Goal: Task Accomplishment & Management: Use online tool/utility

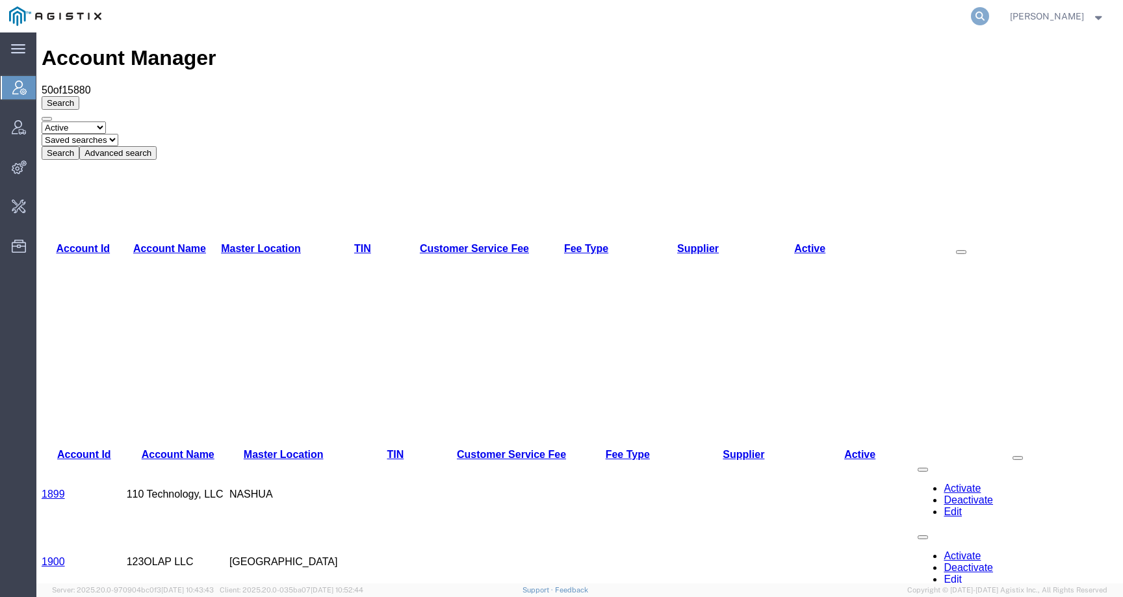
click at [989, 16] on icon at bounding box center [980, 16] width 18 height 18
click at [958, 16] on input "search" at bounding box center [773, 16] width 395 height 31
paste input "56964140"
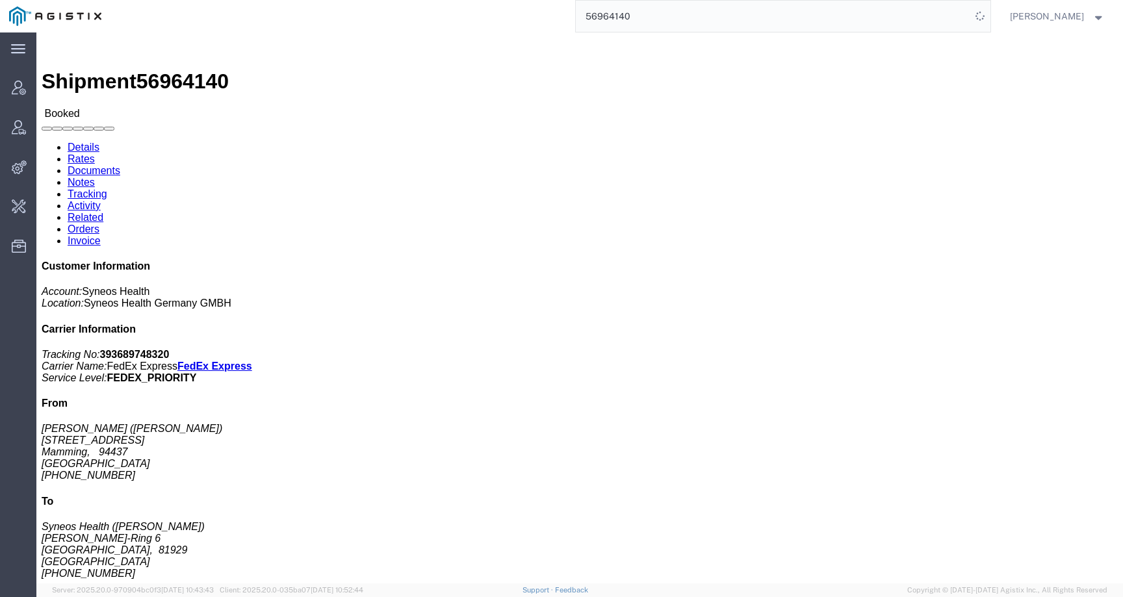
drag, startPoint x: 665, startPoint y: 18, endPoint x: 502, endPoint y: 13, distance: 163.2
click at [502, 13] on div "56964140" at bounding box center [551, 16] width 880 height 33
type input "offline@syneos"
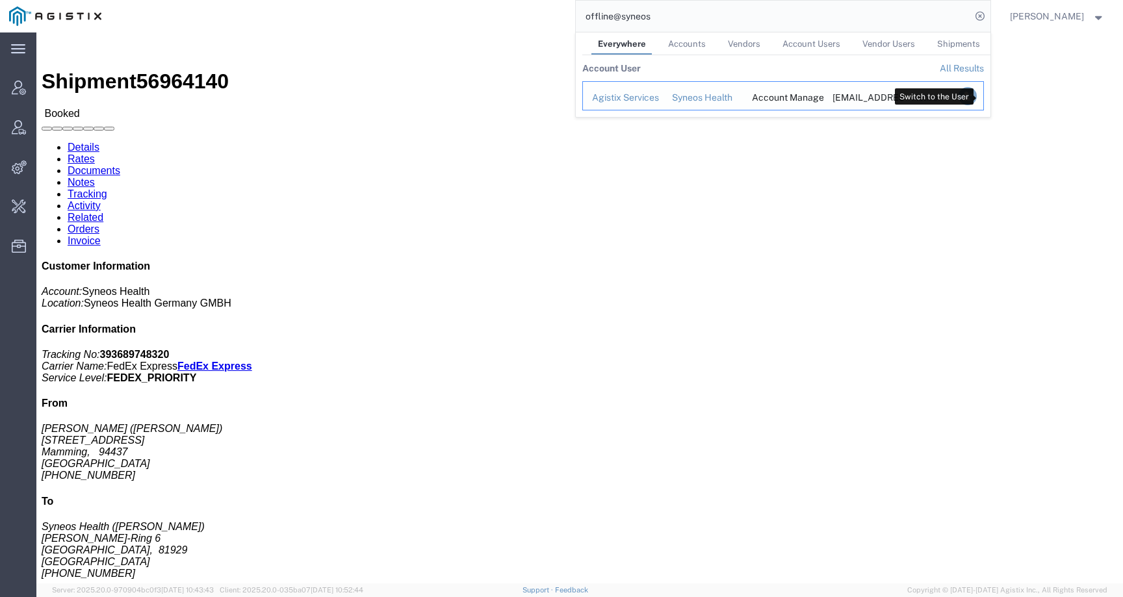
click at [976, 99] on icon "Search Results" at bounding box center [967, 96] width 18 height 18
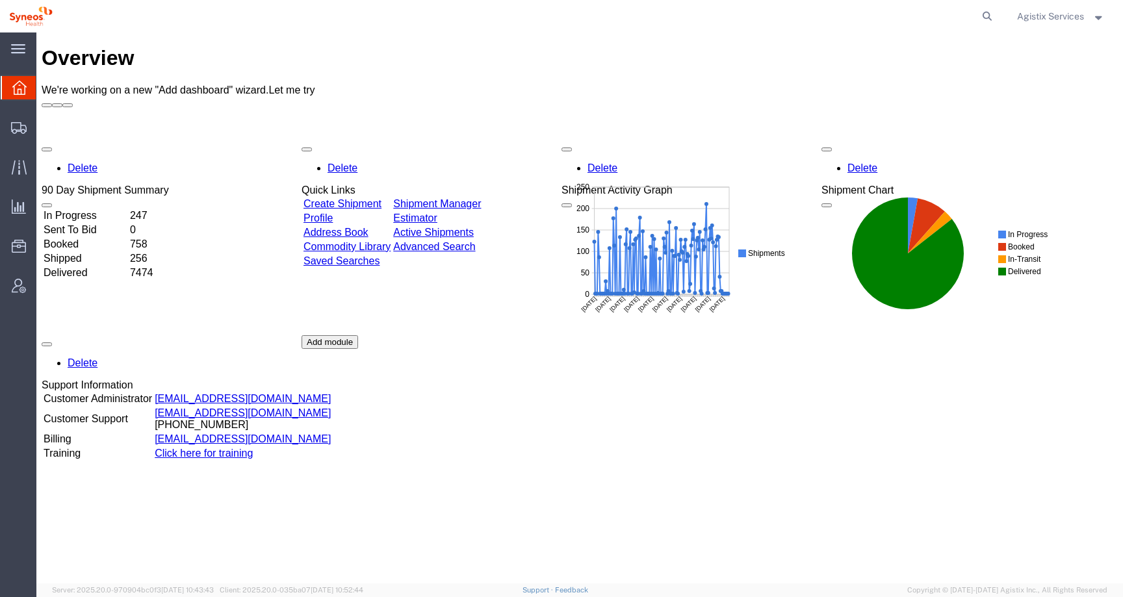
click at [990, 6] on form at bounding box center [988, 16] width 21 height 33
click at [986, 12] on icon at bounding box center [987, 16] width 18 height 18
click at [969, 12] on input "search" at bounding box center [780, 16] width 395 height 31
paste input "56964140"
type input "56964140"
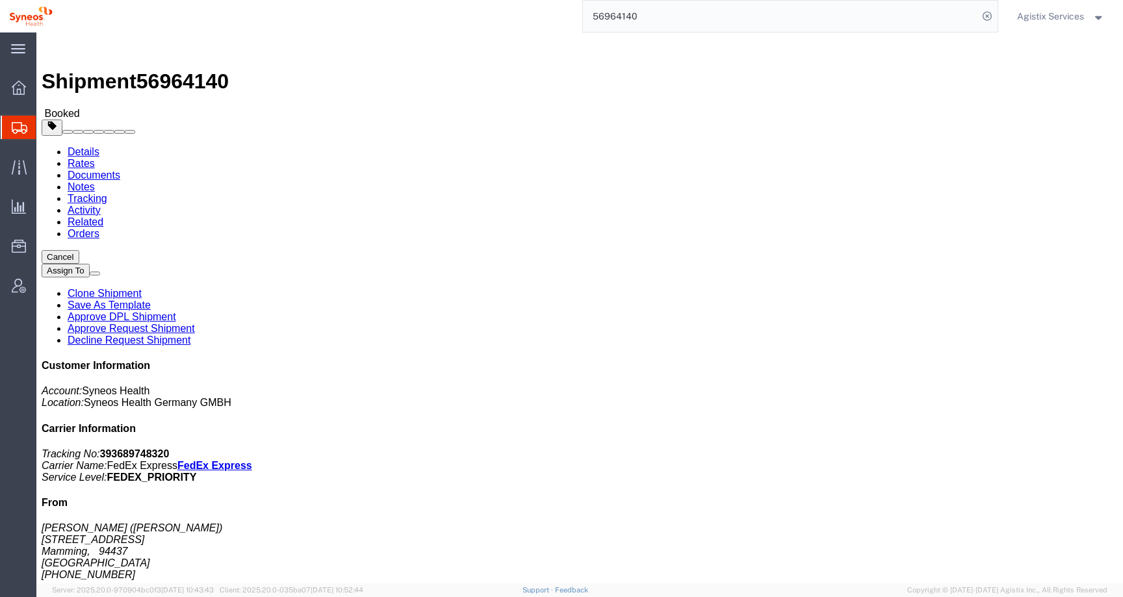
click link "Activity"
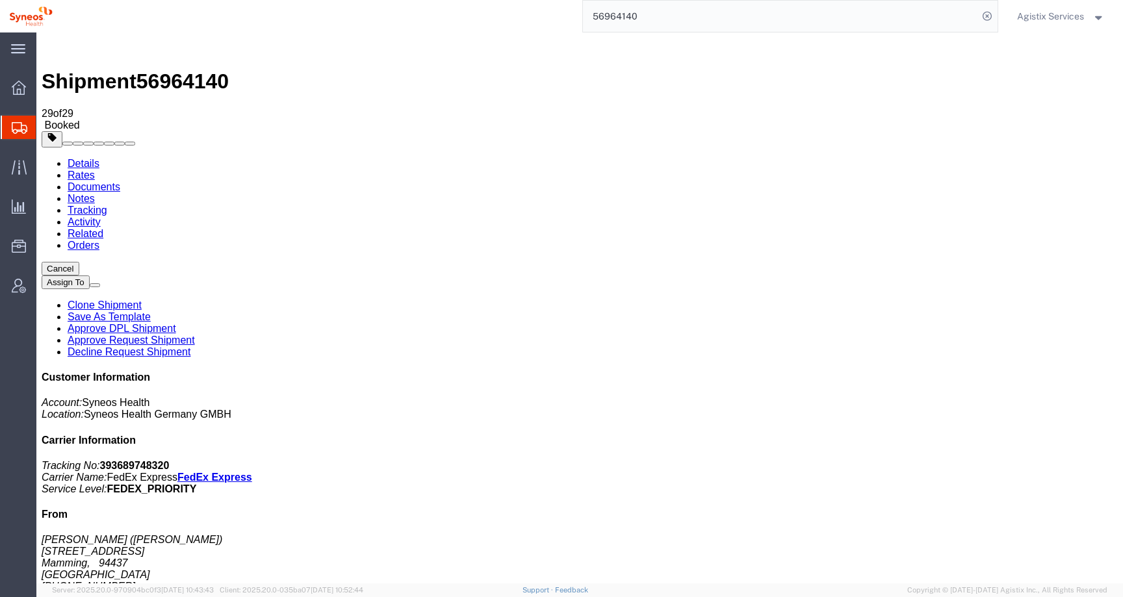
click at [86, 158] on link "Details" at bounding box center [84, 163] width 32 height 11
click span "button"
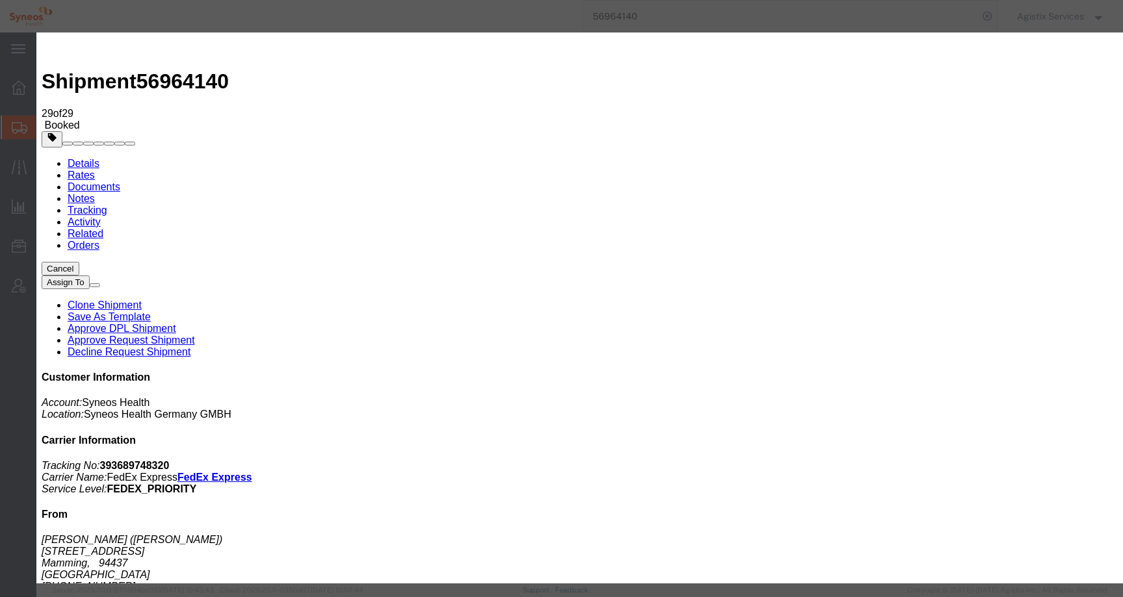
click button "button"
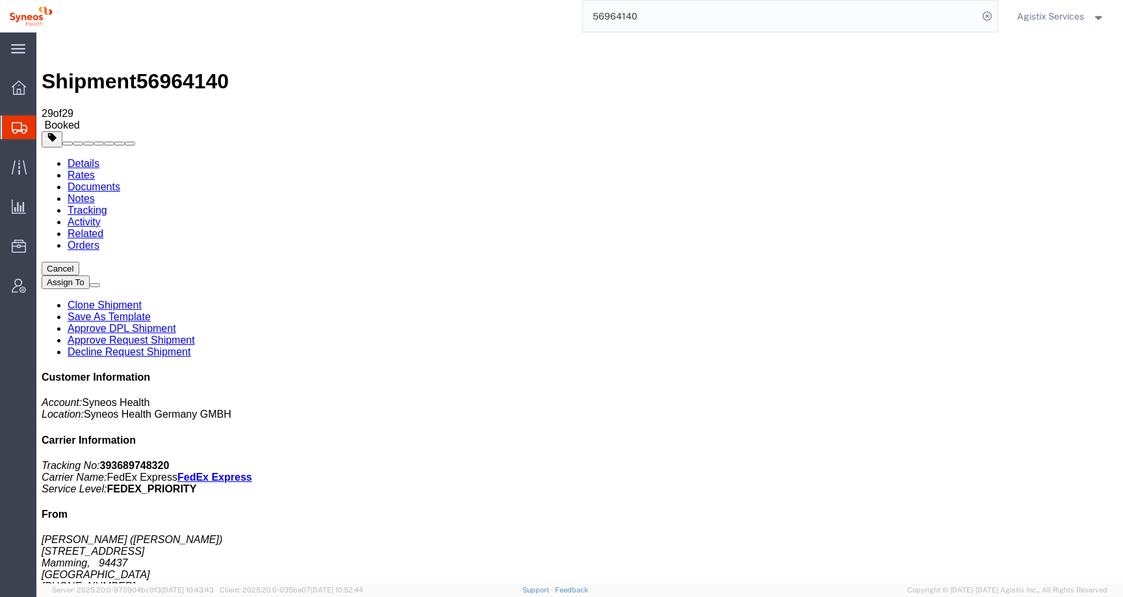
click span "button"
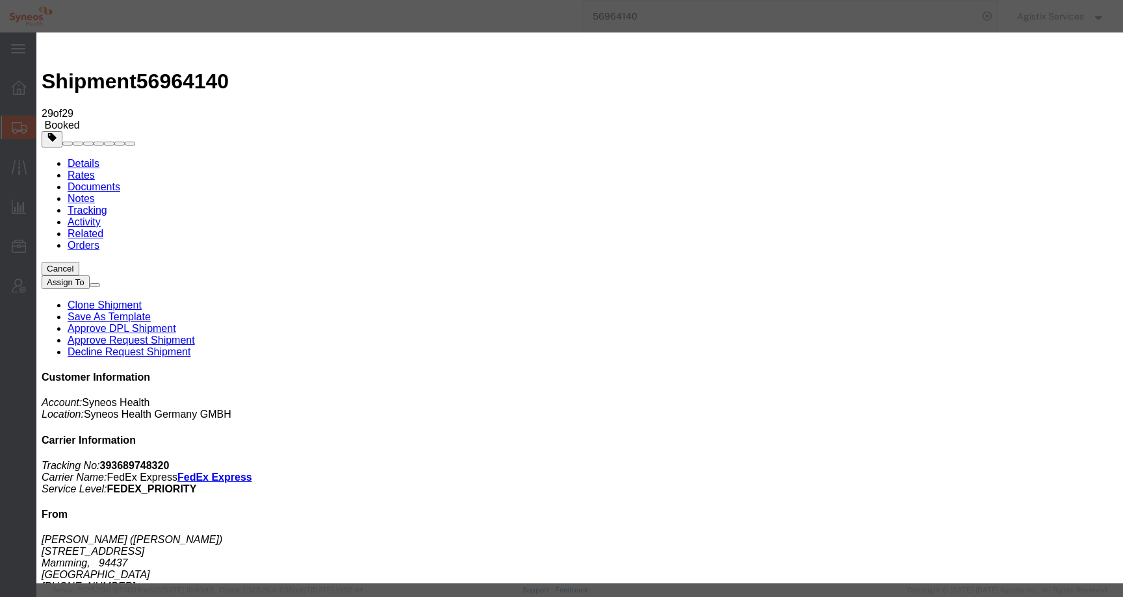
click div "Sep 30 2025 1:00 PM"
click input "1:00 PM"
click input "11:00 PM"
type input "11:00 AM"
click div "Open Time 11:00 AM Oct 06 2025 1:00 PM - Oct 06 2025 1:00 PM Cancel Apply"
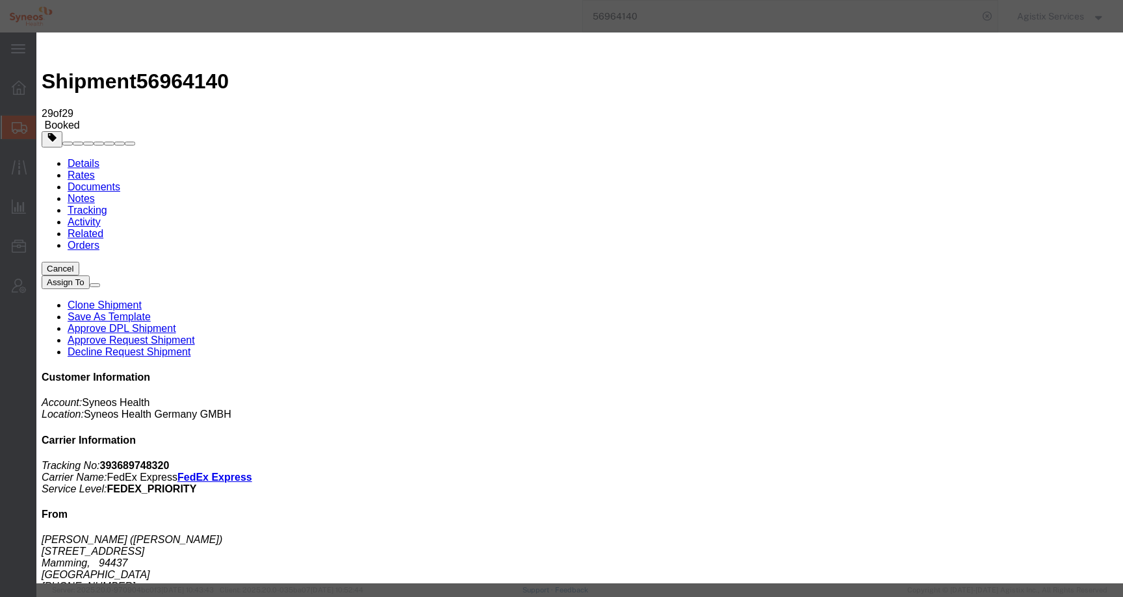
click button "Apply"
click div "Oct 06 2025 12:00 PM"
type input "3:00 PM"
click button "Apply"
click button "Save"
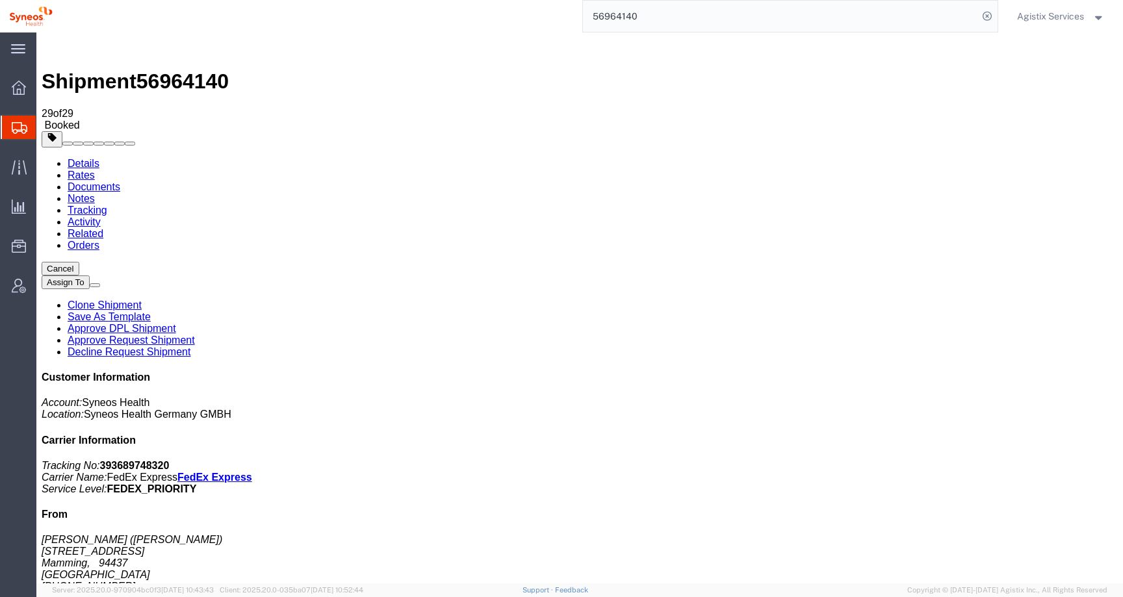
click icon "button"
click b "RBME2060"
copy b "RBME2060"
click at [1022, 14] on span "Agistix Services" at bounding box center [1050, 16] width 67 height 14
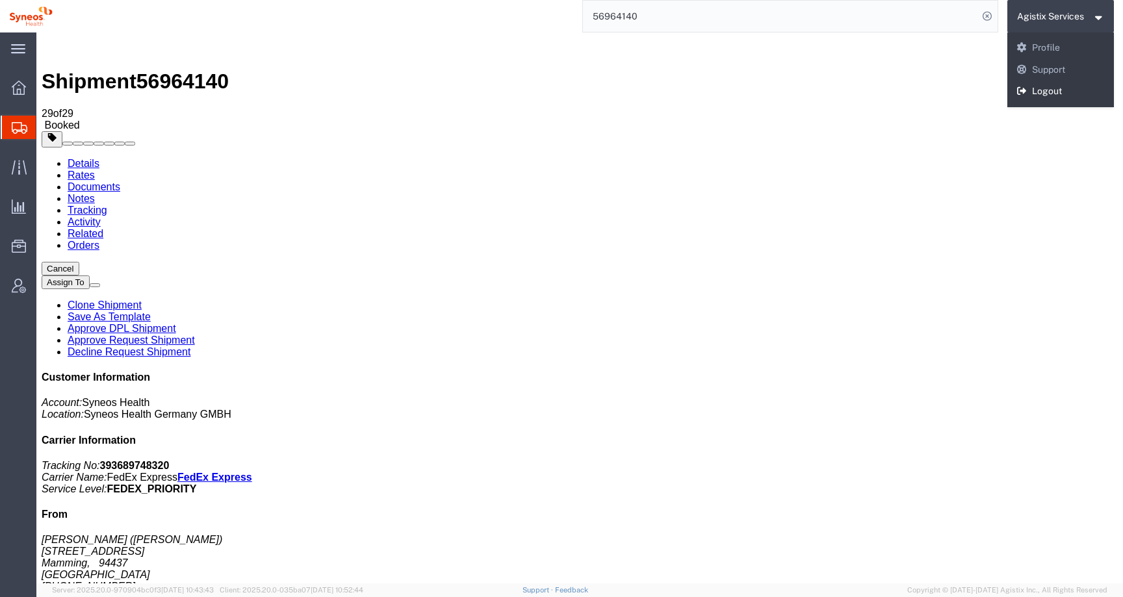
click at [1026, 94] on icon at bounding box center [1023, 90] width 12 height 9
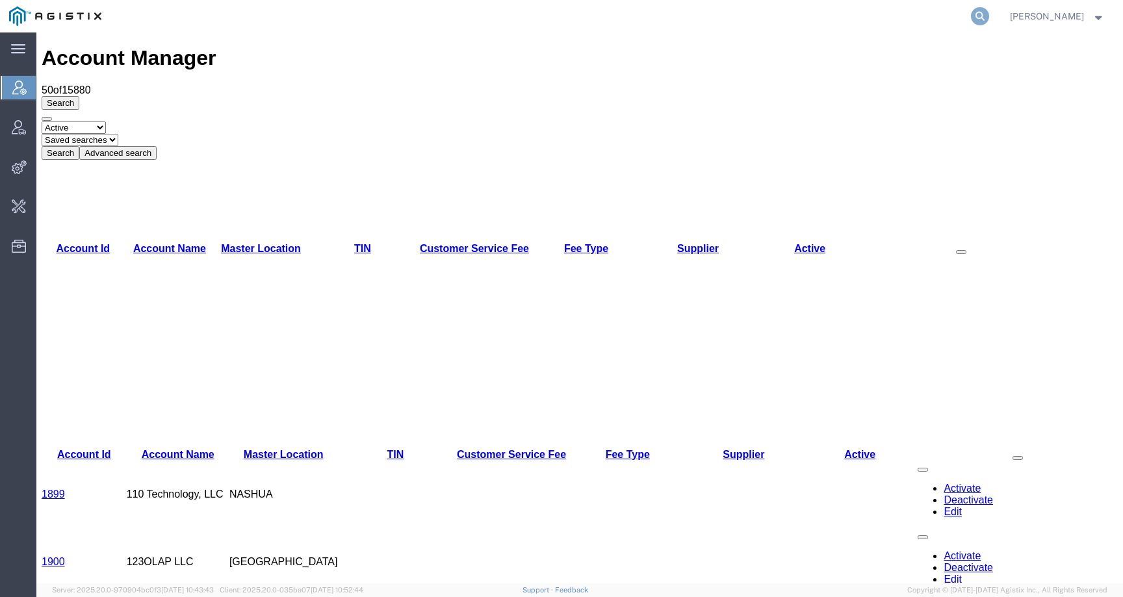
click at [989, 18] on icon at bounding box center [980, 16] width 18 height 18
click at [961, 18] on input "search" at bounding box center [773, 16] width 395 height 31
paste input "jeff@arawakdiasporanation.org"
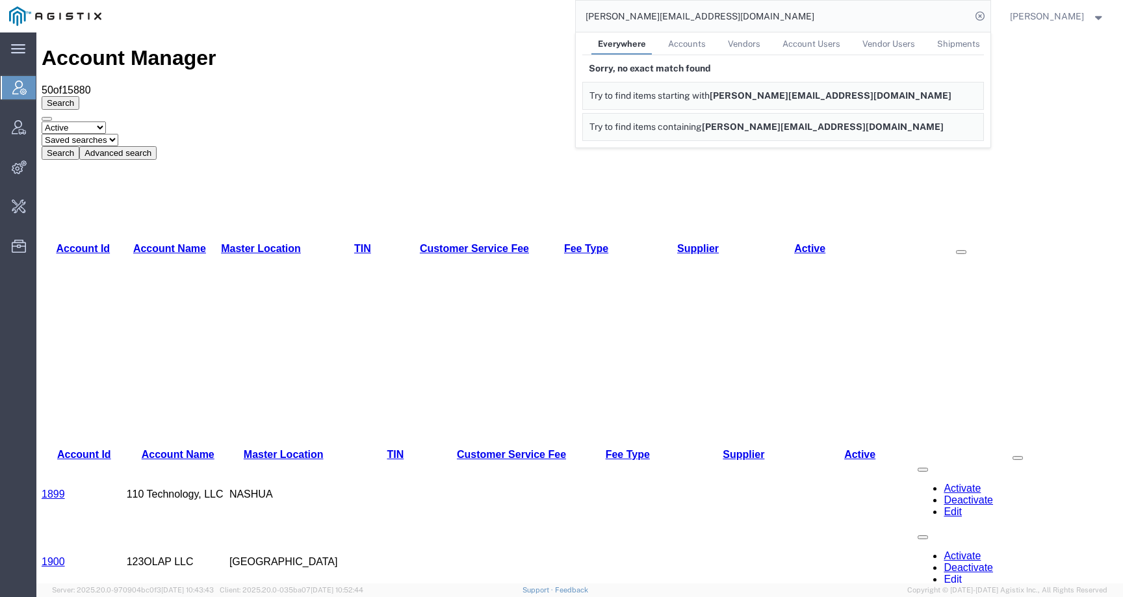
drag, startPoint x: 625, startPoint y: 17, endPoint x: 571, endPoint y: 16, distance: 54.6
click at [571, 16] on div "jeff@arawakdiasporanation.org Everywhere Accounts Vendors Account Users Vendor …" at bounding box center [551, 16] width 880 height 33
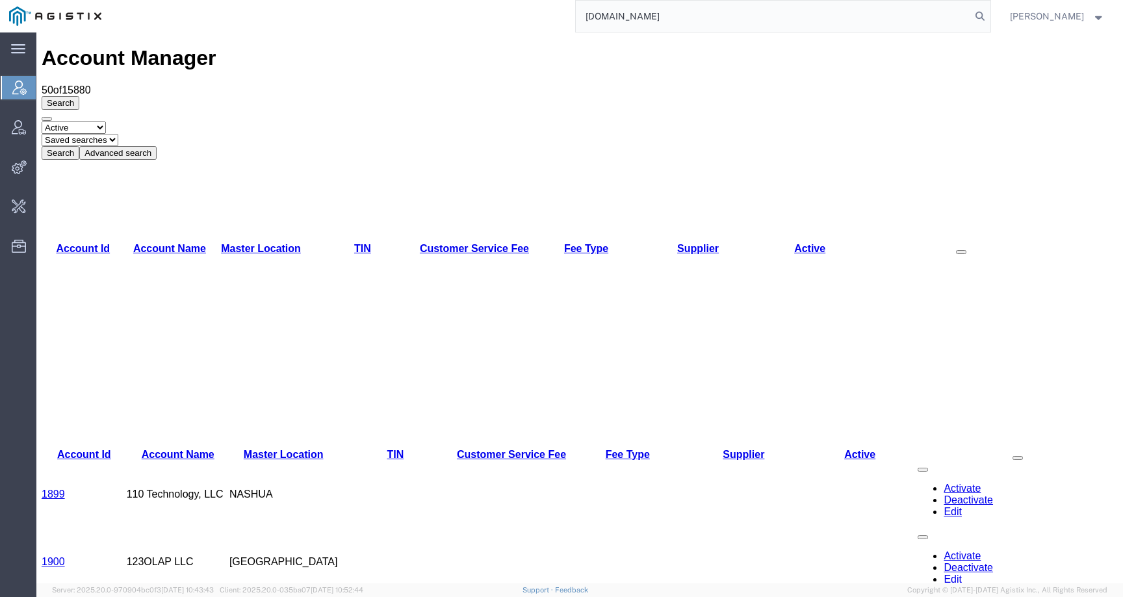
click at [753, 10] on input "Arawakdiasporanation.org" at bounding box center [773, 16] width 395 height 31
click at [737, 16] on input "Arawakdiasporanation.org" at bounding box center [773, 16] width 395 height 31
drag, startPoint x: 719, startPoint y: 13, endPoint x: 527, endPoint y: 10, distance: 192.4
click at [527, 10] on div "Arawakdiasporanation" at bounding box center [551, 16] width 880 height 33
paste input "Diaspora Nation. arawakdiasporanation.org +1"
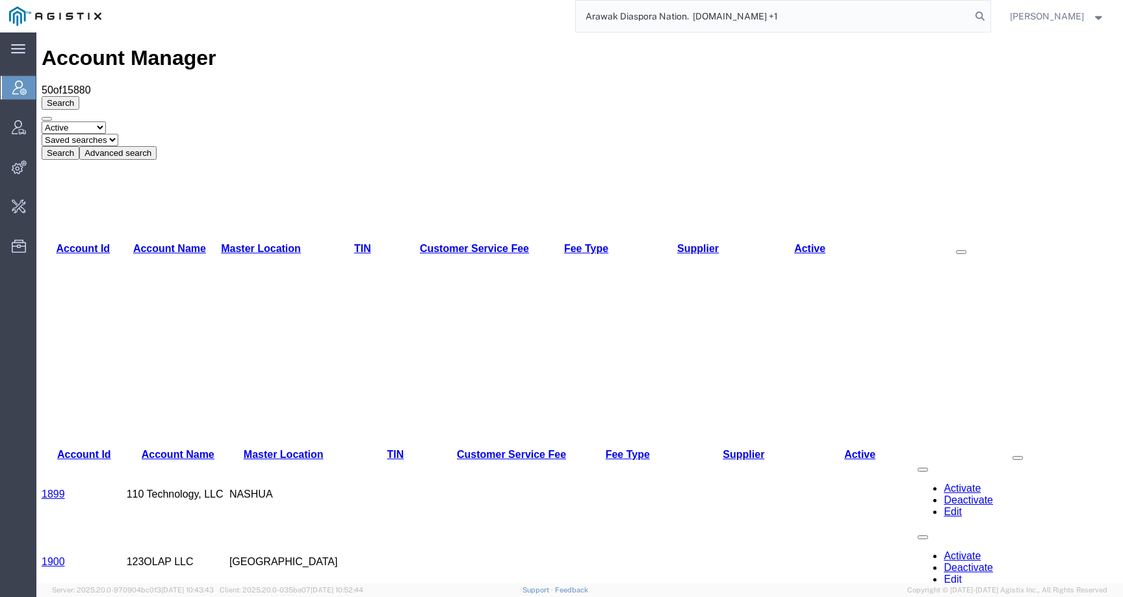
drag, startPoint x: 706, startPoint y: 18, endPoint x: 893, endPoint y: 18, distance: 186.6
click at [893, 18] on input "Arawak Diaspora Nation. arawakdiasporanation.org +1" at bounding box center [773, 16] width 395 height 31
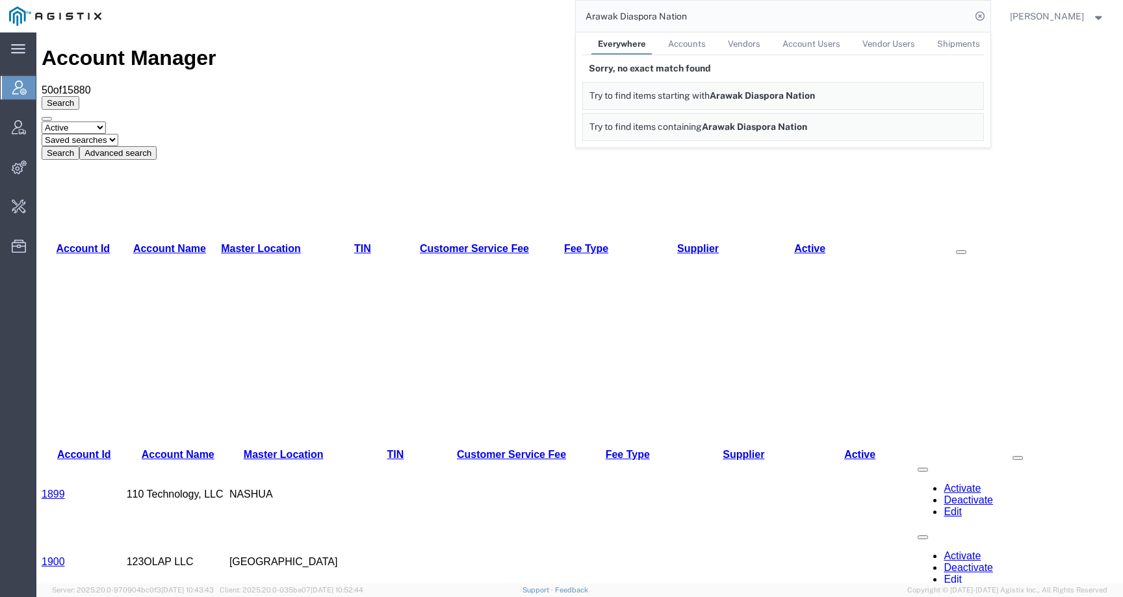
click at [602, 14] on input "Arawak Diaspora Nation" at bounding box center [773, 16] width 395 height 31
click at [703, 45] on span "Accounts" at bounding box center [687, 44] width 38 height 10
click at [755, 46] on span "Vendors" at bounding box center [742, 44] width 33 height 10
click at [831, 42] on span "Account Users" at bounding box center [810, 44] width 58 height 10
click at [907, 46] on span "Vendor Users" at bounding box center [887, 44] width 53 height 10
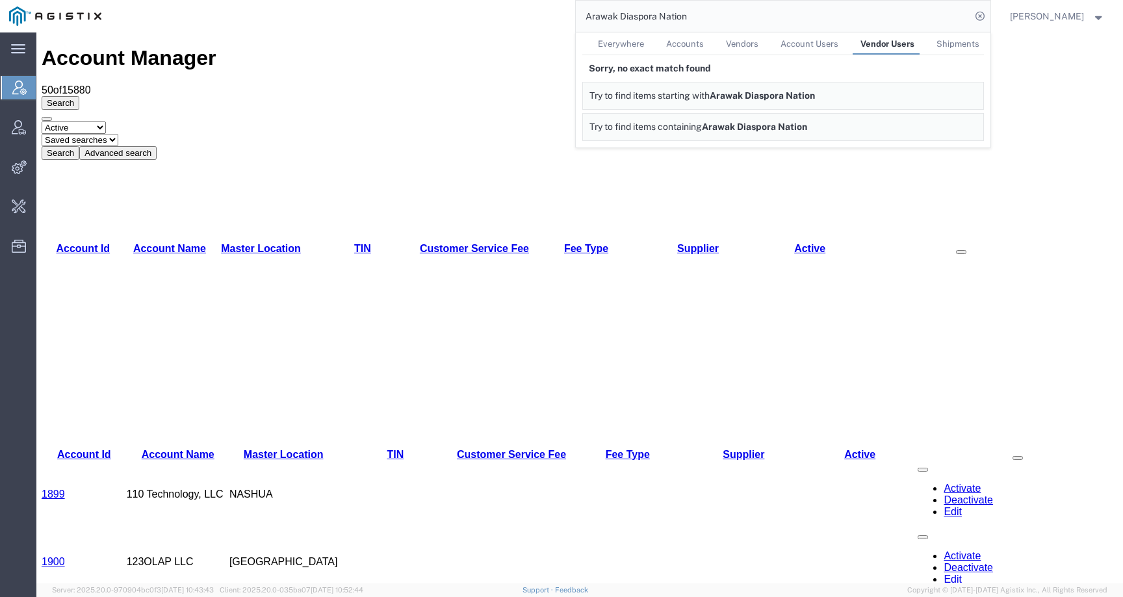
click at [963, 46] on span "Shipments" at bounding box center [958, 44] width 43 height 10
click at [636, 39] on span "Everywhere" at bounding box center [621, 44] width 46 height 10
click at [713, 24] on input "Arawak Diaspora Nation" at bounding box center [773, 16] width 395 height 31
drag, startPoint x: 709, startPoint y: 12, endPoint x: 574, endPoint y: 10, distance: 134.6
click at [574, 11] on div "Arawak Diaspora Nation Everywhere Accounts Vendors Account Users Vendor Users S…" at bounding box center [551, 16] width 880 height 33
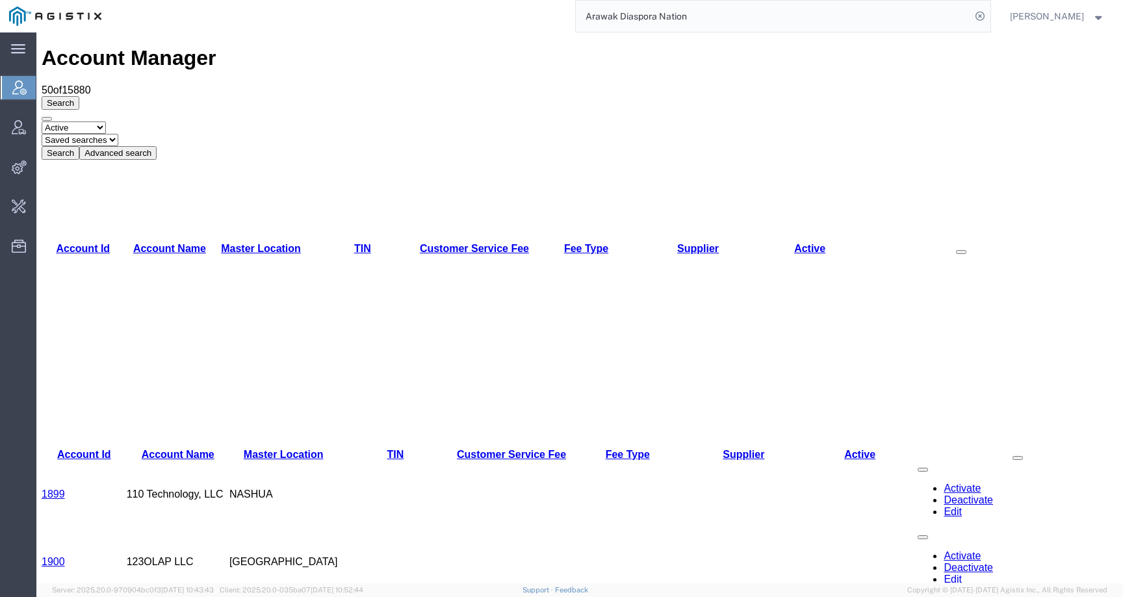
click at [712, 17] on input "Arawak Diaspora Nation" at bounding box center [773, 16] width 395 height 31
drag, startPoint x: 712, startPoint y: 17, endPoint x: 521, endPoint y: 16, distance: 191.8
click at [521, 16] on div "Arawak Diaspora Nation" at bounding box center [551, 16] width 880 height 33
paste input "56749375"
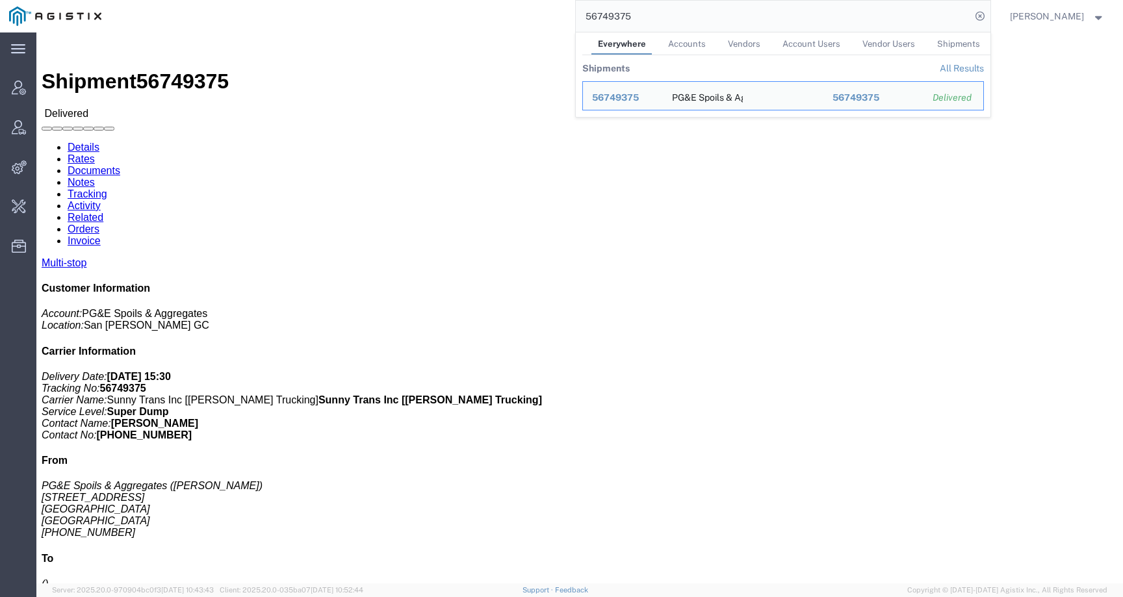
click link "Tracking"
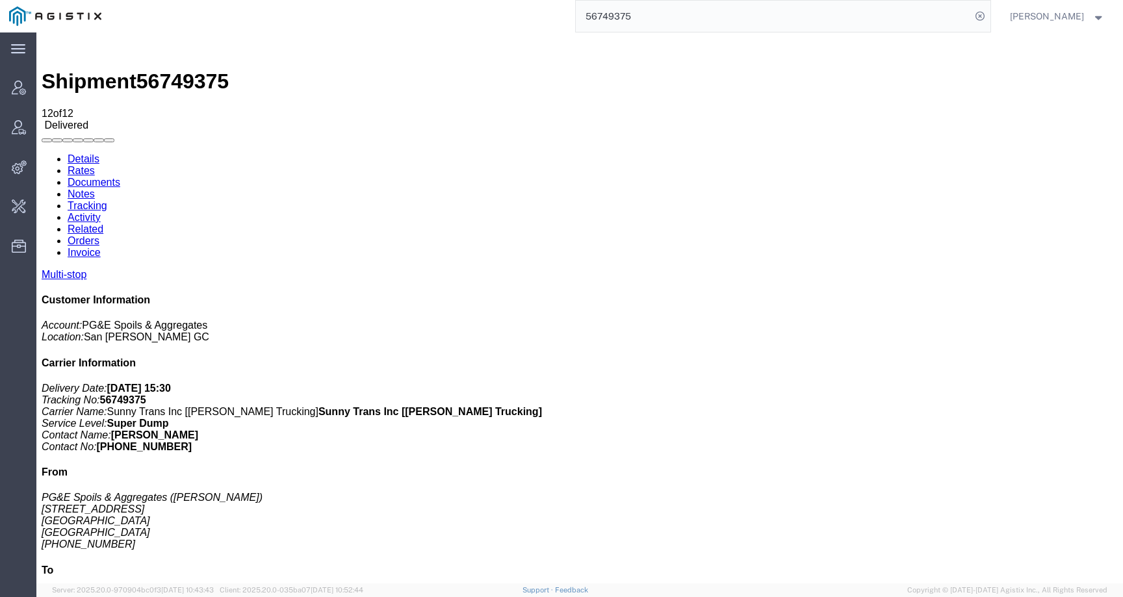
click at [88, 153] on link "Details" at bounding box center [84, 158] width 32 height 11
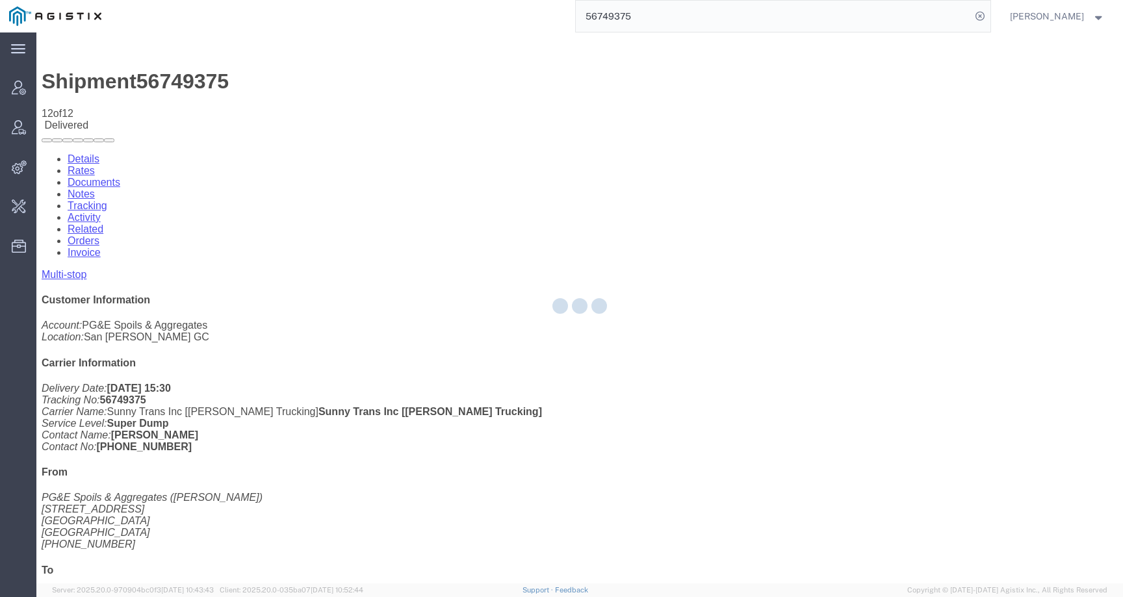
click at [177, 83] on div at bounding box center [579, 308] width 1087 height 551
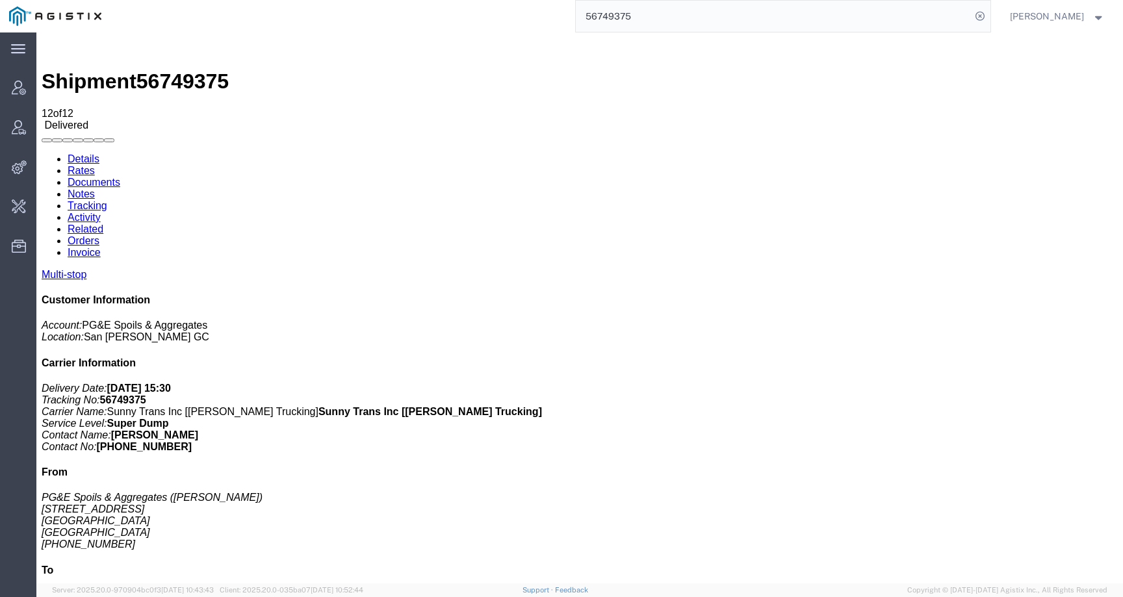
click link "Documents"
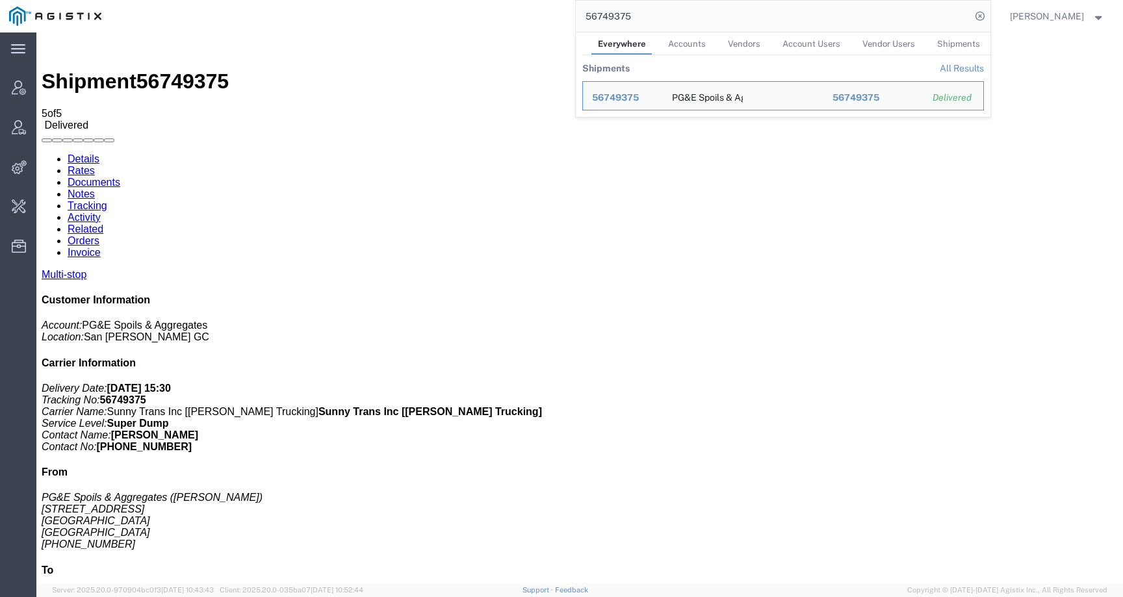
drag, startPoint x: 675, startPoint y: 12, endPoint x: 526, endPoint y: 12, distance: 148.9
click at [526, 12] on div "56749375 Everywhere Accounts Vendors Account Users Vendor Users Shipments Shipm…" at bounding box center [551, 16] width 880 height 33
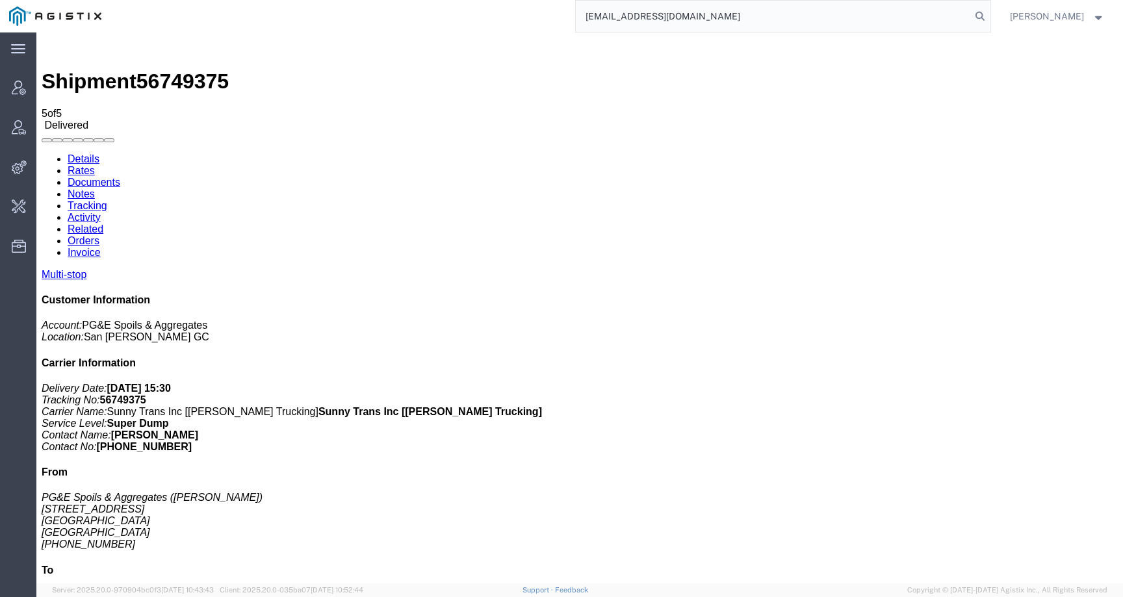
type input "foreman_pgespoils@pge.com"
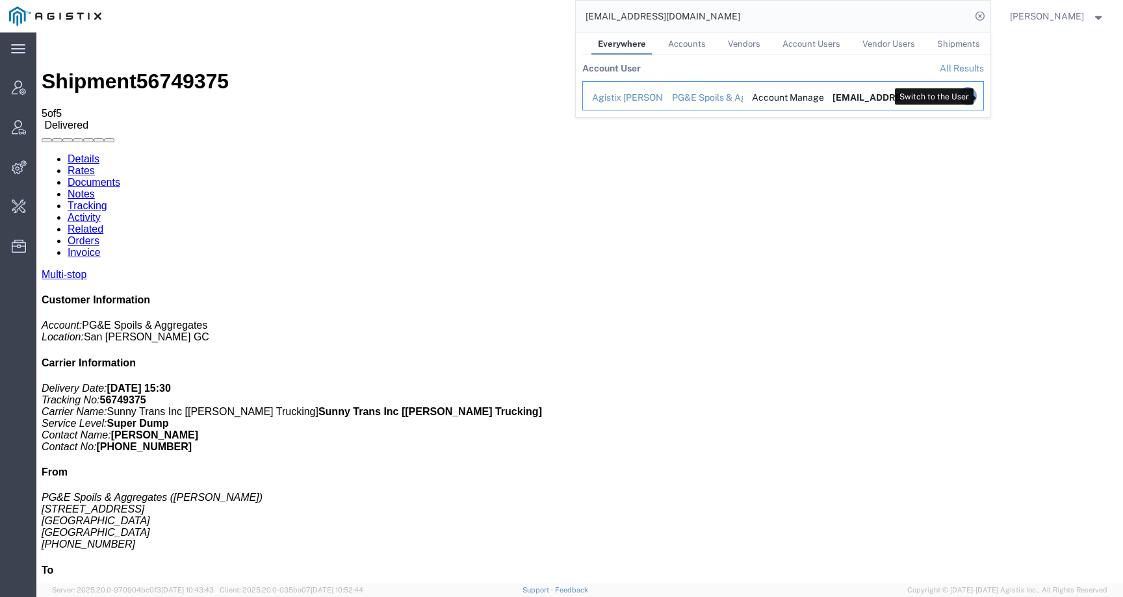
click at [976, 96] on icon "Search Results" at bounding box center [967, 96] width 18 height 18
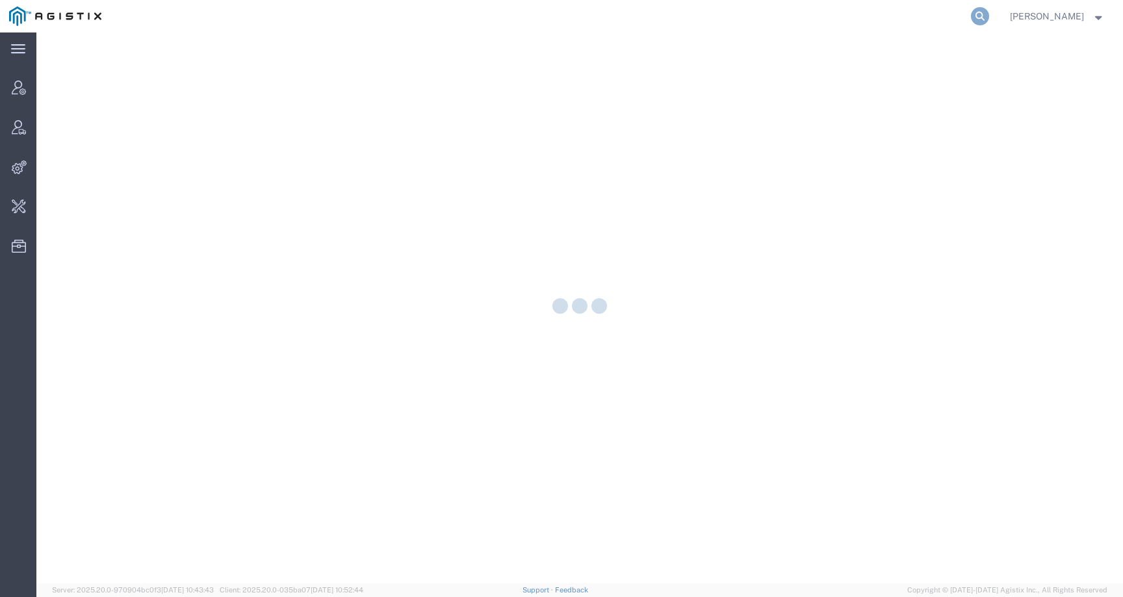
click at [989, 14] on icon at bounding box center [980, 16] width 18 height 18
click at [928, 18] on input "search" at bounding box center [773, 16] width 395 height 31
paste input "56880820"
type input "56880820"
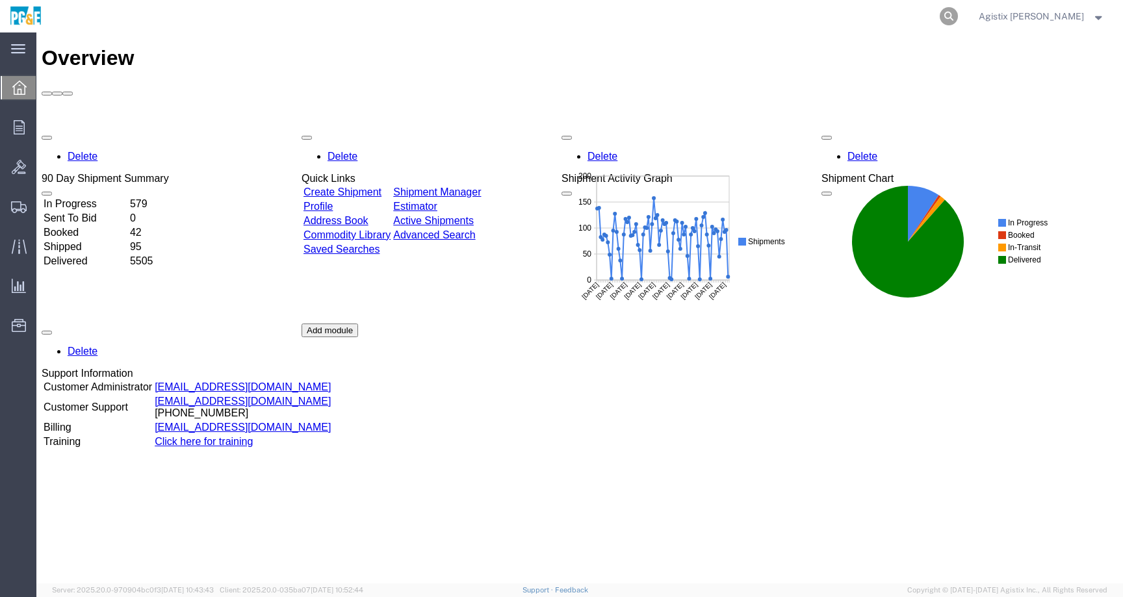
click at [958, 17] on icon at bounding box center [949, 16] width 18 height 18
click at [940, 17] on input "search" at bounding box center [742, 16] width 395 height 31
paste input "56749375"
type input "56749375"
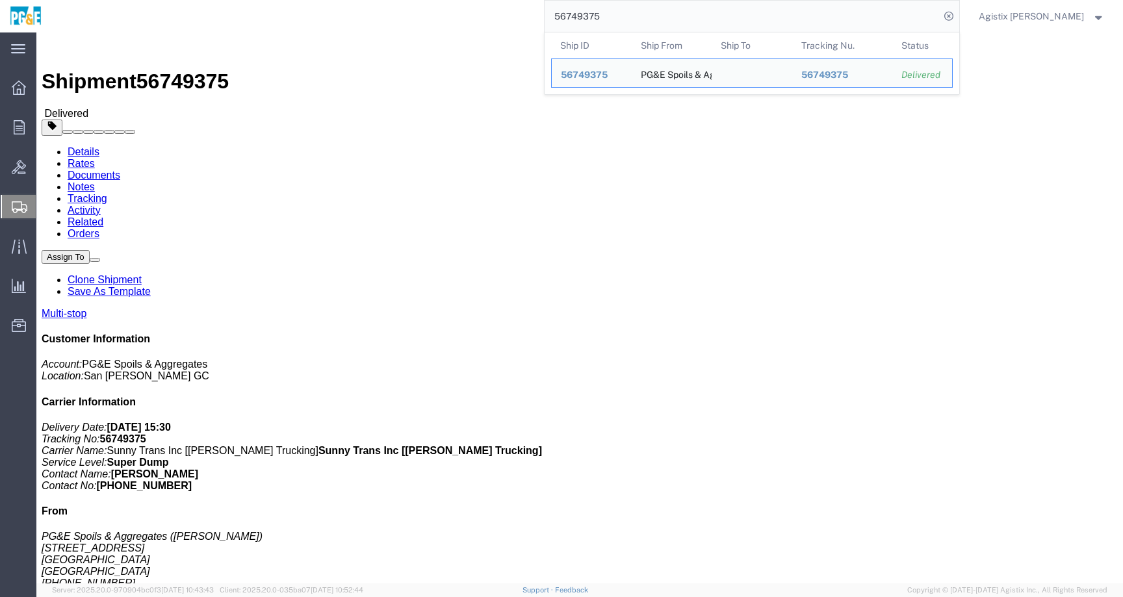
click link "Documents"
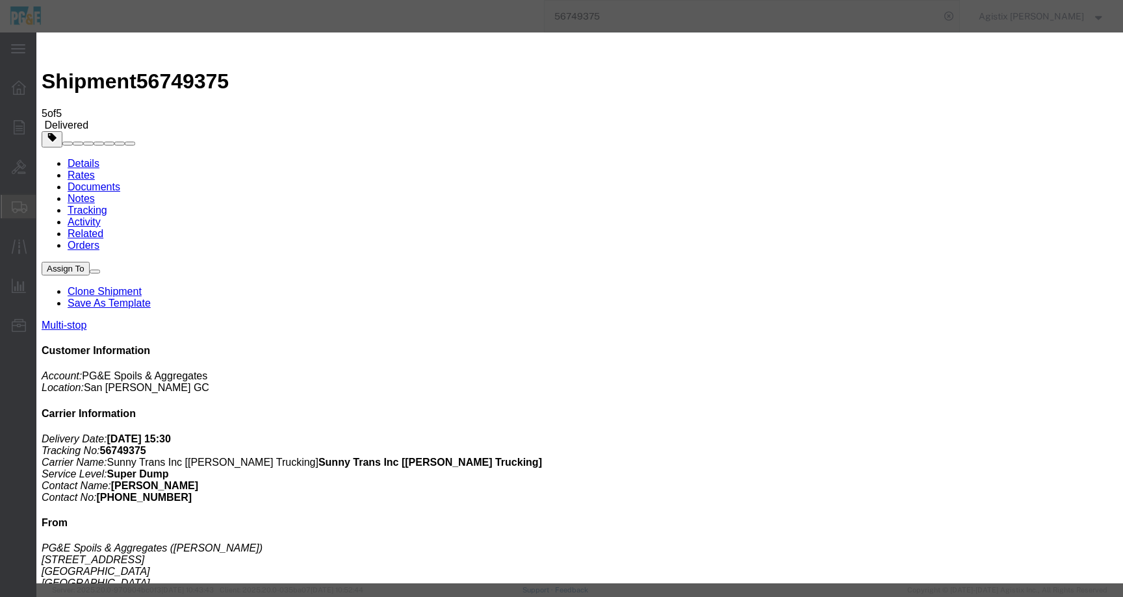
type input "C:\fakepath\PHOTO-2025-10-05-20-48-27.jpg"
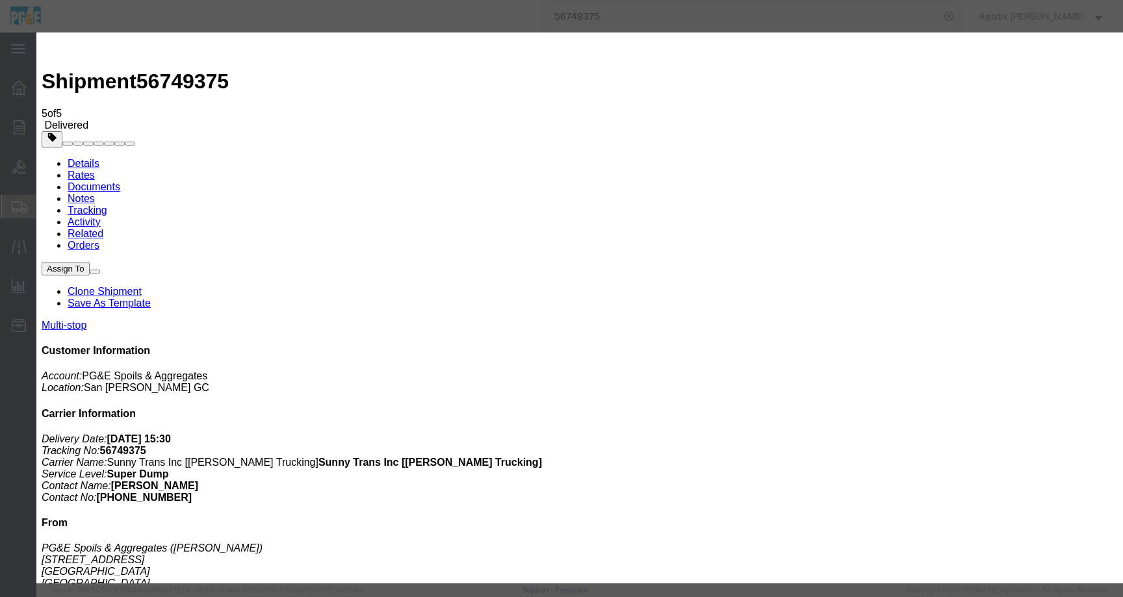
paste input "river’s daily dispatch log"
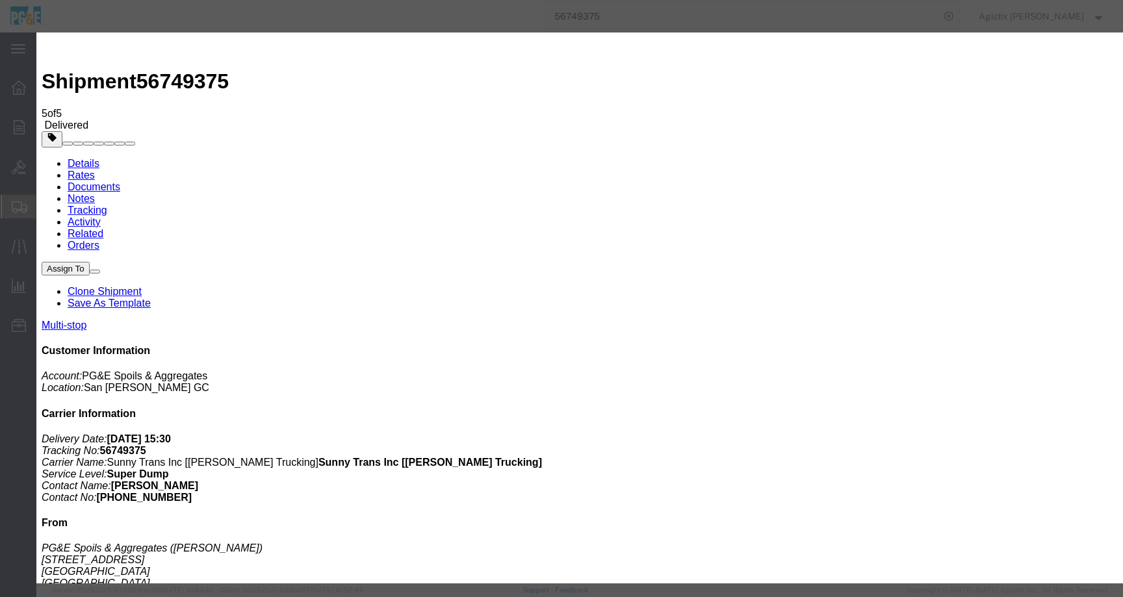
type input "Driver’s daily dispatch log"
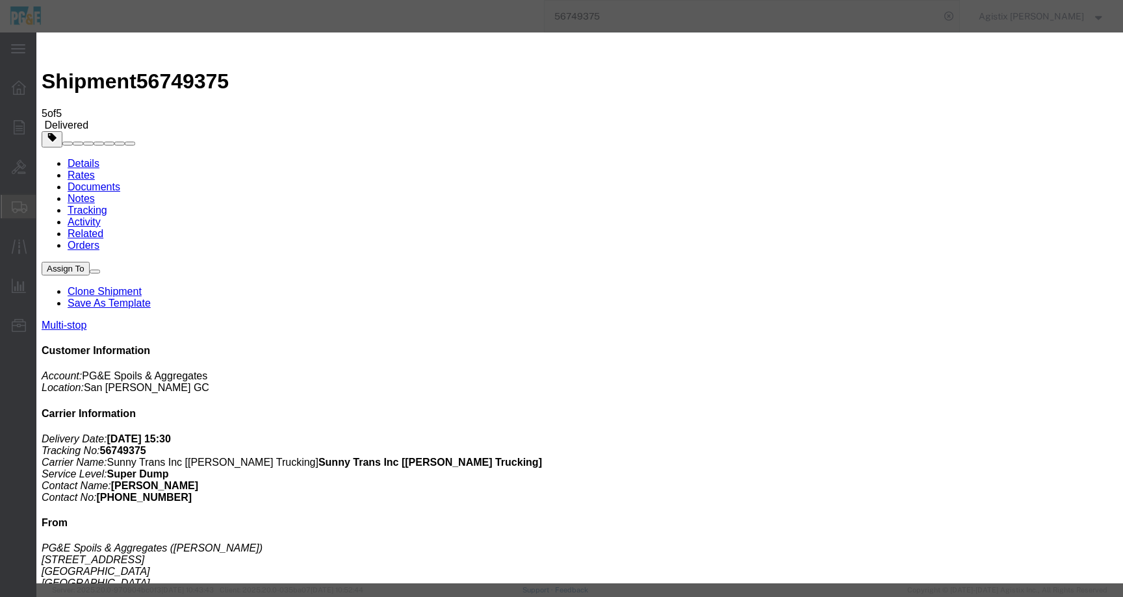
select select "OTHER"
select select
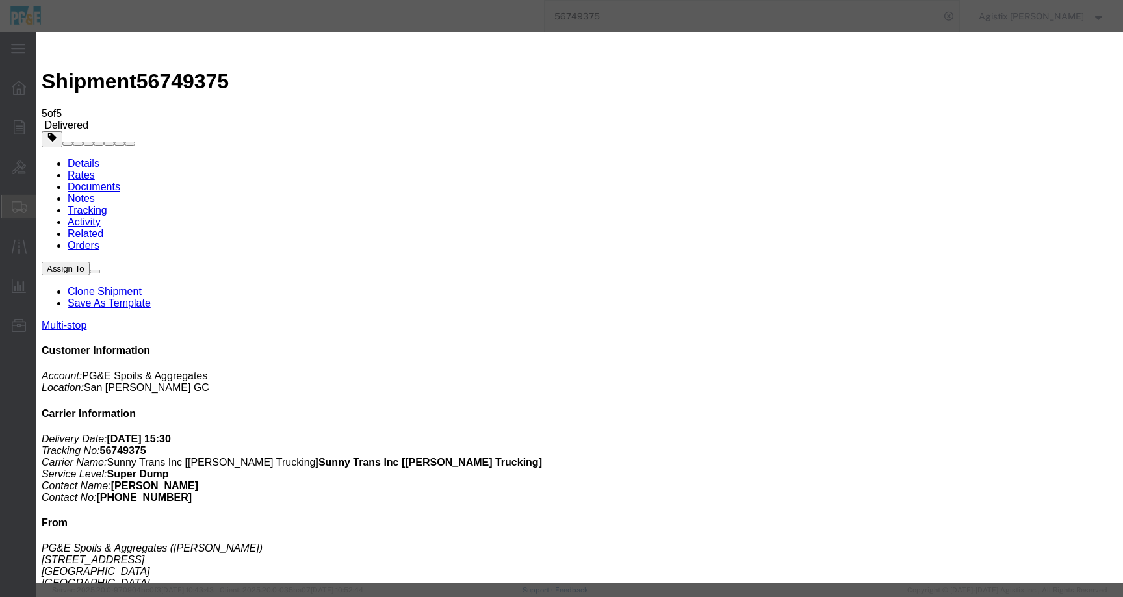
select select
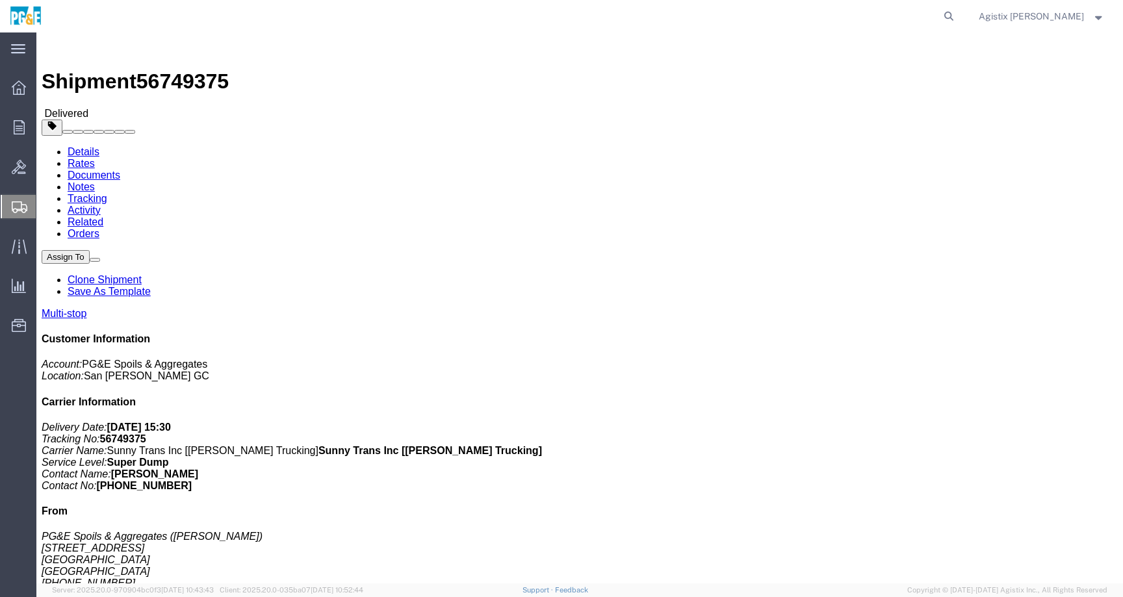
click link "Documents"
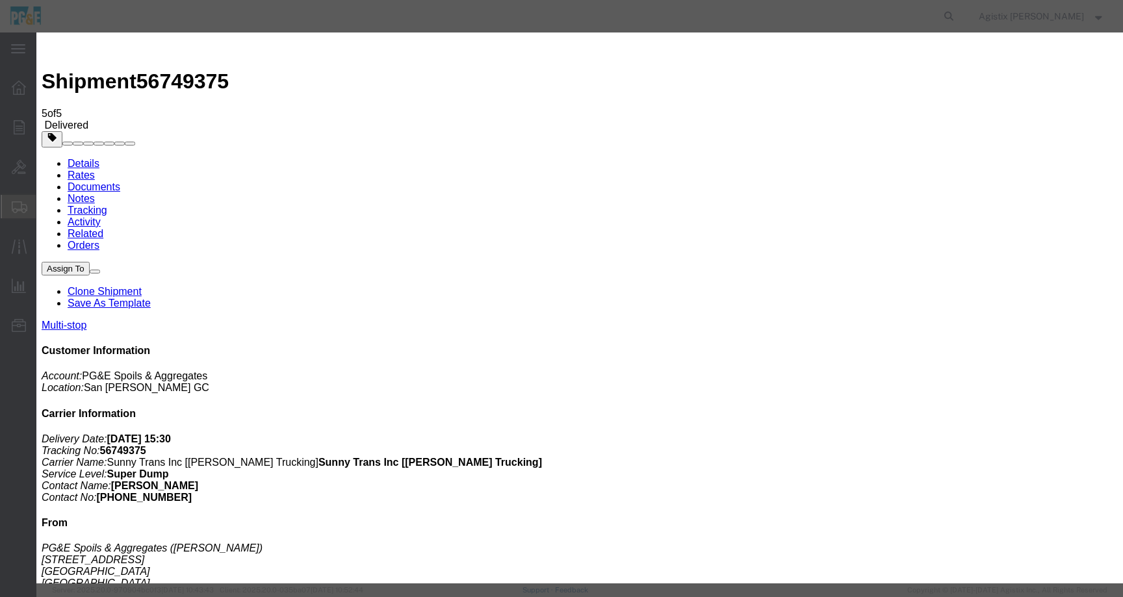
type input "C:\fakepath\PHOTO-2025-10-05-20-48-27.jpg"
paste input "driver’s daily dispatch log."
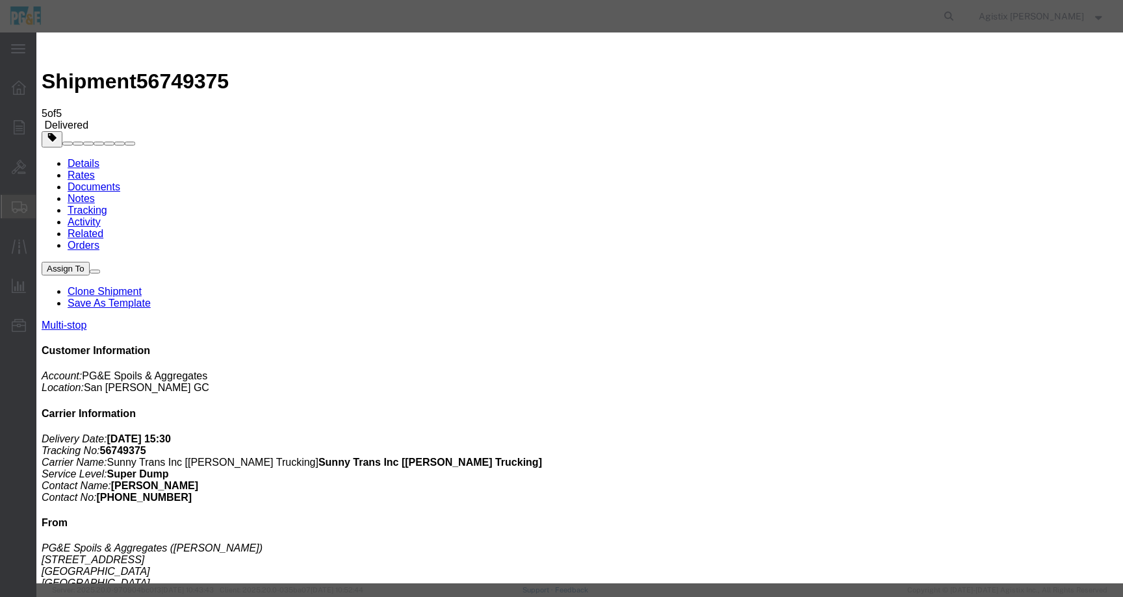
type input "driver’s daily dispatch log"
select select
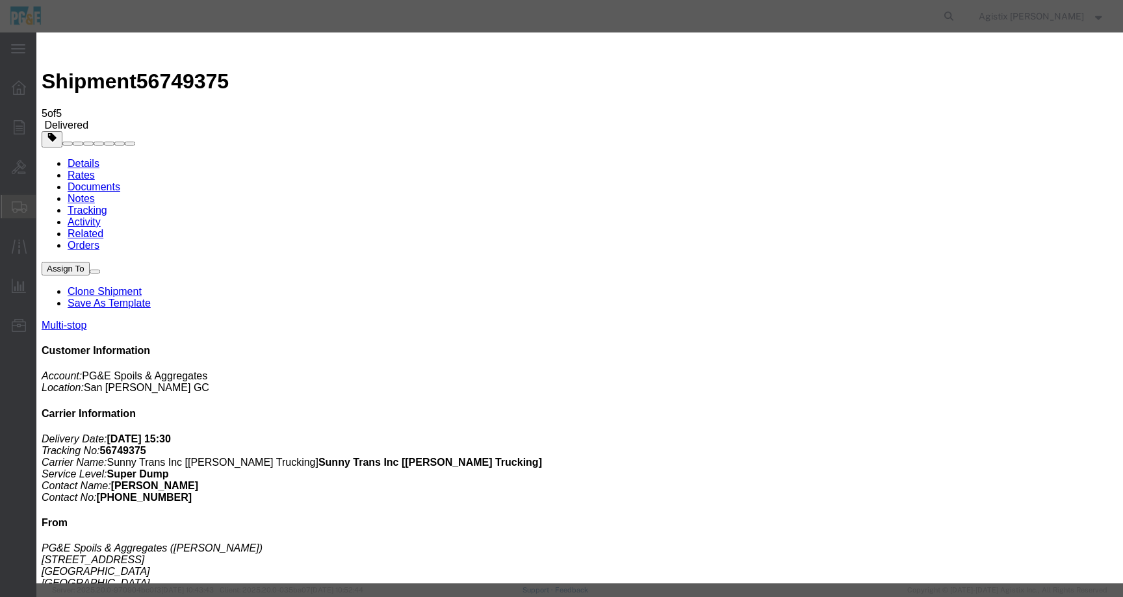
select select
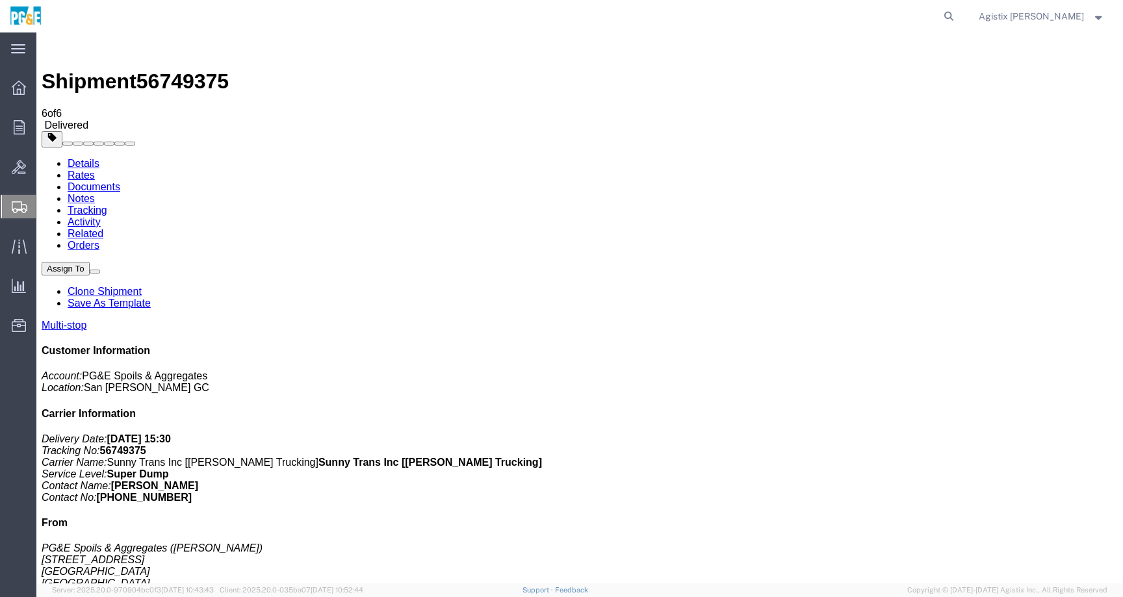
checkbox input "true"
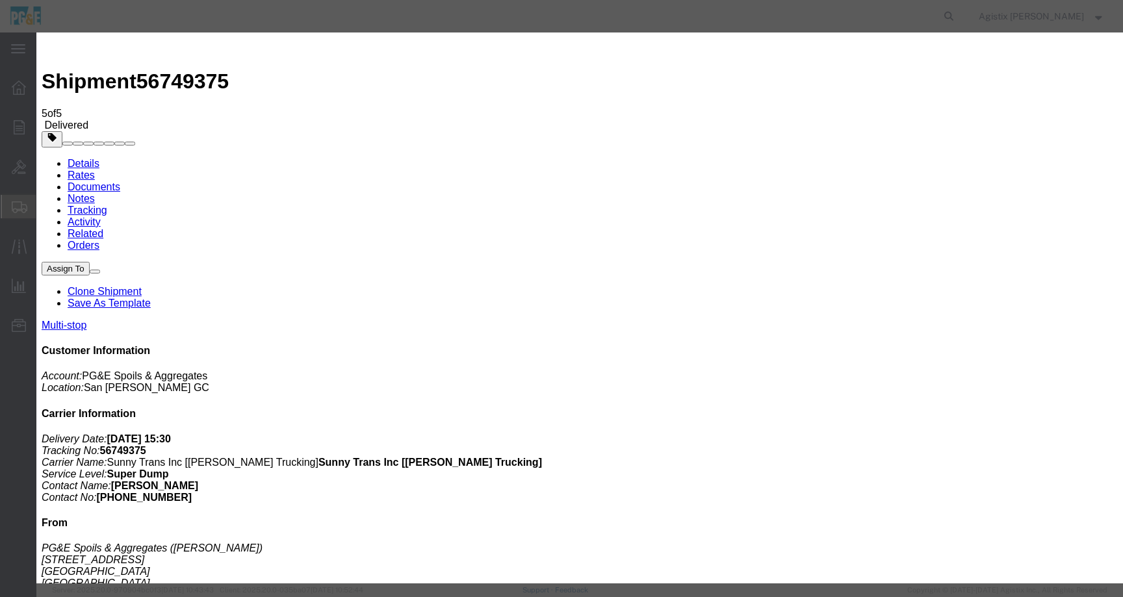
type input "C:\fakepath\Tag.pdf"
select select
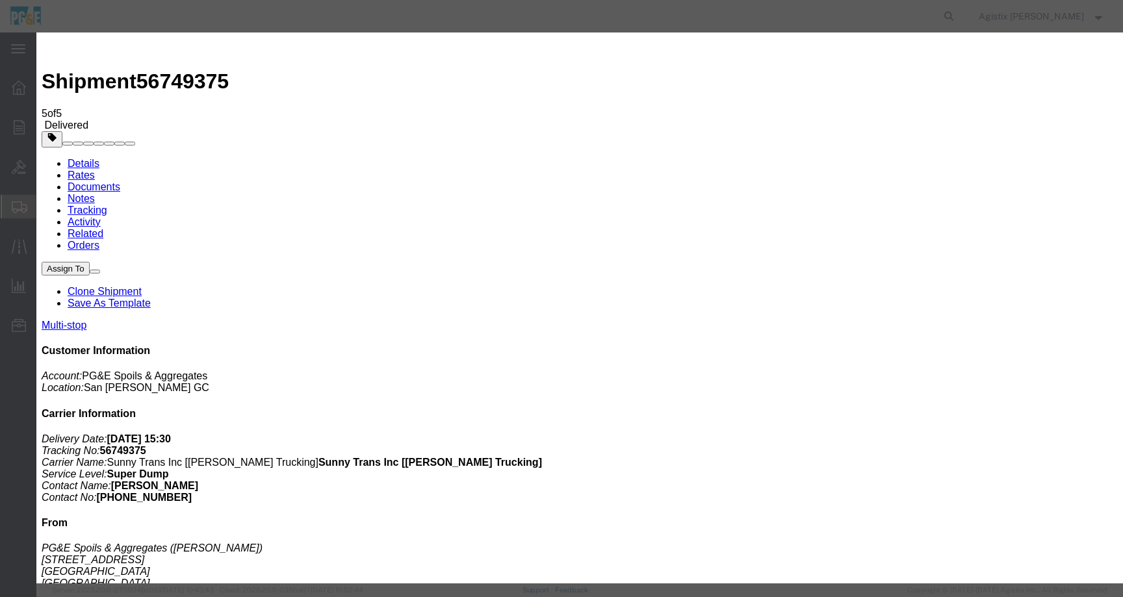
select select
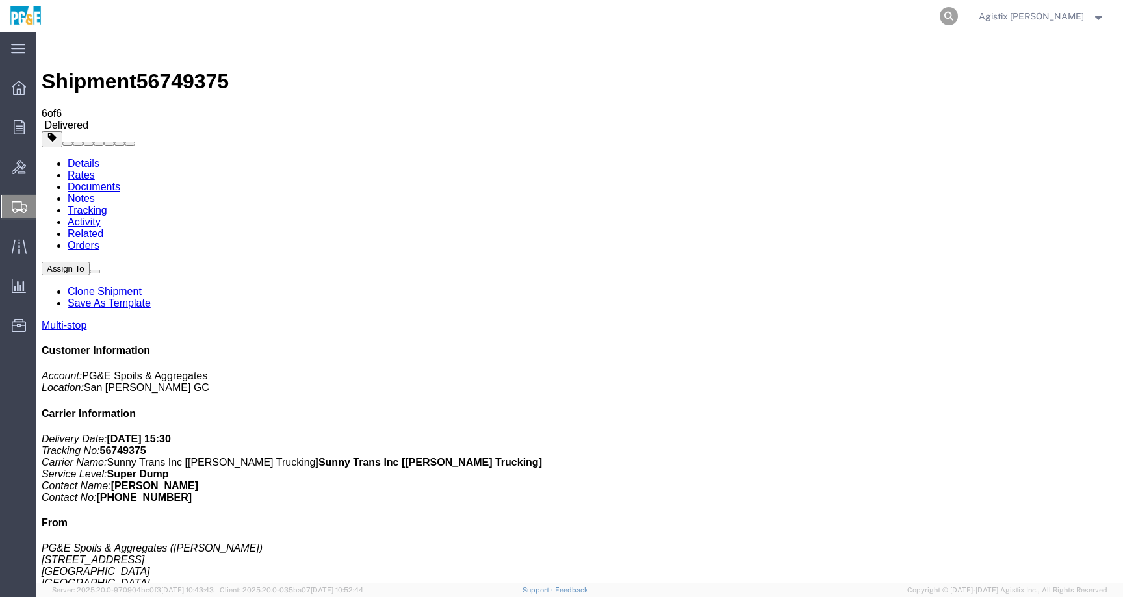
click at [958, 14] on icon at bounding box center [949, 16] width 18 height 18
click at [922, 18] on input "search" at bounding box center [742, 16] width 395 height 31
paste input "56926345"
type input "56926345"
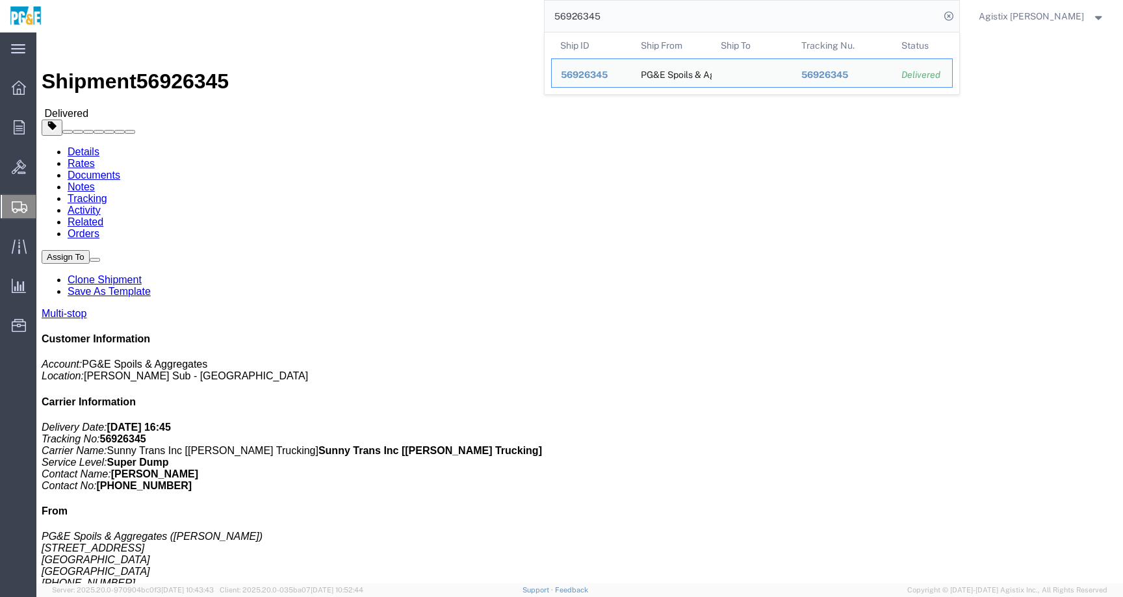
click link "Documents"
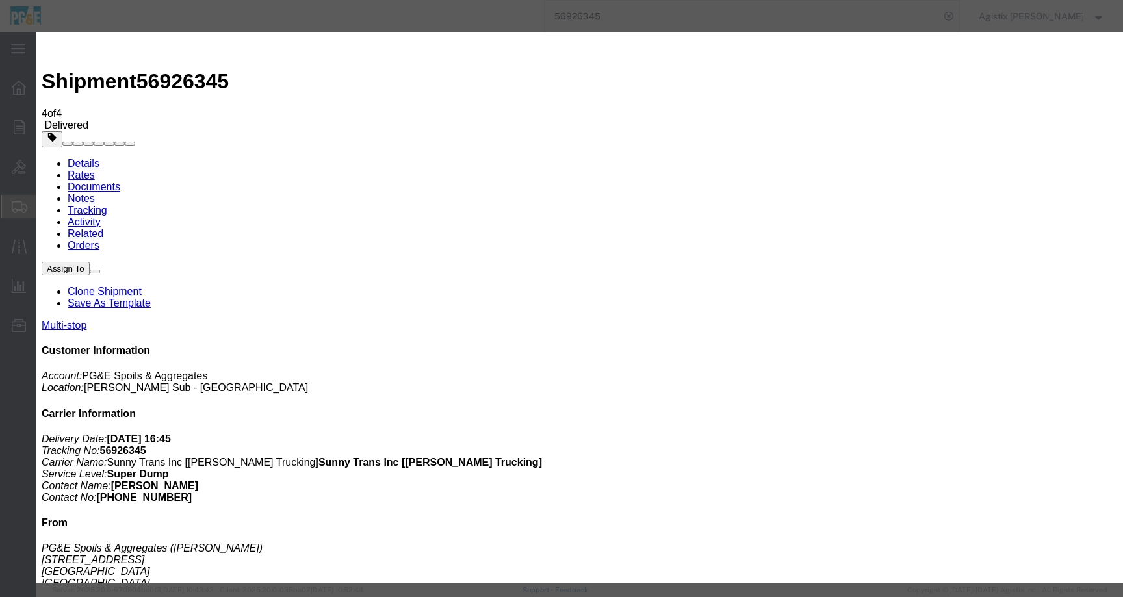
type input "C:\fakepath\Tag.jpg"
select select
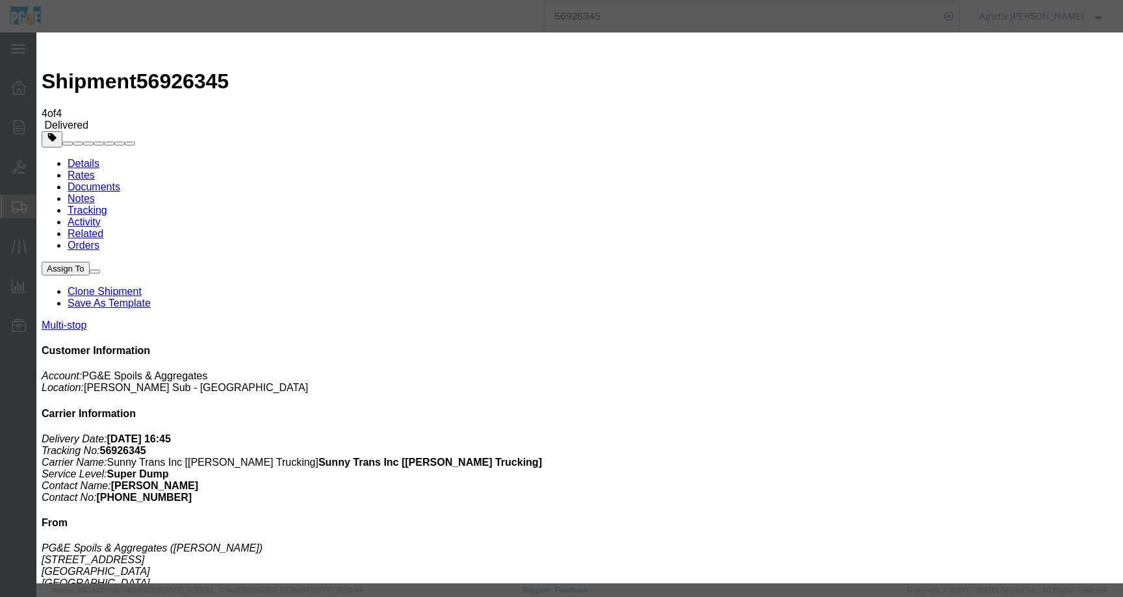
select select
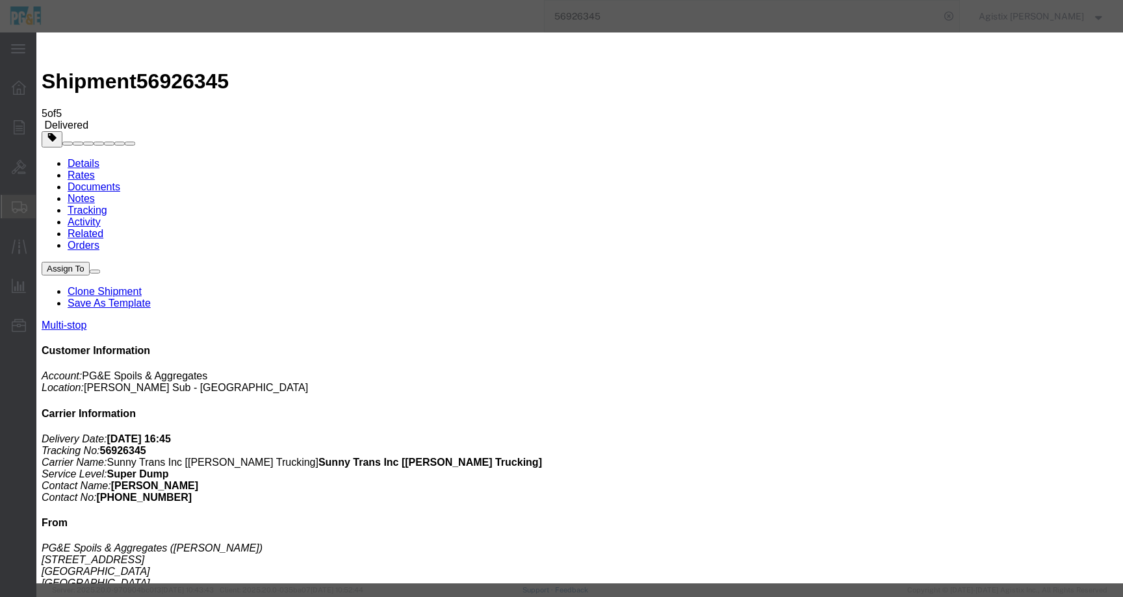
type input "C:\fakepath\Tag.jpg"
select select
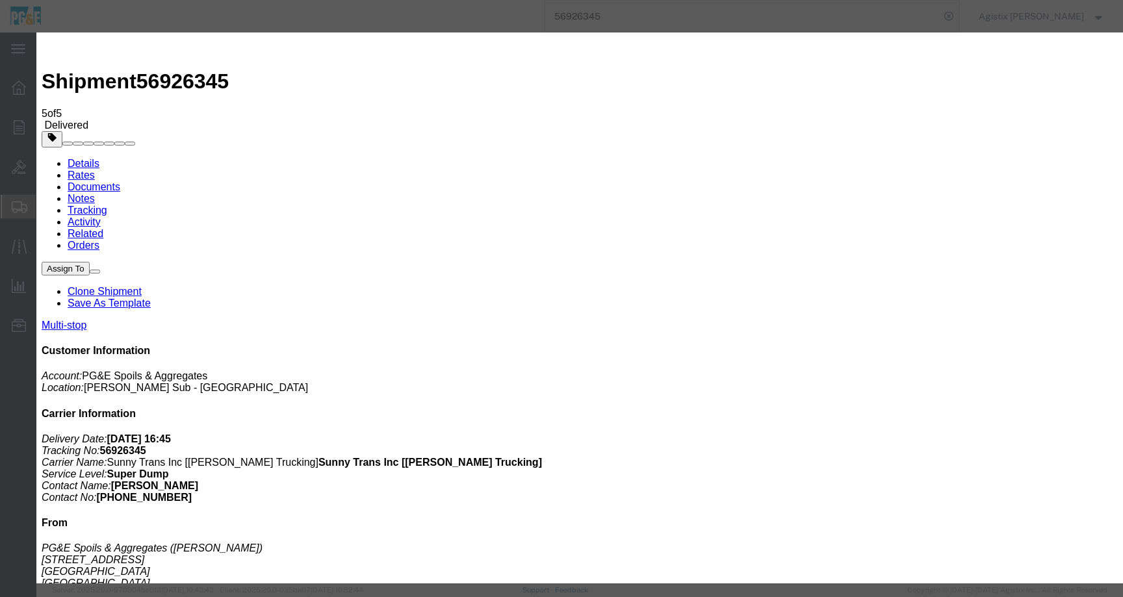
select select
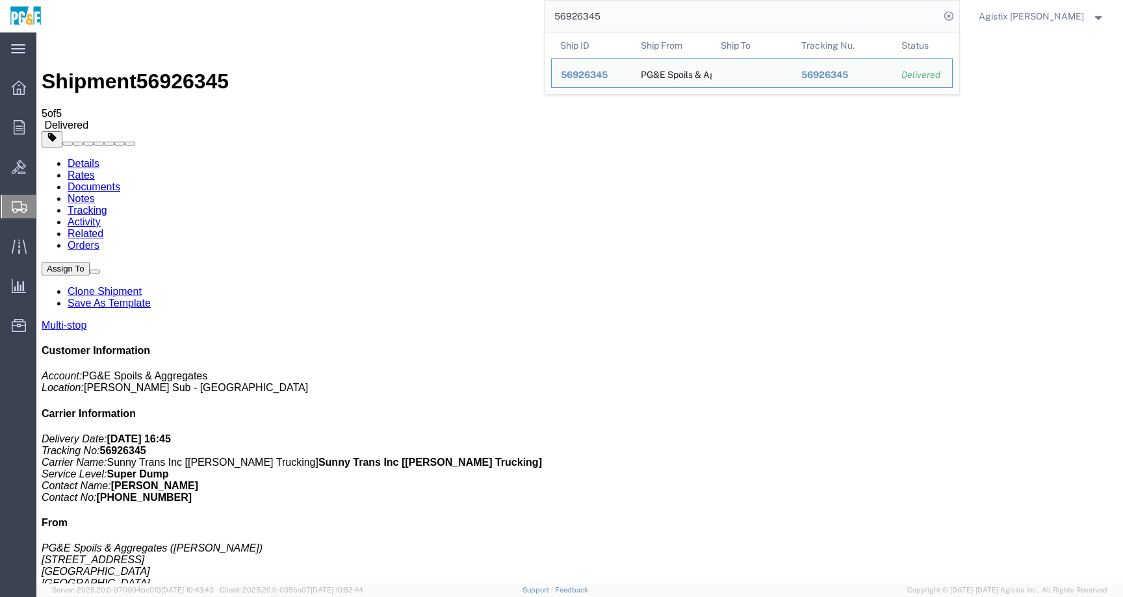
drag, startPoint x: 677, startPoint y: 17, endPoint x: 541, endPoint y: 17, distance: 136.5
click at [541, 17] on div "56926345 Ship ID Ship From Ship To Tracking Nu. Status Ship ID 56926345 Ship Fr…" at bounding box center [505, 16] width 908 height 33
paste input "838114"
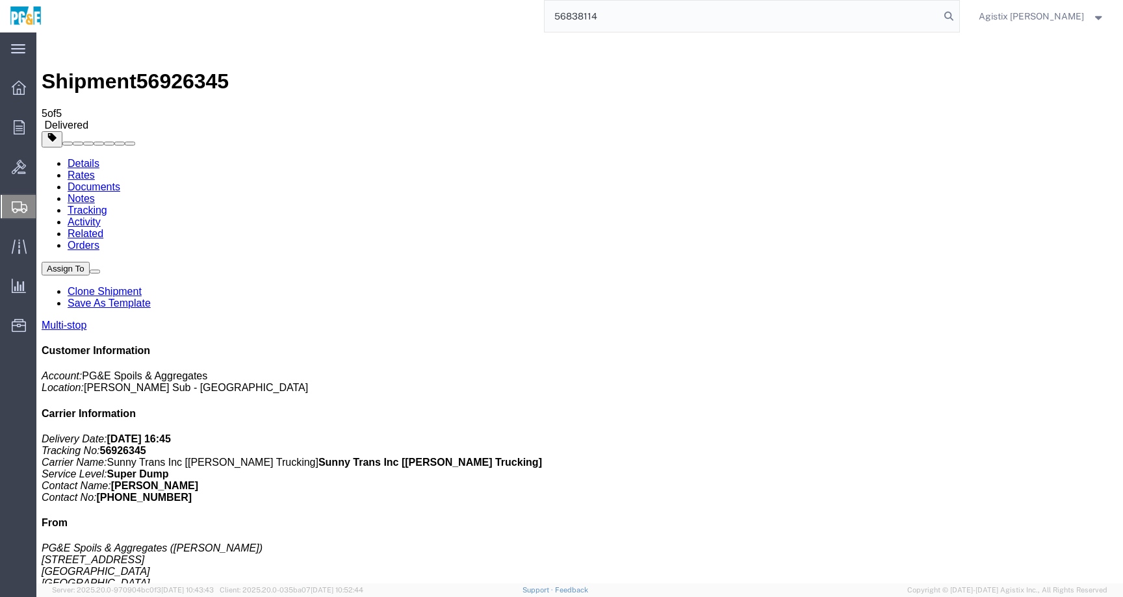
type input "56838114"
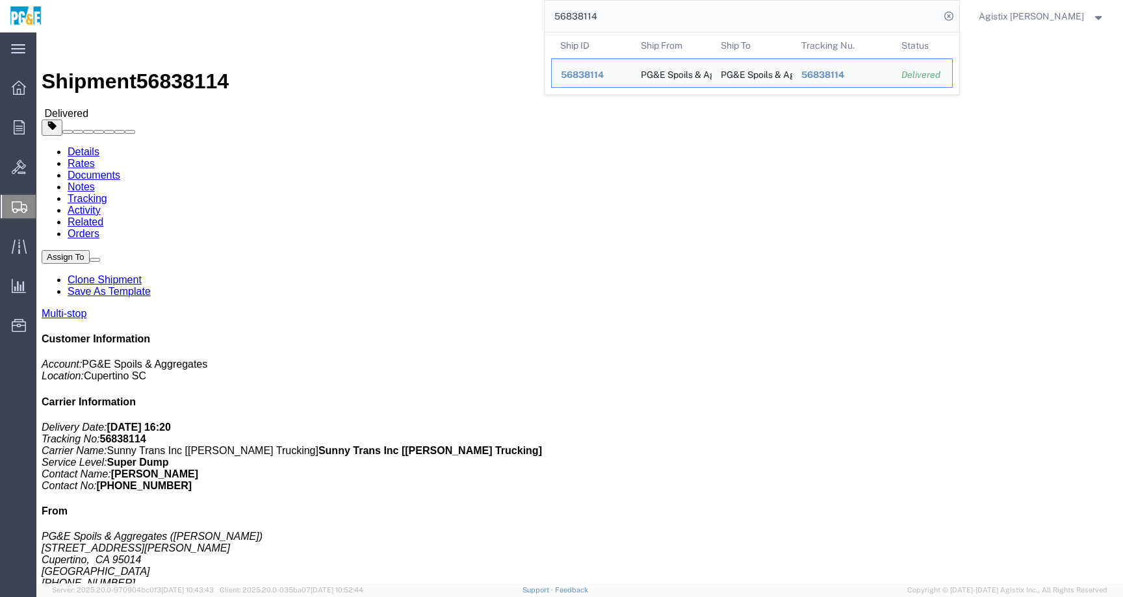
click link "Documents"
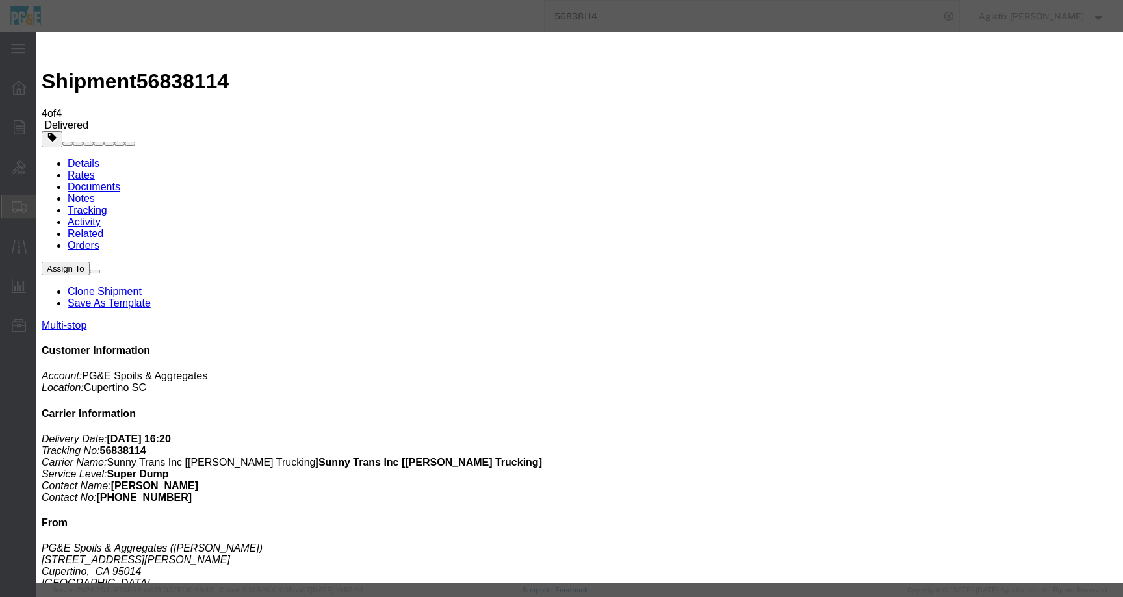
type input "C:\fakepath\Tag.jpg"
select select
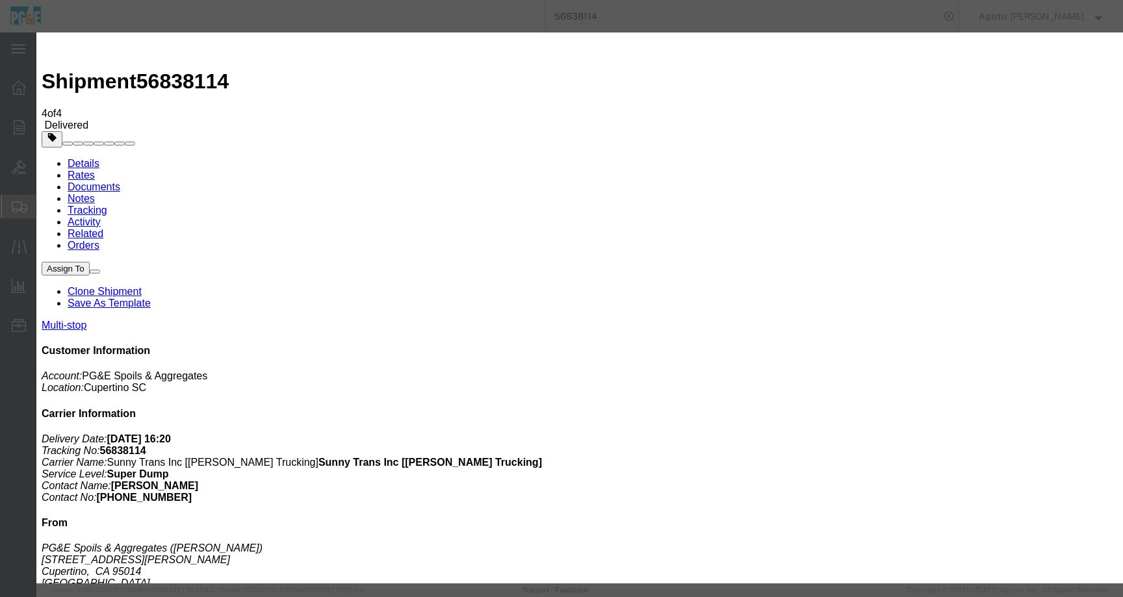
select select
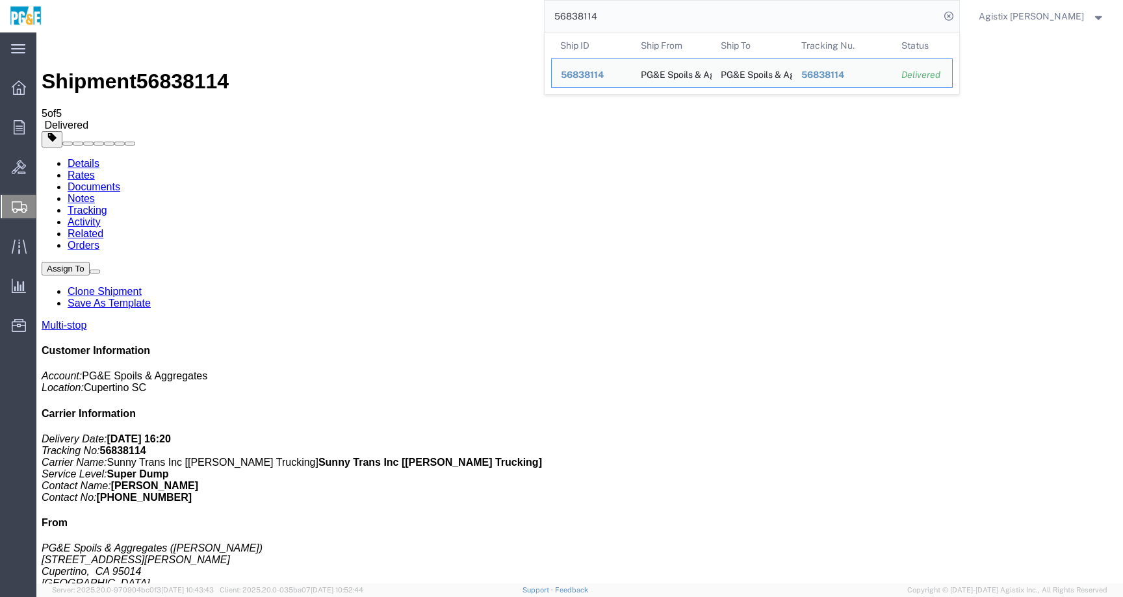
drag, startPoint x: 636, startPoint y: 20, endPoint x: 551, endPoint y: 20, distance: 84.5
click at [551, 20] on div "56838114 Ship ID Ship From Ship To Tracking Nu. Status Ship ID 56838114 Ship Fr…" at bounding box center [505, 16] width 908 height 33
paste input "6735"
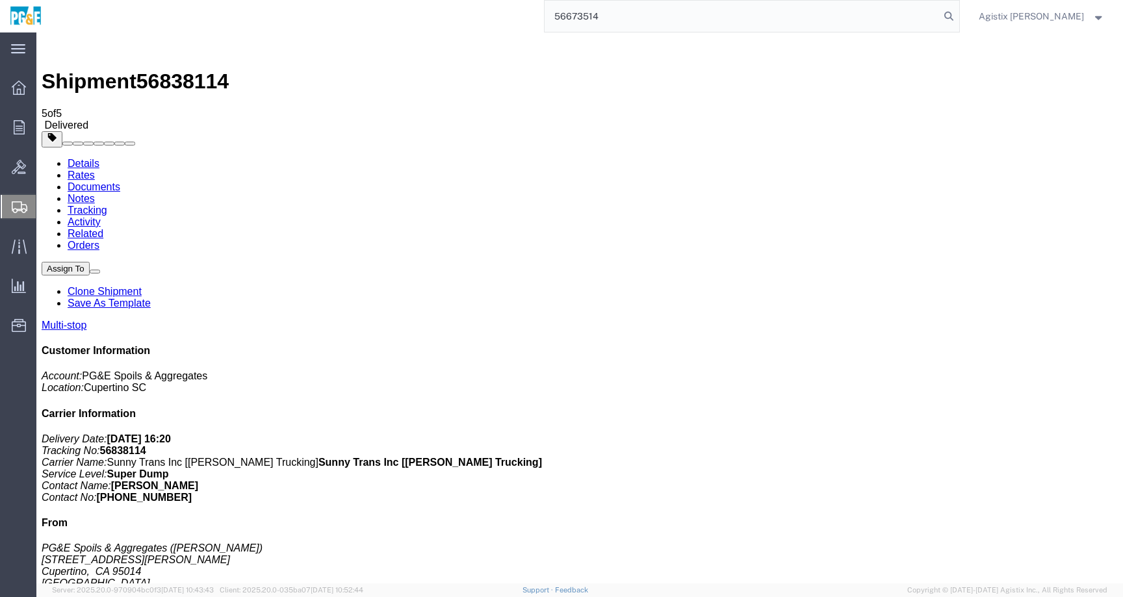
type input "56673514"
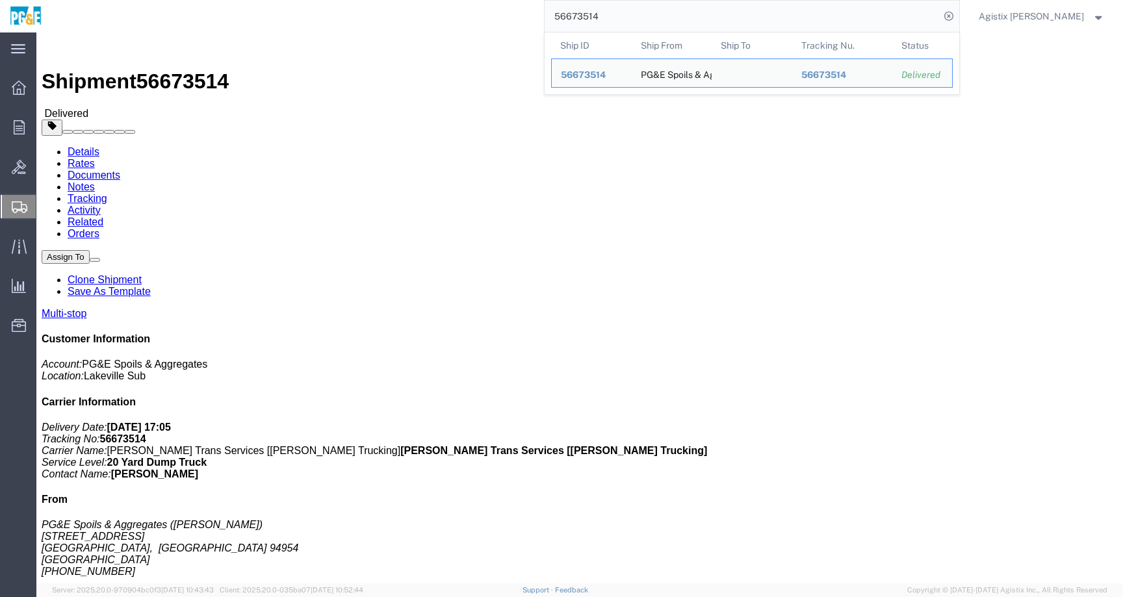
click link "Documents"
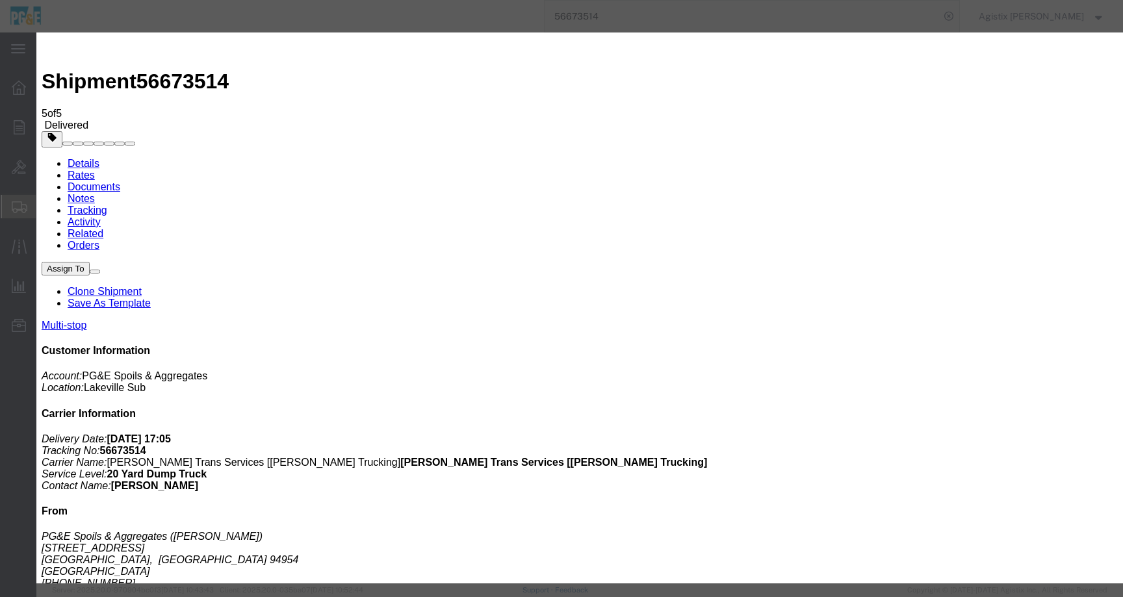
type input "C:\fakepath\Tag.pdf"
select select
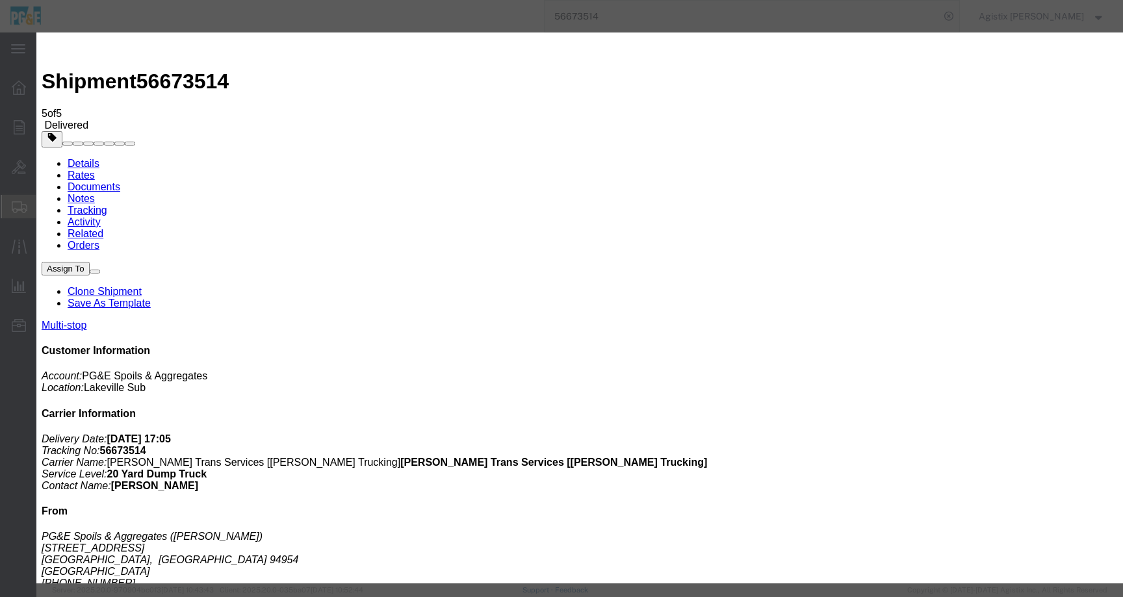
select select
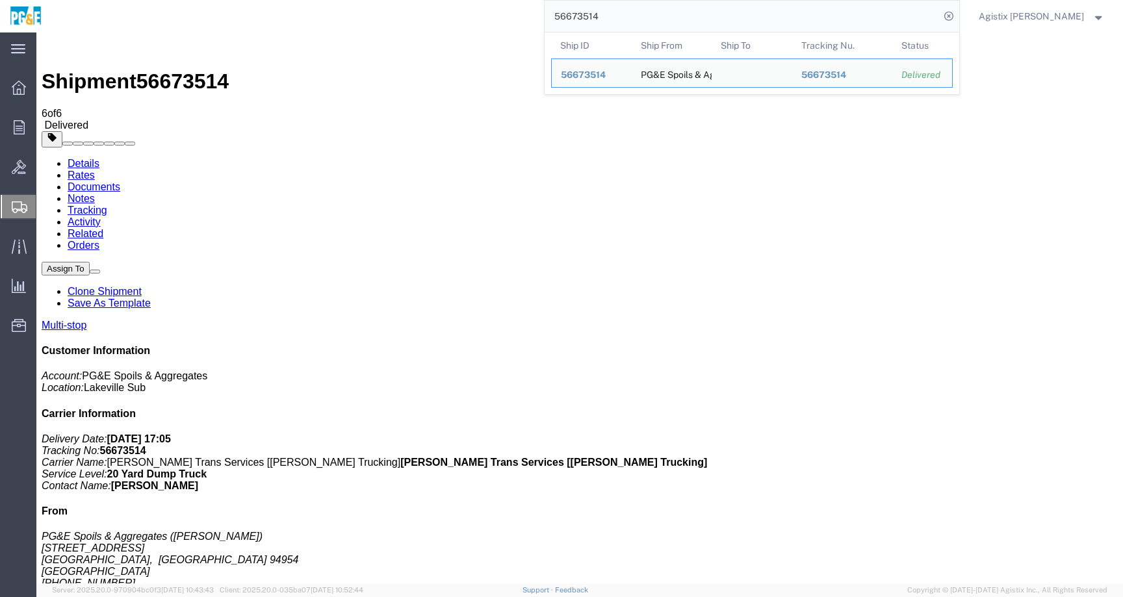
drag, startPoint x: 558, startPoint y: 19, endPoint x: 489, endPoint y: 19, distance: 69.6
click at [489, 19] on div "56673514 Ship ID Ship From Ship To Tracking Nu. Status Ship ID 56673514 Ship Fr…" at bounding box center [505, 16] width 908 height 33
paste input "780388"
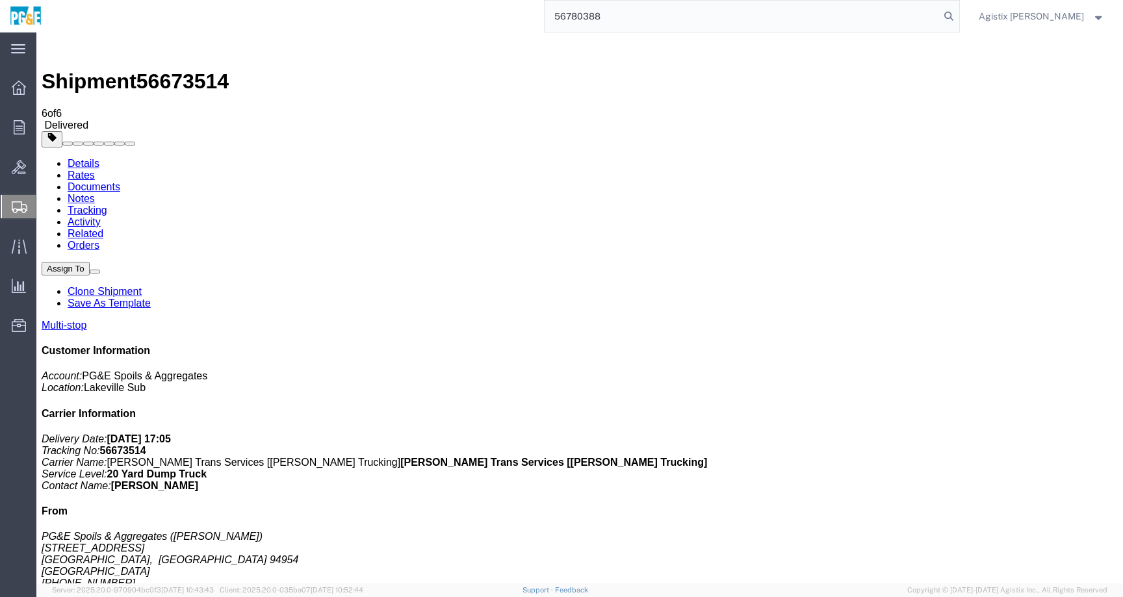
type input "56780388"
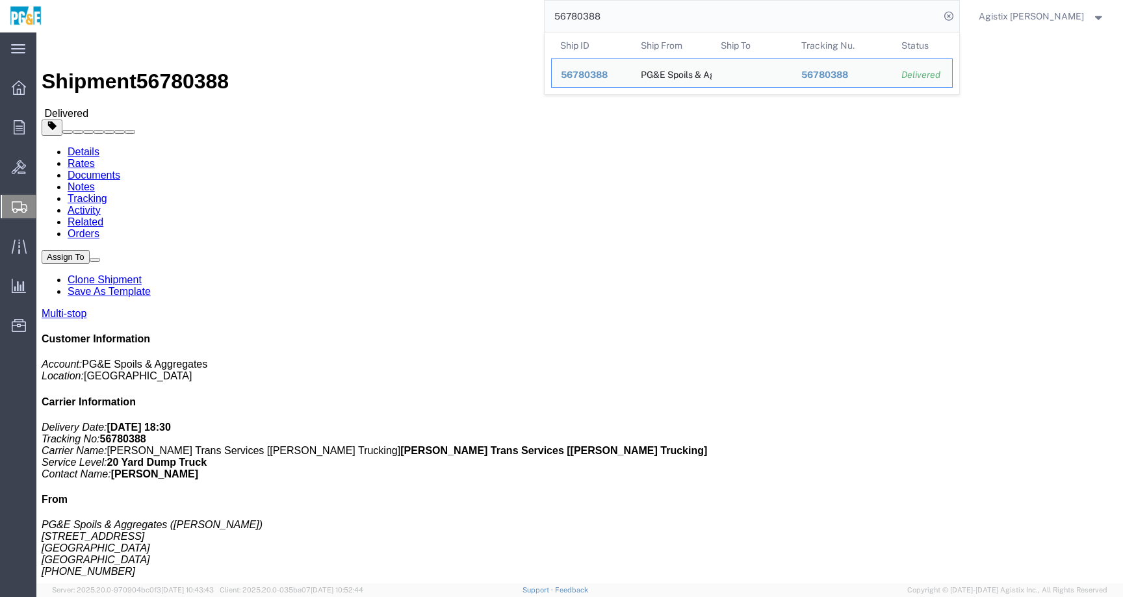
click link "Documents"
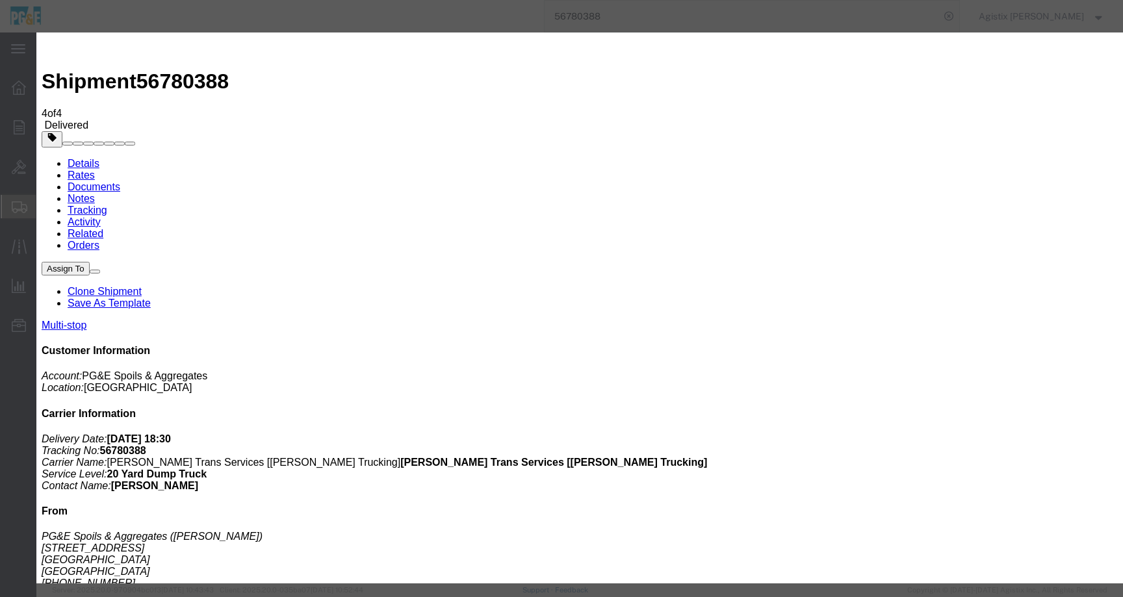
type input "C:\fakepath\Tag.pdf"
select select
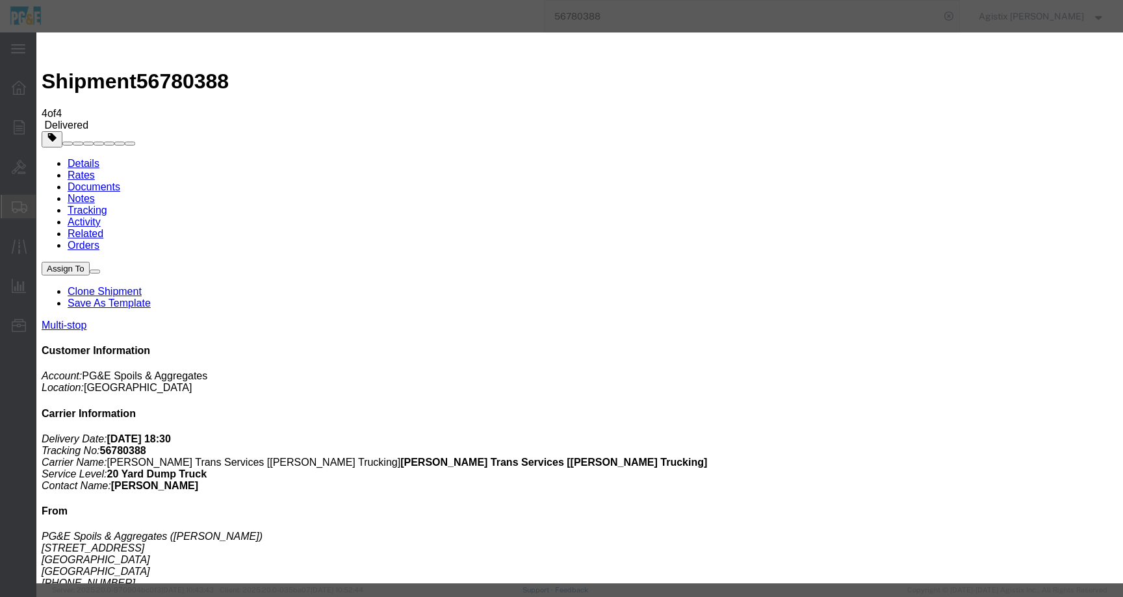
select select
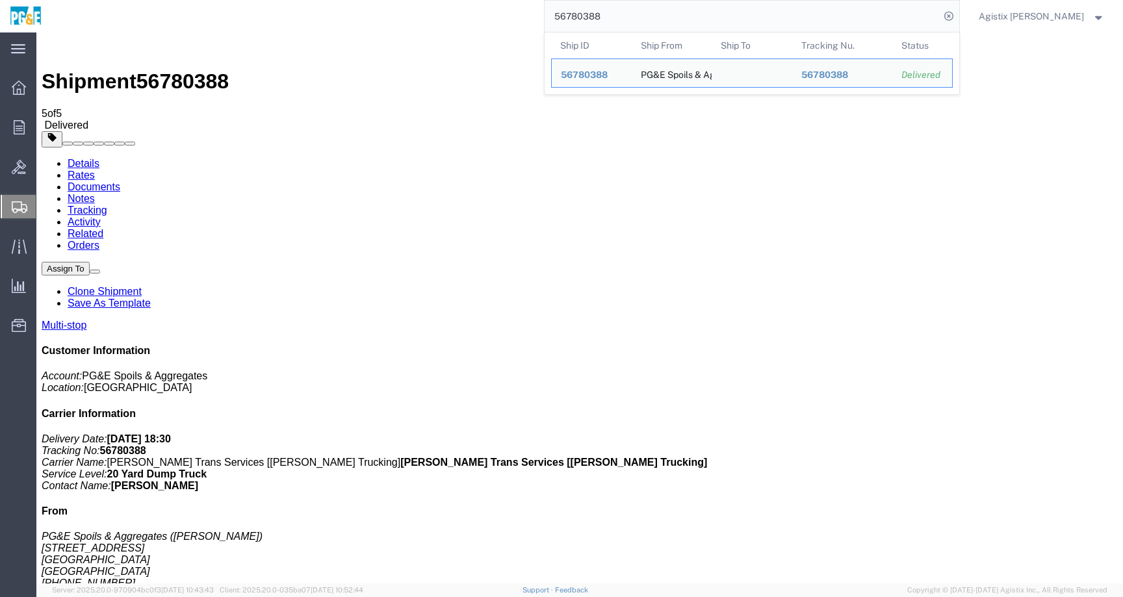
drag, startPoint x: 647, startPoint y: 14, endPoint x: 530, endPoint y: 14, distance: 117.0
click at [530, 14] on div "56780388 Ship ID Ship From Ship To Tracking Nu. Status Ship ID 56780388 Ship Fr…" at bounding box center [505, 16] width 908 height 33
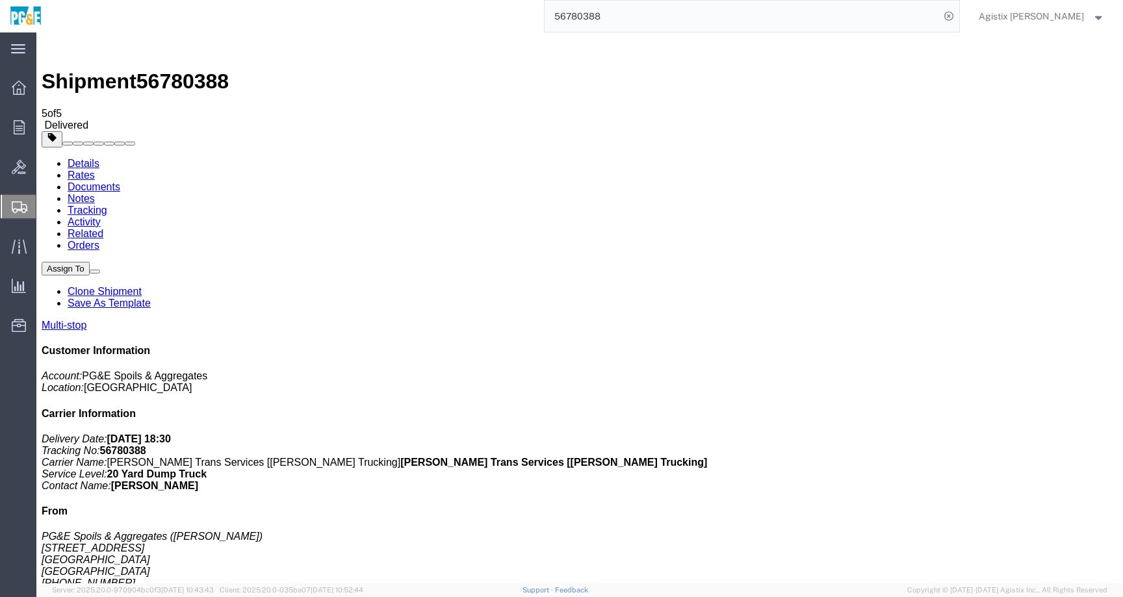
paste input "880820"
type input "56880820"
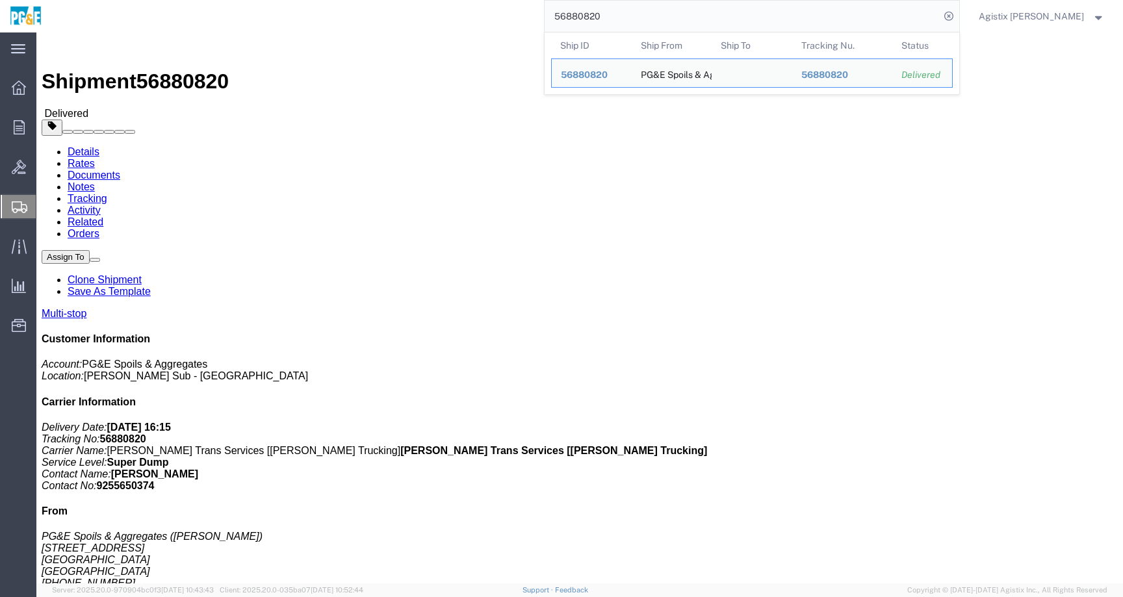
click link "Documents"
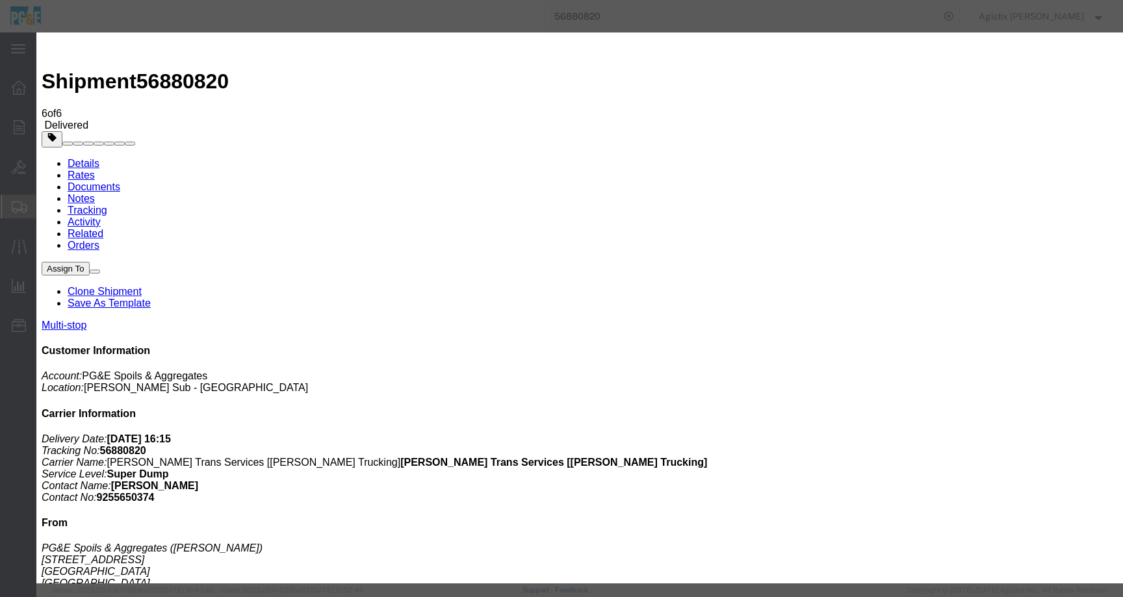
type input "C:\fakepath\Tag.pdf"
select select
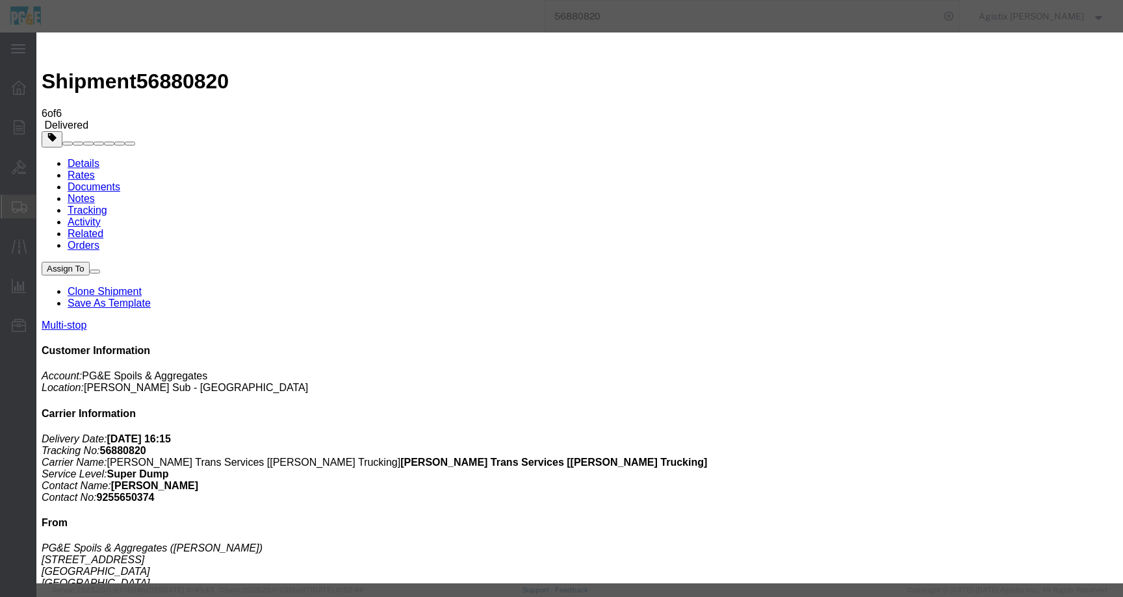
select select
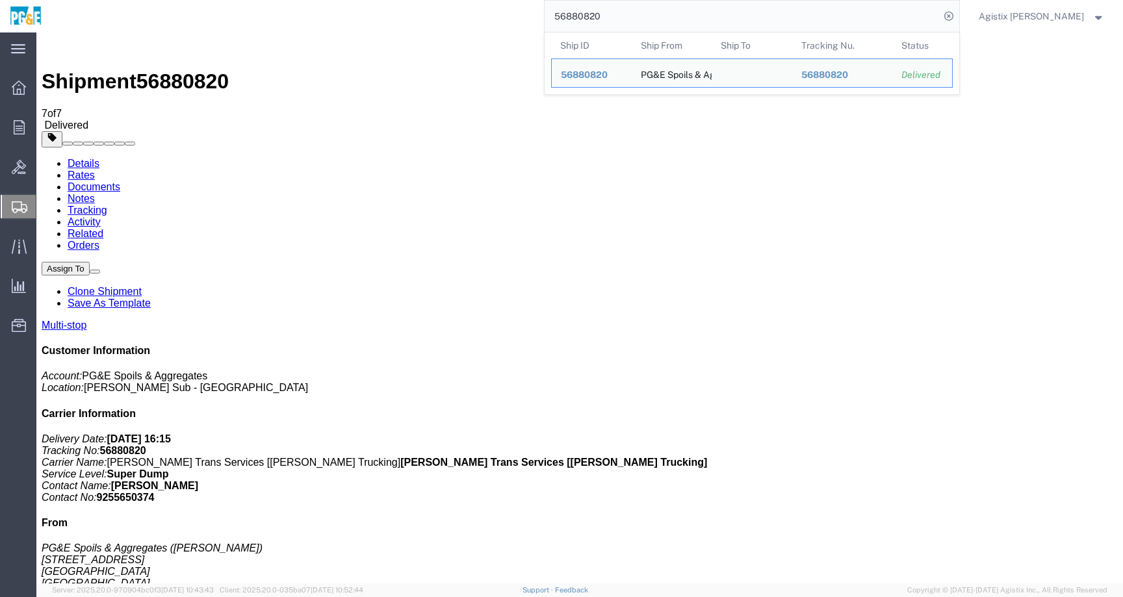
drag, startPoint x: 632, startPoint y: 18, endPoint x: 516, endPoint y: 18, distance: 116.4
click at [516, 18] on div "56880820 Ship ID Ship From Ship To Tracking Nu. Status Ship ID 56880820 Ship Fr…" at bounding box center [505, 16] width 908 height 33
paste input "750572"
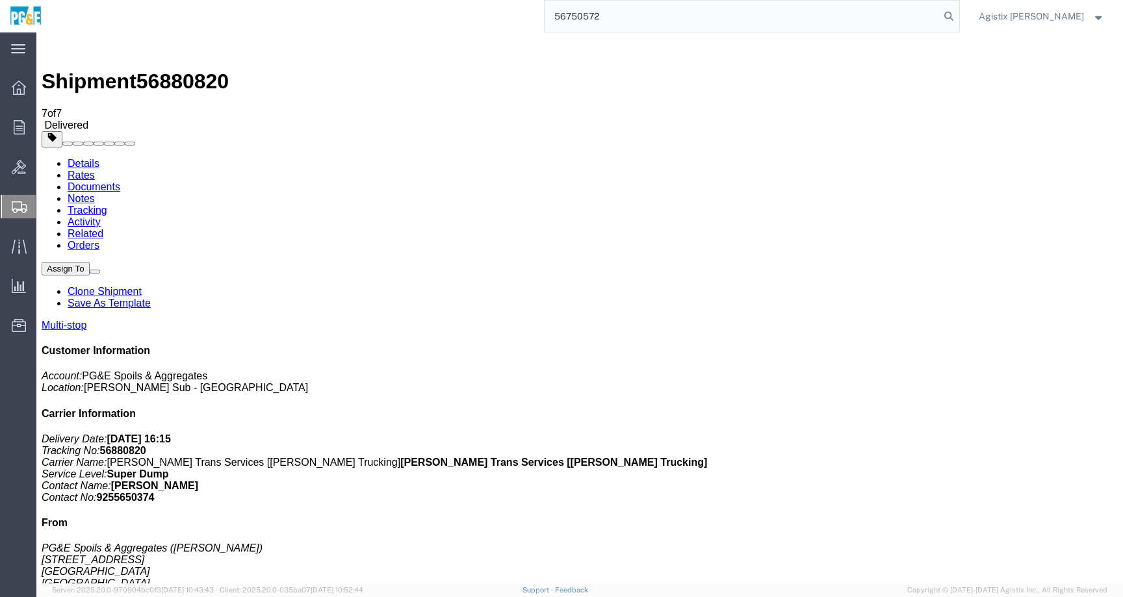
type input "56750572"
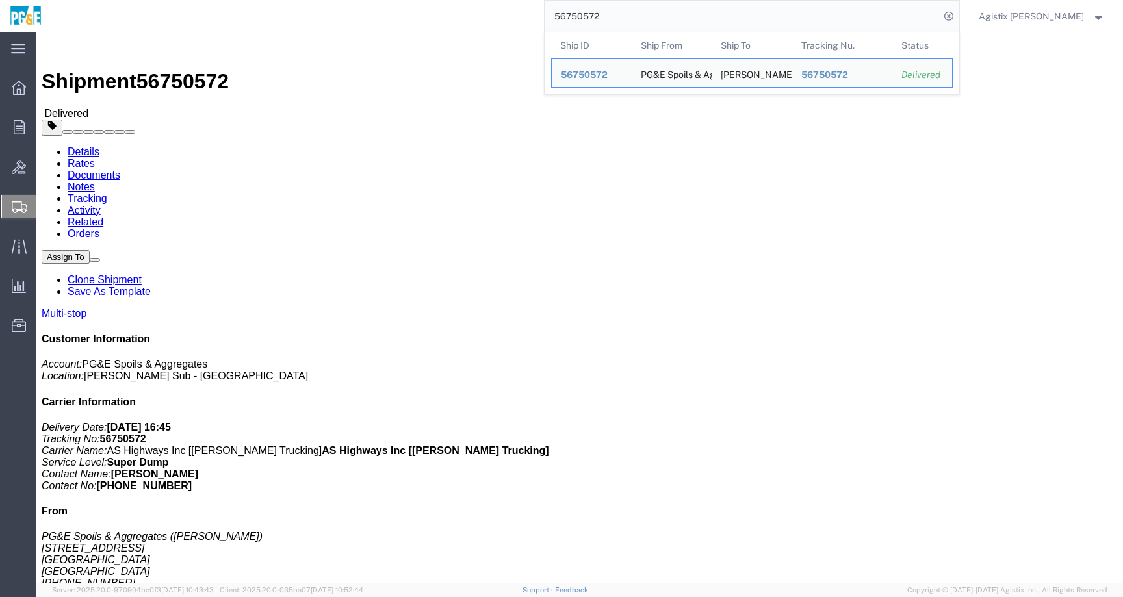
click link "Documents"
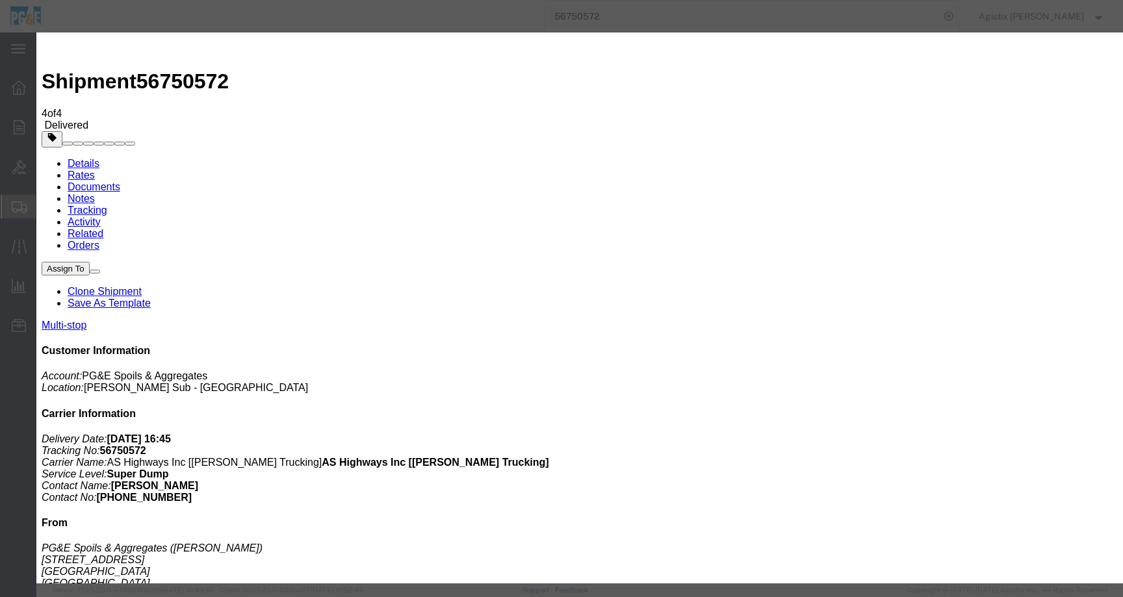
type input "C:\fakepath\Tag.pdf"
select select
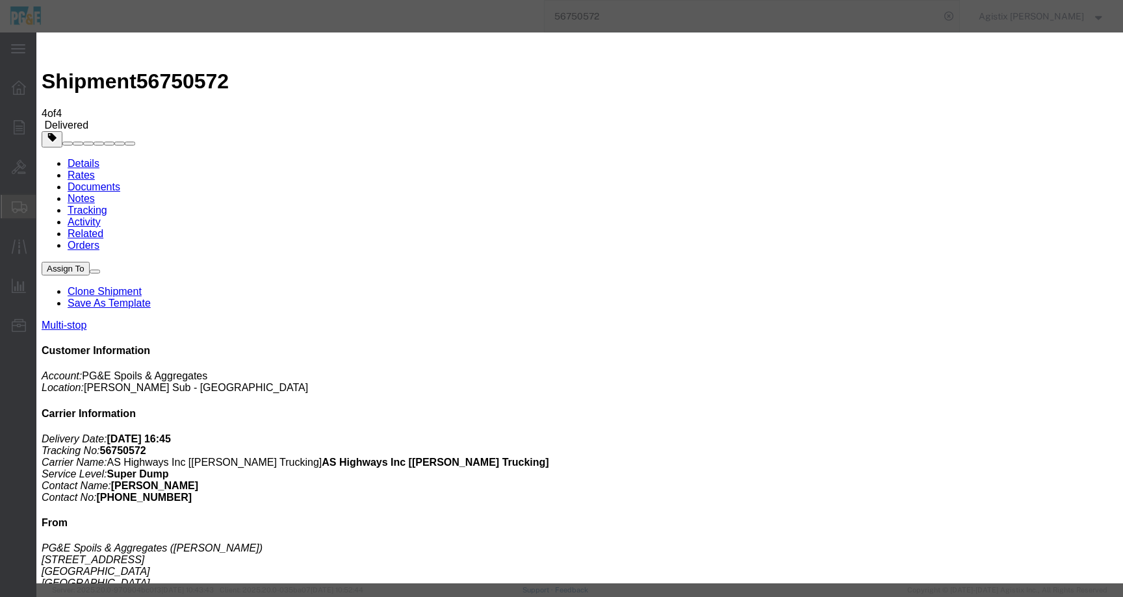
select select
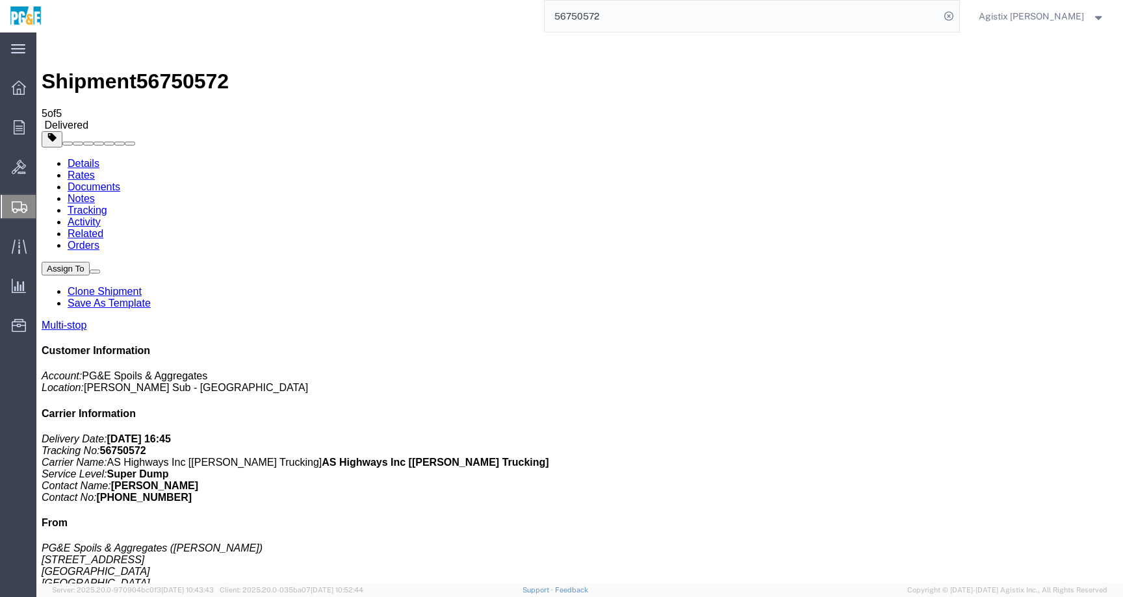
click at [1075, 12] on span "Agistix Foreman" at bounding box center [1031, 16] width 105 height 14
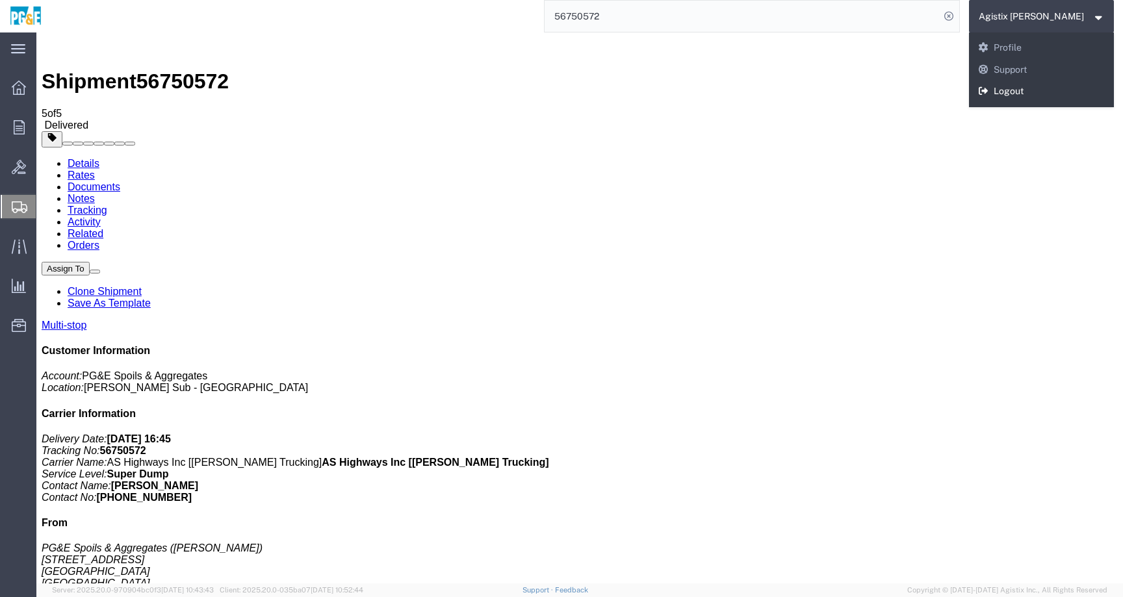
click at [1051, 90] on link "Logout" at bounding box center [1042, 92] width 146 height 22
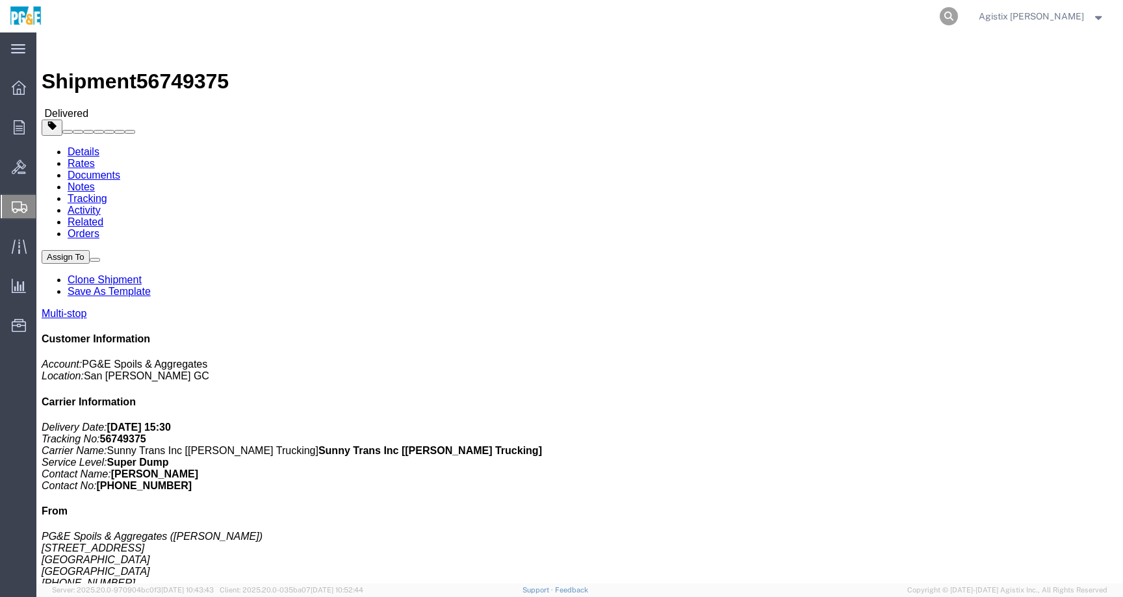
click at [958, 14] on icon at bounding box center [949, 16] width 18 height 18
click at [940, 16] on input "search" at bounding box center [742, 16] width 395 height 31
paste input "56488141"
click link "Documents"
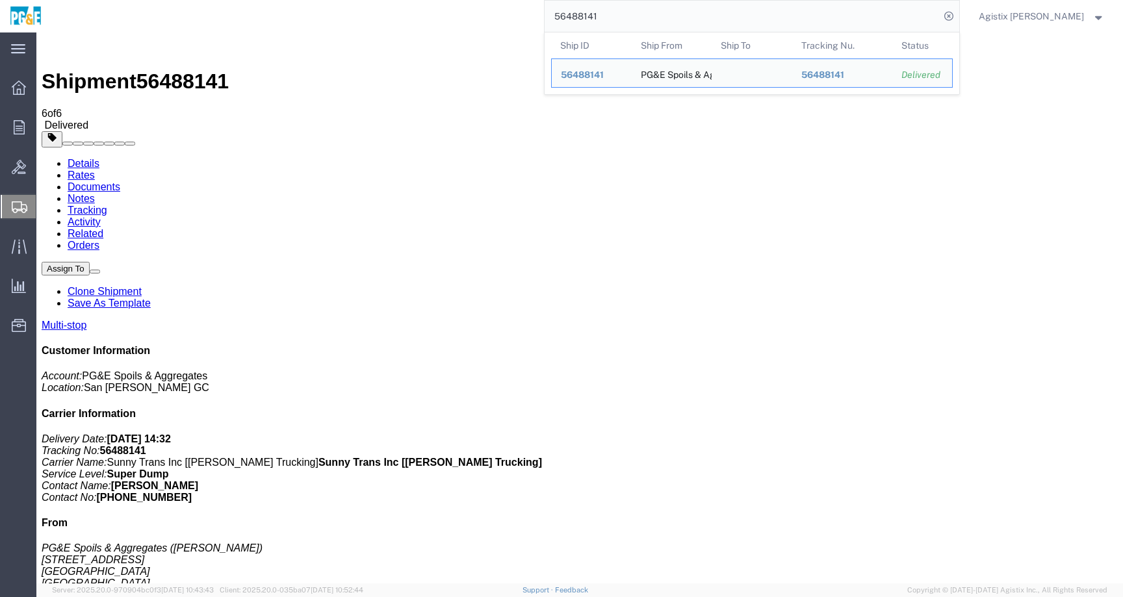
drag, startPoint x: 660, startPoint y: 15, endPoint x: 542, endPoint y: 15, distance: 118.3
click at [542, 15] on div "56488141 Ship ID Ship From Ship To Tracking Nu. Status Ship ID 56488141 Ship Fr…" at bounding box center [505, 16] width 908 height 33
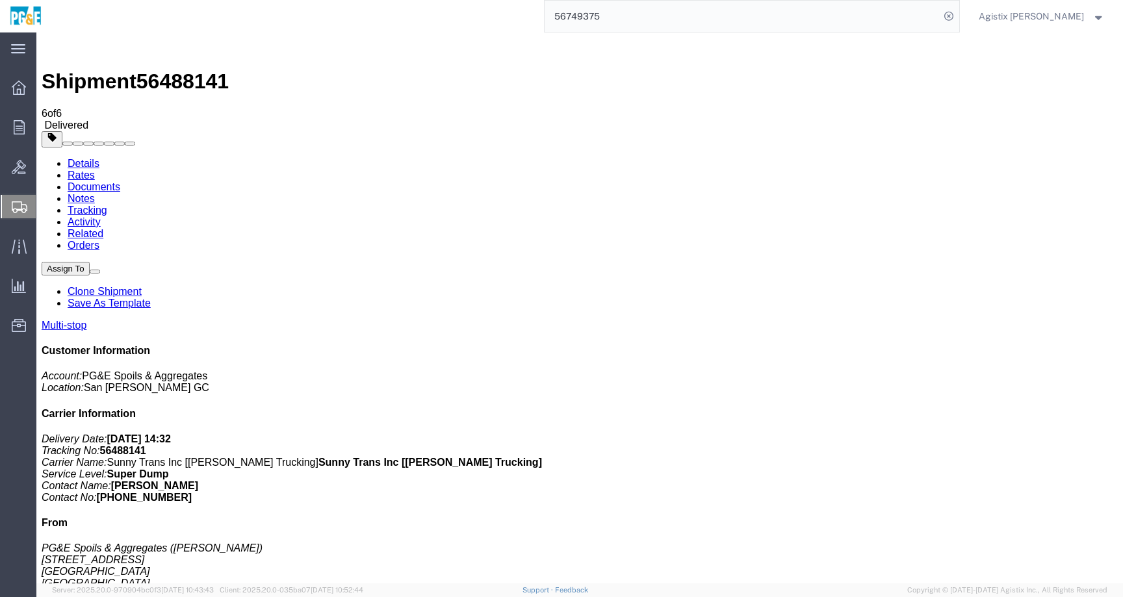
type input "56749375"
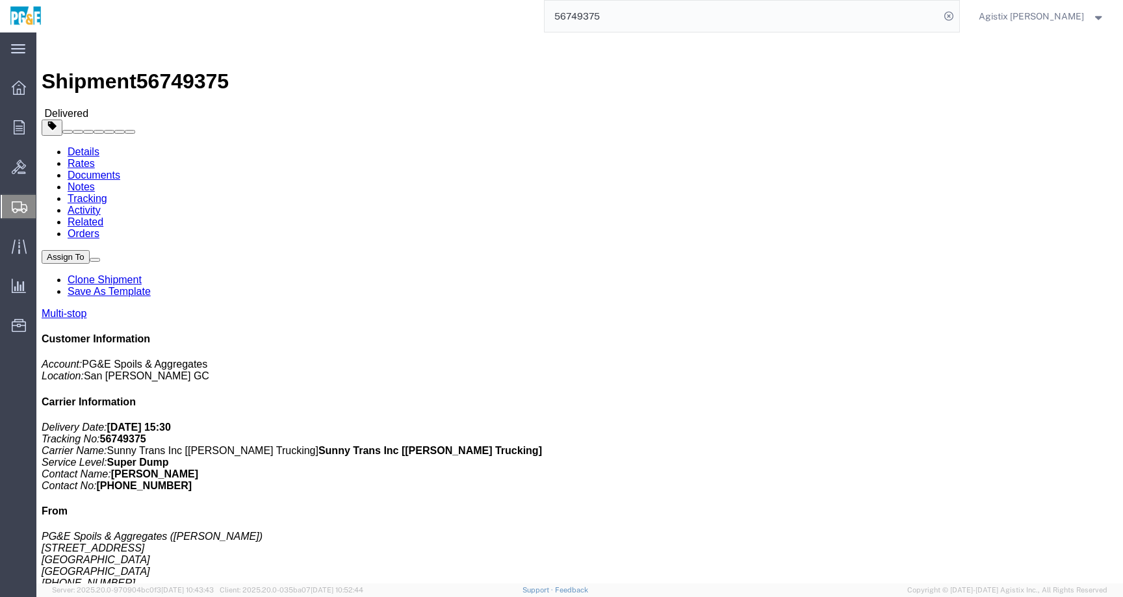
click link "Documents"
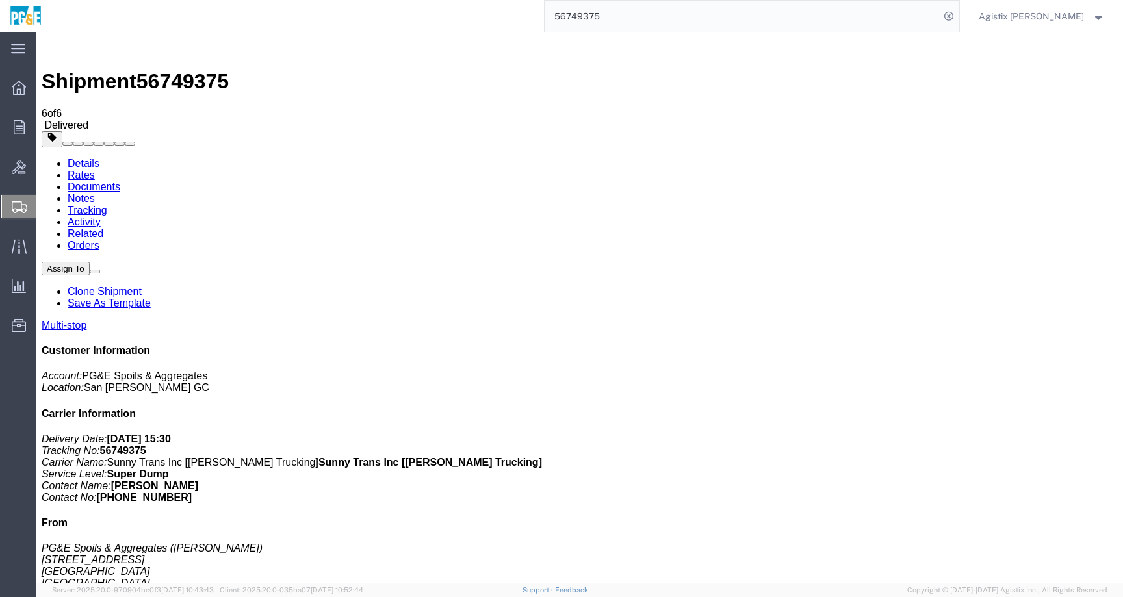
checkbox input "true"
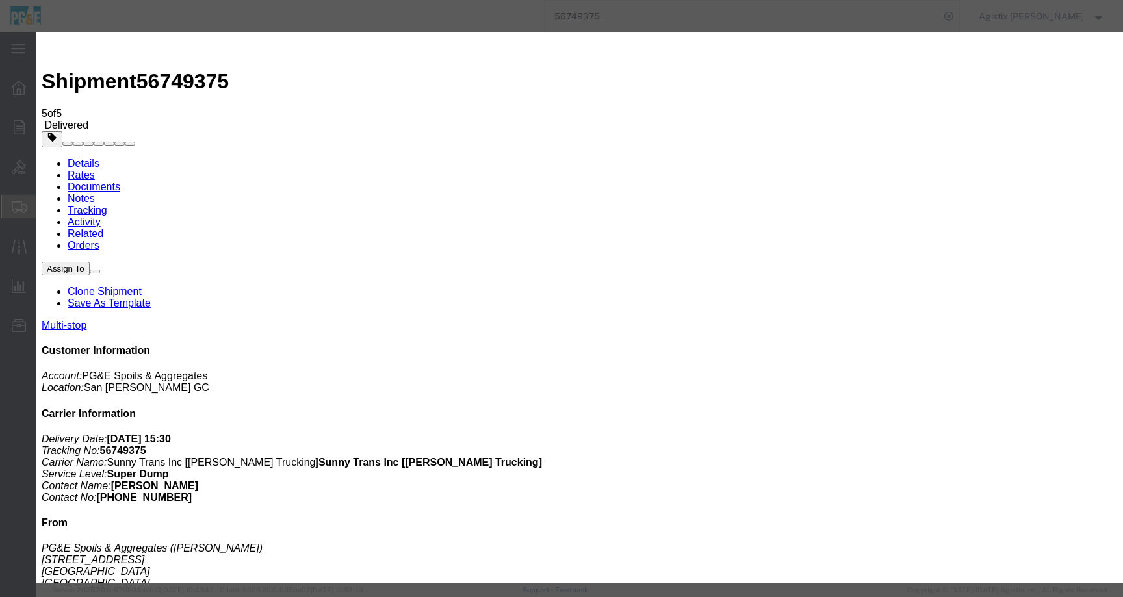
type input "C:\fakepath\Tag ..jpg"
select select
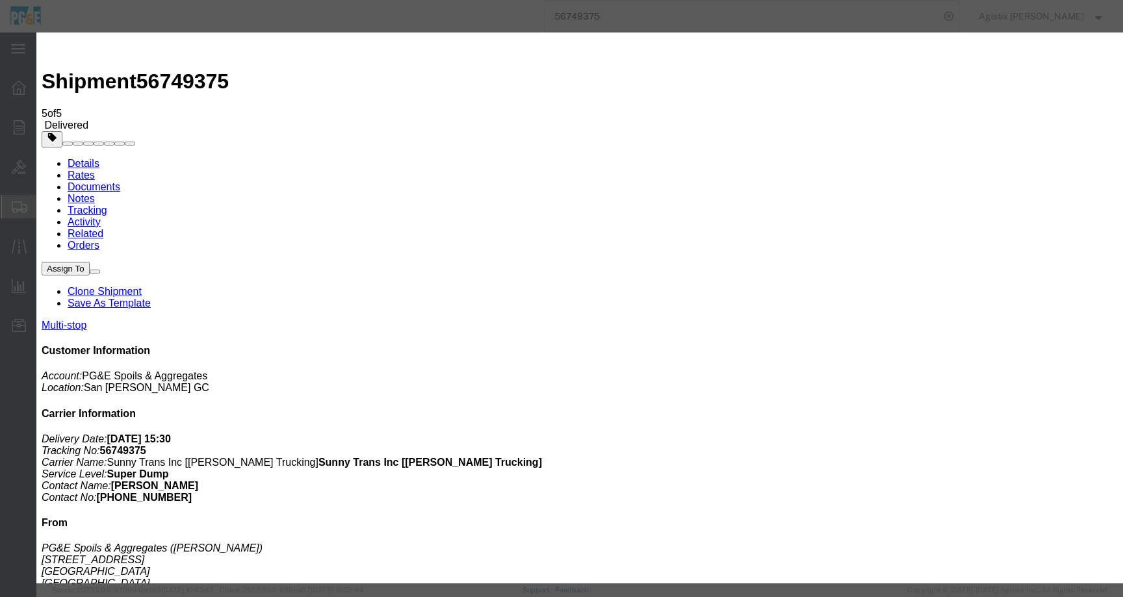
select select
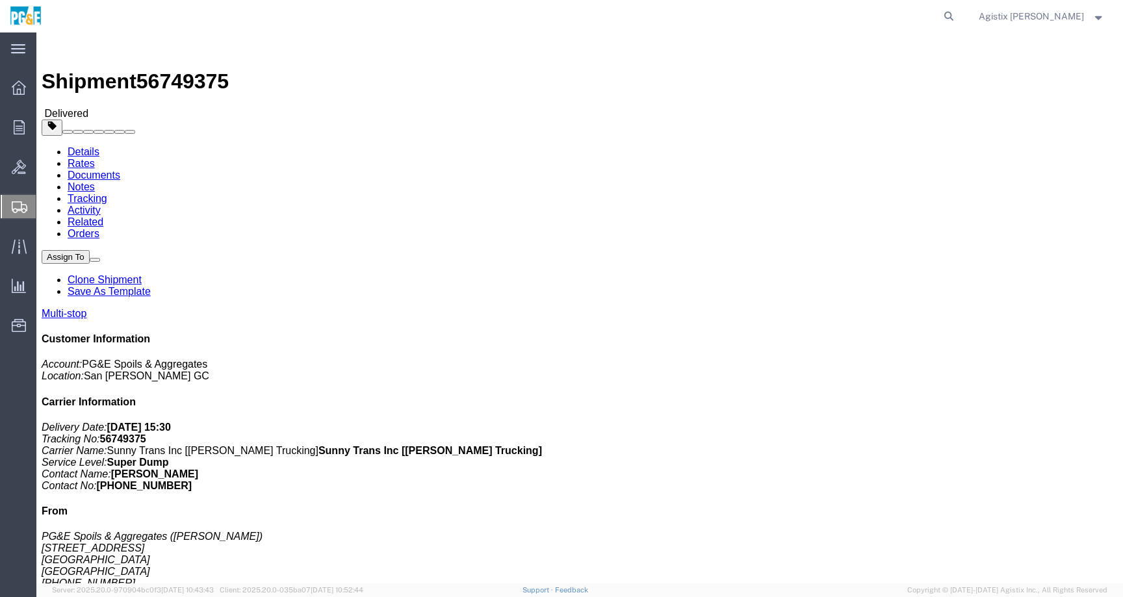
click link "Documents"
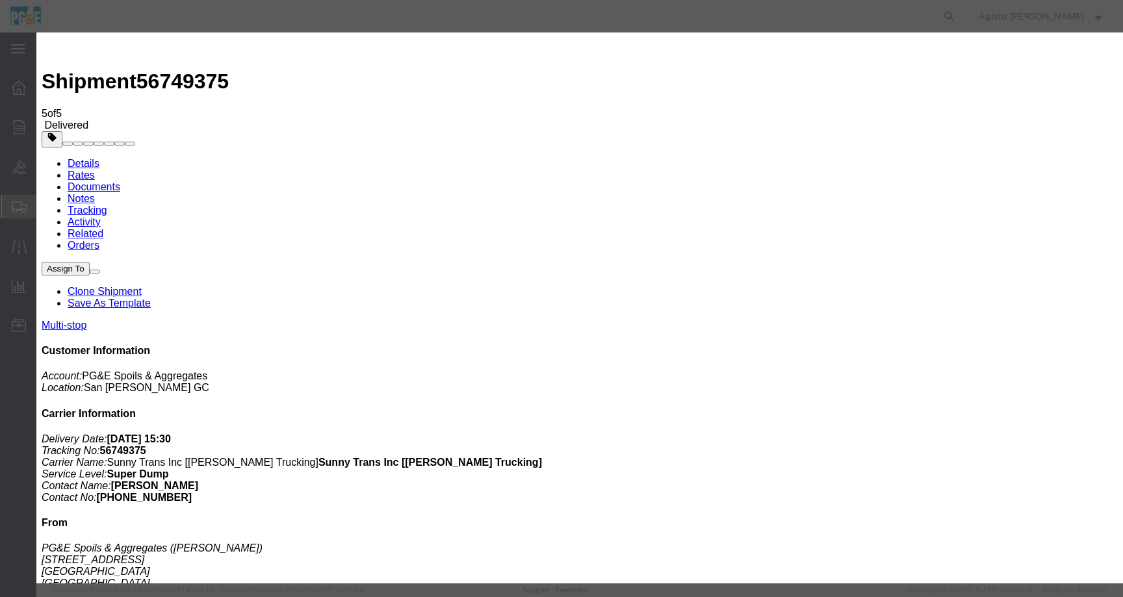
type input "C:\fakepath\Tag (.jpg"
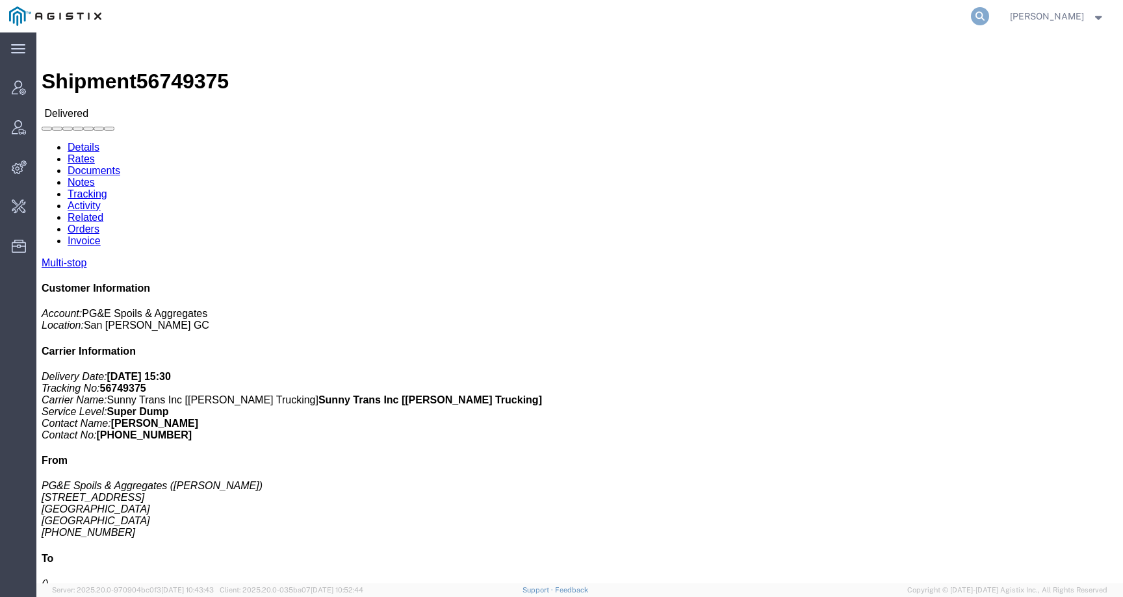
click at [989, 15] on icon at bounding box center [980, 16] width 18 height 18
click at [945, 15] on input "search" at bounding box center [773, 16] width 395 height 31
paste input "56964676"
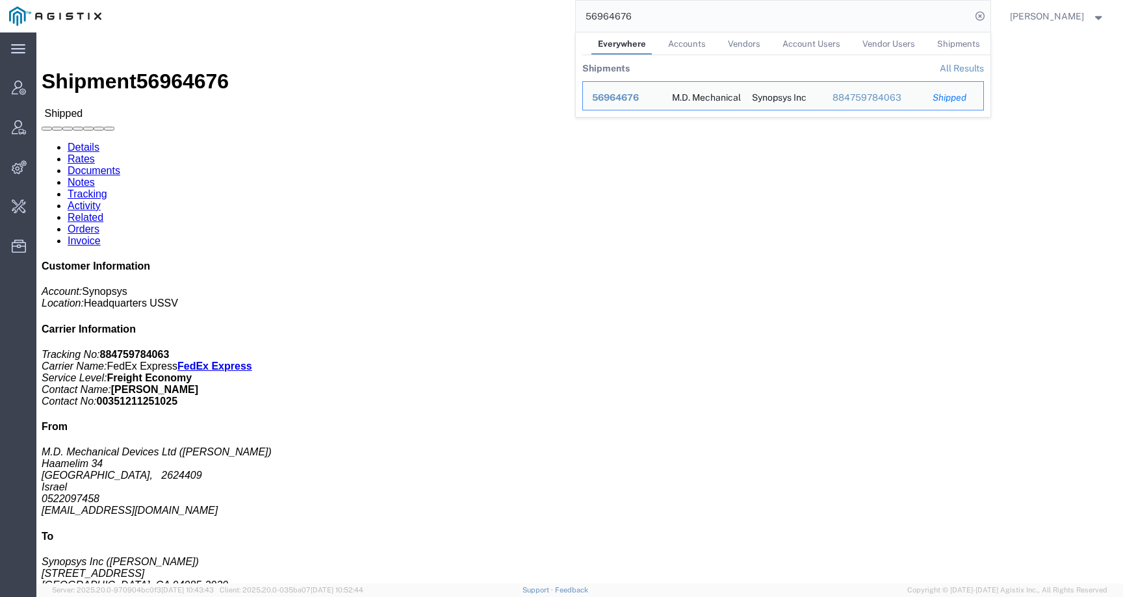
click h4 "Ship To"
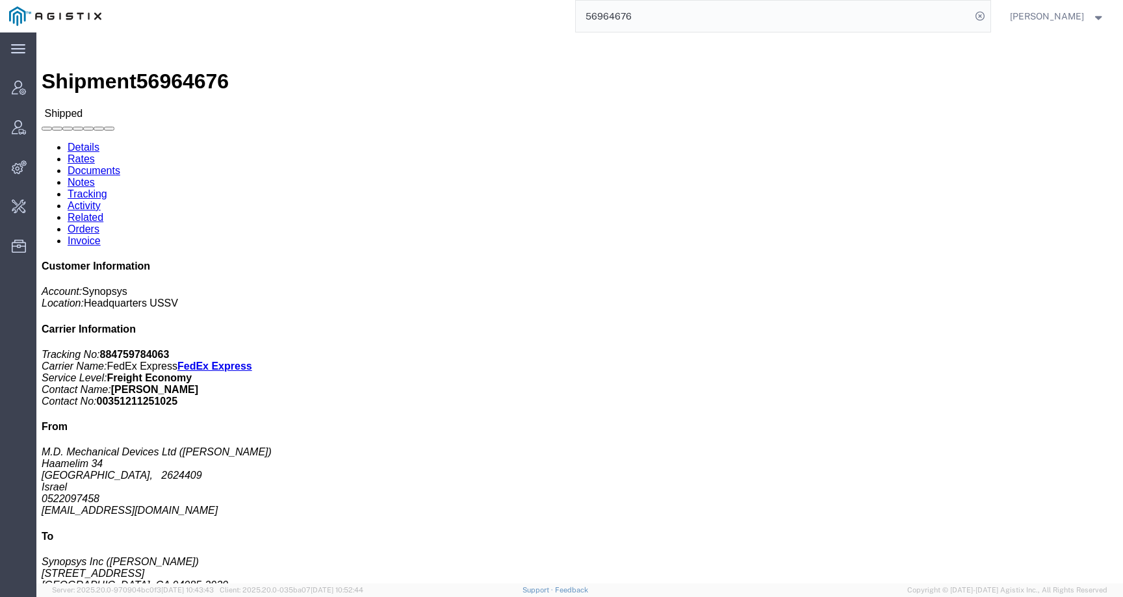
click link "Activity"
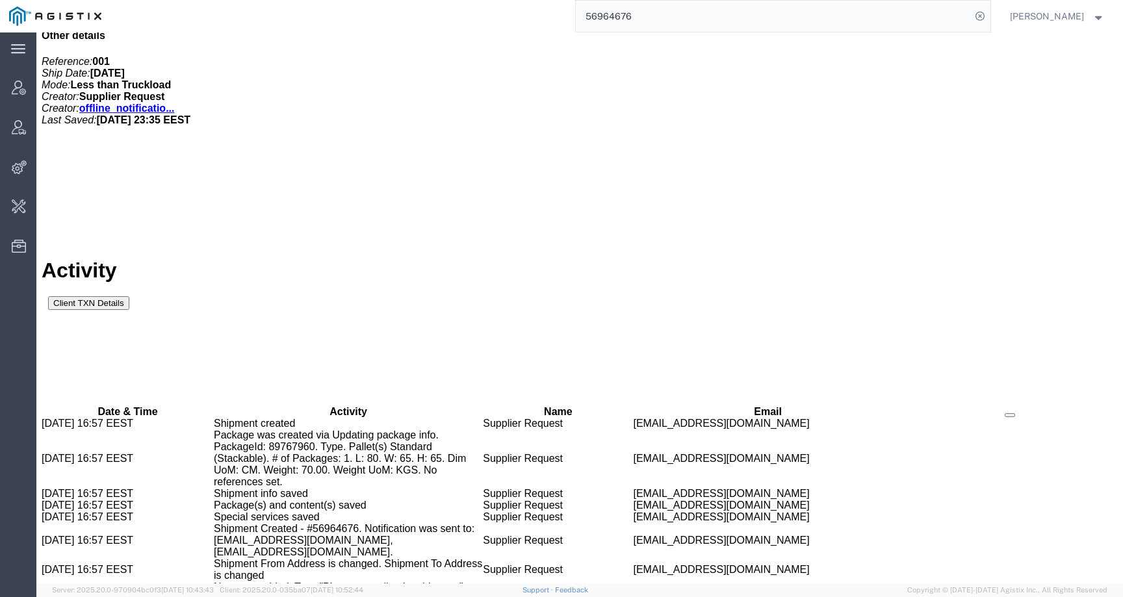
scroll to position [815, 0]
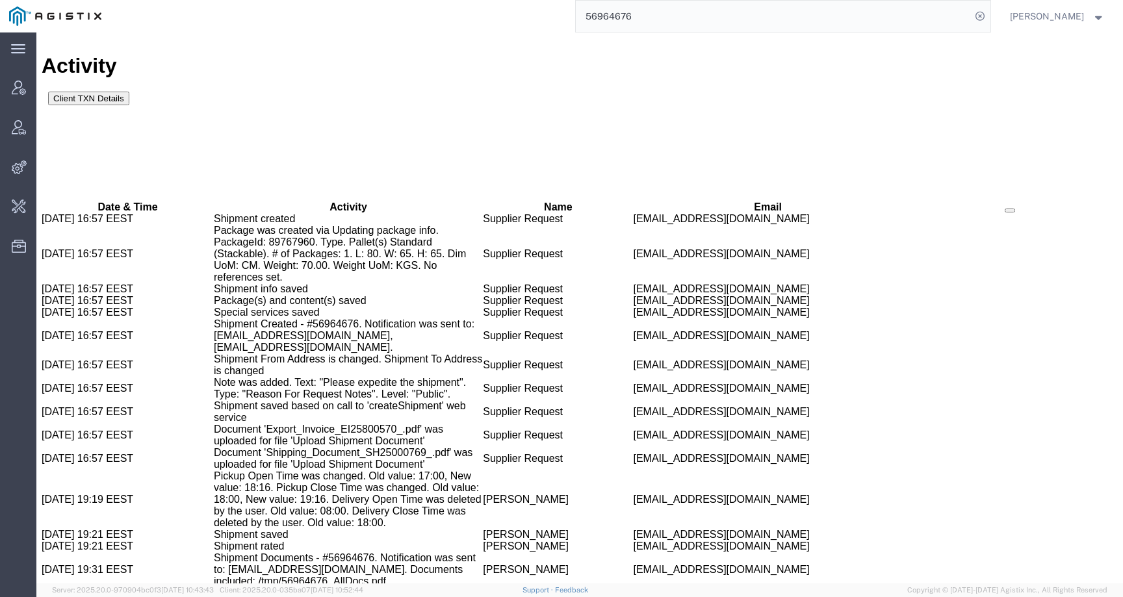
copy span "56964676"
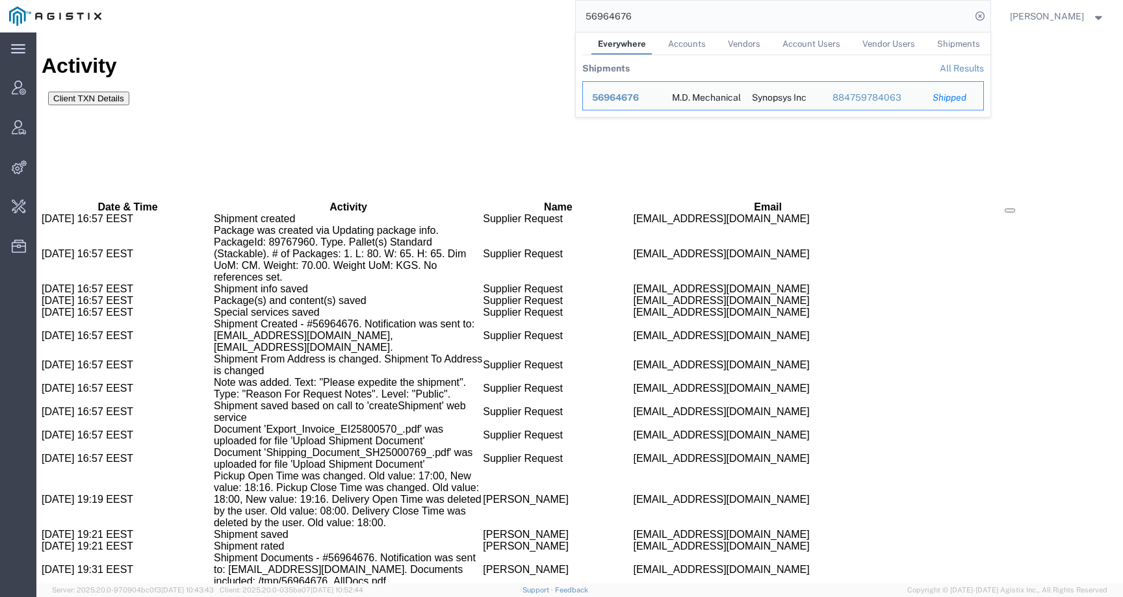
drag, startPoint x: 690, startPoint y: 19, endPoint x: 543, endPoint y: 13, distance: 147.0
click at [543, 13] on div "56964676 Everywhere Accounts Vendors Account Users Vendor Users Shipments Shipm…" at bounding box center [551, 16] width 880 height 33
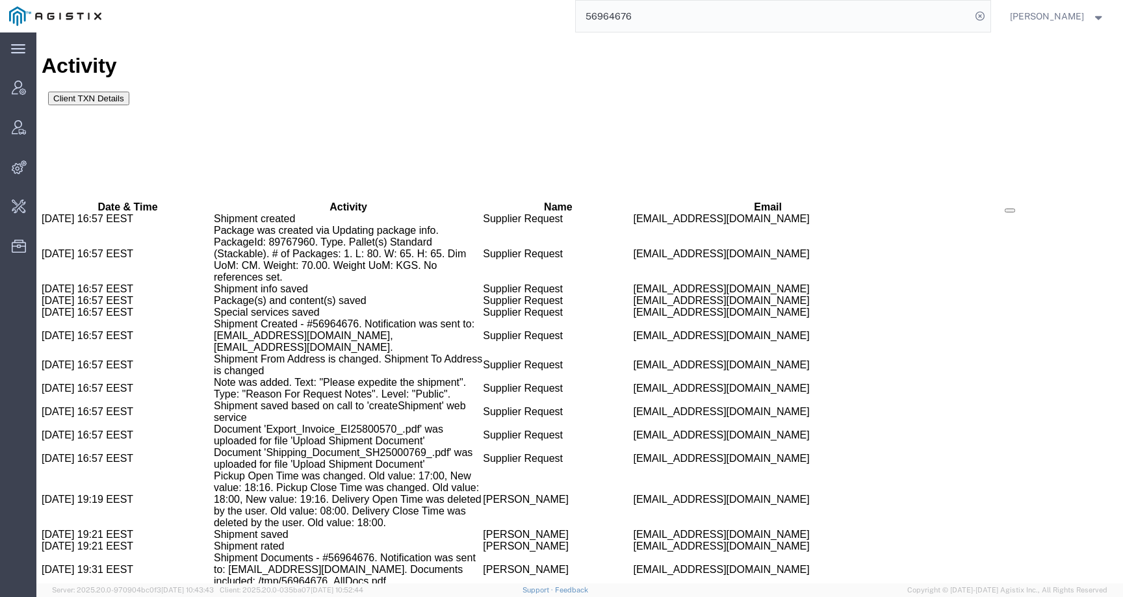
paste input "MGC [PERSON_NAME]"
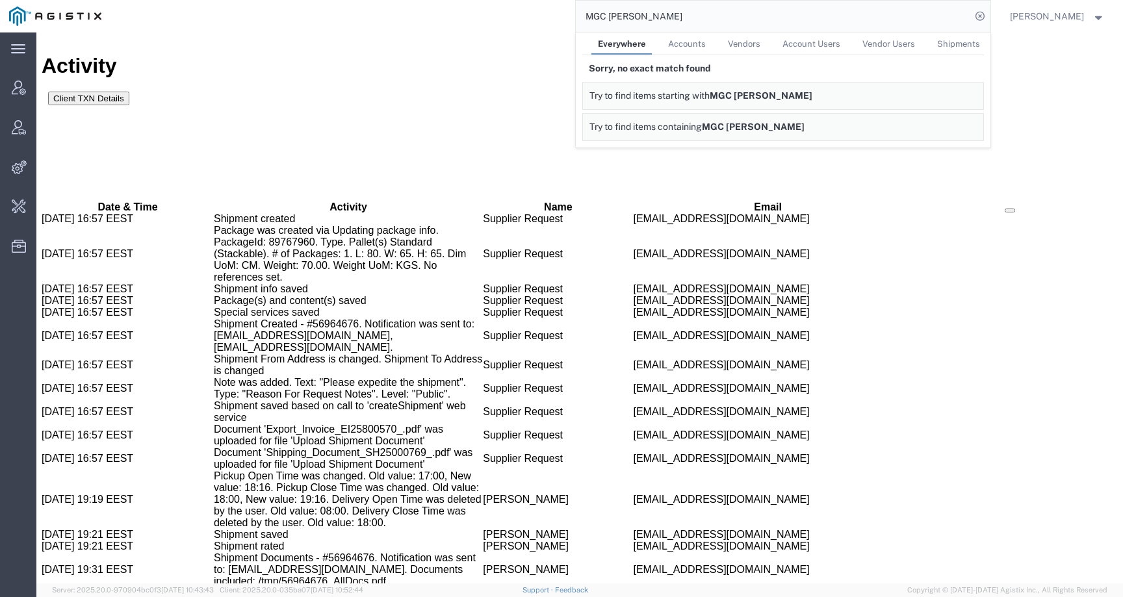
drag, startPoint x: 692, startPoint y: 21, endPoint x: 536, endPoint y: 21, distance: 155.4
click at [536, 21] on div "MGC [PERSON_NAME] Everywhere Accounts Vendors Account Users Vendor Users Shipme…" at bounding box center [551, 16] width 880 height 33
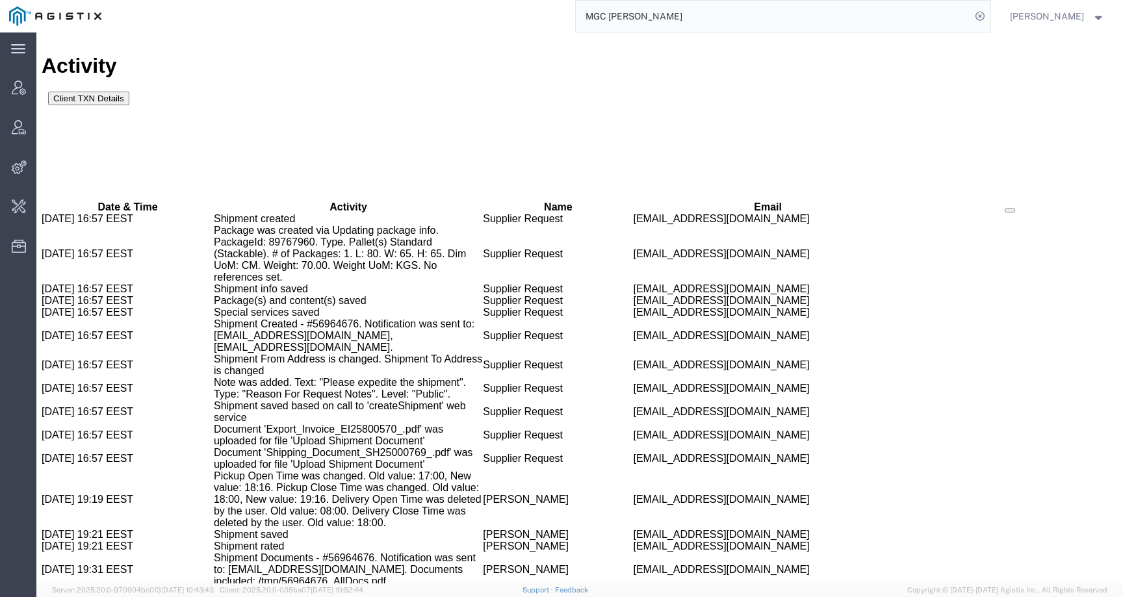
paste input "[EMAIL_ADDRESS][PERSON_NAME][DOMAIN_NAME]"
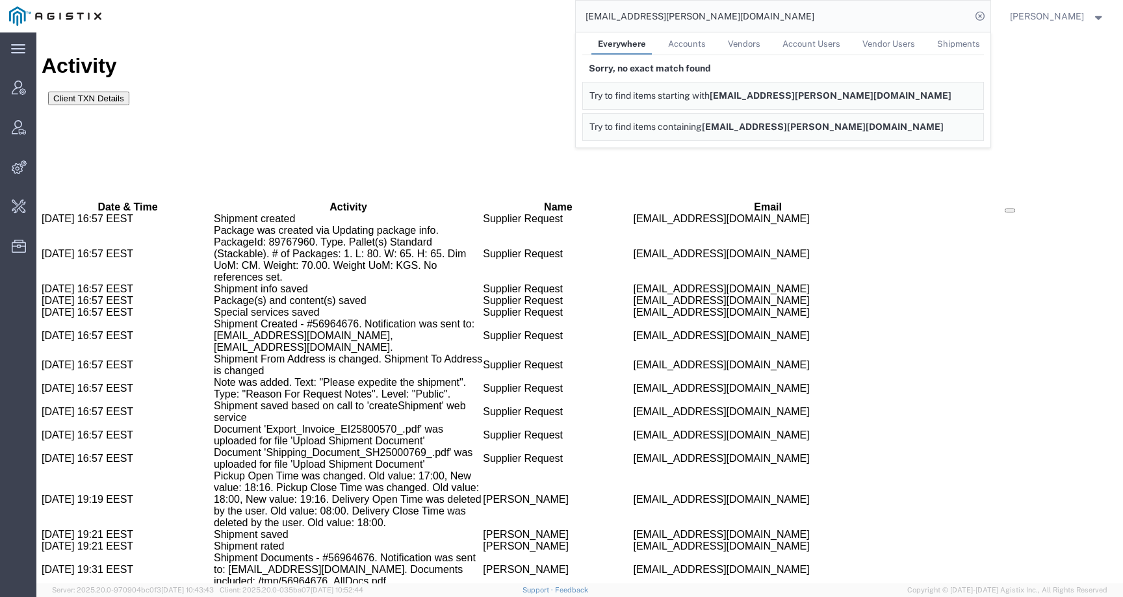
drag, startPoint x: 708, startPoint y: 18, endPoint x: 550, endPoint y: 8, distance: 158.3
click at [550, 8] on div "[EMAIL_ADDRESS][PERSON_NAME][DOMAIN_NAME] Everywhere Accounts Vendors Account U…" at bounding box center [551, 16] width 880 height 33
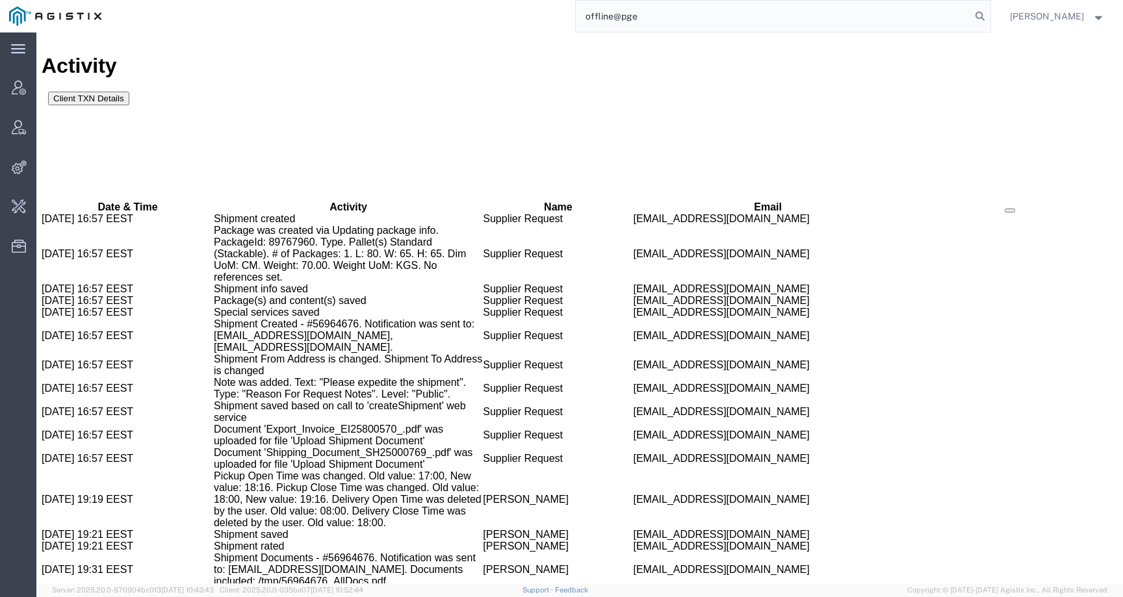
type input "offline@pge"
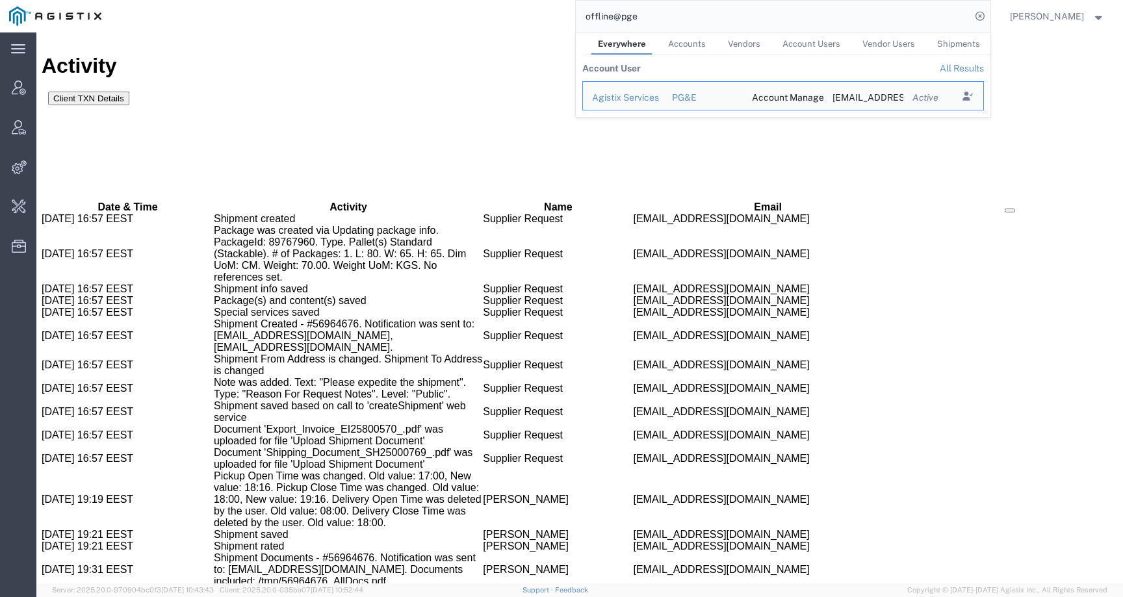
click at [662, 16] on input "offline@pge" at bounding box center [773, 16] width 395 height 31
click at [647, 98] on div "Agistix Services" at bounding box center [623, 98] width 62 height 14
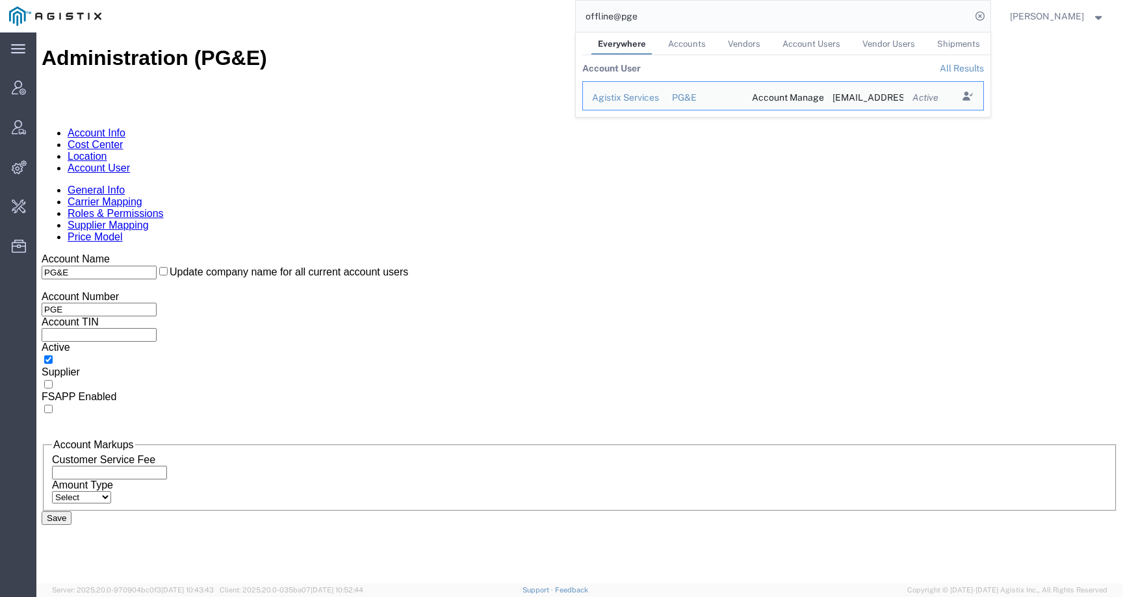
drag, startPoint x: 682, startPoint y: 19, endPoint x: 487, endPoint y: 19, distance: 195.0
click at [487, 19] on div "offline@pge Everywhere Accounts Vendors Account Users Vendor Users Shipments Ac…" at bounding box center [551, 16] width 880 height 33
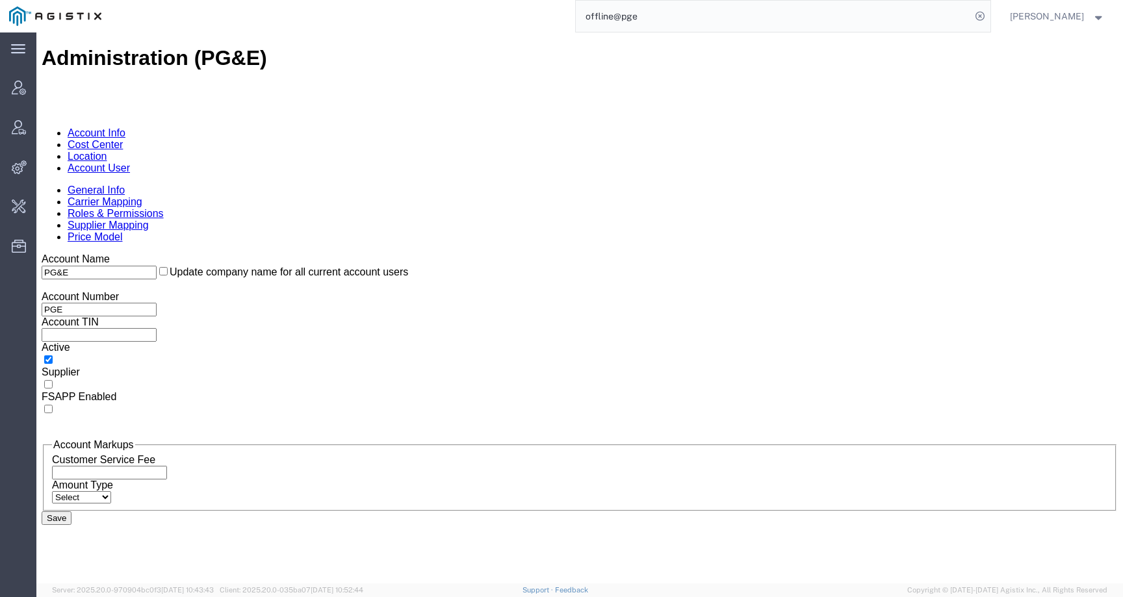
click at [130, 163] on link "Account User" at bounding box center [99, 168] width 62 height 11
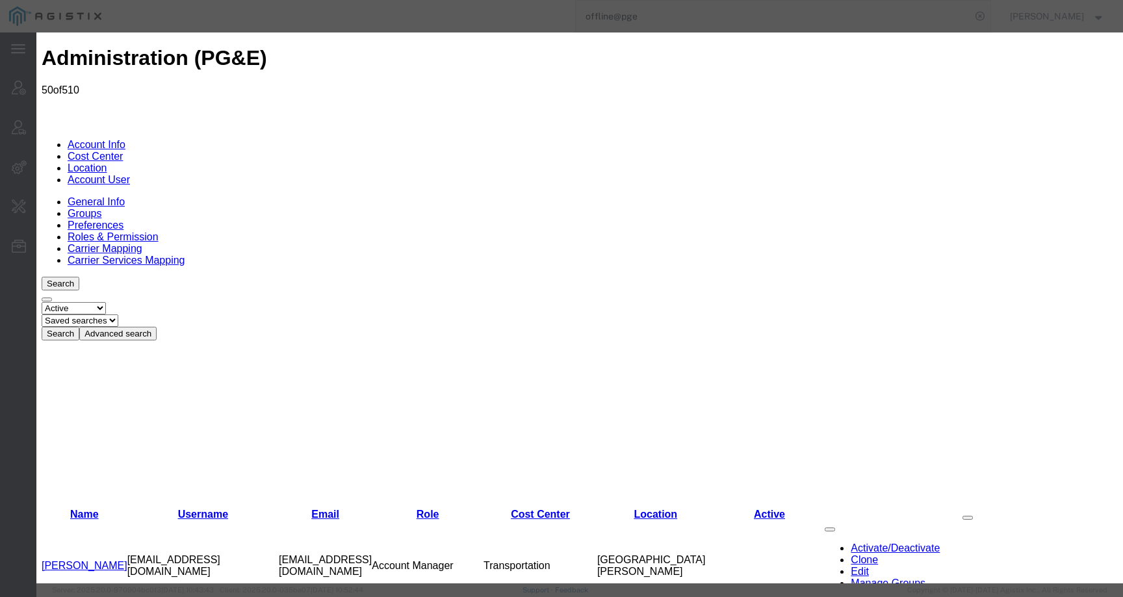
select select "COSTCENTER"
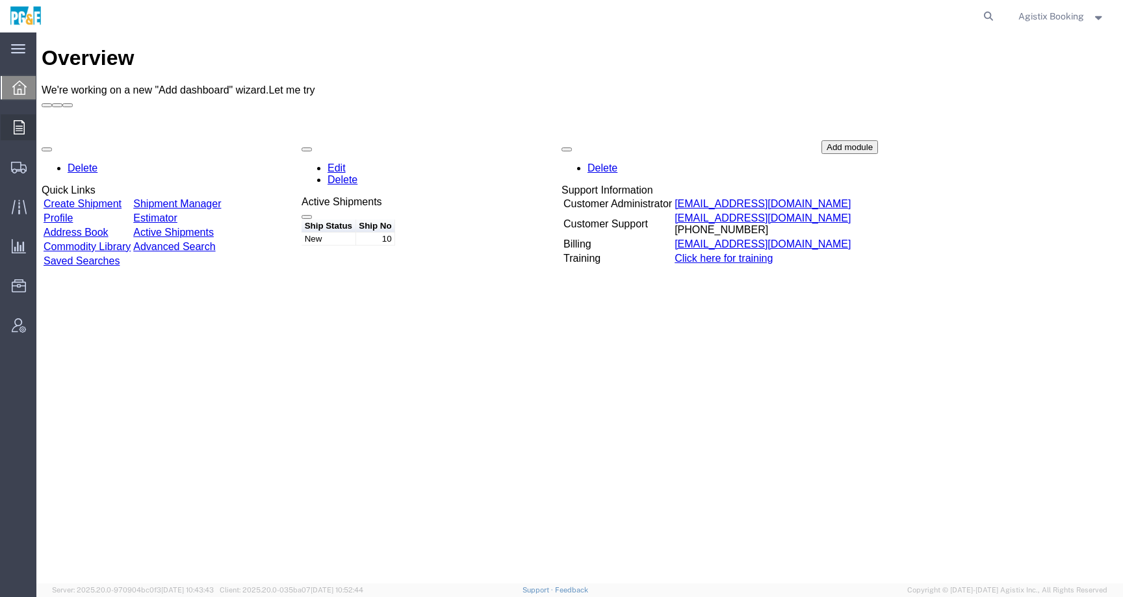
click at [18, 131] on icon at bounding box center [19, 127] width 11 height 14
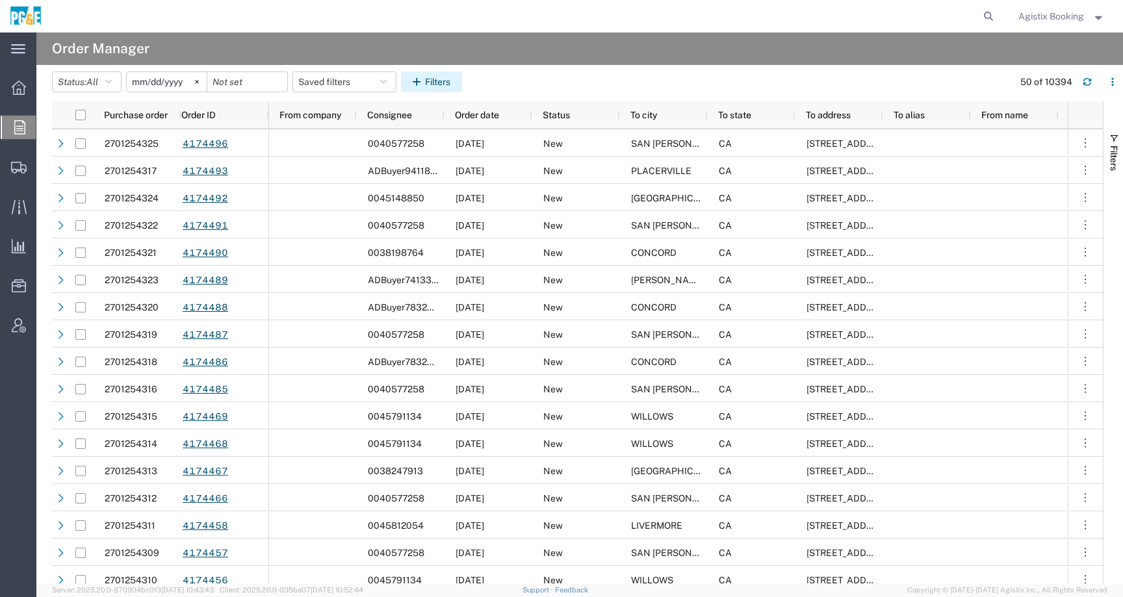
click at [428, 88] on button "Filters" at bounding box center [431, 82] width 61 height 21
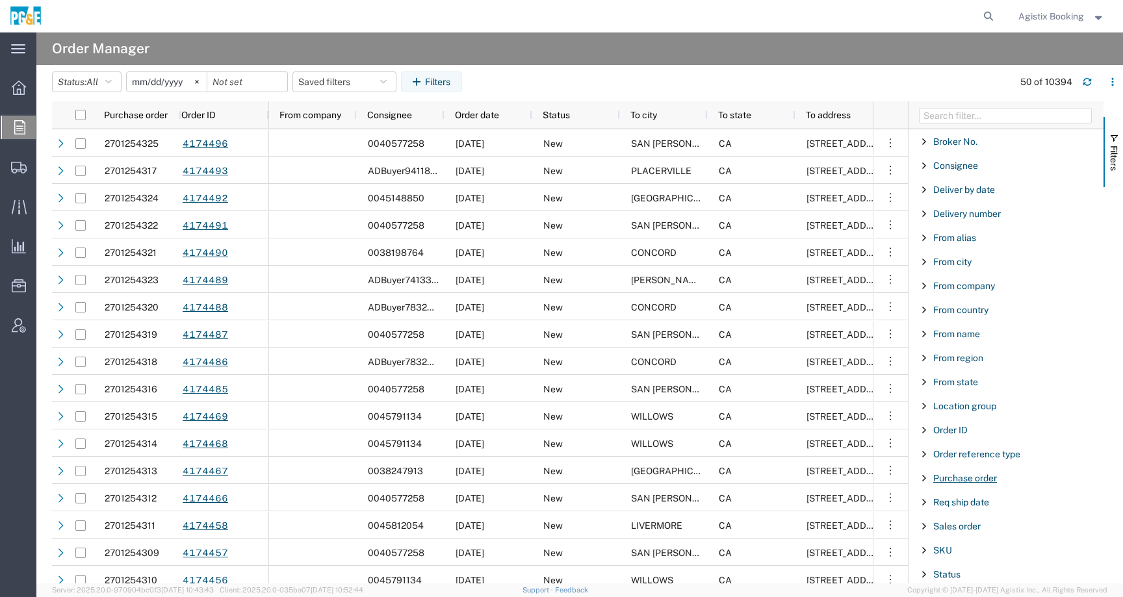
click at [973, 482] on span "Purchase order" at bounding box center [965, 478] width 64 height 10
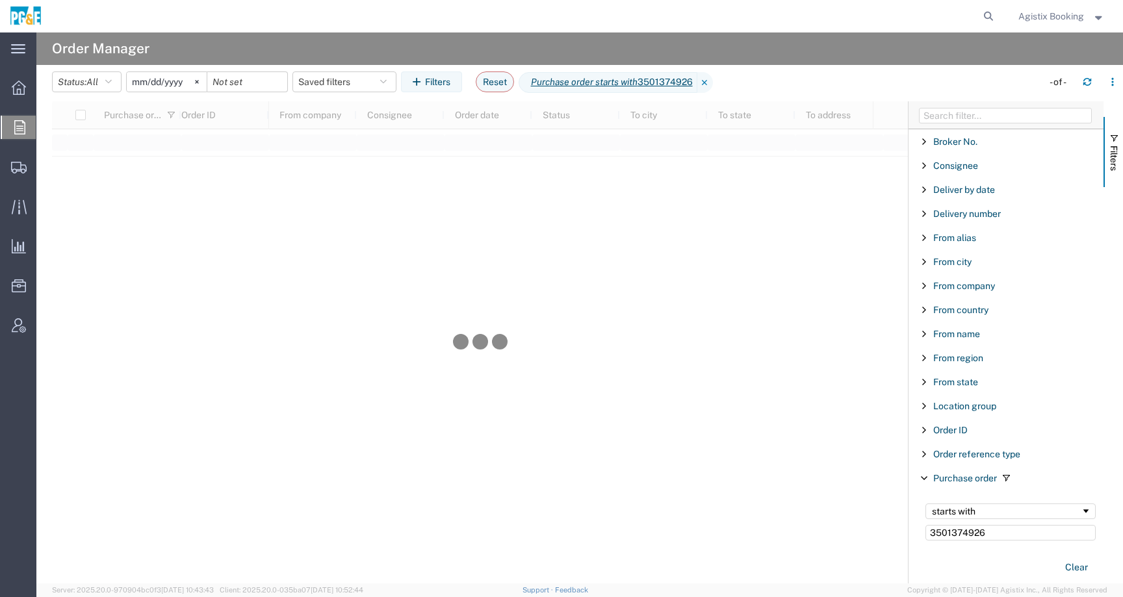
type input "3501374926"
click at [179, 86] on input "2025-09-06" at bounding box center [167, 82] width 80 height 20
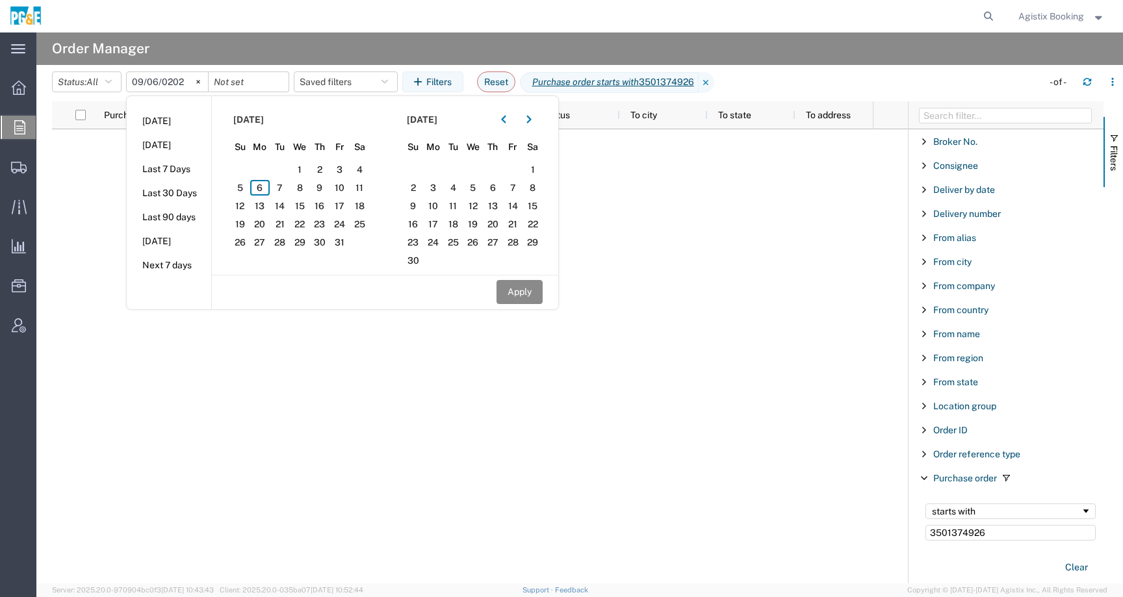
type input "2024-09-06"
click at [141, 79] on input "2024-09-06" at bounding box center [167, 82] width 81 height 20
type input "2024-08-06"
type input "2024-08-01"
click at [517, 286] on button "Apply" at bounding box center [520, 292] width 46 height 24
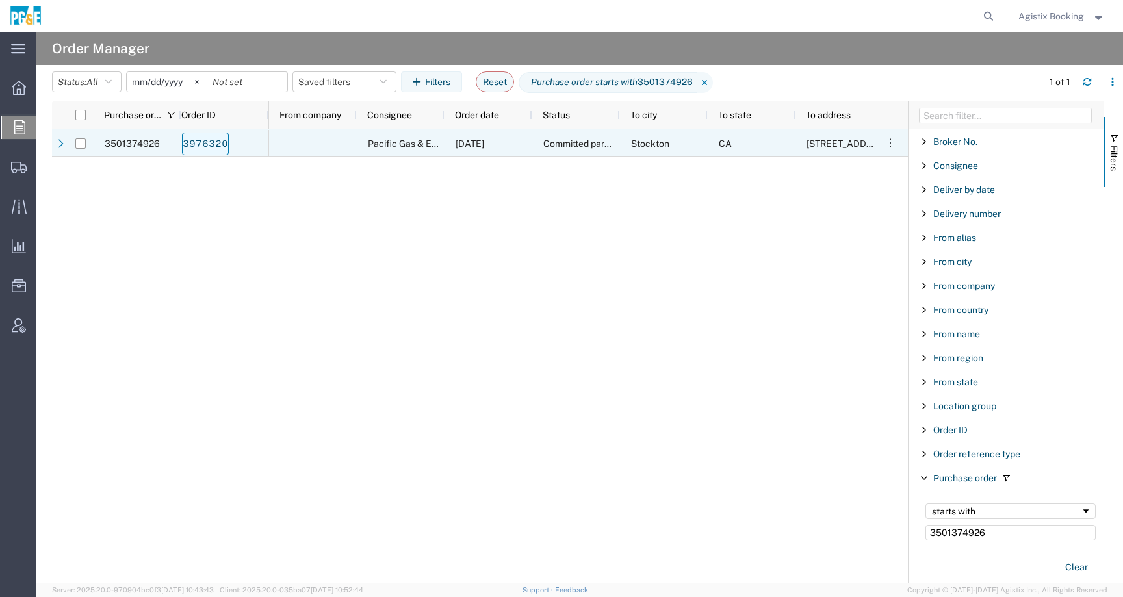
click at [219, 148] on link "3976320" at bounding box center [205, 144] width 47 height 23
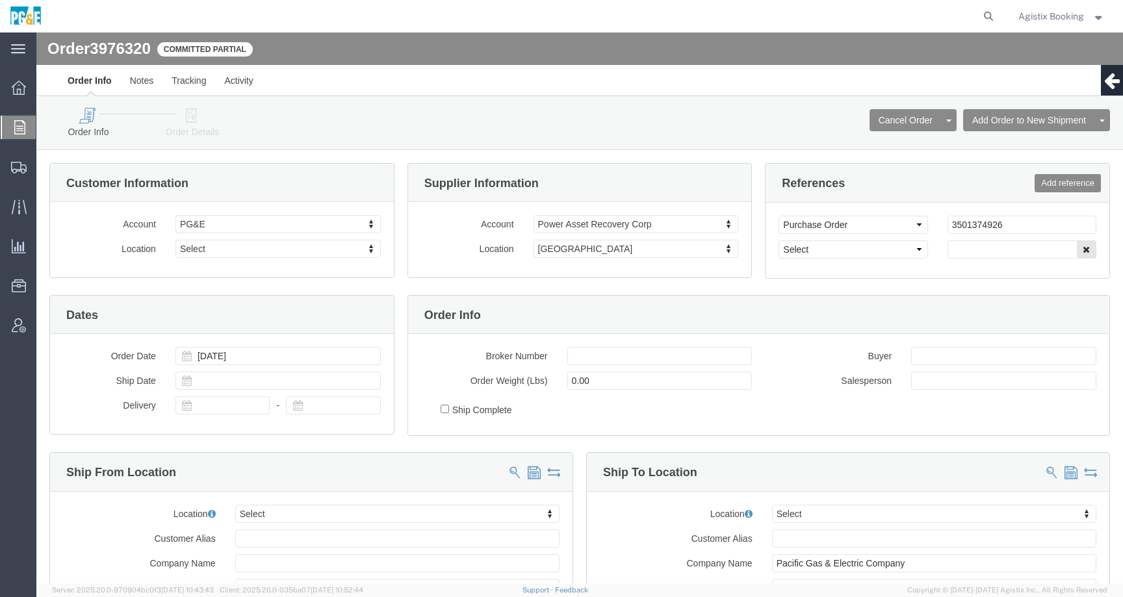
select select
click link "Order Details"
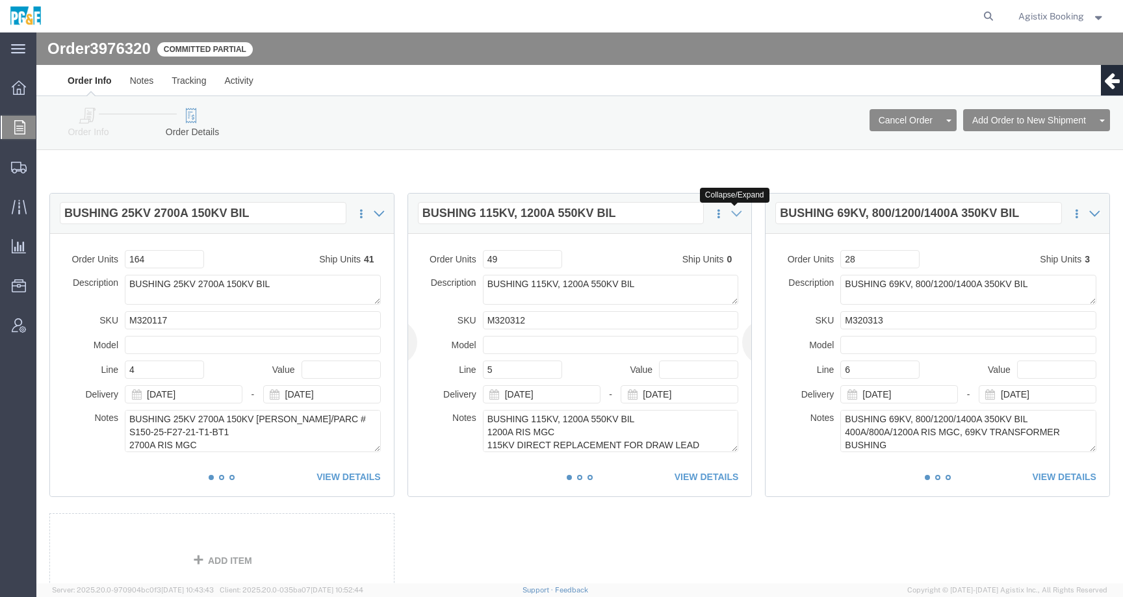
click icon
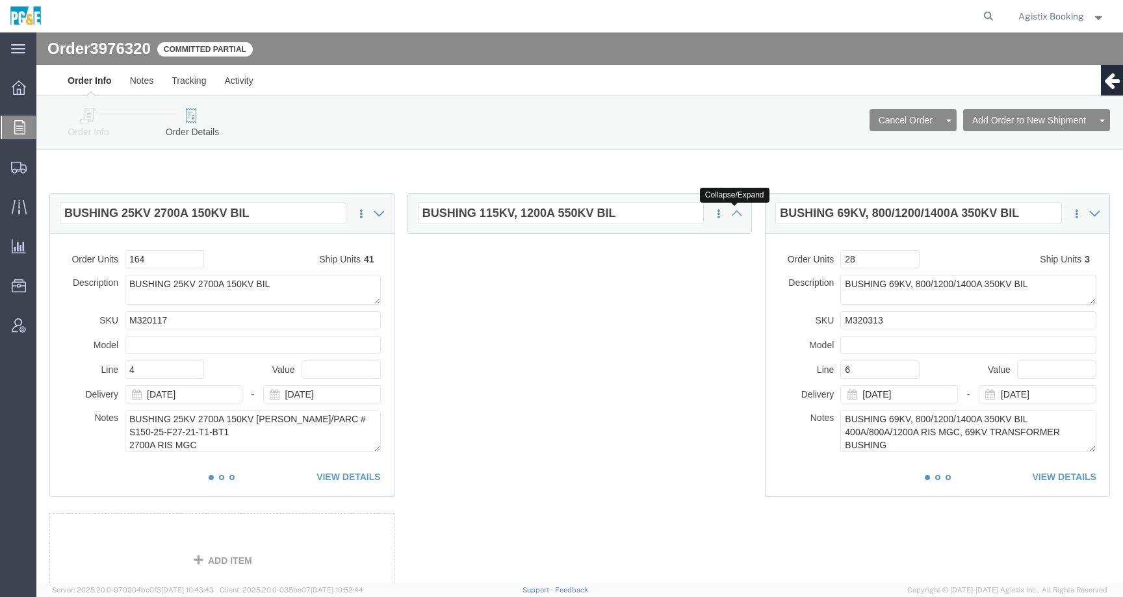
click icon
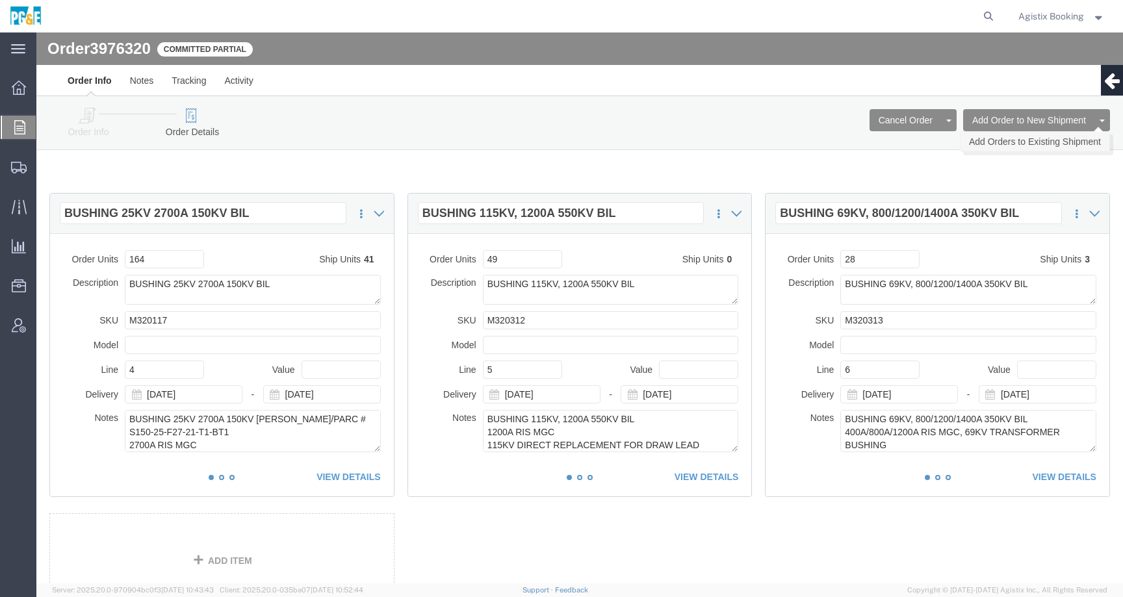
click link "Add Orders to Existing Shipment"
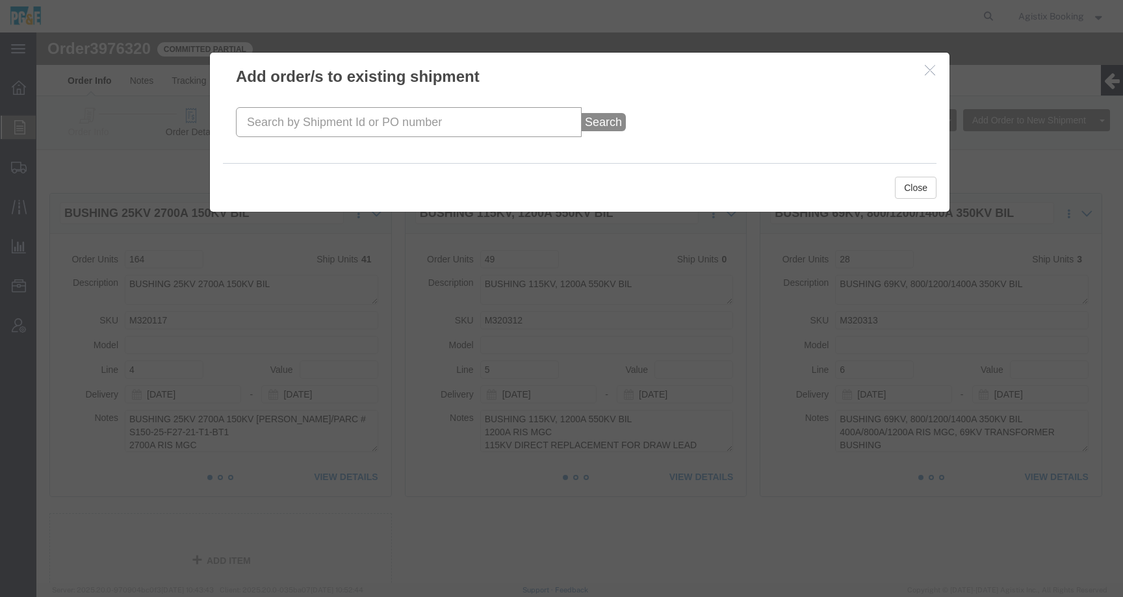
click input "text"
paste input "57033959"
type input "57033959"
click button "Search"
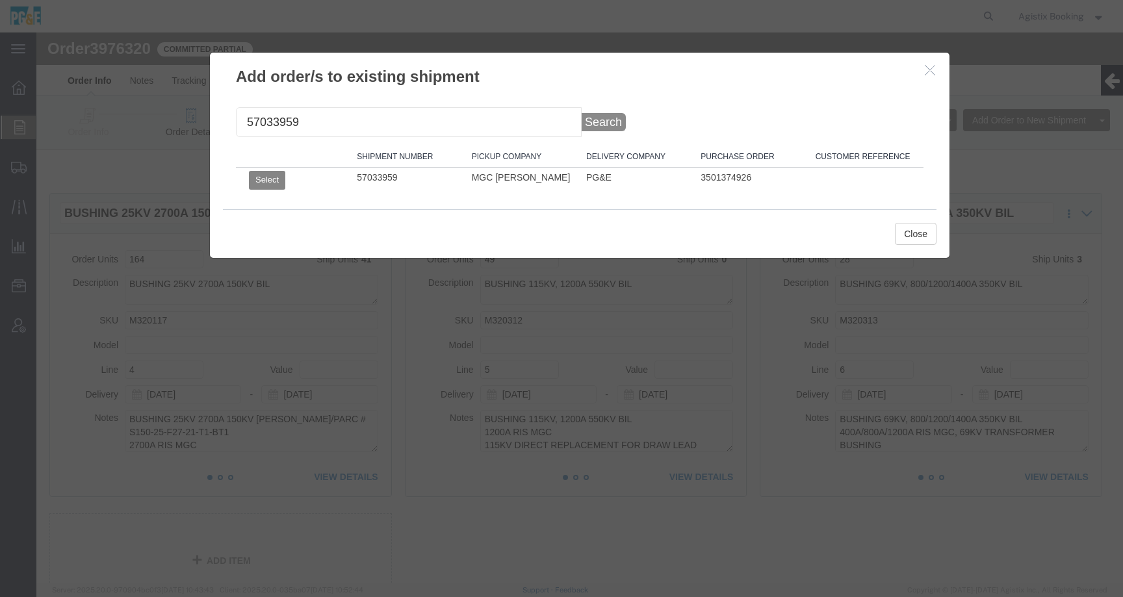
click button "Select"
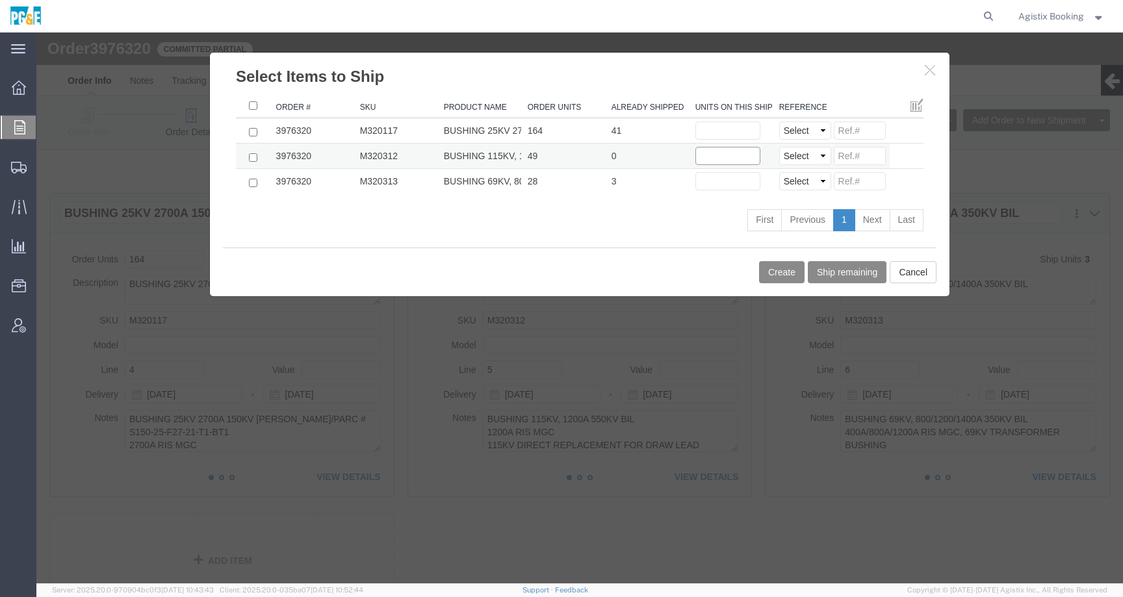
click input "text"
type input "15"
click input "checkbox"
checkbox input "true"
click button "Create"
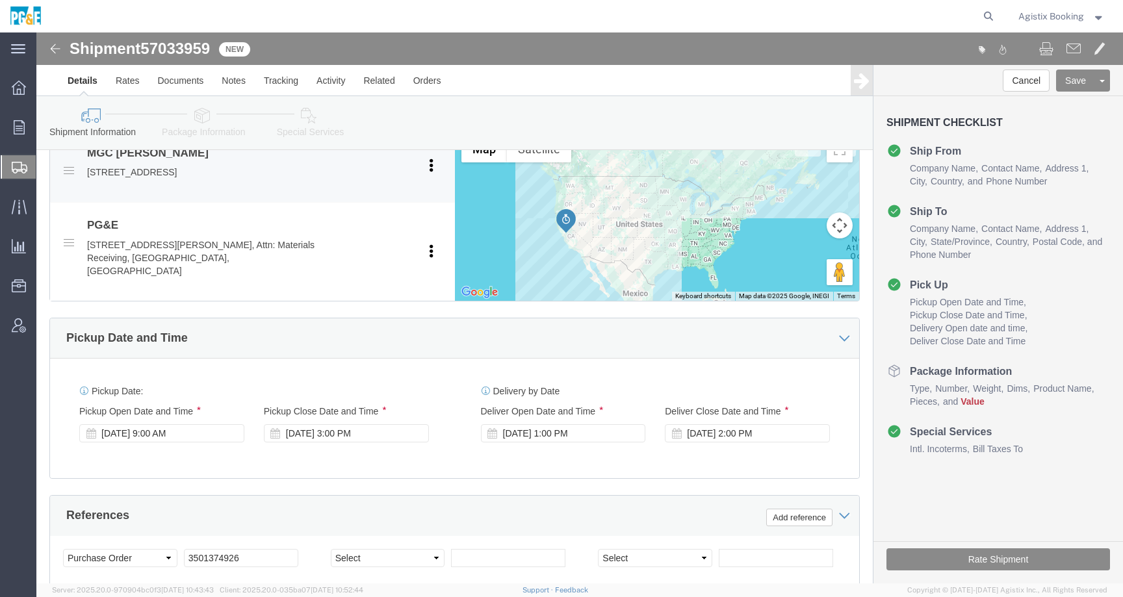
scroll to position [663, 0]
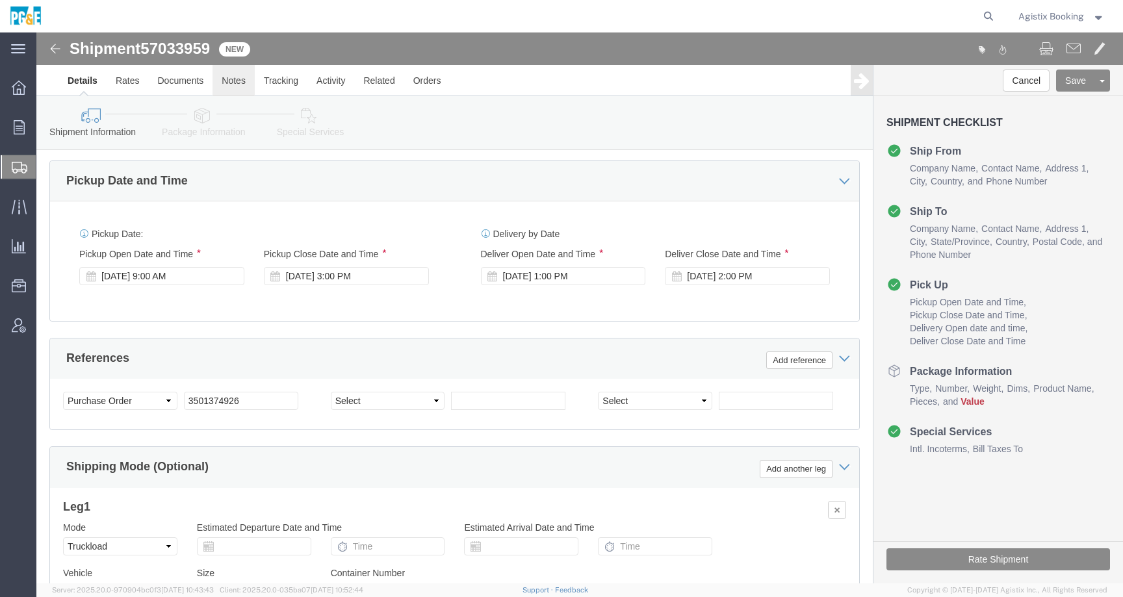
click link "Notes"
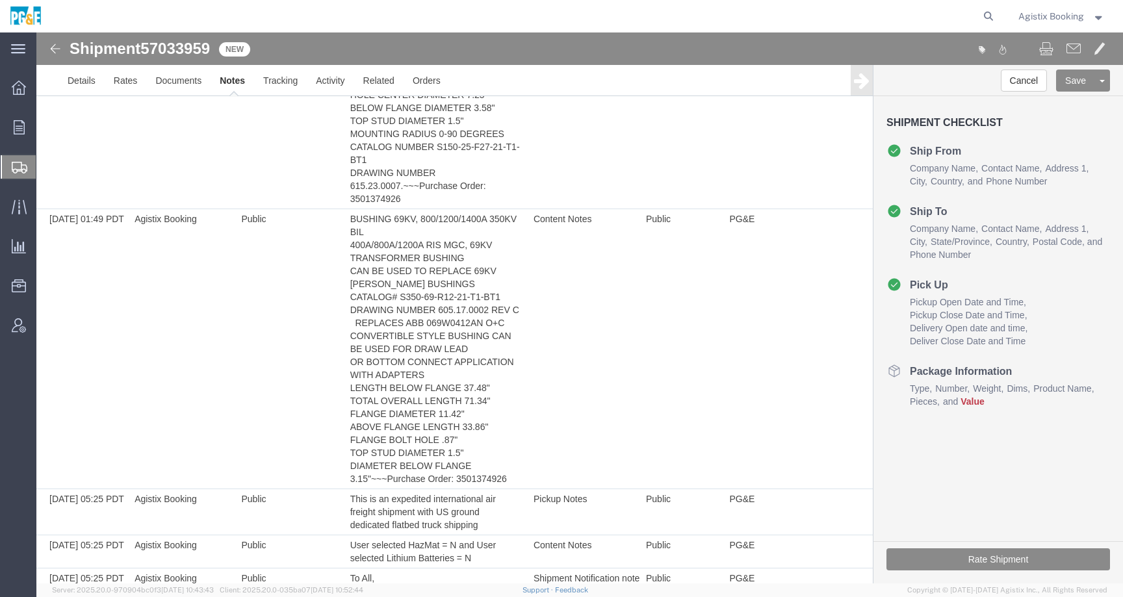
scroll to position [683, 0]
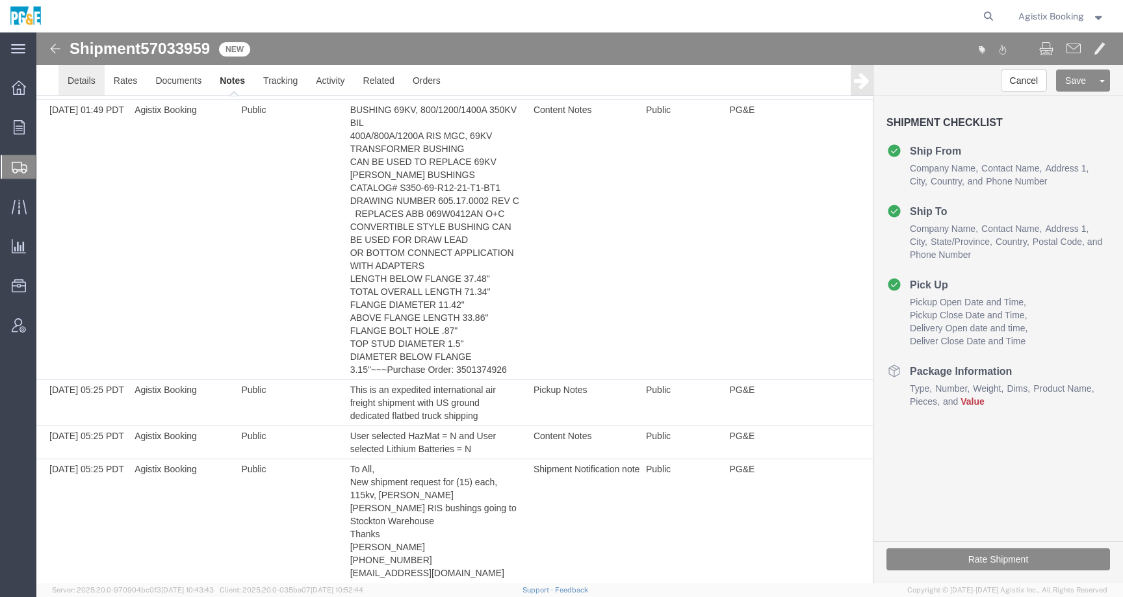
click at [82, 80] on link "Details" at bounding box center [82, 80] width 46 height 31
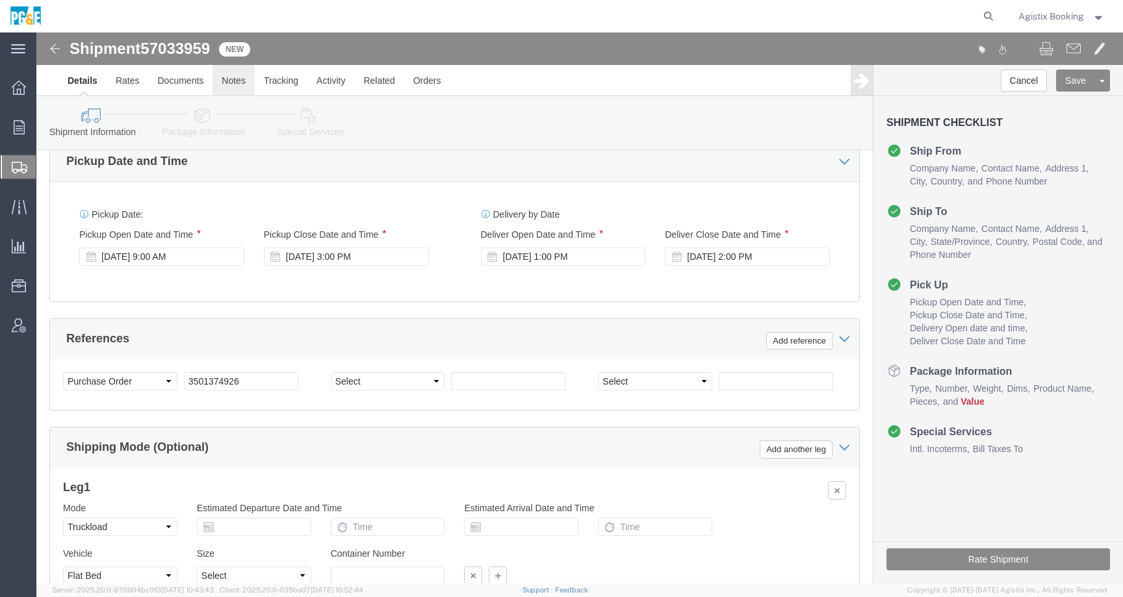
click link "Notes"
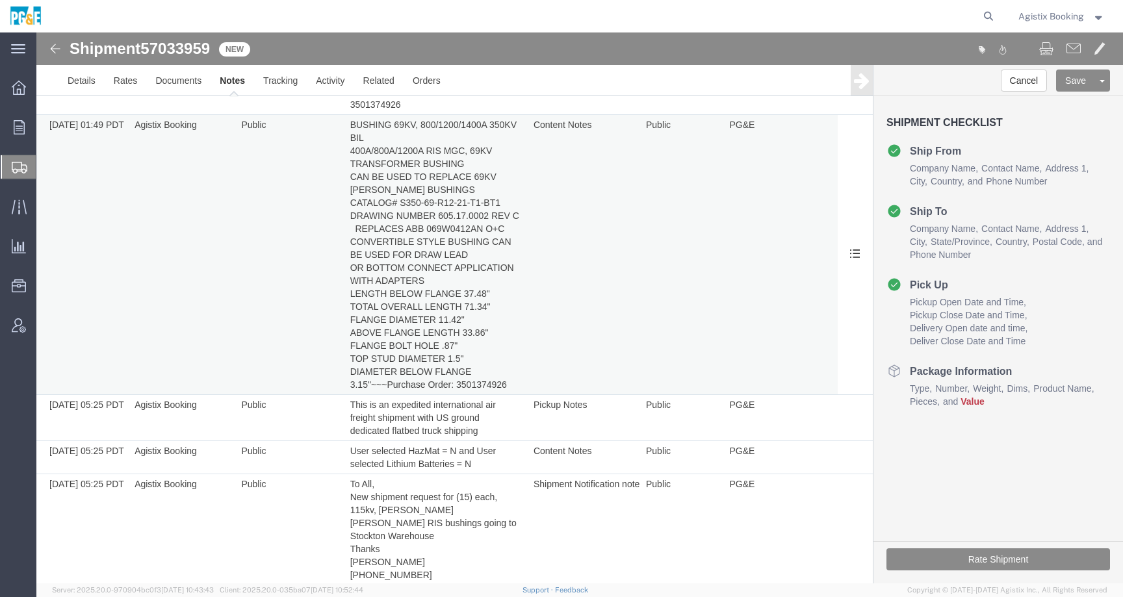
scroll to position [664, 0]
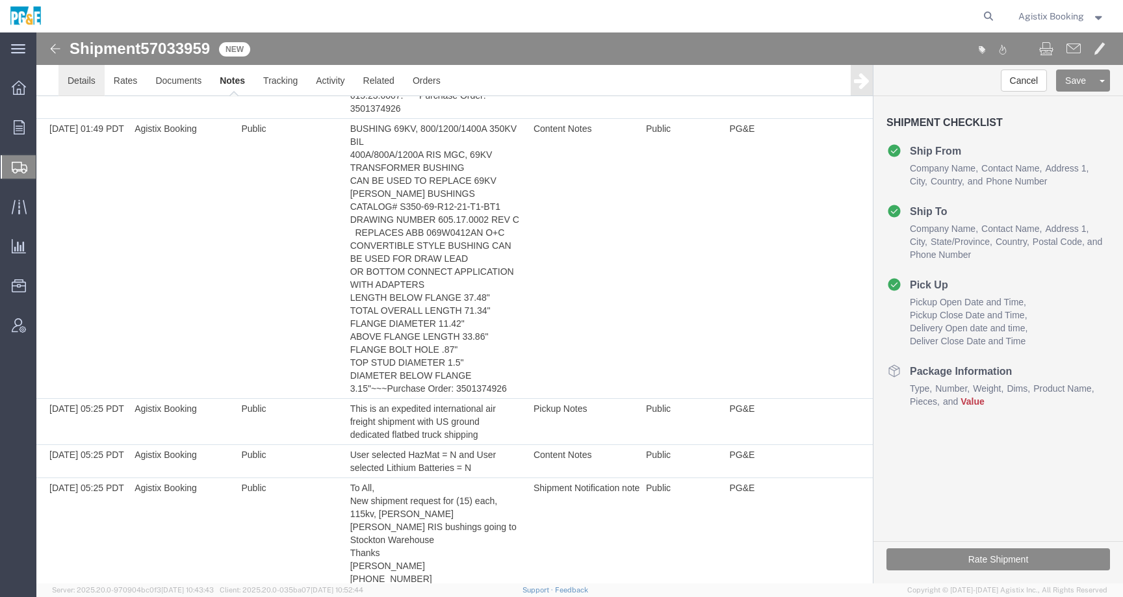
click at [86, 83] on link "Details" at bounding box center [82, 80] width 46 height 31
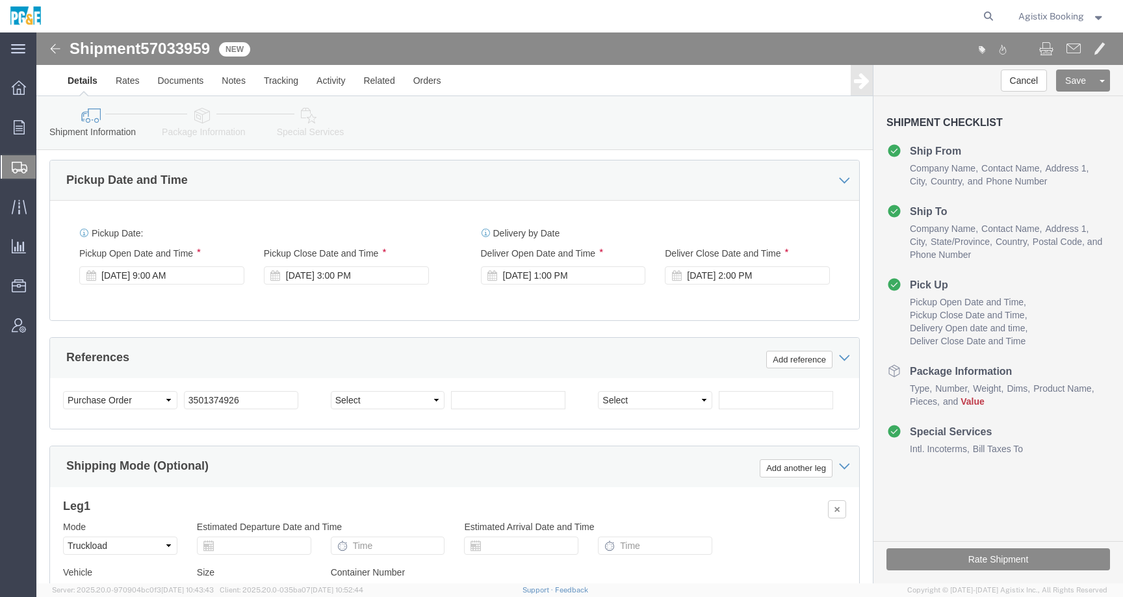
click icon
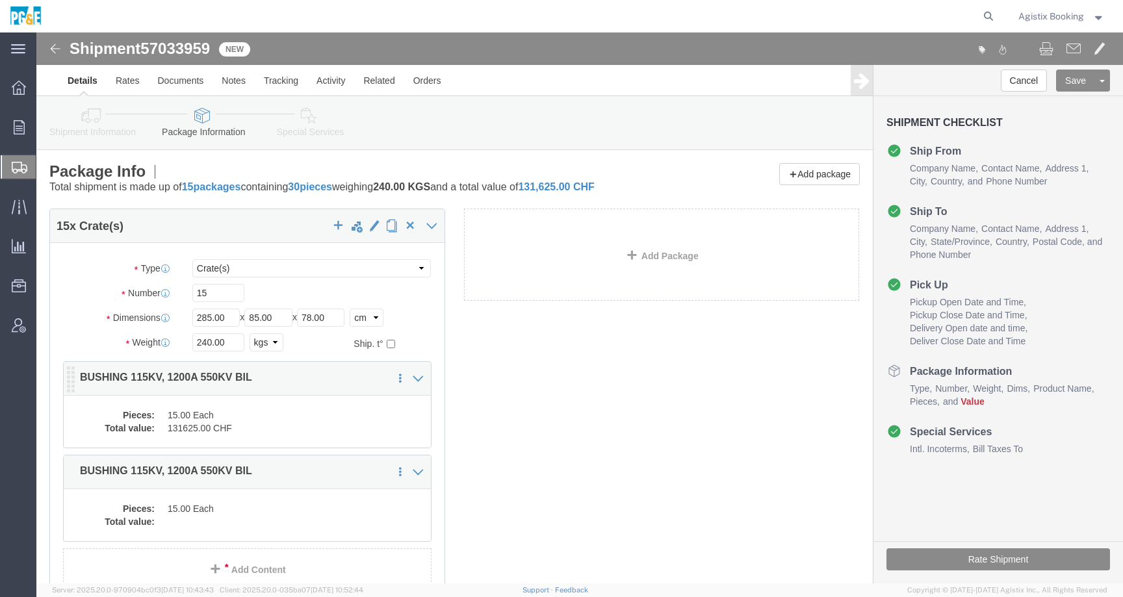
click dd "15.00 Each"
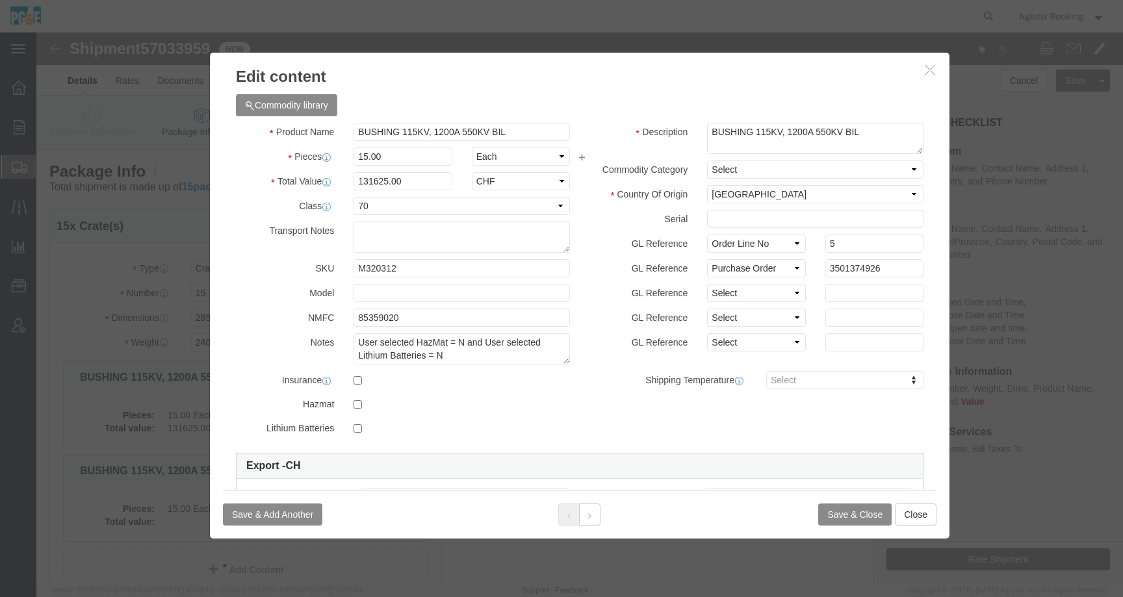
click icon "button"
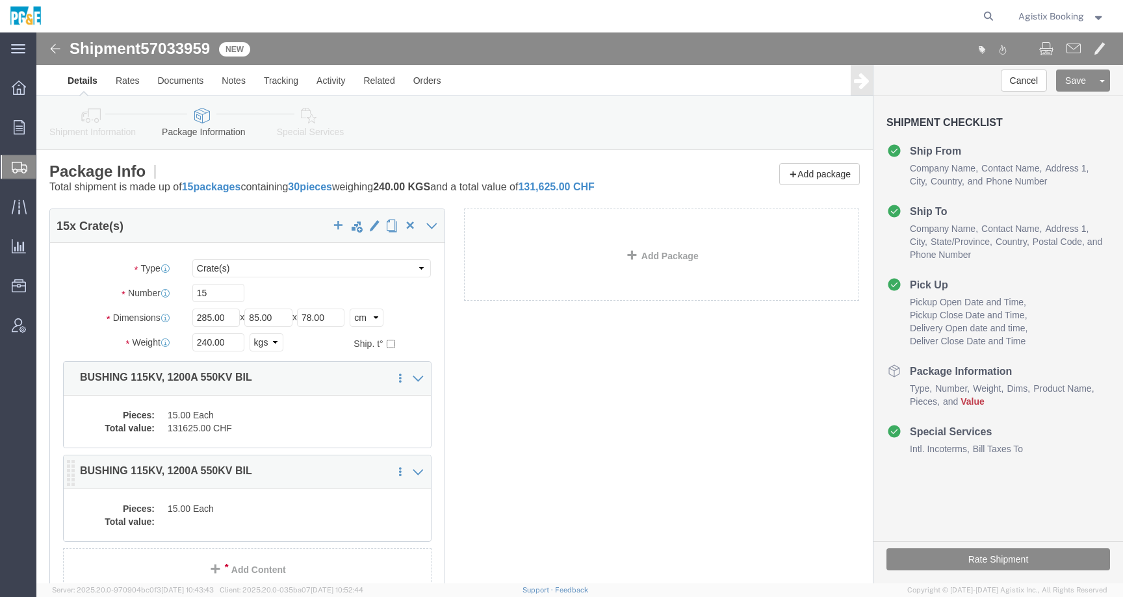
click div "Pieces: 15.00 Each Total value:"
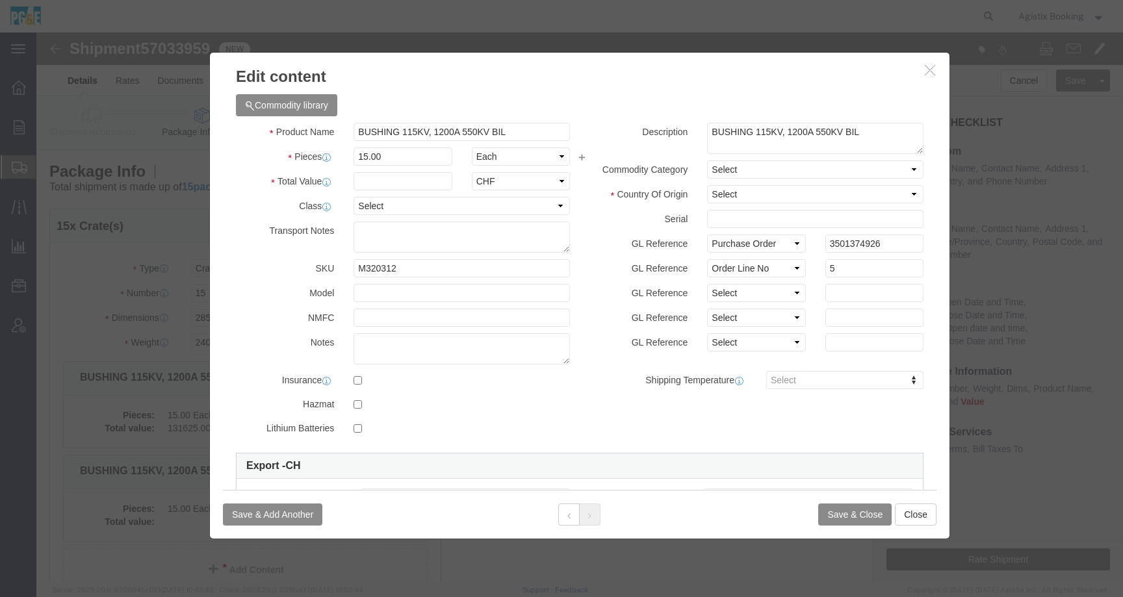
click icon "button"
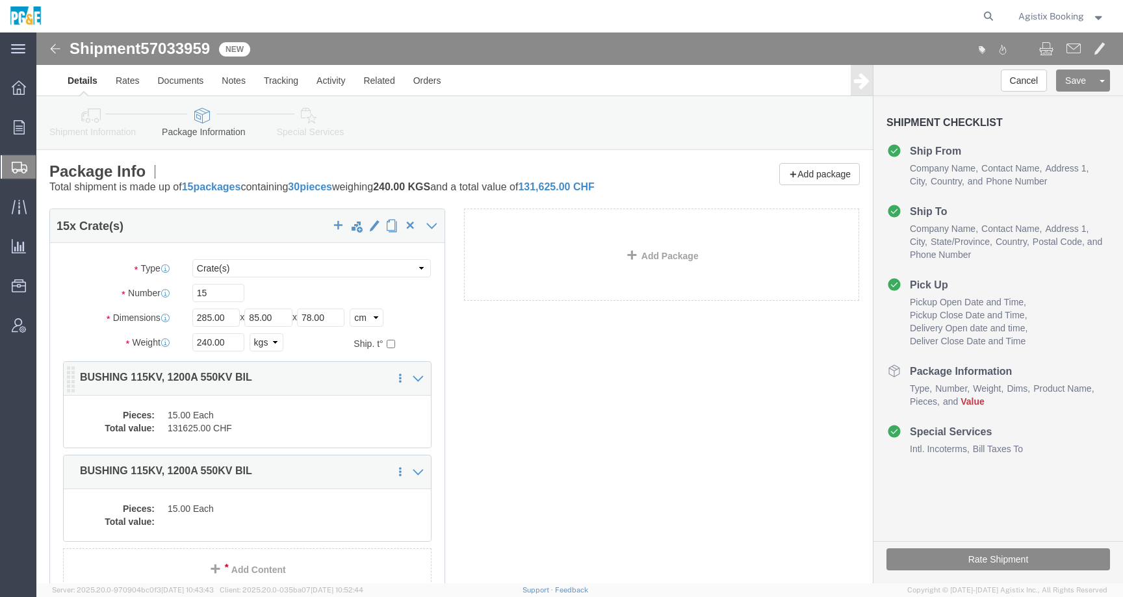
click dd "15.00 Each"
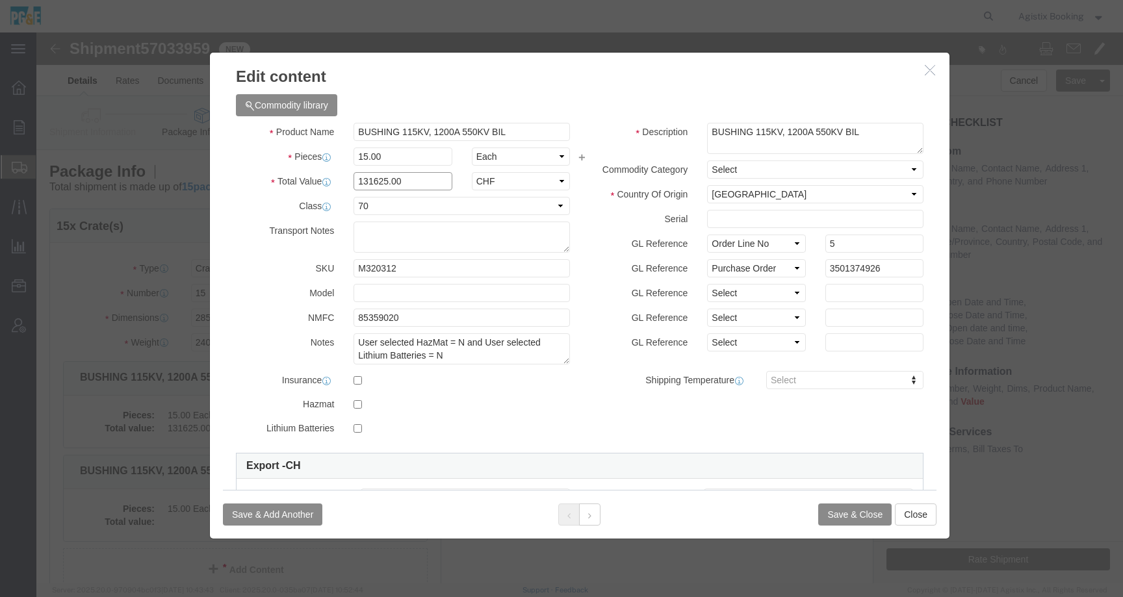
drag, startPoint x: 380, startPoint y: 150, endPoint x: 309, endPoint y: 151, distance: 70.9
click div "131625.00"
click h3 "Edit content"
click button "button"
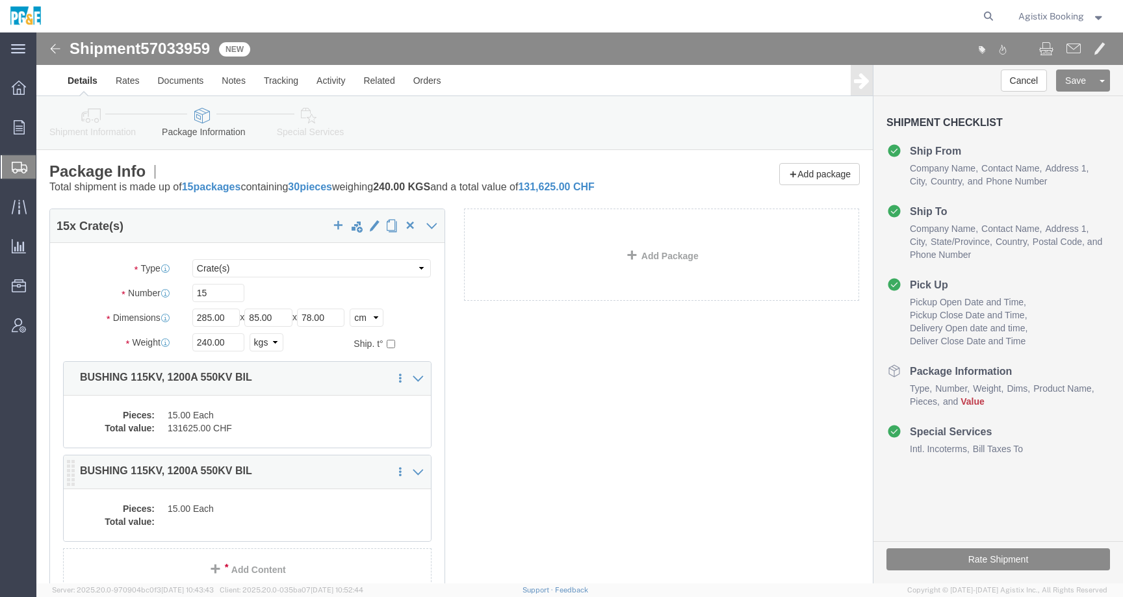
click div "Pieces: 15.00 Each Total value:"
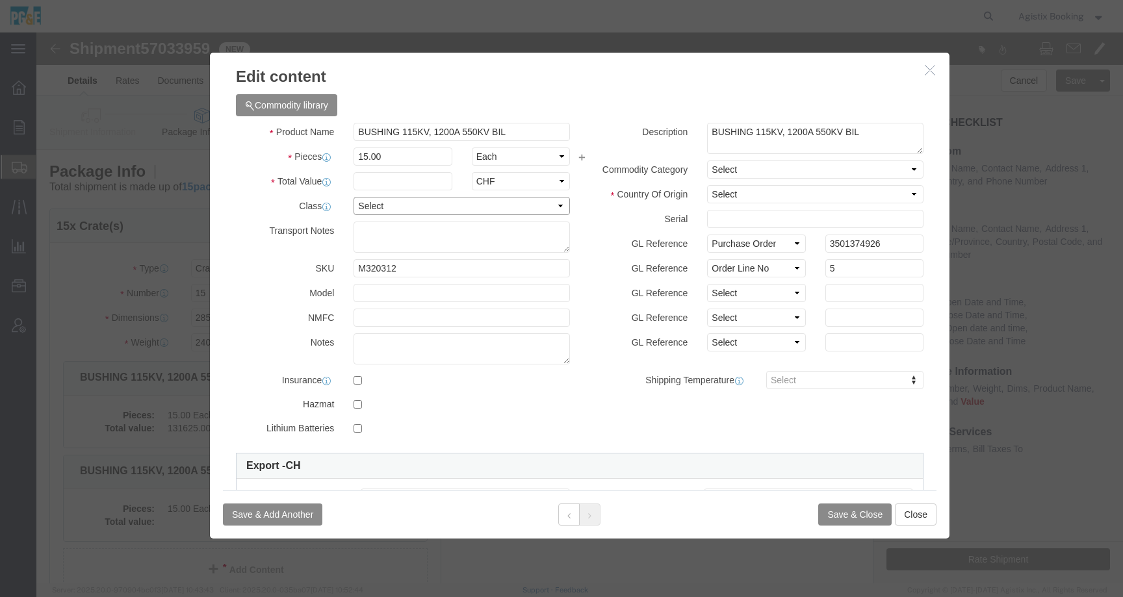
click select "Select 50 55 60 65 70 85 92.5 100 125 175 250 300 400"
select select "70"
click select "Select 50 55 60 65 70 85 92.5 100 125 175 250 300 400"
click input "text"
paste input "131625.00"
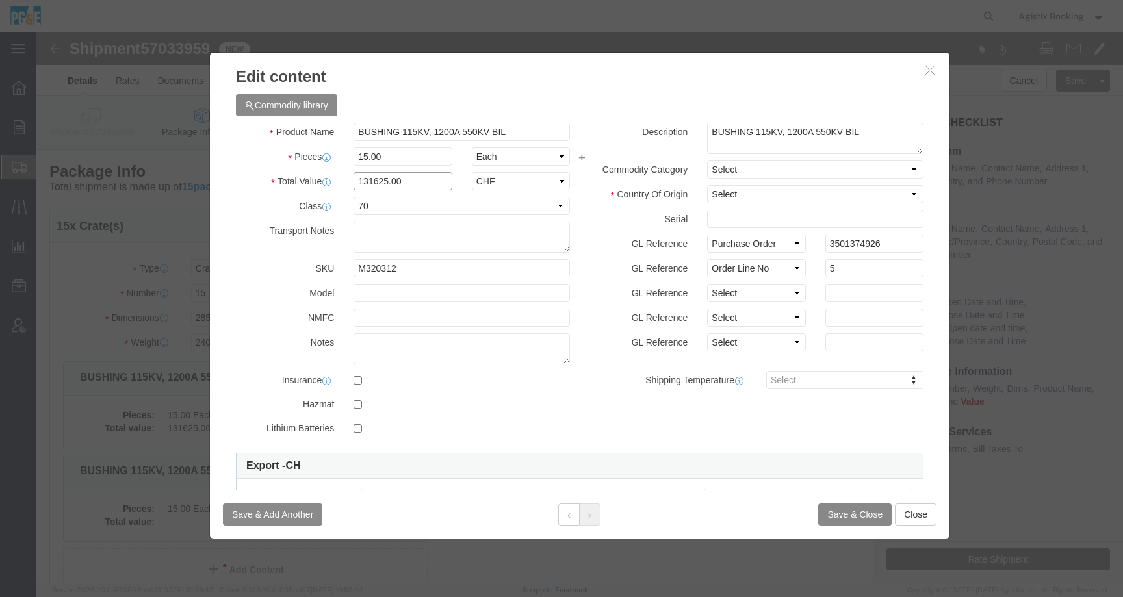
type input "131625.00"
click button "Save & Close"
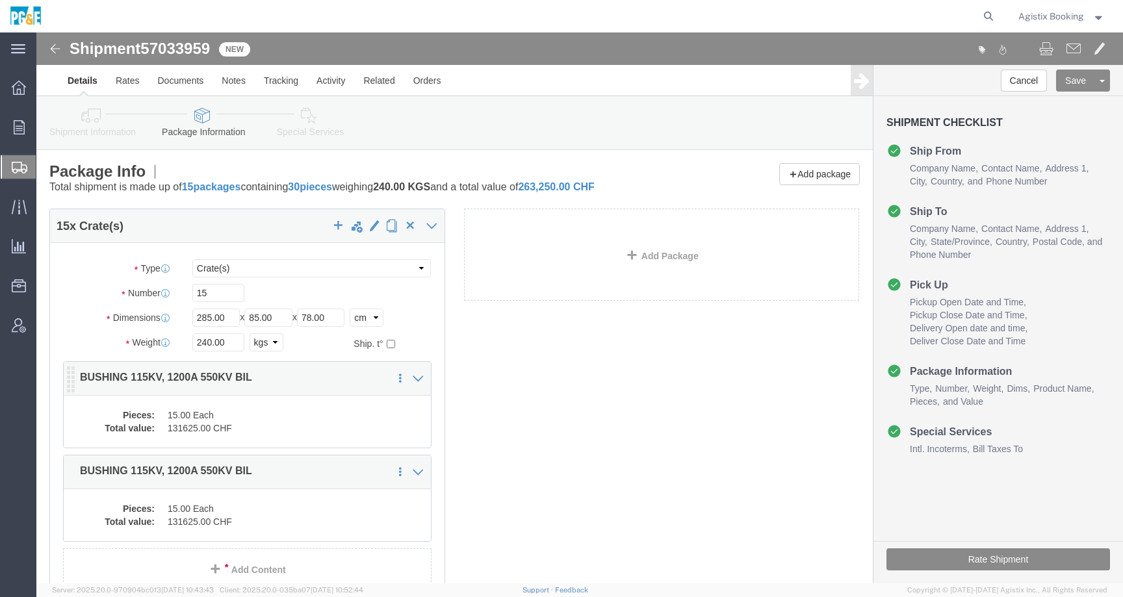
click dd "15.00 Each"
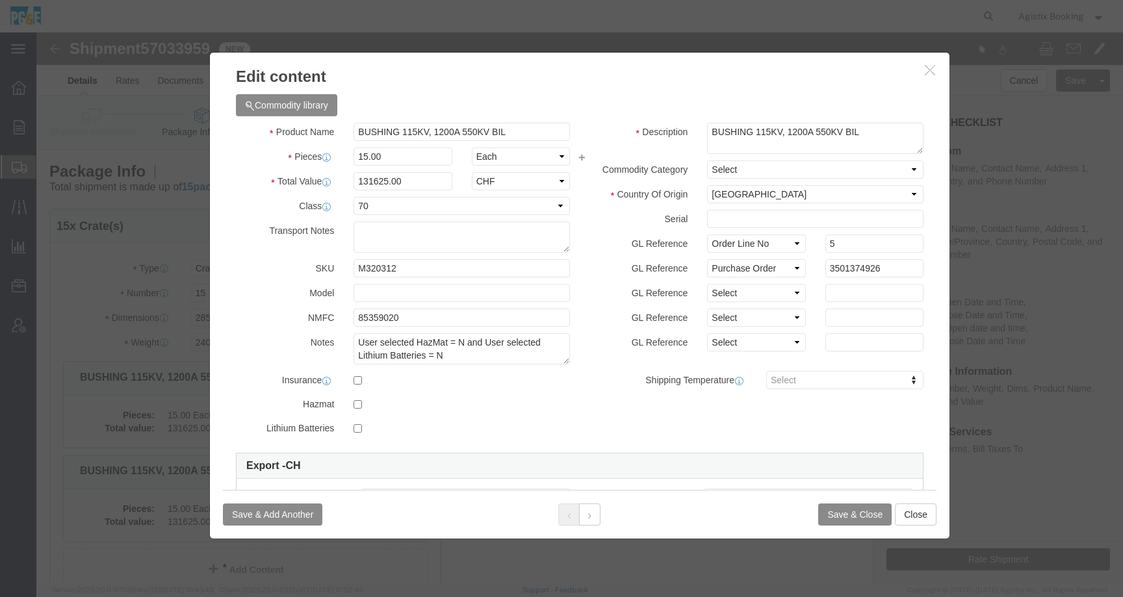
click icon "button"
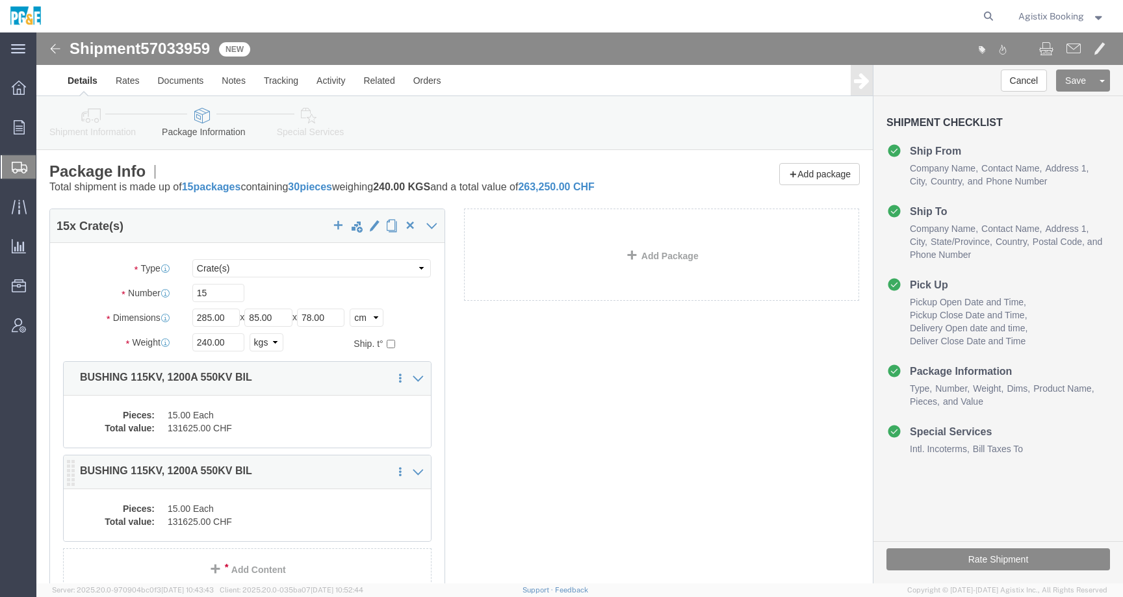
click dd "15.00 Each"
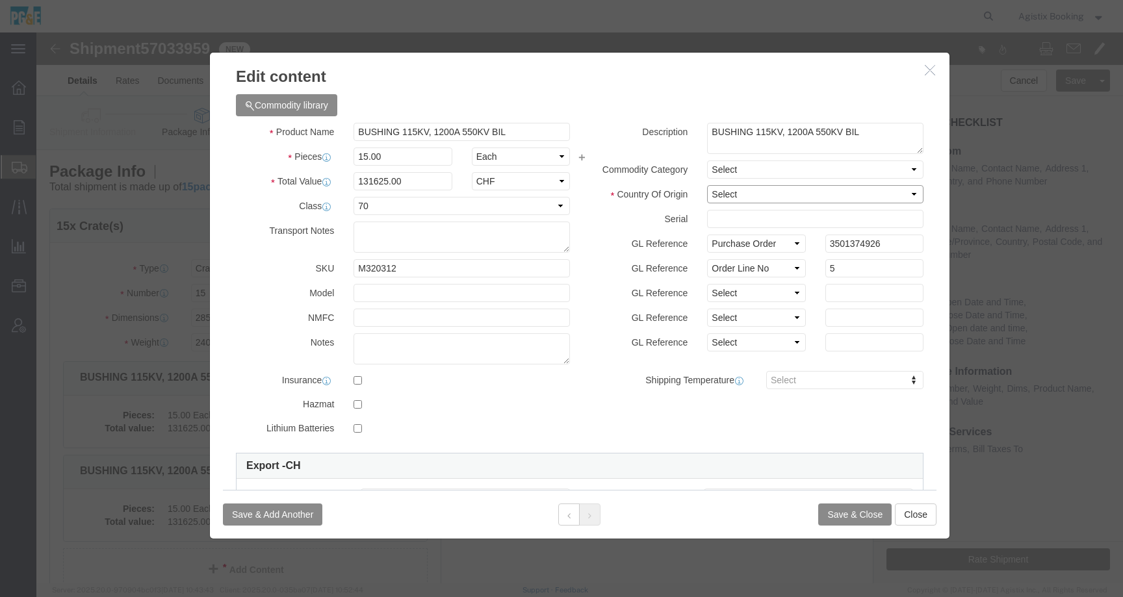
click select "Select Afghanistan Åland Islands Albania Algeria American Samoa Andorra Angola …"
select select "CH"
click select "Select Afghanistan Åland Islands Albania Algeria American Samoa Andorra Angola …"
click button "Save & Close"
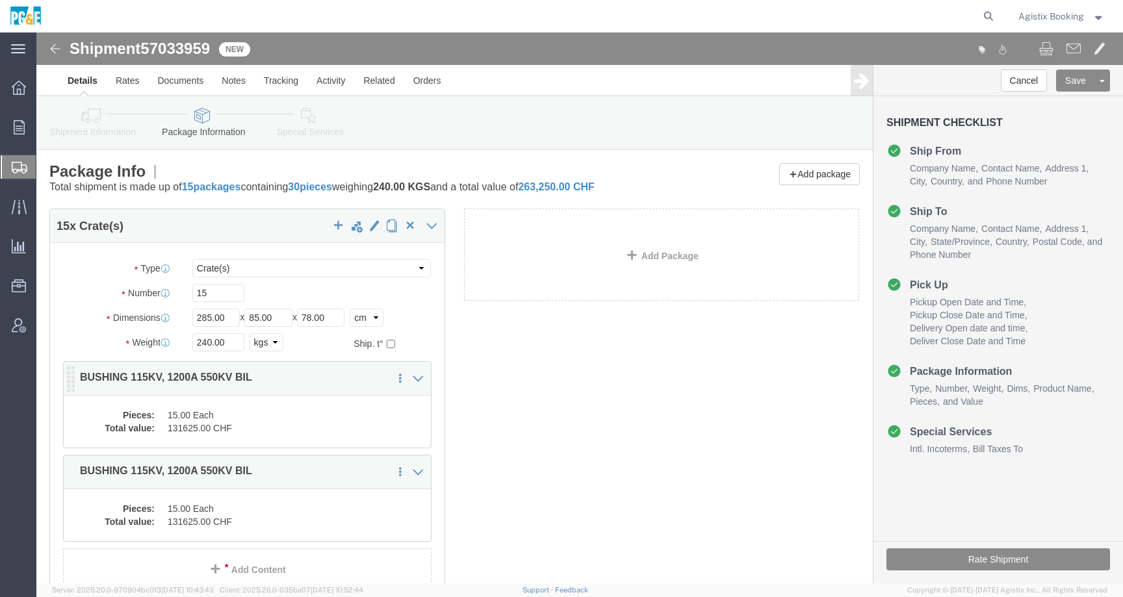
click dd "15.00 Each"
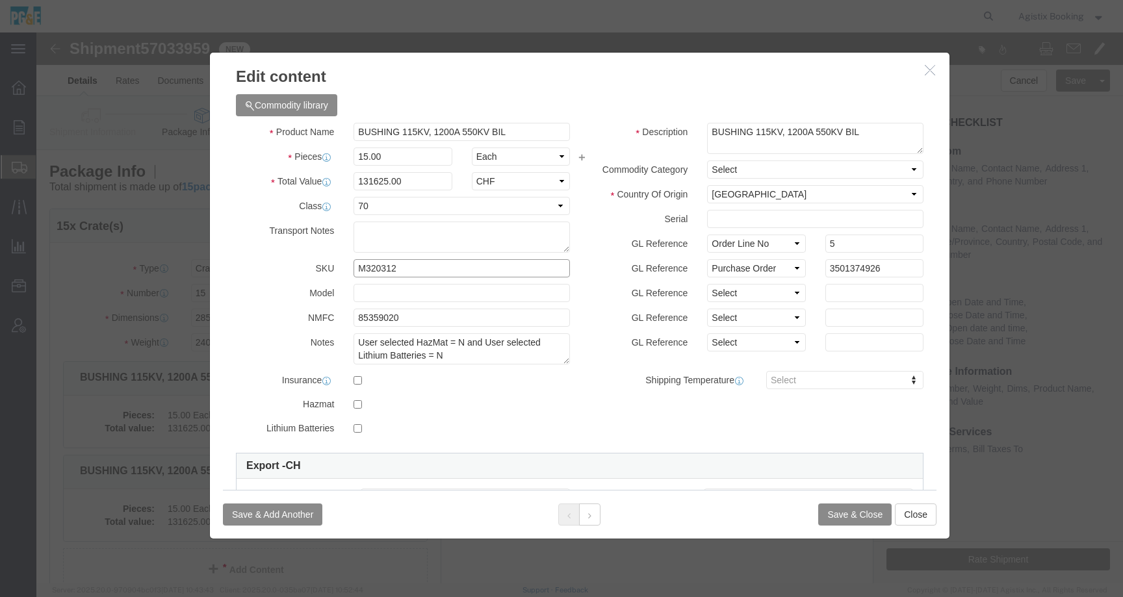
drag, startPoint x: 361, startPoint y: 240, endPoint x: 309, endPoint y: 240, distance: 52.0
click div "M320312"
click button "Close"
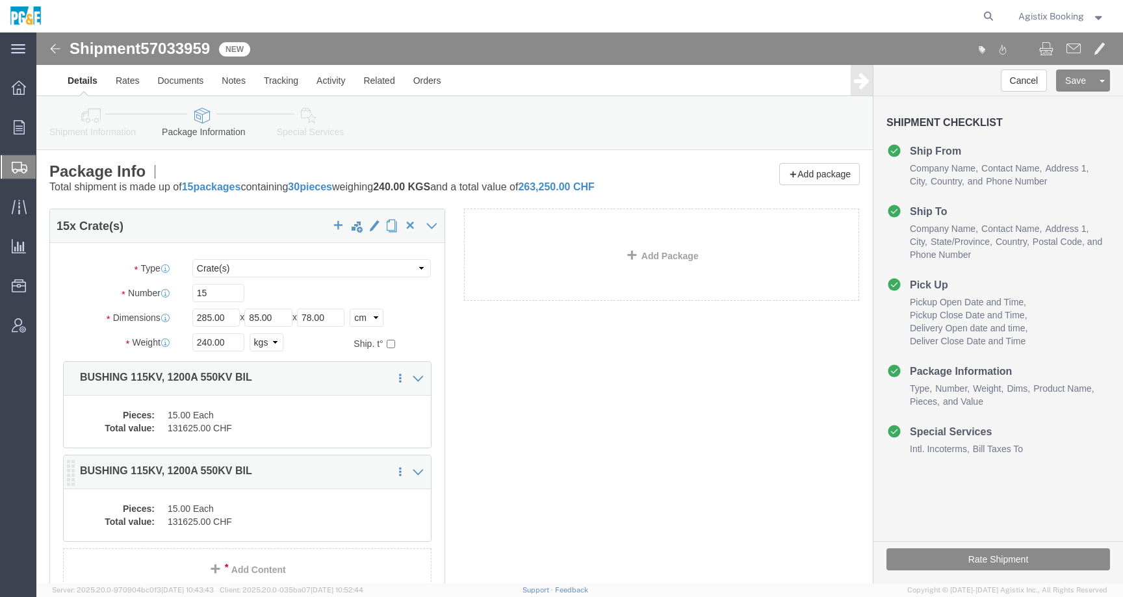
click div "Pieces: 15.00 Each Total value: 131625.00 CHF"
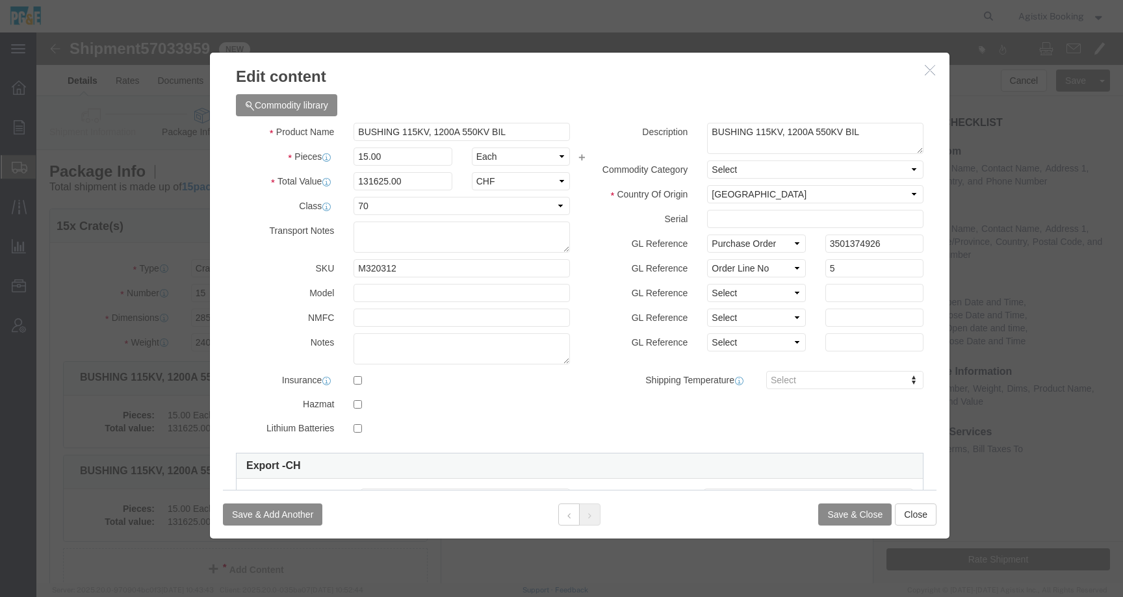
click icon "button"
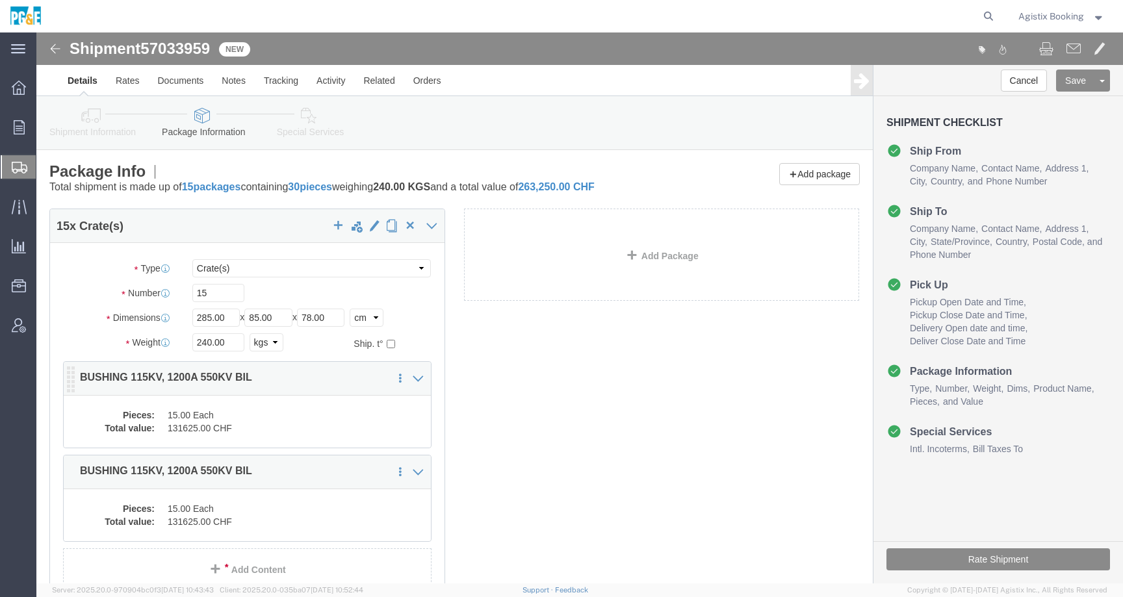
click dd "15.00 Each"
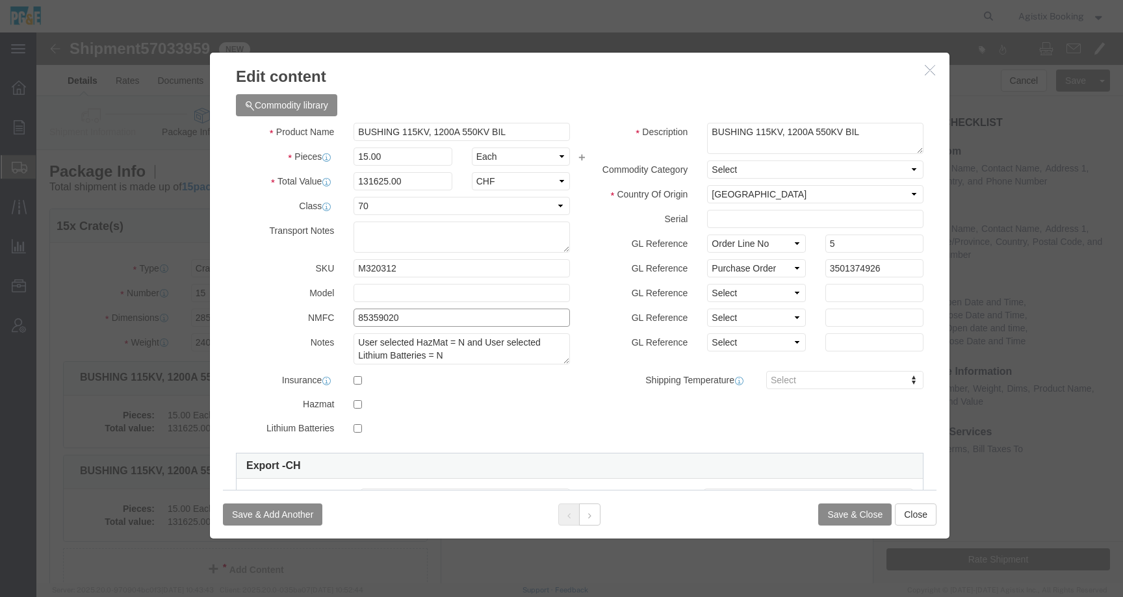
drag, startPoint x: 393, startPoint y: 278, endPoint x: 299, endPoint y: 278, distance: 93.6
click div "NMFC 85359020"
drag, startPoint x: 378, startPoint y: 283, endPoint x: 262, endPoint y: 290, distance: 116.5
click div "NMFC 85359020"
click icon "button"
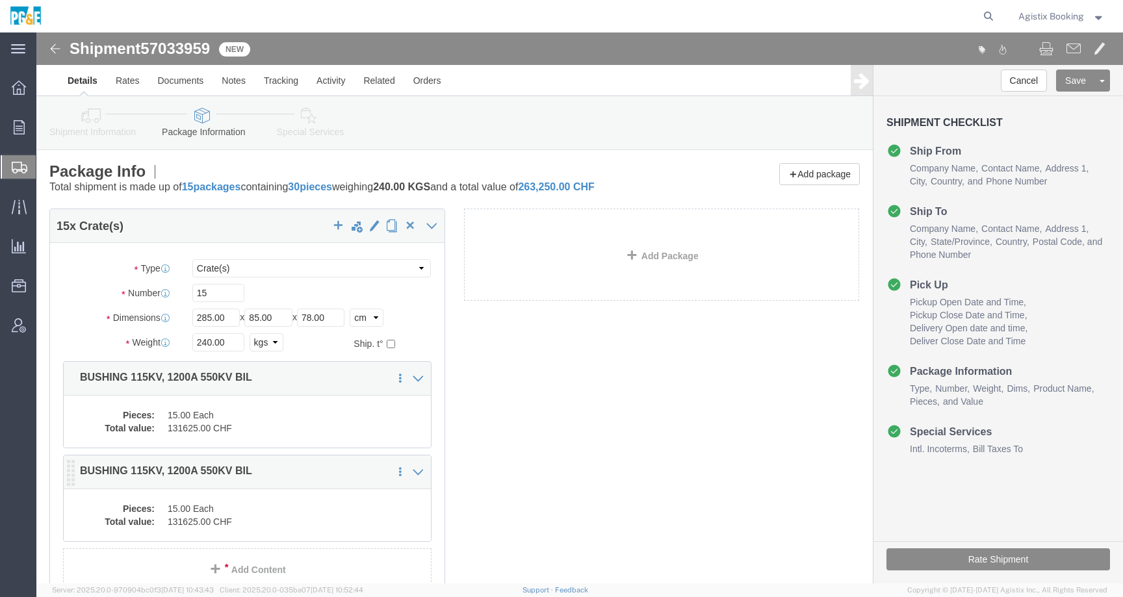
click div "Pieces: 15.00 Each Total value: 131625.00 CHF"
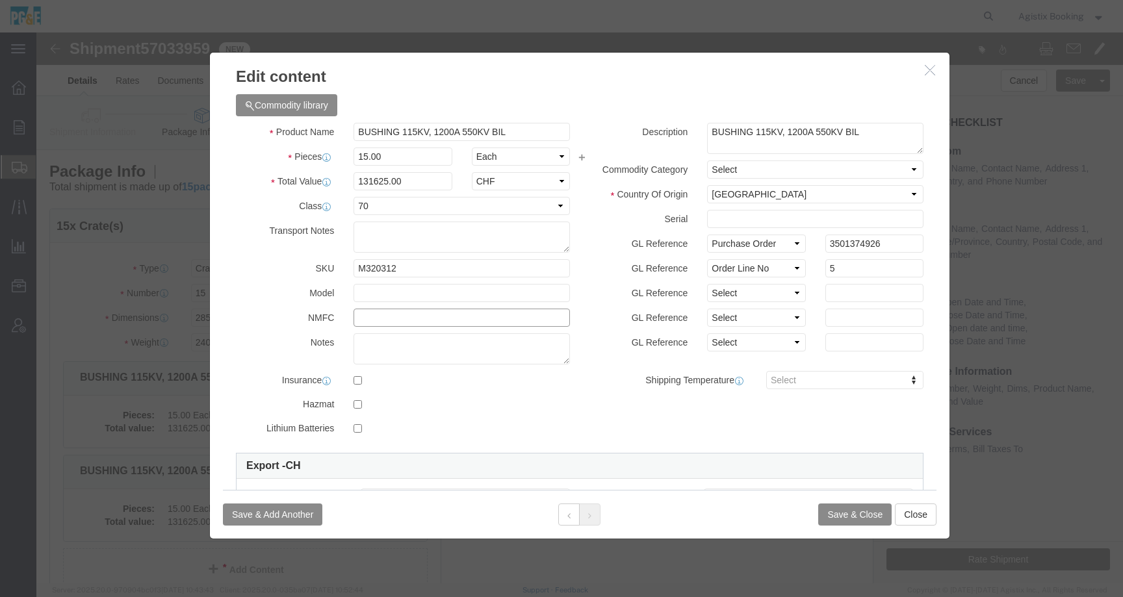
click input "text"
paste input "85359020"
type input "85359020"
click button "Save & Close"
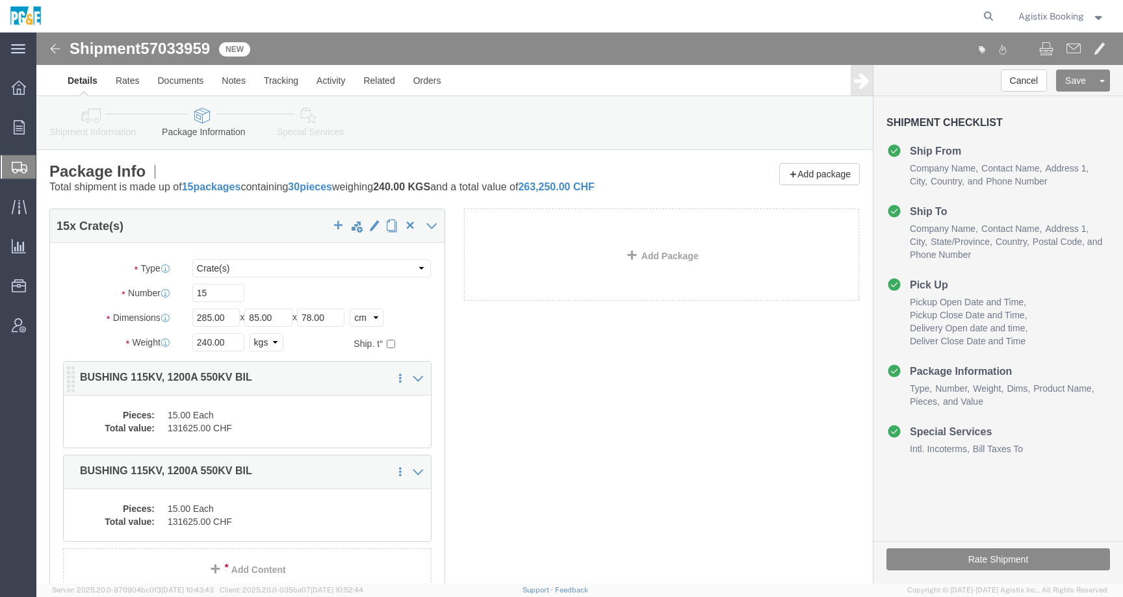
click dd "15.00 Each"
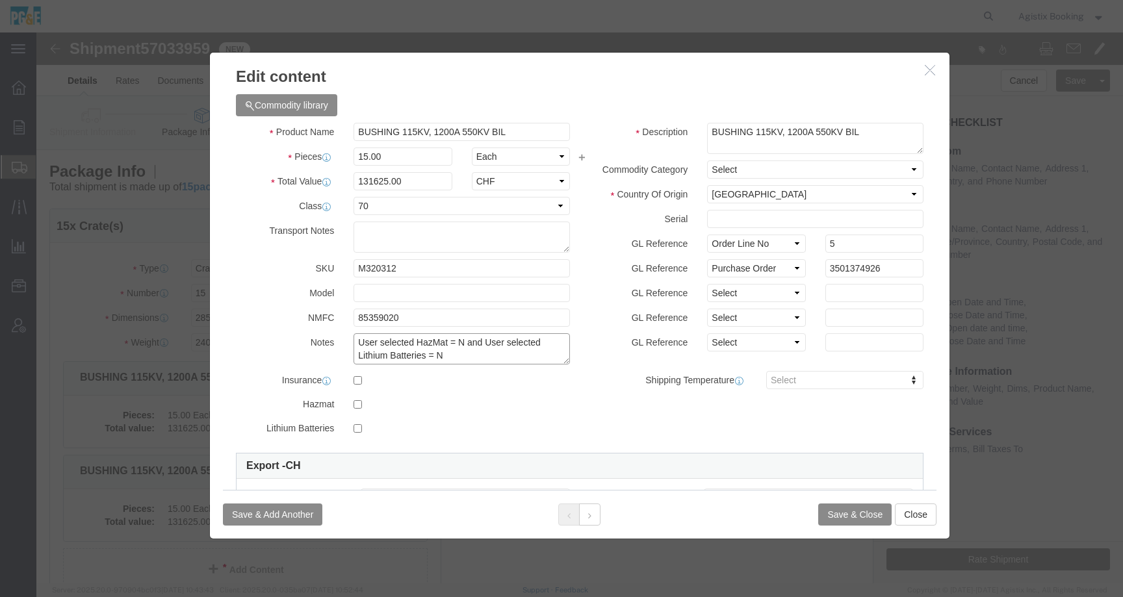
drag, startPoint x: 440, startPoint y: 322, endPoint x: 309, endPoint y: 305, distance: 132.5
click div "User selected HazMat = N and User selected Lithium Batteries = N"
click button "button"
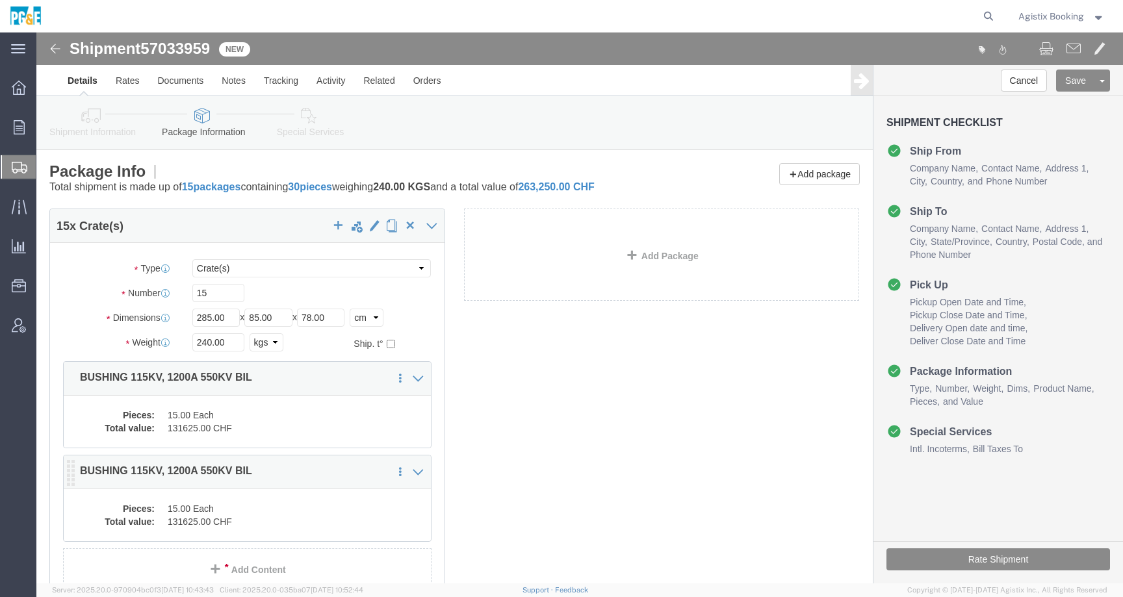
click div "Pieces: 15.00 Each Total value: 131625.00 CHF"
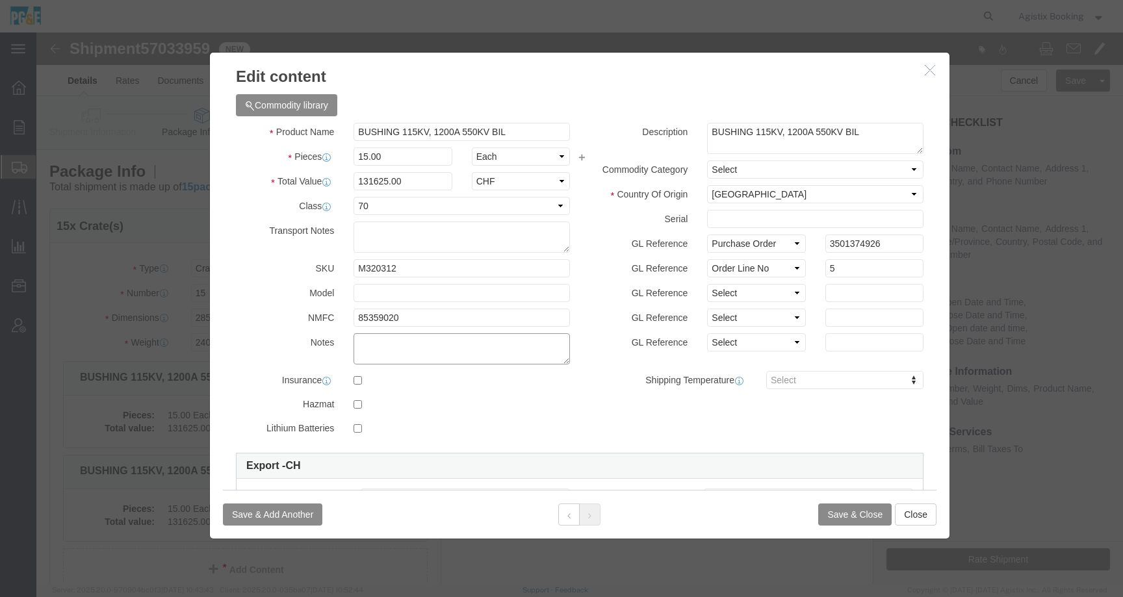
click textarea
paste textarea "User selected HazMat = N and User selected Lithium Batteries = N"
type textarea "User selected HazMat = N and User selected Lithium Batteries = N"
click button "Save & Close"
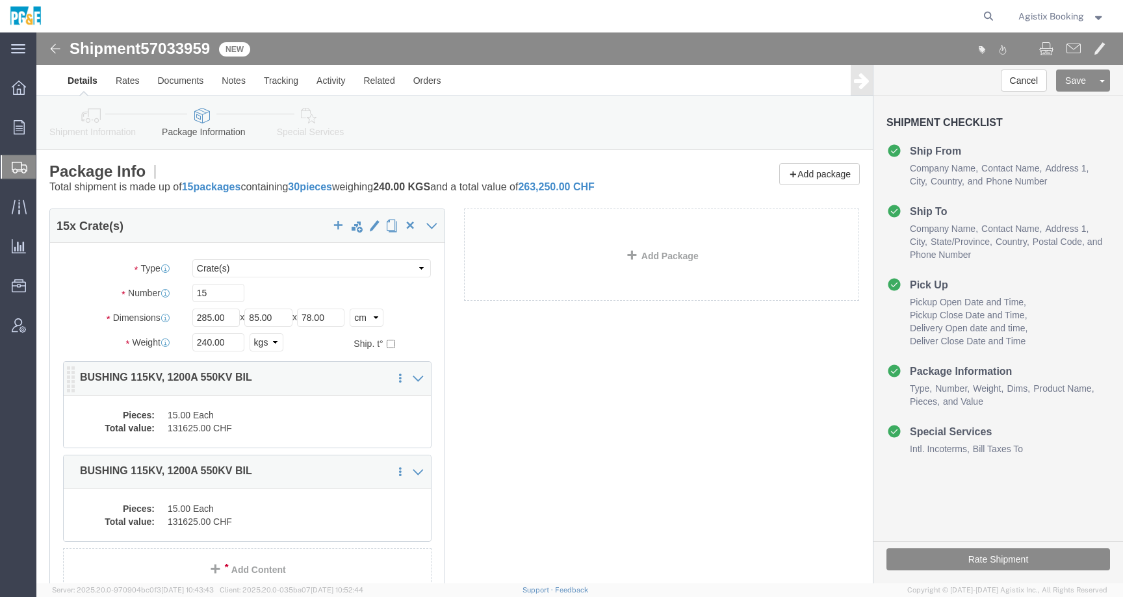
click dd "131625.00 CHF"
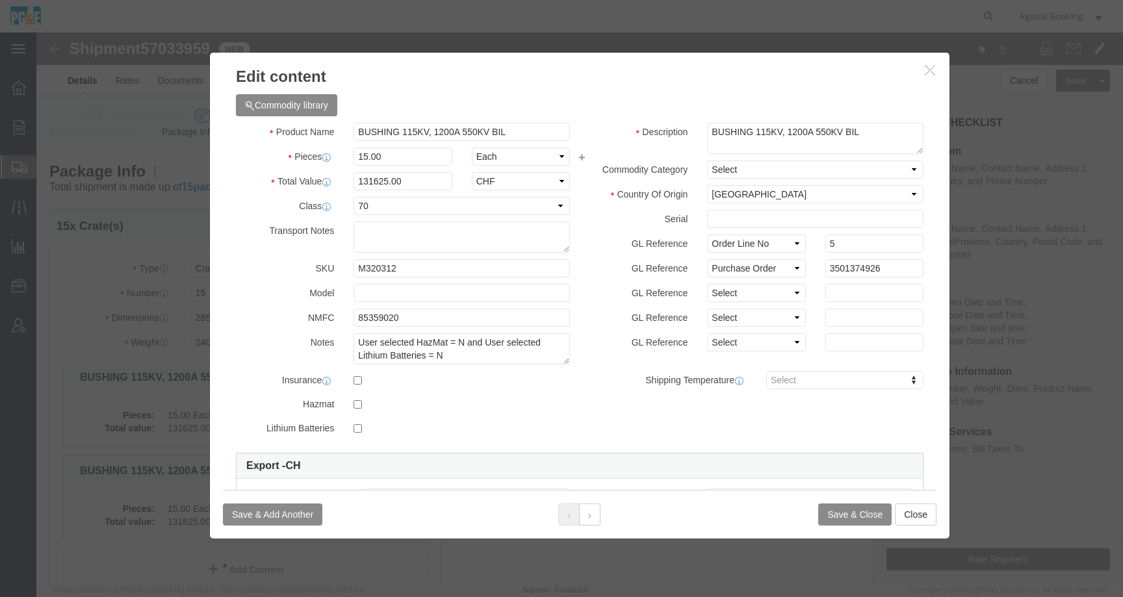
click icon "button"
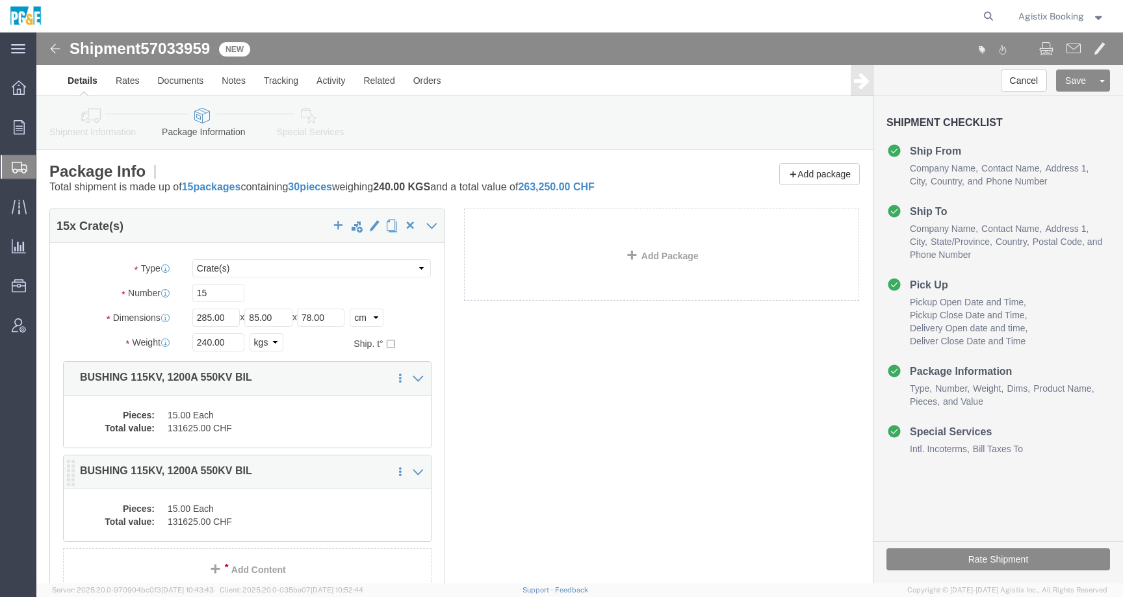
click div "Pieces: 15.00 Each Total value: 131625.00 CHF"
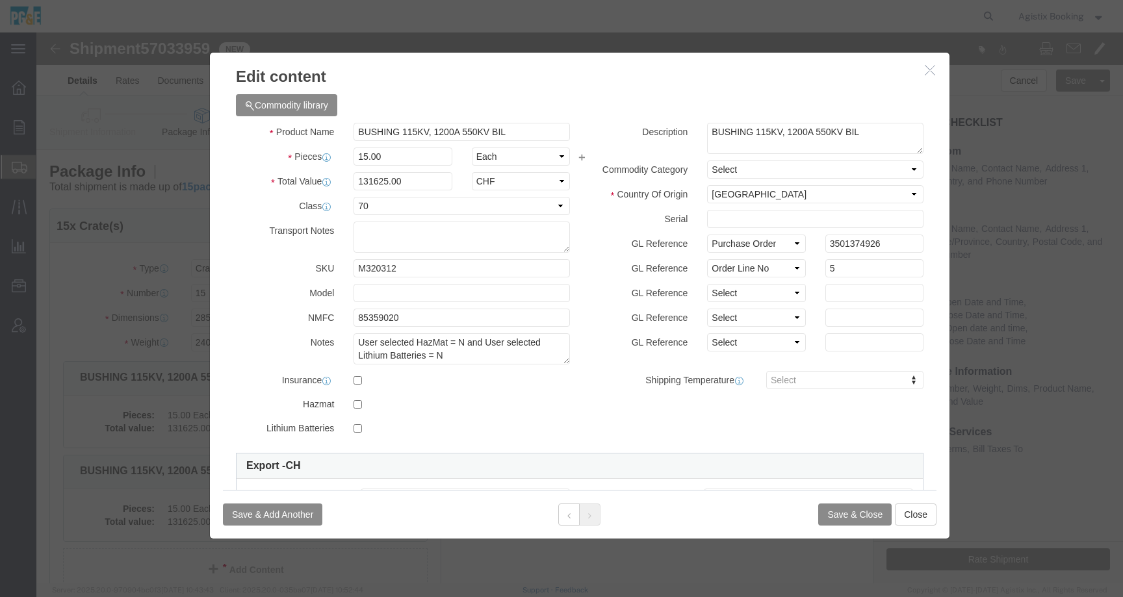
click icon "button"
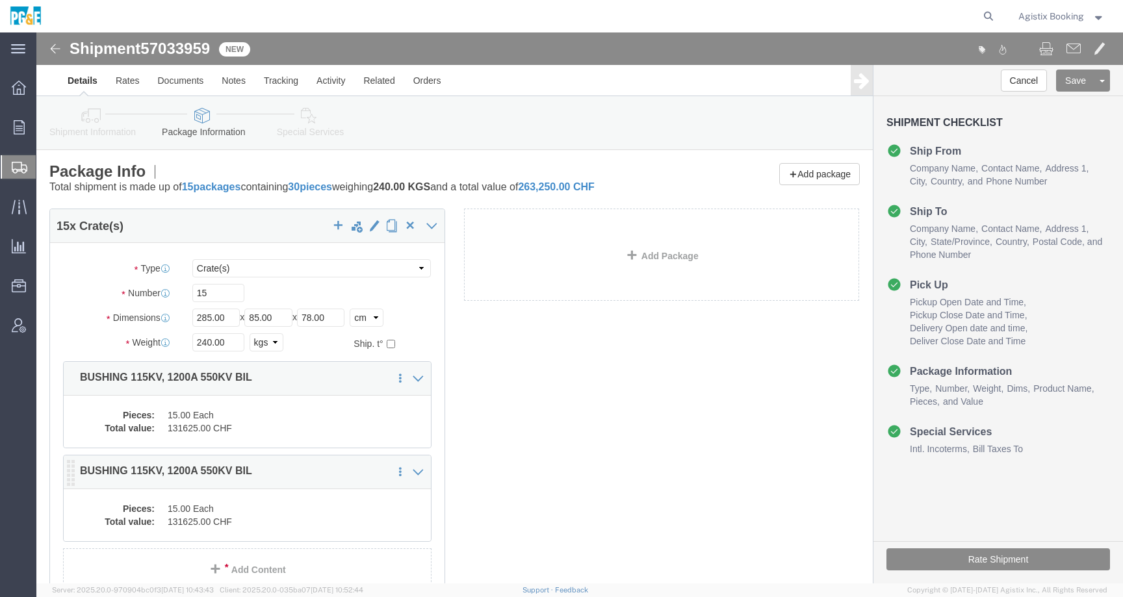
click div "Pieces: 15.00 Each Total value: 131625.00 CHF"
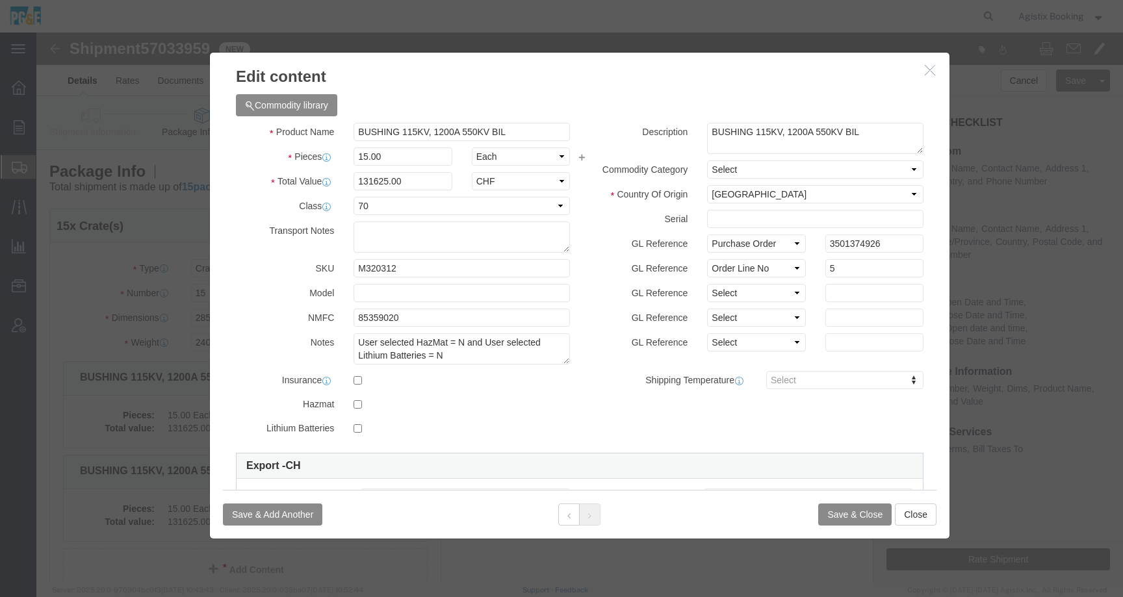
click icon "button"
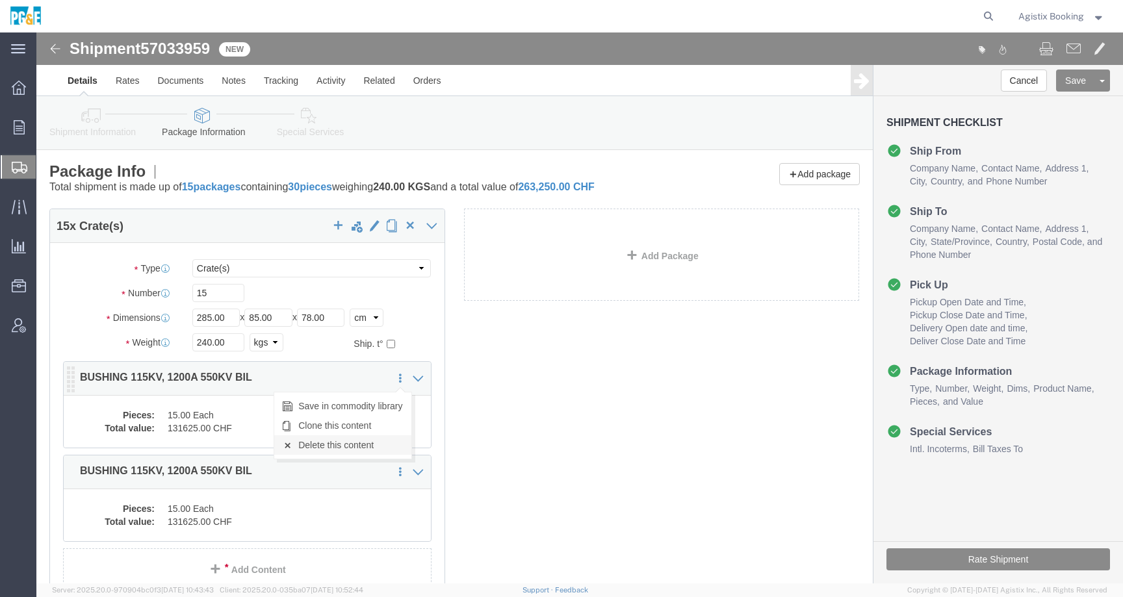
click link "Delete this content"
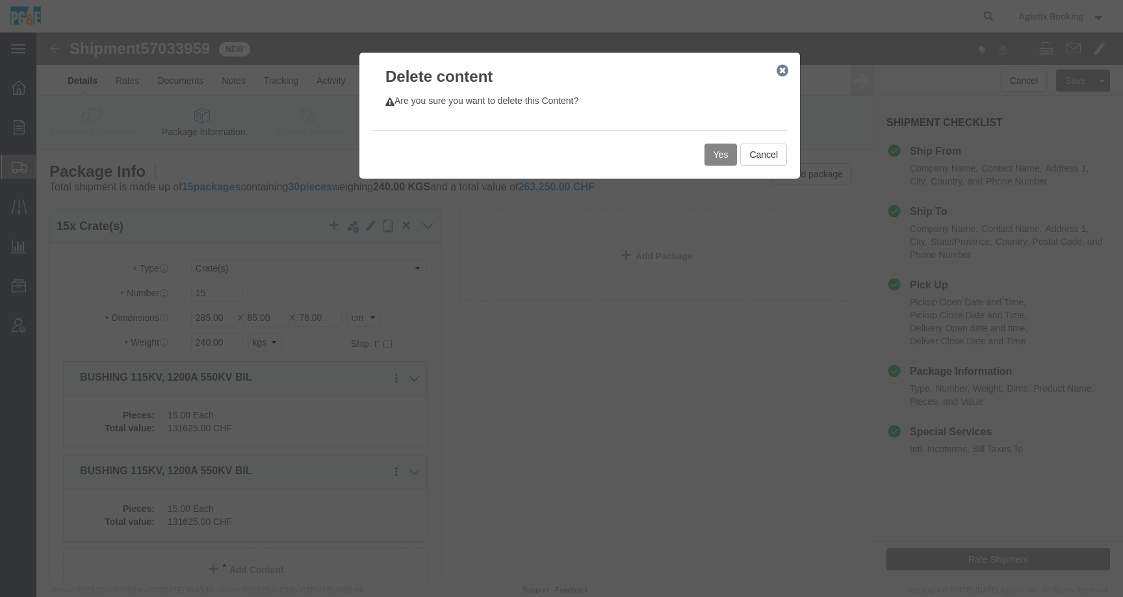
click button "Yes"
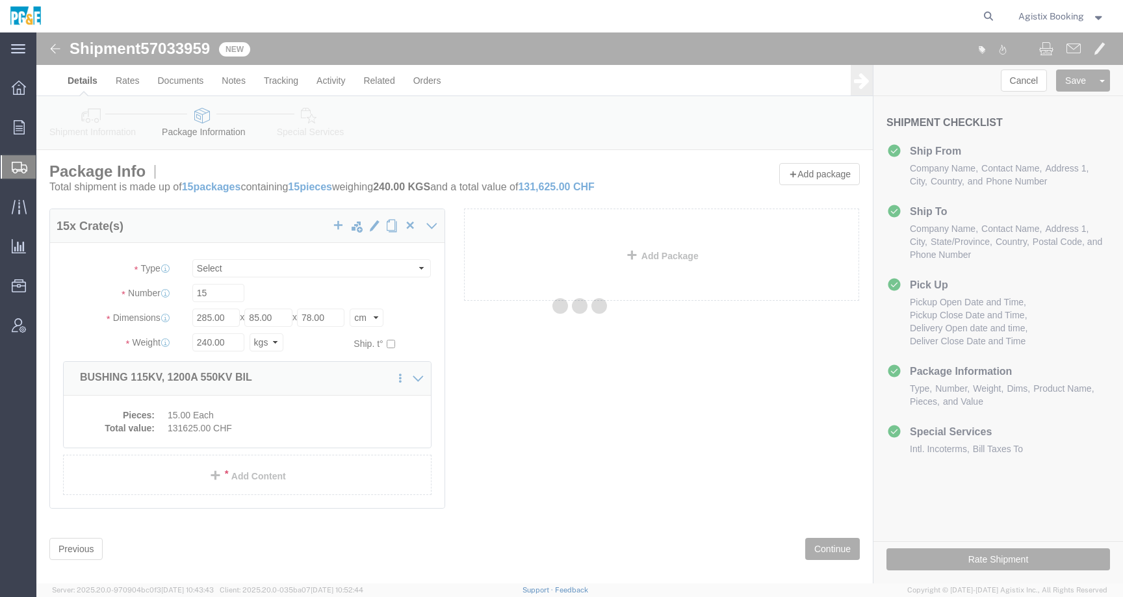
select select "CRAT"
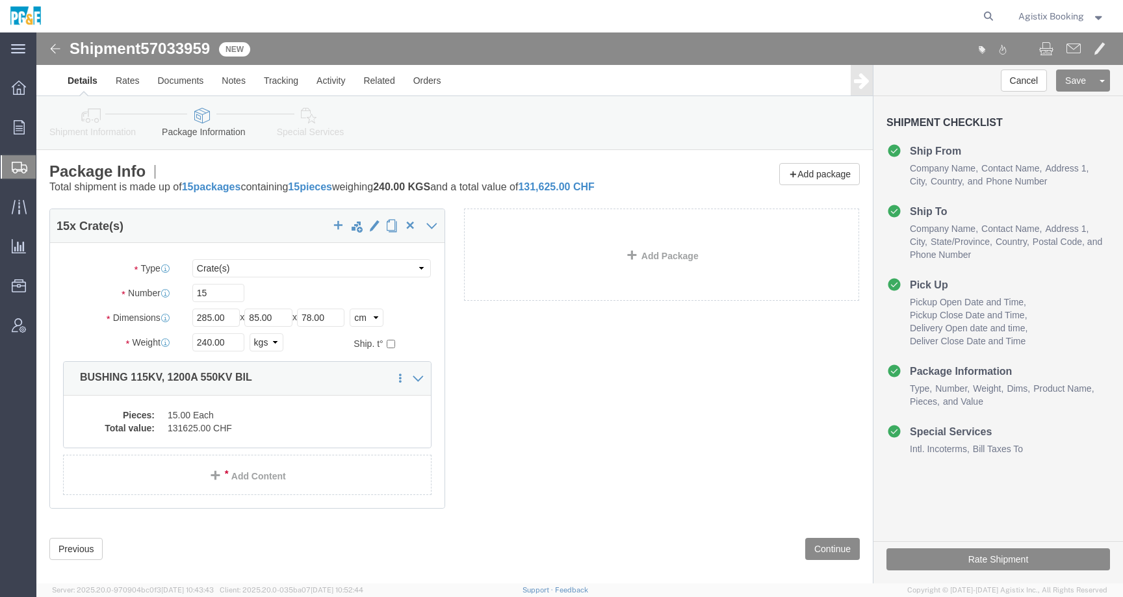
click link "Shipment Information"
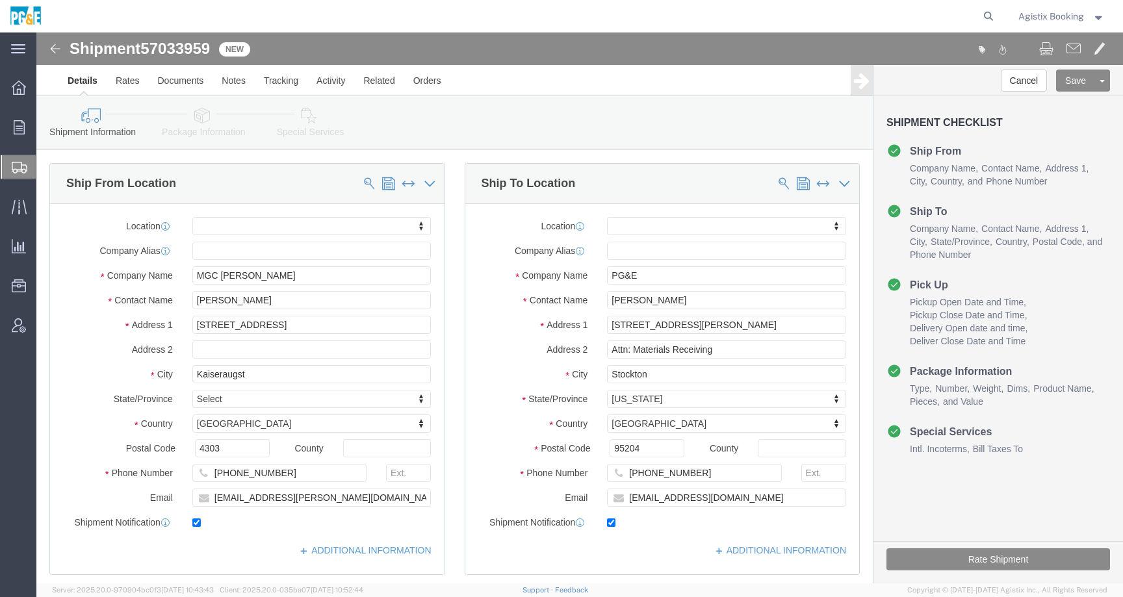
click icon
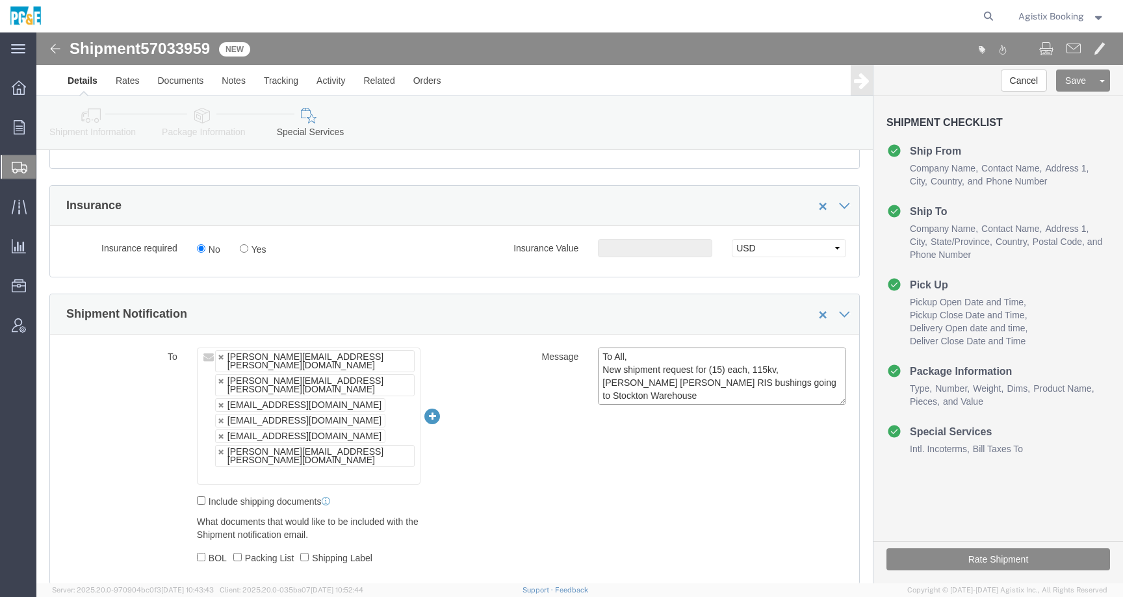
drag, startPoint x: 689, startPoint y: 361, endPoint x: 497, endPoint y: 300, distance: 202.1
click div "Shipment Notification To ignacio.delgadillo@chrobinson.com felix.villinger@mgc.…"
paste textarea "Shipment #XXXXXXX has been booked; once the carrier confirms the shipment you w…"
click span "57033959"
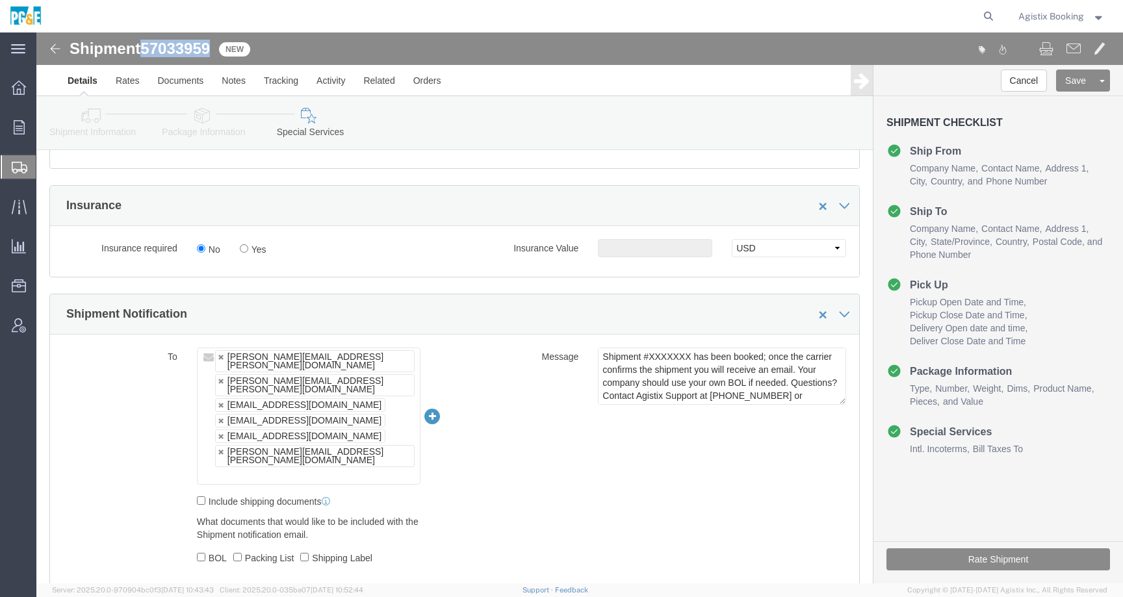
copy span "57033959"
click textarea "To All, New shipment request for (15) each, 115kv, Moser Glaser RIS bushings go…"
paste textarea "57033959"
type textarea "Shipment #57033959 has been booked; once the carrier confirms the shipment you …"
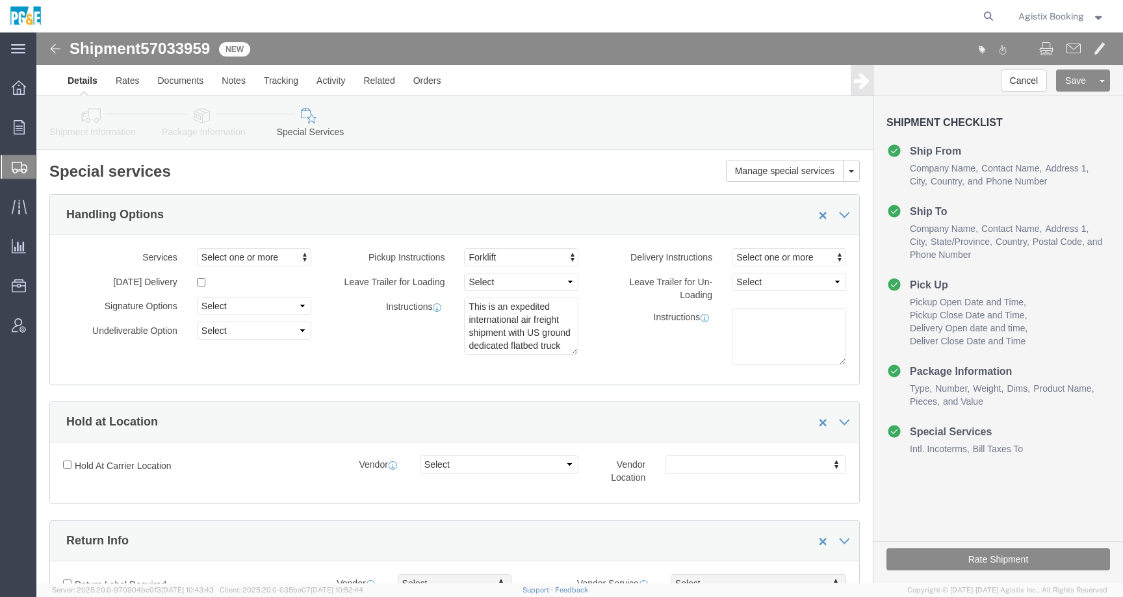
click icon
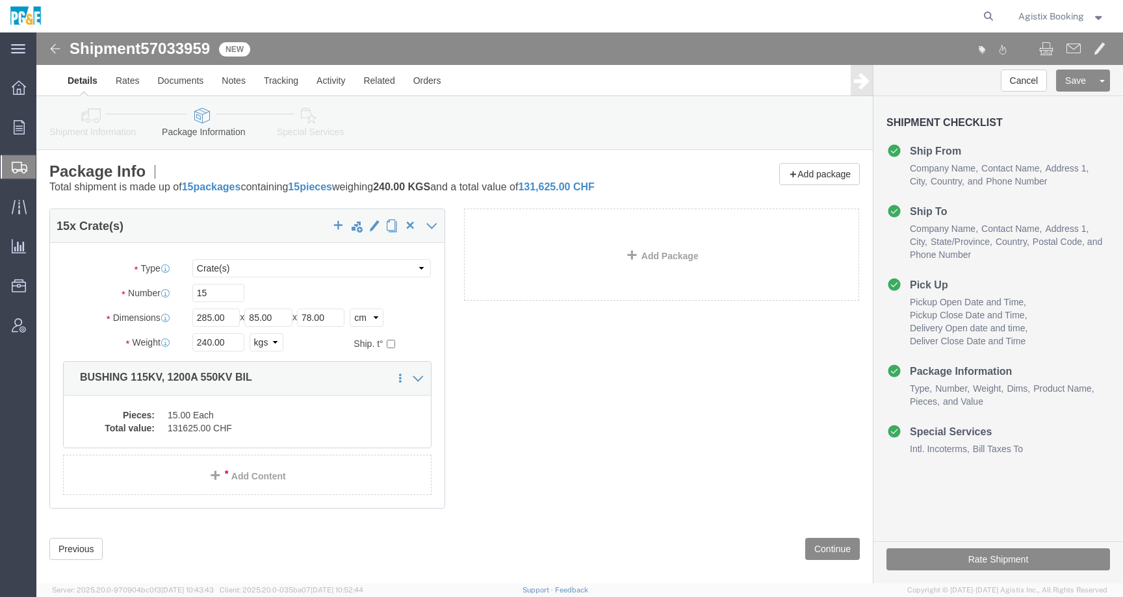
click icon
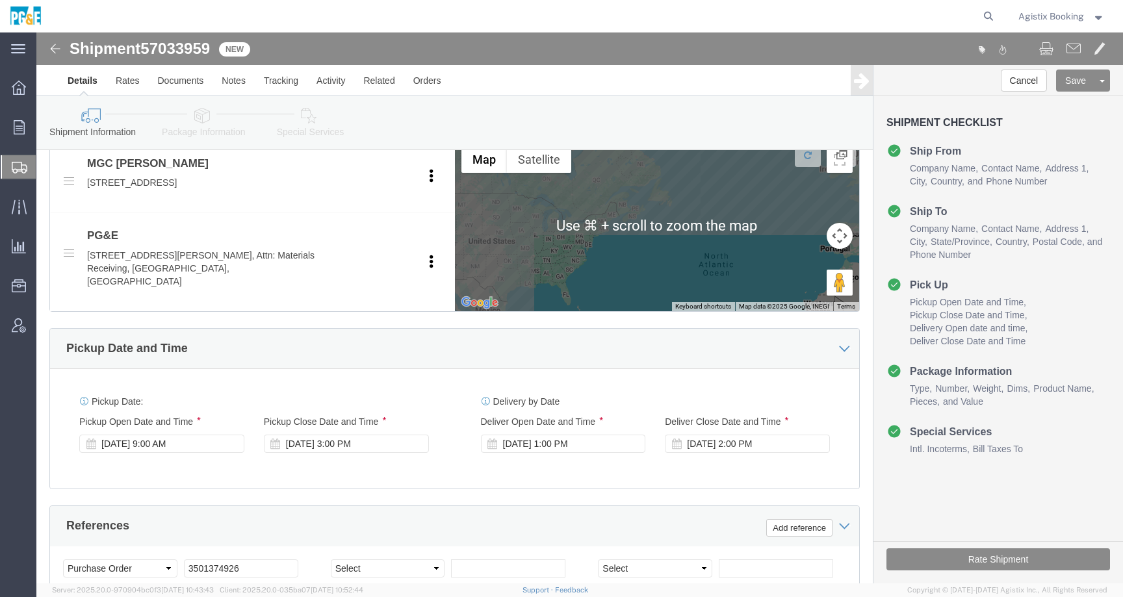
scroll to position [508, 0]
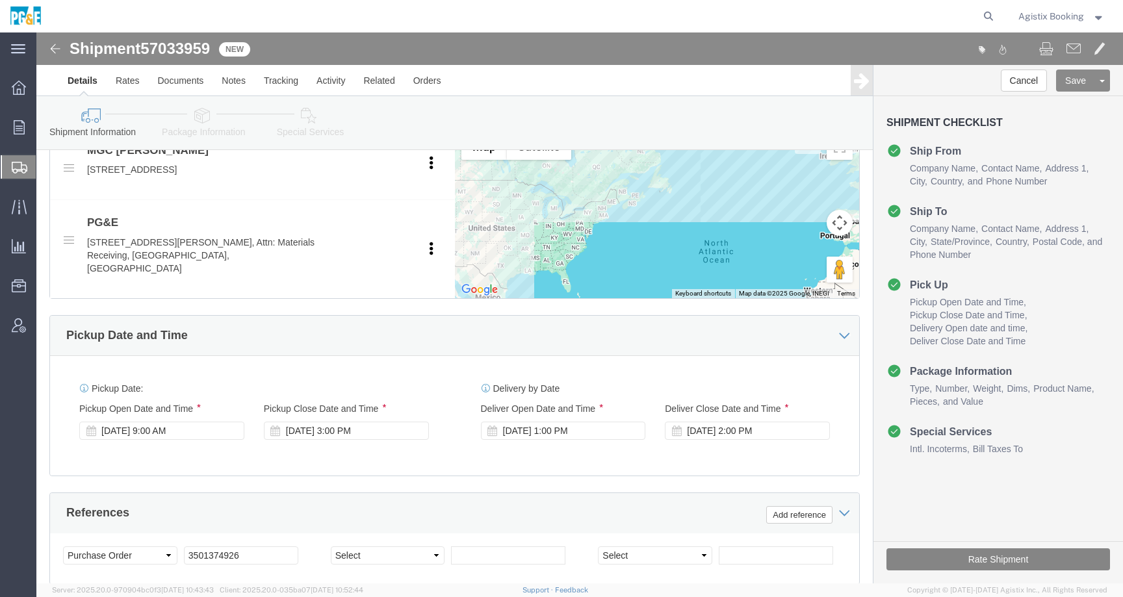
click button "Rate Shipment"
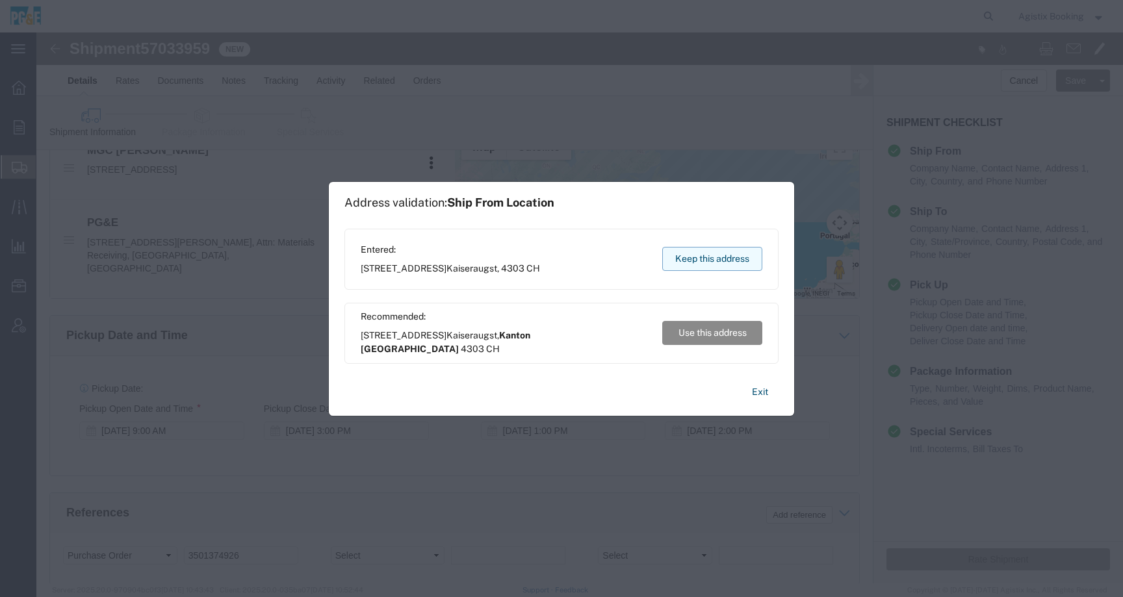
click at [690, 267] on button "Keep this address" at bounding box center [712, 259] width 100 height 24
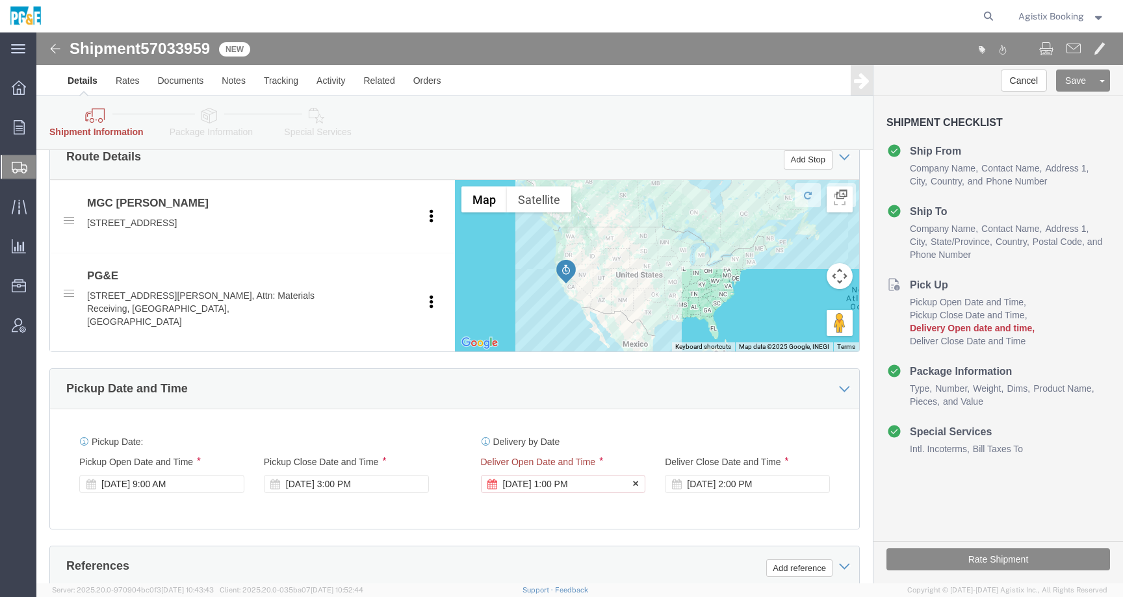
click div "Sep 05 2025 1:00 PM"
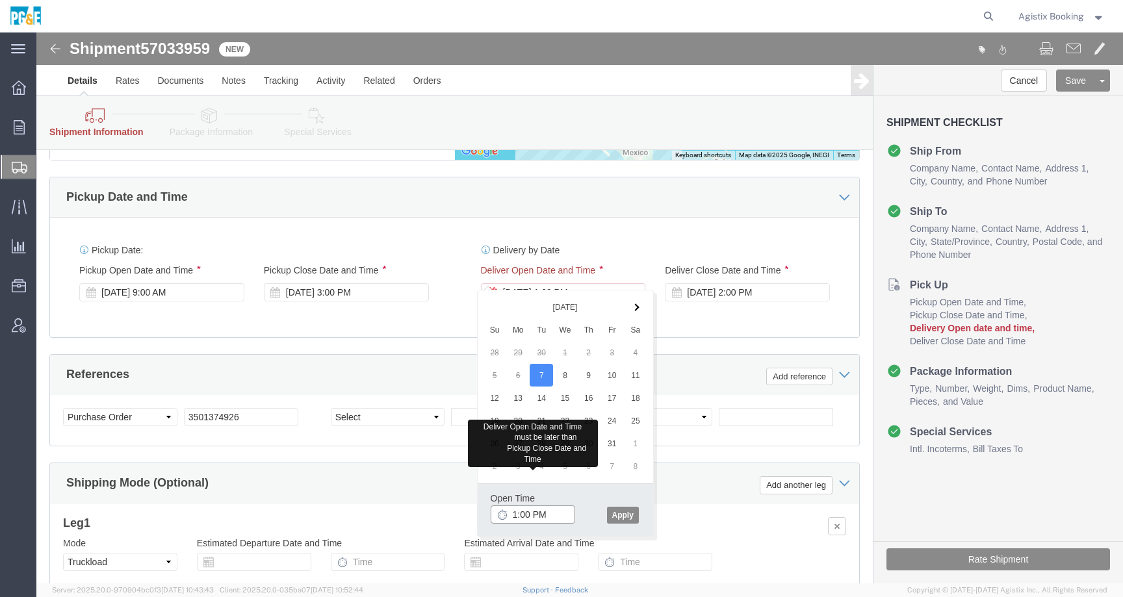
scroll to position [693, 0]
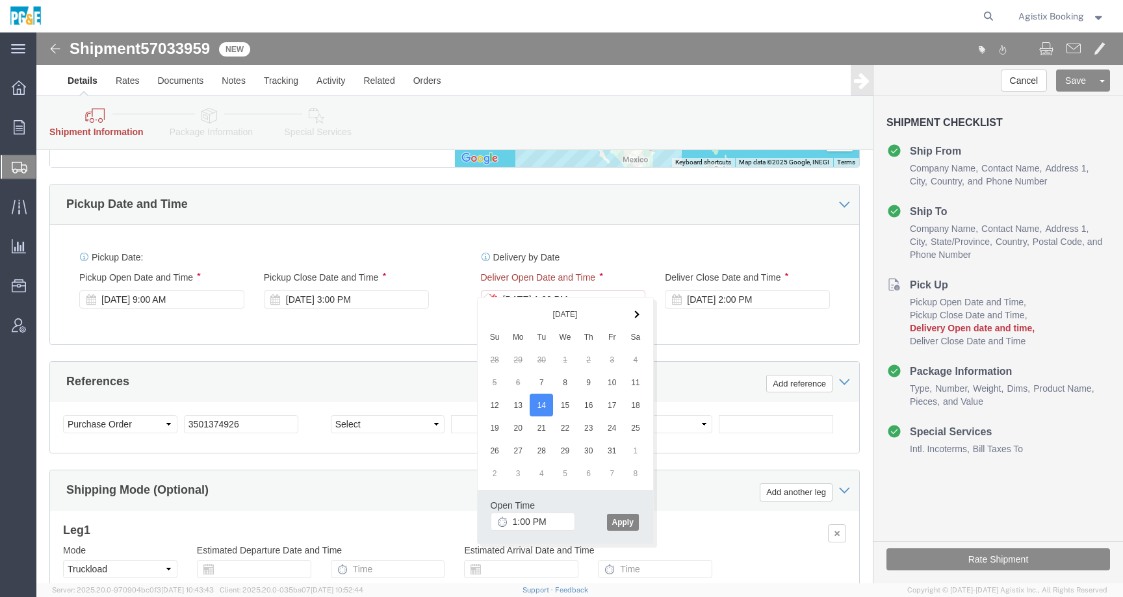
click button "Apply"
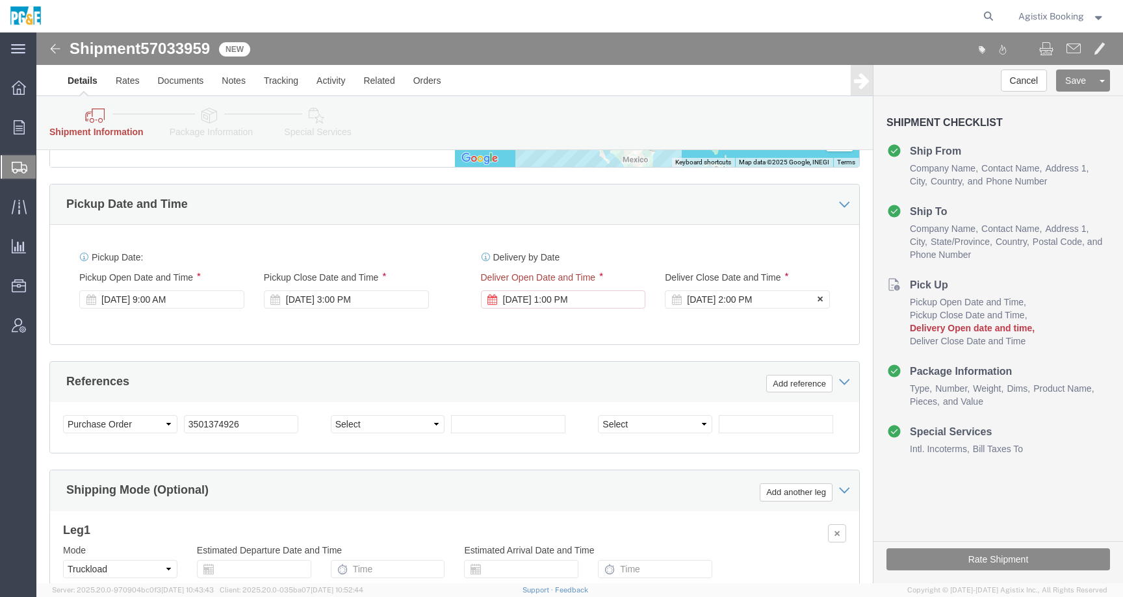
click div "Oct 14 2025 2:00 PM"
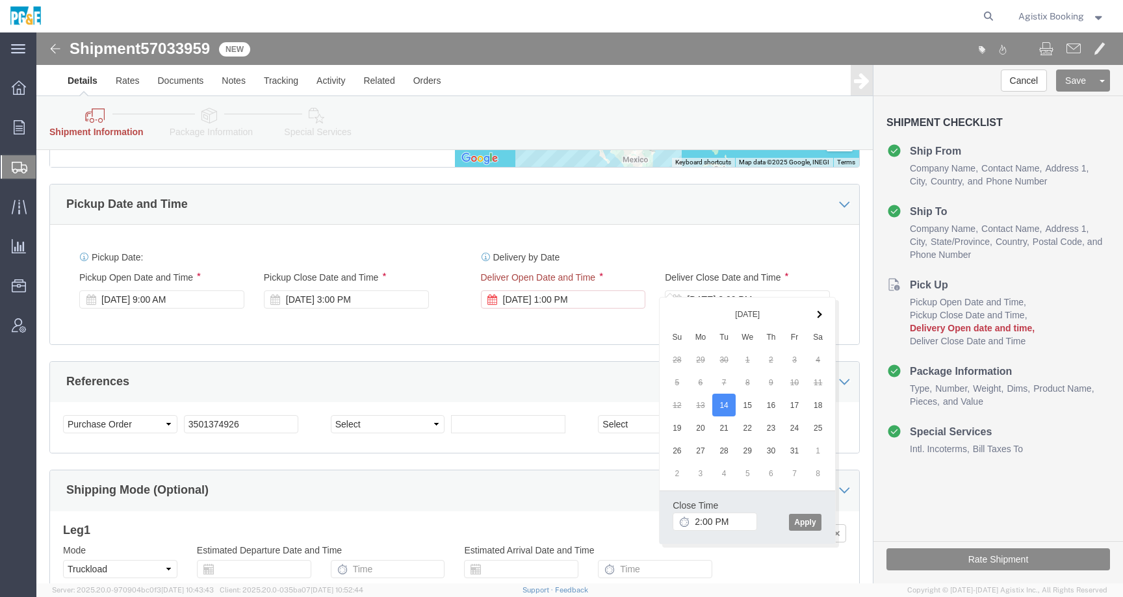
click div "Ship From Location Location Select Select My Profile Location (OBSOLETE) BURNEY…"
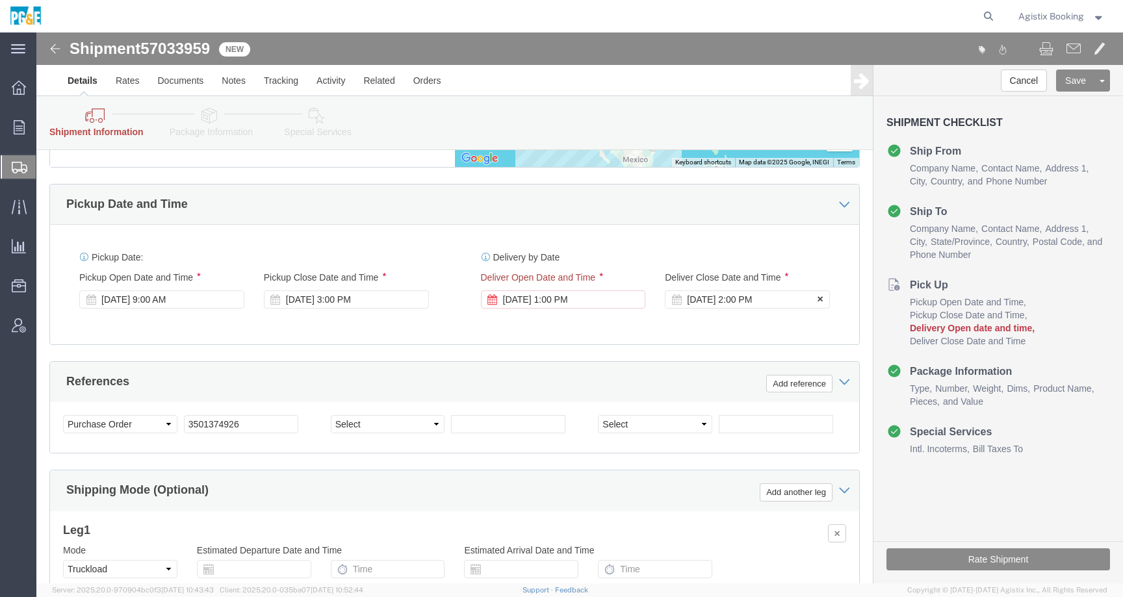
click div "Oct 14 2025 2:00 PM"
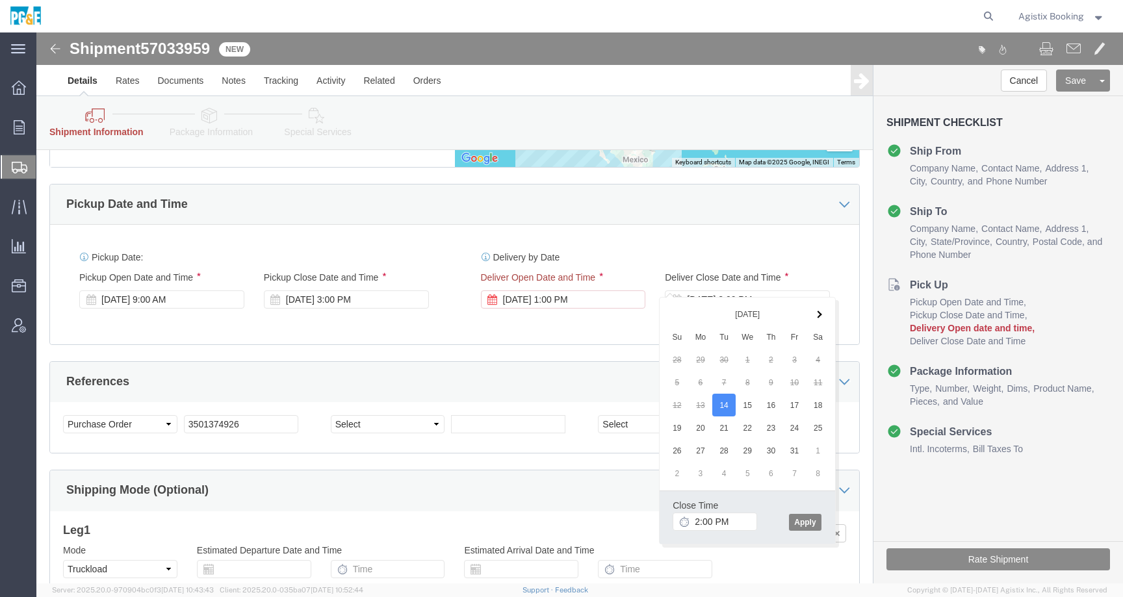
click button "Apply"
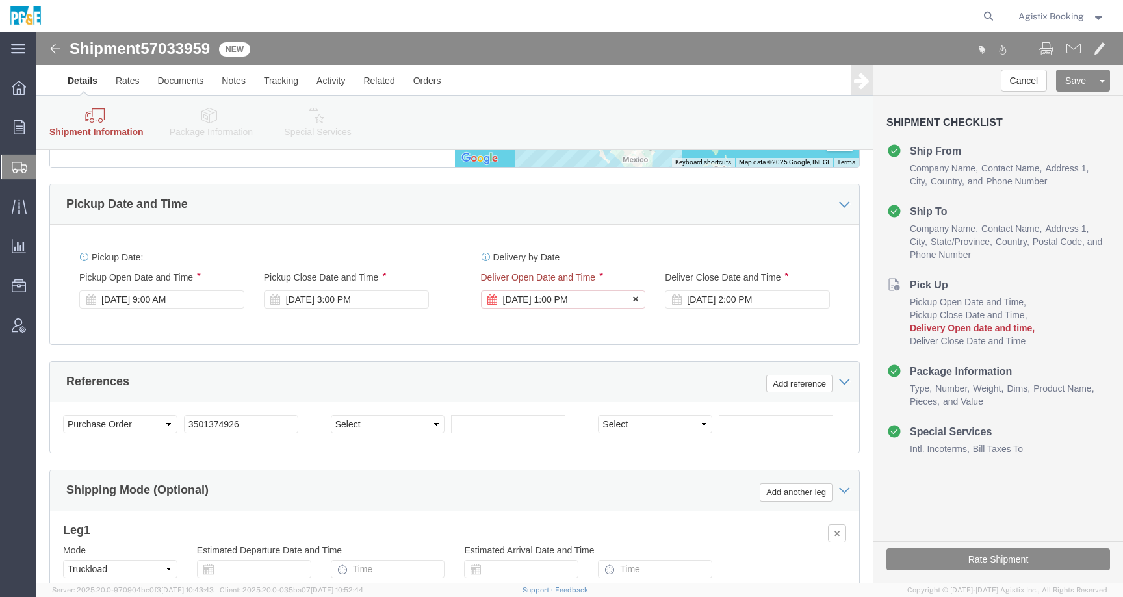
click div "Oct 14 2025 1:00 PM"
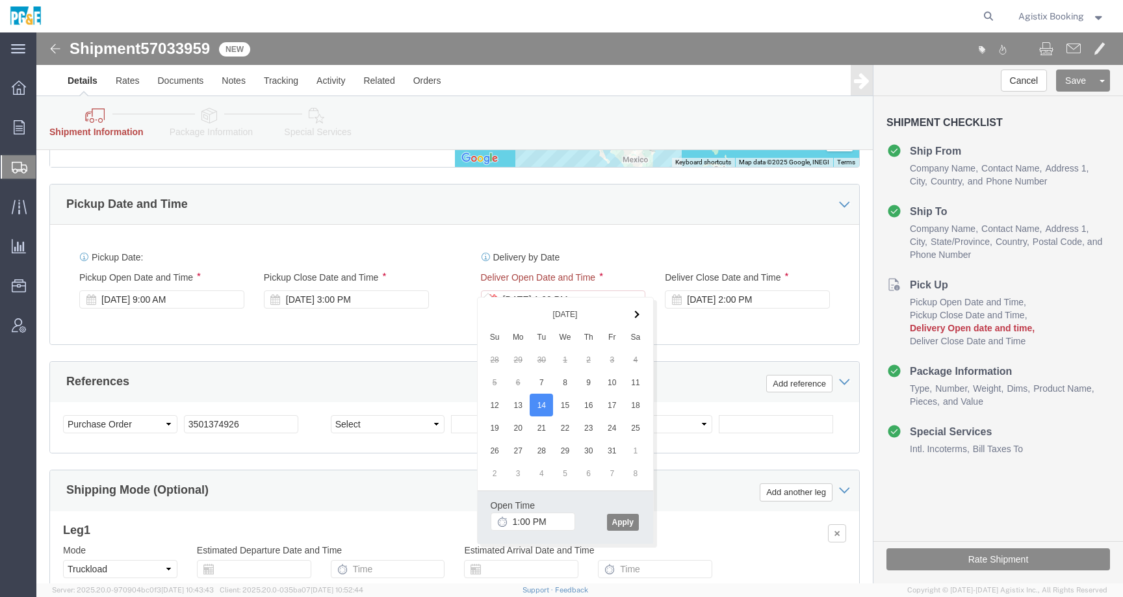
click button "Apply"
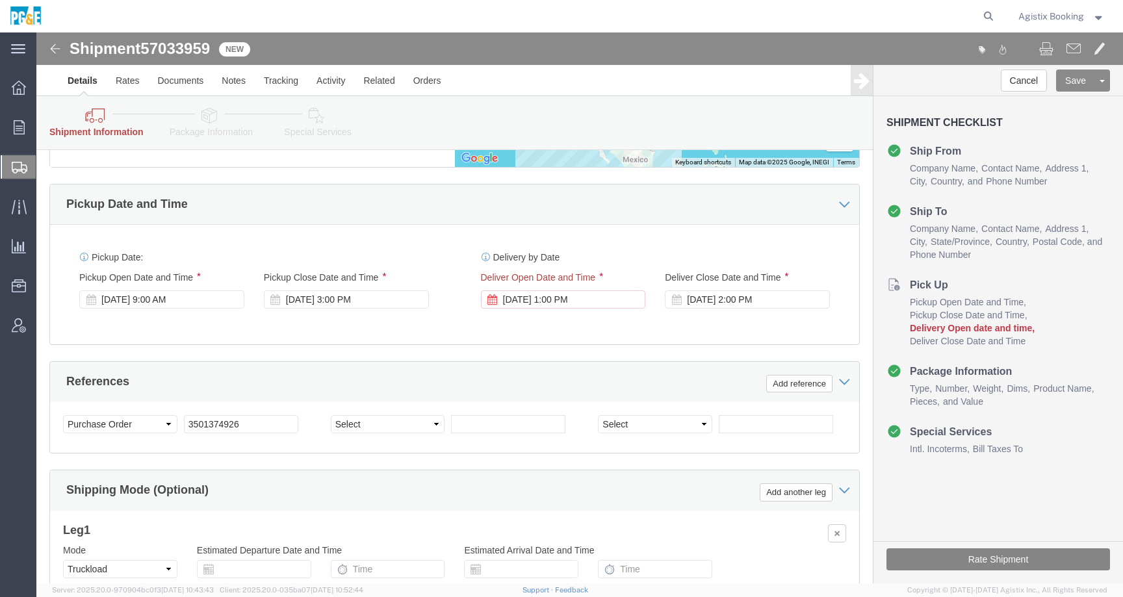
click button "Rate Shipment"
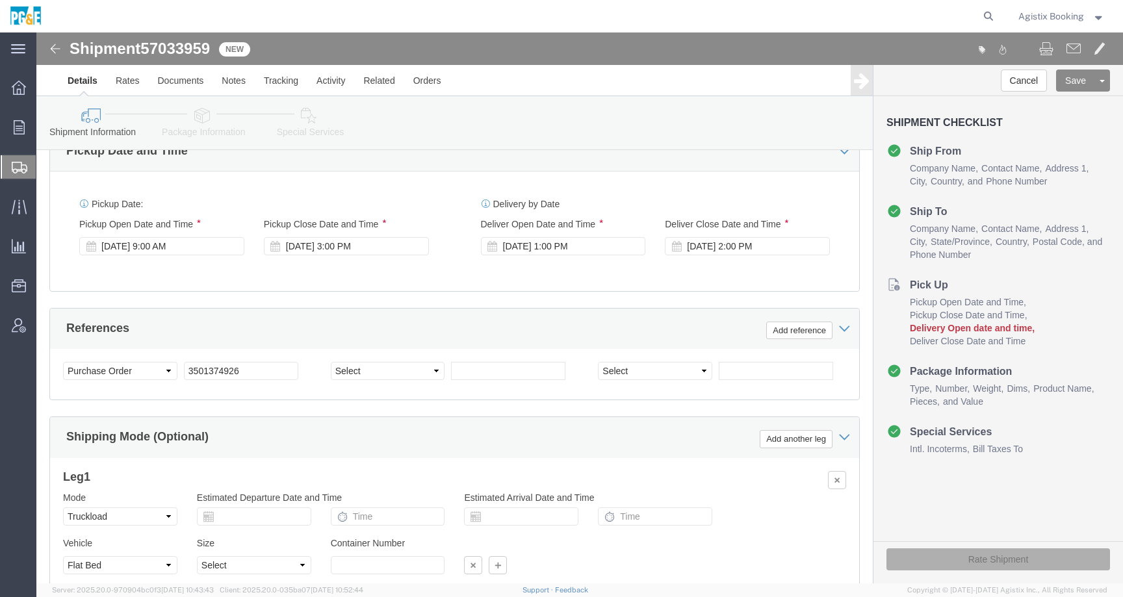
scroll to position [640, 0]
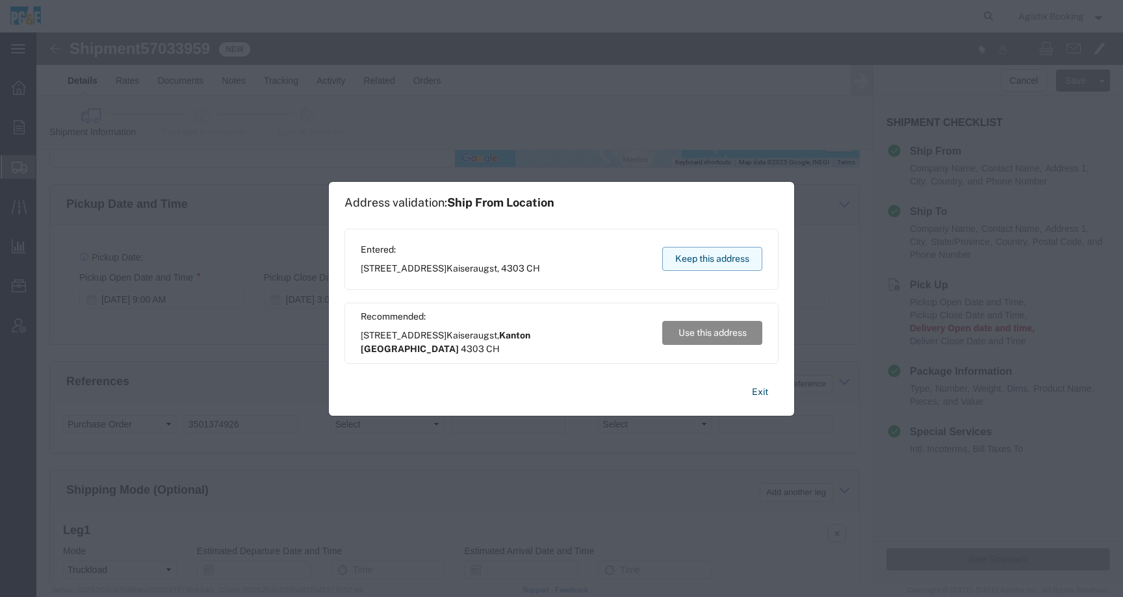
click at [708, 270] on button "Keep this address" at bounding box center [712, 259] width 100 height 24
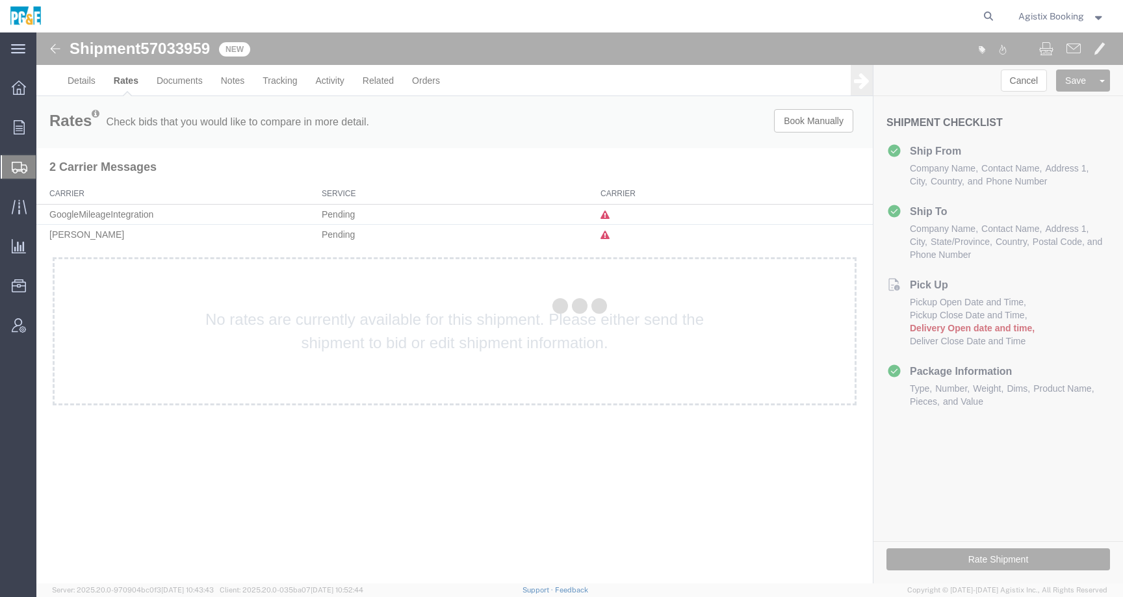
scroll to position [0, 0]
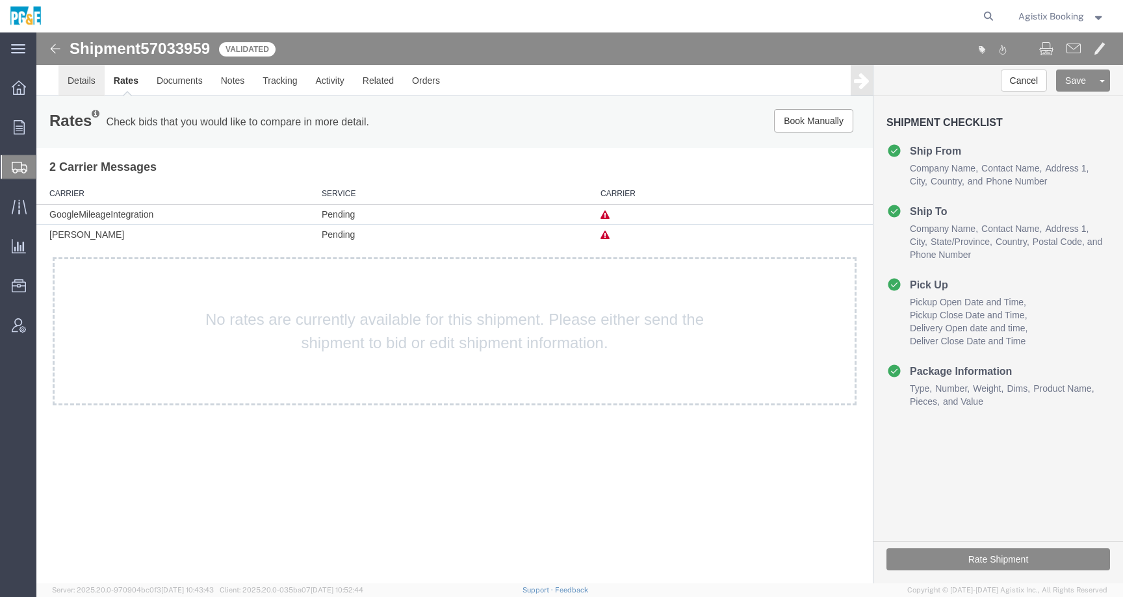
click at [79, 73] on link "Details" at bounding box center [82, 80] width 46 height 31
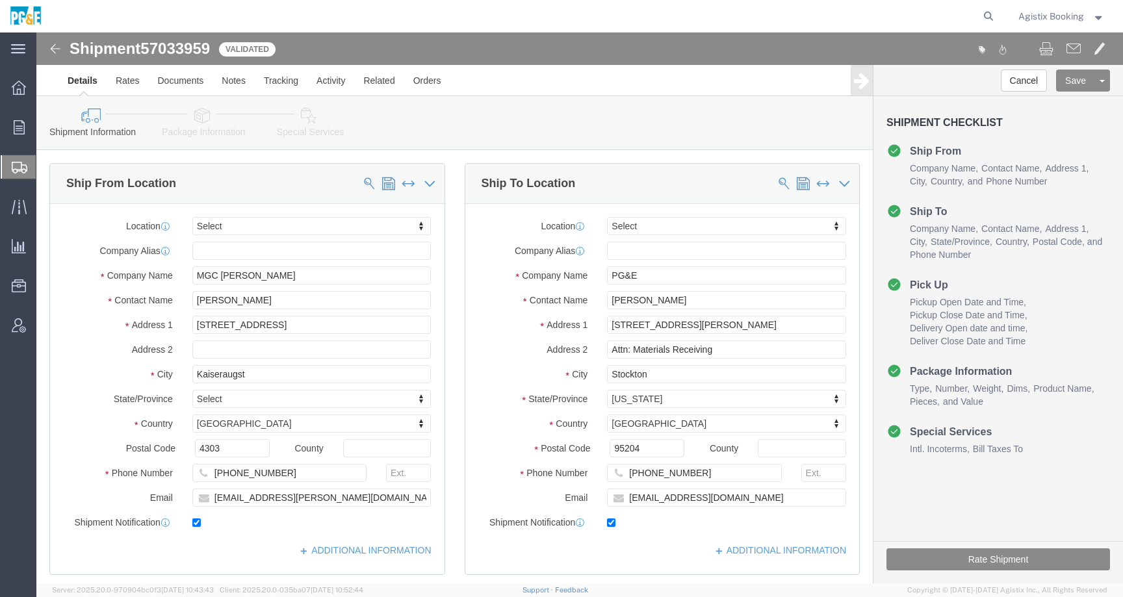
scroll to position [783, 0]
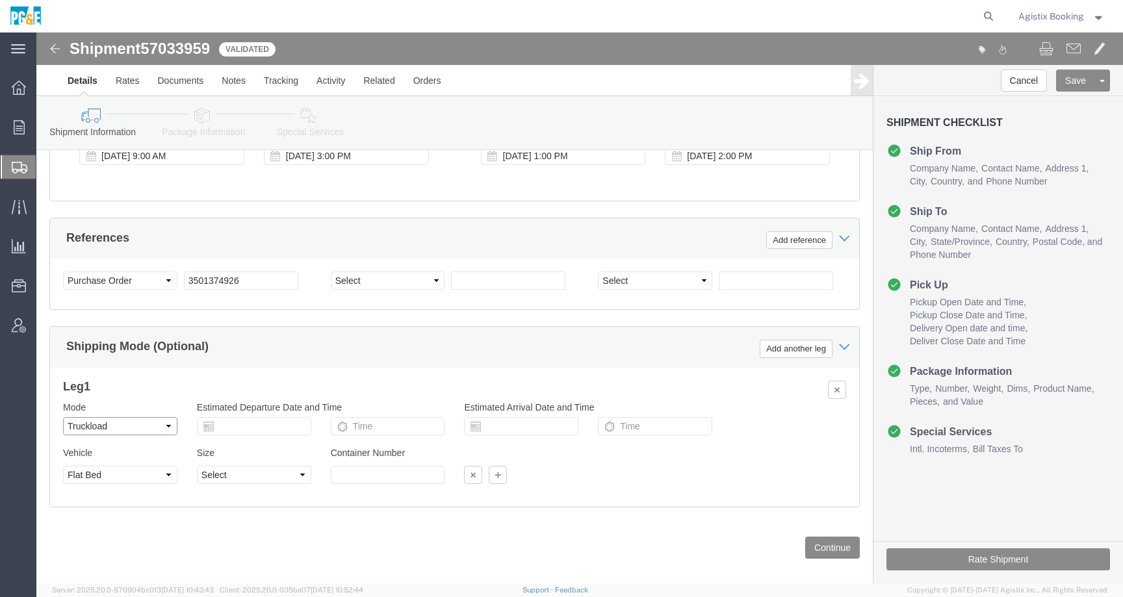
click select "Select Air Less than Truckload Multi-Leg Ocean Freight Rail Small Parcel Truckl…"
select select
click select "Select Air Less than Truckload Multi-Leg Ocean Freight Rail Small Parcel Truckl…"
click button "Rate Shipment"
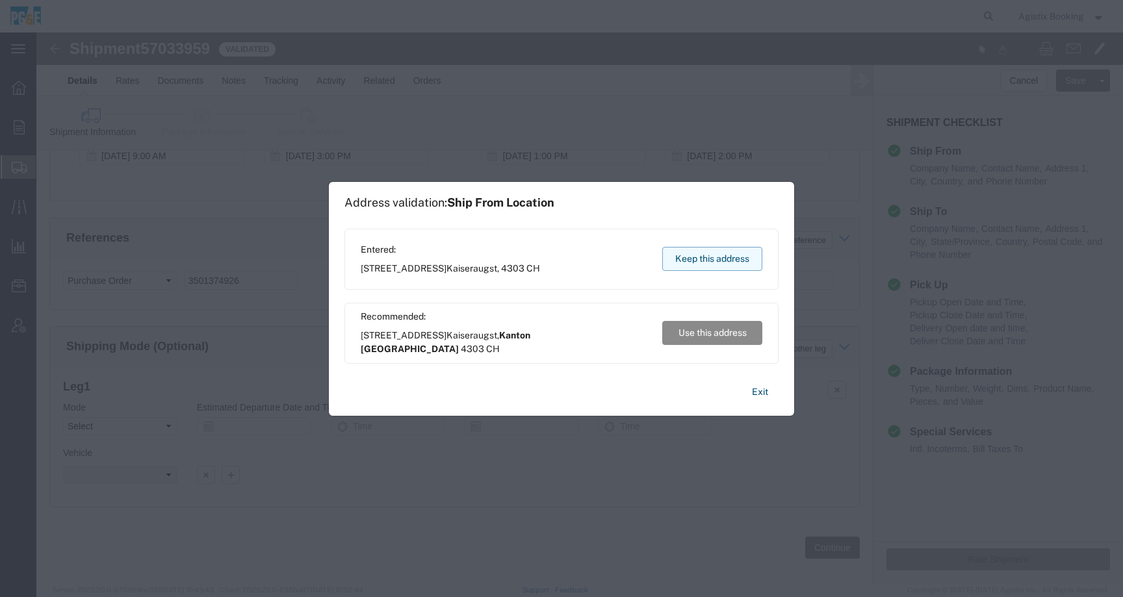
click at [693, 258] on button "Keep this address" at bounding box center [712, 259] width 100 height 24
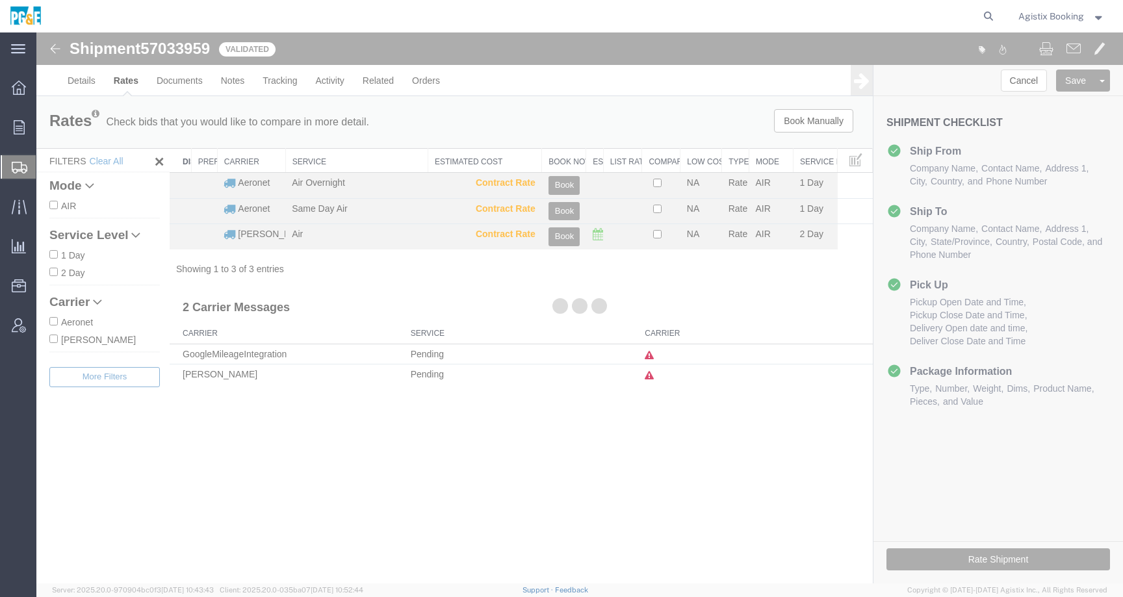
scroll to position [0, 0]
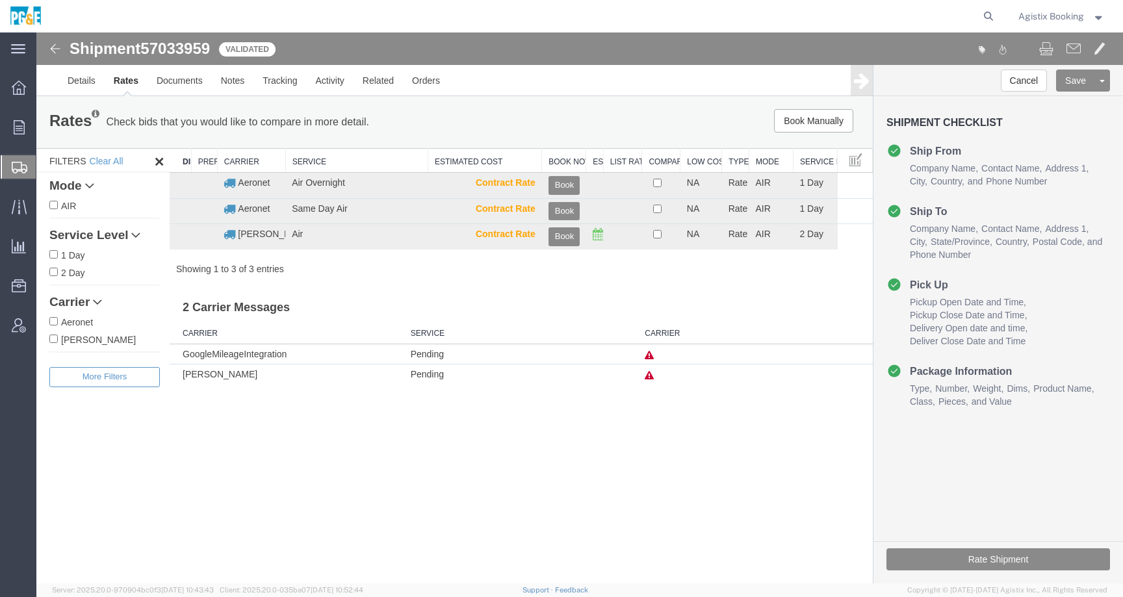
click at [53, 337] on input "[PERSON_NAME]" at bounding box center [53, 339] width 8 height 8
checkbox input "true"
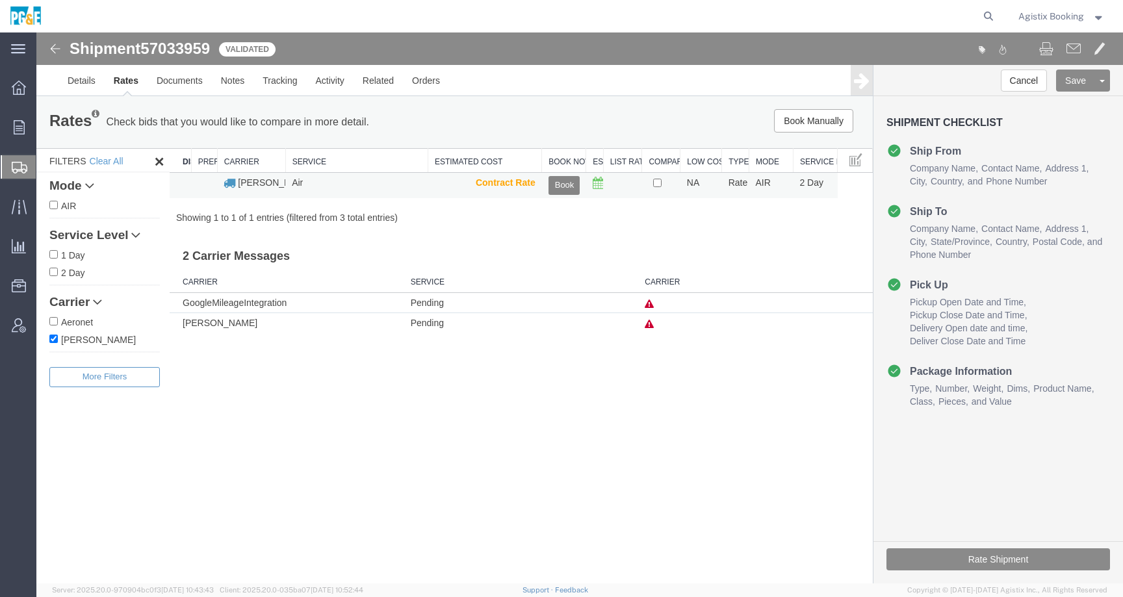
click at [563, 185] on button "Book" at bounding box center [564, 185] width 31 height 19
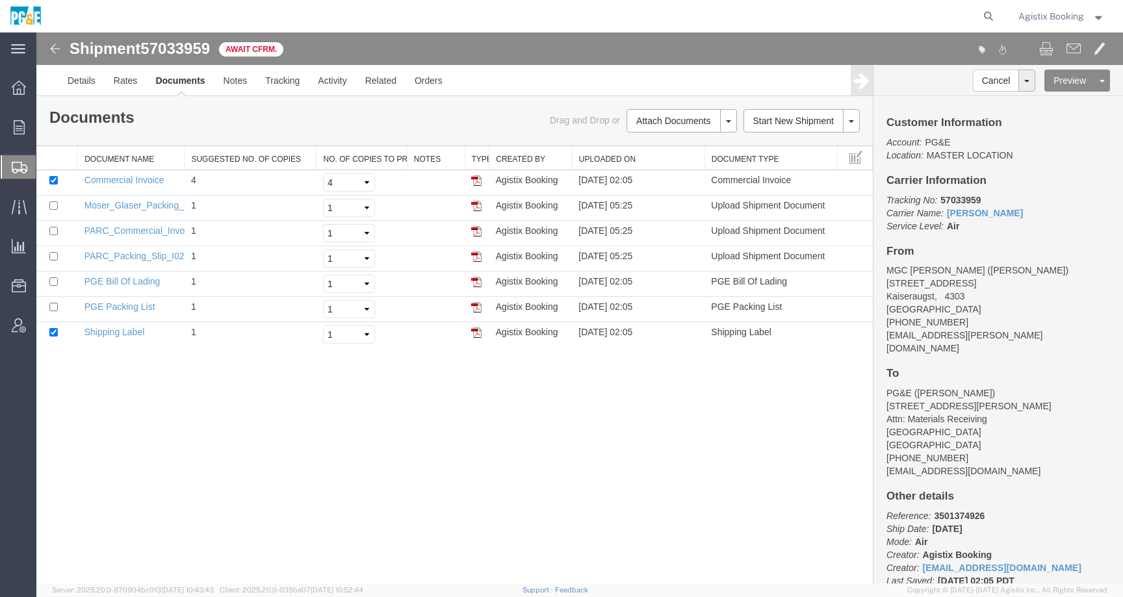
click at [1054, 21] on span "Agistix Booking" at bounding box center [1052, 16] width 66 height 14
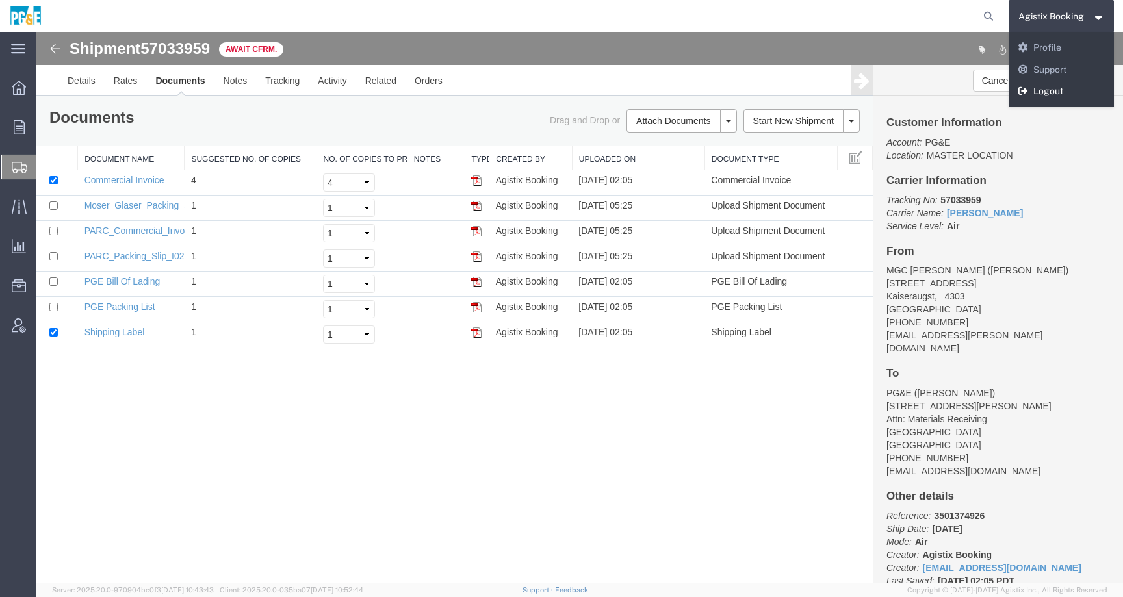
drag, startPoint x: 1042, startPoint y: 95, endPoint x: 938, endPoint y: 7, distance: 136.1
click at [1042, 95] on link "Logout" at bounding box center [1062, 92] width 106 height 22
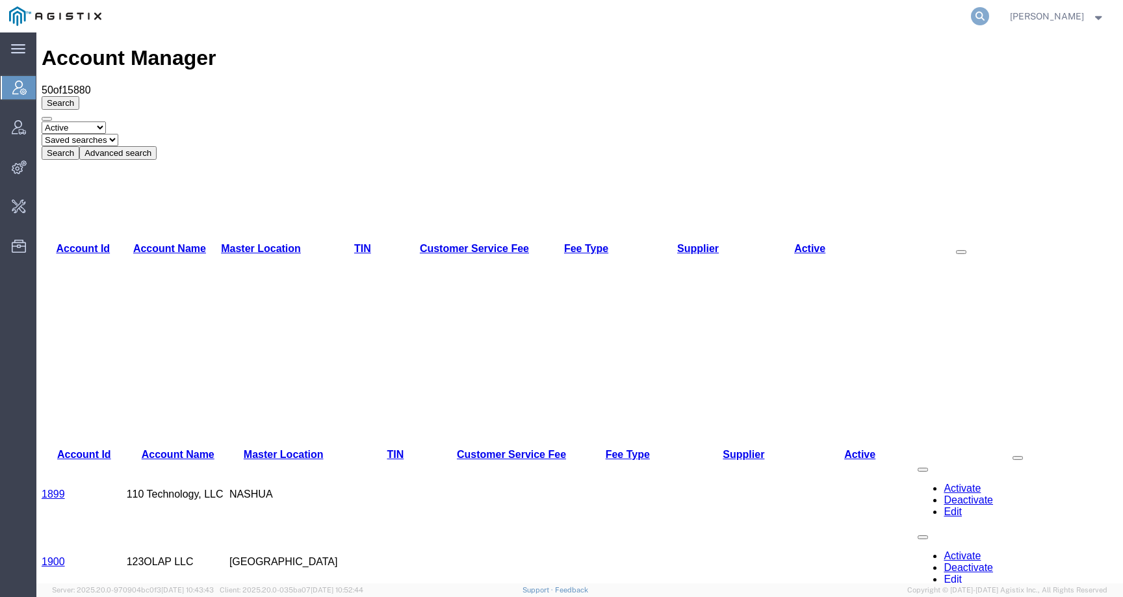
click at [989, 17] on icon at bounding box center [980, 16] width 18 height 18
click at [971, 17] on input "search" at bounding box center [773, 16] width 395 height 31
paste input "SLAX01055516"
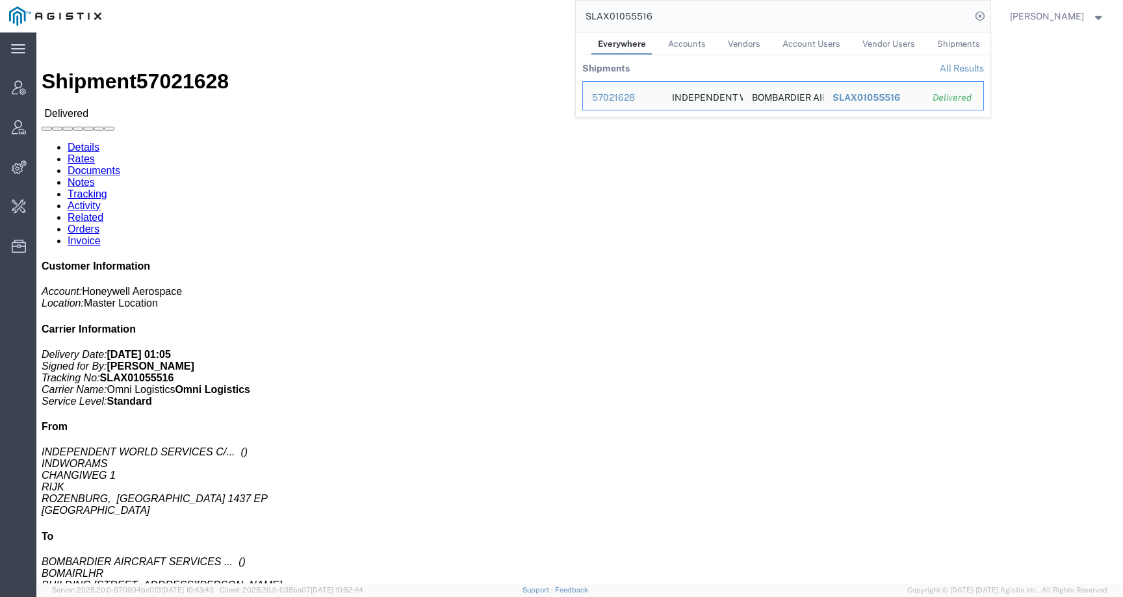
drag, startPoint x: 677, startPoint y: 12, endPoint x: 501, endPoint y: 12, distance: 175.5
click at [501, 12] on div "SLAX01055516 Everywhere Accounts Vendors Account Users Vendor Users Shipments S…" at bounding box center [551, 16] width 880 height 33
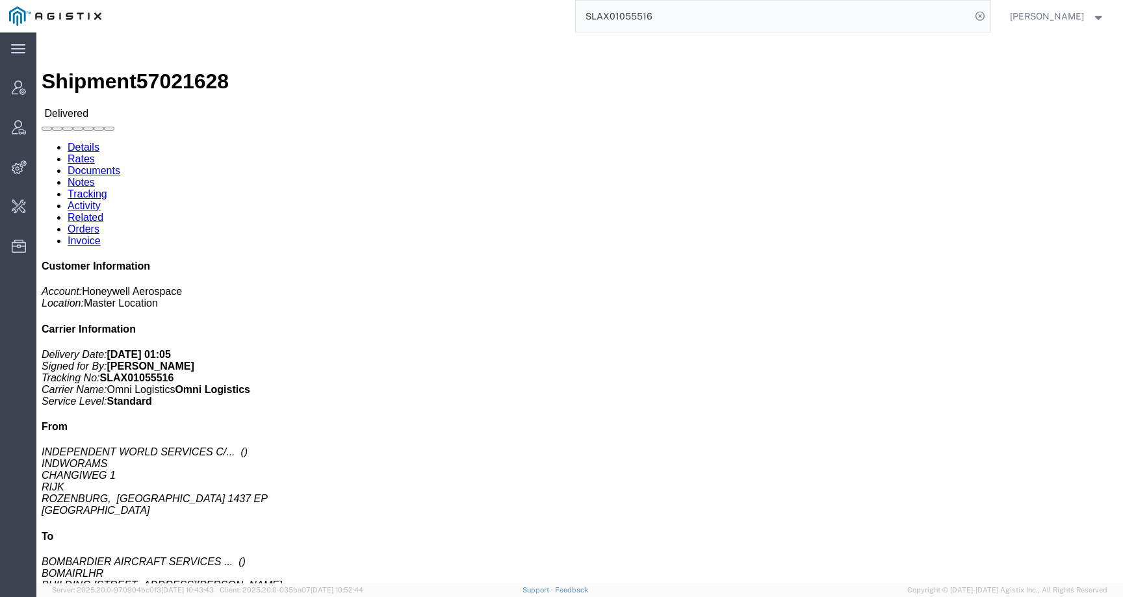
paste input "Ryder/In"
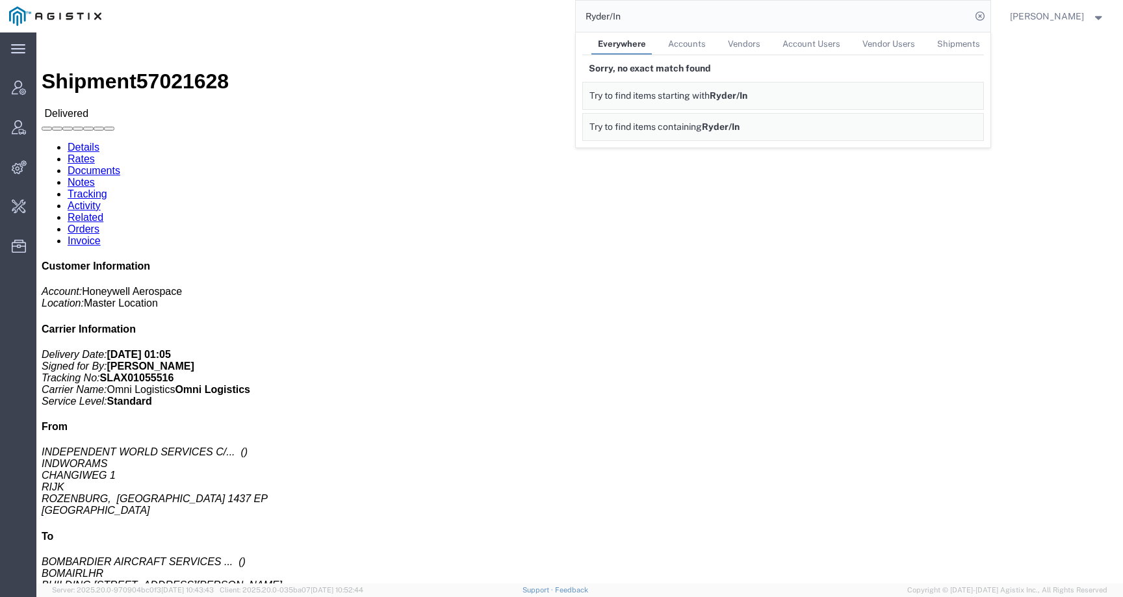
drag, startPoint x: 651, startPoint y: 16, endPoint x: 508, endPoint y: 8, distance: 143.9
click at [508, 8] on div "Ryder/In Everywhere Accounts Vendors Account Users Vendor Users Shipments Sorry…" at bounding box center [551, 16] width 880 height 33
paste input "56621375"
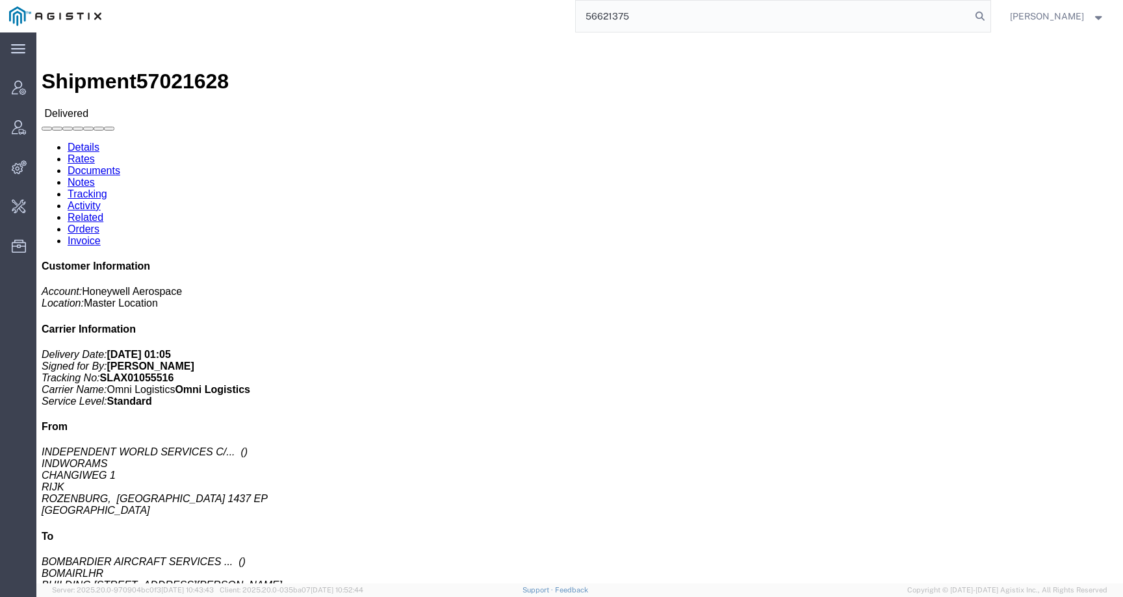
type input "56621375"
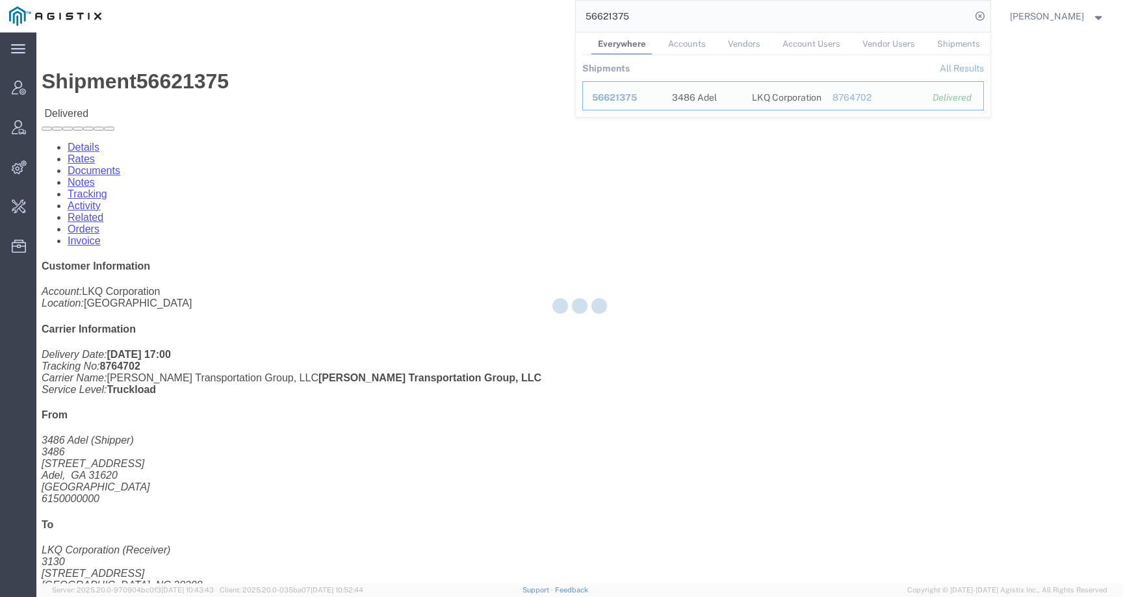
click at [557, 238] on div at bounding box center [579, 308] width 1087 height 551
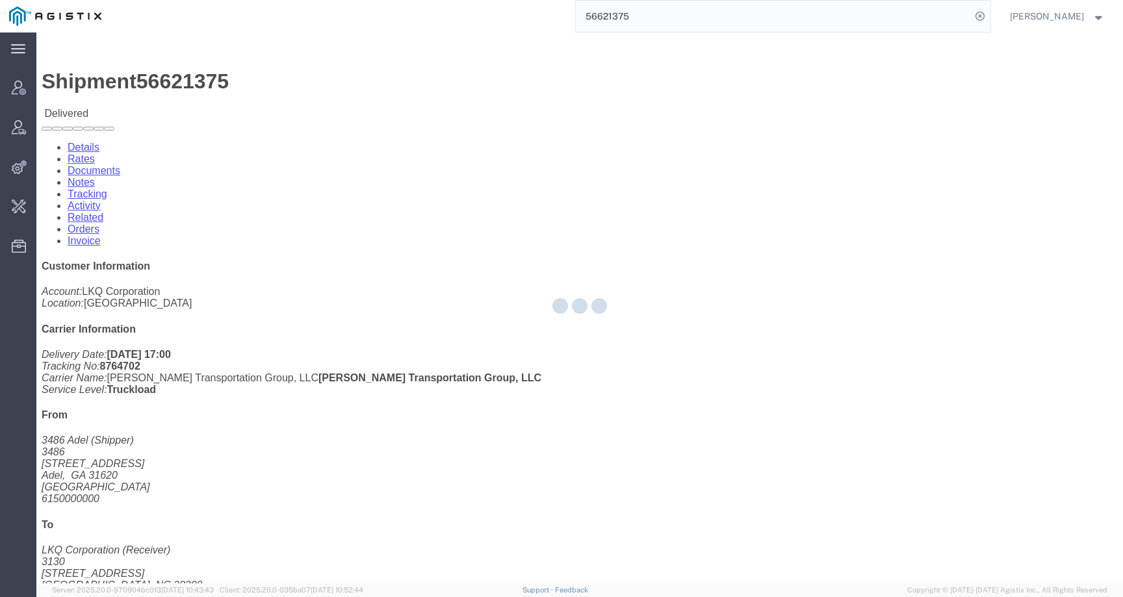
click at [132, 81] on div at bounding box center [579, 308] width 1087 height 551
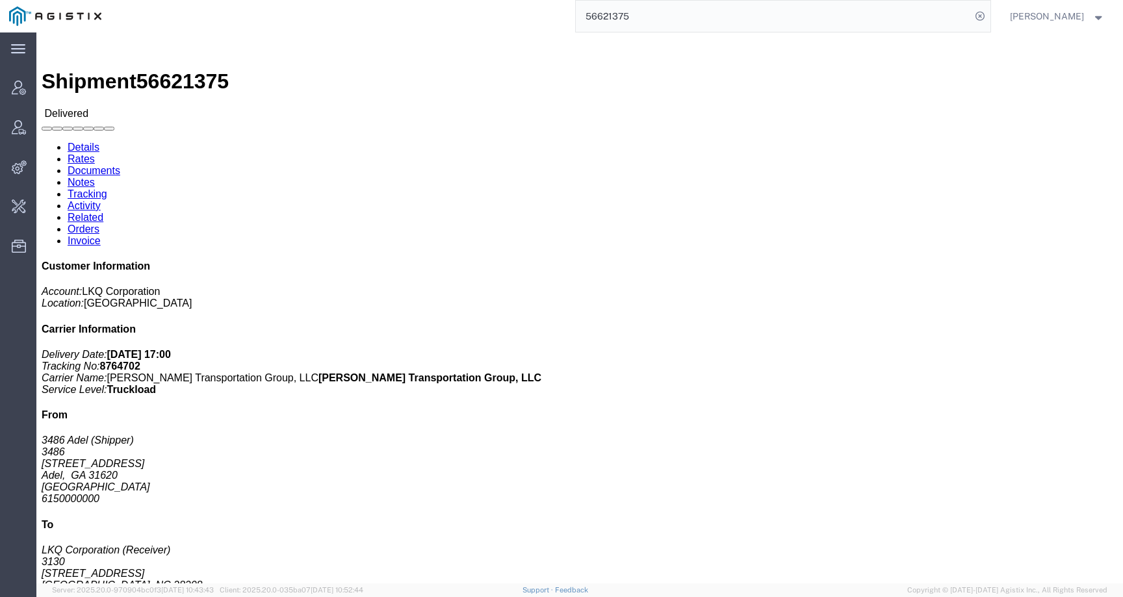
click link "Rates"
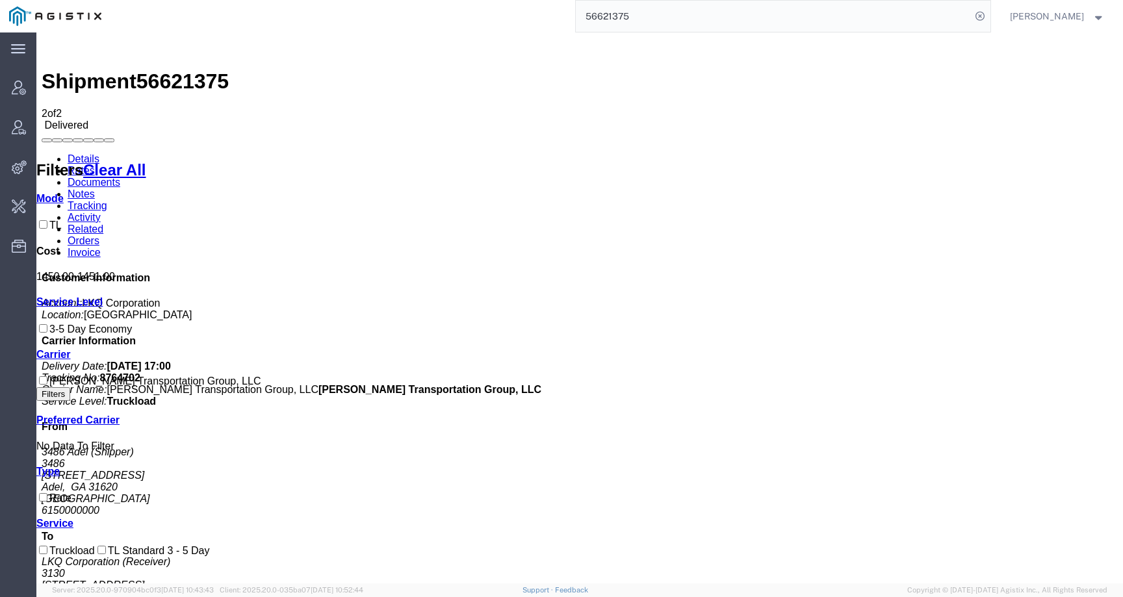
click at [79, 153] on link "Details" at bounding box center [84, 158] width 32 height 11
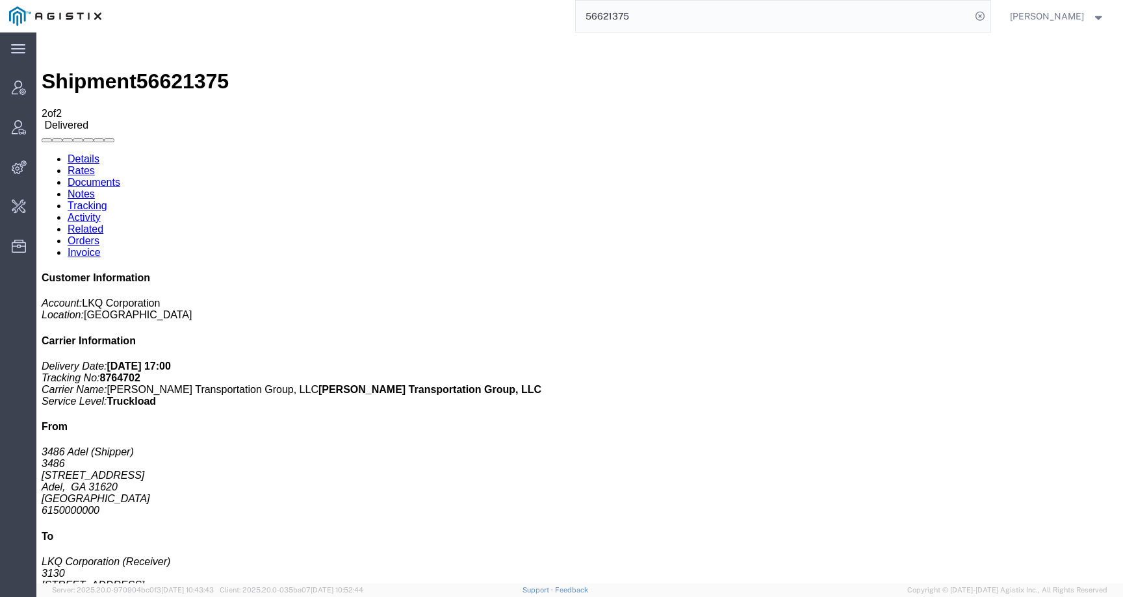
click link "Rates"
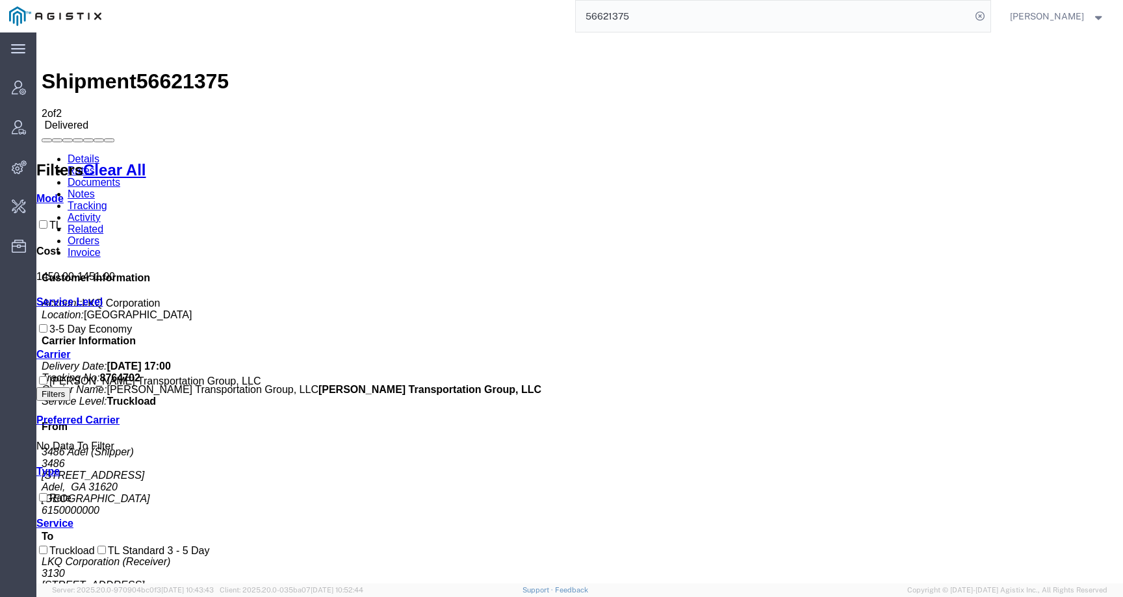
click at [101, 212] on link "Activity" at bounding box center [84, 217] width 33 height 11
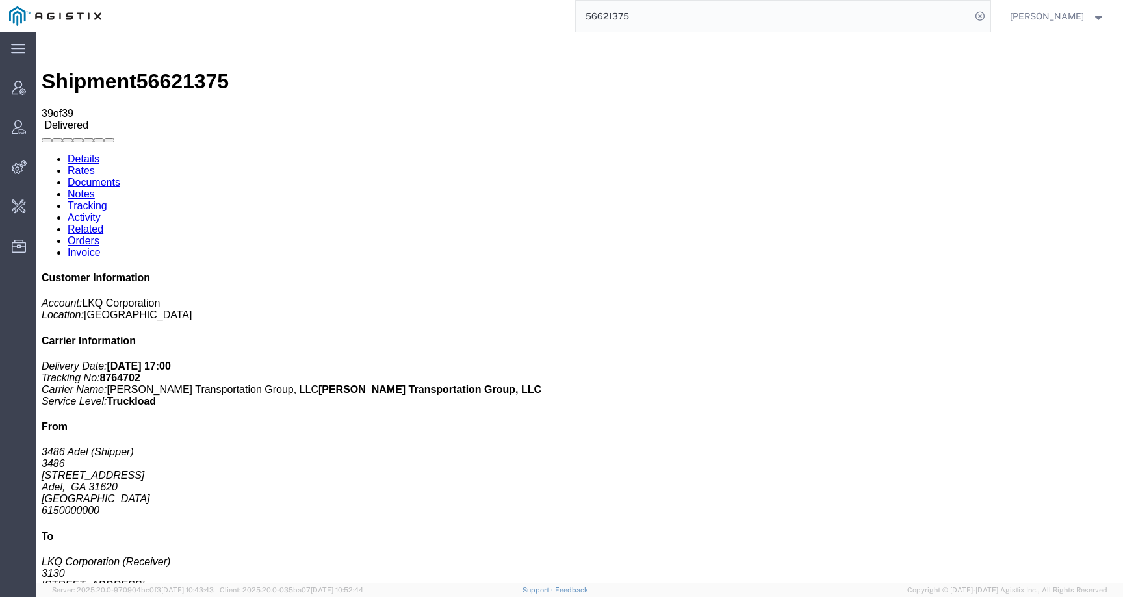
click at [95, 189] on link "Notes" at bounding box center [81, 194] width 27 height 11
click at [107, 200] on link "Tracking" at bounding box center [88, 205] width 40 height 11
click at [82, 153] on link "Details" at bounding box center [84, 158] width 32 height 11
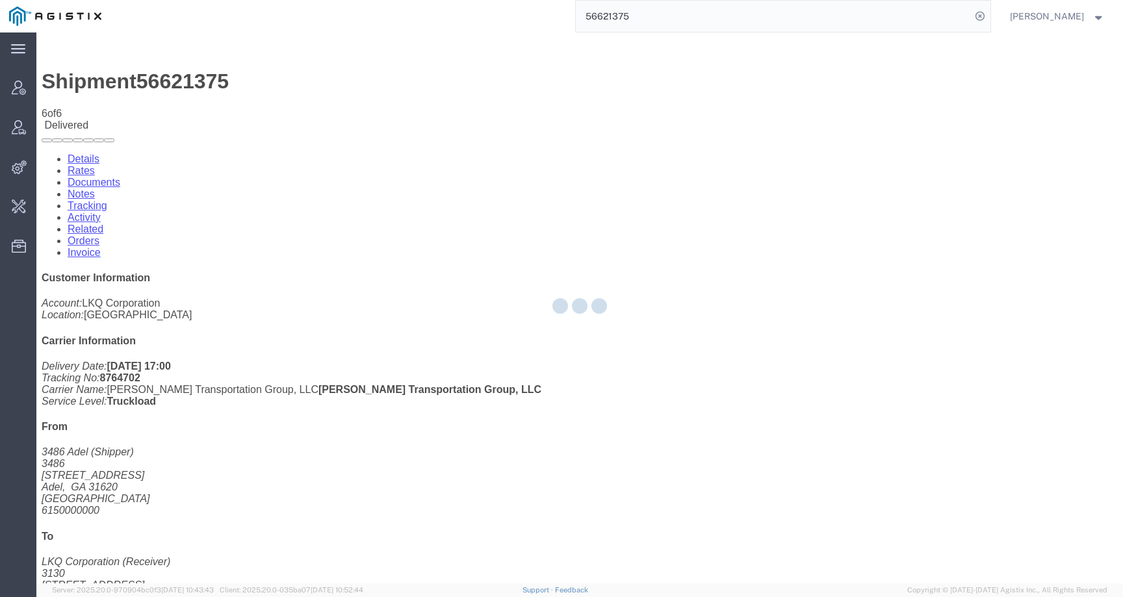
click at [134, 83] on div at bounding box center [579, 308] width 1087 height 551
click at [129, 83] on div at bounding box center [579, 308] width 1087 height 551
click link "Rates"
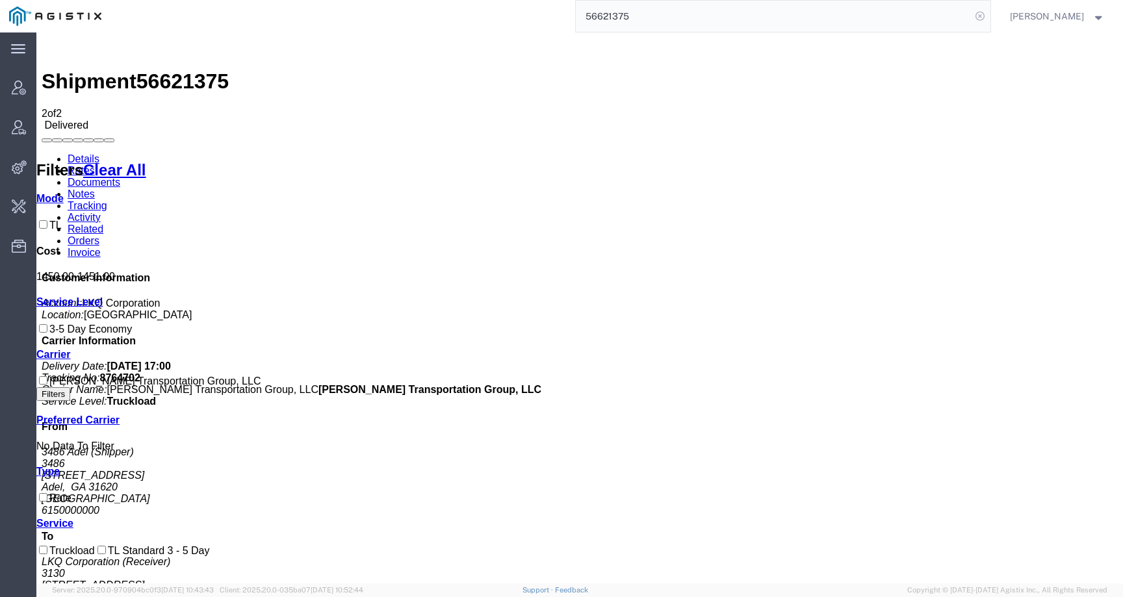
click at [989, 15] on icon at bounding box center [980, 16] width 18 height 18
click at [989, 16] on icon at bounding box center [980, 16] width 18 height 18
click at [928, 16] on input "search" at bounding box center [773, 16] width 395 height 31
type input "offline@lkq"
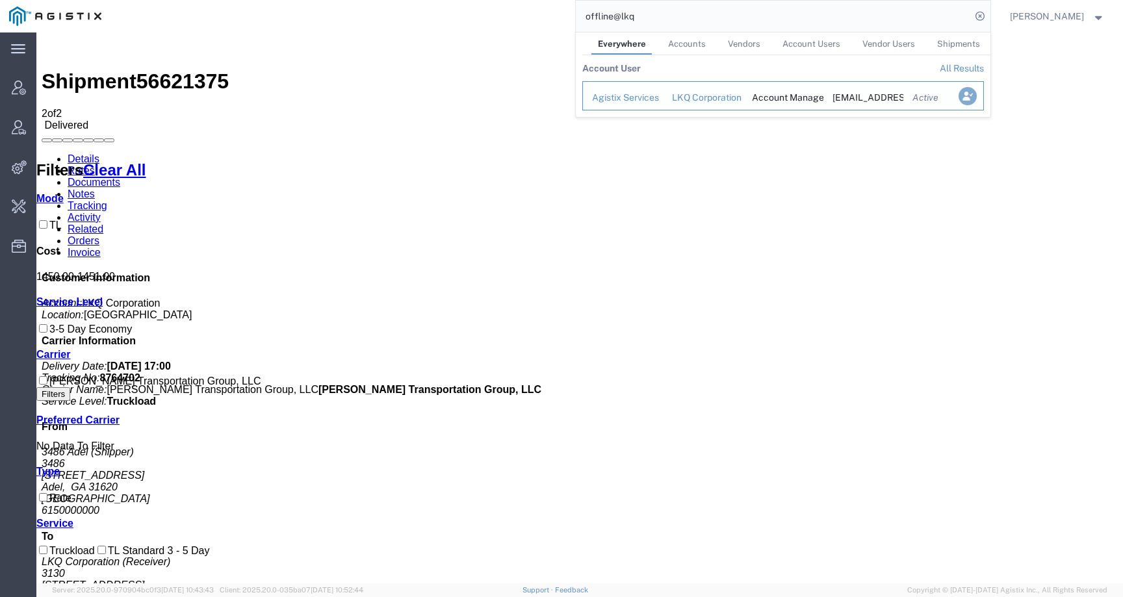
click at [976, 98] on icon "Search Results" at bounding box center [967, 96] width 18 height 18
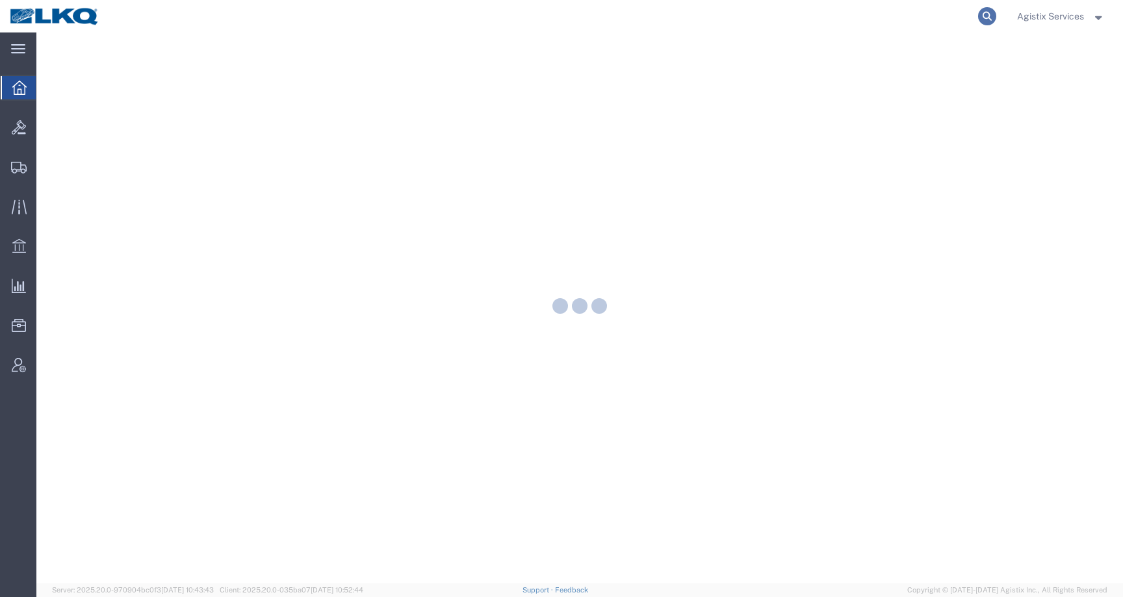
click at [982, 14] on icon at bounding box center [987, 16] width 18 height 18
click at [947, 17] on input "search" at bounding box center [780, 16] width 395 height 31
paste input "56621375"
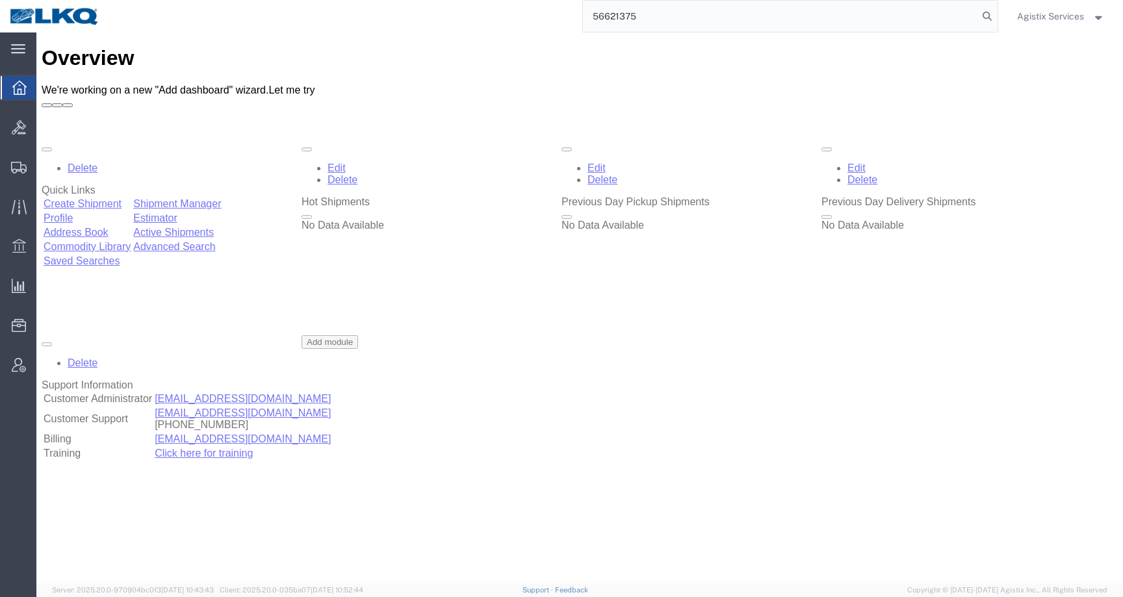
type input "56621375"
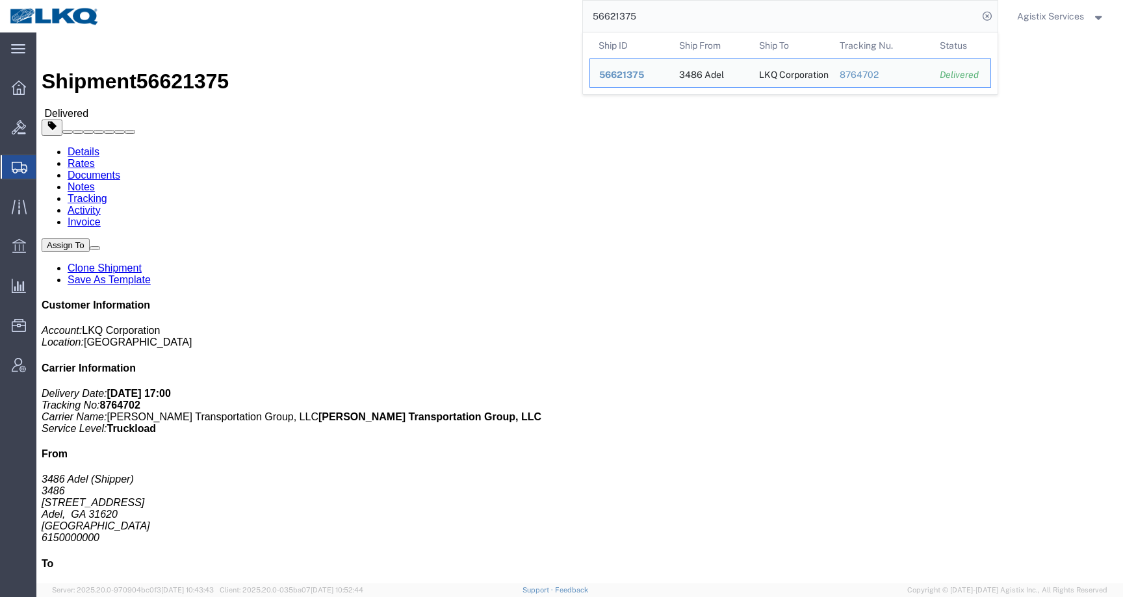
click link "Rates"
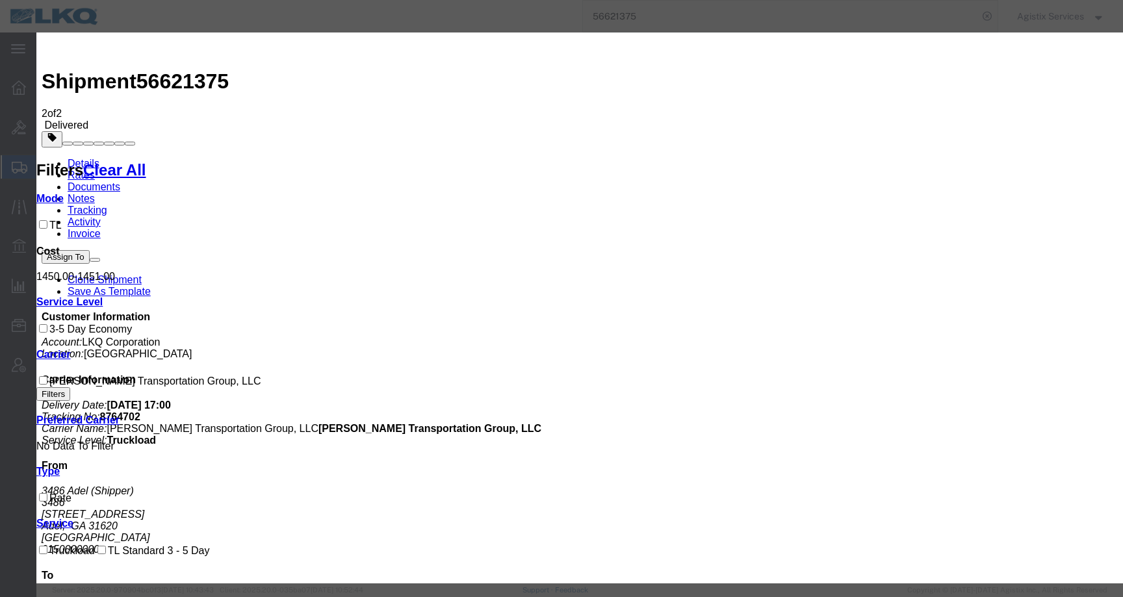
drag, startPoint x: 589, startPoint y: 73, endPoint x: 611, endPoint y: 243, distance: 171.1
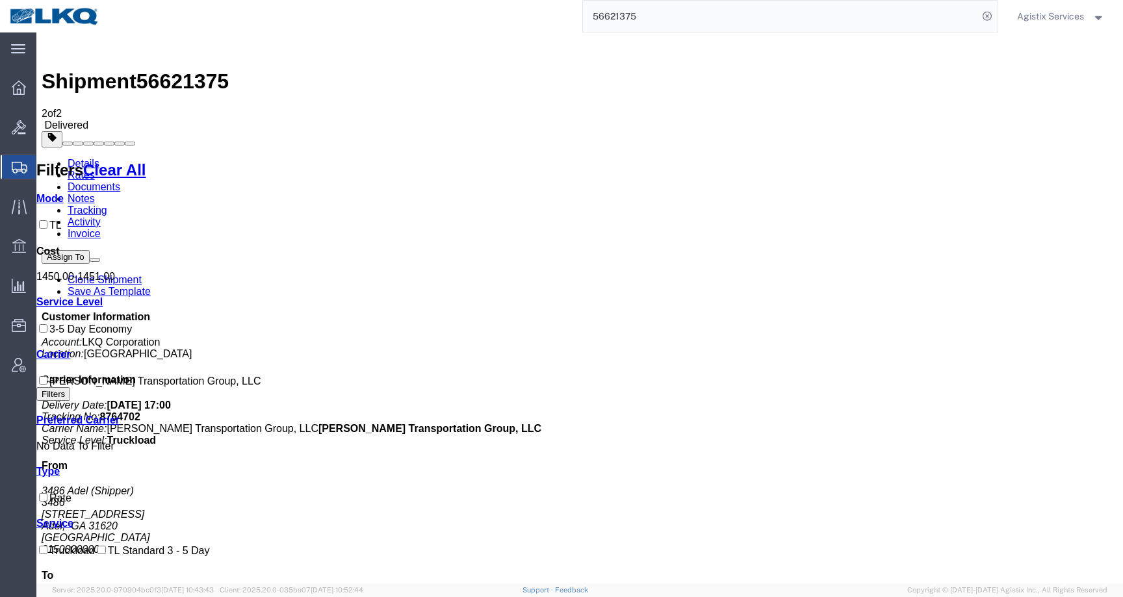
drag, startPoint x: 255, startPoint y: 153, endPoint x: 311, endPoint y: 153, distance: 55.3
drag, startPoint x: 356, startPoint y: 155, endPoint x: 432, endPoint y: 155, distance: 76.1
drag, startPoint x: 275, startPoint y: 148, endPoint x: 228, endPoint y: 147, distance: 47.5
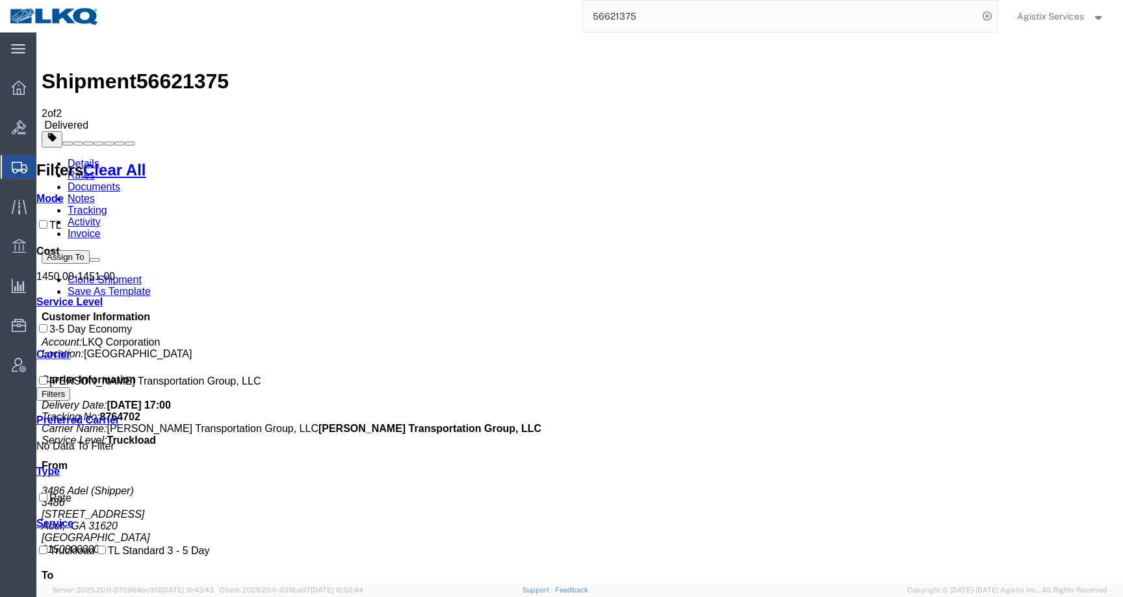
drag, startPoint x: 289, startPoint y: 151, endPoint x: 261, endPoint y: 151, distance: 28.0
drag, startPoint x: 536, startPoint y: 153, endPoint x: 507, endPoint y: 151, distance: 29.3
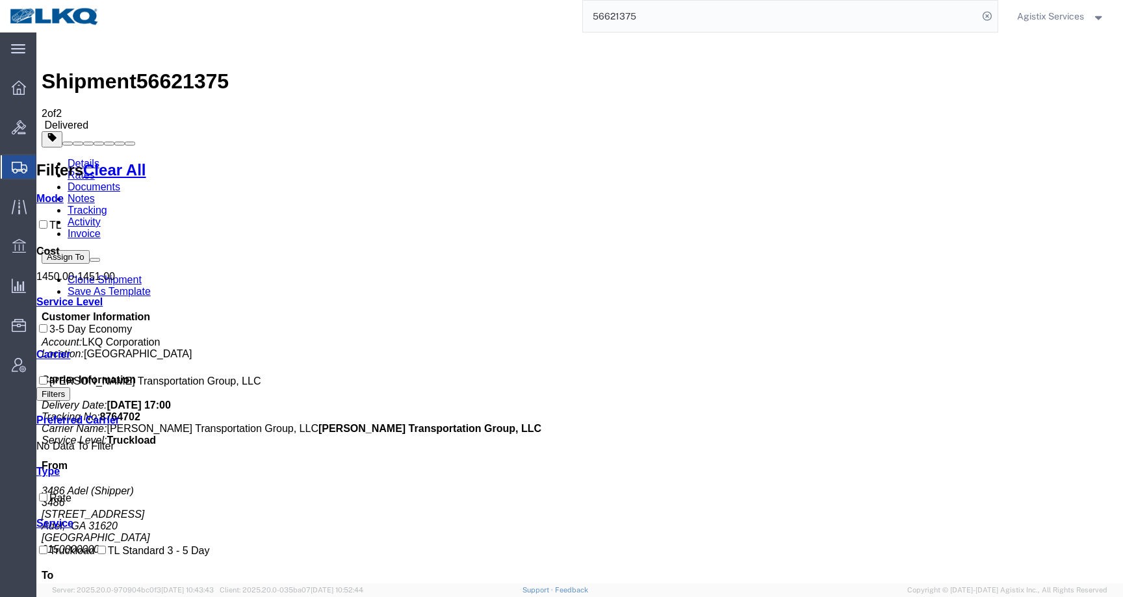
drag, startPoint x: 801, startPoint y: 154, endPoint x: 712, endPoint y: 157, distance: 89.1
drag, startPoint x: 837, startPoint y: 155, endPoint x: 760, endPoint y: 154, distance: 76.7
drag, startPoint x: 382, startPoint y: 152, endPoint x: 525, endPoint y: 152, distance: 143.7
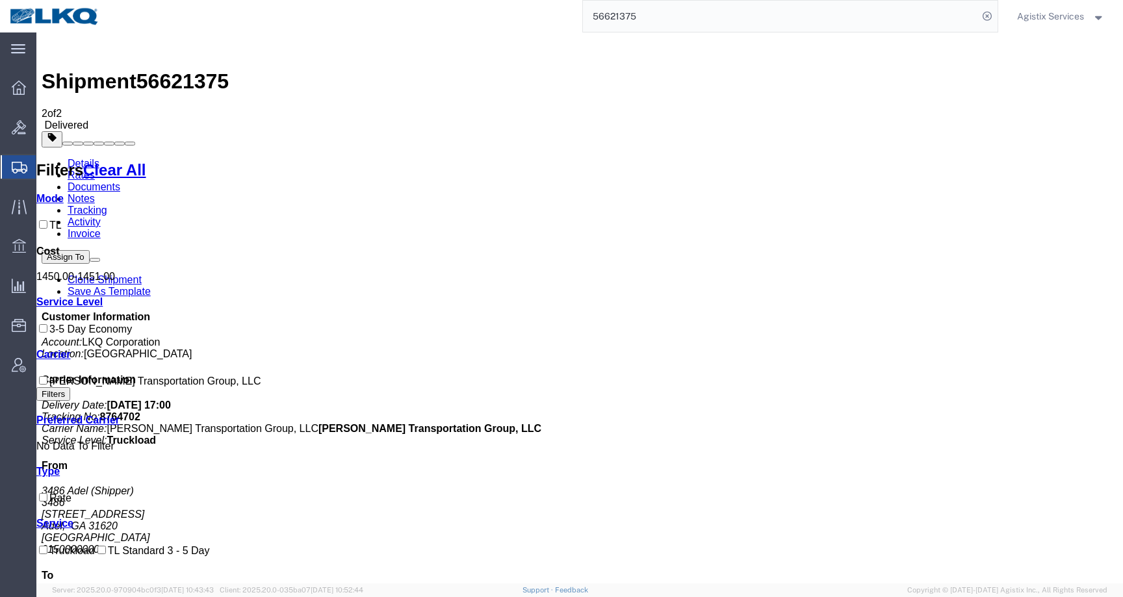
drag, startPoint x: 714, startPoint y: 157, endPoint x: 704, endPoint y: 153, distance: 10.5
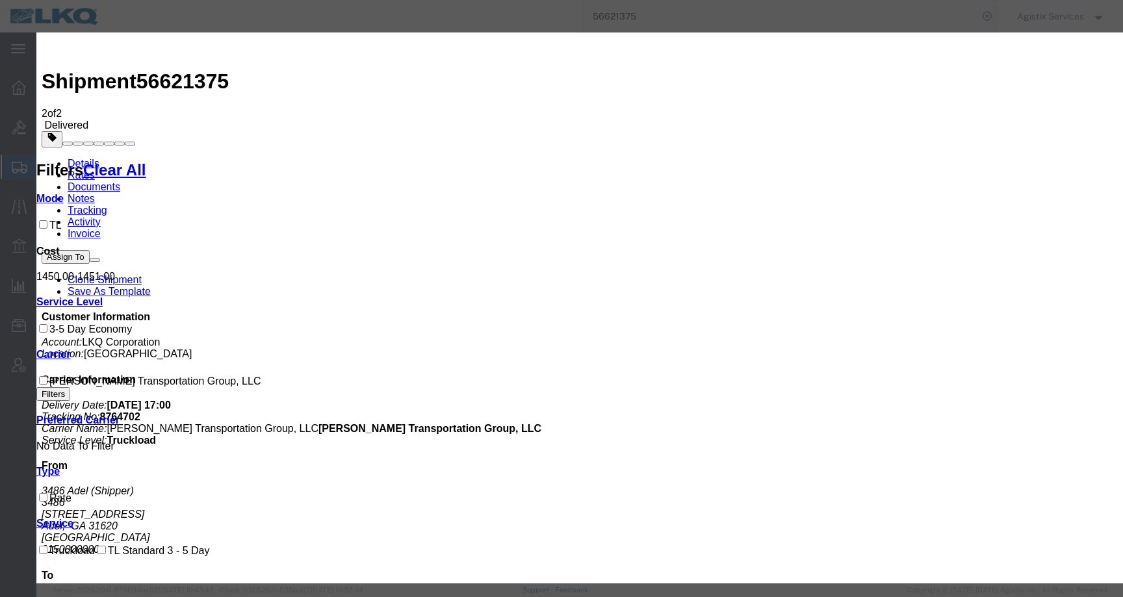
select select "4512|13784|"
drag, startPoint x: 664, startPoint y: 77, endPoint x: 657, endPoint y: 79, distance: 8.2
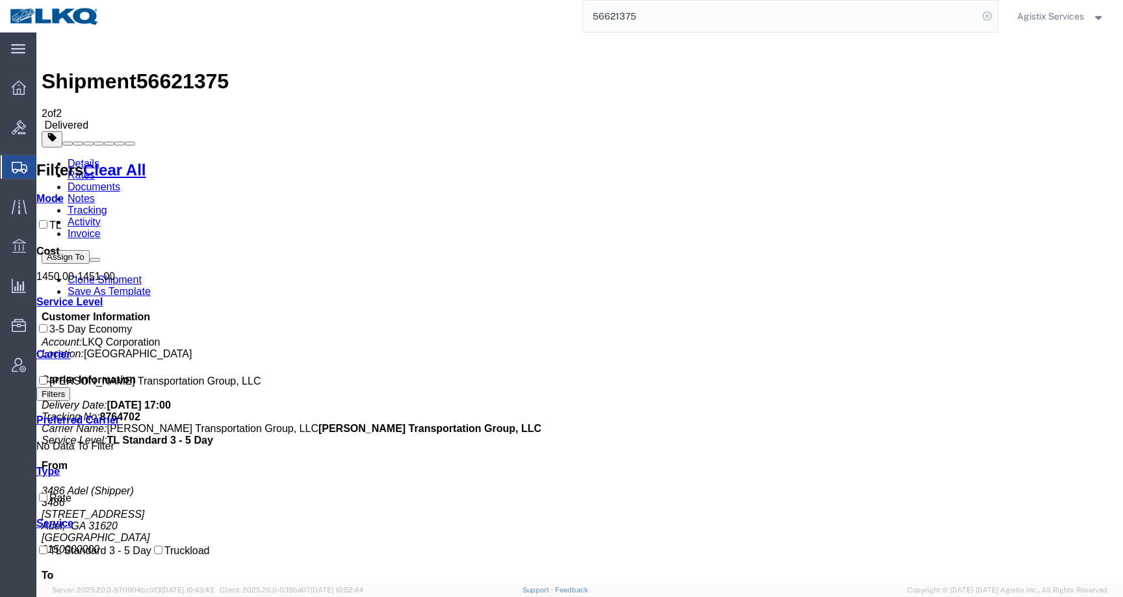
click at [985, 17] on icon at bounding box center [987, 16] width 18 height 18
click at [978, 17] on form at bounding box center [988, 16] width 21 height 33
click at [987, 16] on icon at bounding box center [987, 16] width 18 height 18
click at [940, 16] on input "search" at bounding box center [780, 16] width 395 height 31
paste input "56819344"
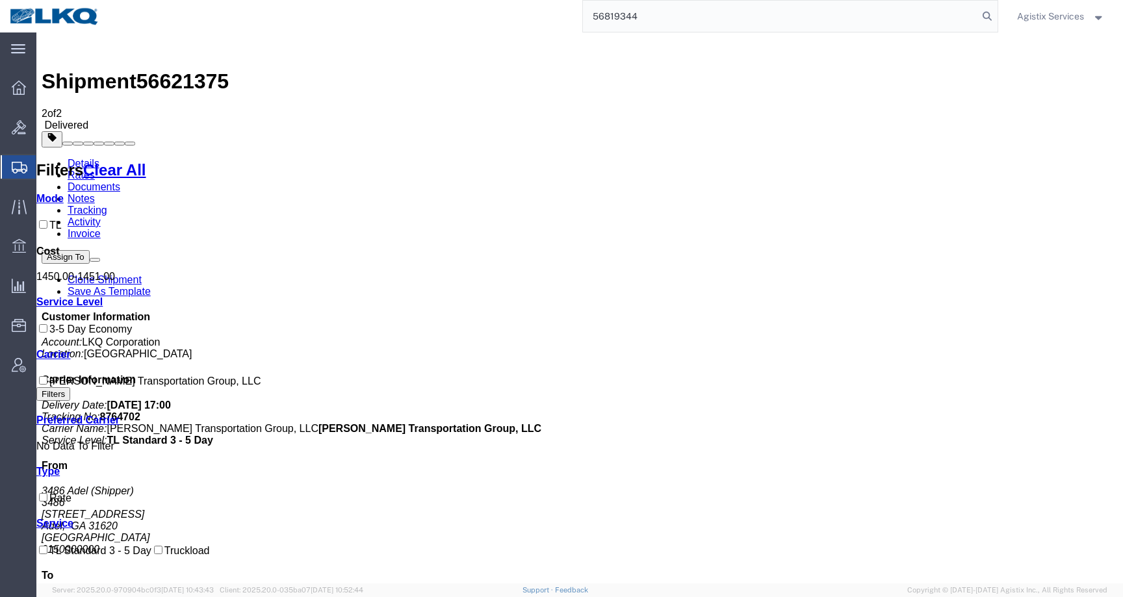
type input "56819344"
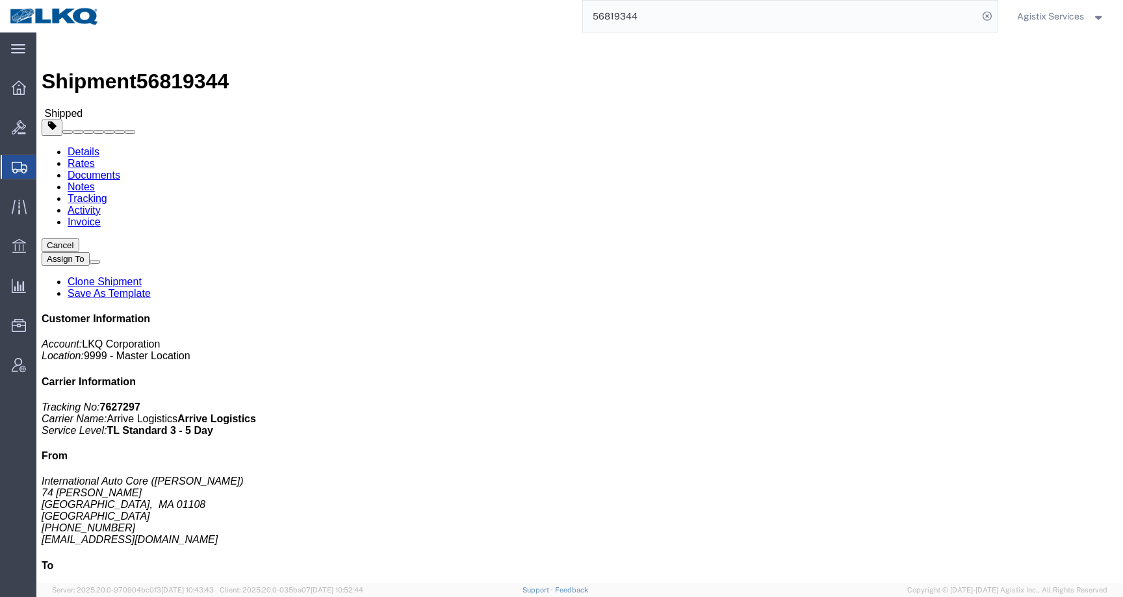
click link "Rates"
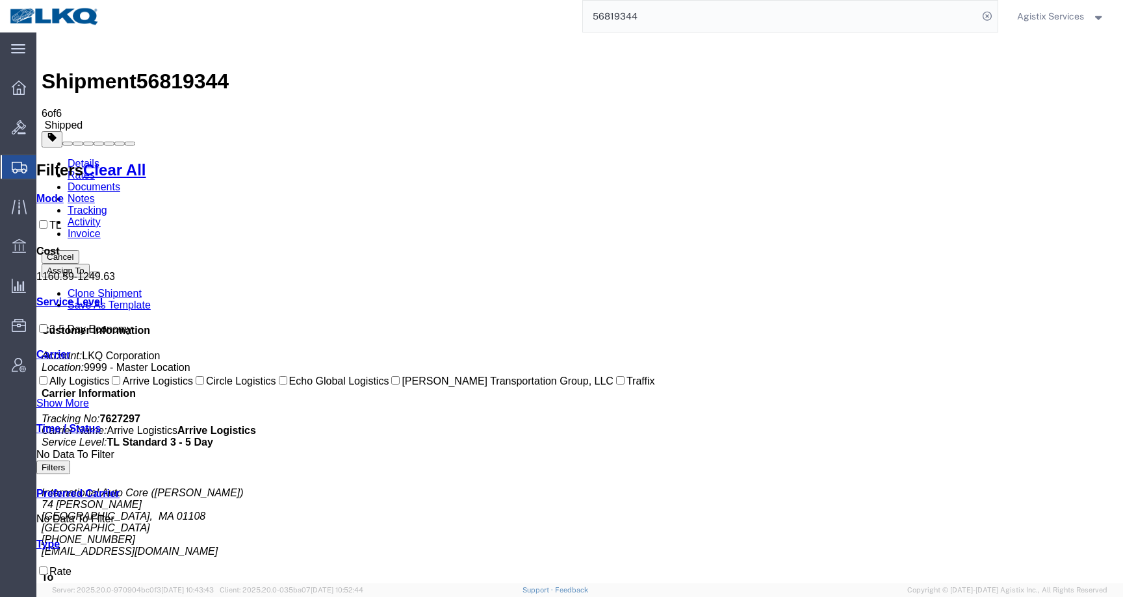
click at [47, 394] on div "Mode TL Cost 1160.59 - 1249.63 Service Level 3-5 Day Economy Transit Days Carri…" at bounding box center [345, 411] width 618 height 437
click at [112, 385] on input "Arrive Logistics" at bounding box center [116, 380] width 8 height 8
checkbox input "false"
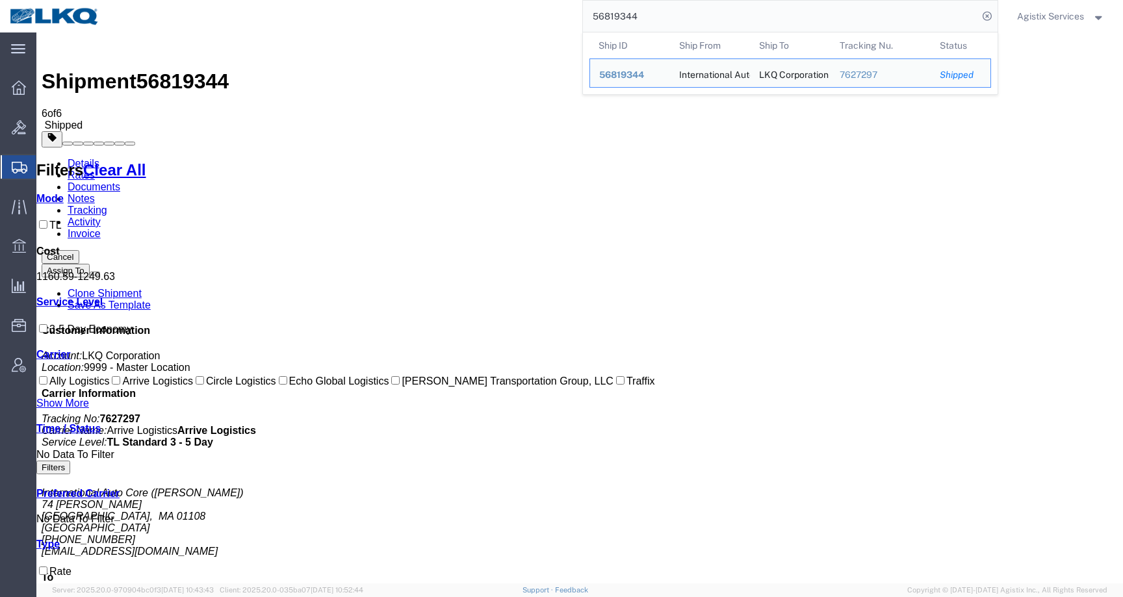
drag, startPoint x: 670, startPoint y: 23, endPoint x: 550, endPoint y: 12, distance: 120.8
click at [550, 12] on div "56819344 Ship ID Ship From Ship To Tracking Nu. Status Ship ID 56819344 Ship Fr…" at bounding box center [553, 16] width 889 height 33
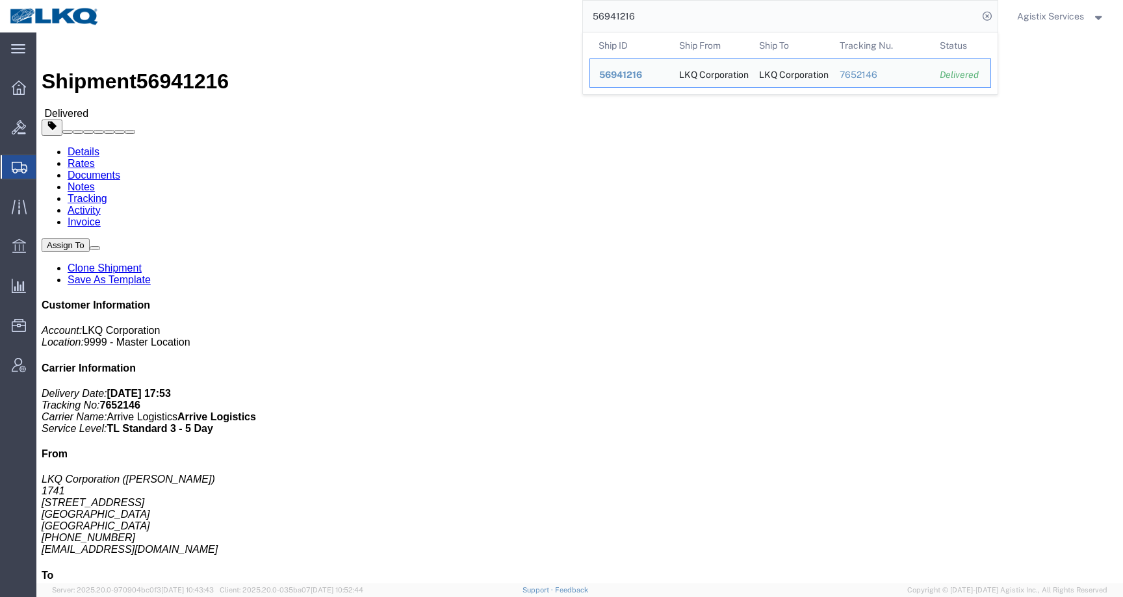
click link "Rates"
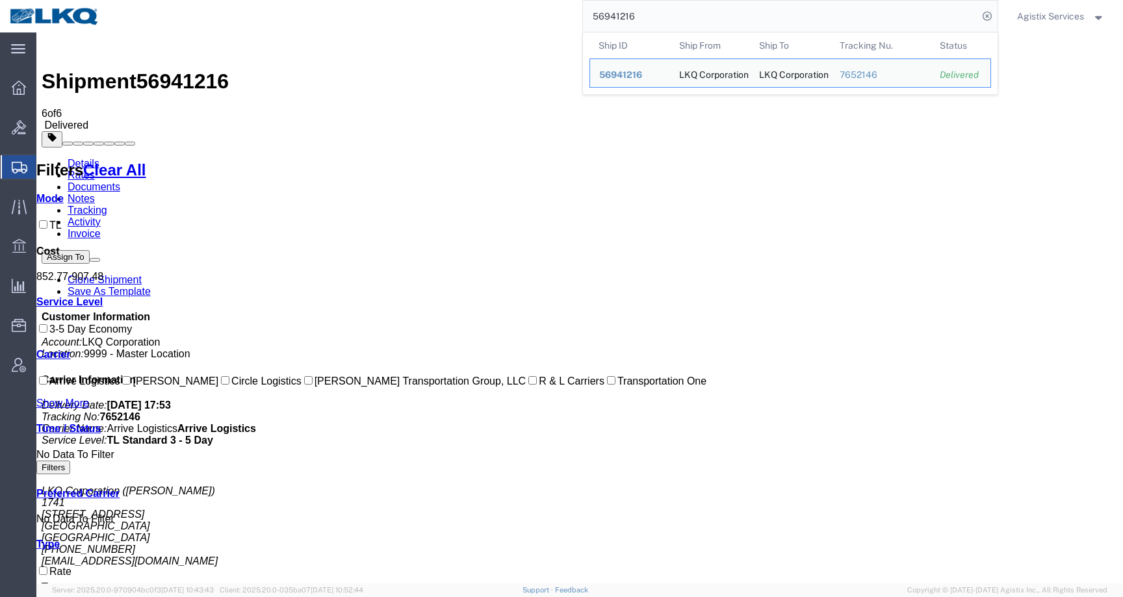
drag, startPoint x: 646, startPoint y: 10, endPoint x: 674, endPoint y: 12, distance: 28.0
click at [674, 12] on input "56941216" at bounding box center [780, 16] width 395 height 31
paste input "819344"
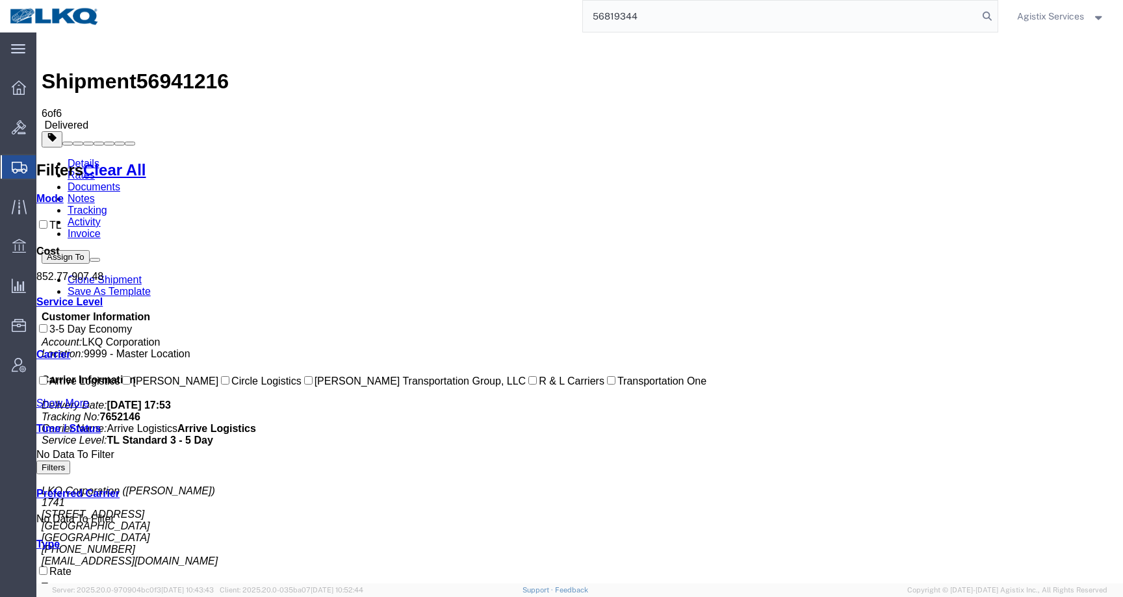
type input "56819344"
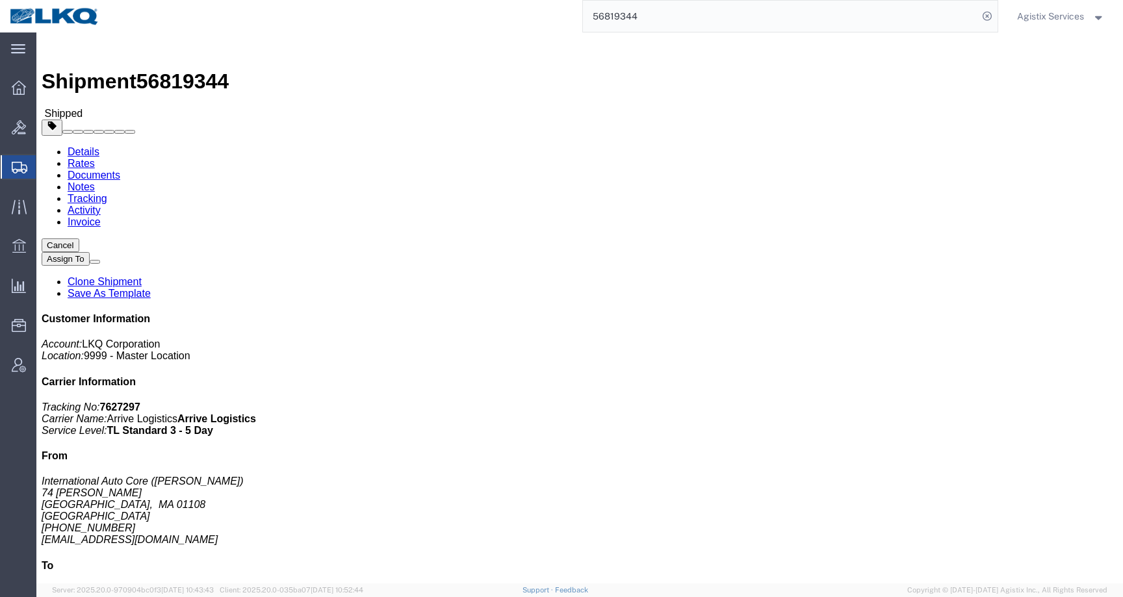
click link "Rates"
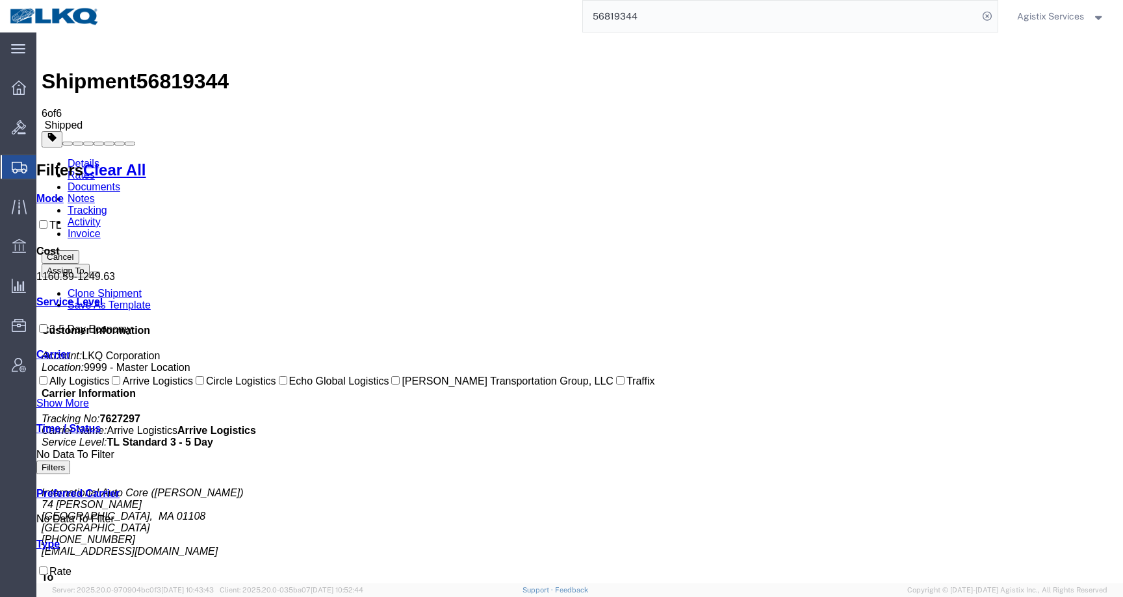
drag, startPoint x: 1041, startPoint y: 13, endPoint x: 1004, endPoint y: 81, distance: 76.8
click at [1041, 13] on span "Agistix Services" at bounding box center [1050, 16] width 67 height 14
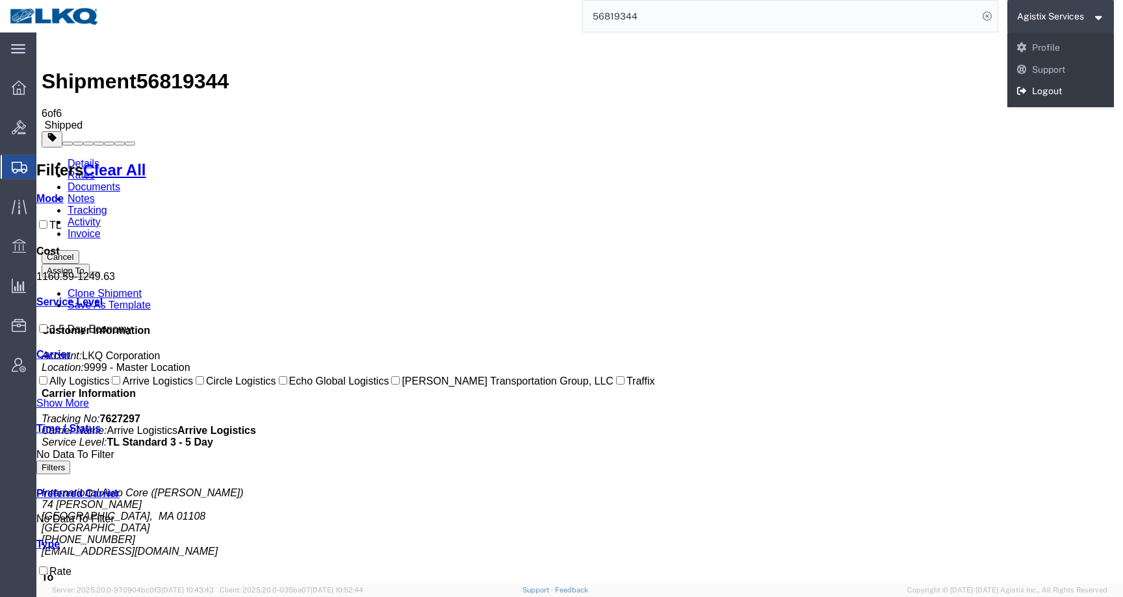
click at [1040, 95] on link "Logout" at bounding box center [1061, 92] width 107 height 22
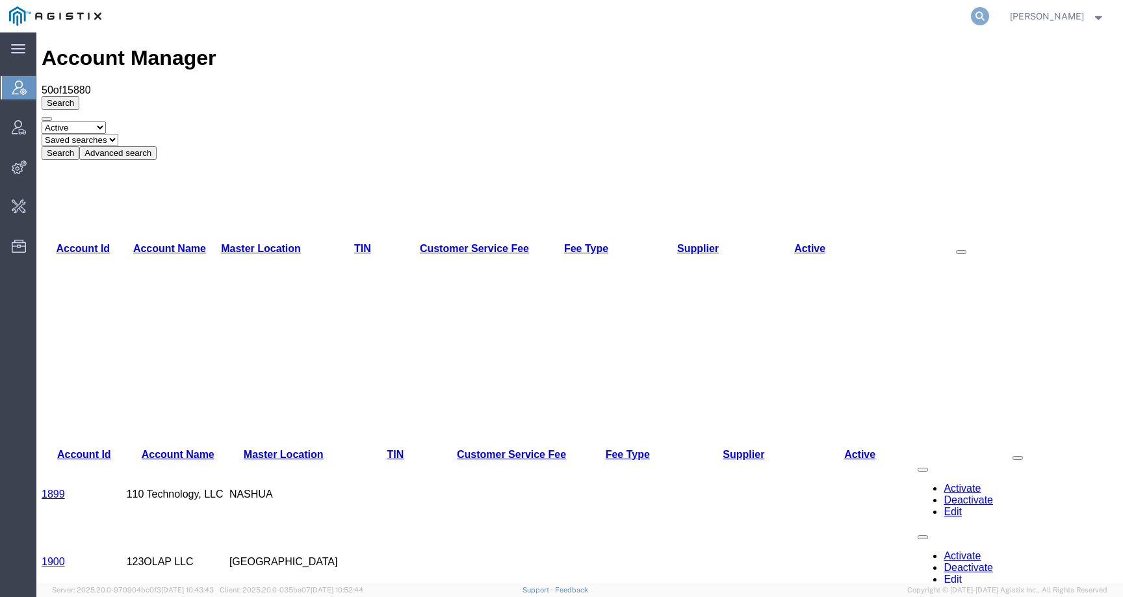
click at [989, 18] on icon at bounding box center [980, 16] width 18 height 18
click at [971, 18] on input "search" at bounding box center [773, 16] width 395 height 31
paste input "56966736"
type input "56966736"
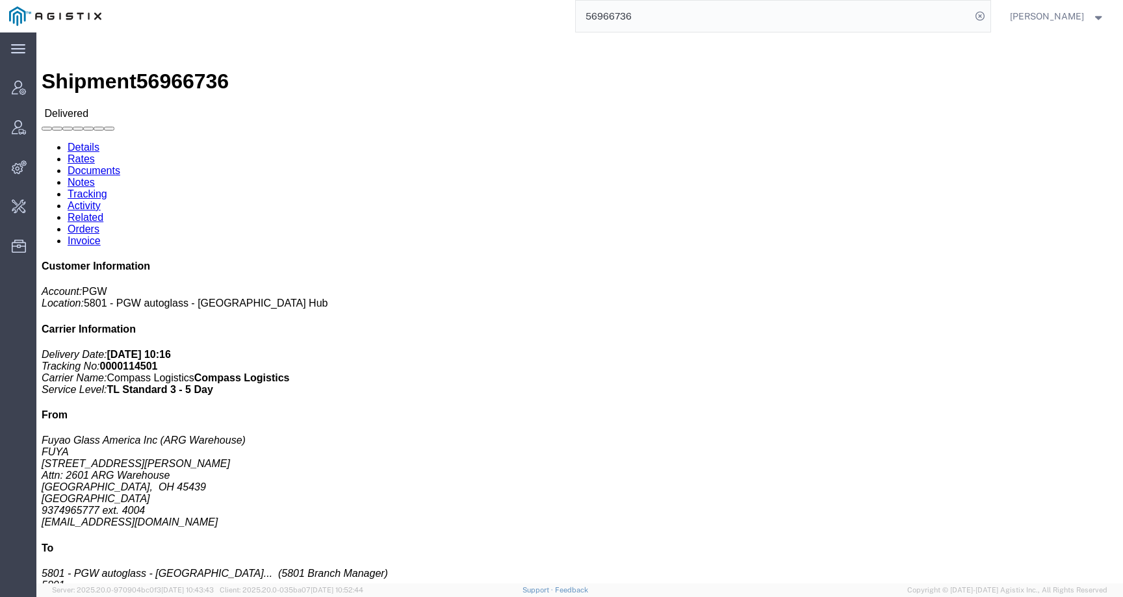
click link "Rates"
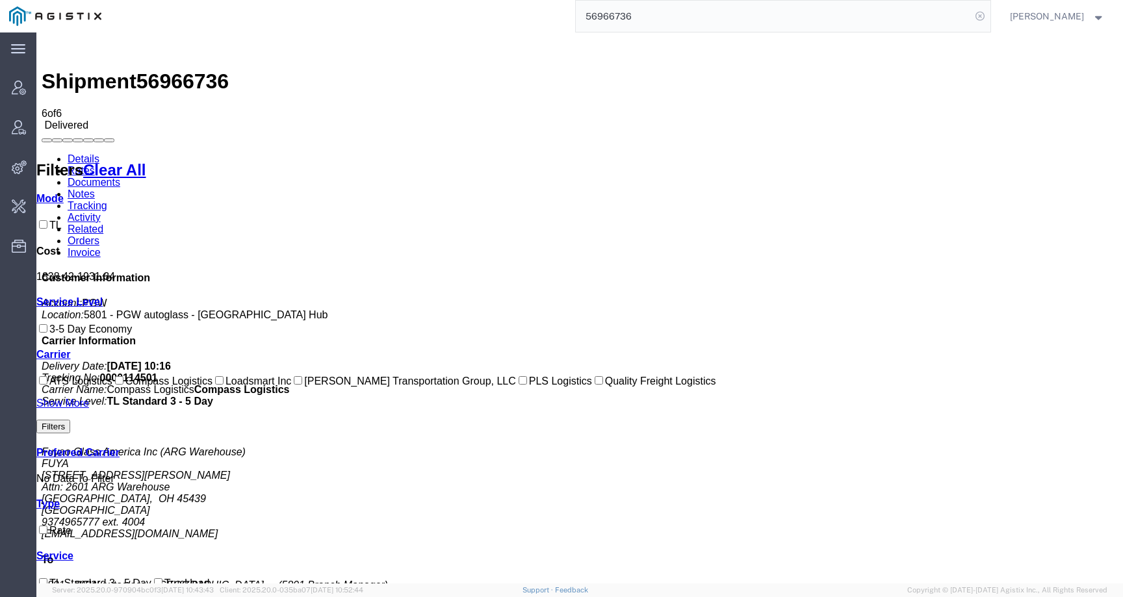
click at [989, 18] on icon at bounding box center [980, 16] width 18 height 18
click at [971, 17] on input "search" at bounding box center [773, 16] width 395 height 31
paste input "56968208"
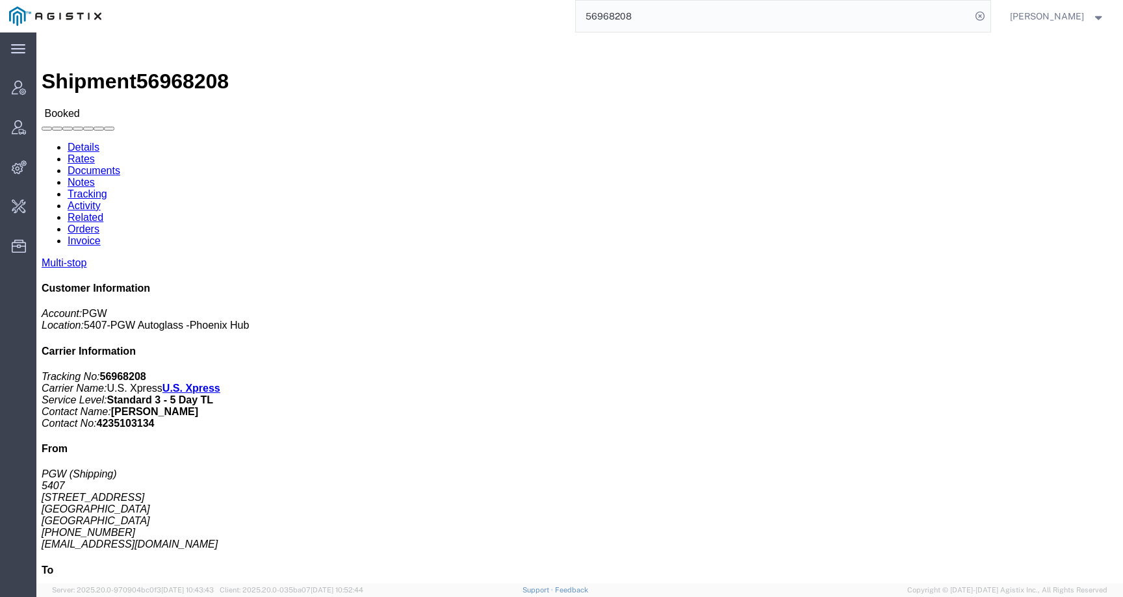
click link "Rates"
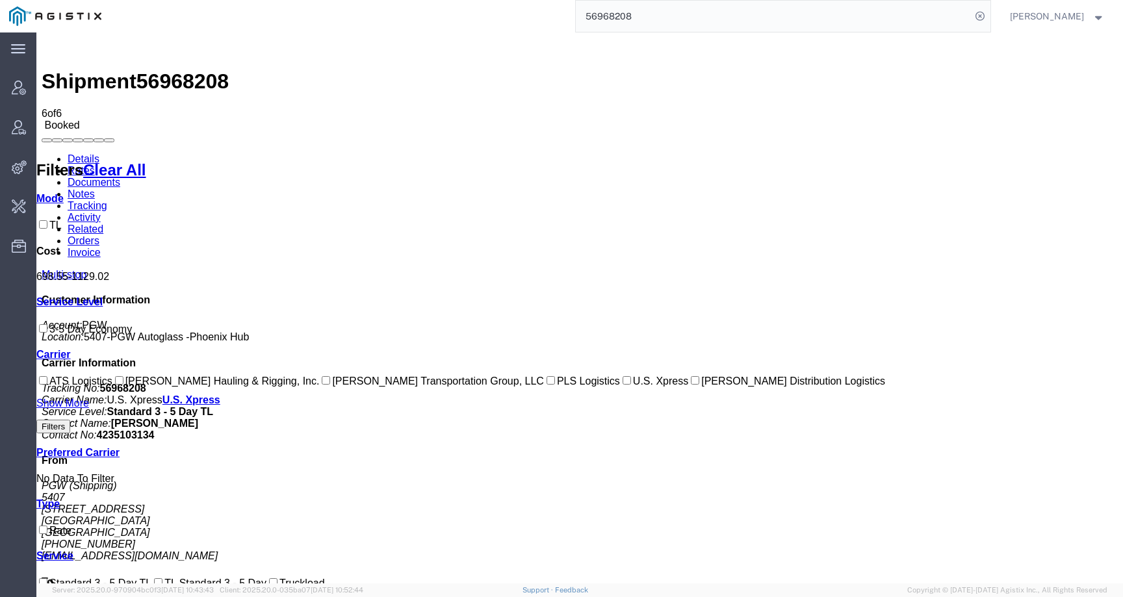
click at [101, 212] on link "Activity" at bounding box center [84, 217] width 33 height 11
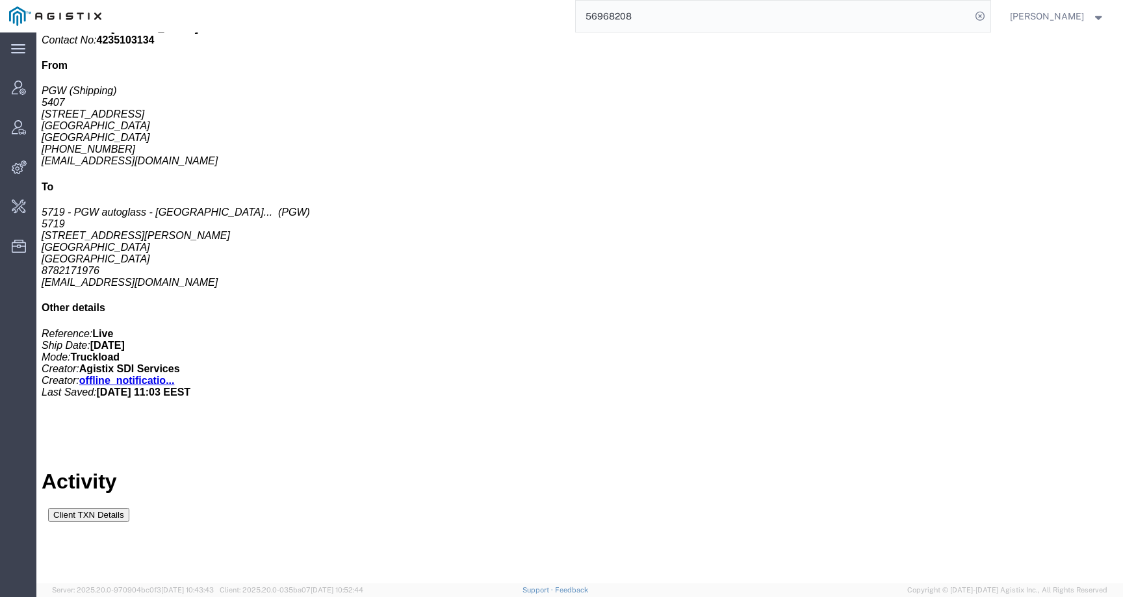
scroll to position [397, 0]
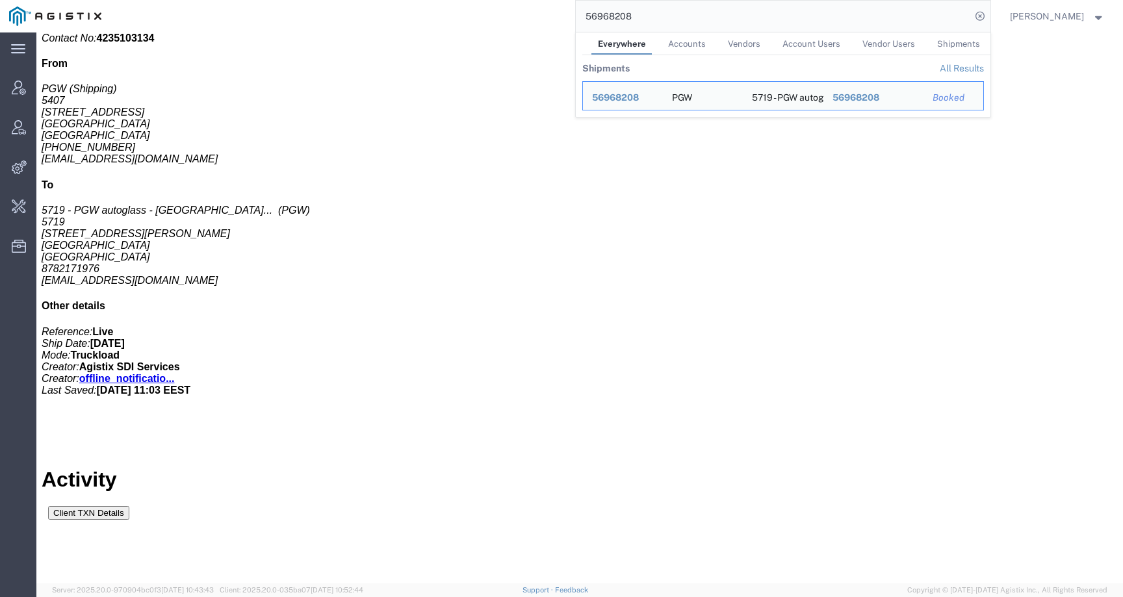
drag, startPoint x: 653, startPoint y: 18, endPoint x: 562, endPoint y: 15, distance: 91.7
click at [562, 15] on div "56968208 Everywhere Accounts Vendors Account Users Vendor Users Shipments Shipm…" at bounding box center [551, 16] width 880 height 33
paste input "6"
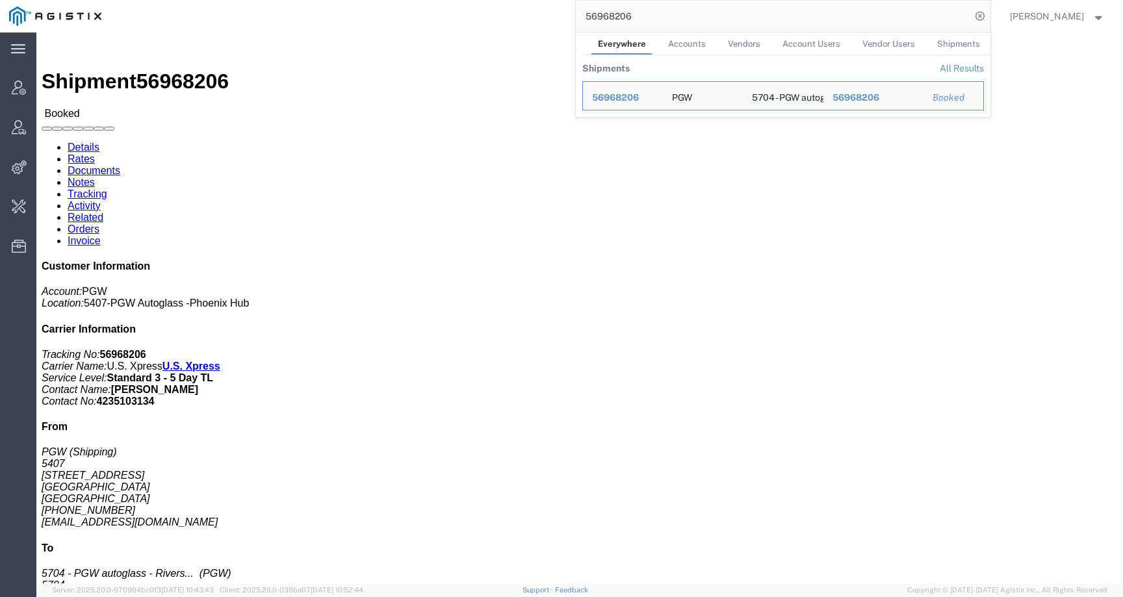
click link "Rates"
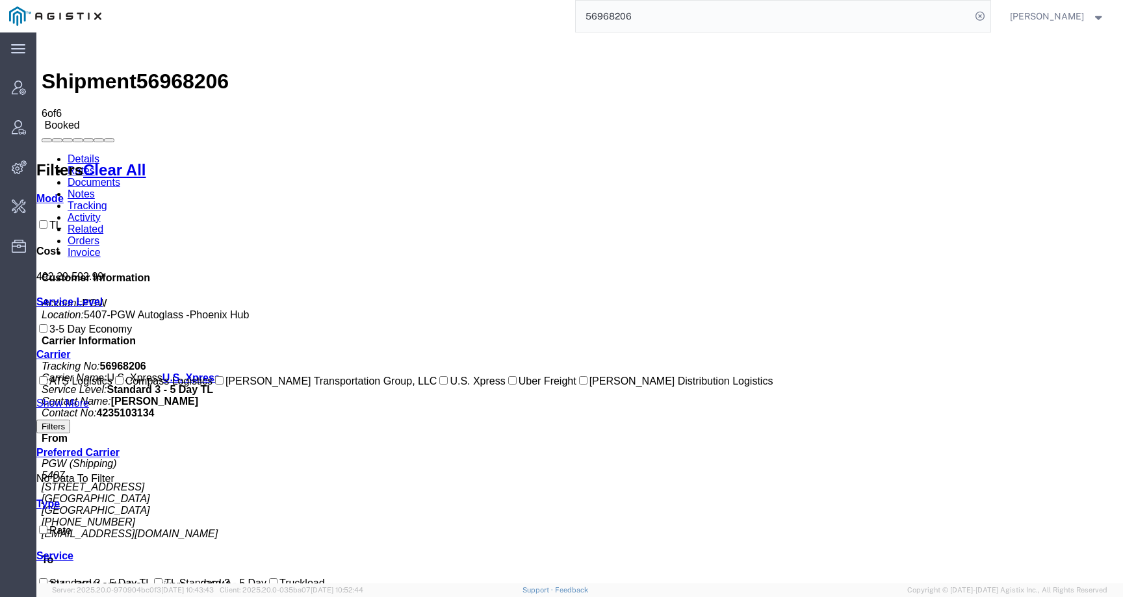
click at [178, 70] on span "56968206" at bounding box center [183, 81] width 92 height 23
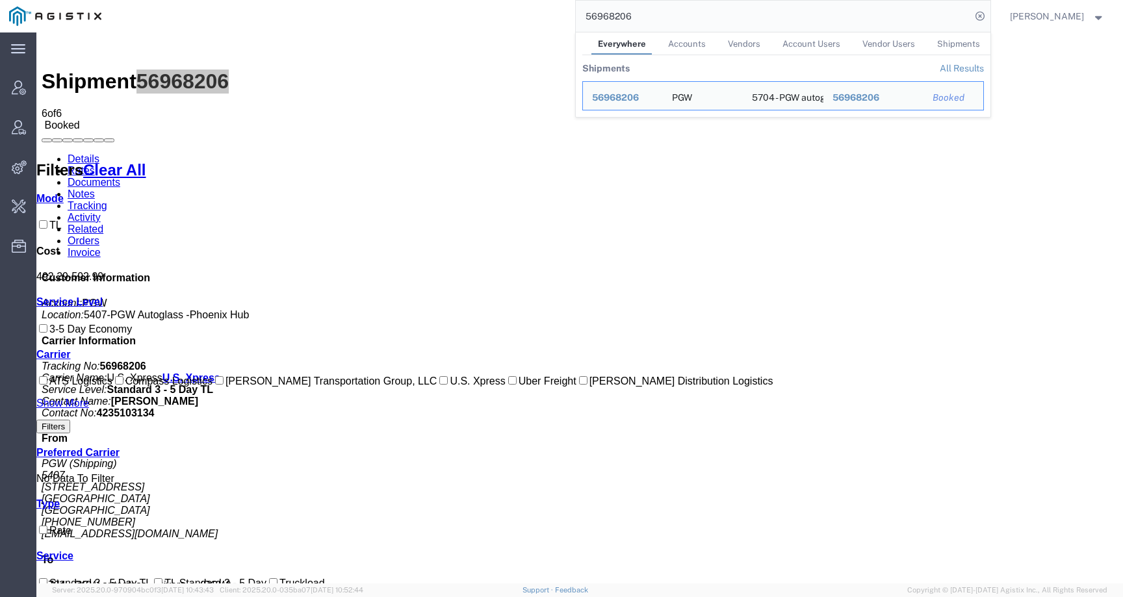
drag, startPoint x: 629, startPoint y: 17, endPoint x: 555, endPoint y: 17, distance: 73.5
click at [555, 17] on div "56968206 Everywhere Accounts Vendors Account Users Vendor Users Shipments Shipm…" at bounding box center [551, 16] width 880 height 33
paste input "79922"
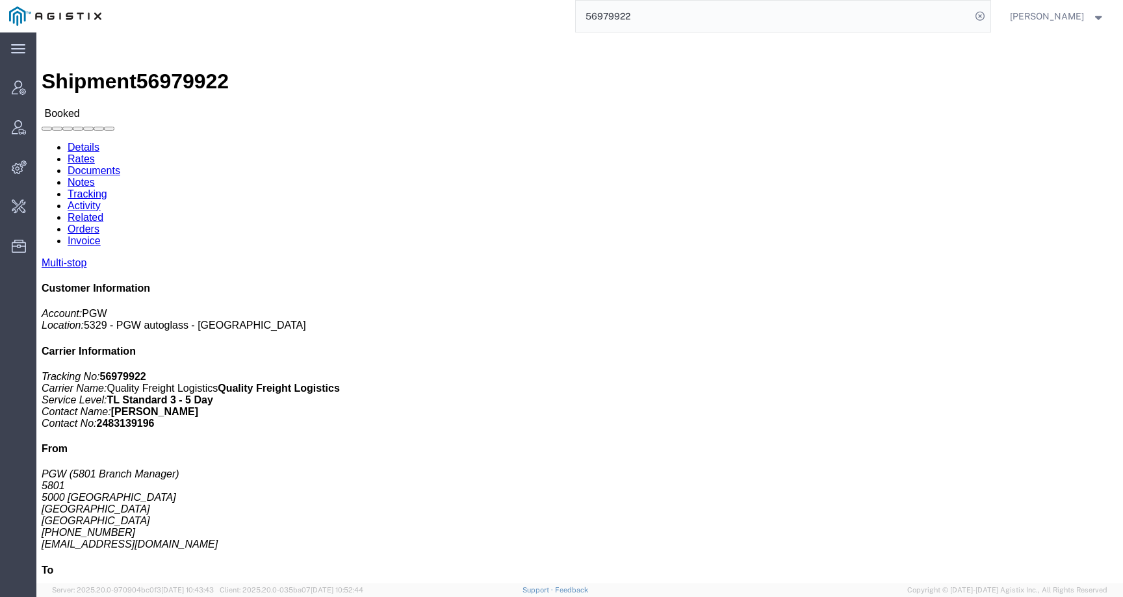
click link "Rates"
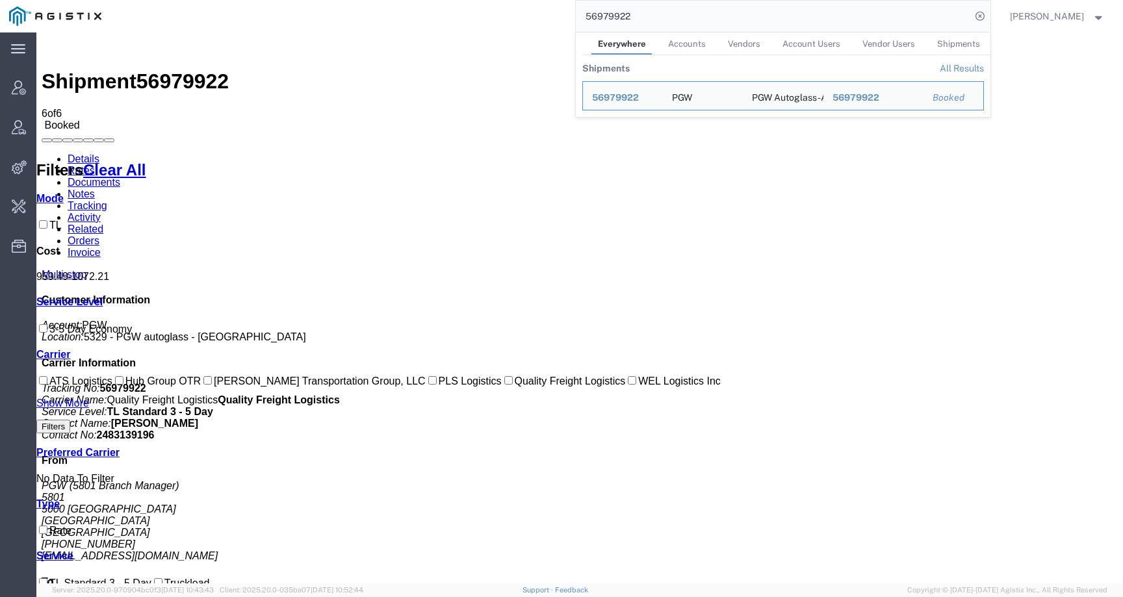
drag, startPoint x: 653, startPoint y: 14, endPoint x: 554, endPoint y: 14, distance: 98.8
click at [554, 14] on div "56979922 Everywhere Accounts Vendors Account Users Vendor Users Shipments Shipm…" at bounding box center [551, 16] width 880 height 33
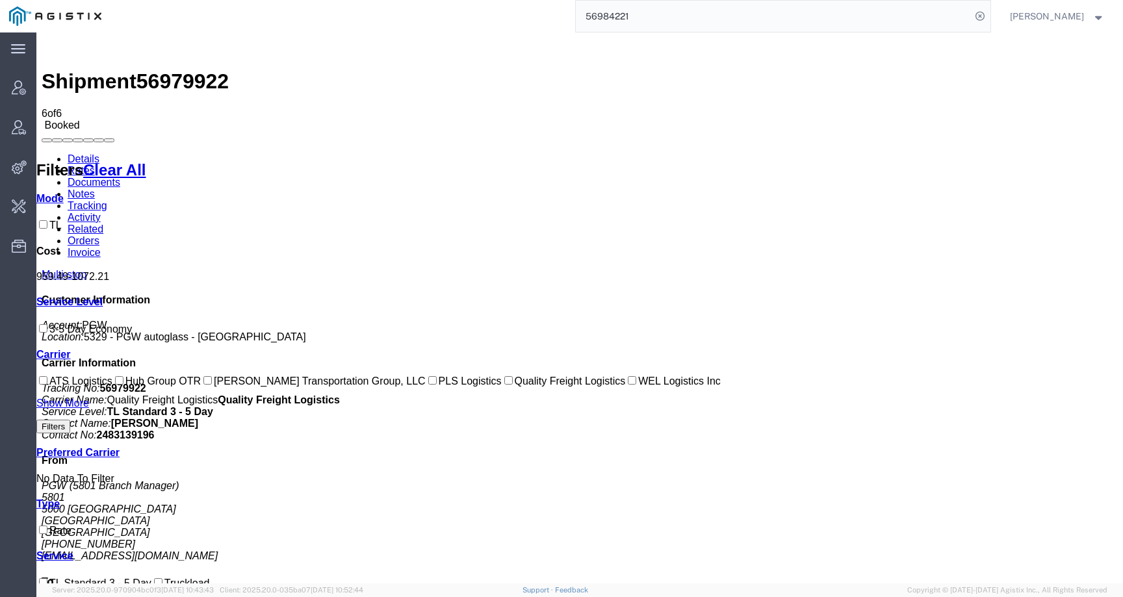
type input "56984221"
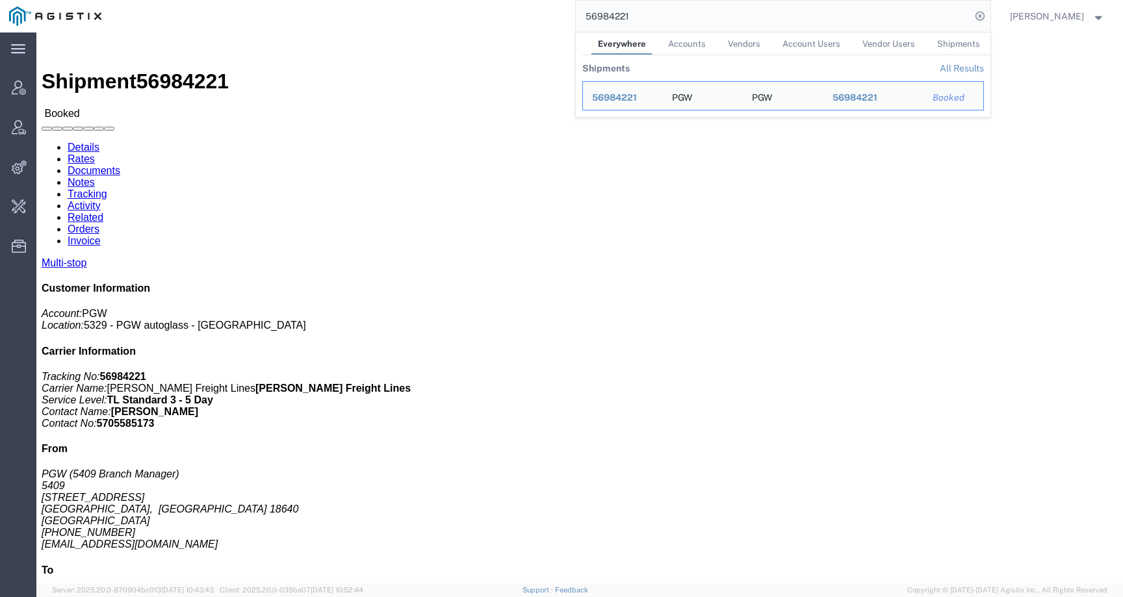
click link "Rates"
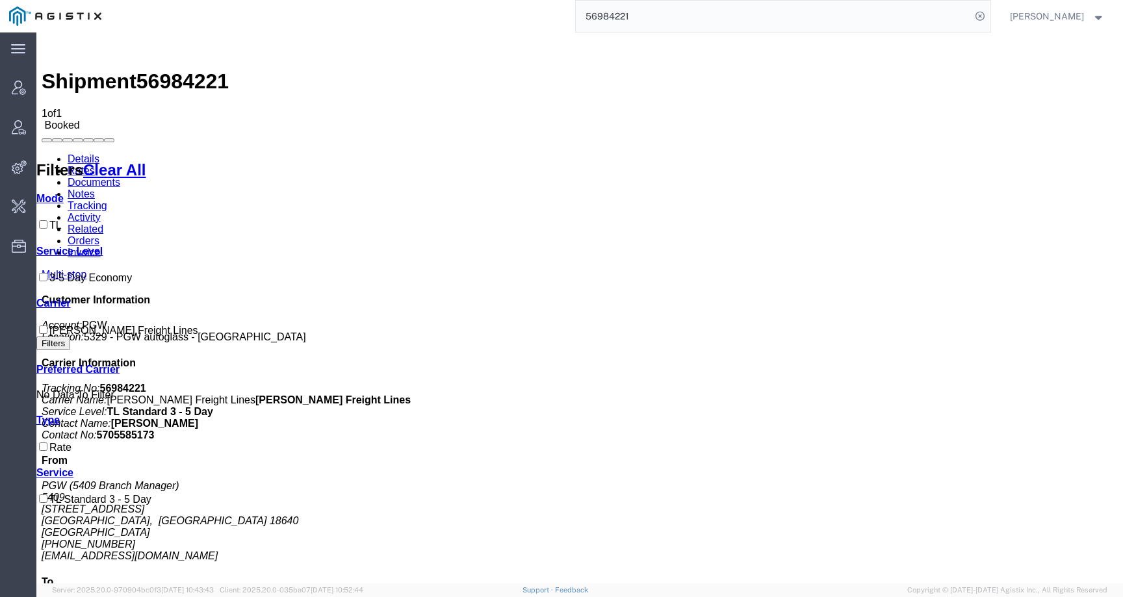
click at [75, 153] on link "Details" at bounding box center [84, 158] width 32 height 11
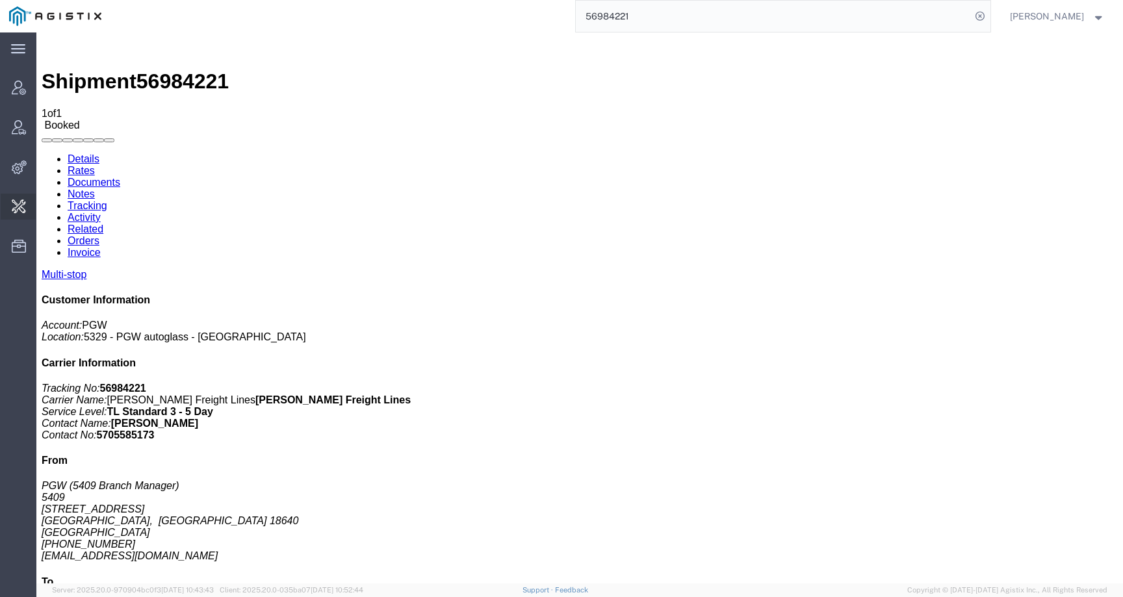
click at [0, 0] on span "Change Carrier" at bounding box center [0, 0] width 0 height 0
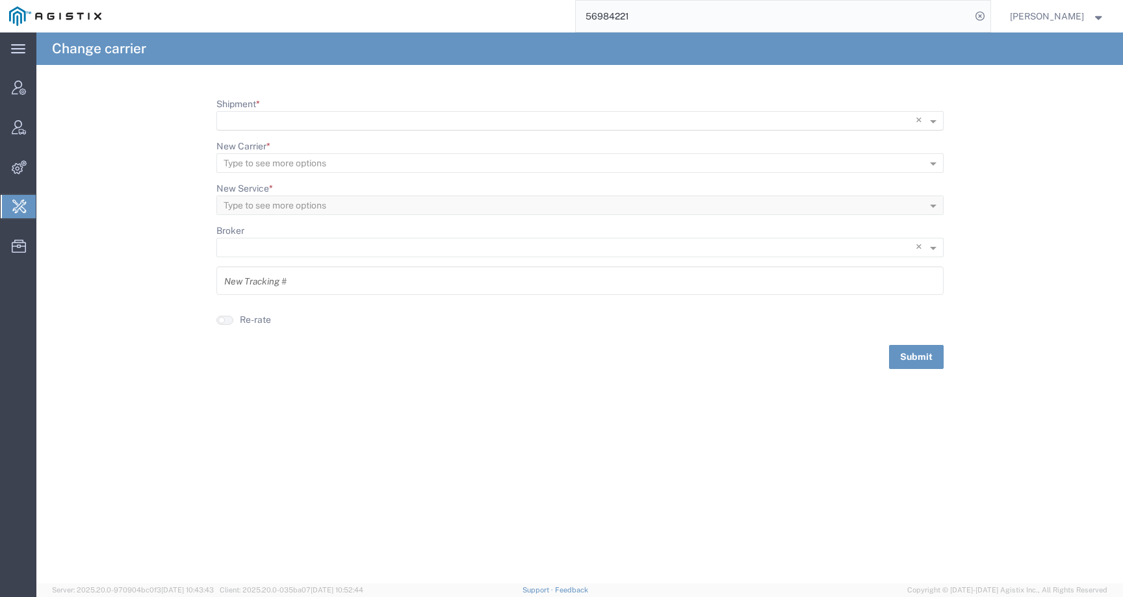
scroll to position [1, 0]
click at [382, 126] on input "Shipment *" at bounding box center [554, 121] width 660 height 18
paste input "56984221"
type input "56984221"
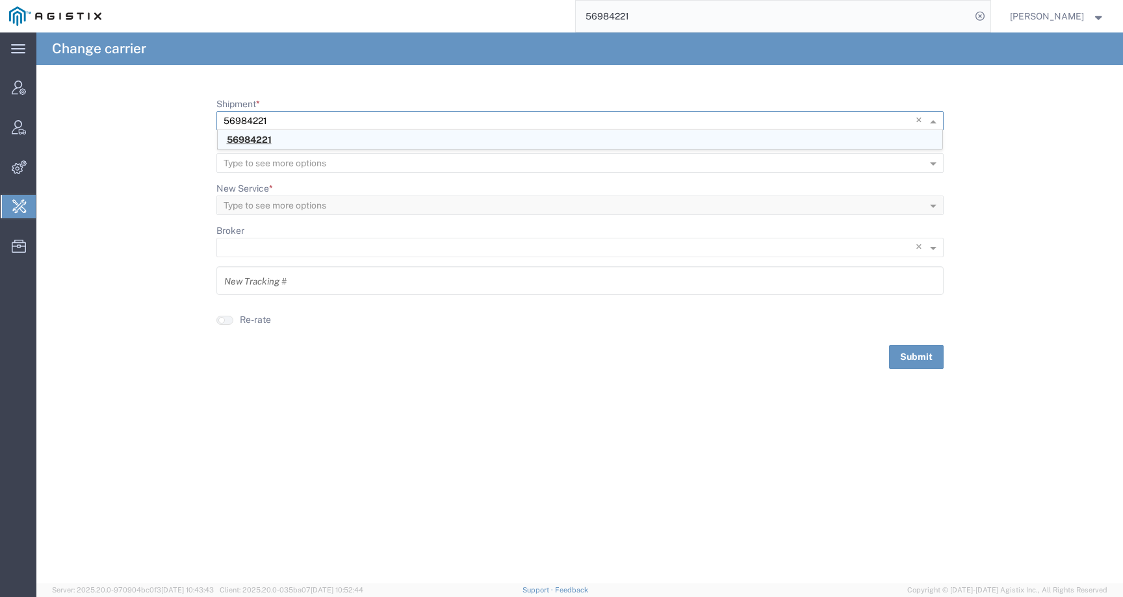
click at [270, 138] on span "56984221" at bounding box center [249, 140] width 45 height 10
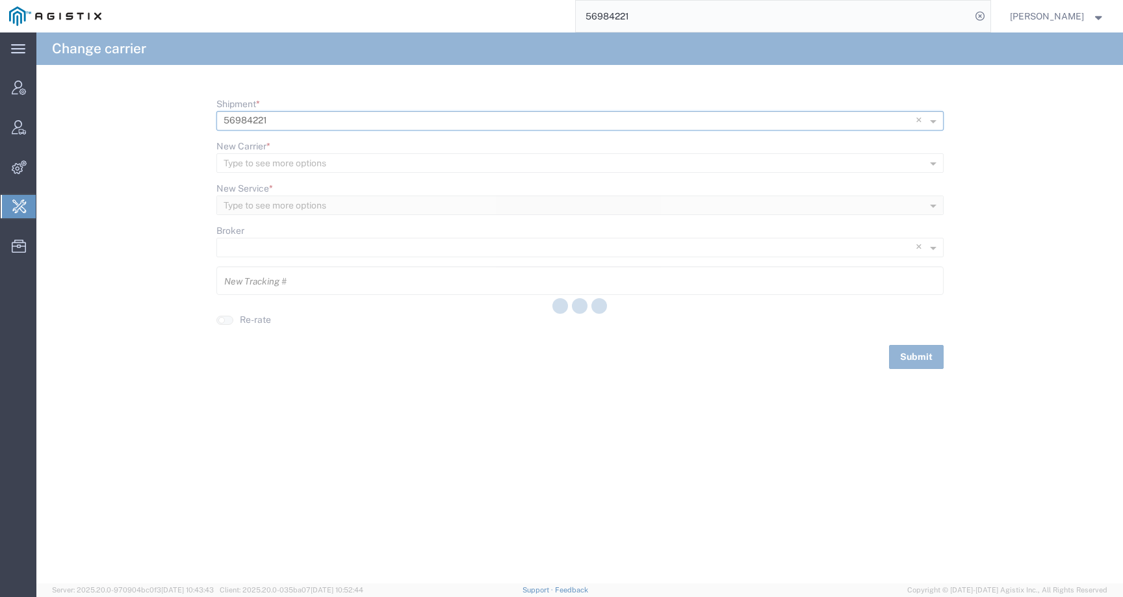
type input "56984221"
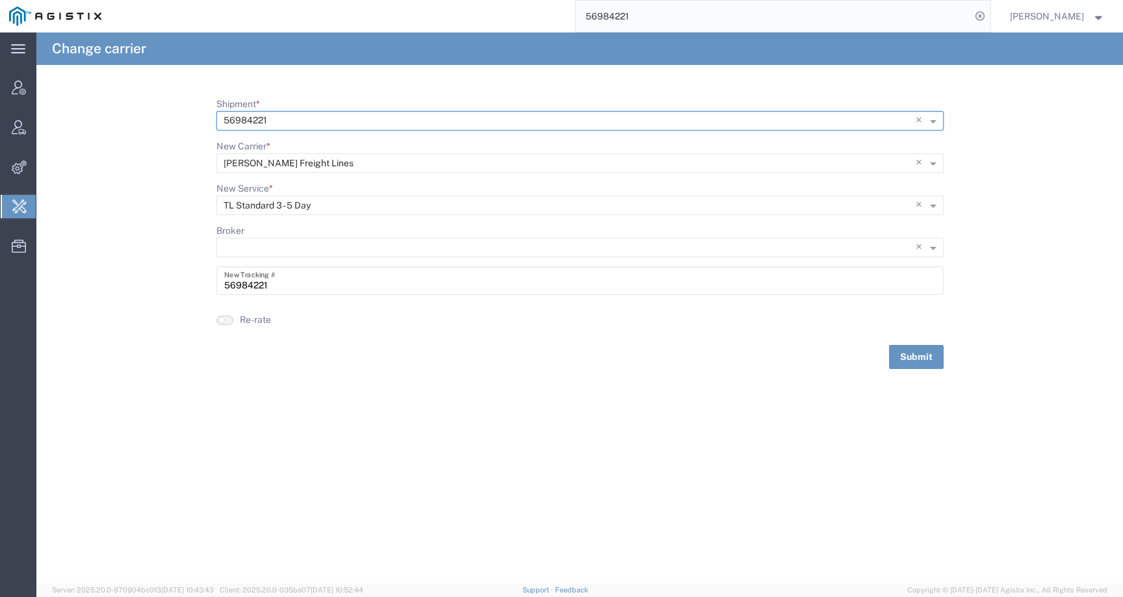
click at [229, 319] on button "button" at bounding box center [224, 320] width 17 height 9
click at [917, 353] on button "Submit" at bounding box center [916, 357] width 55 height 24
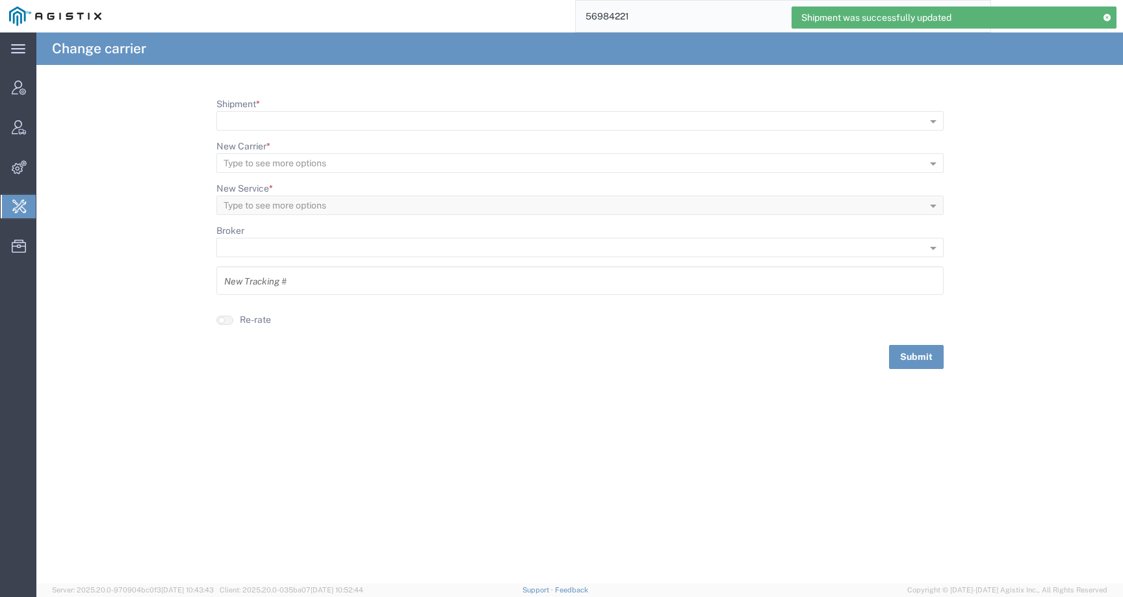
click at [655, 14] on input "56984221" at bounding box center [773, 16] width 395 height 31
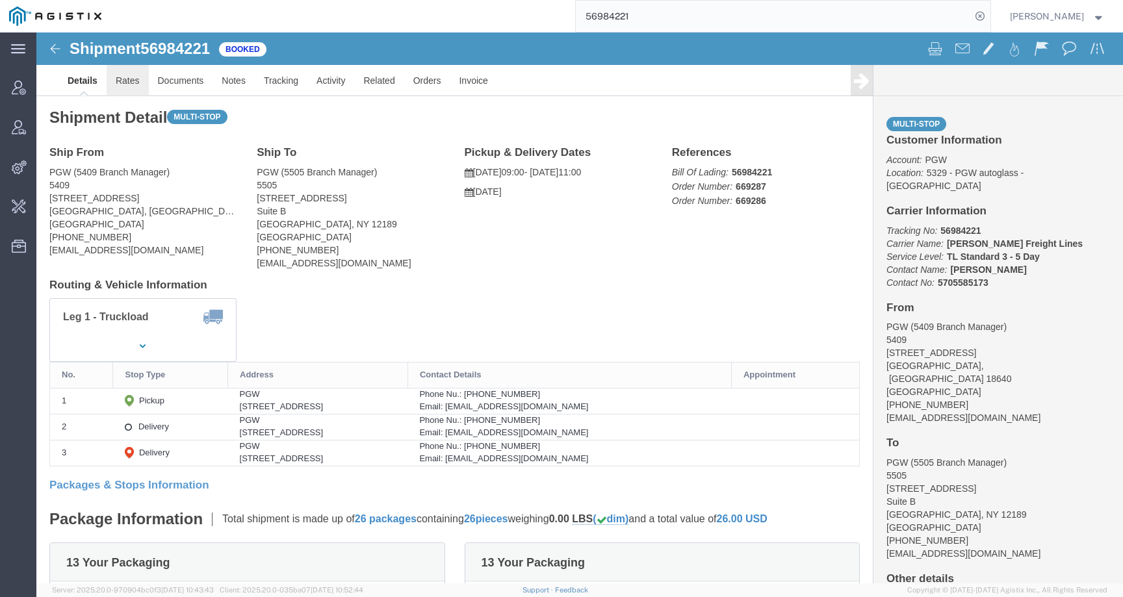
click link "Rates"
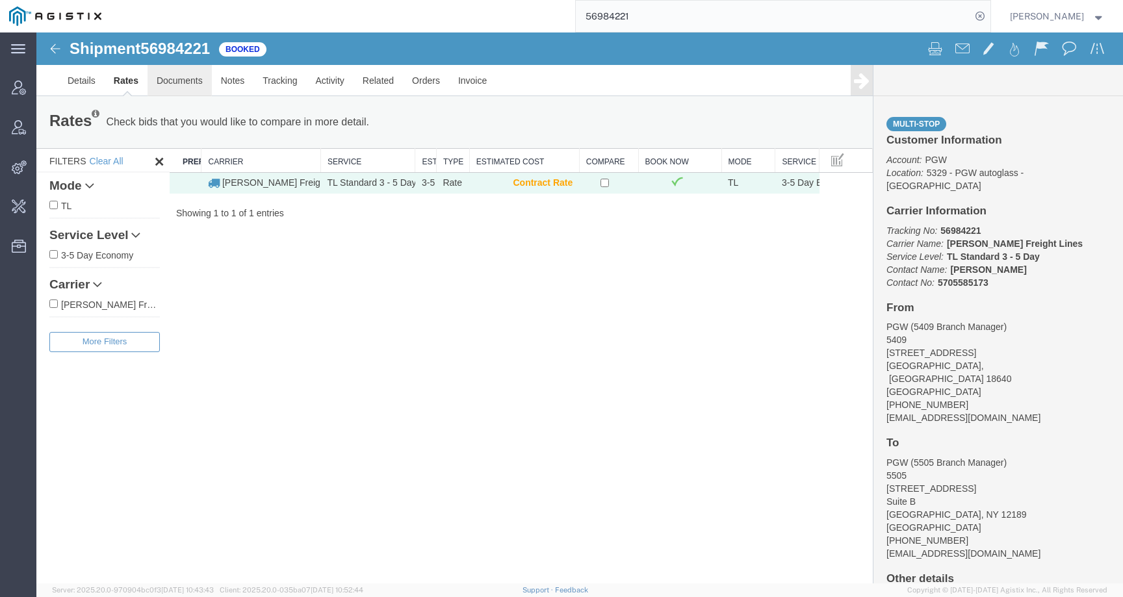
click at [163, 86] on link "Documents" at bounding box center [180, 80] width 64 height 31
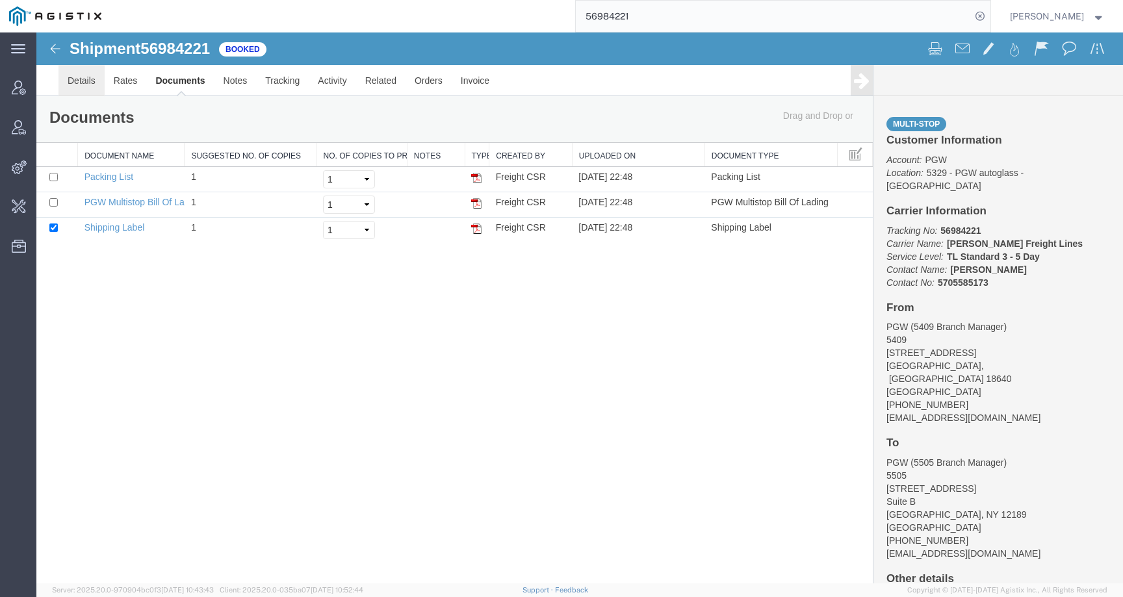
click at [99, 83] on link "Details" at bounding box center [82, 80] width 46 height 31
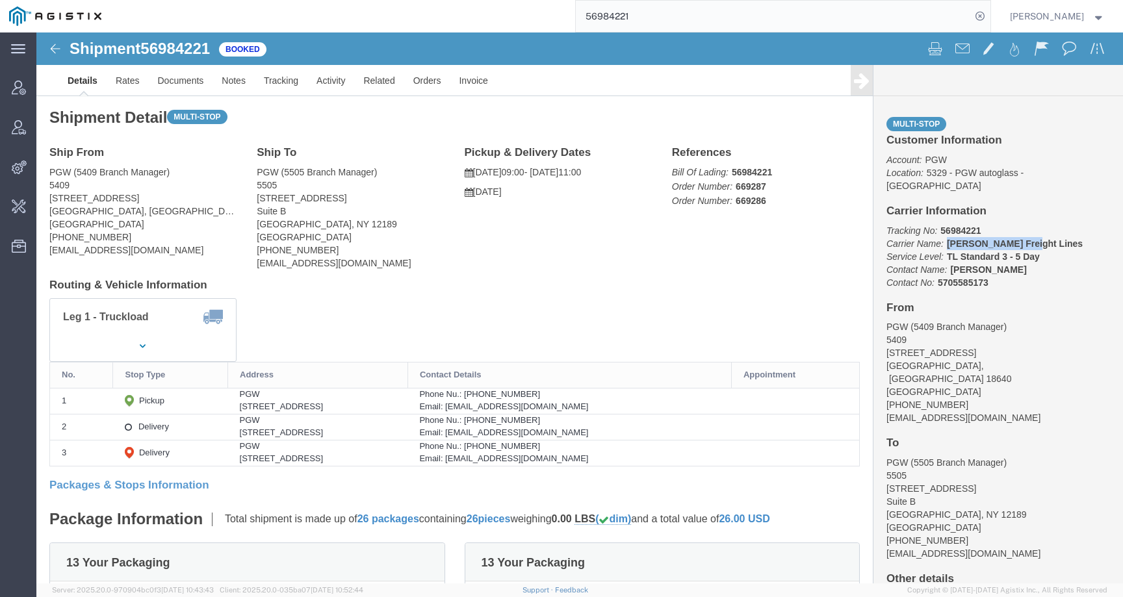
drag, startPoint x: 904, startPoint y: 200, endPoint x: 1024, endPoint y: 200, distance: 120.3
click p "Tracking No: 56984221 Carrier Name: Kane Freight Lines Kane Freight Lines Servi…"
copy b "[PERSON_NAME] Freight Lines"
click at [989, 14] on icon at bounding box center [980, 16] width 18 height 18
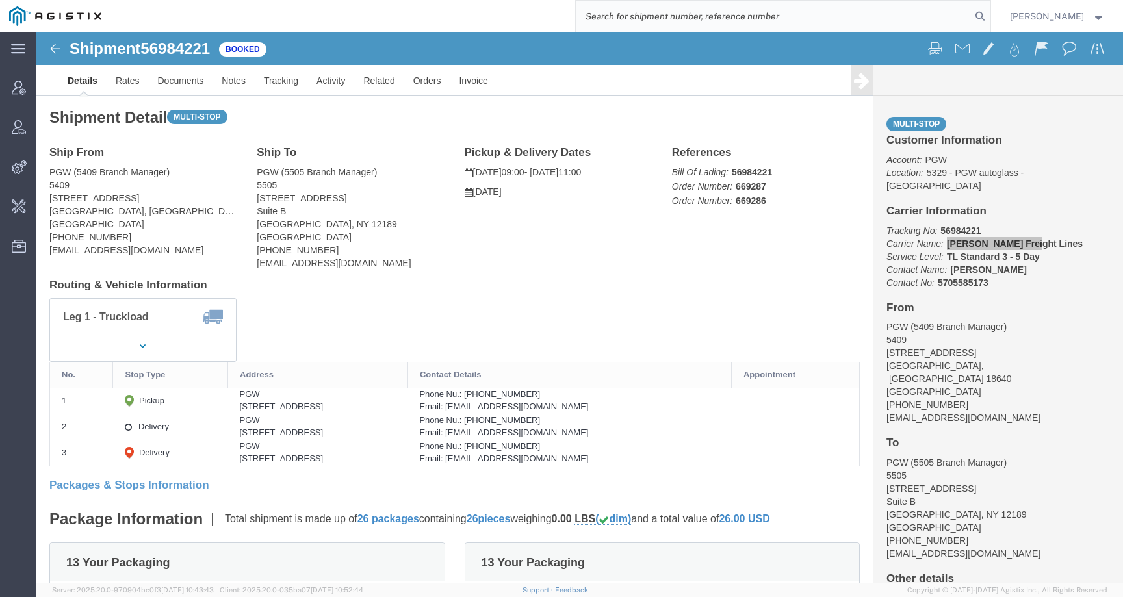
click at [968, 16] on input "search" at bounding box center [773, 16] width 395 height 31
paste input "[PERSON_NAME] Freight Lines"
type input "[PERSON_NAME] Freight Lines"
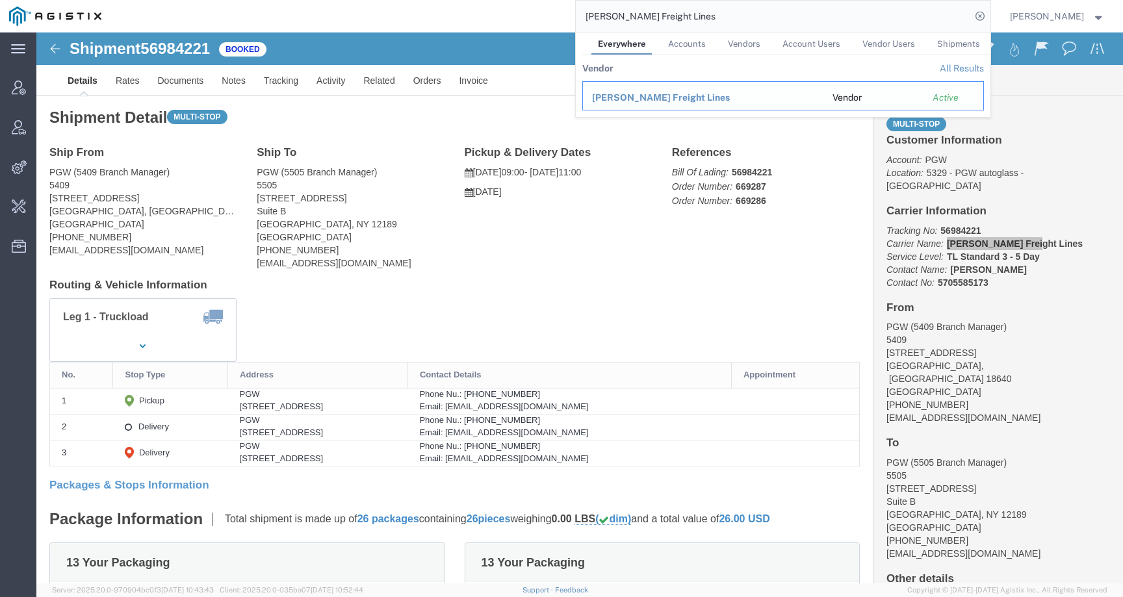
click at [679, 97] on span "[PERSON_NAME] Freight Lines" at bounding box center [661, 97] width 138 height 10
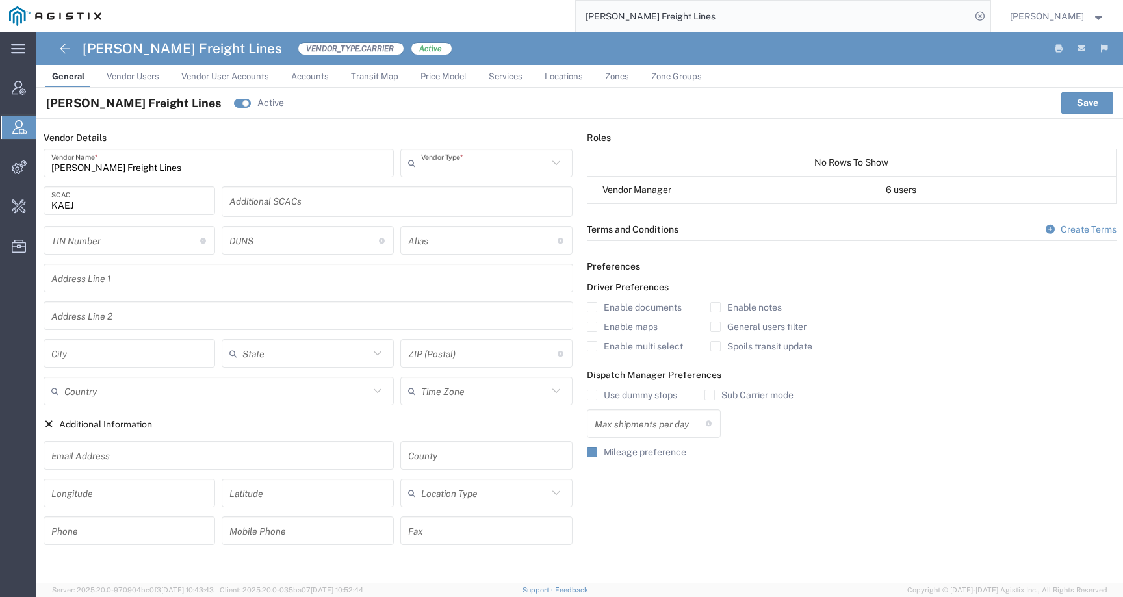
type input "Carrier"
click at [426, 76] on span "Price Model" at bounding box center [444, 77] width 46 height 10
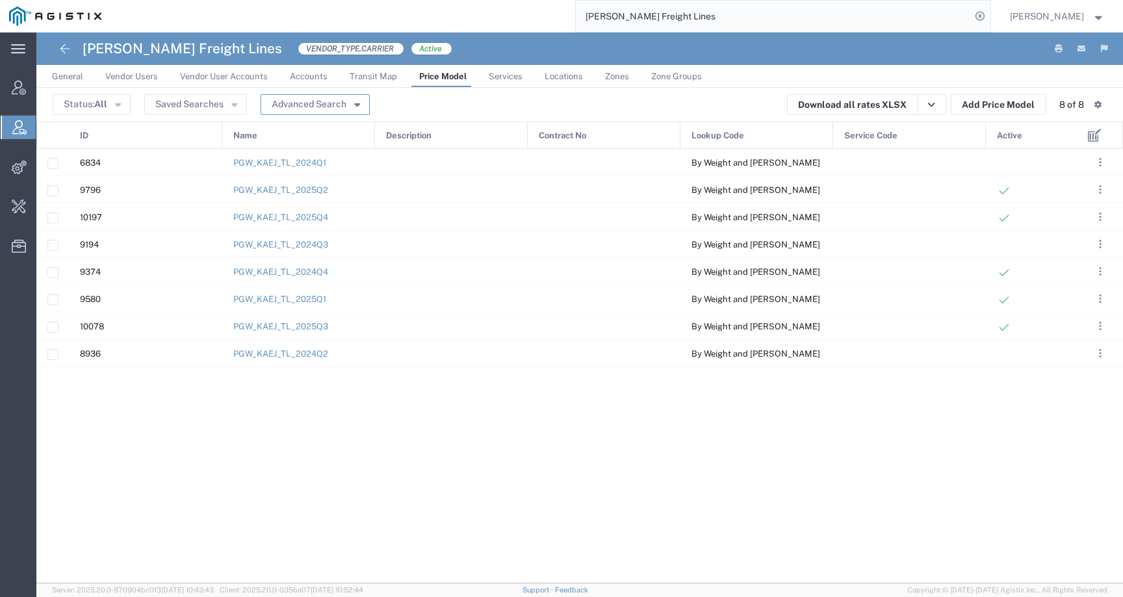
click at [325, 112] on button "Advanced Search" at bounding box center [315, 104] width 109 height 21
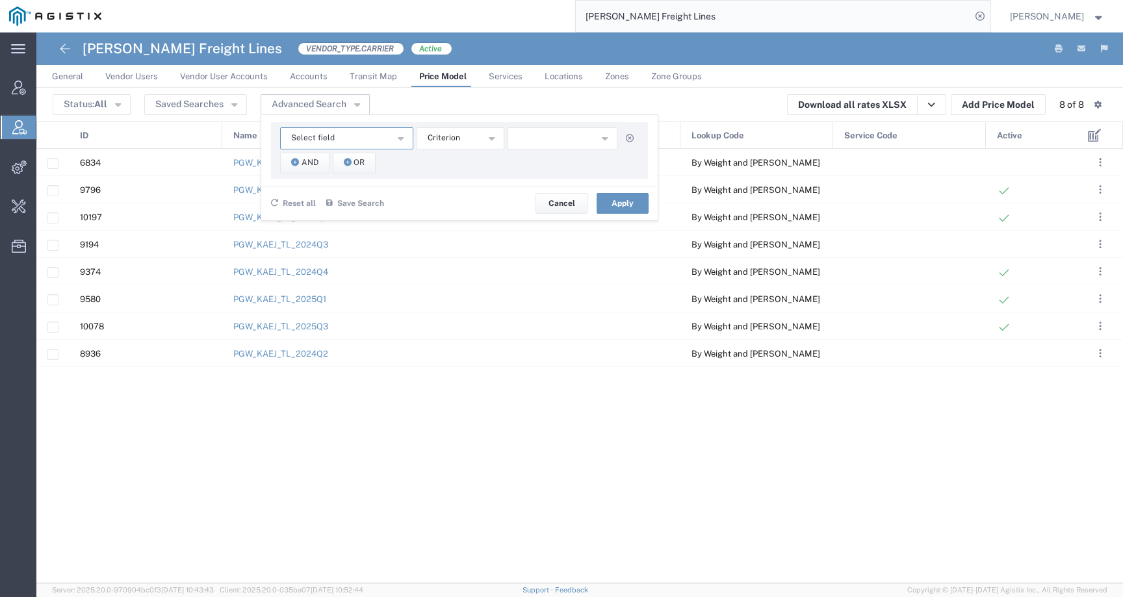
click at [331, 131] on button "Select field" at bounding box center [346, 138] width 133 height 22
click at [450, 77] on span "Price Model" at bounding box center [442, 77] width 47 height 10
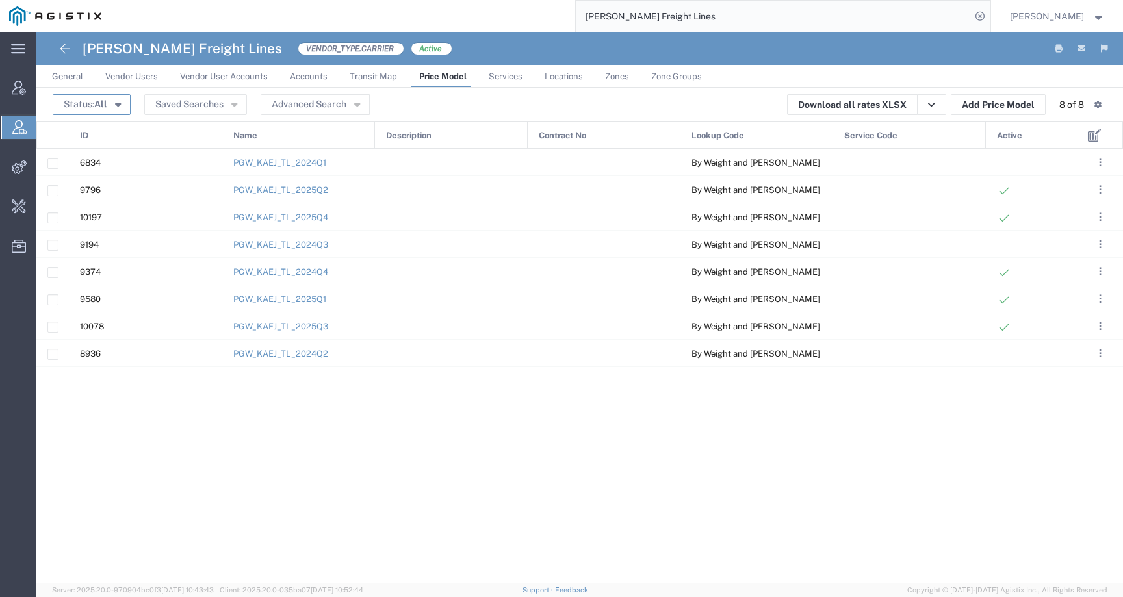
click at [115, 104] on icon "button" at bounding box center [118, 103] width 6 height 9
click at [101, 131] on span "Active" at bounding box center [129, 129] width 150 height 20
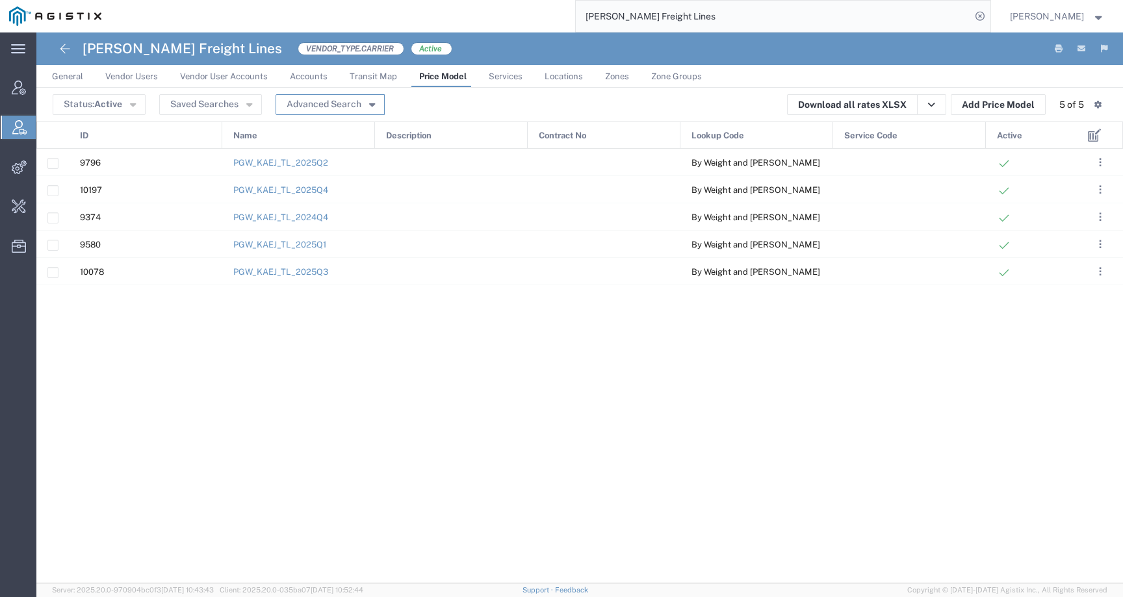
click at [336, 96] on button "Advanced Search" at bounding box center [330, 104] width 109 height 21
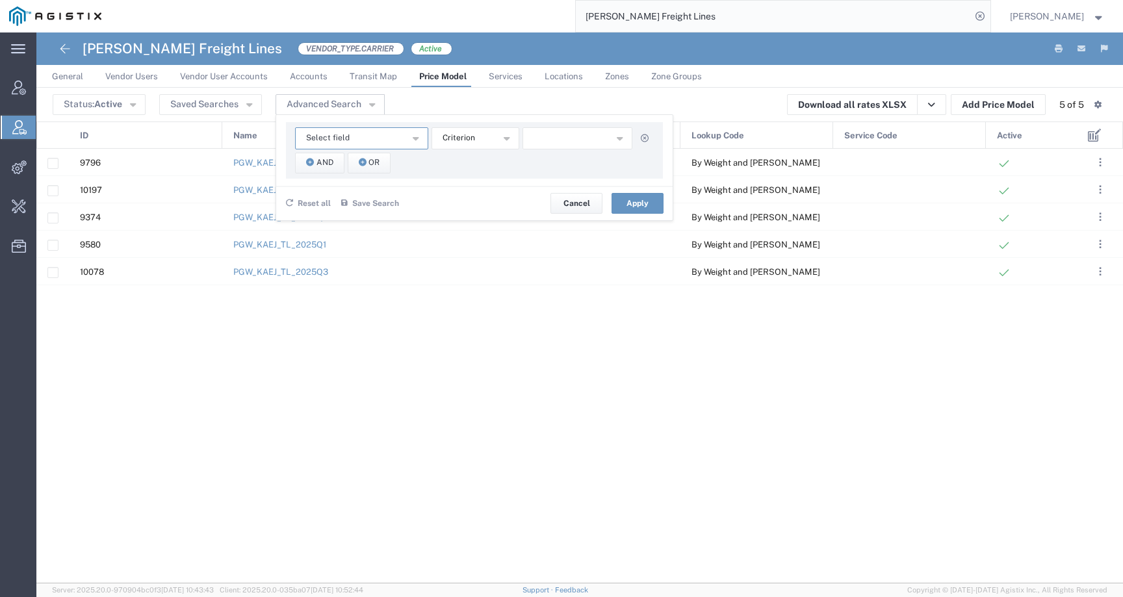
click at [339, 142] on span "Select field" at bounding box center [328, 138] width 44 height 12
click at [497, 352] on div "9796 PGW_KAEJ_TL_2025Q2 By Weight and Miles 10197 PGW_KAEJ_TL_2025Q4 By Weight …" at bounding box center [556, 366] width 1041 height 435
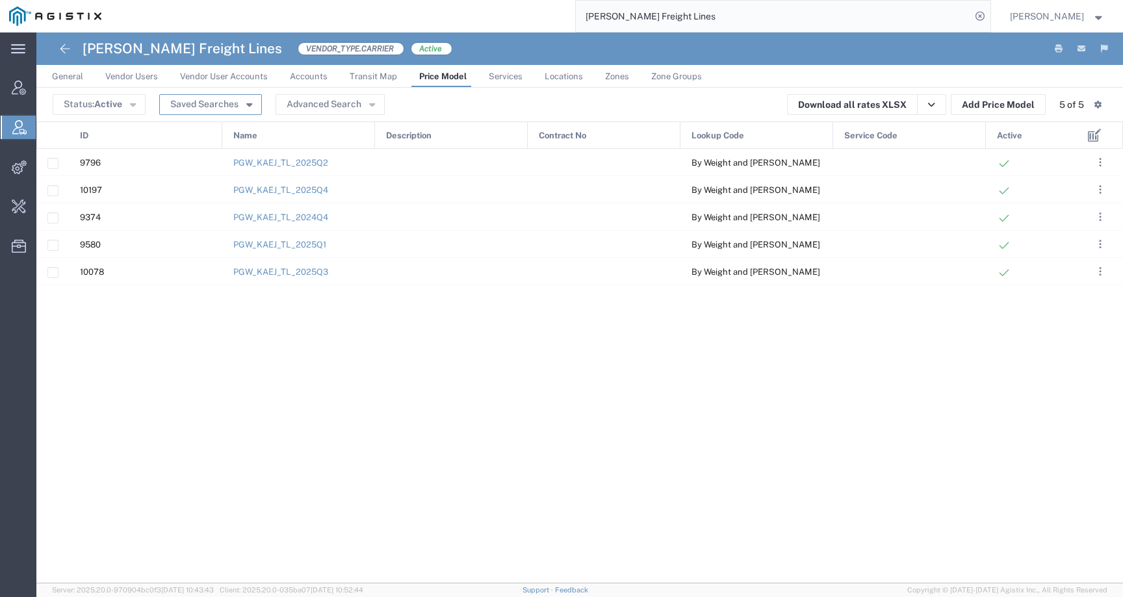
click at [194, 94] on button "Saved Searches" at bounding box center [210, 104] width 103 height 21
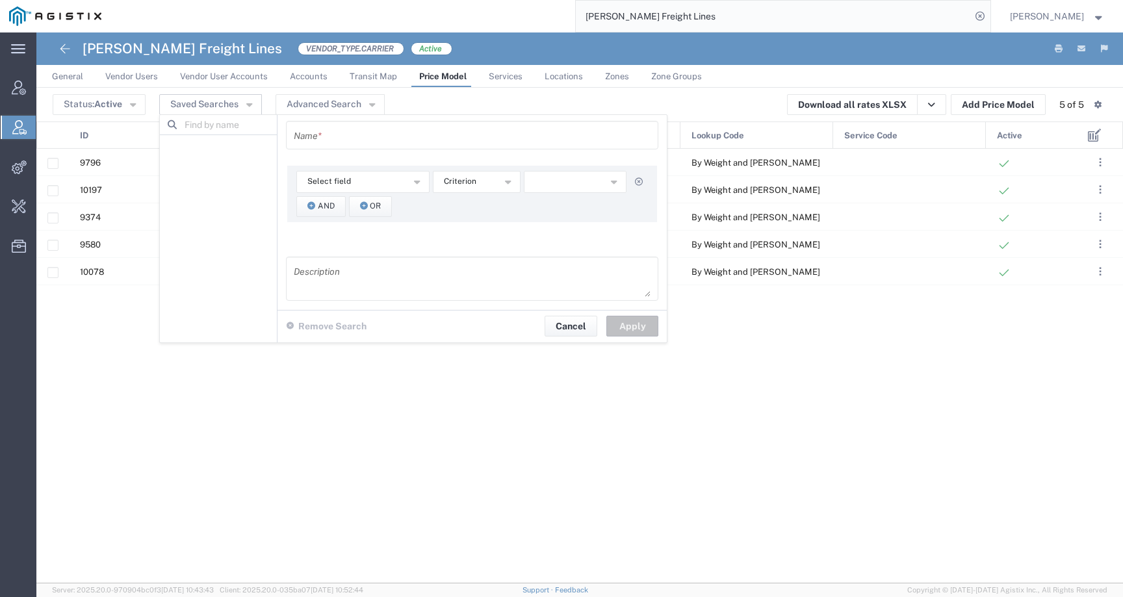
click at [213, 126] on input "search" at bounding box center [240, 125] width 127 height 20
click at [112, 114] on button "Status: Active" at bounding box center [99, 104] width 93 height 21
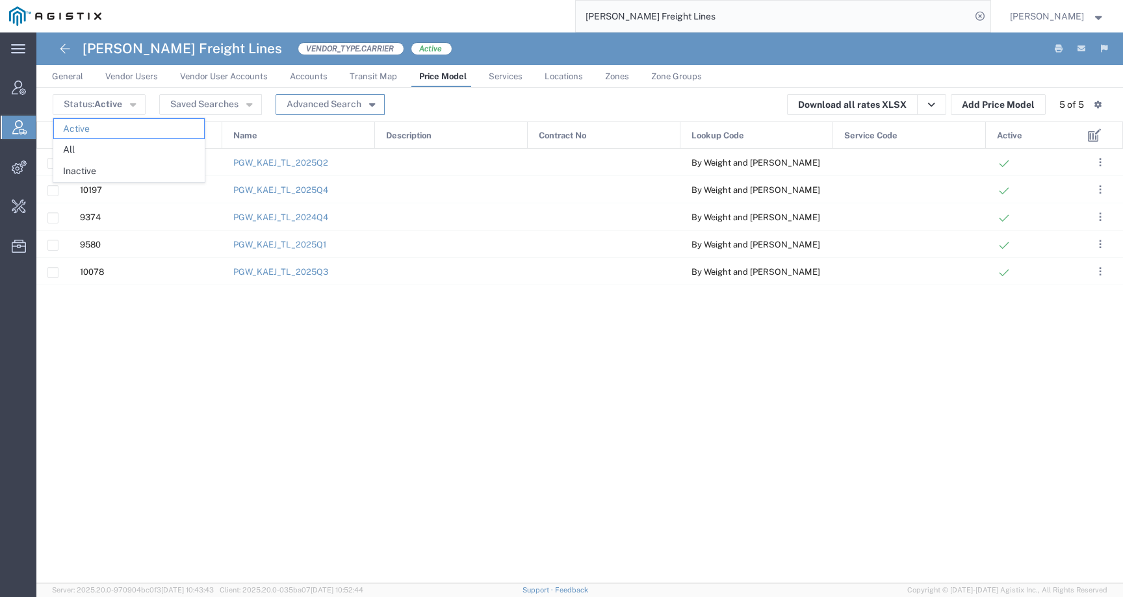
click at [304, 105] on button "Advanced Search" at bounding box center [330, 104] width 109 height 21
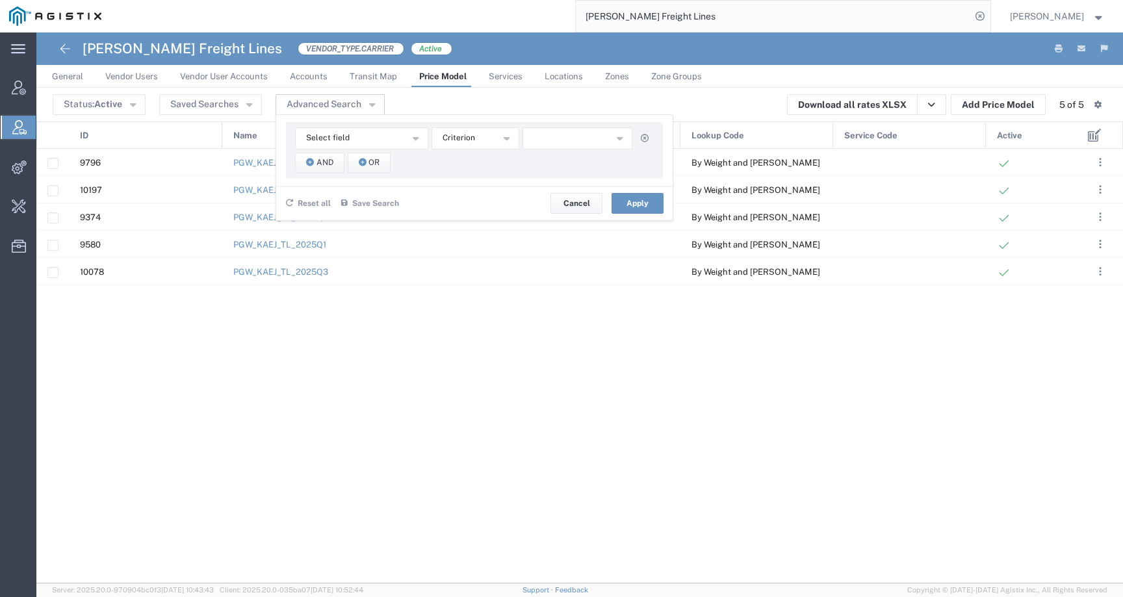
click at [458, 79] on span "Price Model" at bounding box center [442, 77] width 47 height 10
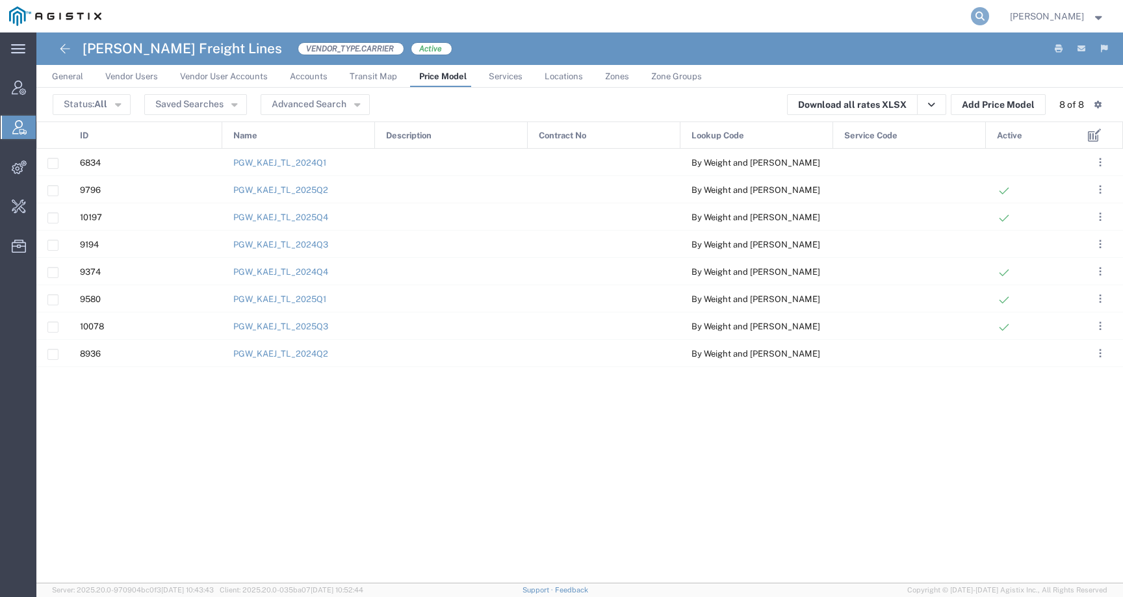
click at [989, 17] on icon at bounding box center [980, 16] width 18 height 18
click at [967, 17] on input "search" at bounding box center [773, 16] width 395 height 31
paste input "56984221"
type input "56984221"
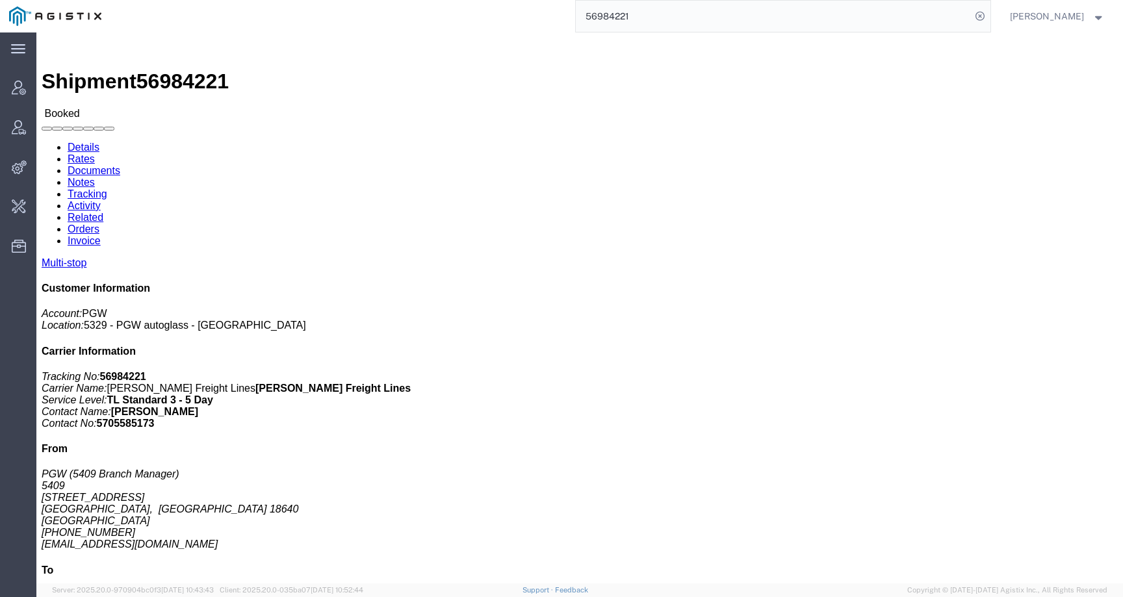
click address "PGW (5409 Branch Manager) [STREET_ADDRESS] [PHONE_NUMBER] [EMAIL_ADDRESS][DOMAI…"
copy address "18640"
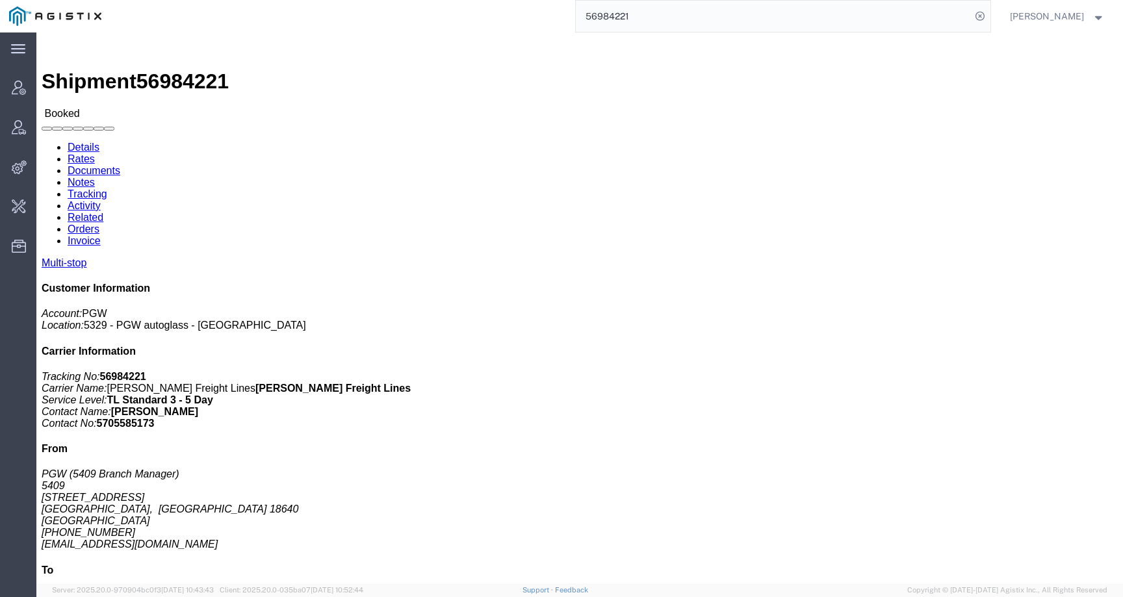
click address "PGW (5505 Branch Manager) [STREET_ADDRESS] [PHONE_NUMBER] [EMAIL_ADDRESS][DOMAI…"
copy address "12189"
drag, startPoint x: 70, startPoint y: 190, endPoint x: 13, endPoint y: 153, distance: 67.8
click address "PGW (5409 Branch Manager) [STREET_ADDRESS] [PHONE_NUMBER] [EMAIL_ADDRESS][DOMAI…"
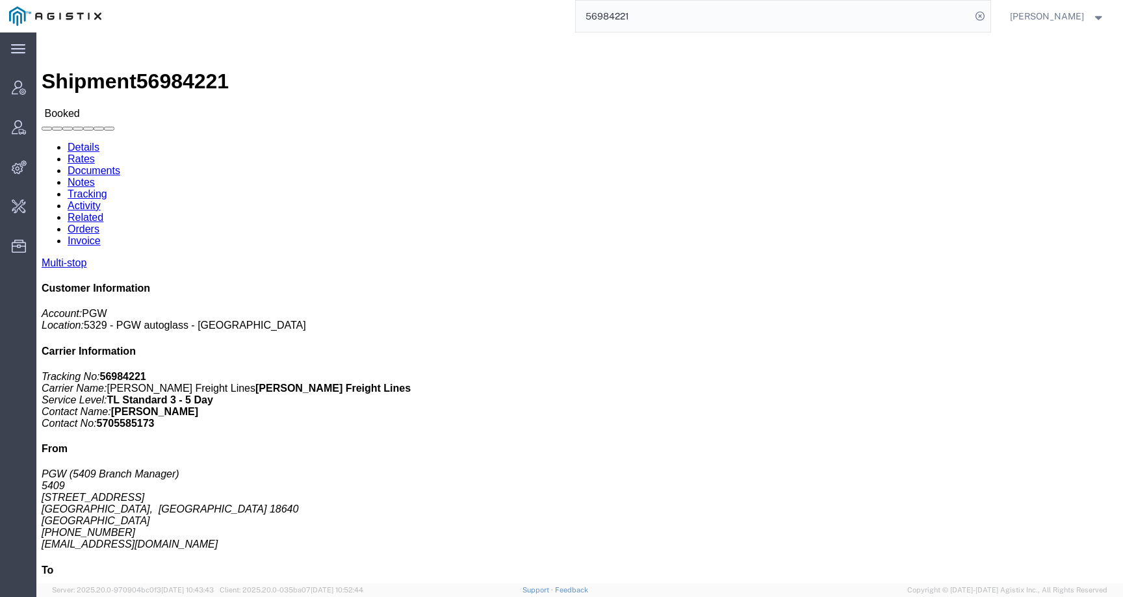
click address "PGW (5409 Branch Manager) [STREET_ADDRESS] [PHONE_NUMBER] [EMAIL_ADDRESS][DOMAI…"
drag, startPoint x: 13, startPoint y: 140, endPoint x: 89, endPoint y: 187, distance: 89.0
click address "PGW (5409 Branch Manager) [STREET_ADDRESS] [PHONE_NUMBER] [EMAIL_ADDRESS][DOMAI…"
copy address "PGW (5409 Branch Manager) [STREET_ADDRESS]"
drag, startPoint x: 225, startPoint y: 138, endPoint x: 311, endPoint y: 190, distance: 100.6
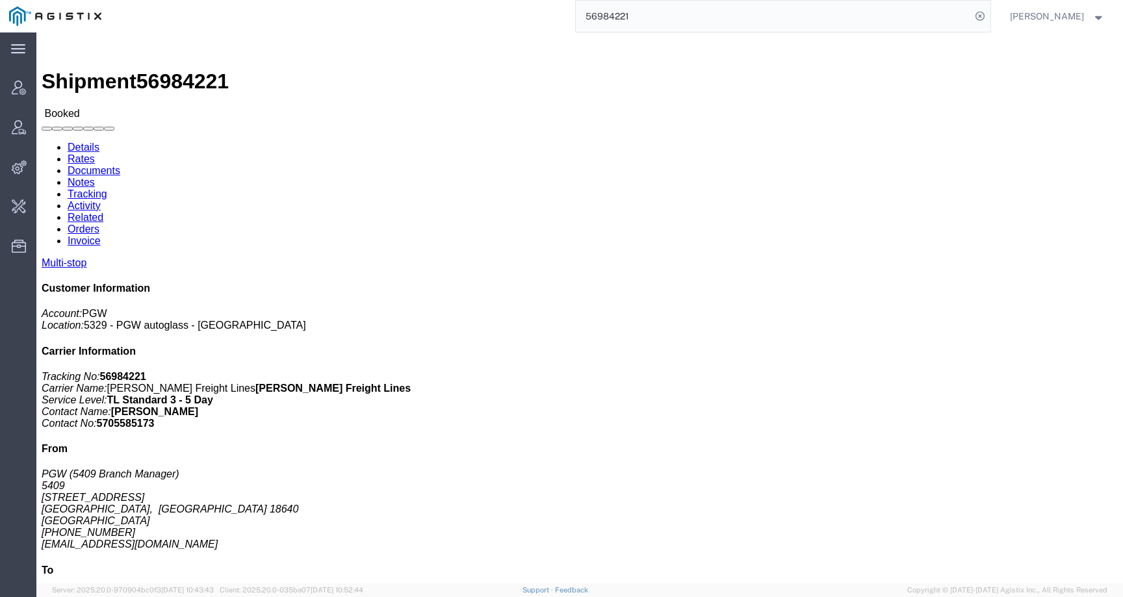
click address "PGW (5505 Branch Manager) [STREET_ADDRESS] [PHONE_NUMBER] [EMAIL_ADDRESS][DOMAI…"
drag, startPoint x: 309, startPoint y: 191, endPoint x: 215, endPoint y: 142, distance: 105.8
click div "Ship To PGW (5505 Branch Manager) [STREET_ADDRESS] [PHONE_NUMBER] [EMAIL_ADDRES…"
click link "Activity"
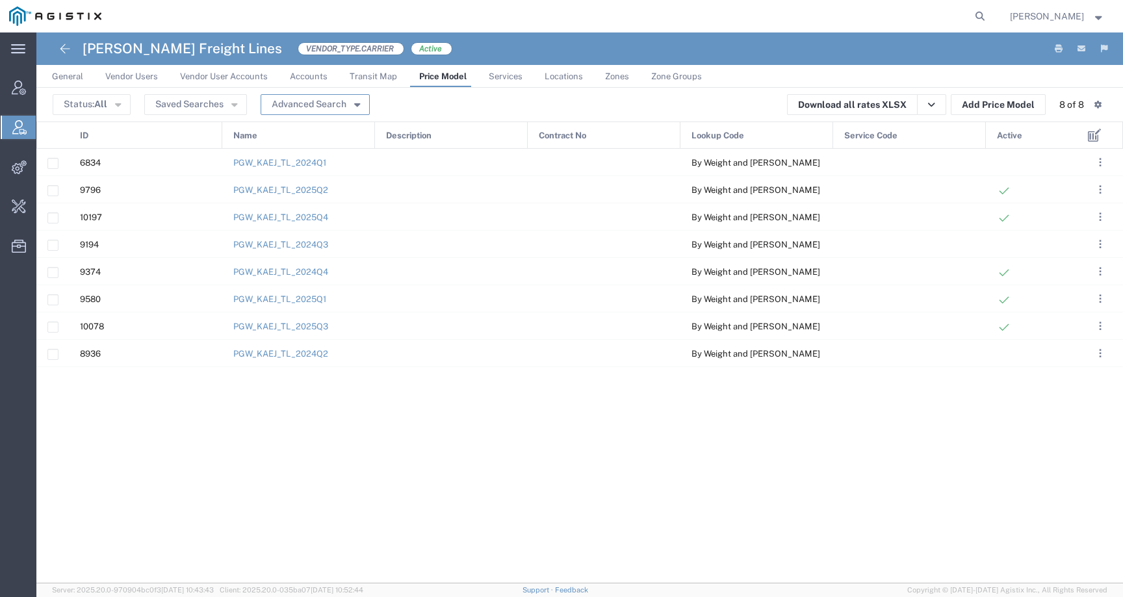
click at [334, 97] on button "Advanced Search" at bounding box center [315, 104] width 109 height 21
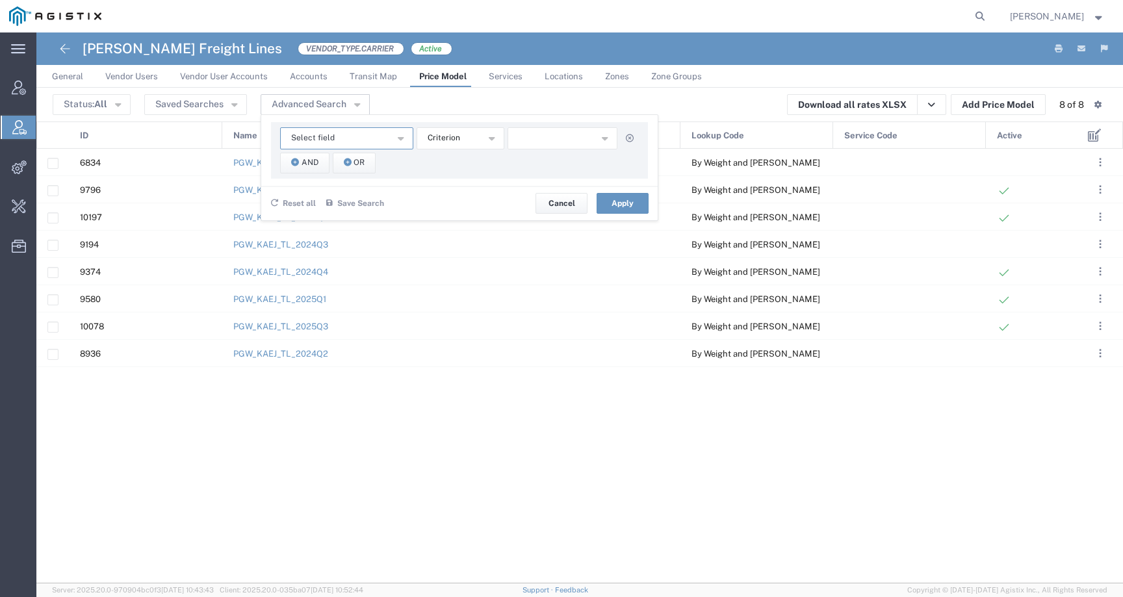
click at [320, 132] on span "Select field" at bounding box center [313, 138] width 44 height 12
click at [469, 179] on agx-table-advanced-filter "Select field Contract No Description ID Lookup Code Name Service Code Criterion…" at bounding box center [459, 171] width 397 height 98
click at [320, 166] on button "And" at bounding box center [304, 163] width 49 height 21
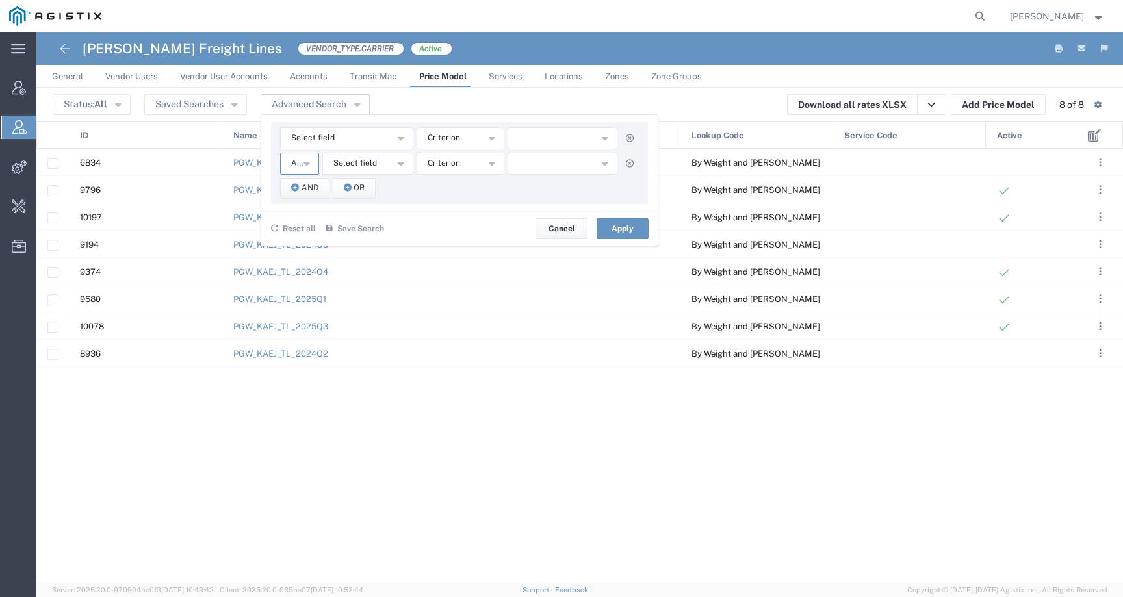
click at [306, 161] on icon "button" at bounding box center [307, 162] width 6 height 9
click at [352, 163] on span "Select field" at bounding box center [355, 163] width 44 height 12
click at [361, 129] on button "Select field" at bounding box center [346, 138] width 133 height 22
click at [421, 450] on div "6834 PGW_KAEJ_TL_2024Q1 By Weight and Miles 9796 PGW_KAEJ_TL_2025Q2 By Weight a…" at bounding box center [556, 366] width 1041 height 435
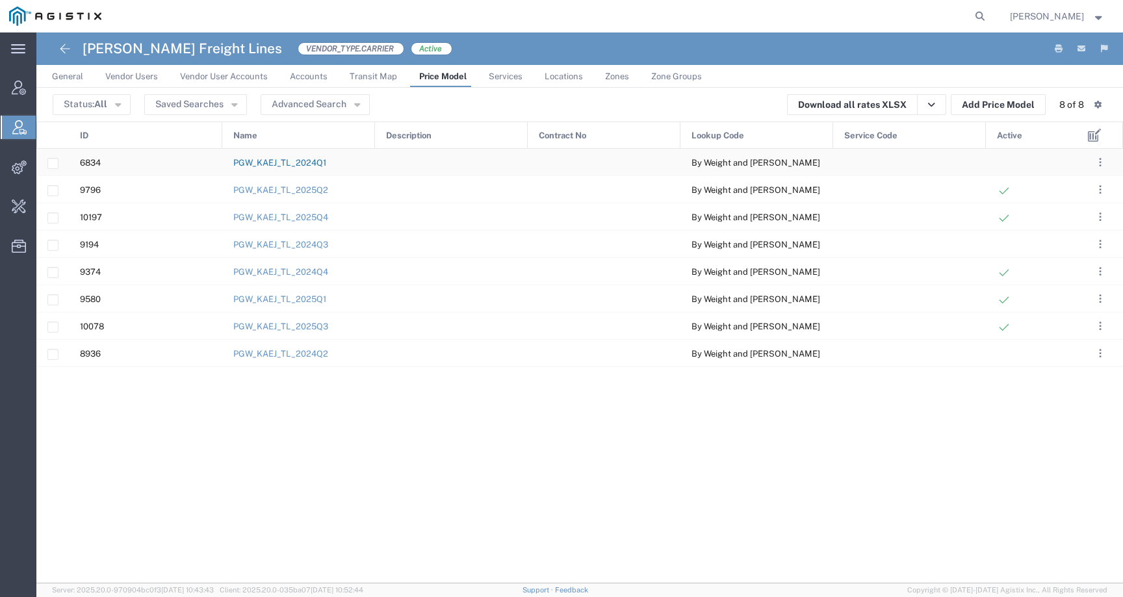
click at [257, 164] on link "PGW_KAEJ_TL_2024Q1" at bounding box center [279, 163] width 93 height 10
click at [304, 105] on button "Advanced Search" at bounding box center [315, 104] width 109 height 21
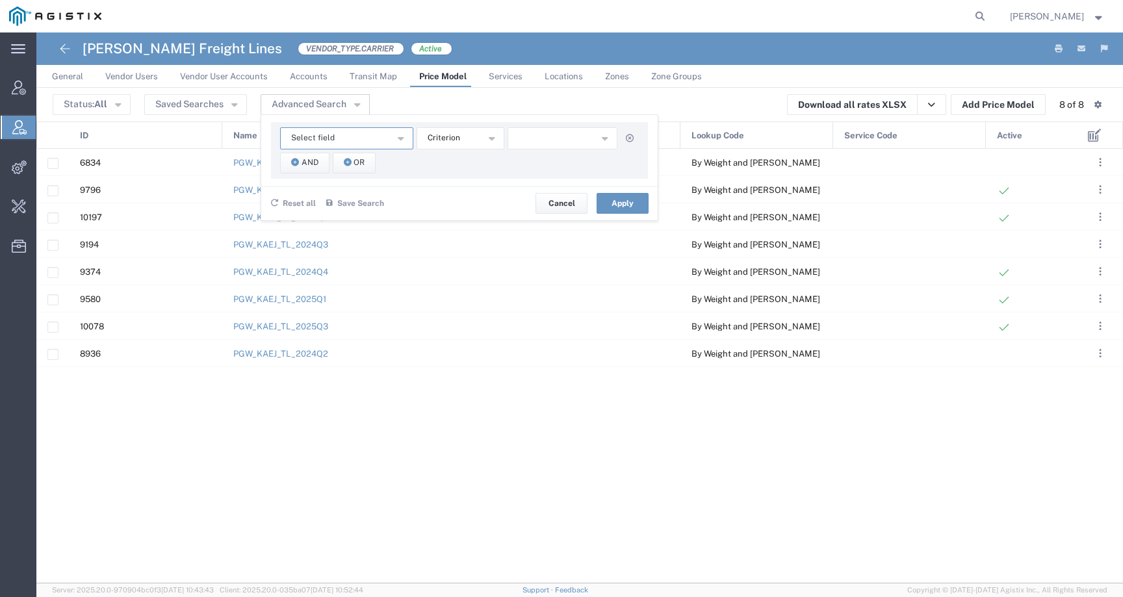
click at [369, 138] on button "Select field" at bounding box center [346, 138] width 133 height 22
click at [354, 170] on span "Contract No" at bounding box center [346, 161] width 131 height 17
click at [362, 143] on button "Contract No" at bounding box center [346, 138] width 133 height 22
click at [360, 179] on span "Description" at bounding box center [346, 180] width 131 height 17
click at [369, 143] on button "Description" at bounding box center [346, 138] width 133 height 22
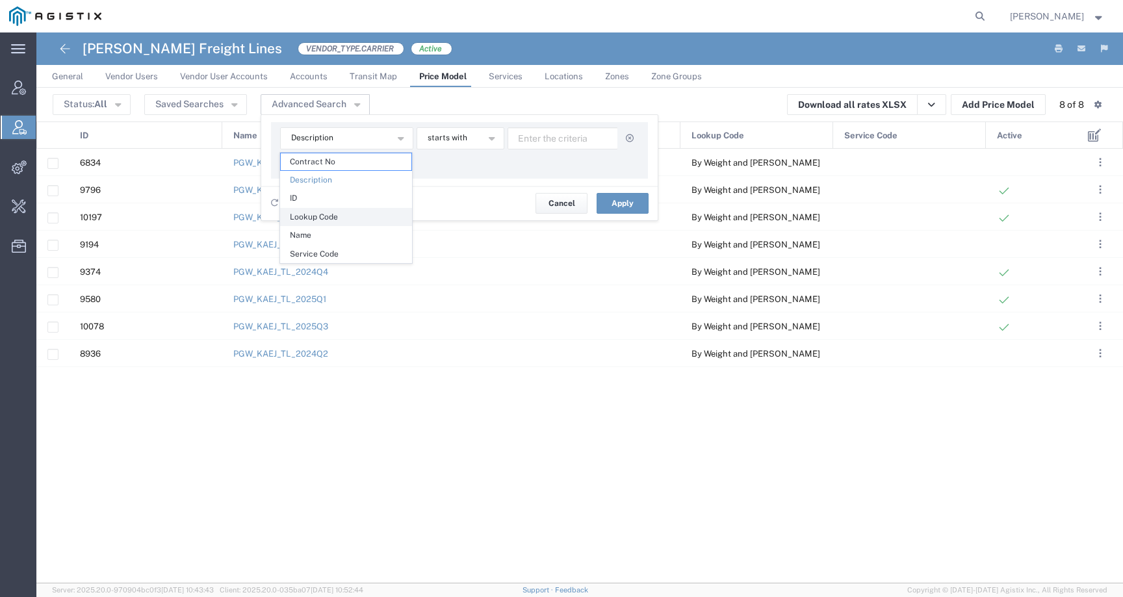
click at [349, 219] on span "Lookup Code" at bounding box center [346, 217] width 131 height 17
click at [439, 148] on button "includes" at bounding box center [461, 138] width 88 height 22
click at [540, 140] on button "button" at bounding box center [563, 138] width 110 height 22
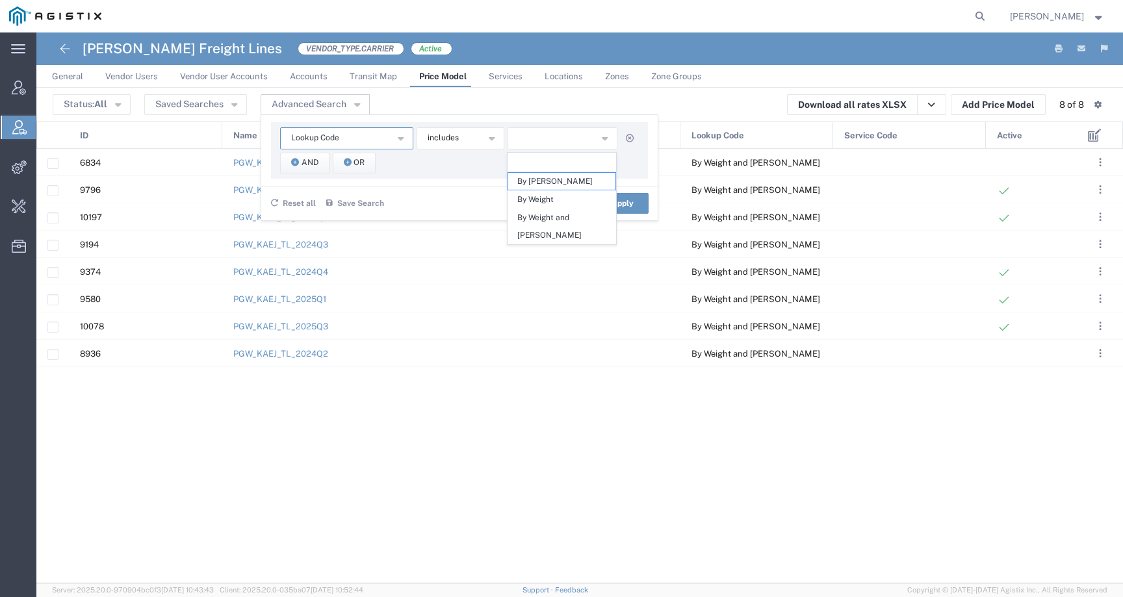
click at [380, 138] on button "Lookup Code" at bounding box center [346, 138] width 133 height 22
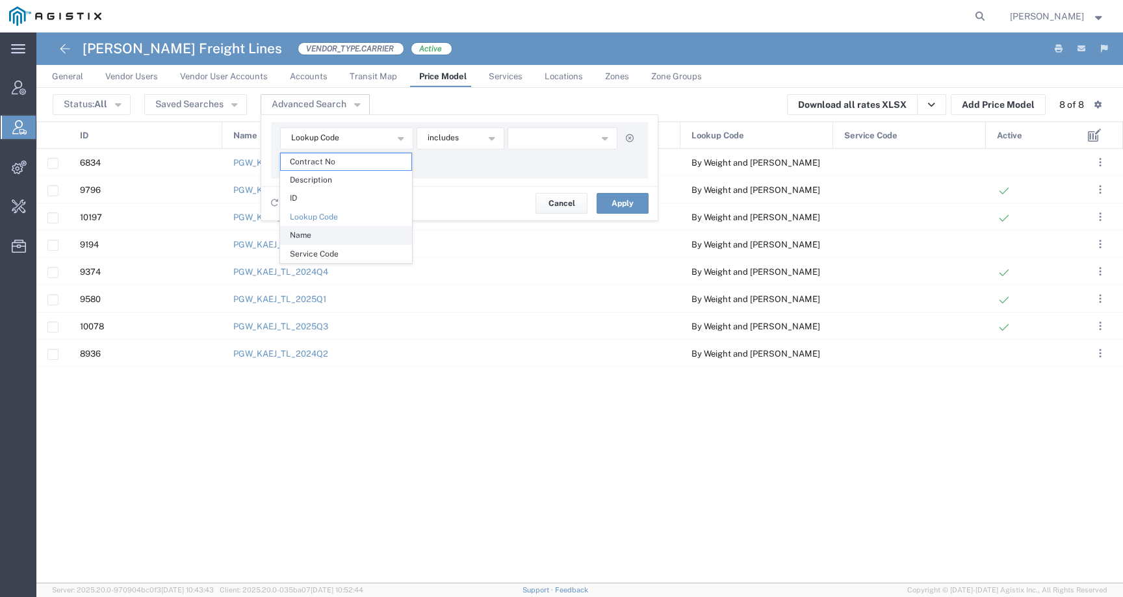
click at [352, 234] on span "Name" at bounding box center [346, 235] width 131 height 17
click at [471, 133] on button "starts with" at bounding box center [461, 138] width 88 height 22
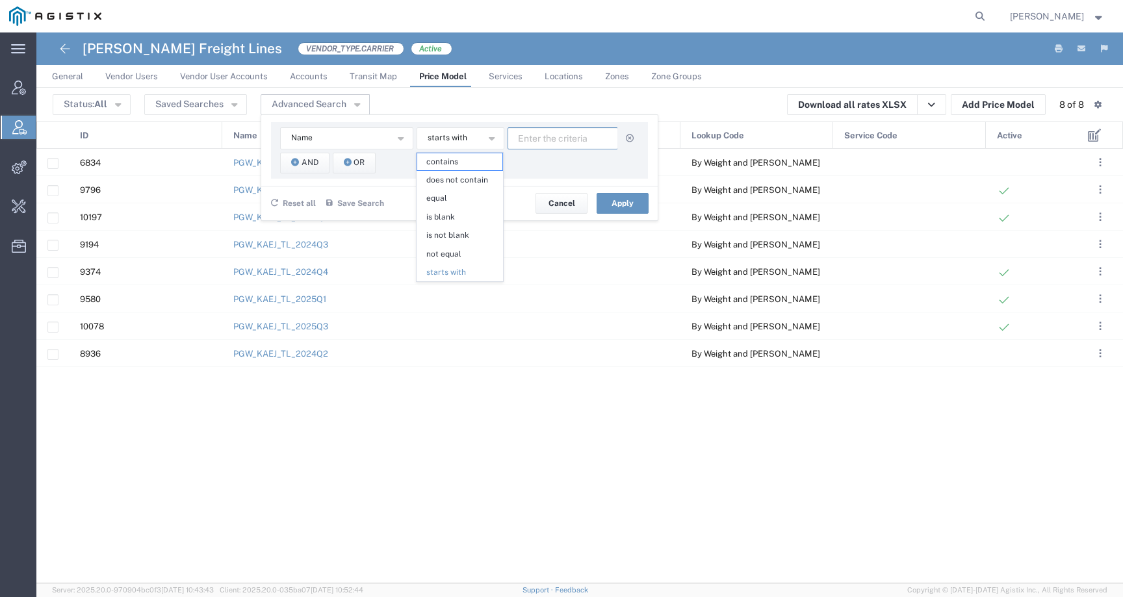
click at [520, 134] on input "text" at bounding box center [563, 138] width 111 height 22
click at [350, 148] on button "Name" at bounding box center [346, 138] width 133 height 22
click at [327, 252] on span "Service Code" at bounding box center [346, 254] width 131 height 17
click at [442, 140] on span "includes" at bounding box center [443, 138] width 31 height 12
click at [521, 141] on button "button" at bounding box center [563, 138] width 110 height 22
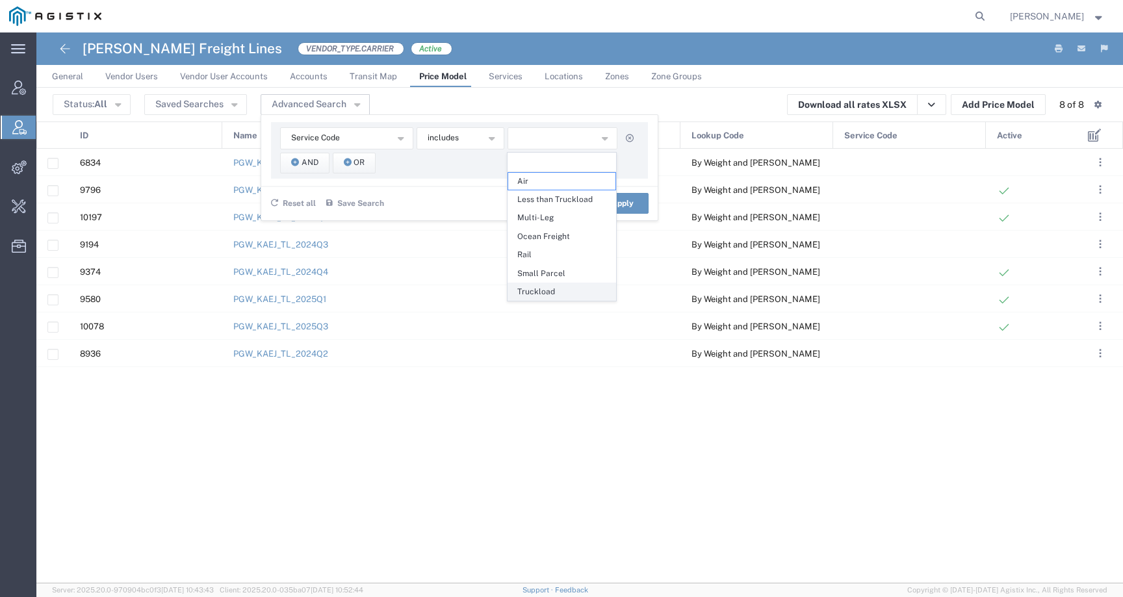
click at [519, 294] on span "Truckload" at bounding box center [561, 291] width 107 height 17
click at [613, 205] on span "Less than Truckload" at bounding box center [561, 199] width 107 height 17
click at [631, 202] on button "Apply" at bounding box center [623, 203] width 52 height 21
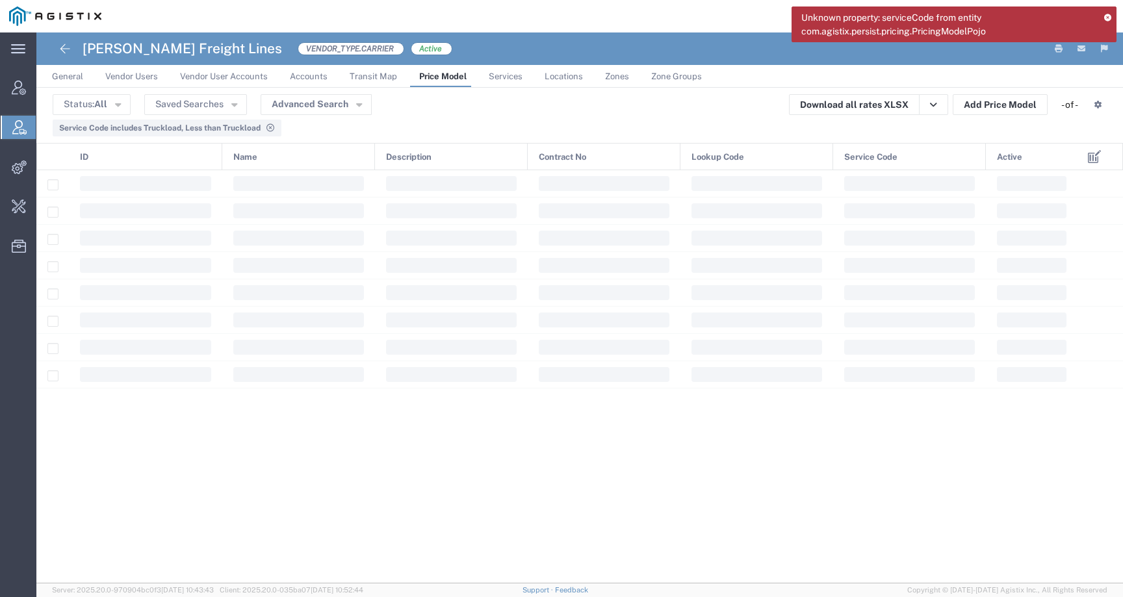
click at [77, 81] on link "General" at bounding box center [68, 76] width 44 height 23
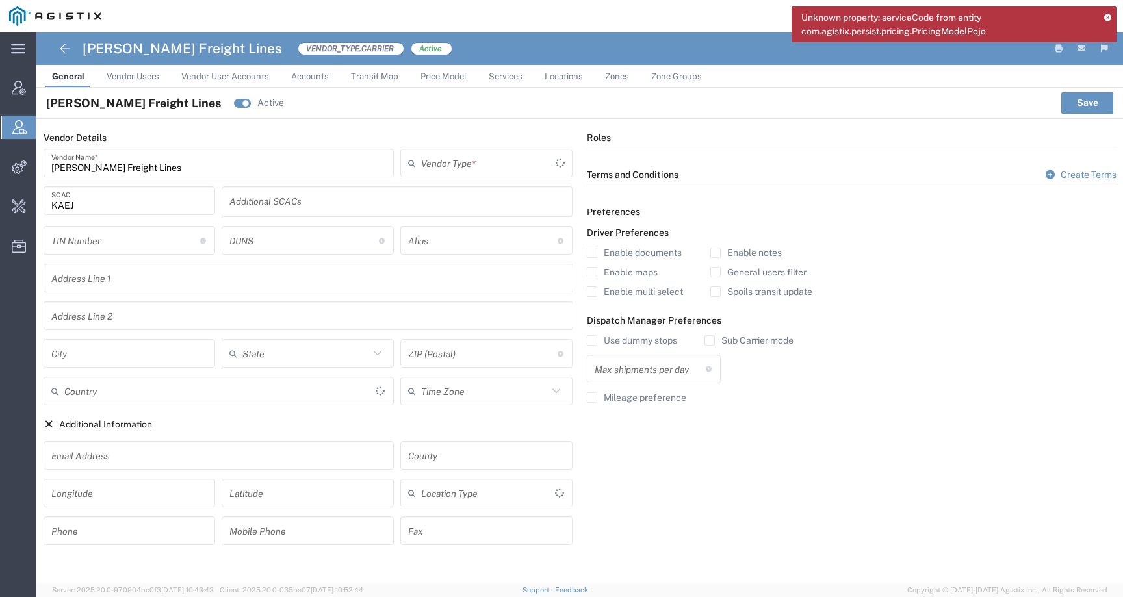
type input "Carrier"
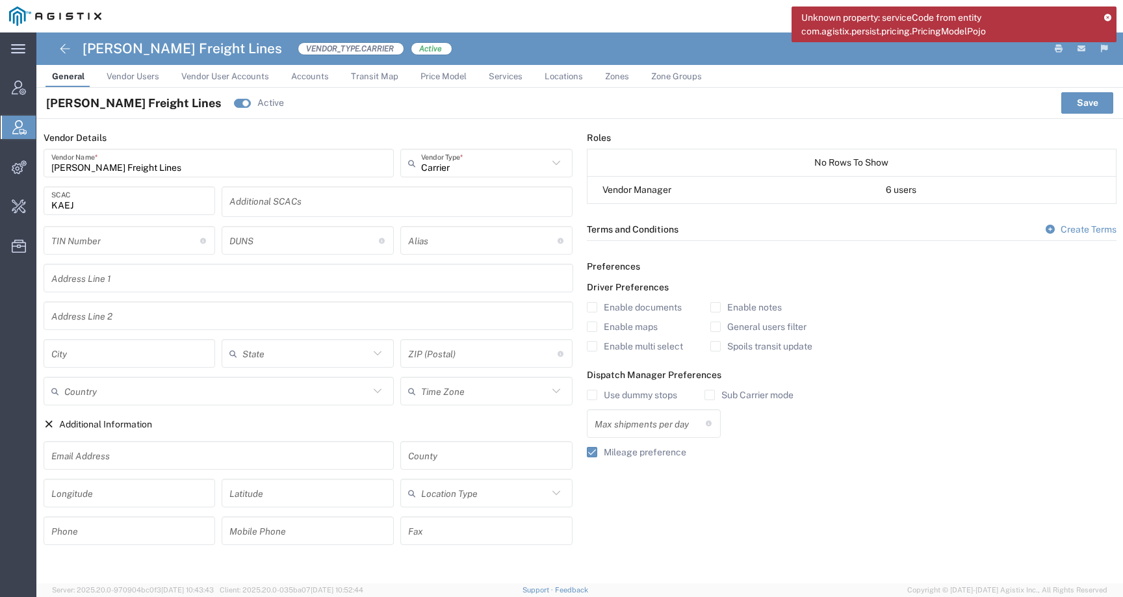
click at [441, 81] on link "Price Model" at bounding box center [443, 76] width 59 height 23
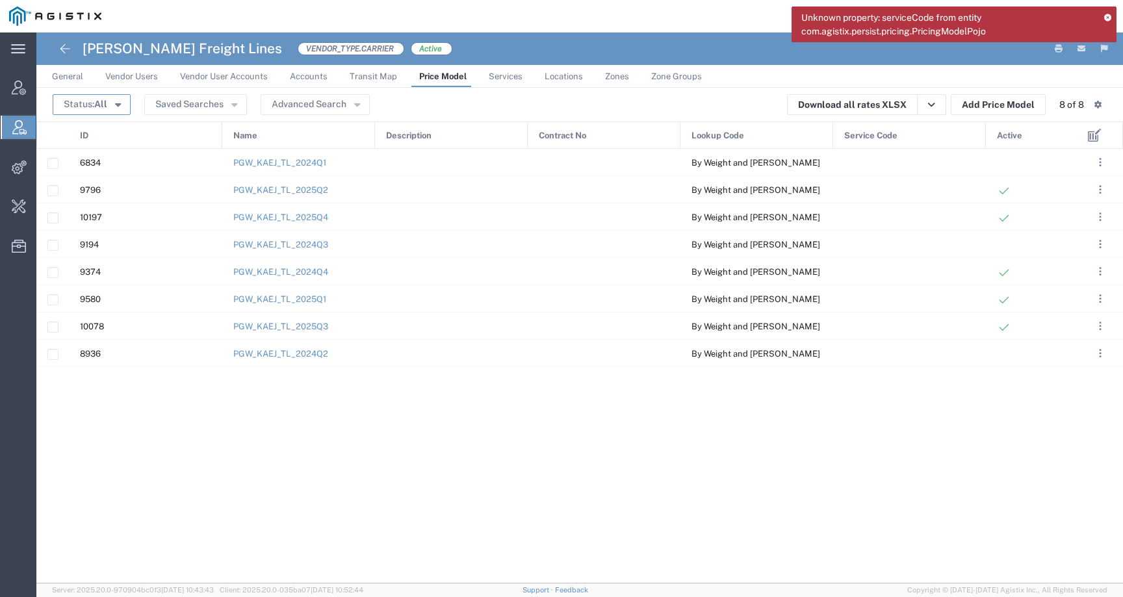
click at [106, 94] on button "Status: All" at bounding box center [92, 104] width 78 height 21
click at [118, 147] on span "All" at bounding box center [129, 150] width 150 height 20
click at [194, 110] on button "Saved Searches" at bounding box center [195, 104] width 103 height 21
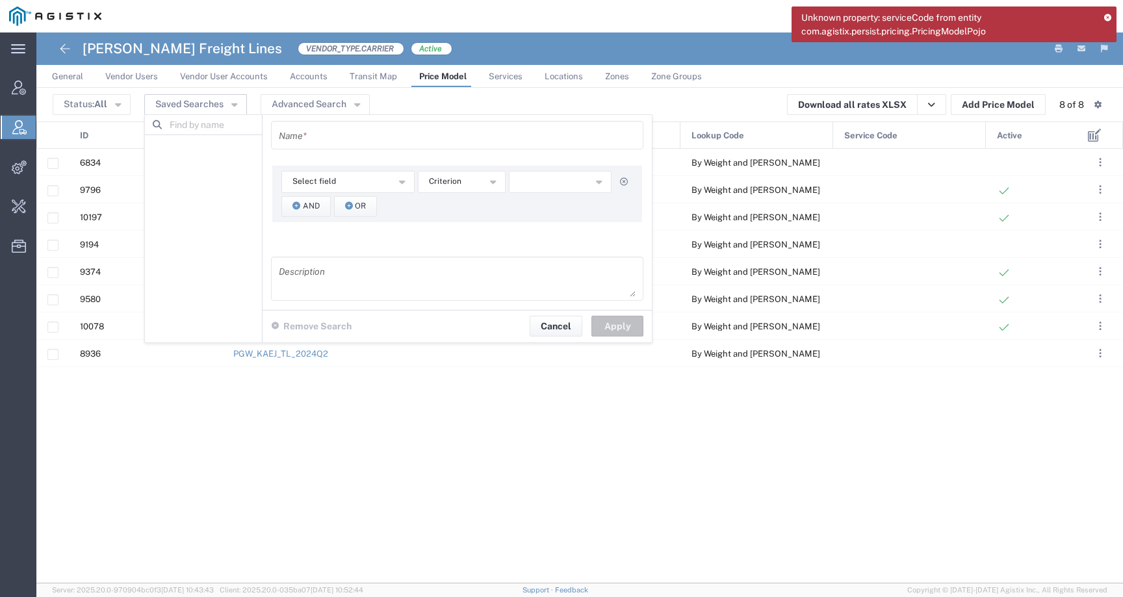
click at [294, 137] on input "text" at bounding box center [457, 135] width 357 height 23
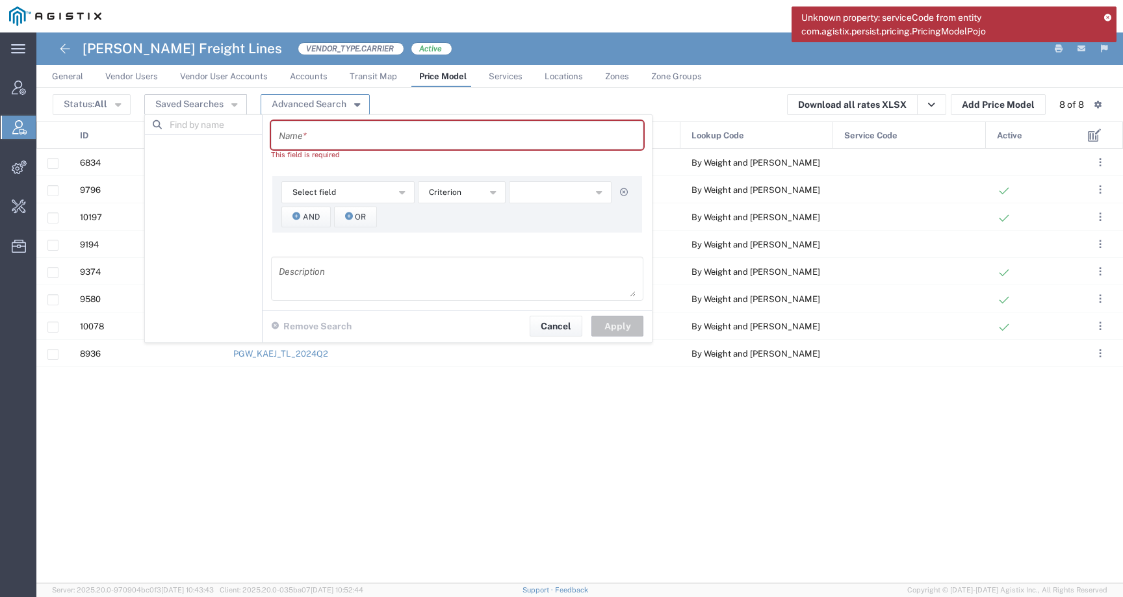
click at [292, 105] on button "Advanced Search" at bounding box center [315, 104] width 109 height 21
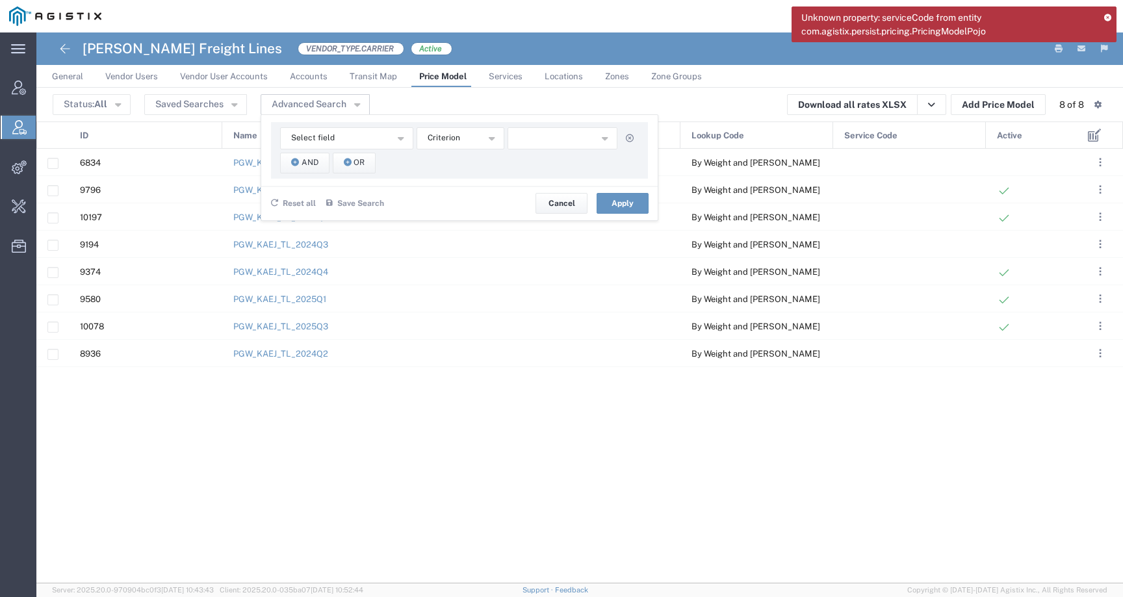
click at [186, 475] on div "6834 PGW_KAEJ_TL_2024Q1 By Weight and Miles 9796 PGW_KAEJ_TL_2025Q2 By Weight a…" at bounding box center [556, 366] width 1041 height 435
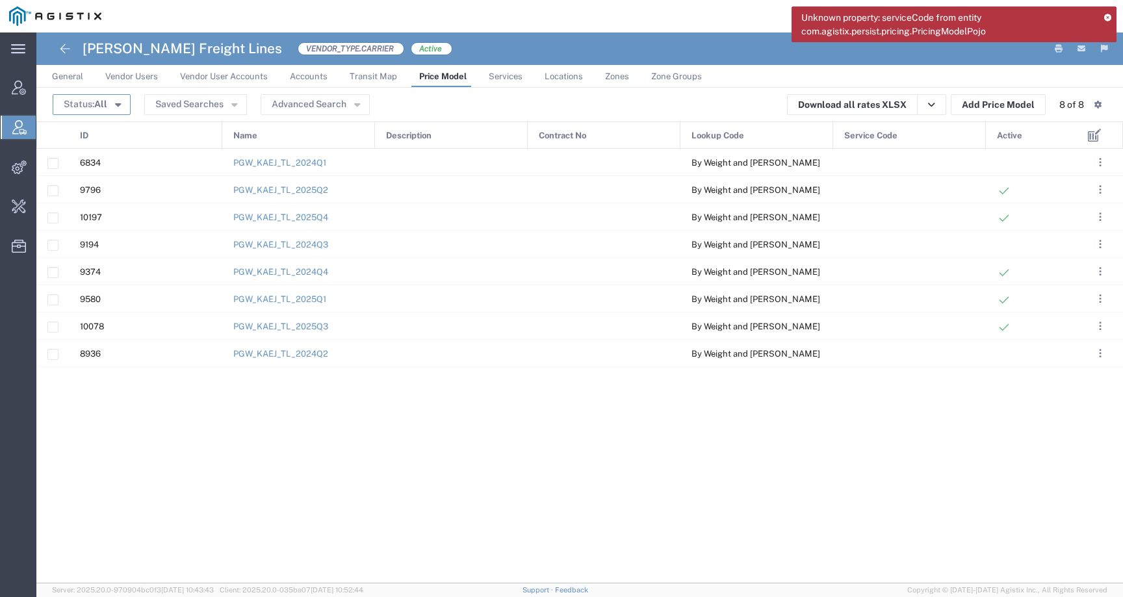
click at [101, 102] on span "All" at bounding box center [100, 104] width 13 height 10
click at [98, 138] on span "Active" at bounding box center [129, 129] width 150 height 20
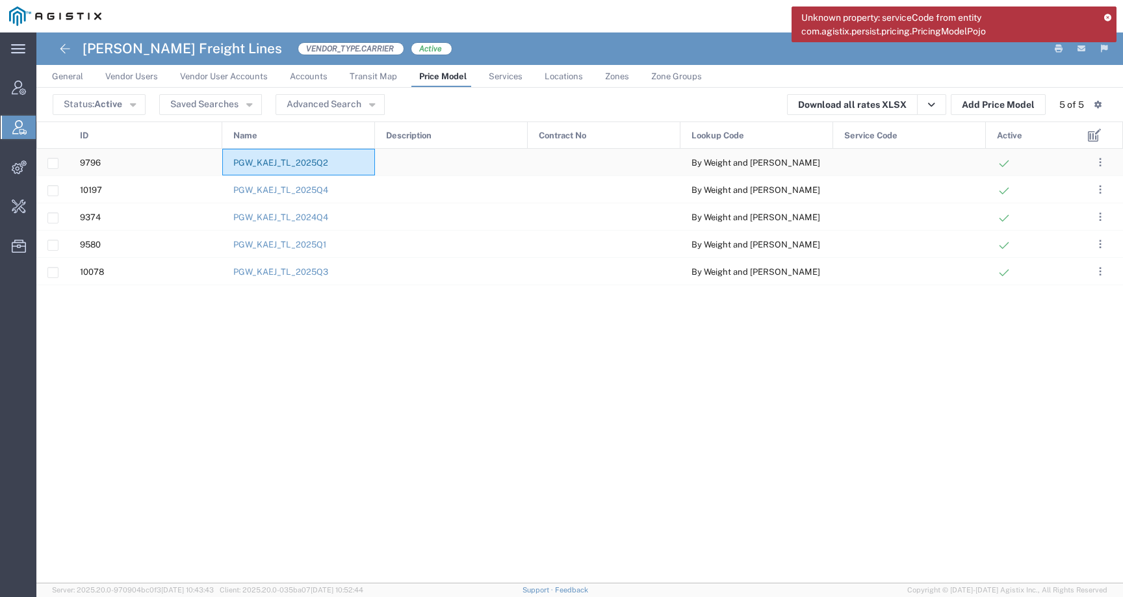
click at [248, 163] on link "PGW_KAEJ_TL_2025Q2" at bounding box center [280, 163] width 95 height 10
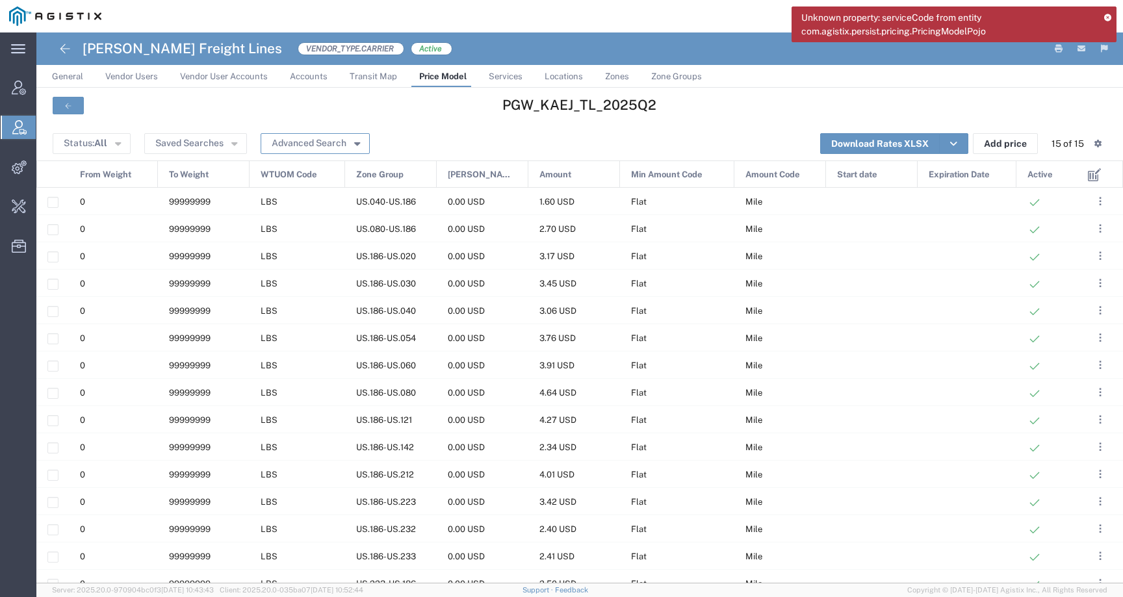
click at [283, 146] on button "Advanced Search" at bounding box center [315, 143] width 109 height 21
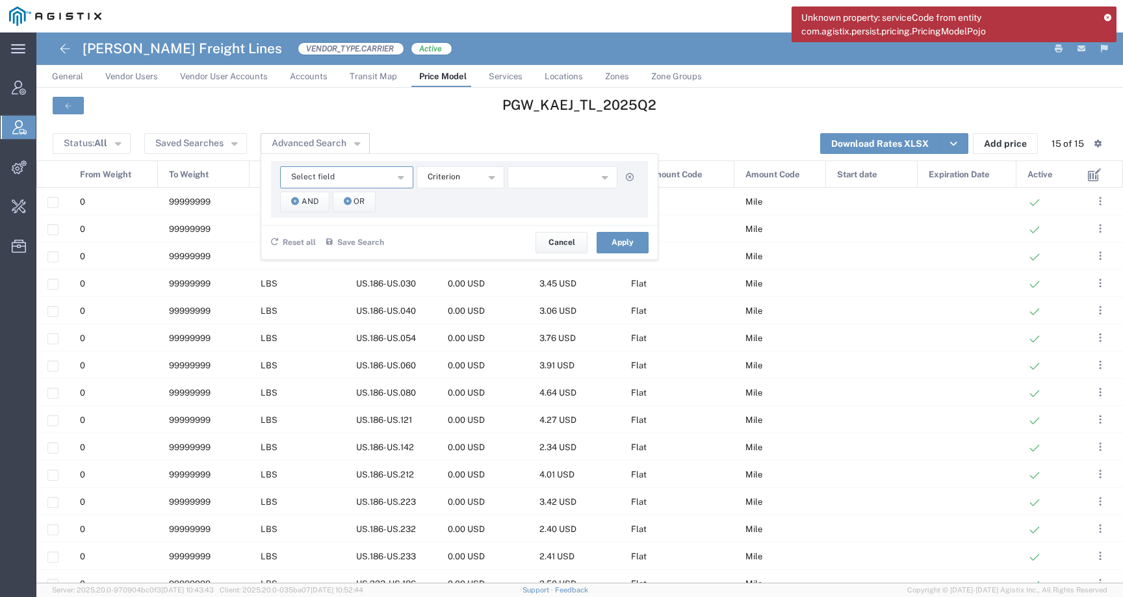
click at [316, 176] on span "Select field" at bounding box center [313, 177] width 44 height 12
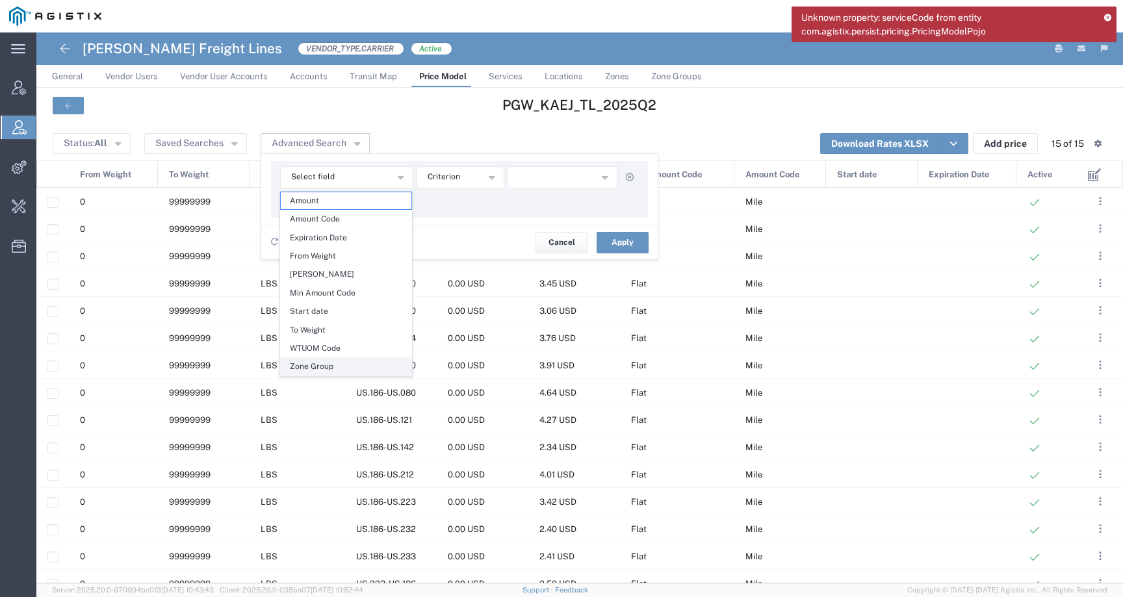
click at [317, 363] on span "Zone Group" at bounding box center [346, 366] width 131 height 17
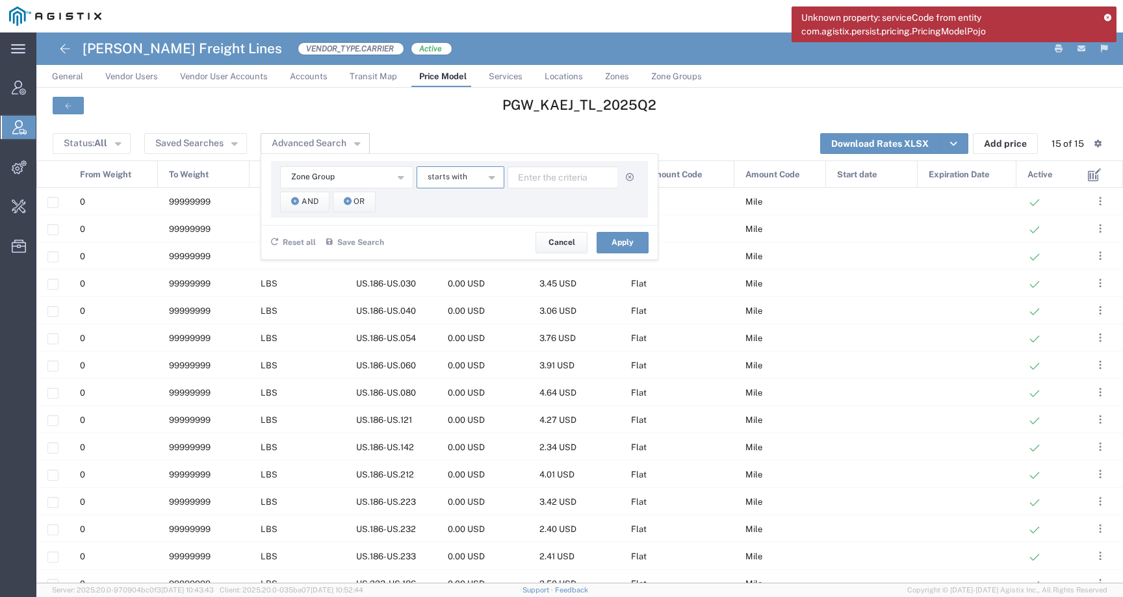
click at [450, 177] on span "starts with" at bounding box center [448, 177] width 40 height 12
click at [458, 203] on span "contains" at bounding box center [459, 200] width 85 height 17
click at [560, 177] on input "text" at bounding box center [563, 177] width 111 height 22
paste input "18640"
type input "18640"
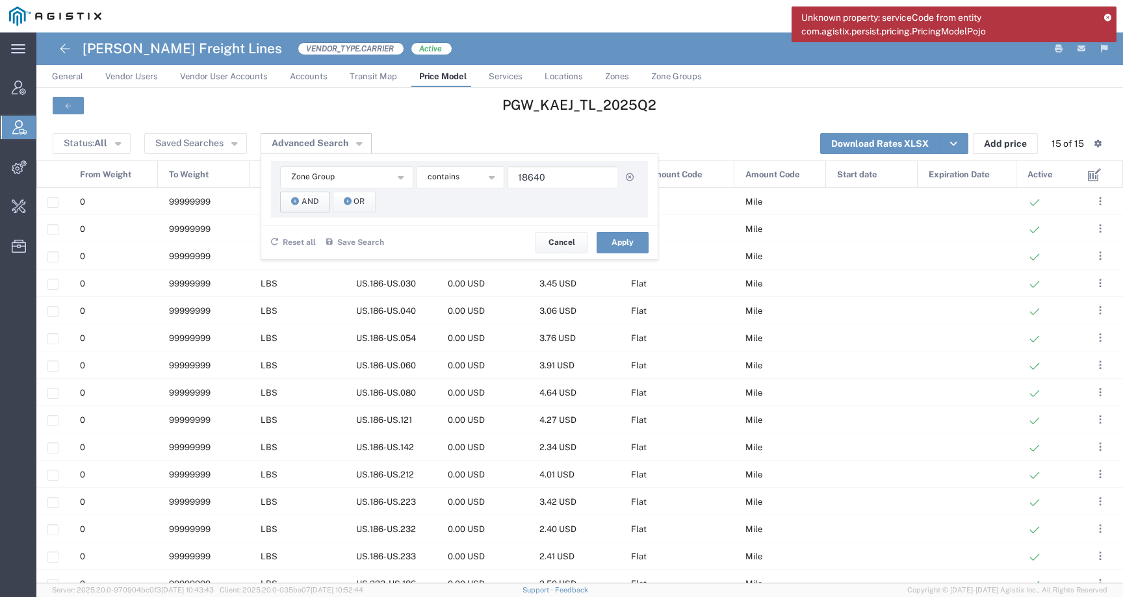
click at [314, 202] on span "And" at bounding box center [310, 202] width 17 height 12
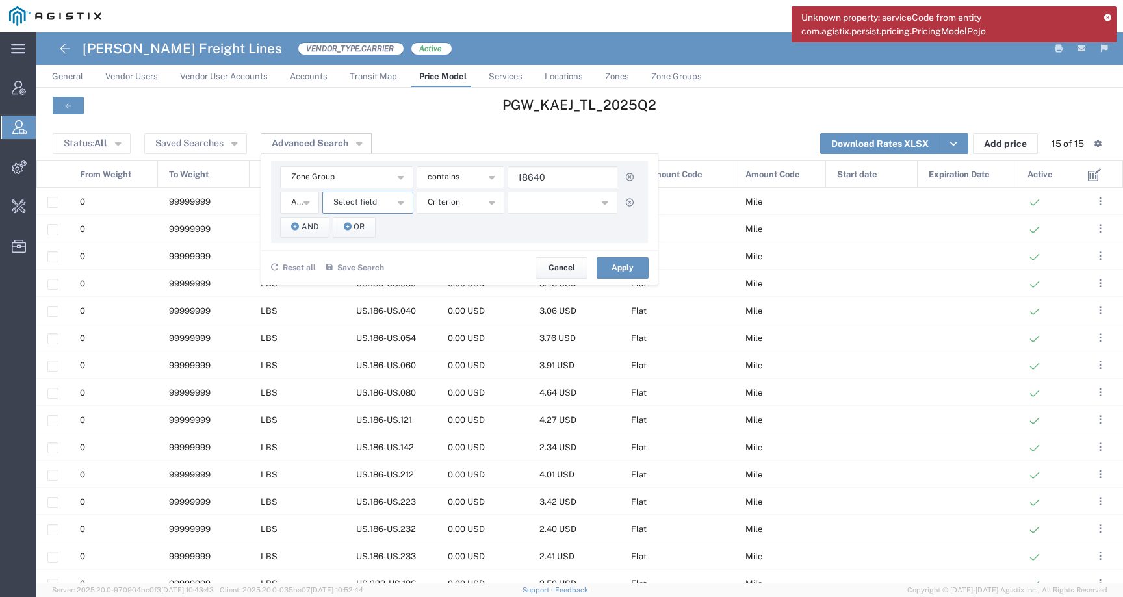
click at [409, 208] on button "Select field" at bounding box center [367, 203] width 91 height 22
click at [375, 396] on span "Zone Group" at bounding box center [367, 392] width 88 height 17
click at [465, 206] on button "starts with" at bounding box center [461, 203] width 88 height 22
click at [465, 225] on span "contains" at bounding box center [459, 226] width 85 height 17
click at [536, 213] on input "text" at bounding box center [563, 203] width 111 height 22
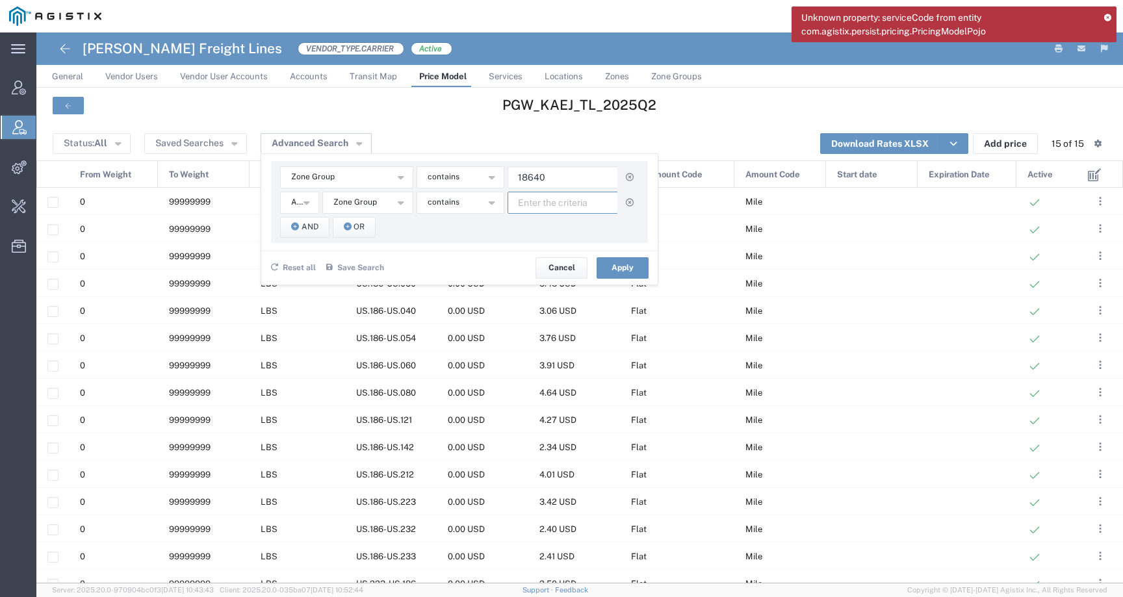
paste input "12189"
type input "12189"
click at [614, 260] on button "Apply" at bounding box center [623, 267] width 52 height 21
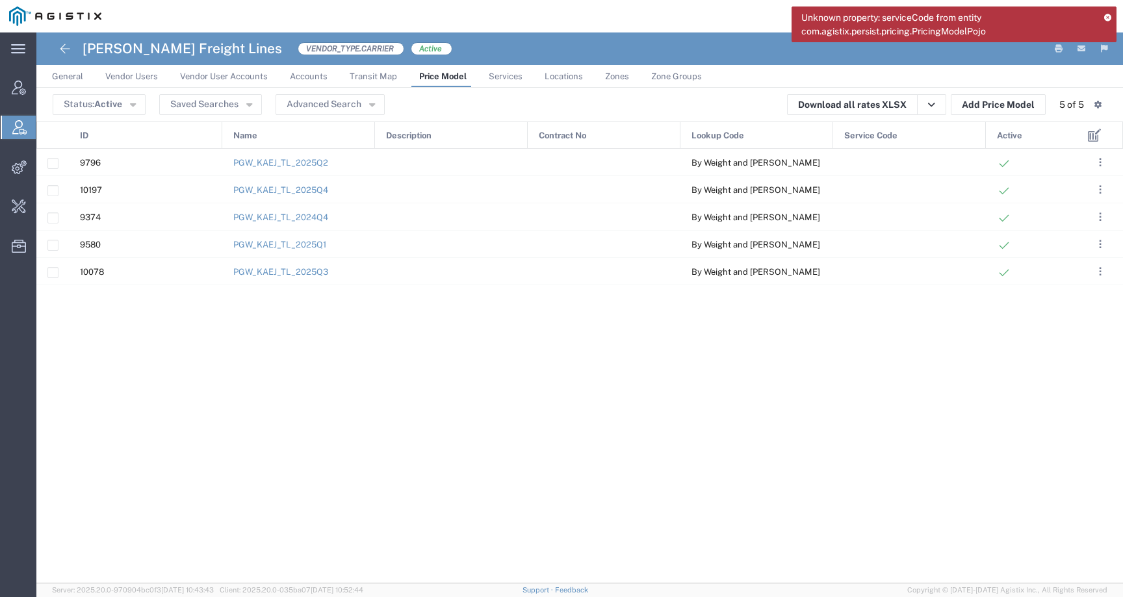
click at [1107, 17] on icon at bounding box center [1107, 17] width 7 height 7
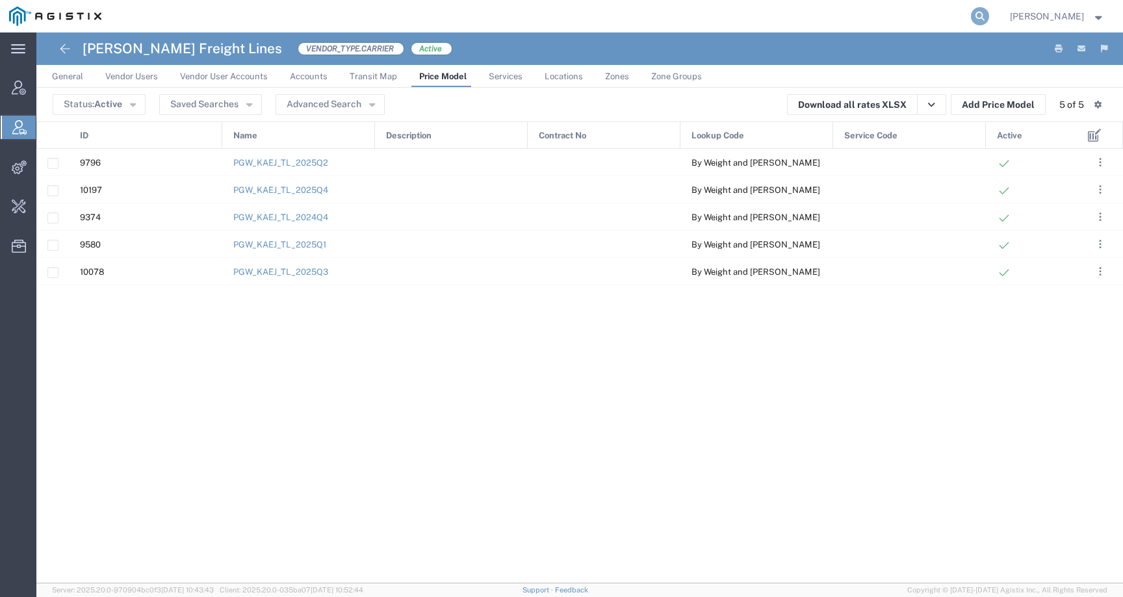
click at [989, 14] on icon at bounding box center [980, 16] width 18 height 18
click at [714, 18] on input "search" at bounding box center [773, 16] width 395 height 31
click at [317, 191] on link "PGW_KAEJ_TL_2025Q4" at bounding box center [280, 190] width 95 height 10
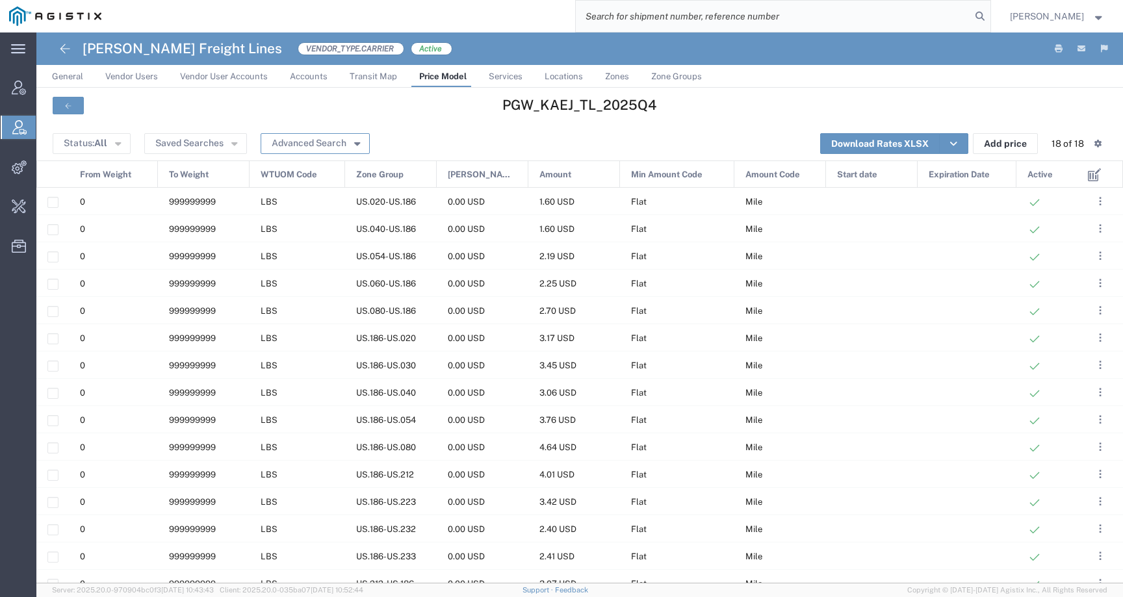
click at [326, 147] on button "Advanced Search" at bounding box center [315, 143] width 109 height 21
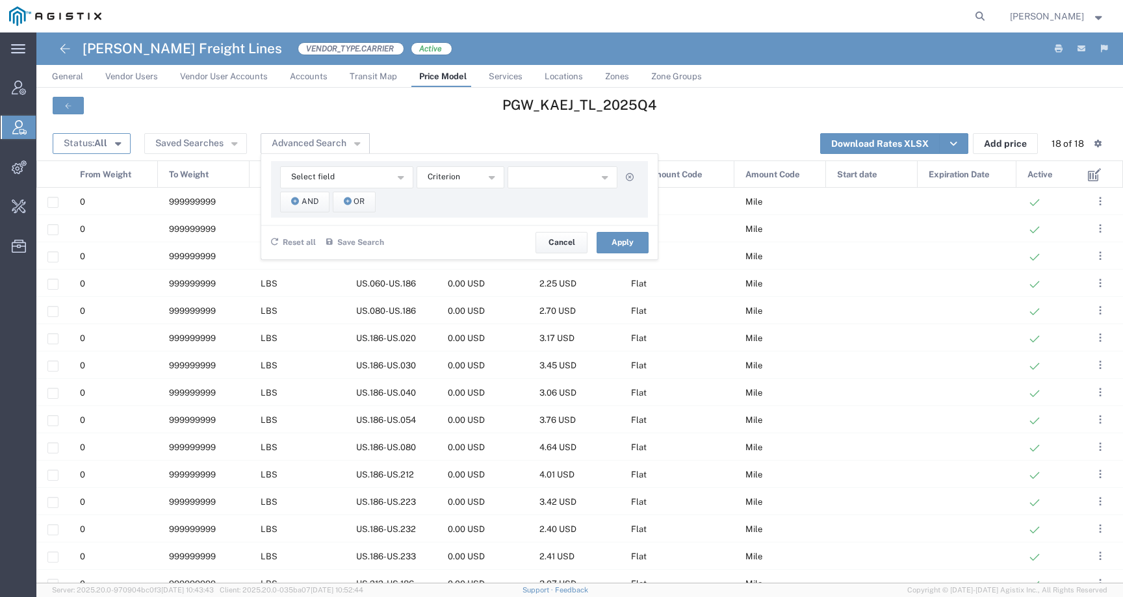
click at [113, 148] on button "Status: All" at bounding box center [92, 143] width 78 height 21
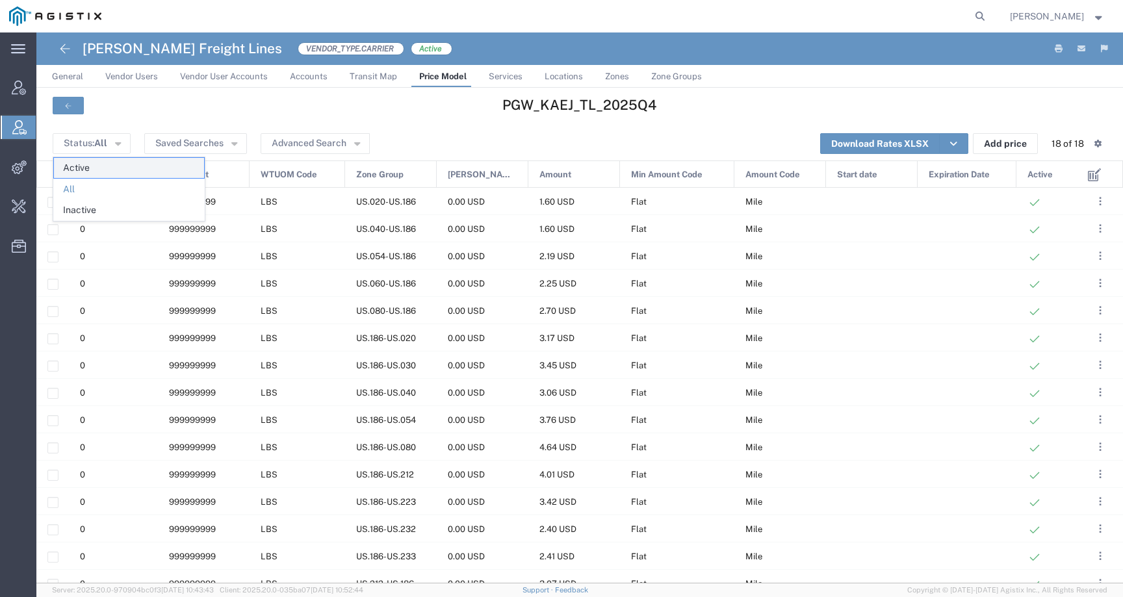
click at [155, 172] on span "Active" at bounding box center [129, 168] width 150 height 20
click at [330, 142] on button "Advanced Search" at bounding box center [330, 143] width 109 height 21
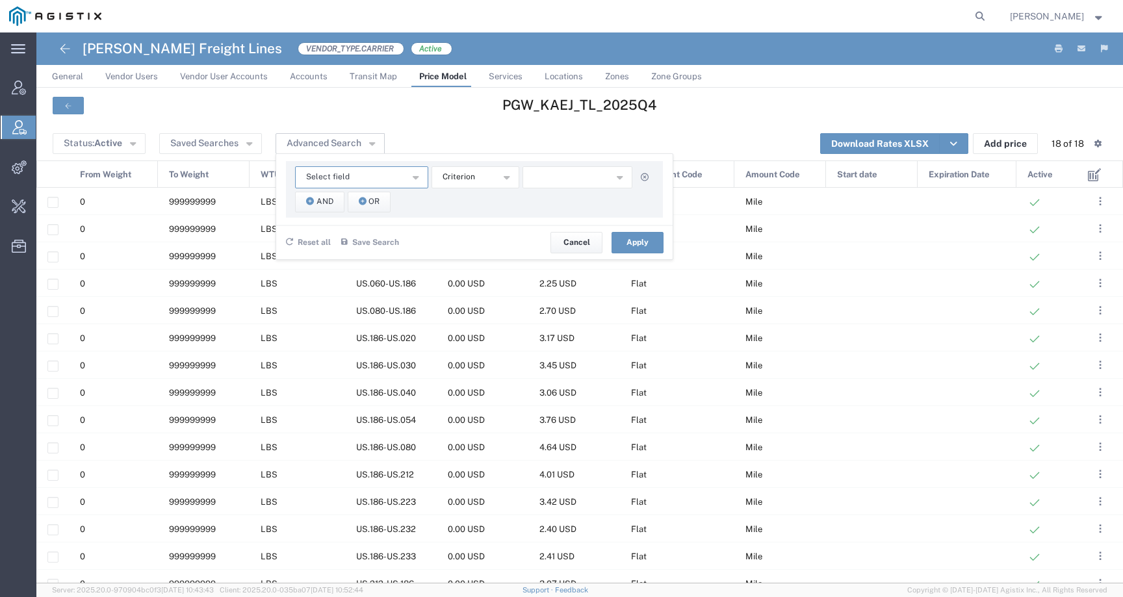
click at [360, 172] on button "Select field" at bounding box center [361, 177] width 133 height 22
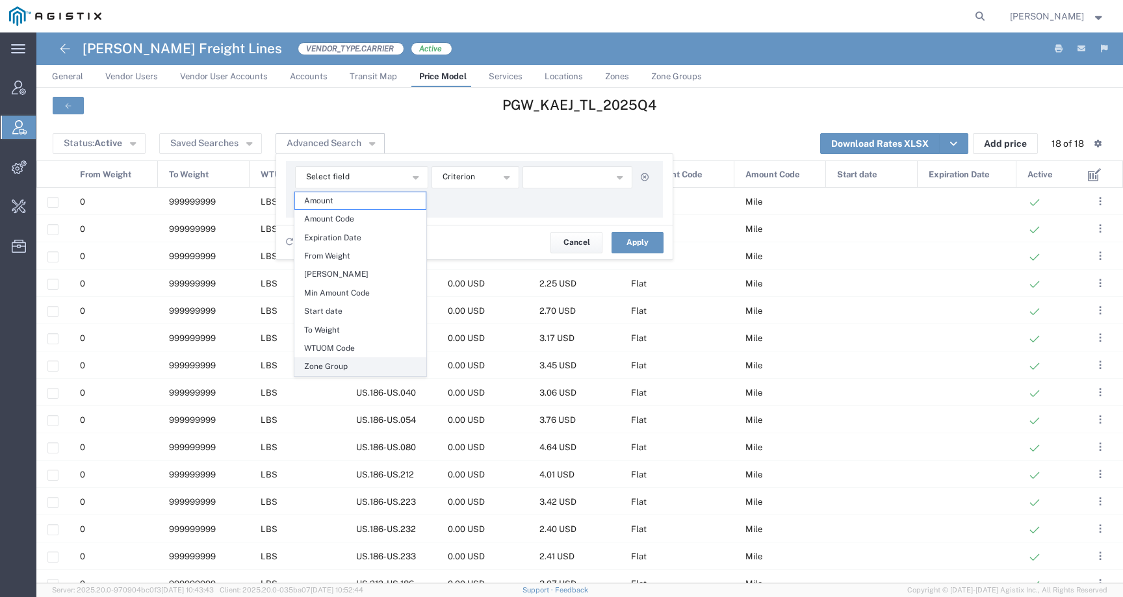
click at [341, 365] on span "Zone Group" at bounding box center [360, 366] width 131 height 17
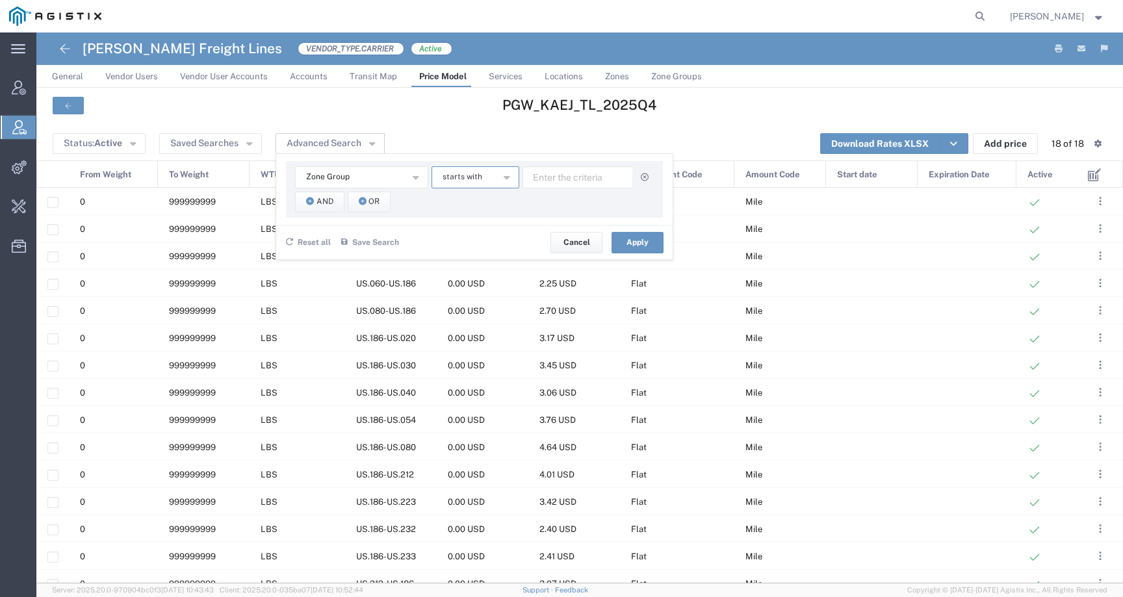
click at [471, 167] on button "starts with" at bounding box center [476, 177] width 88 height 22
click at [556, 179] on input "text" at bounding box center [578, 177] width 111 height 22
click at [475, 181] on span "starts with" at bounding box center [463, 177] width 40 height 12
click at [348, 186] on button "Zone Group" at bounding box center [361, 177] width 133 height 22
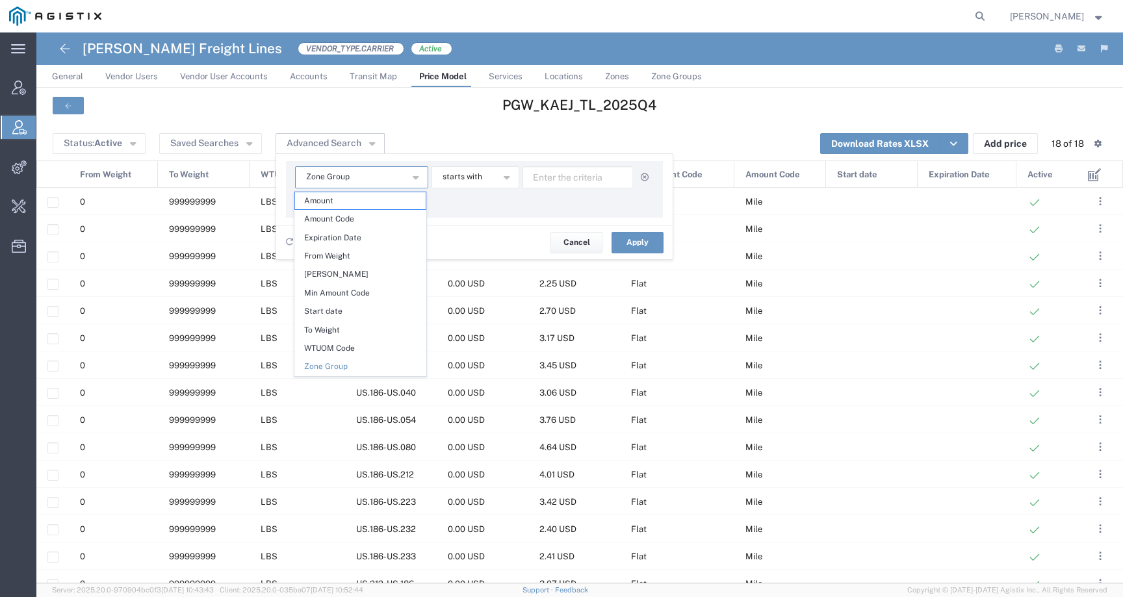
click at [368, 185] on button "Zone Group" at bounding box center [361, 177] width 133 height 22
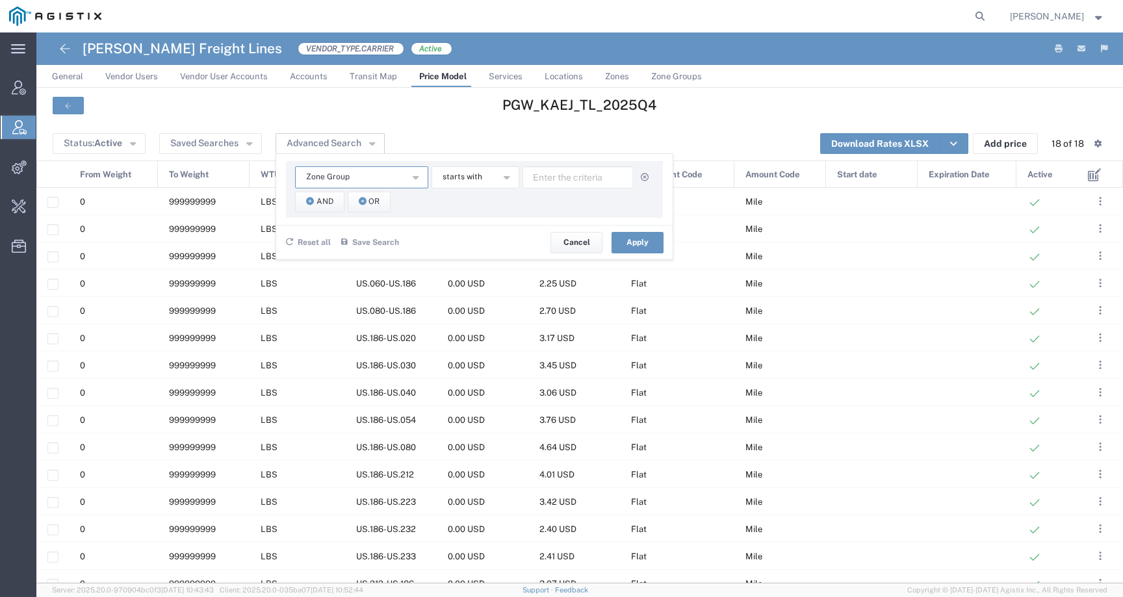
click at [368, 185] on button "Zone Group" at bounding box center [361, 177] width 133 height 22
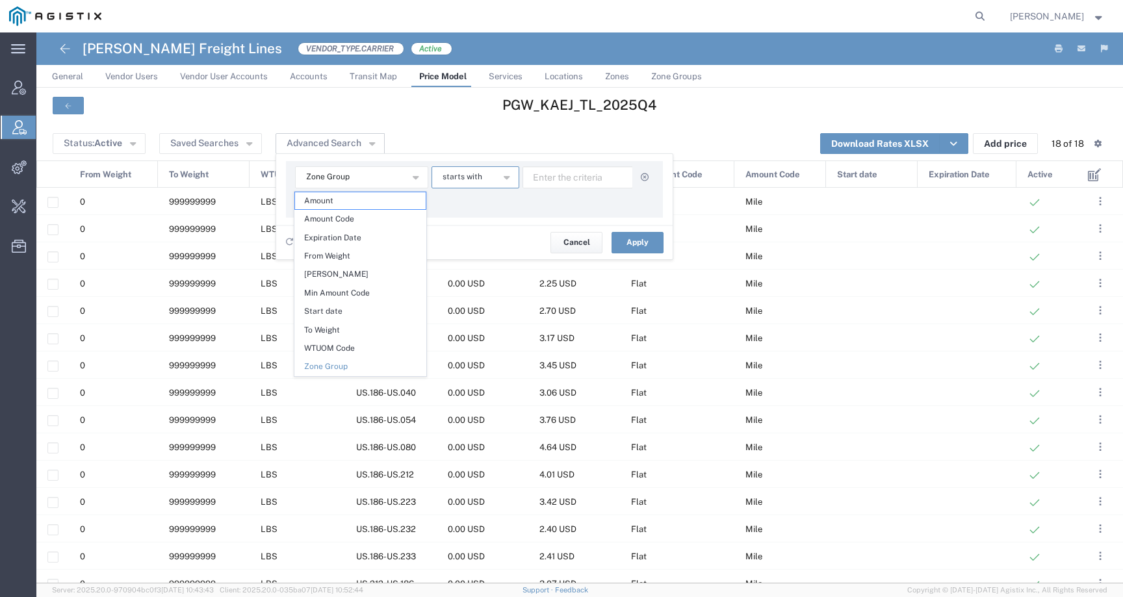
click at [484, 179] on button "starts with" at bounding box center [476, 177] width 88 height 22
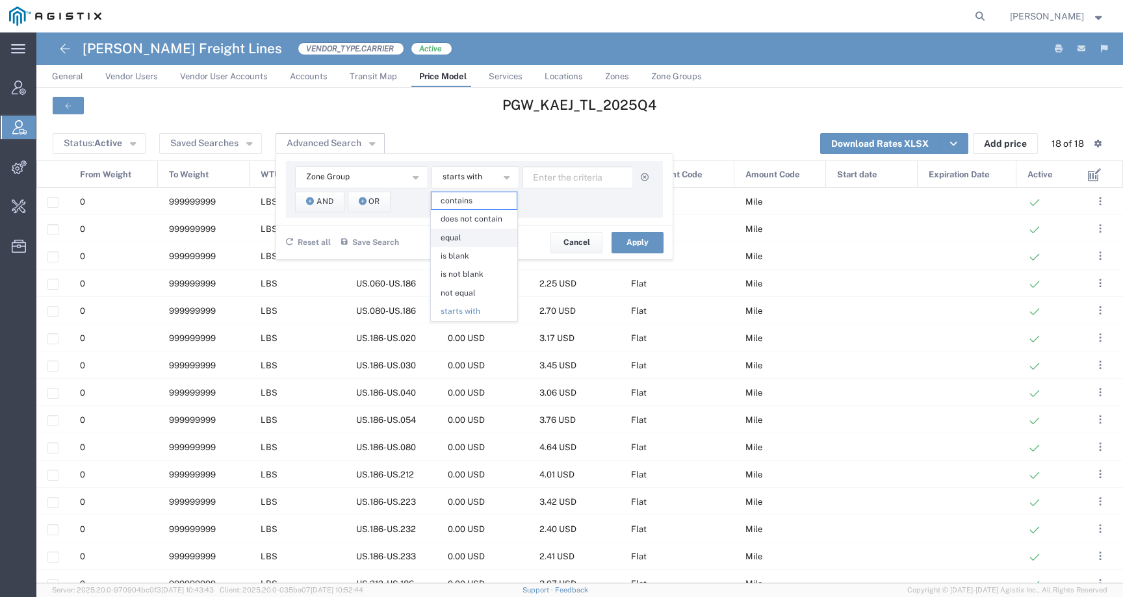
click at [477, 245] on span "equal" at bounding box center [474, 237] width 85 height 17
click at [588, 176] on input "text" at bounding box center [578, 177] width 111 height 22
paste input "18640"
type input "18640"
click at [318, 209] on button "And" at bounding box center [319, 202] width 49 height 21
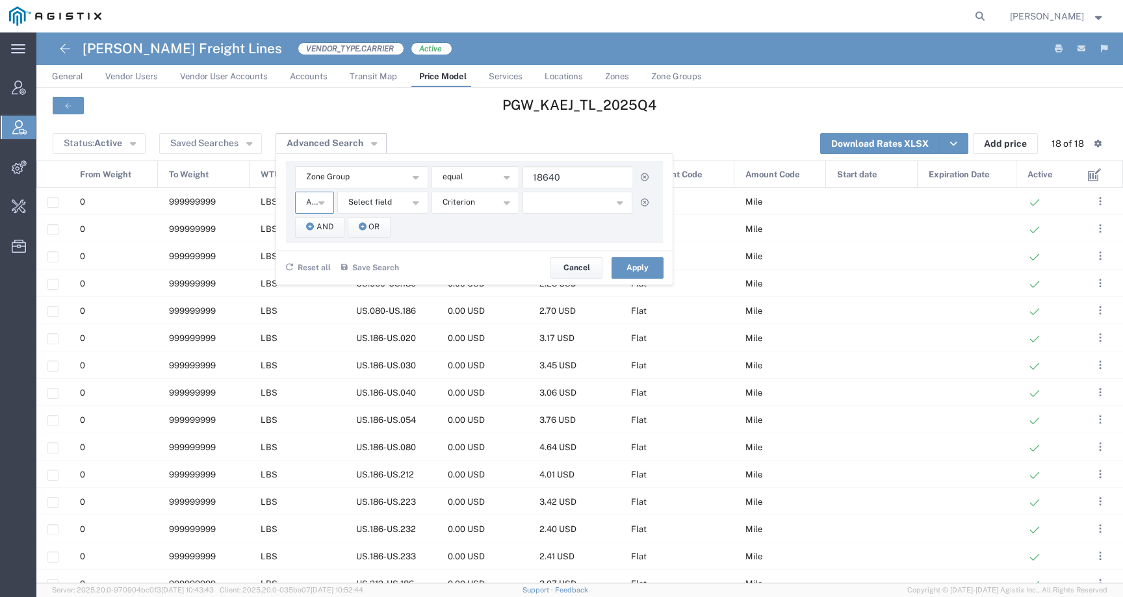
click at [326, 203] on button "And" at bounding box center [314, 203] width 39 height 22
click at [359, 212] on button "Select field" at bounding box center [382, 203] width 91 height 22
click at [379, 391] on span "Zone Group" at bounding box center [381, 392] width 88 height 17
click at [497, 208] on button "starts with" at bounding box center [476, 203] width 88 height 22
click at [480, 262] on span "equal" at bounding box center [474, 263] width 85 height 17
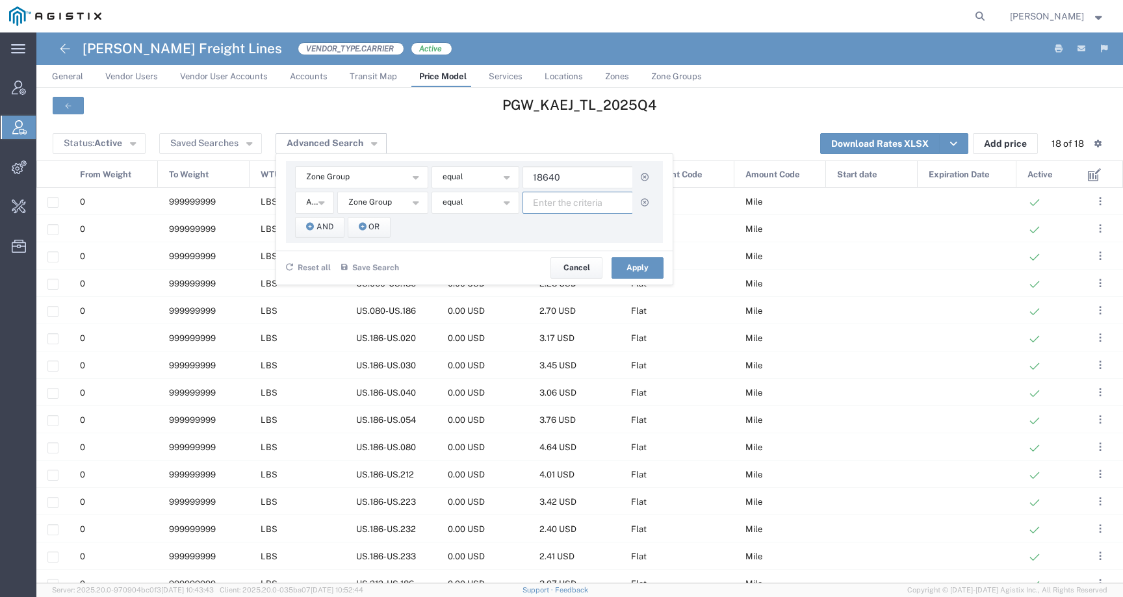
click at [579, 207] on input "text" at bounding box center [578, 203] width 111 height 22
paste input "12189"
type input "12189"
click at [638, 271] on button "Apply" at bounding box center [638, 267] width 52 height 21
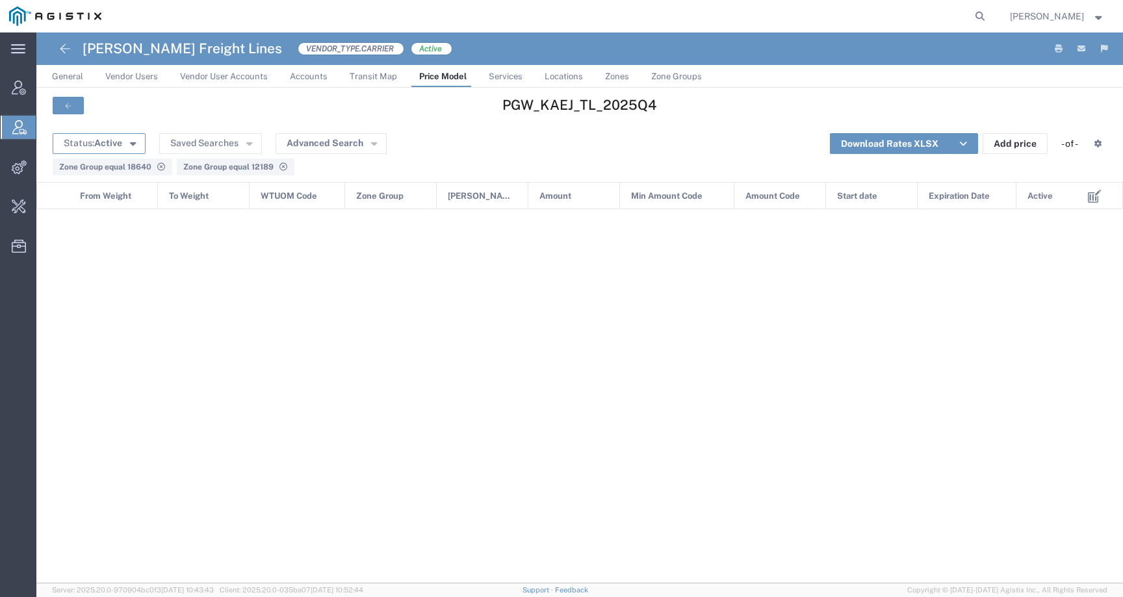
click at [118, 141] on span "Active" at bounding box center [108, 143] width 28 height 10
click at [213, 147] on button "Saved Searches" at bounding box center [210, 143] width 103 height 21
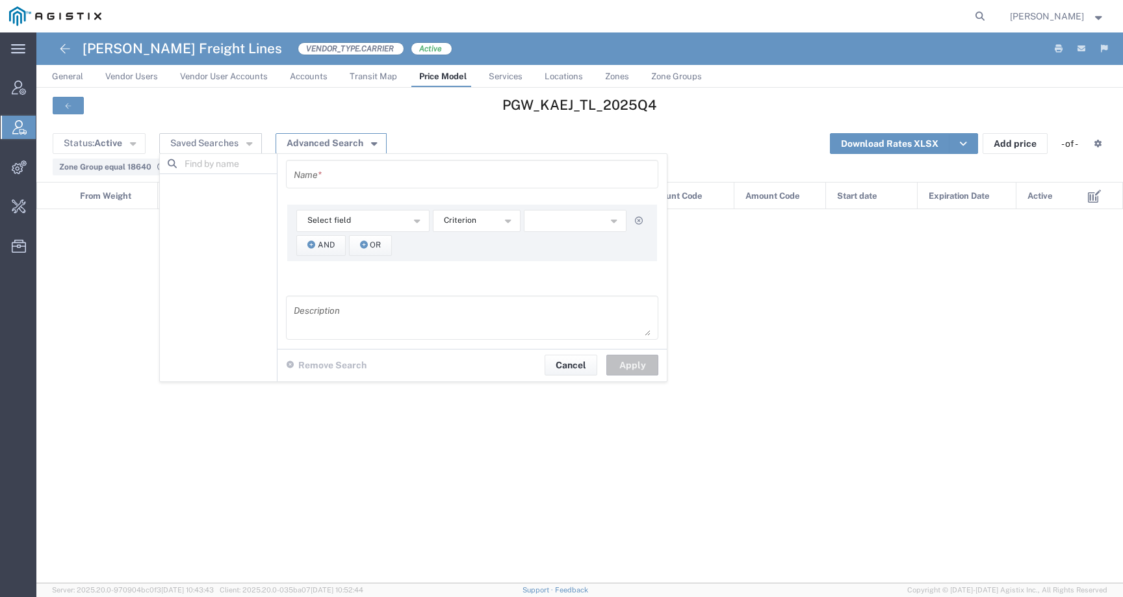
click at [328, 138] on button "Advanced Search" at bounding box center [331, 143] width 111 height 21
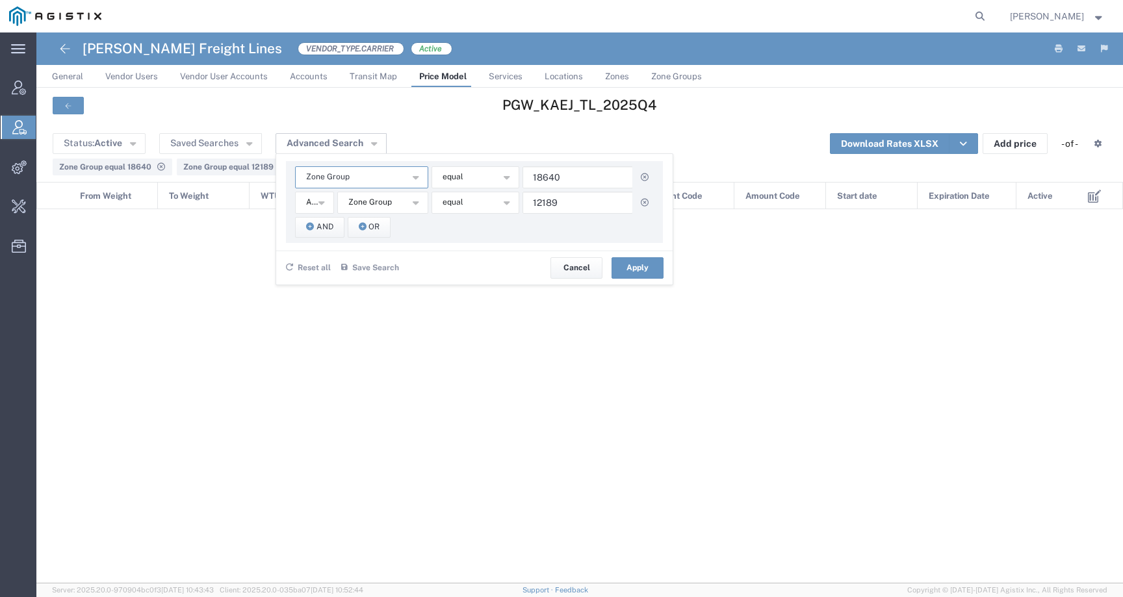
click at [365, 188] on button "Zone Group" at bounding box center [361, 177] width 133 height 22
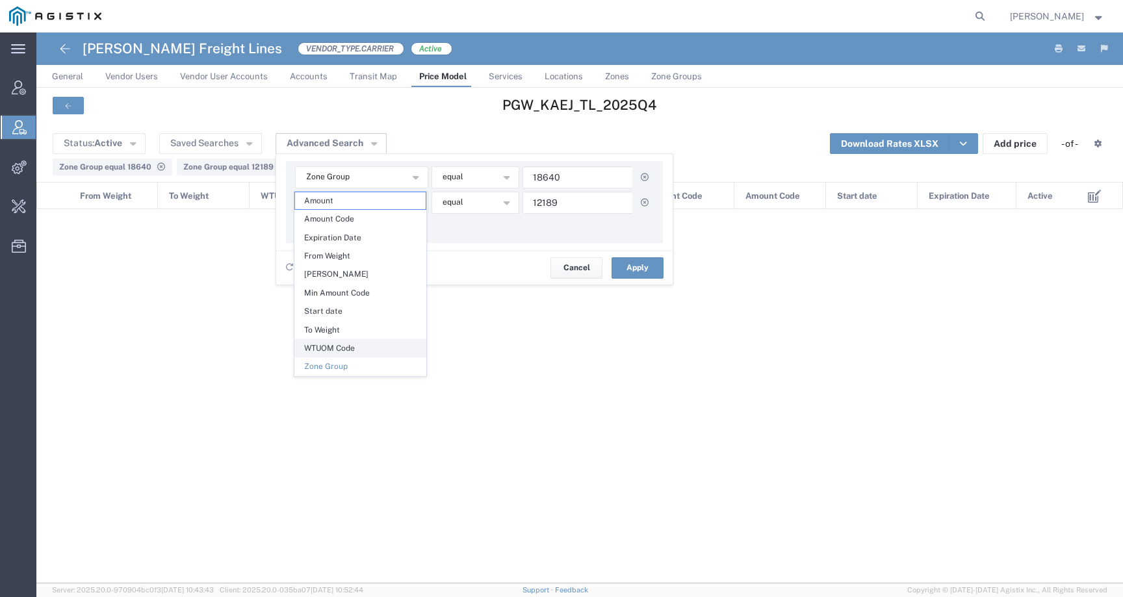
click at [358, 348] on span "WTUOM Code" at bounding box center [360, 348] width 131 height 17
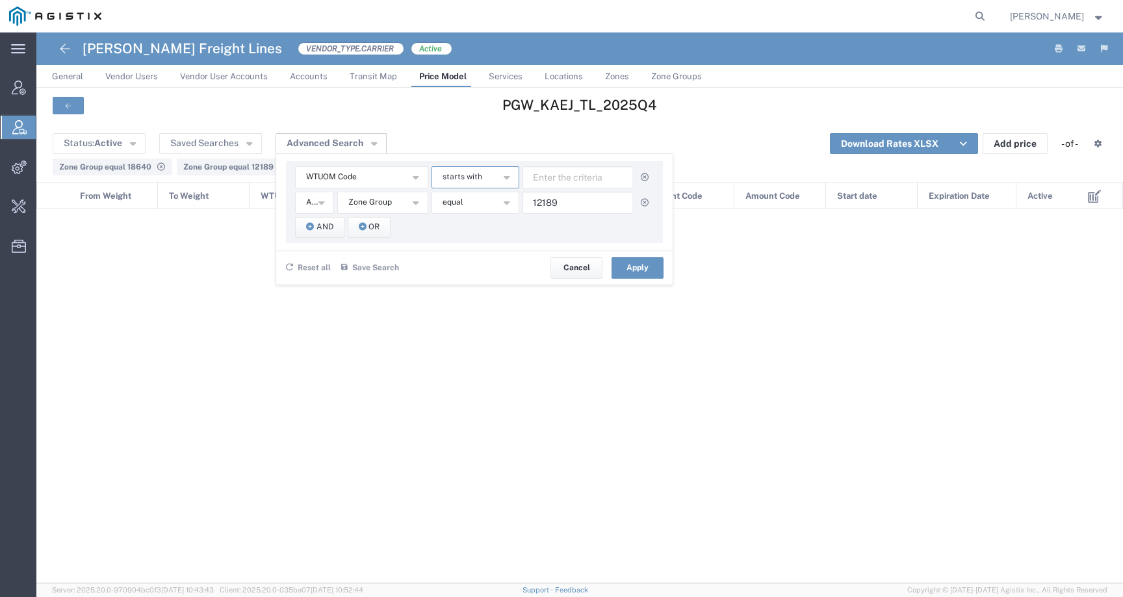
click at [466, 172] on span "starts with" at bounding box center [463, 177] width 40 height 12
click at [466, 233] on span "equal" at bounding box center [474, 237] width 85 height 17
click at [554, 178] on input "text" at bounding box center [578, 177] width 111 height 22
paste input "12189"
type input "12189"
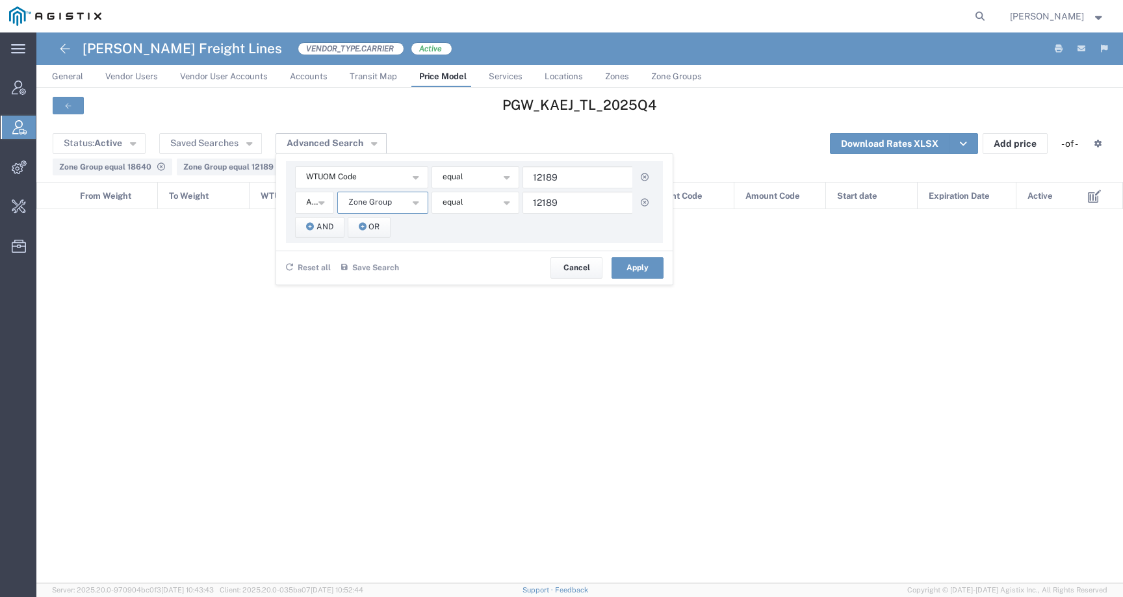
click at [361, 195] on button "Zone Group" at bounding box center [382, 203] width 91 height 22
click at [345, 174] on span "WTUOM Code" at bounding box center [331, 177] width 51 height 12
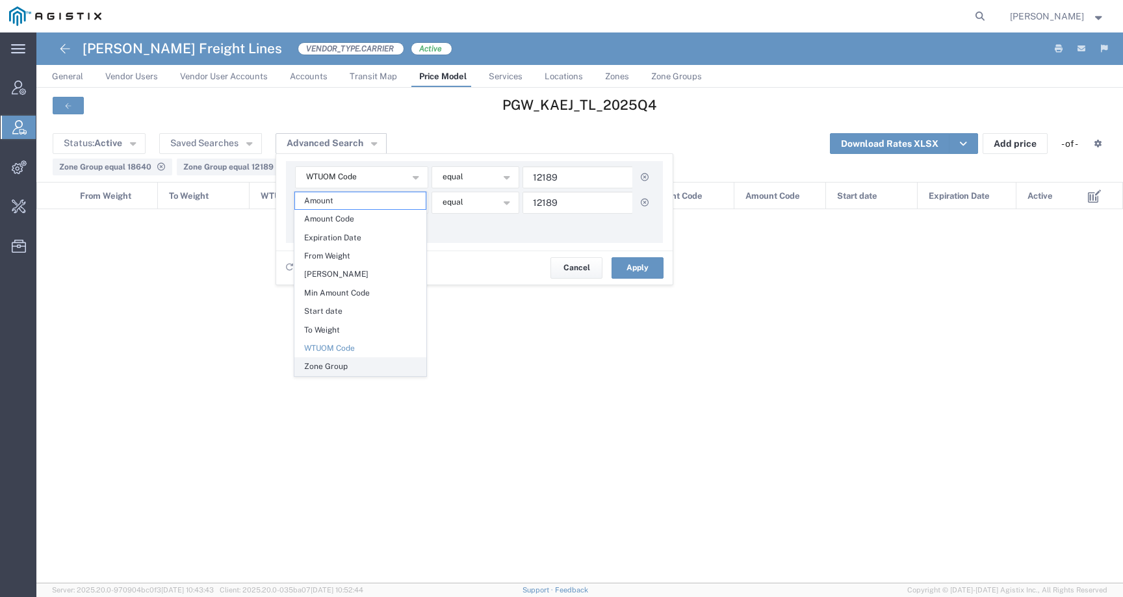
click at [342, 362] on span "Zone Group" at bounding box center [360, 366] width 131 height 17
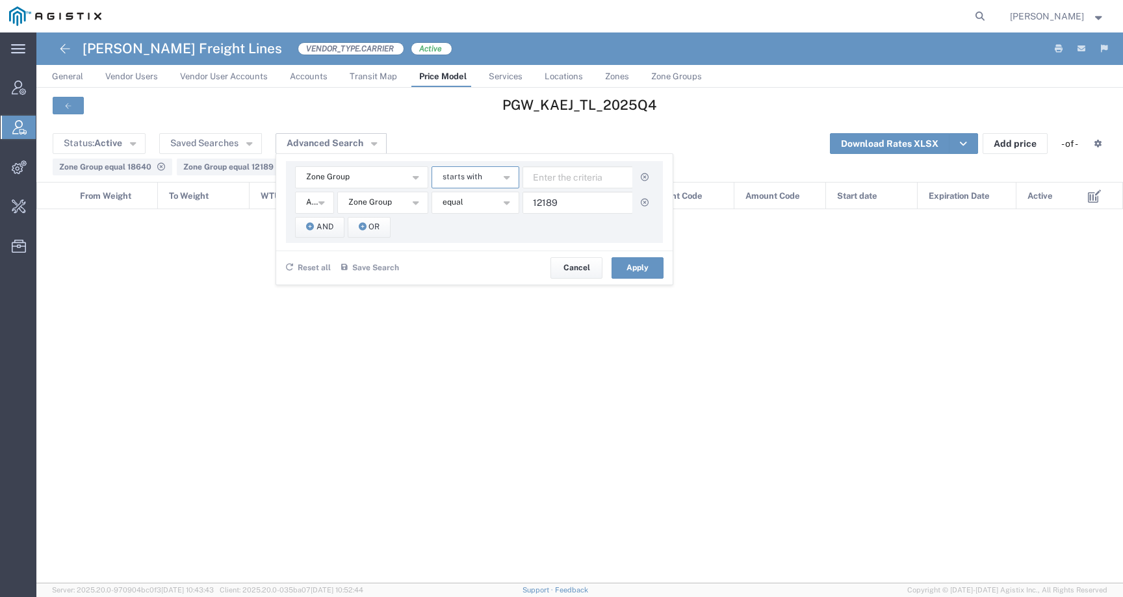
click at [473, 183] on span "starts with" at bounding box center [463, 177] width 40 height 12
click at [577, 177] on input "text" at bounding box center [578, 177] width 111 height 22
paste input "18640"
type input "18640"
click at [372, 206] on span "Zone Group" at bounding box center [370, 202] width 44 height 12
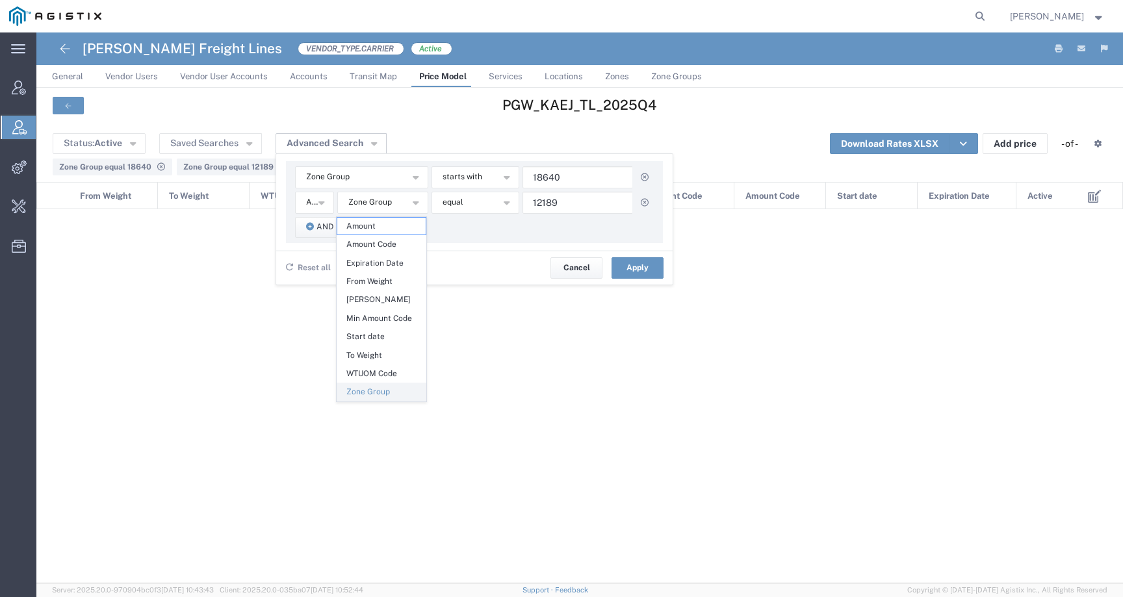
click at [384, 391] on span "Zone Group" at bounding box center [381, 392] width 88 height 17
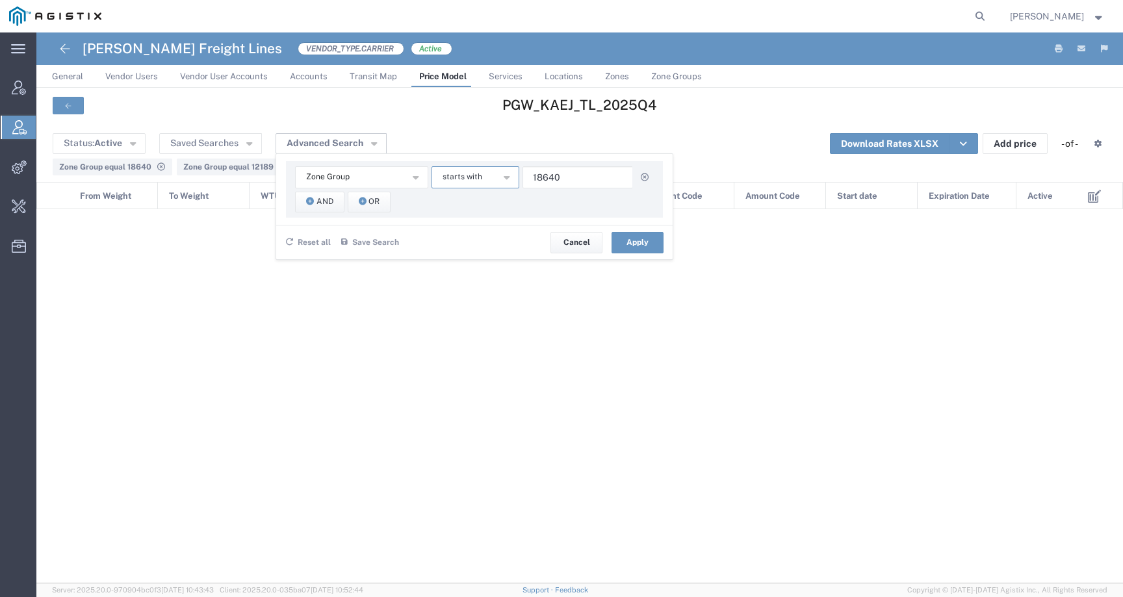
click at [476, 179] on span "starts with" at bounding box center [463, 177] width 40 height 12
click at [471, 200] on span "contains" at bounding box center [474, 200] width 85 height 17
click at [326, 197] on span "And" at bounding box center [325, 202] width 17 height 12
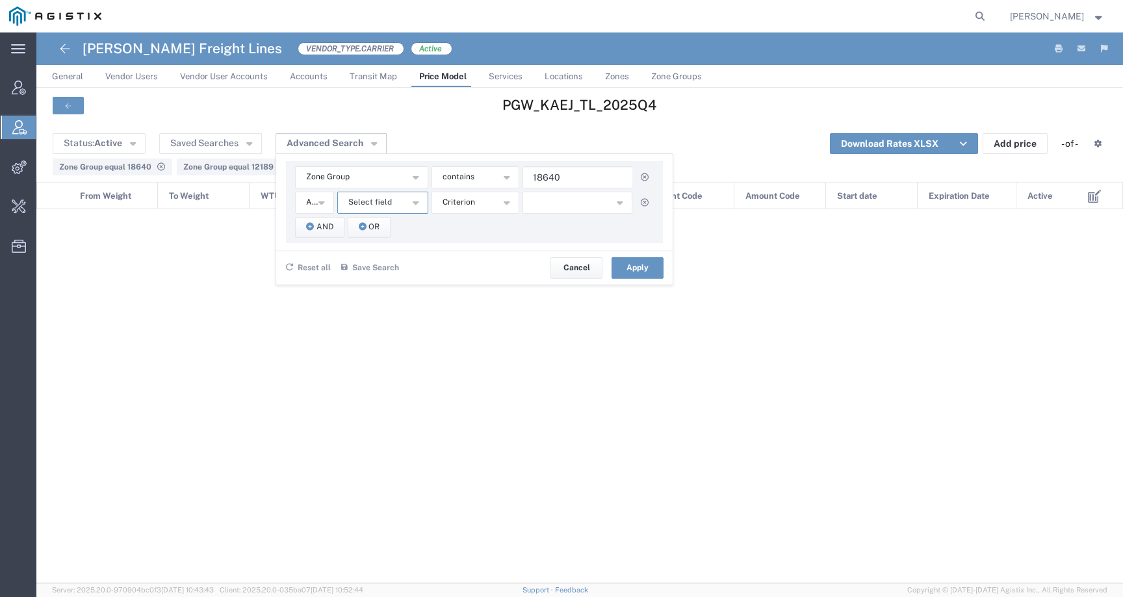
click at [352, 205] on span "Select field" at bounding box center [370, 202] width 44 height 12
click at [364, 388] on span "Zone Group" at bounding box center [381, 392] width 88 height 17
click at [462, 199] on span "starts with" at bounding box center [463, 202] width 40 height 12
click at [477, 226] on span "contains" at bounding box center [474, 226] width 85 height 17
click at [582, 200] on input "text" at bounding box center [578, 203] width 111 height 22
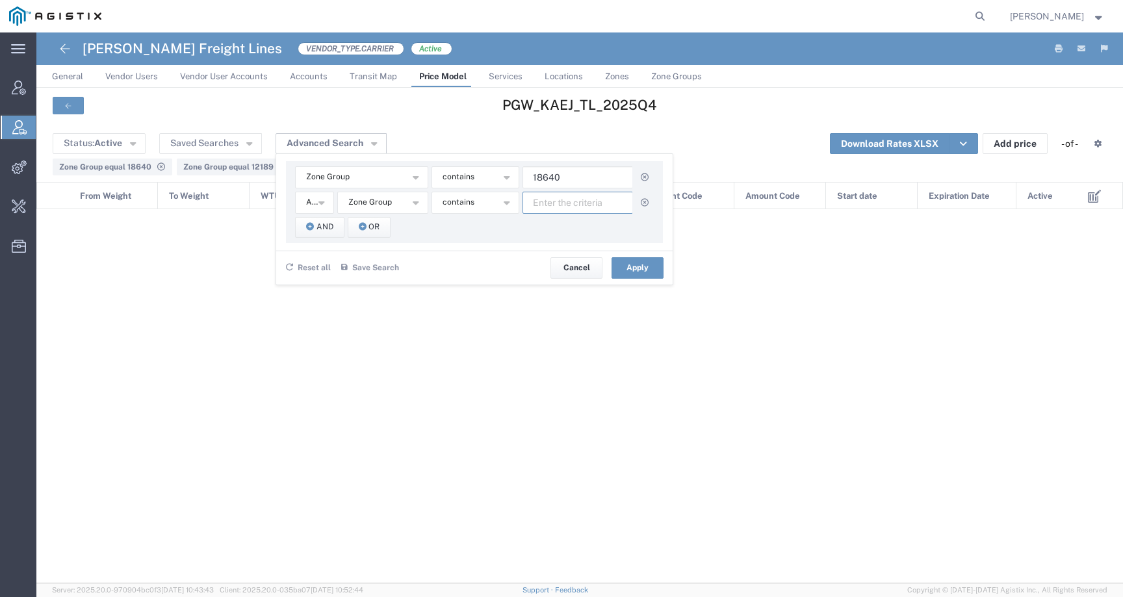
paste input "12189"
type input "12189"
click at [638, 268] on button "Apply" at bounding box center [638, 267] width 52 height 21
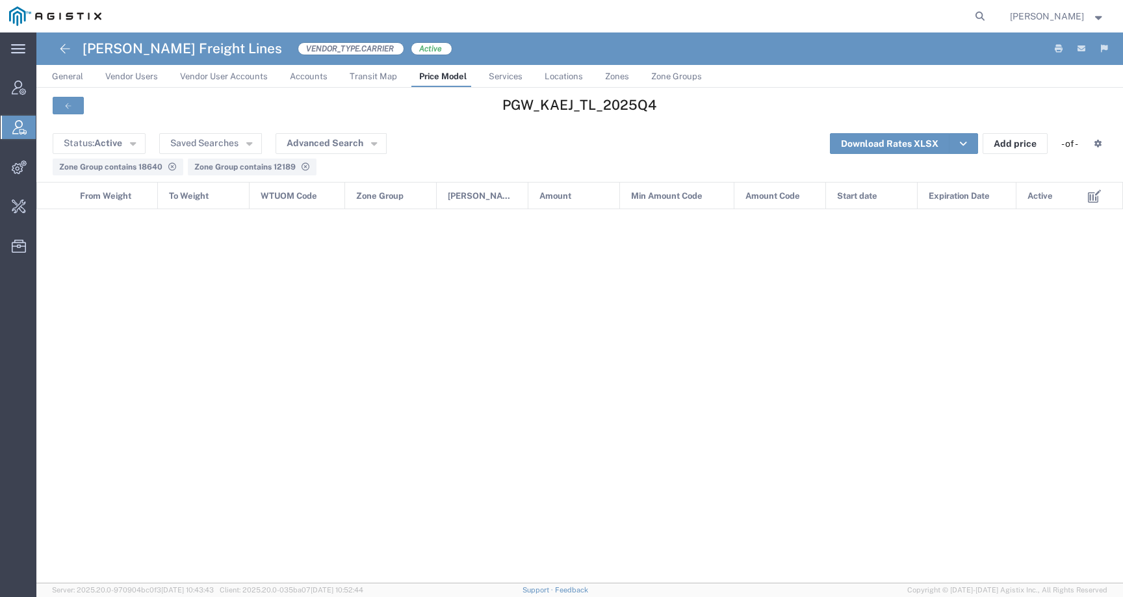
click at [426, 79] on span "Price Model" at bounding box center [442, 77] width 47 height 10
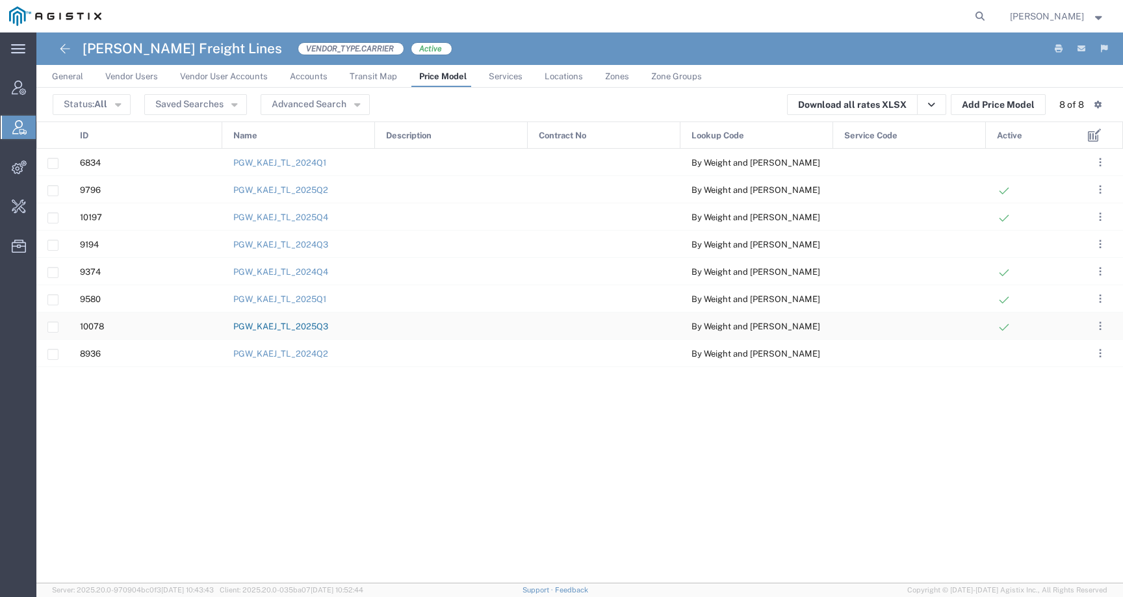
click at [323, 327] on link "PGW_KAEJ_TL_2025Q3" at bounding box center [280, 327] width 95 height 10
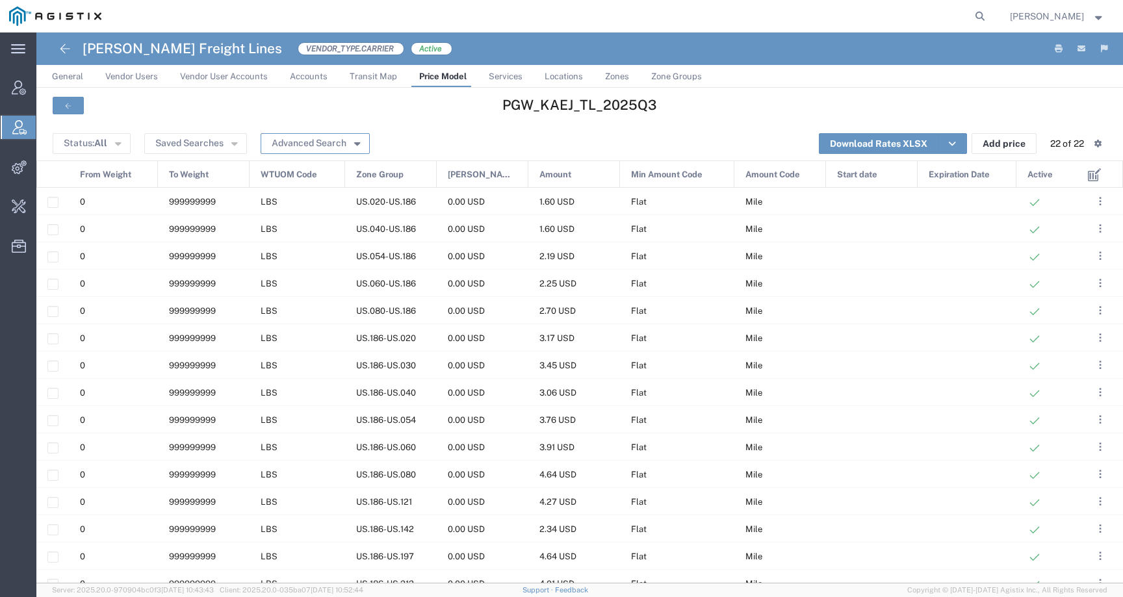
click at [337, 146] on button "Advanced Search" at bounding box center [315, 143] width 109 height 21
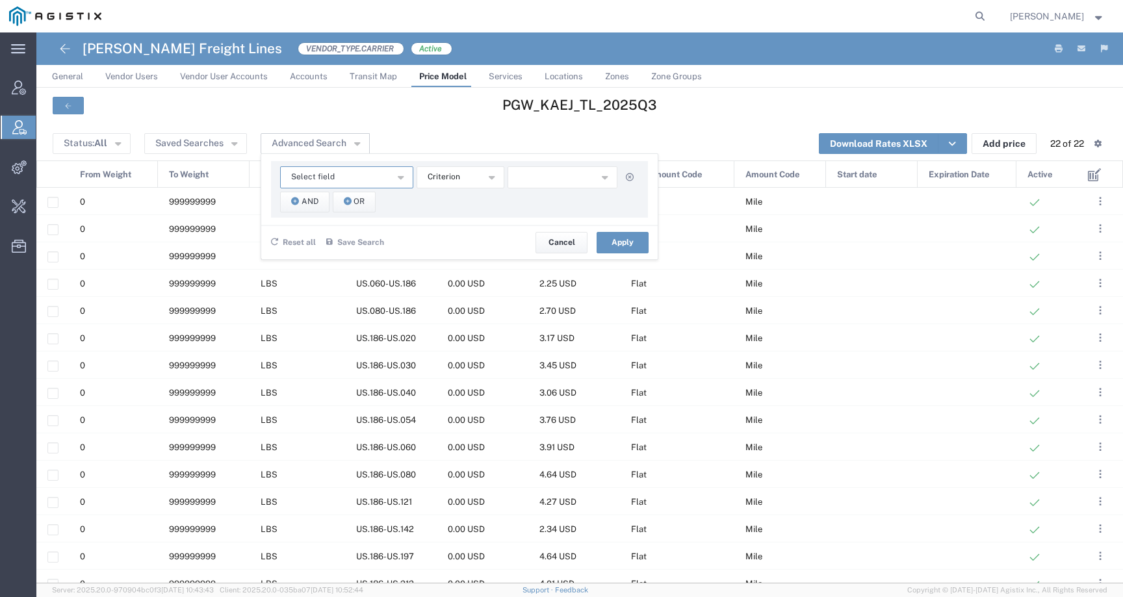
click at [339, 172] on button "Select field" at bounding box center [346, 177] width 133 height 22
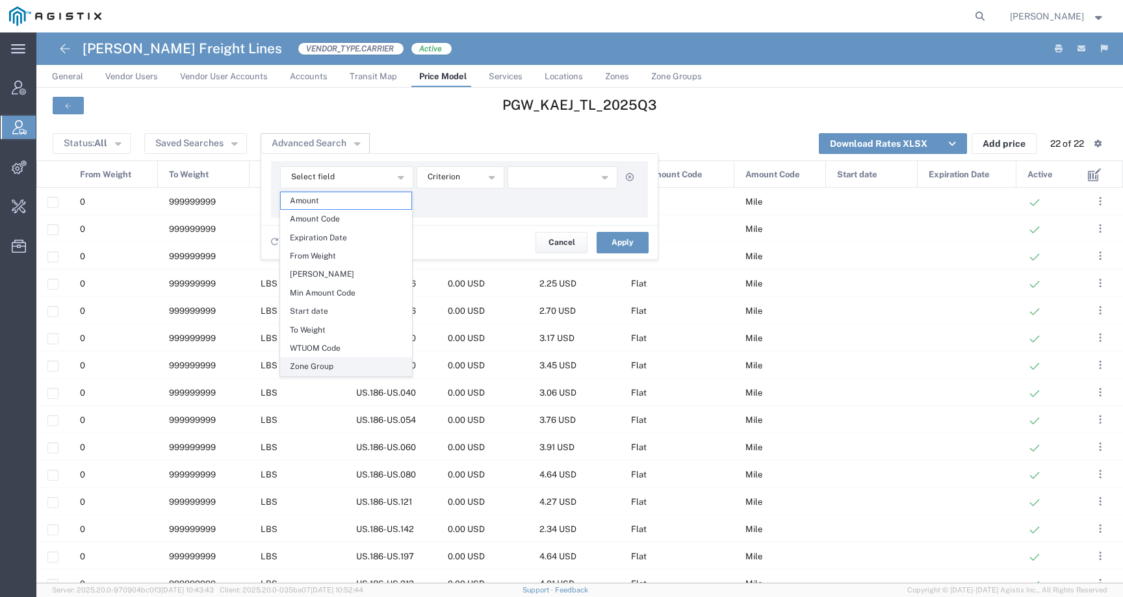
click at [320, 363] on span "Zone Group" at bounding box center [346, 366] width 131 height 17
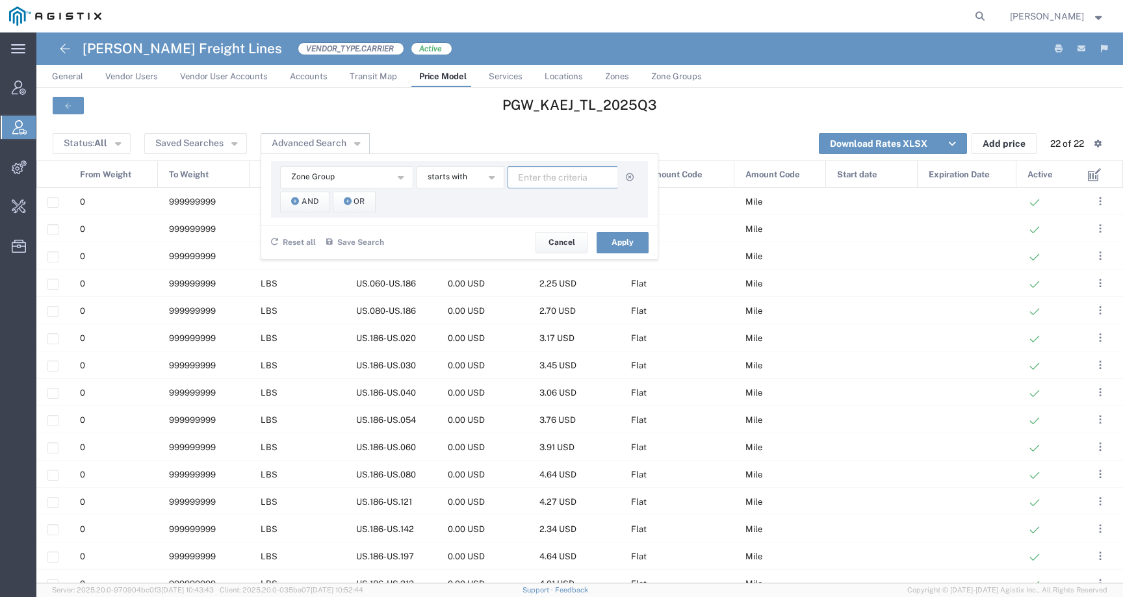
click at [533, 176] on input "text" at bounding box center [563, 177] width 111 height 22
paste input "18640"
type input "US. 18640"
click at [306, 199] on span "And" at bounding box center [310, 202] width 17 height 12
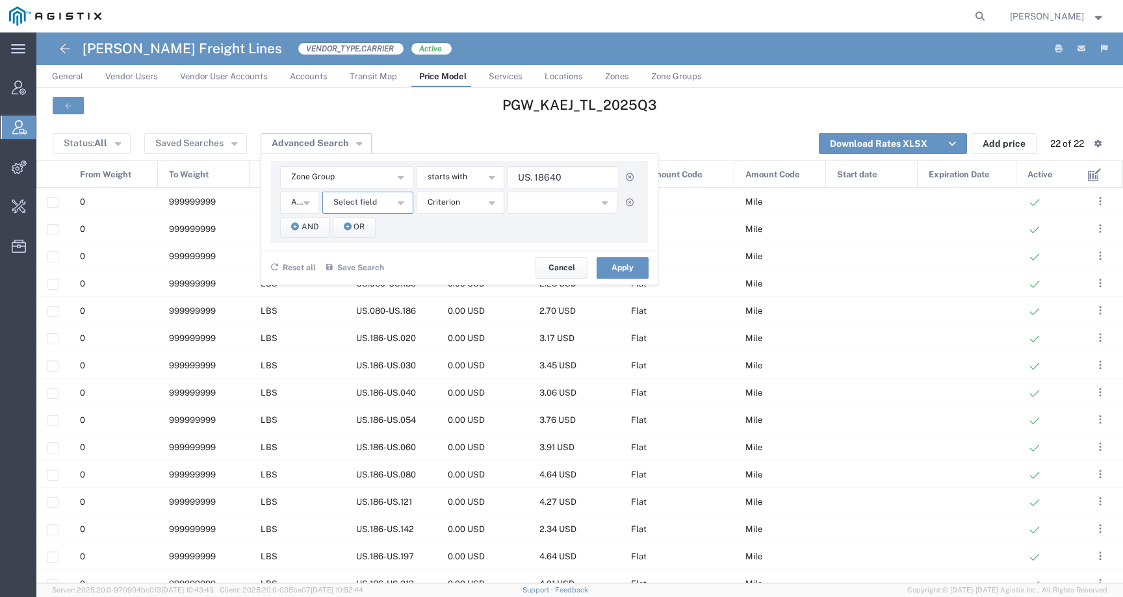
click at [365, 209] on button "Select field" at bounding box center [367, 203] width 91 height 22
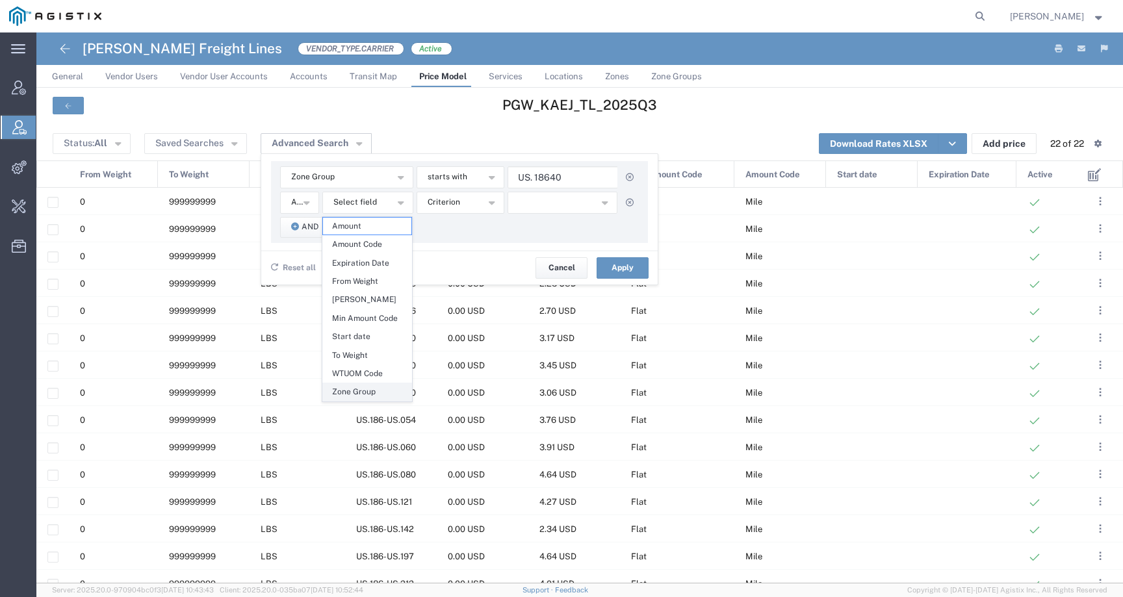
click at [378, 393] on span "Zone Group" at bounding box center [367, 392] width 88 height 17
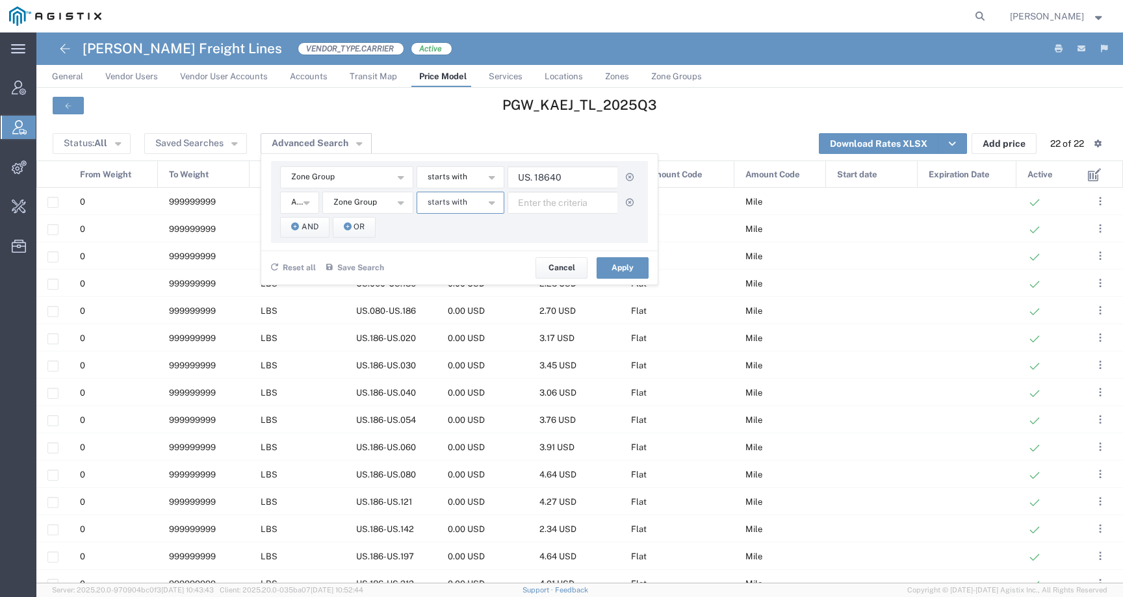
click at [471, 201] on button "starts with" at bounding box center [461, 203] width 88 height 22
click at [454, 229] on span "contains" at bounding box center [459, 226] width 85 height 17
click at [456, 176] on span "starts with" at bounding box center [448, 177] width 40 height 12
click at [456, 206] on span "contains" at bounding box center [459, 200] width 85 height 17
click at [545, 199] on input "text" at bounding box center [563, 203] width 111 height 22
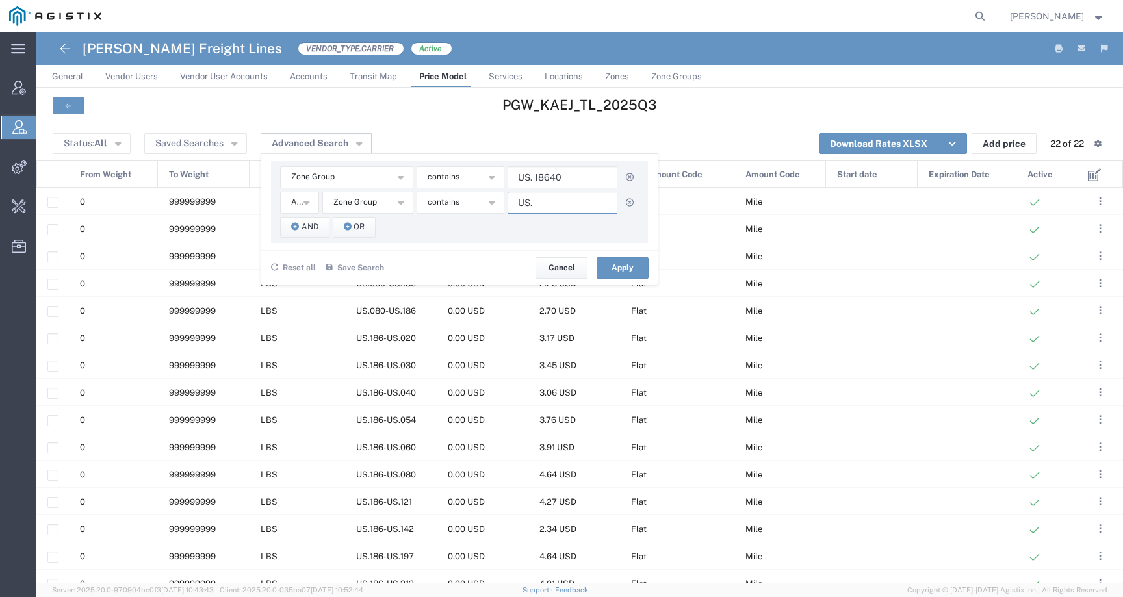
paste input "12189"
type input "US. 12189"
click at [612, 258] on button "Apply" at bounding box center [623, 267] width 52 height 21
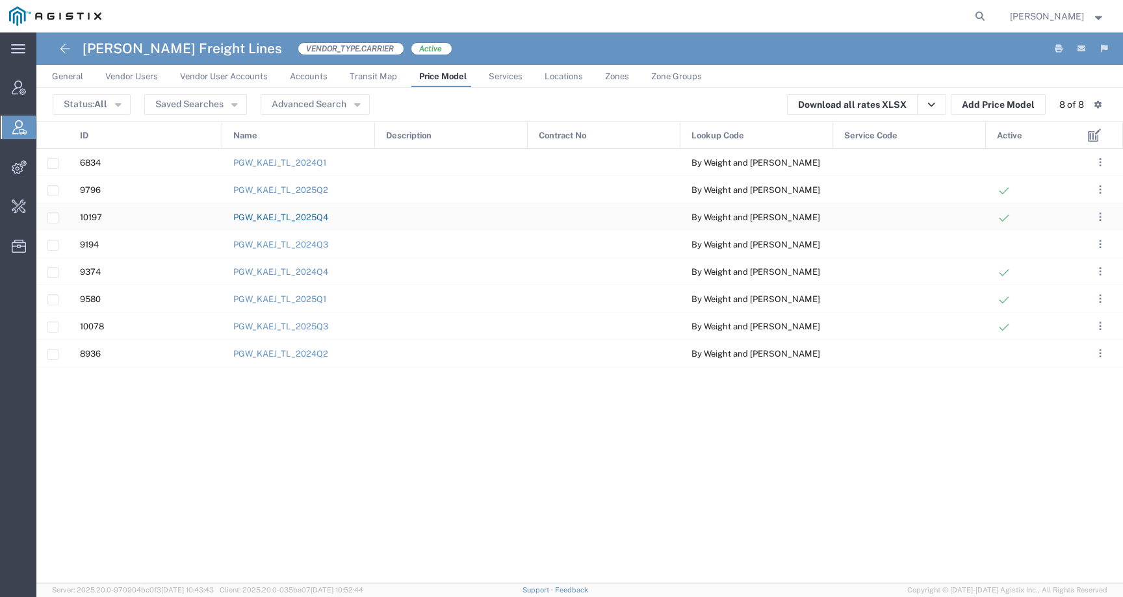
click at [322, 214] on link "PGW_KAEJ_TL_2025Q4" at bounding box center [280, 218] width 95 height 10
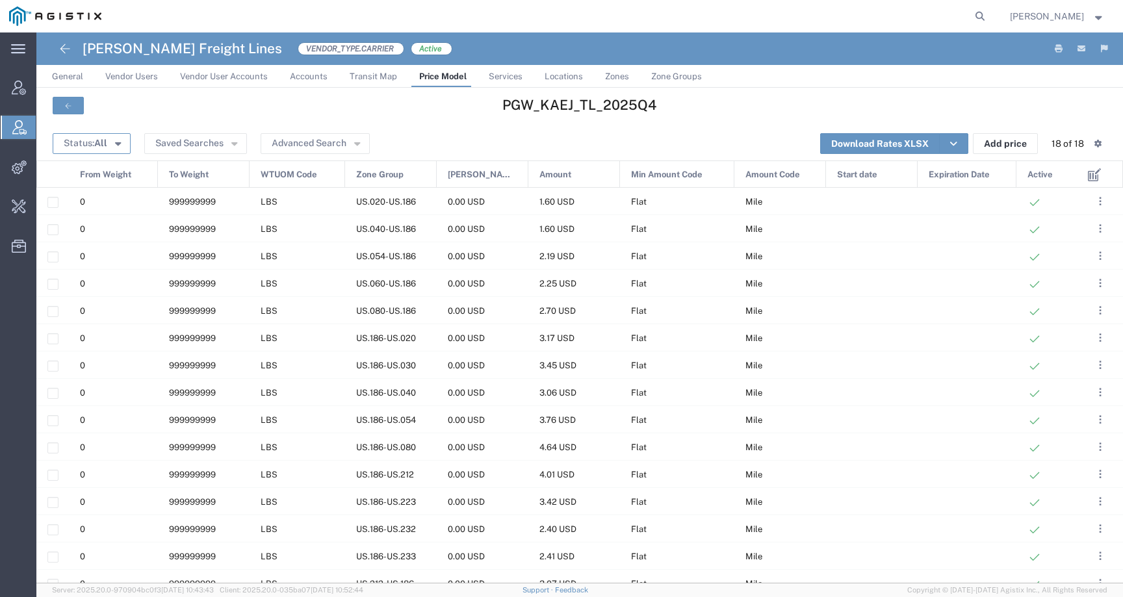
click at [77, 149] on button "Status: All" at bounding box center [92, 143] width 78 height 21
click at [95, 170] on span "Active" at bounding box center [129, 168] width 150 height 20
click at [336, 144] on button "Advanced Search" at bounding box center [330, 143] width 109 height 21
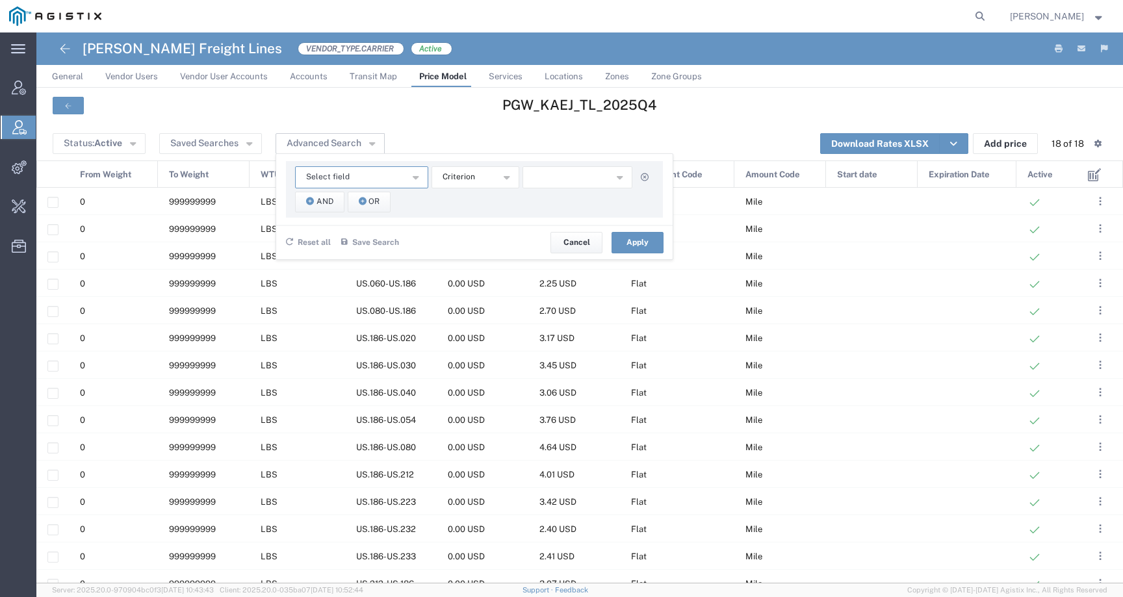
click at [351, 170] on button "Select field" at bounding box center [361, 177] width 133 height 22
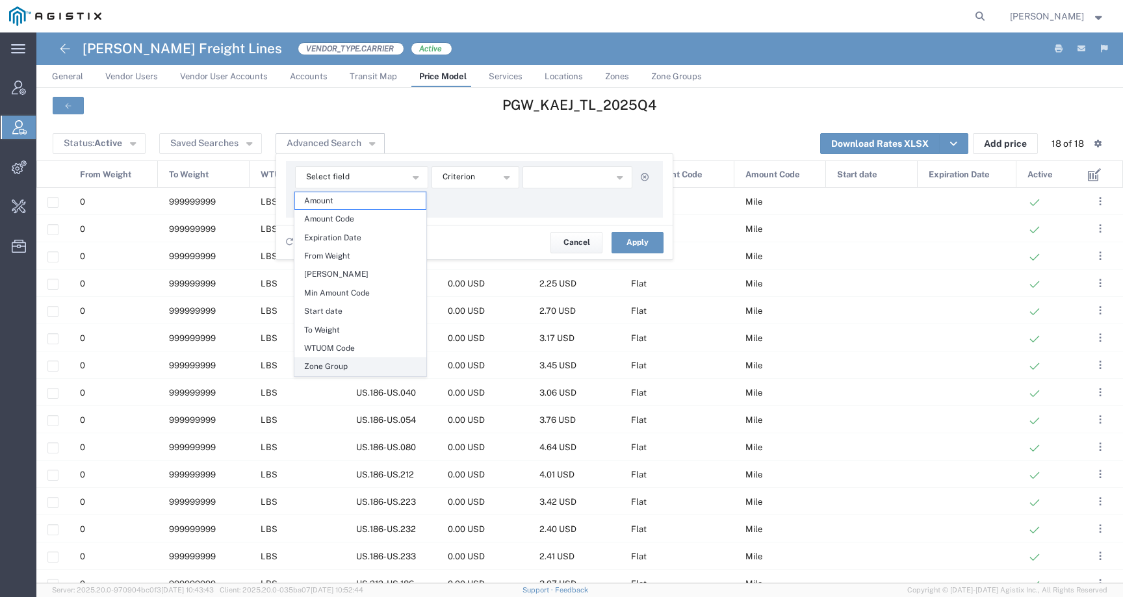
click at [350, 367] on span "Zone Group" at bounding box center [360, 366] width 131 height 17
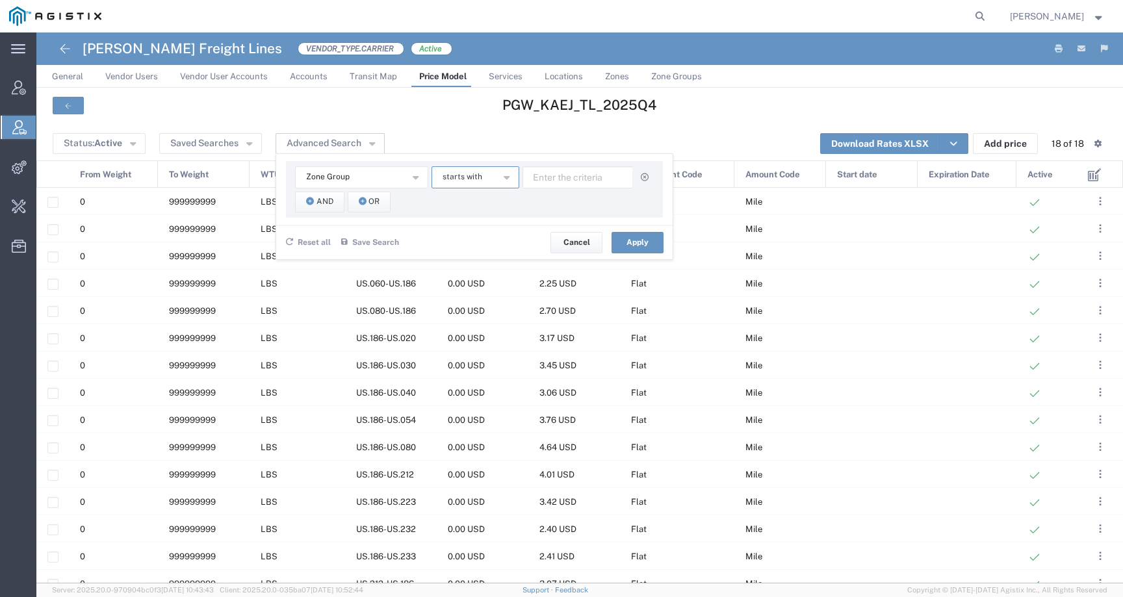
click at [492, 174] on button "starts with" at bounding box center [476, 177] width 88 height 22
click at [564, 177] on input "text" at bounding box center [578, 177] width 111 height 22
paste input "186"
type input "US.186"
click at [313, 212] on button "And" at bounding box center [319, 202] width 49 height 21
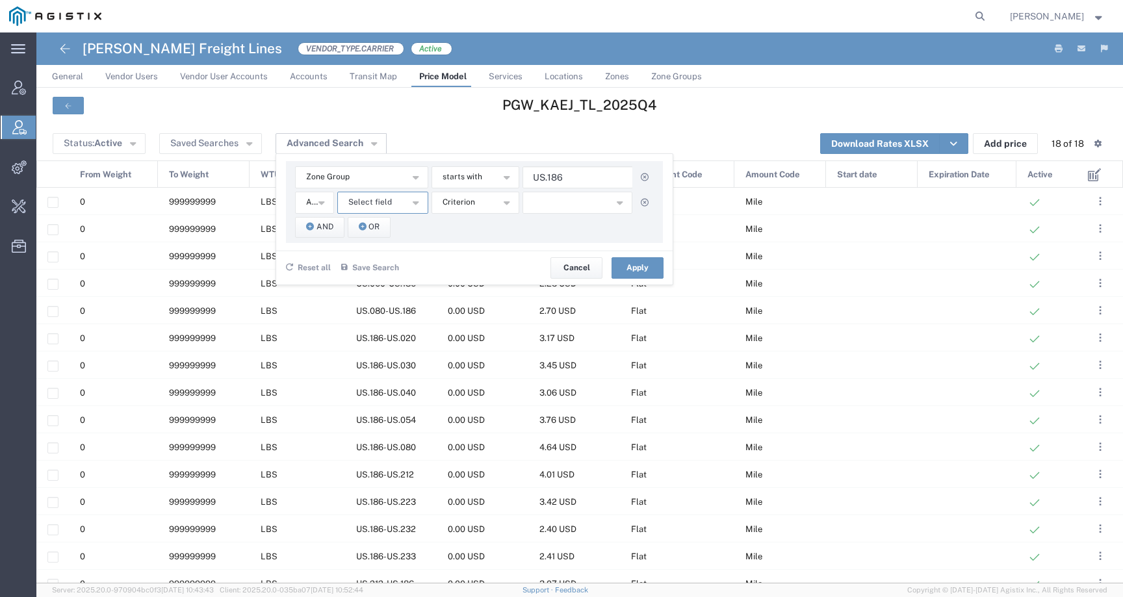
click at [363, 203] on span "Select field" at bounding box center [370, 202] width 44 height 12
click at [385, 389] on span "Zone Group" at bounding box center [381, 392] width 88 height 17
click at [463, 203] on span "starts with" at bounding box center [463, 202] width 40 height 12
click at [470, 228] on span "contains" at bounding box center [474, 226] width 85 height 17
click at [470, 183] on span "starts with" at bounding box center [463, 177] width 40 height 12
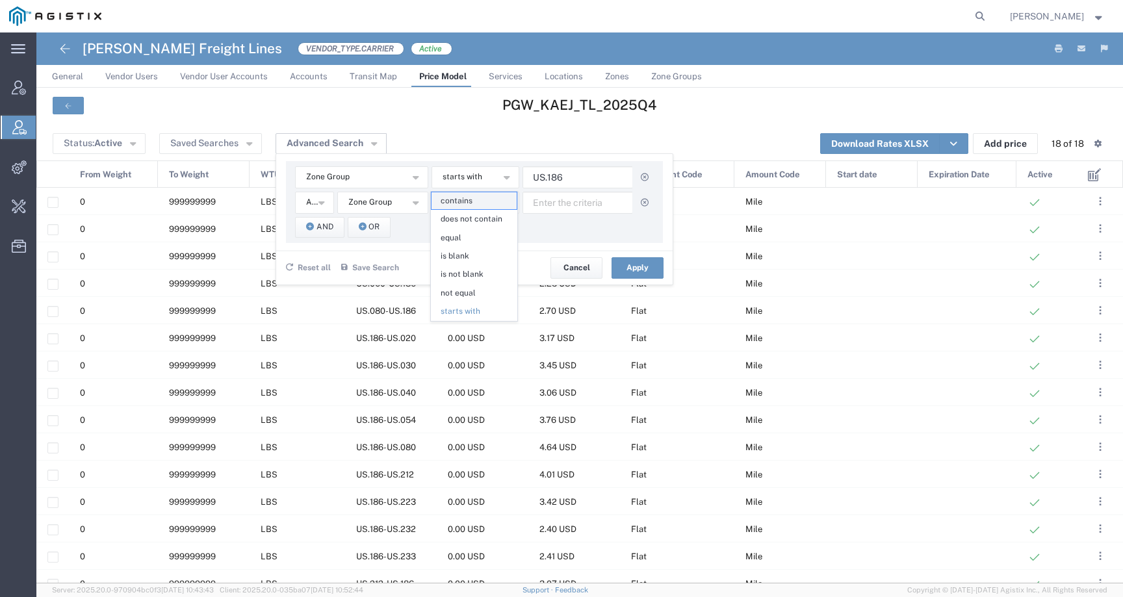
click at [470, 198] on span "contains" at bounding box center [474, 200] width 85 height 17
click at [540, 197] on input "text" at bounding box center [578, 203] width 111 height 22
type input "US.121"
click at [630, 261] on button "Apply" at bounding box center [638, 267] width 52 height 21
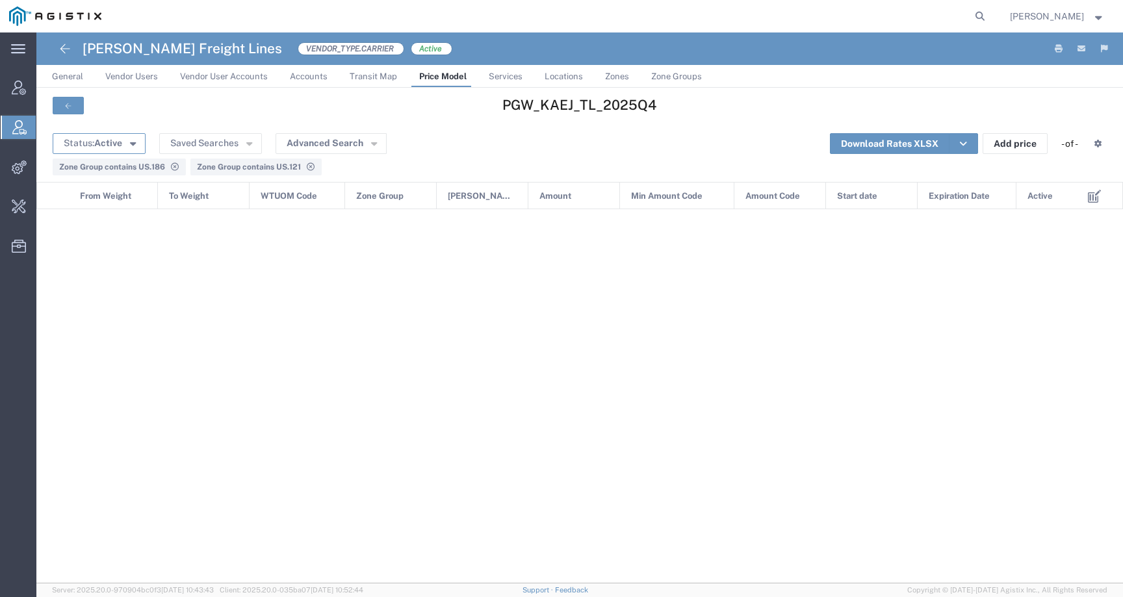
click at [118, 148] on span "Active" at bounding box center [108, 143] width 28 height 10
click at [318, 138] on button "Advanced Search" at bounding box center [331, 143] width 111 height 21
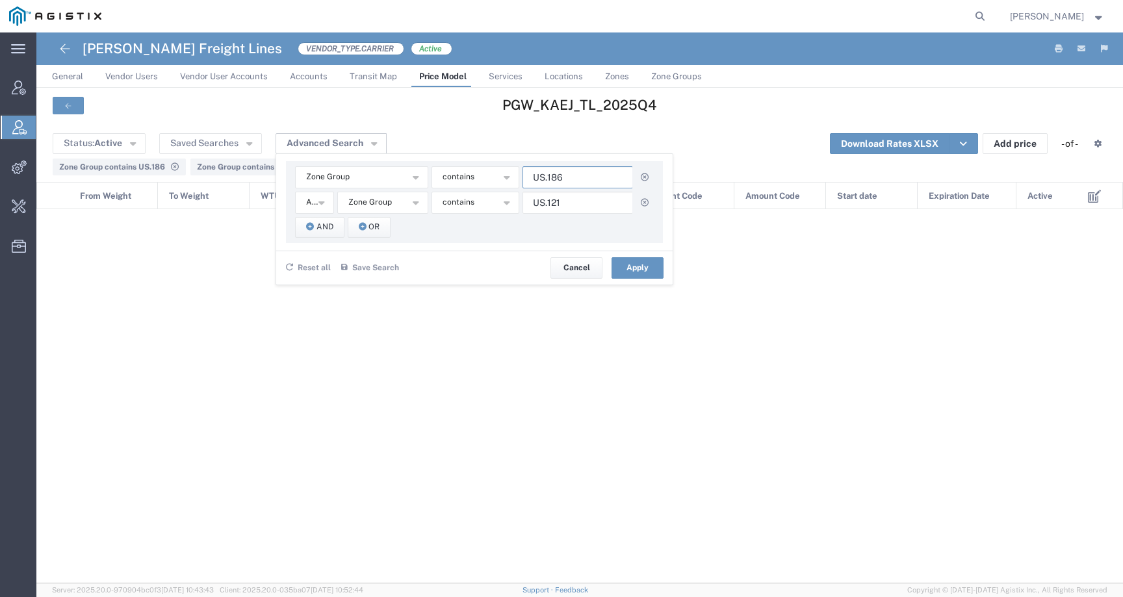
click at [577, 174] on input "US.186" at bounding box center [578, 177] width 111 height 22
type input "US.540"
click at [579, 213] on div "Zone Group Amount Amount Code Expiration Date From Weight Min Amount Min Amount…" at bounding box center [474, 202] width 377 height 82
click at [579, 204] on input "US.121" at bounding box center [578, 203] width 111 height 22
type input "US."
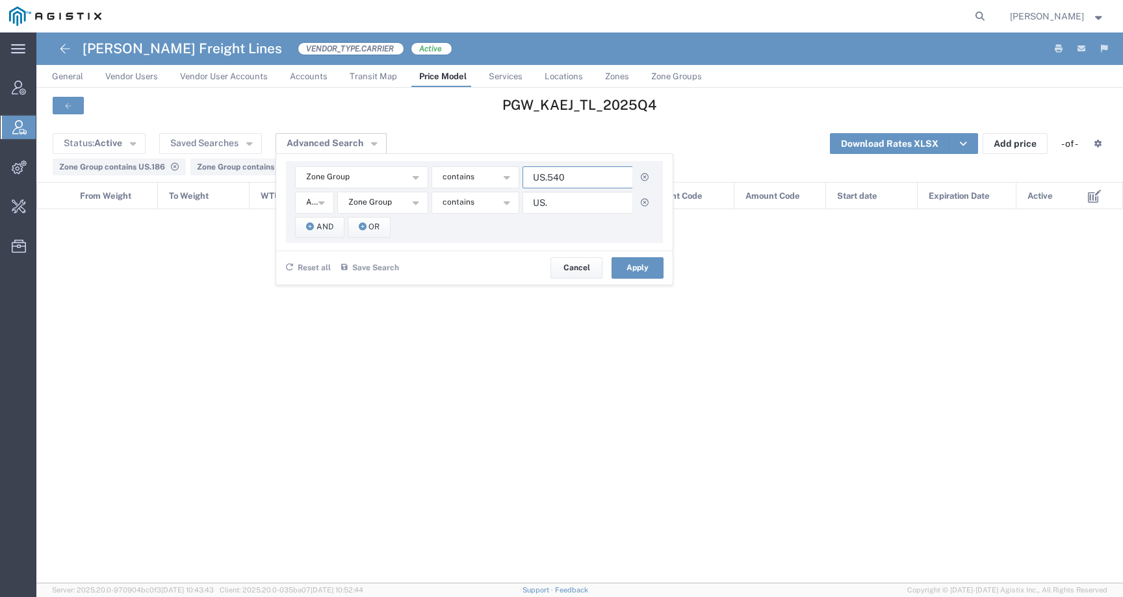
click at [550, 180] on input "US.540" at bounding box center [578, 177] width 111 height 22
type input "US.640"
click at [590, 204] on input "US." at bounding box center [578, 203] width 111 height 22
type input "US.189"
click at [634, 268] on button "Apply" at bounding box center [638, 267] width 52 height 21
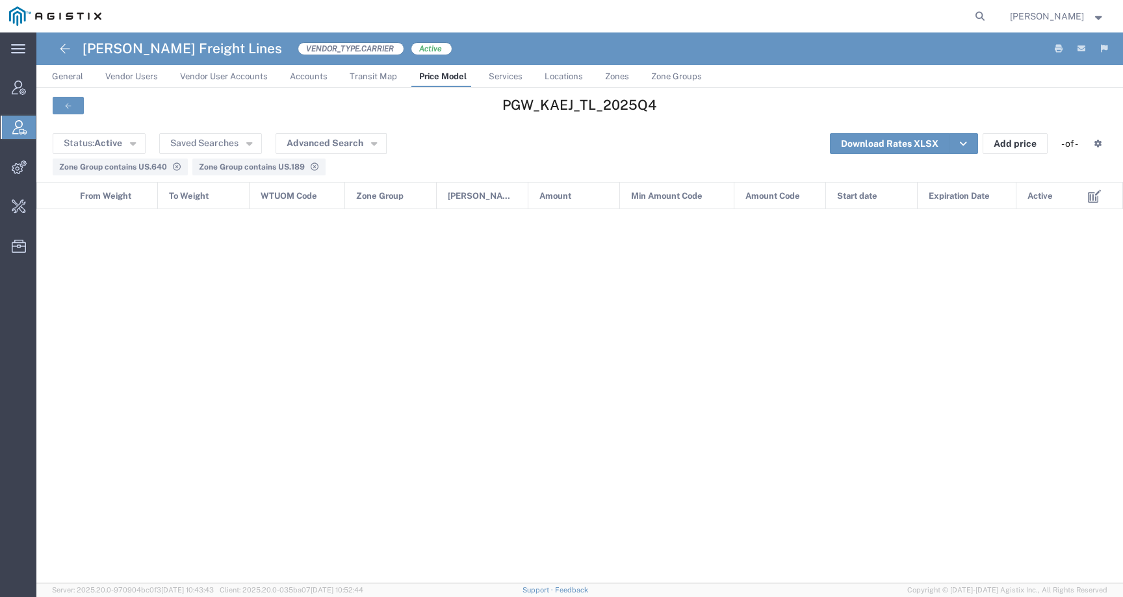
click at [313, 163] on div "Zone Group contains US.189" at bounding box center [259, 167] width 120 height 12
click at [313, 166] on icon at bounding box center [314, 167] width 10 height 8
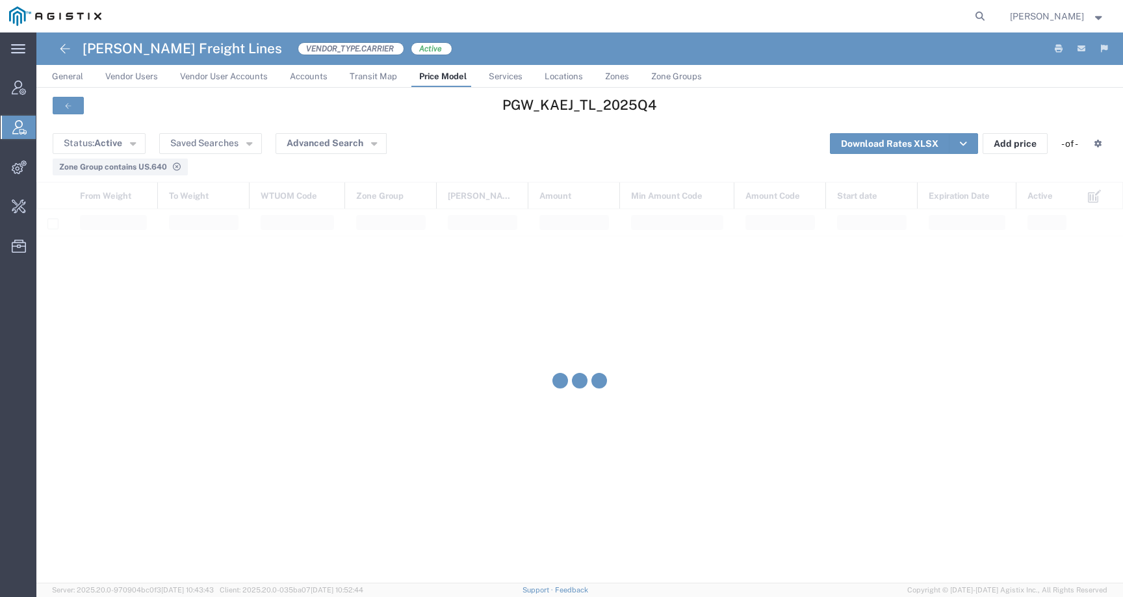
click at [176, 170] on icon at bounding box center [177, 167] width 10 height 8
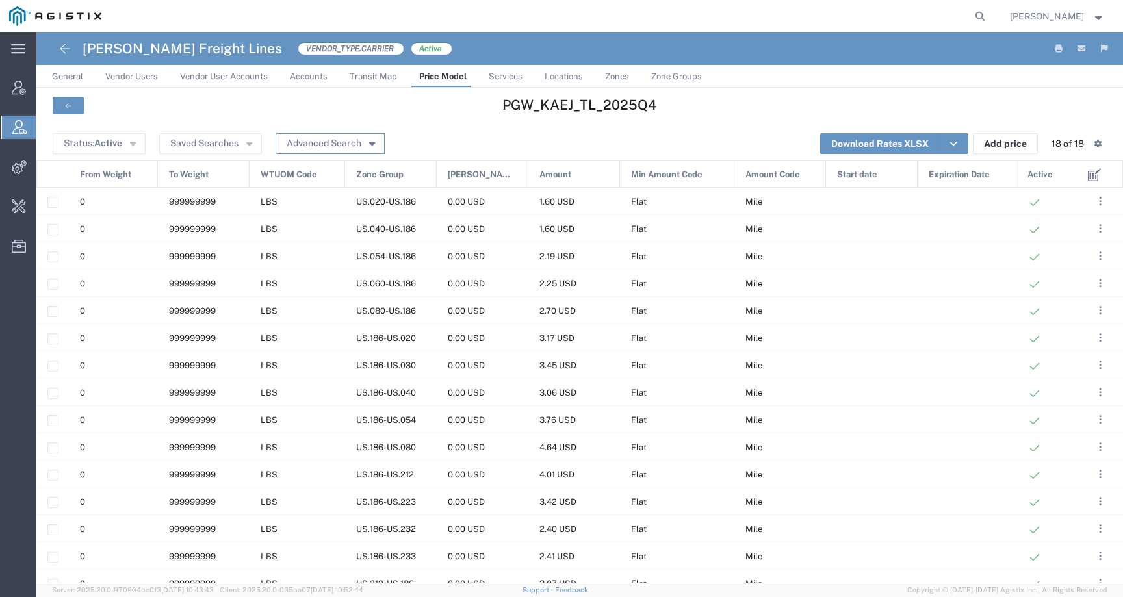
click at [334, 144] on button "Advanced Search" at bounding box center [330, 143] width 109 height 21
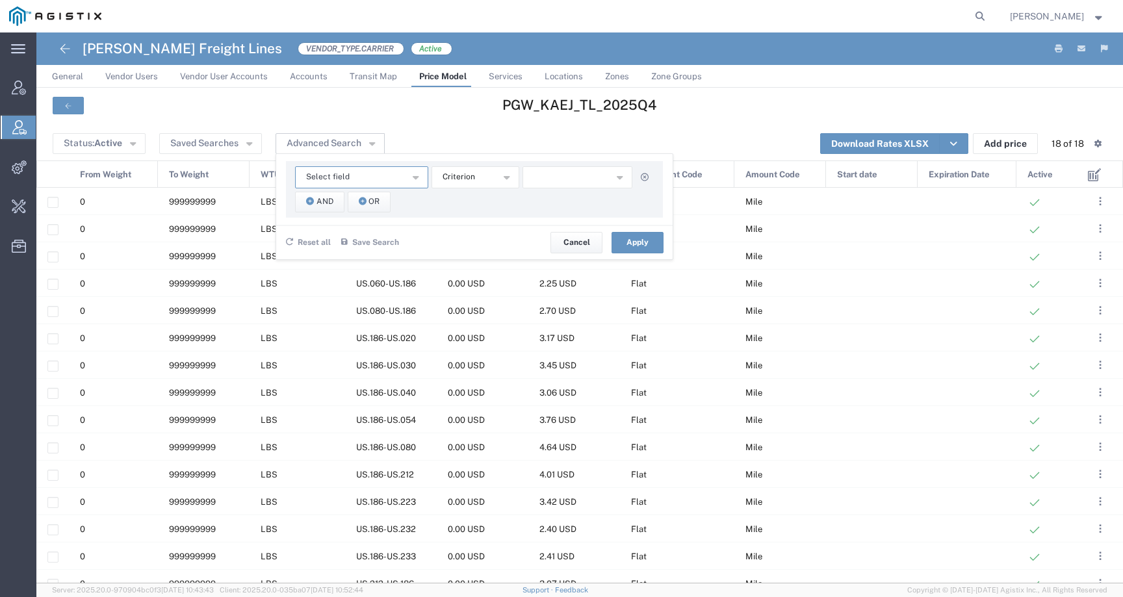
click at [333, 177] on span "Select field" at bounding box center [328, 177] width 44 height 12
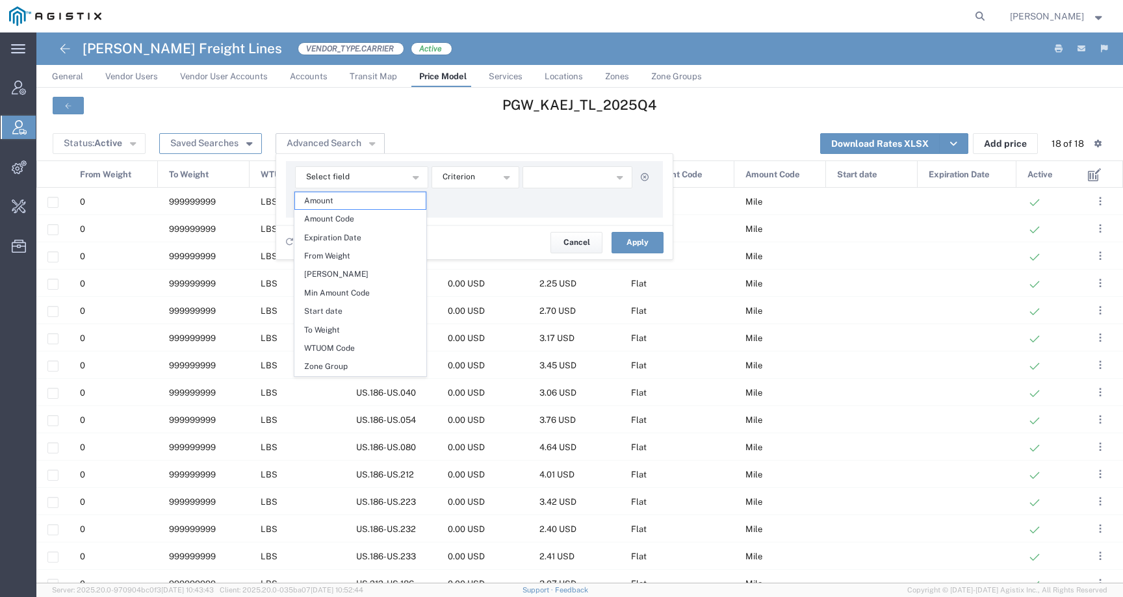
click at [229, 141] on button "Saved Searches" at bounding box center [210, 143] width 103 height 21
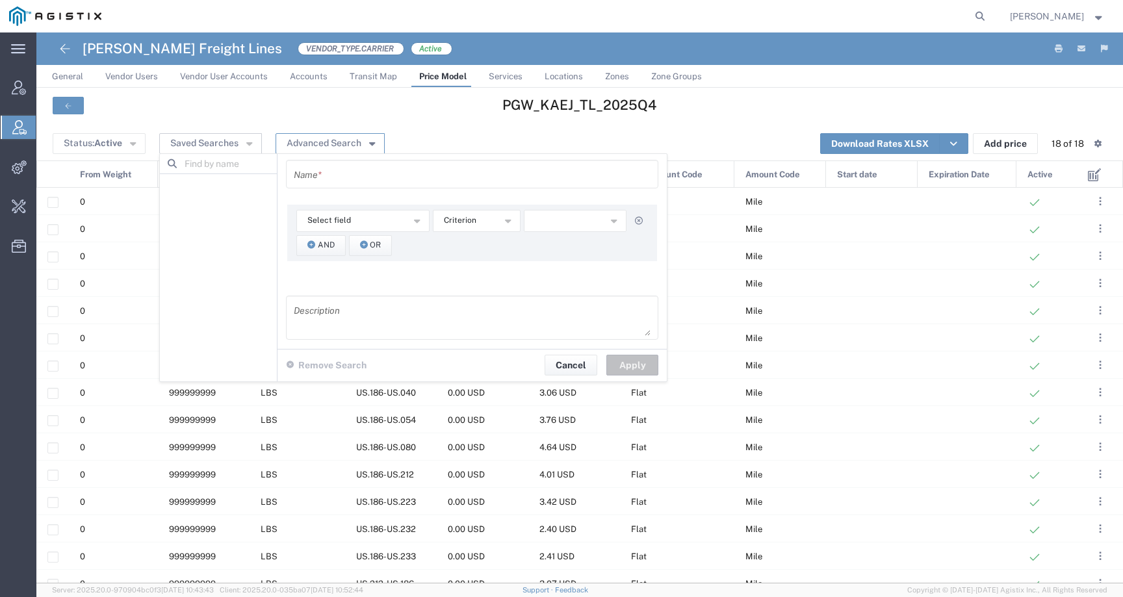
click at [311, 146] on button "Advanced Search" at bounding box center [330, 143] width 109 height 21
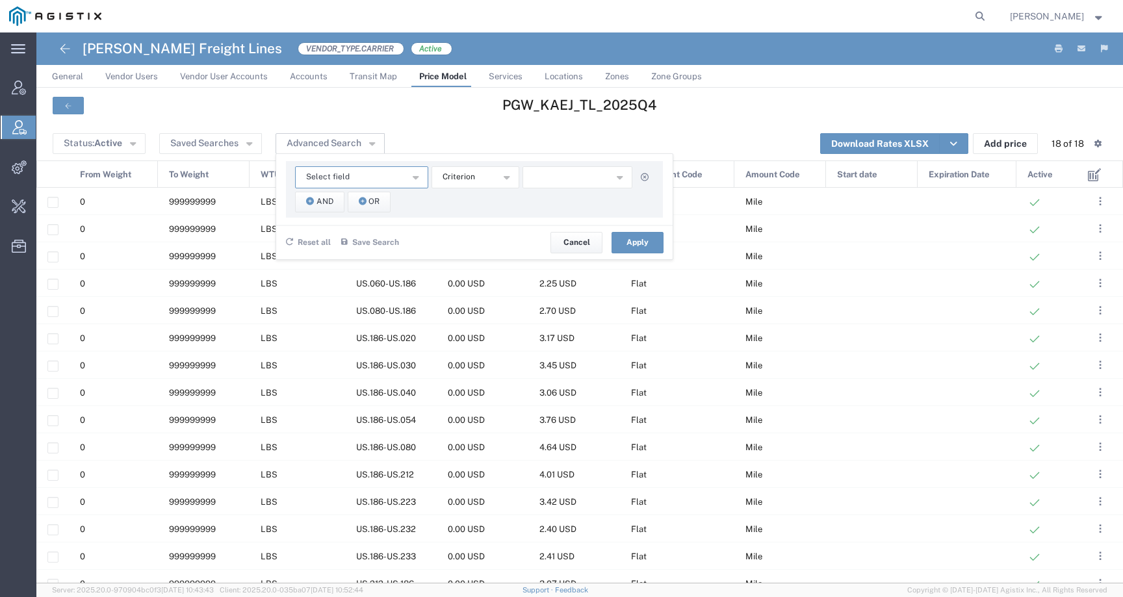
click at [359, 178] on button "Select field" at bounding box center [361, 177] width 133 height 22
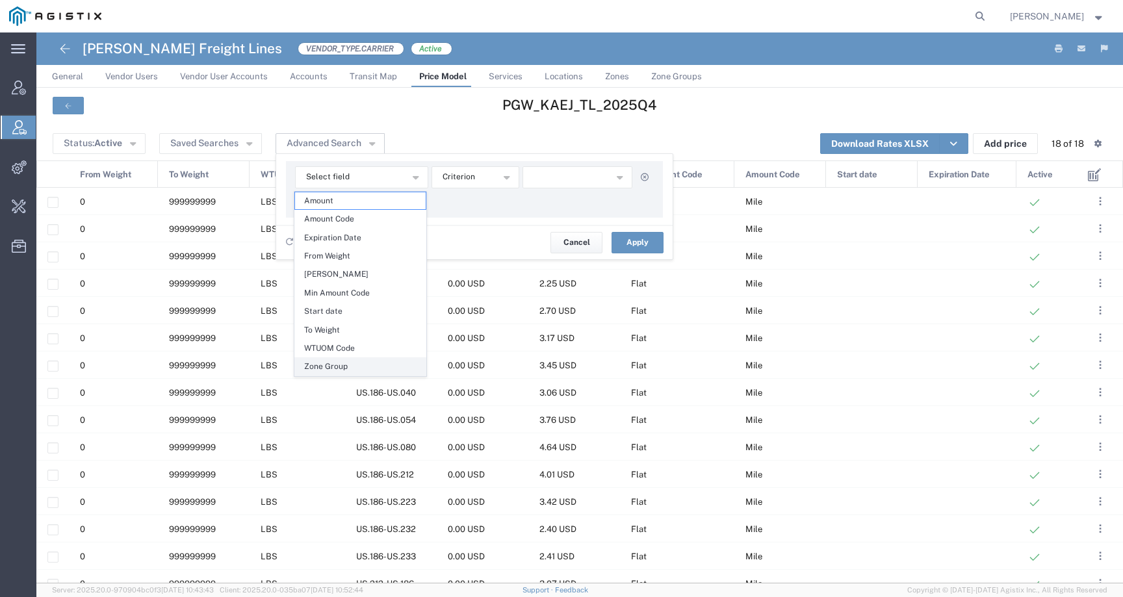
click at [338, 364] on span "Zone Group" at bounding box center [360, 366] width 131 height 17
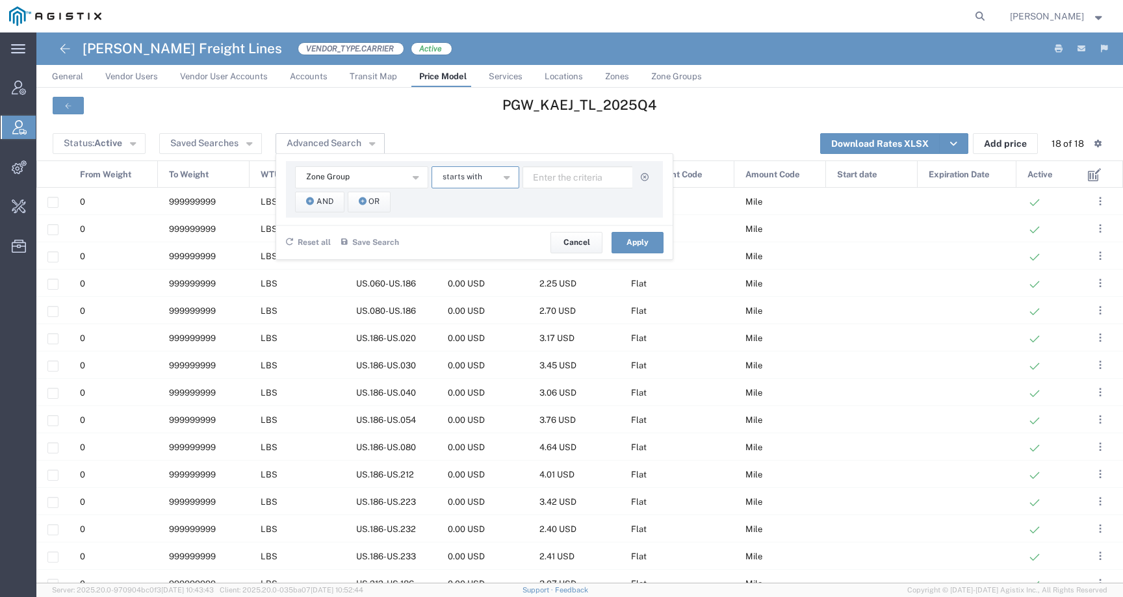
click at [456, 176] on span "starts with" at bounding box center [463, 177] width 40 height 12
click at [476, 204] on span "contains" at bounding box center [474, 200] width 85 height 17
click at [582, 178] on input "text" at bounding box center [578, 177] width 111 height 22
drag, startPoint x: 555, startPoint y: 170, endPoint x: 576, endPoint y: 177, distance: 22.6
click at [576, 177] on input "US." at bounding box center [578, 177] width 111 height 22
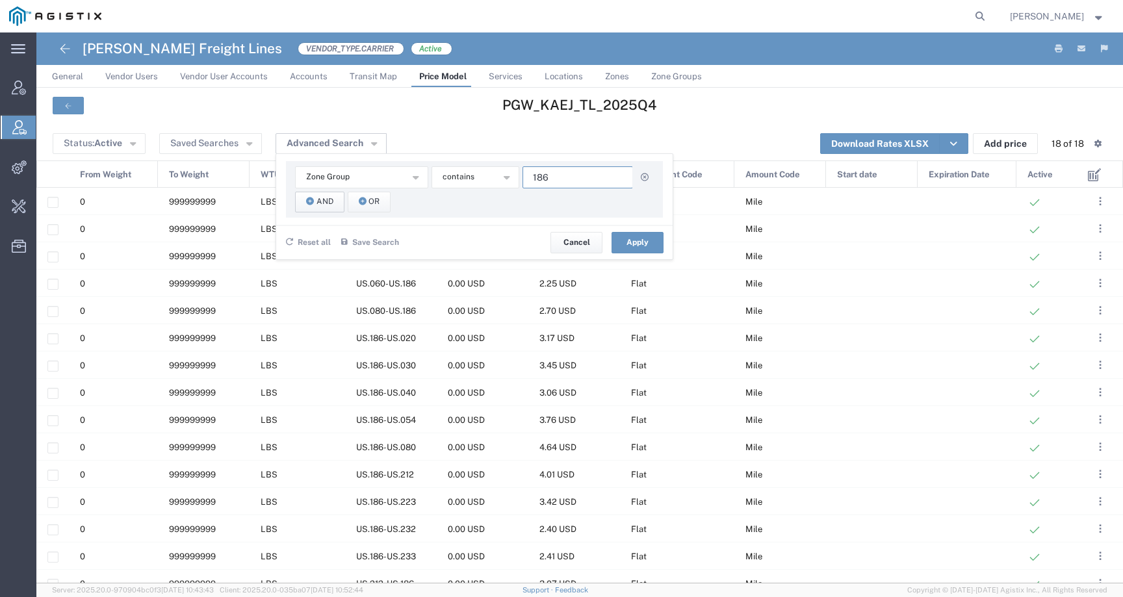
type input "186"
click at [311, 208] on button "And" at bounding box center [319, 202] width 49 height 21
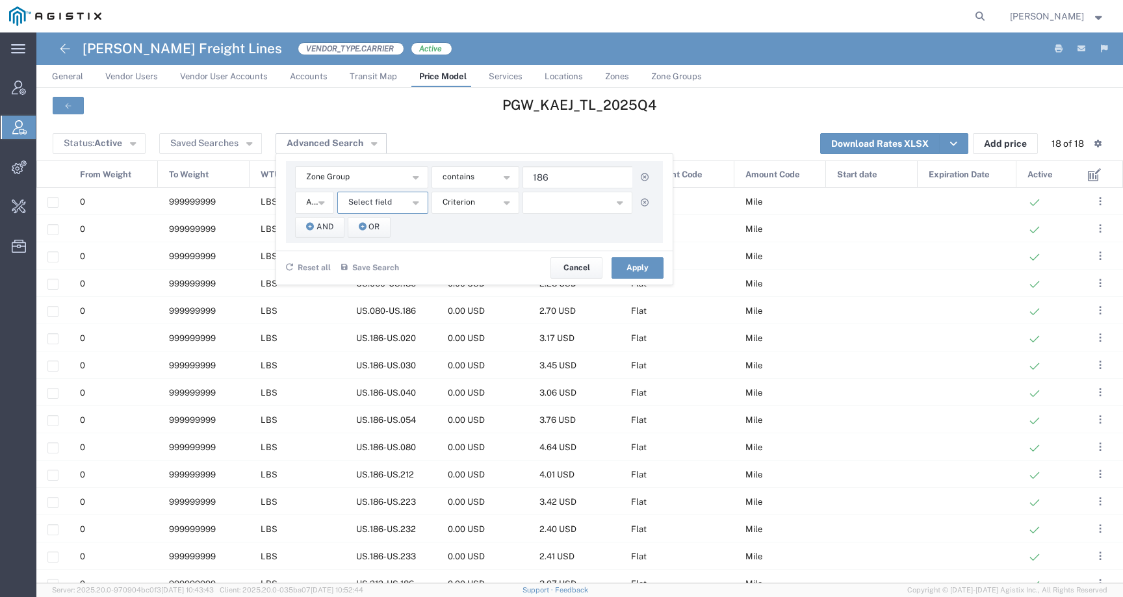
click at [354, 200] on span "Select field" at bounding box center [370, 202] width 44 height 12
click at [380, 393] on span "Zone Group" at bounding box center [381, 392] width 88 height 17
click at [475, 202] on span "starts with" at bounding box center [463, 202] width 40 height 12
click at [478, 233] on span "contains" at bounding box center [474, 226] width 85 height 17
click at [558, 200] on input "text" at bounding box center [578, 203] width 111 height 22
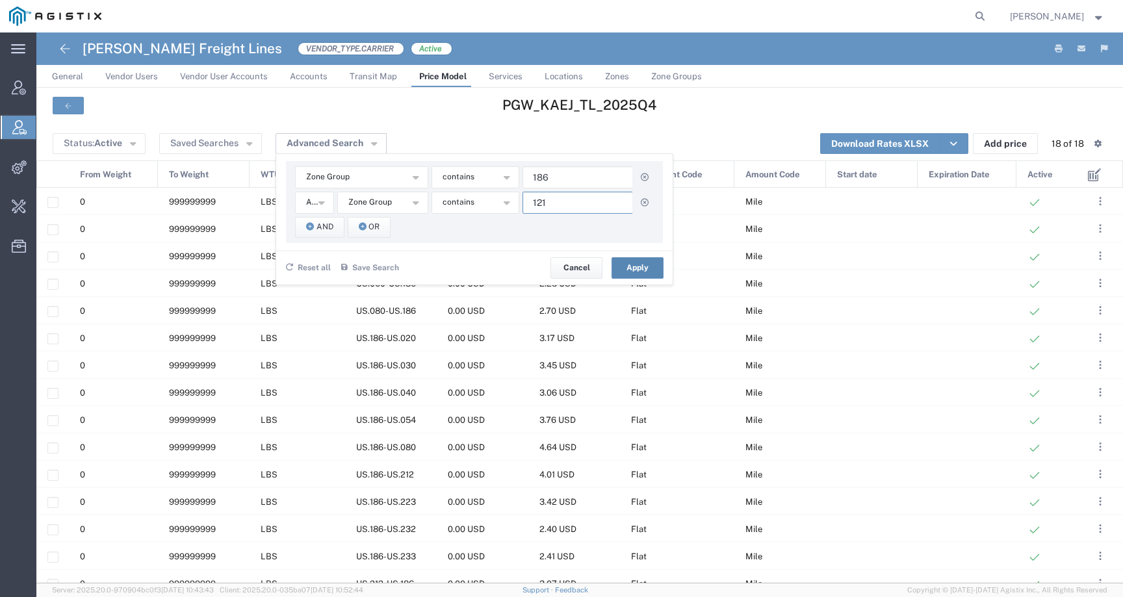
type input "121"
click at [649, 269] on button "Apply" at bounding box center [638, 267] width 52 height 21
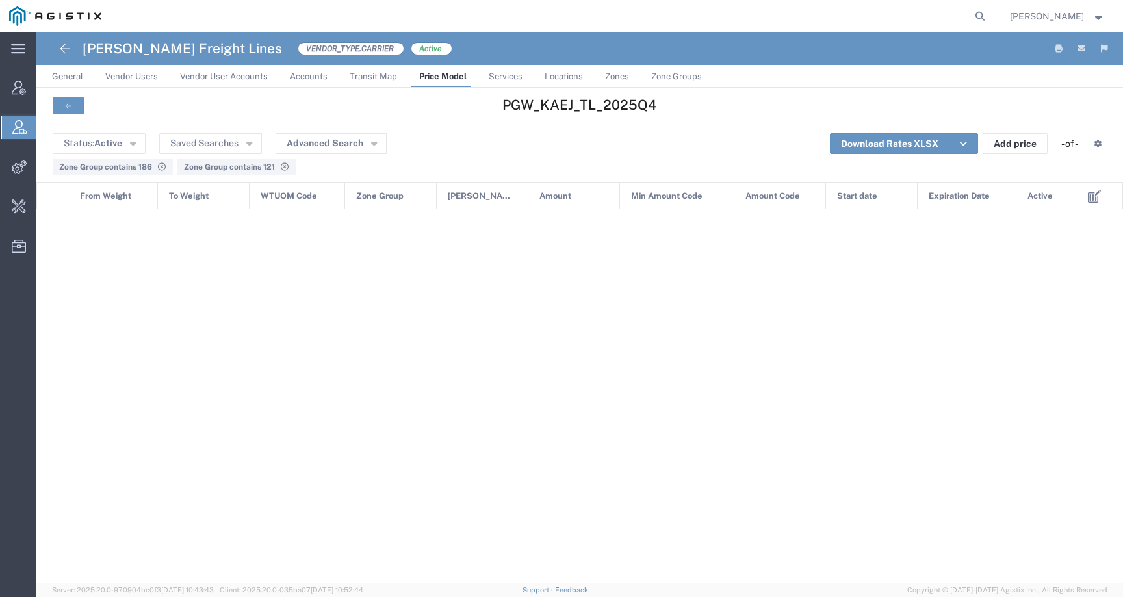
click at [428, 68] on link "Price Model" at bounding box center [443, 76] width 60 height 23
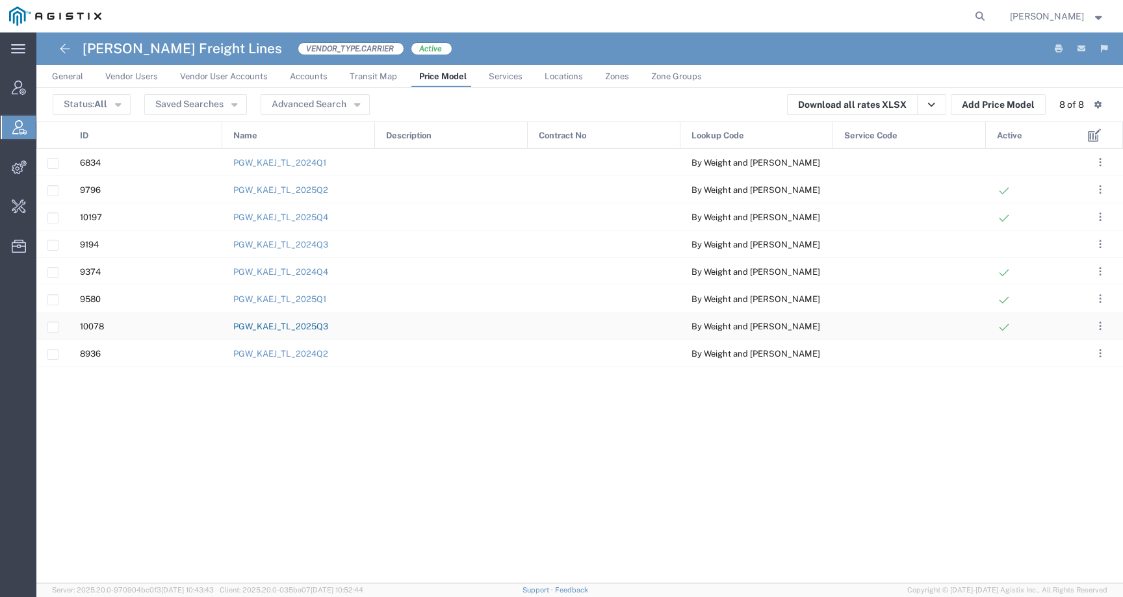
click at [323, 329] on link "PGW_KAEJ_TL_2025Q3" at bounding box center [280, 327] width 95 height 10
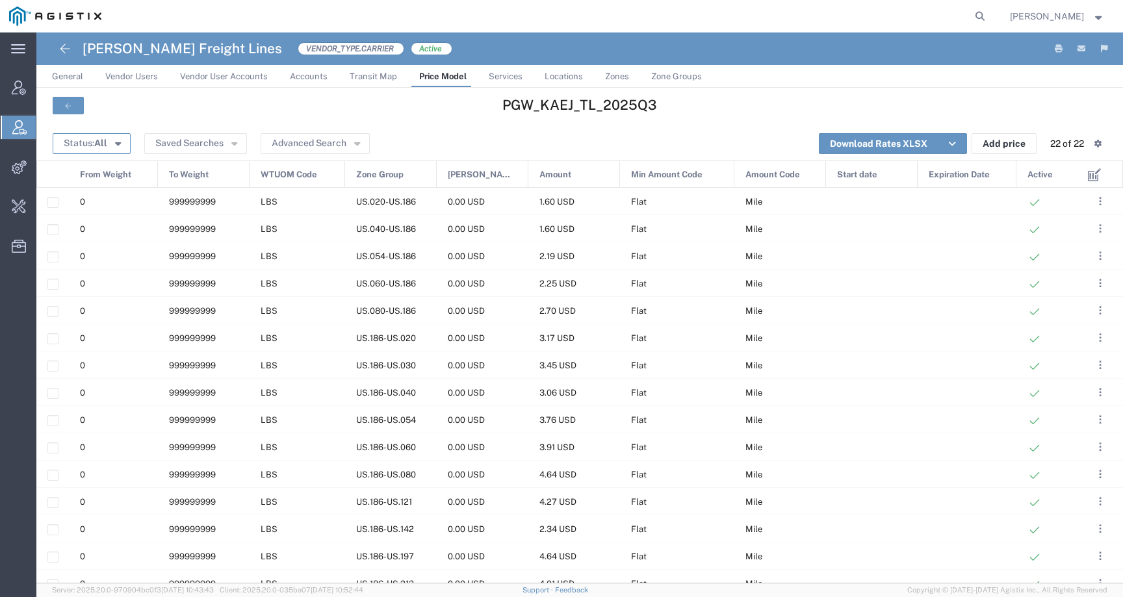
click at [105, 145] on span "All" at bounding box center [100, 143] width 13 height 10
click at [109, 174] on span "Active" at bounding box center [129, 168] width 150 height 20
click at [301, 140] on button "Advanced Search" at bounding box center [330, 143] width 109 height 21
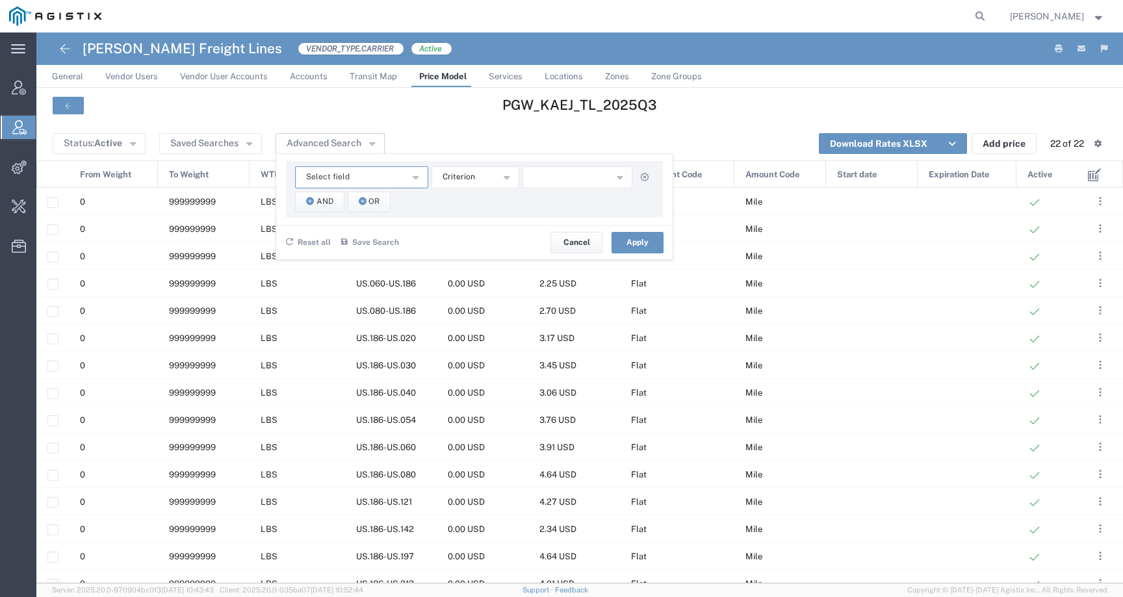
click at [330, 175] on span "Select field" at bounding box center [328, 177] width 44 height 12
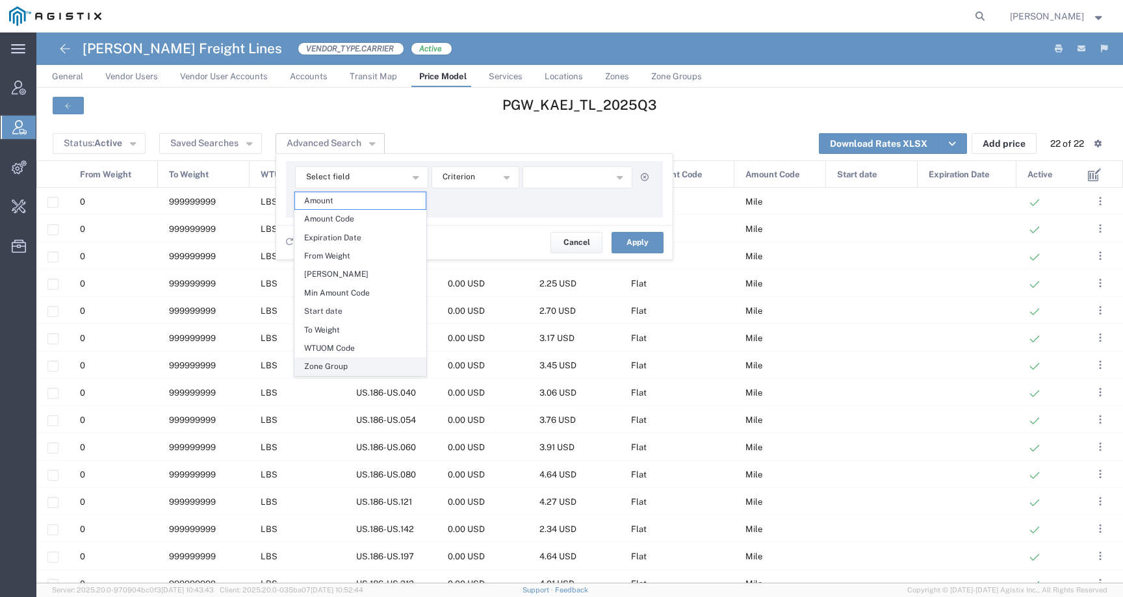
click at [335, 367] on span "Zone Group" at bounding box center [360, 366] width 131 height 17
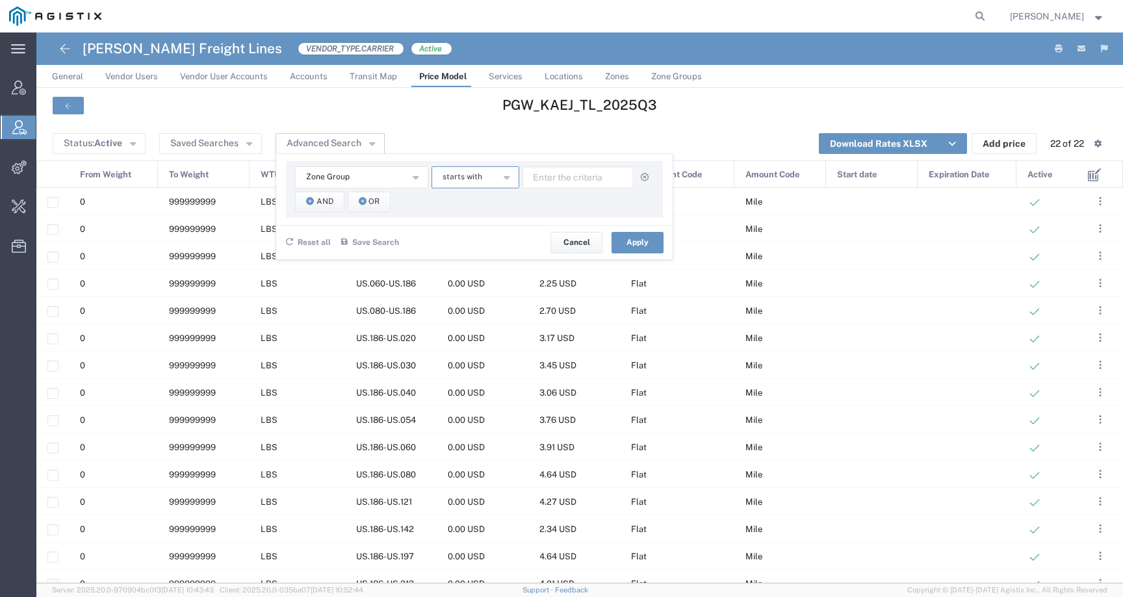
click at [475, 181] on span "starts with" at bounding box center [463, 177] width 40 height 12
click at [474, 203] on span "contains" at bounding box center [474, 200] width 85 height 17
click at [573, 178] on input "text" at bounding box center [578, 177] width 111 height 22
type input "186"
click at [329, 200] on span "And" at bounding box center [325, 202] width 17 height 12
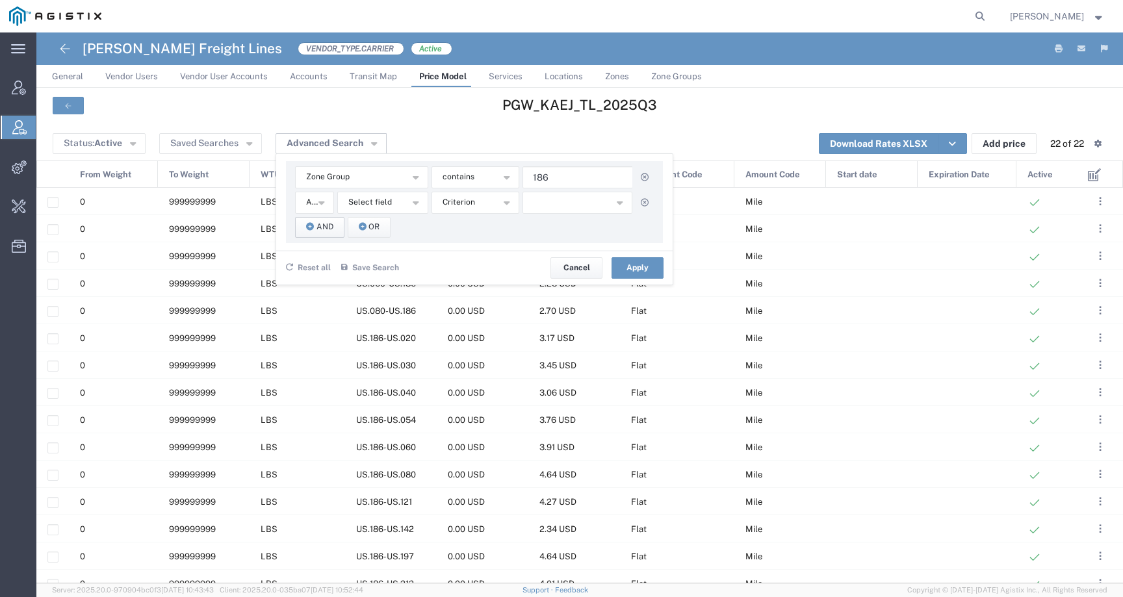
click at [326, 217] on button "And" at bounding box center [319, 227] width 49 height 21
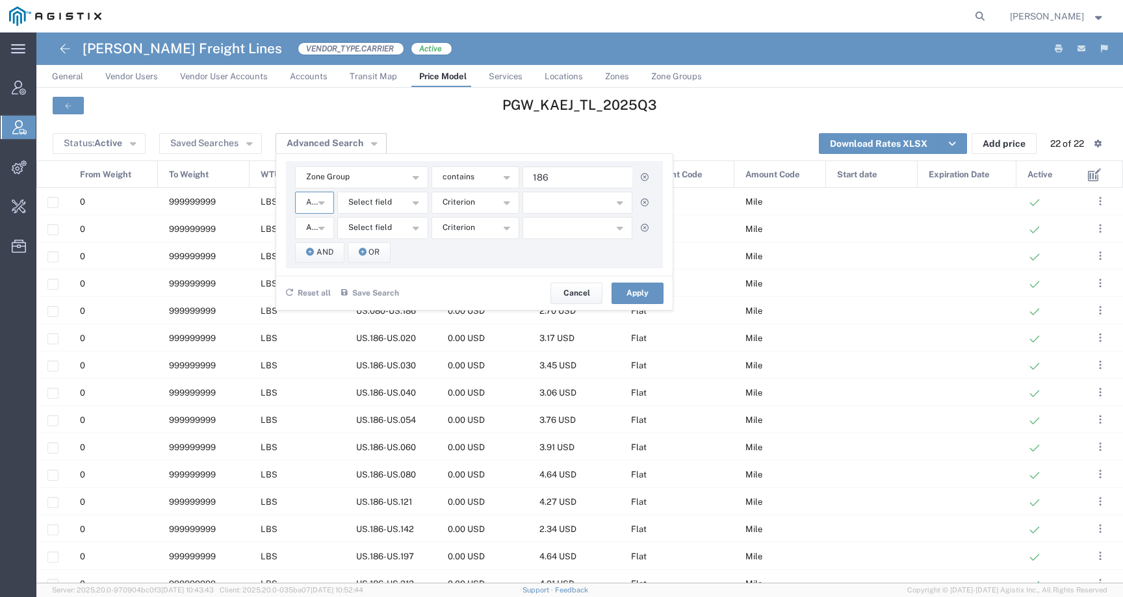
click at [322, 209] on button "And" at bounding box center [314, 203] width 39 height 22
click at [359, 204] on span "Select field" at bounding box center [370, 202] width 44 height 12
click at [373, 393] on span "Zone Group" at bounding box center [381, 392] width 88 height 17
click at [509, 205] on button "starts with" at bounding box center [476, 203] width 88 height 22
click at [491, 229] on span "contains" at bounding box center [474, 226] width 85 height 17
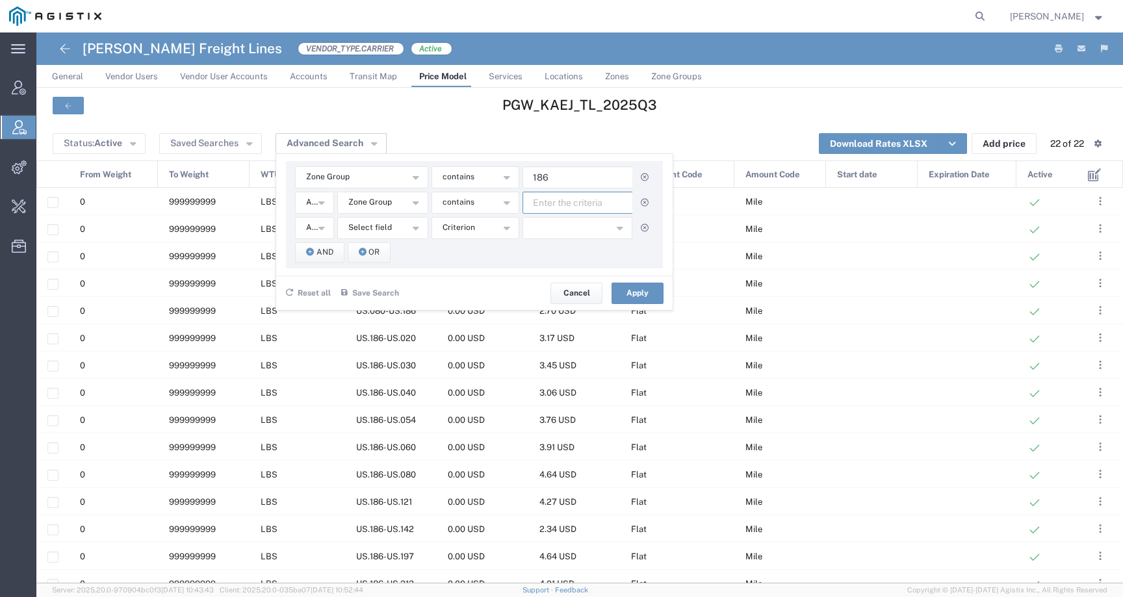
click at [559, 206] on input "text" at bounding box center [578, 203] width 111 height 22
type input "121"
click at [630, 291] on button "Apply" at bounding box center [638, 293] width 52 height 21
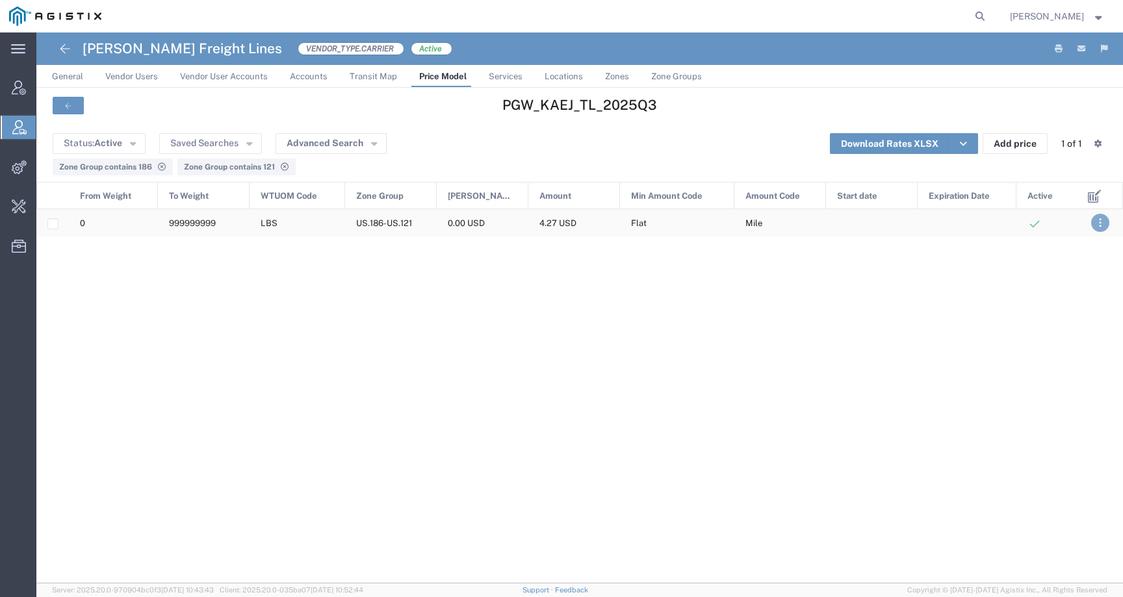
click at [1103, 222] on button ". . ." at bounding box center [1100, 223] width 18 height 18
click at [894, 307] on div "0 999999999 LBS US.186-US.121 0.00 USD 4.27 USD Flat Mile" at bounding box center [556, 396] width 1041 height 374
click at [130, 228] on div "0" at bounding box center [113, 222] width 89 height 27
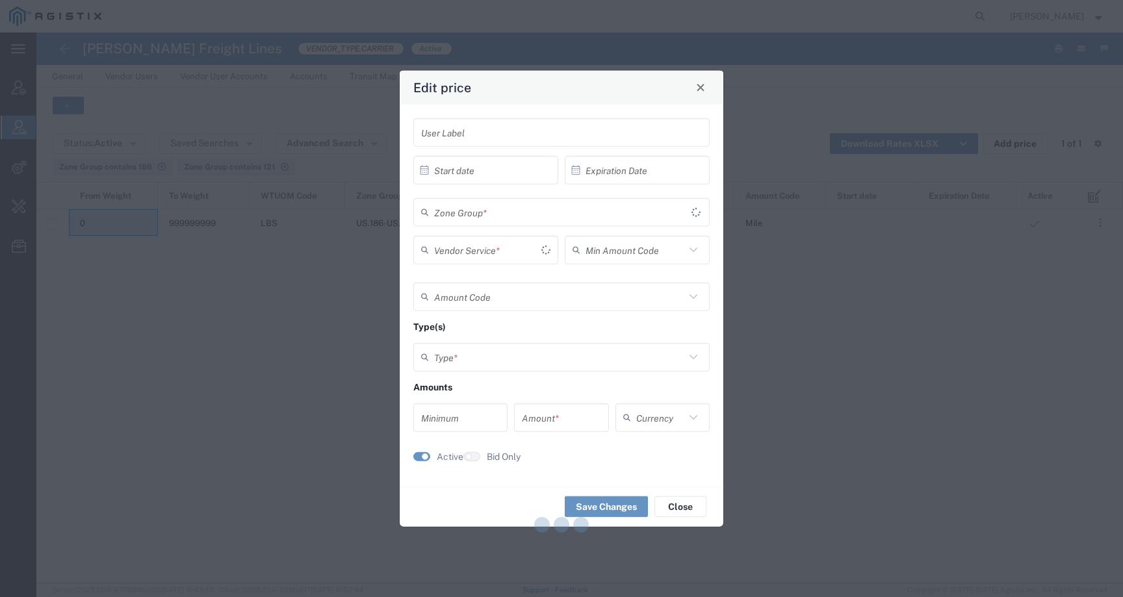
type input "Flat"
type input "Mile"
type input "Weight and Distance"
type input "0"
type input "4.27"
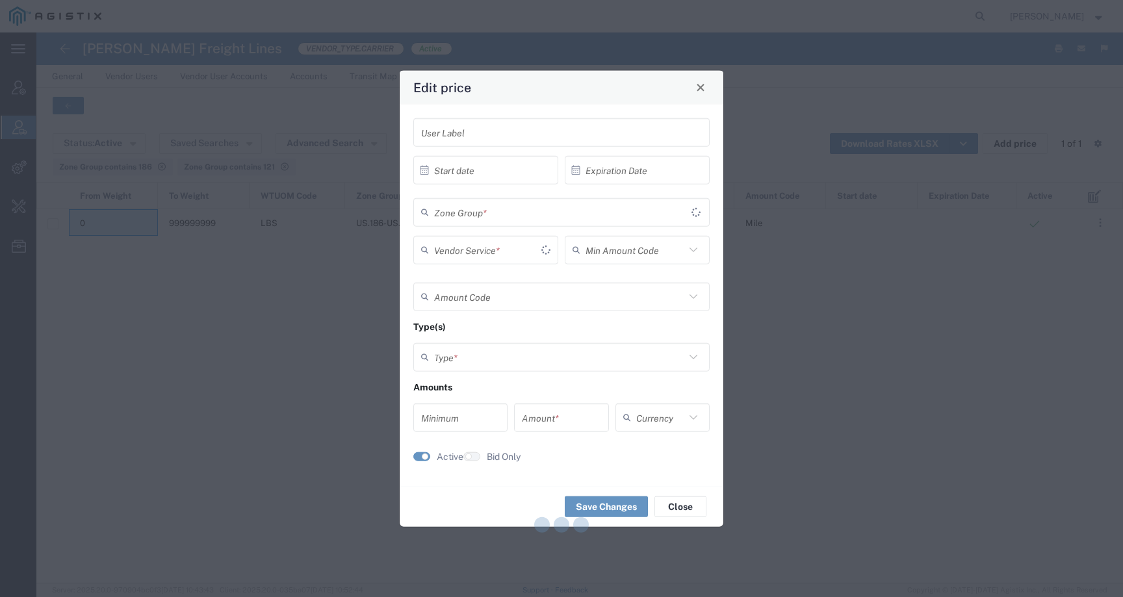
type input "USD"
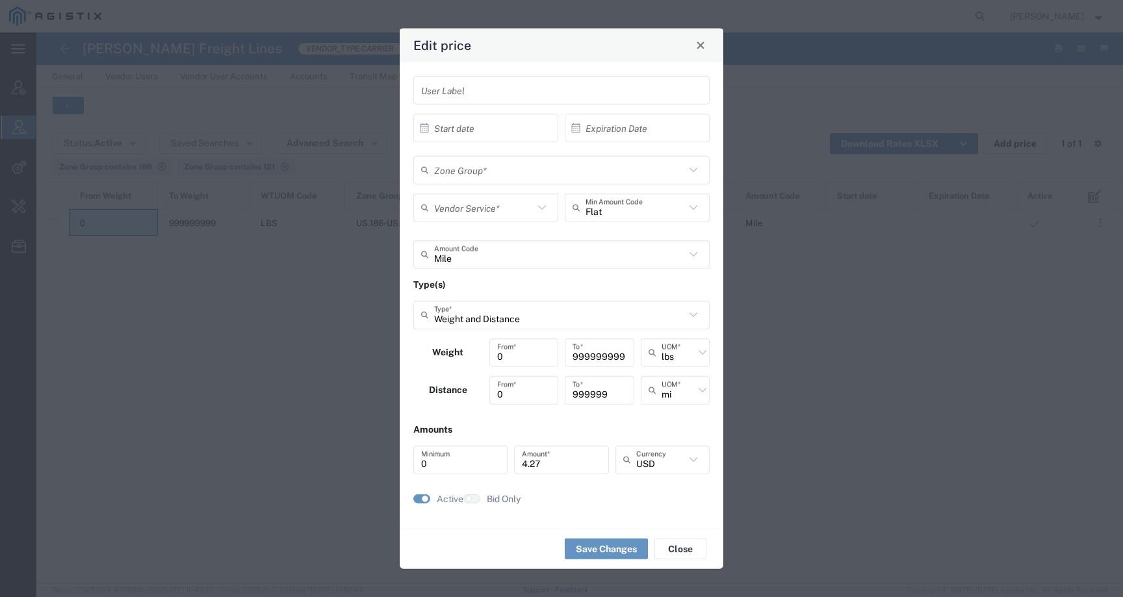
type input "US.186-US.121"
type input "TL Standard 3 - 5 Day"
click at [701, 46] on span "Close" at bounding box center [700, 45] width 9 height 9
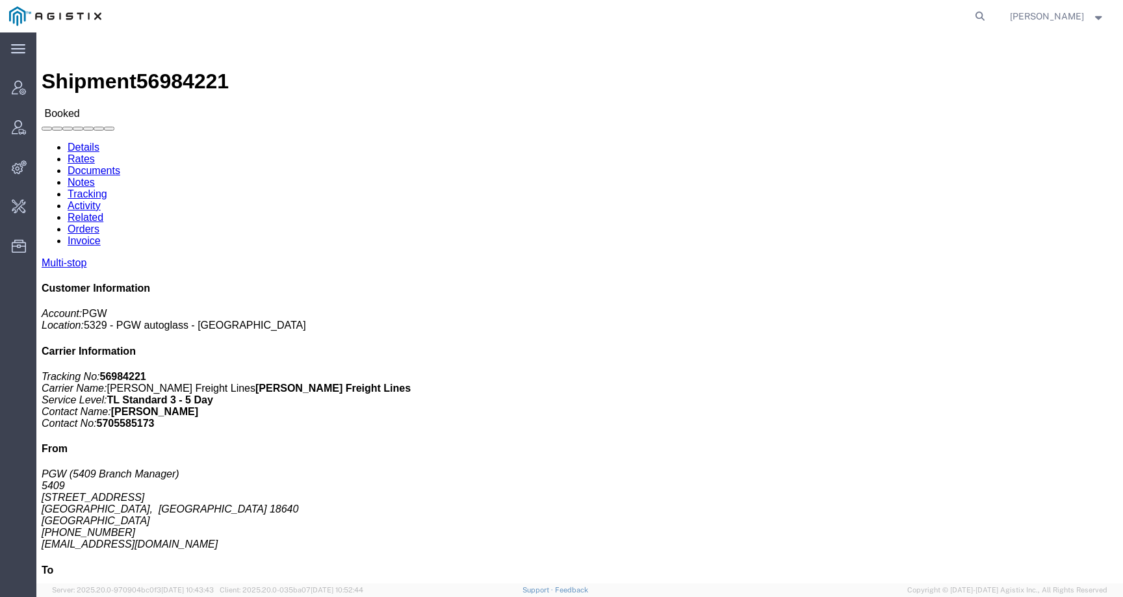
click link "Rates"
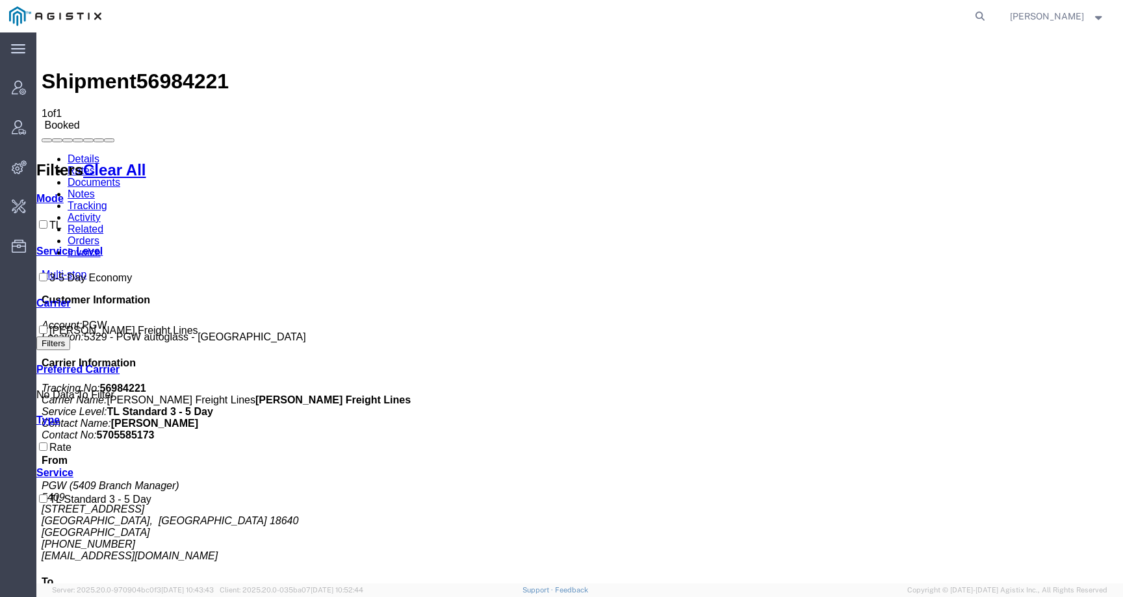
click at [101, 212] on link "Activity" at bounding box center [84, 217] width 33 height 11
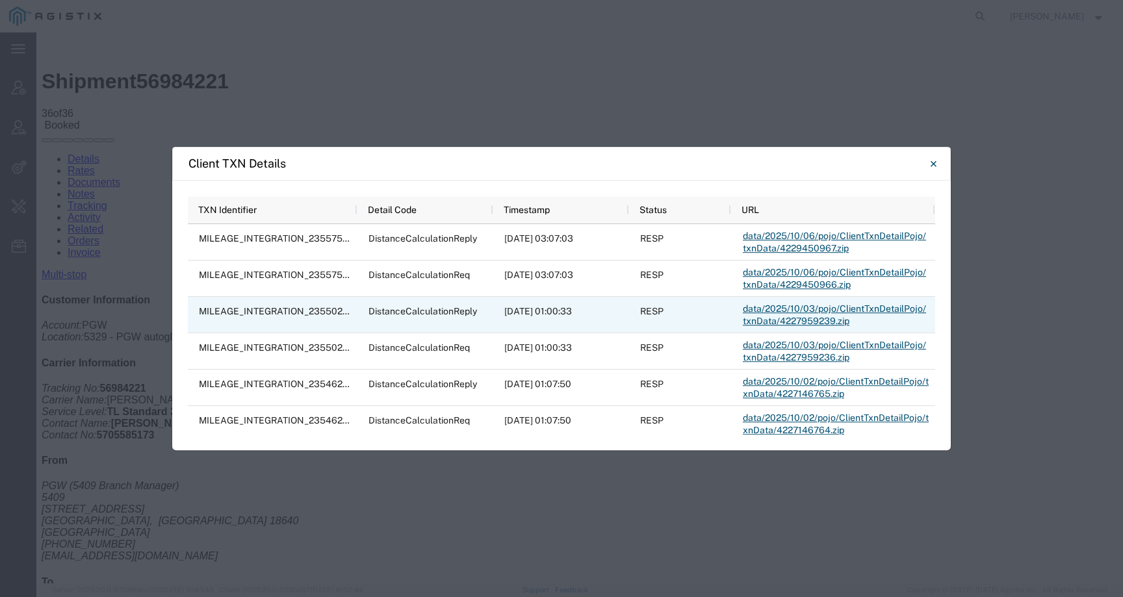
scroll to position [153, 0]
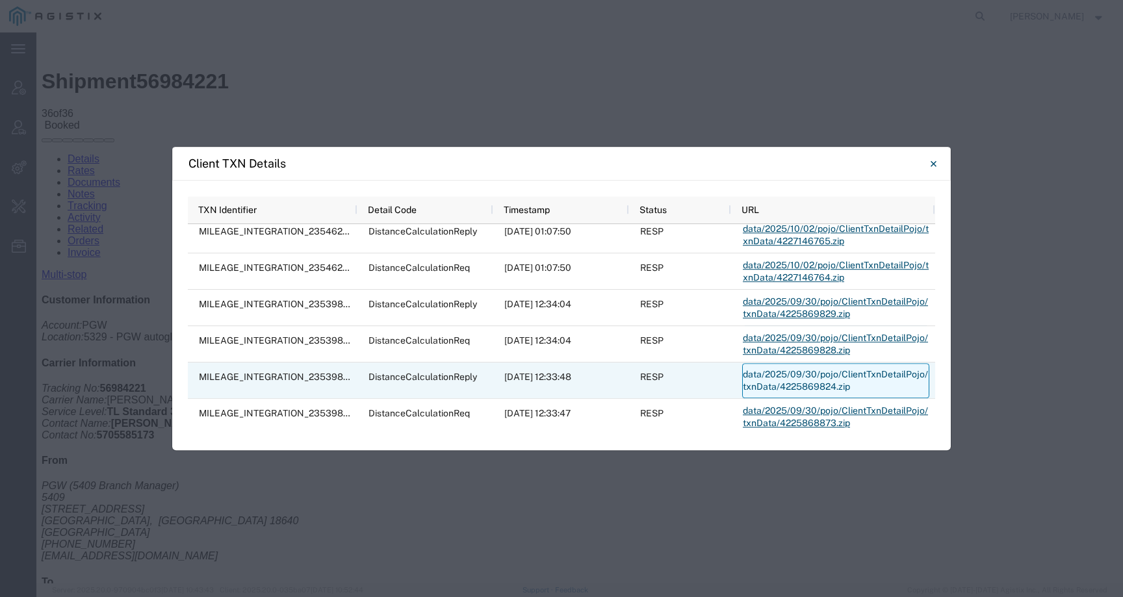
click at [793, 380] on link "data/2025/09/30/pojo/ClientTxnDetailPojo/txnData/4225869824.zip" at bounding box center [835, 380] width 187 height 35
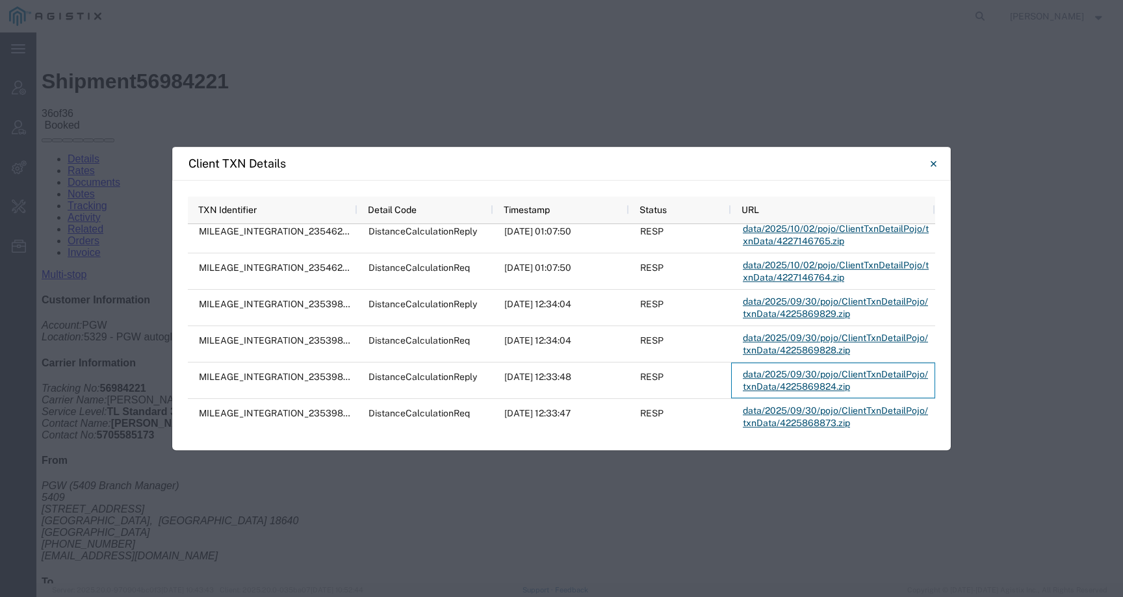
click at [655, 83] on div "Client TXN Details Press SPACE to select this row TXN Identifier Detail Code Ti…" at bounding box center [561, 298] width 1123 height 597
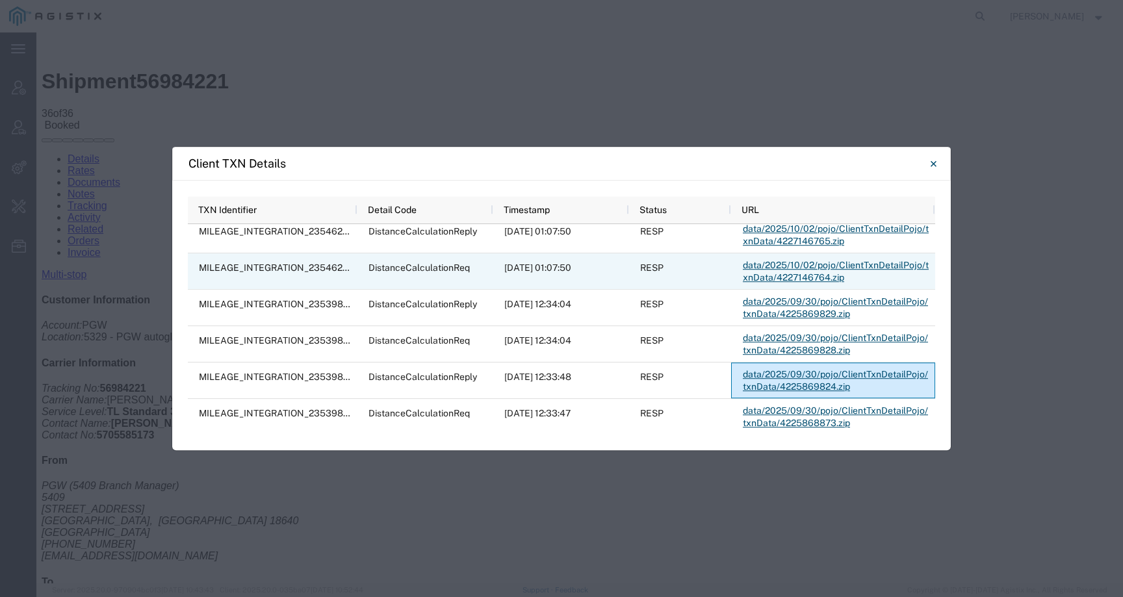
scroll to position [0, 0]
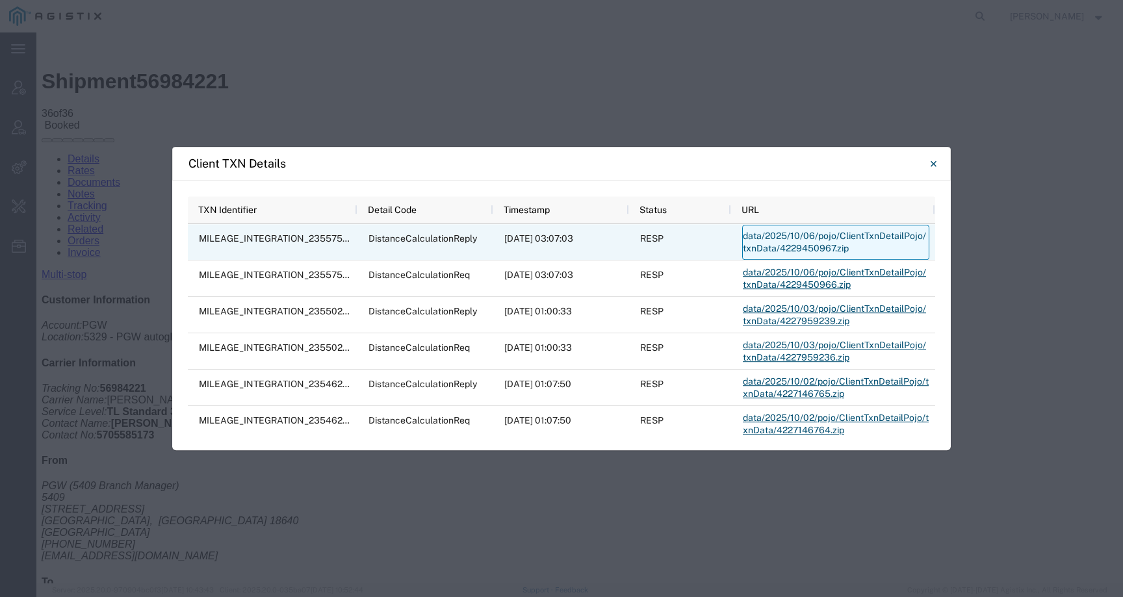
click at [815, 239] on link "data/2025/10/06/pojo/ClientTxnDetailPojo/txnData/4229450967.zip" at bounding box center [835, 242] width 187 height 35
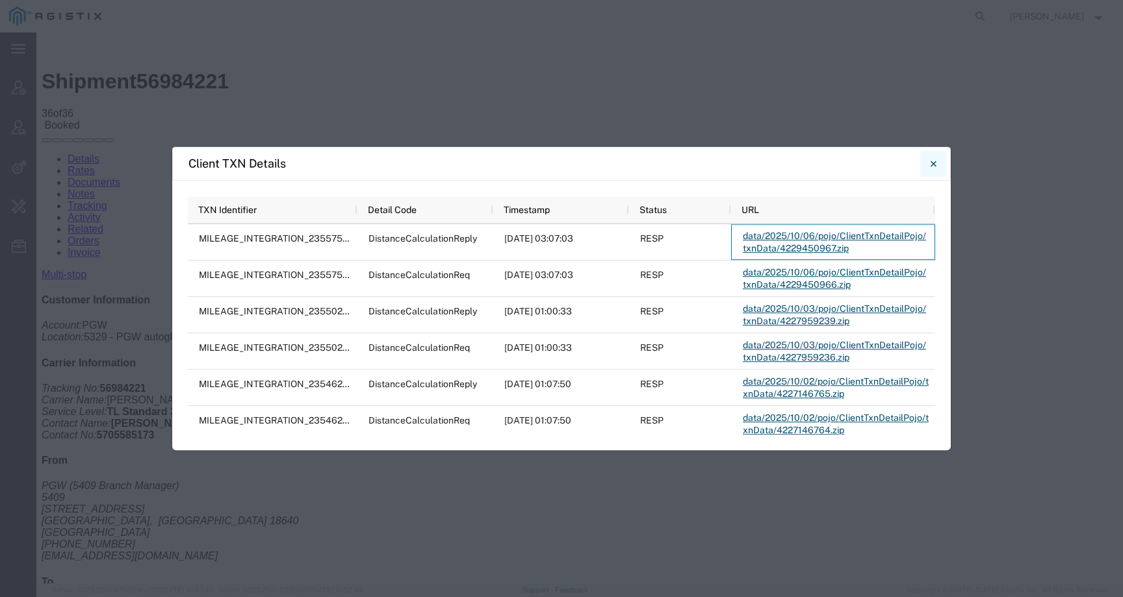
click at [936, 165] on button "Close" at bounding box center [933, 164] width 26 height 26
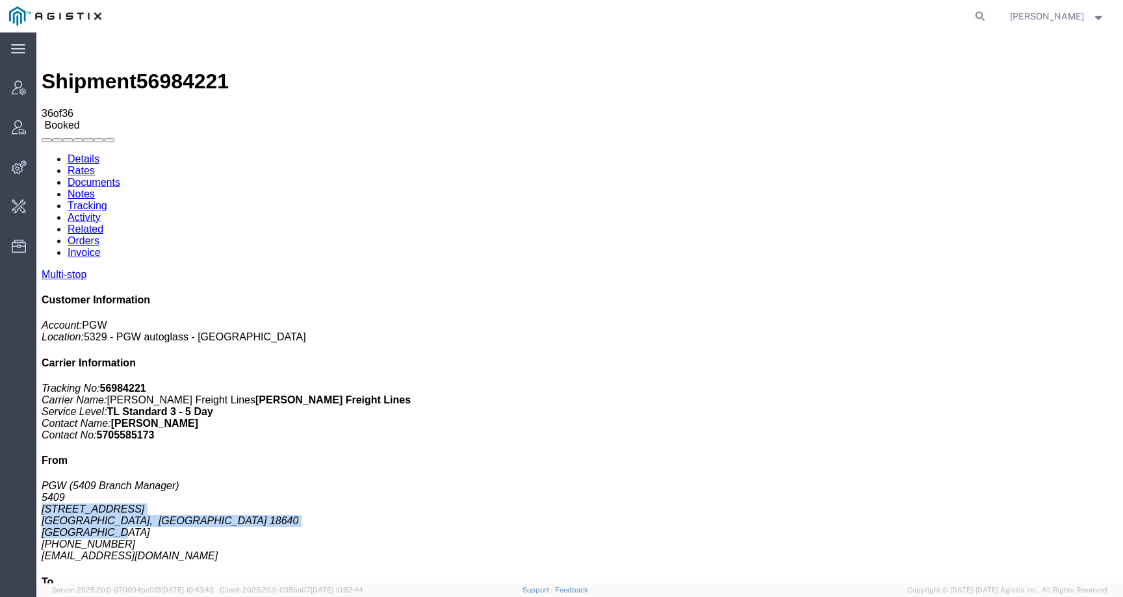
drag, startPoint x: 881, startPoint y: 335, endPoint x: 948, endPoint y: 366, distance: 74.2
click at [948, 480] on address "PGW (5409 Branch Manager) [STREET_ADDRESS] [PHONE_NUMBER] [EMAIL_ADDRESS][DOMAI…" at bounding box center [580, 521] width 1077 height 82
copy address "[STREET_ADDRESS]"
click at [90, 153] on link "Details" at bounding box center [84, 158] width 32 height 11
click link "Rates"
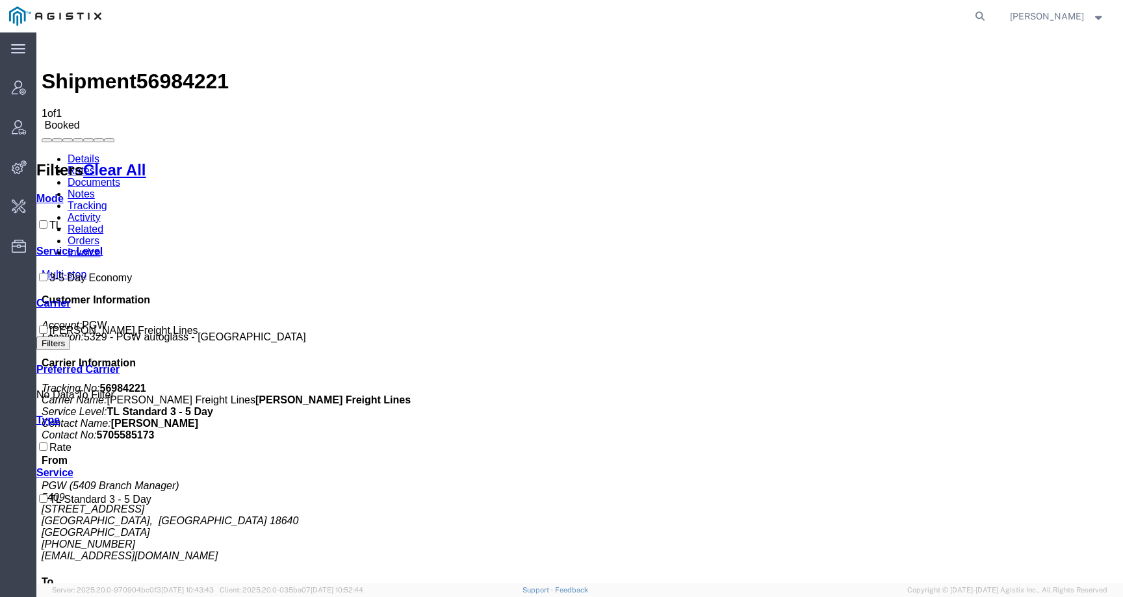
click at [192, 70] on span "56984221" at bounding box center [183, 81] width 92 height 23
drag, startPoint x: 945, startPoint y: 231, endPoint x: 1041, endPoint y: 231, distance: 95.6
click at [1041, 383] on p "Tracking No: 56984221 Carrier Name: [PERSON_NAME] Freight Lines [PERSON_NAME] F…" at bounding box center [580, 412] width 1077 height 59
copy b "[PERSON_NAME] Freight Lines"
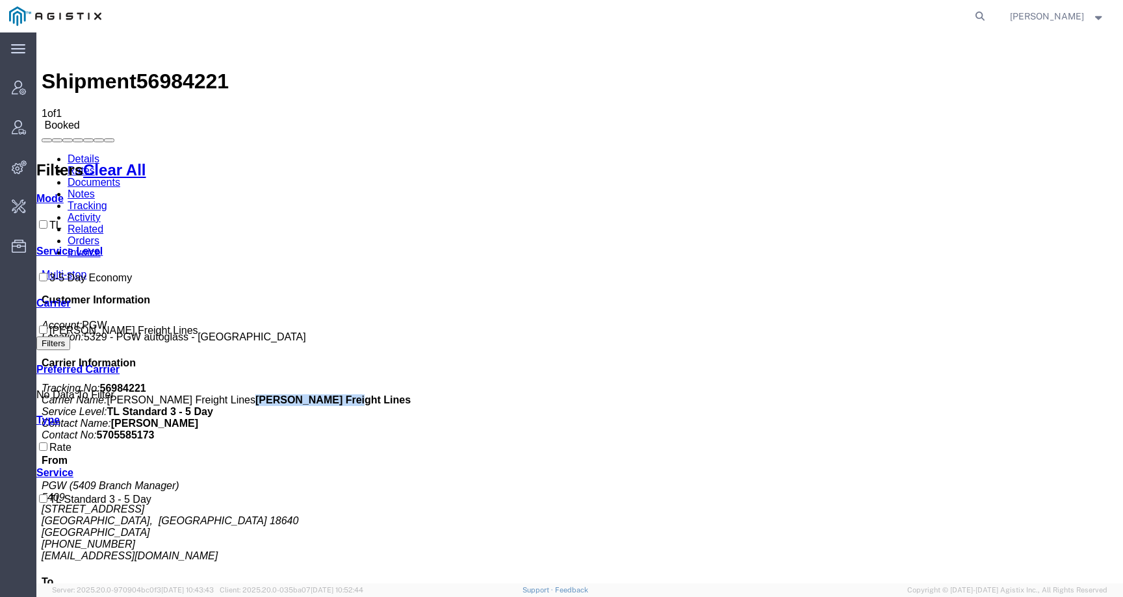
click at [80, 153] on link "Details" at bounding box center [84, 158] width 32 height 11
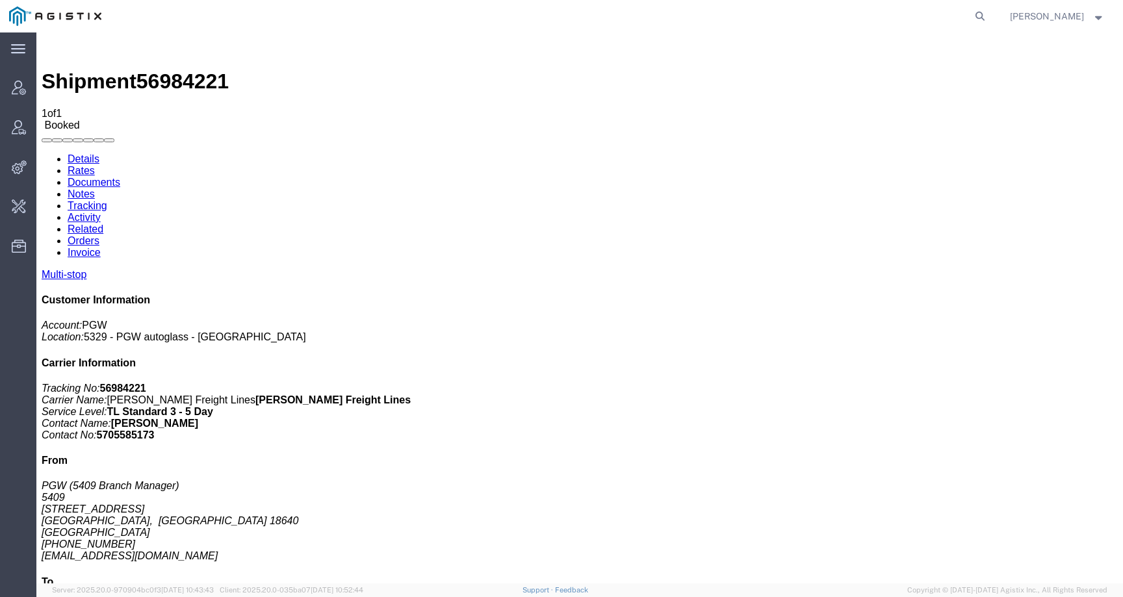
scroll to position [10, 0]
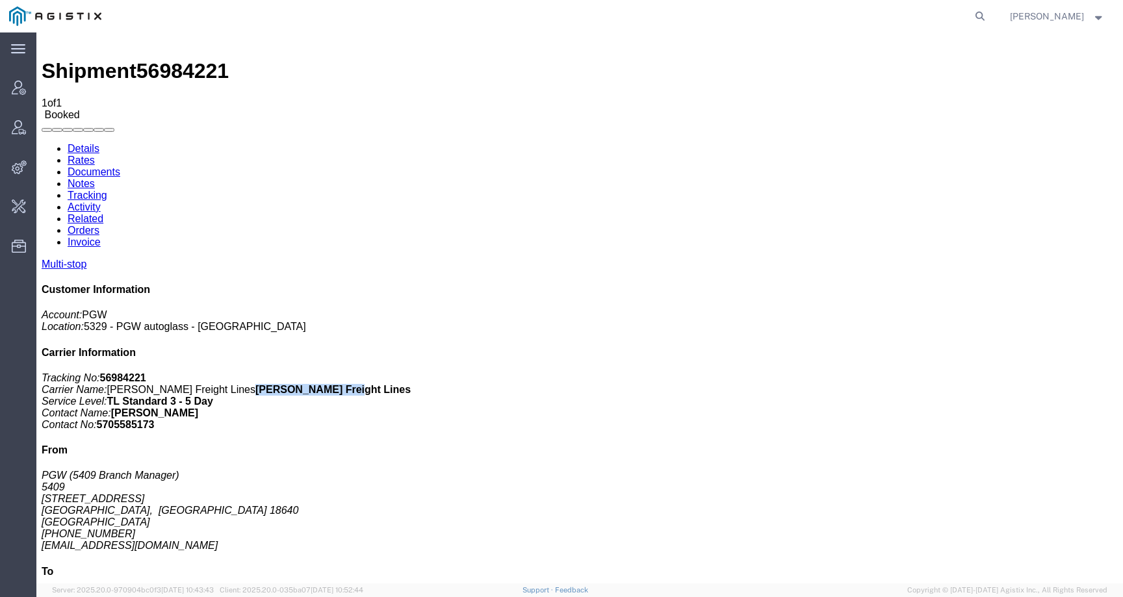
drag, startPoint x: 902, startPoint y: 195, endPoint x: 1035, endPoint y: 195, distance: 133.3
click p "Tracking No: 56984221 Carrier Name: [PERSON_NAME] Freight Lines [PERSON_NAME] F…"
copy b "[PERSON_NAME] Freight Lines"
click address "PGW (5409 Branch Manager) [STREET_ADDRESS] [PHONE_NUMBER] [EMAIL_ADDRESS][DOMAI…"
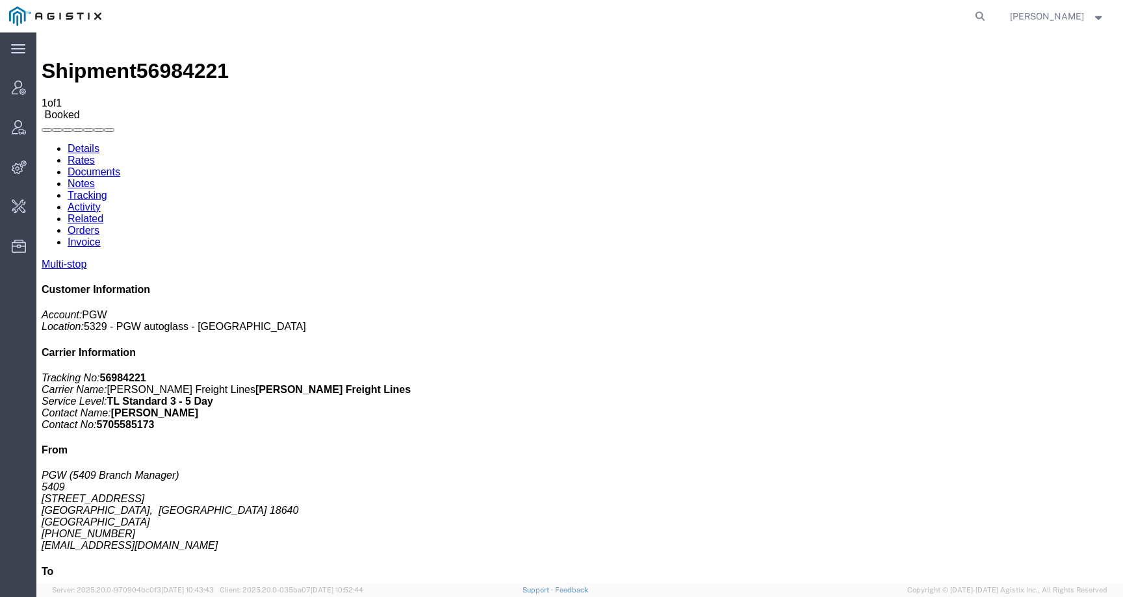
copy address "18640"
click address "PGW (5505 Branch Manager) [STREET_ADDRESS] [PHONE_NUMBER] [EMAIL_ADDRESS][DOMAI…"
copy address "12189"
click address "PGW (5409 Branch Manager) [STREET_ADDRESS] [PHONE_NUMBER] [EMAIL_ADDRESS][DOMAI…"
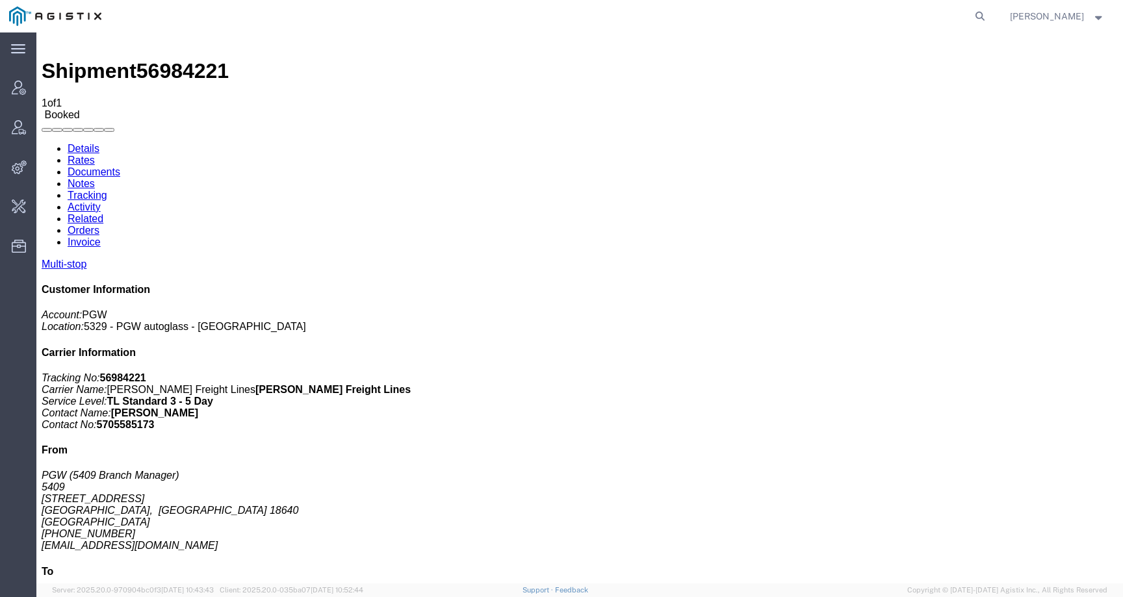
click address "PGW (5409 Branch Manager) [STREET_ADDRESS] [PHONE_NUMBER] [EMAIL_ADDRESS][DOMAI…"
copy address "18640"
click address "PGW (5505 Branch Manager) [STREET_ADDRESS] [PHONE_NUMBER] [EMAIL_ADDRESS][DOMAI…"
copy address "12189"
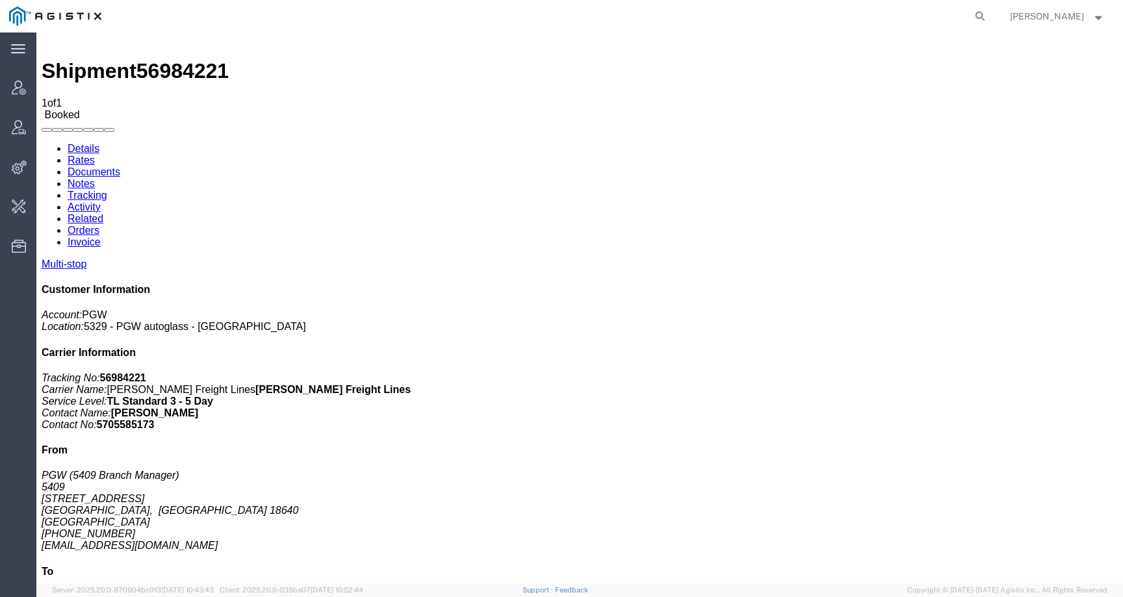
click address "PGW (5409 Branch Manager) [STREET_ADDRESS] [PHONE_NUMBER] [EMAIL_ADDRESS][DOMAI…"
copy address "18640"
click address "PGW (5505 Branch Manager) [STREET_ADDRESS] [PHONE_NUMBER] [EMAIL_ADDRESS][DOMAI…"
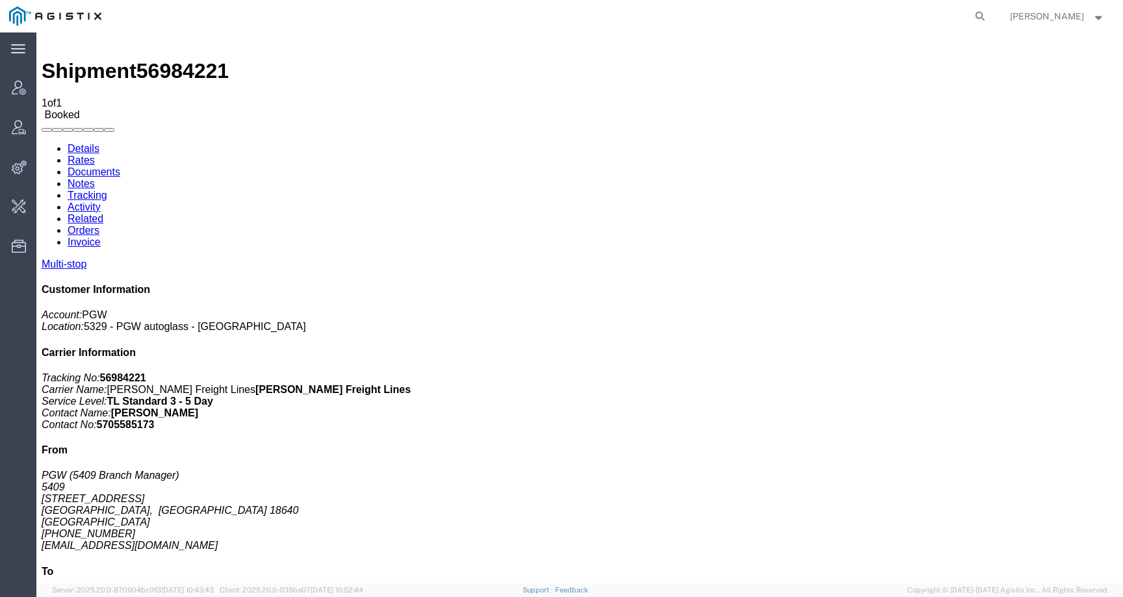
copy address "12189"
drag, startPoint x: 66, startPoint y: 168, endPoint x: 73, endPoint y: 169, distance: 7.2
click address "PGW (5409 Branch Manager) [STREET_ADDRESS] [PHONE_NUMBER] [EMAIL_ADDRESS][DOMAI…"
drag, startPoint x: 63, startPoint y: 168, endPoint x: 76, endPoint y: 170, distance: 13.1
click address "PGW (5409 Branch Manager) [STREET_ADDRESS] [PHONE_NUMBER] [EMAIL_ADDRESS][DOMAI…"
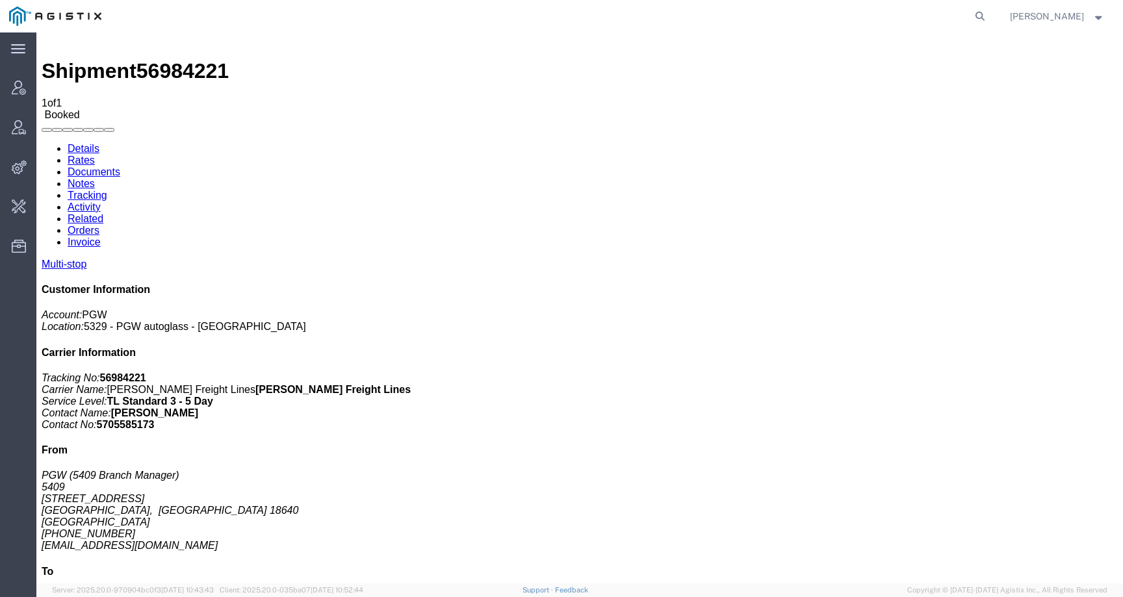
copy address "186"
drag, startPoint x: 280, startPoint y: 181, endPoint x: 295, endPoint y: 181, distance: 15.0
click address "PGW (5505 Branch Manager) [STREET_ADDRESS] [PHONE_NUMBER] [EMAIL_ADDRESS][DOMAI…"
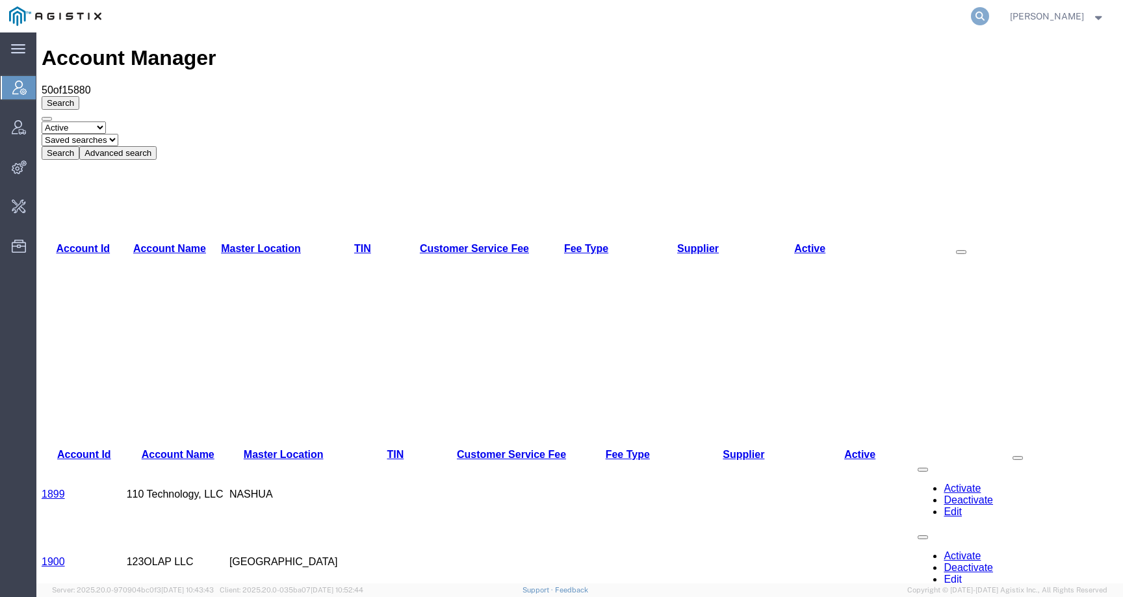
click at [989, 16] on icon at bounding box center [980, 16] width 18 height 18
click at [971, 16] on input "search" at bounding box center [773, 16] width 395 height 31
paste input "56882143"
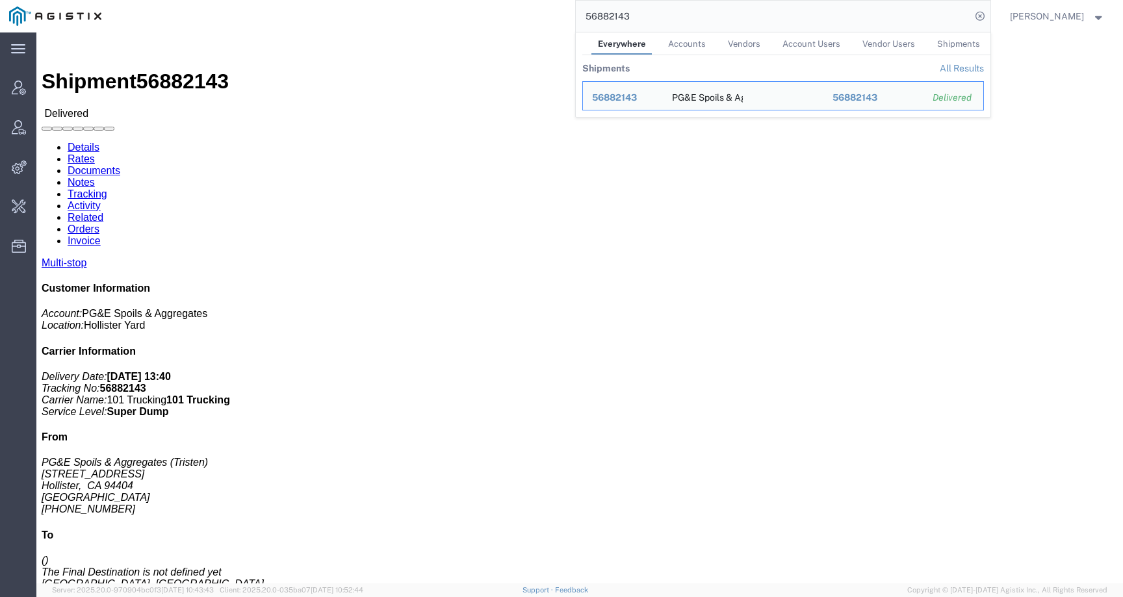
click h4 "Routing & Vehicle Information"
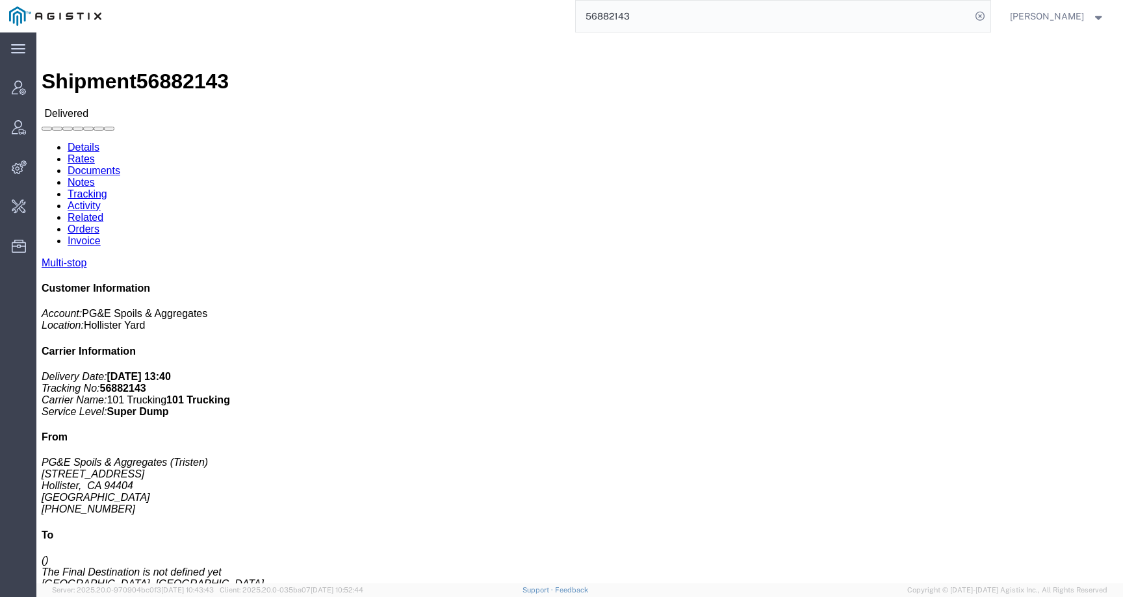
click link "Documents"
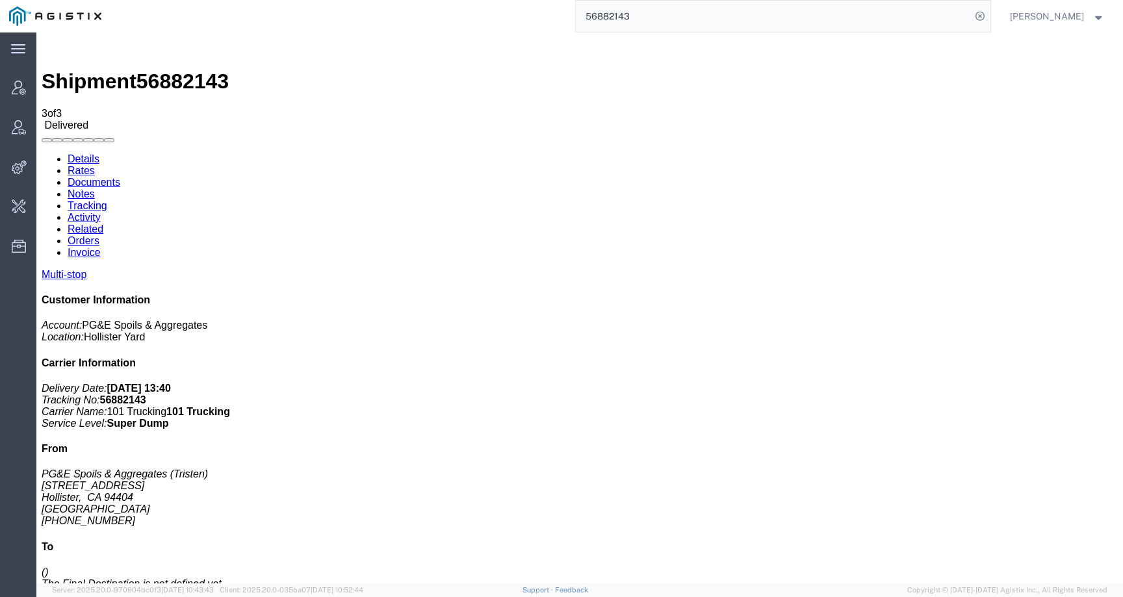
click at [181, 70] on span "56882143" at bounding box center [183, 81] width 92 height 23
copy span "56882143"
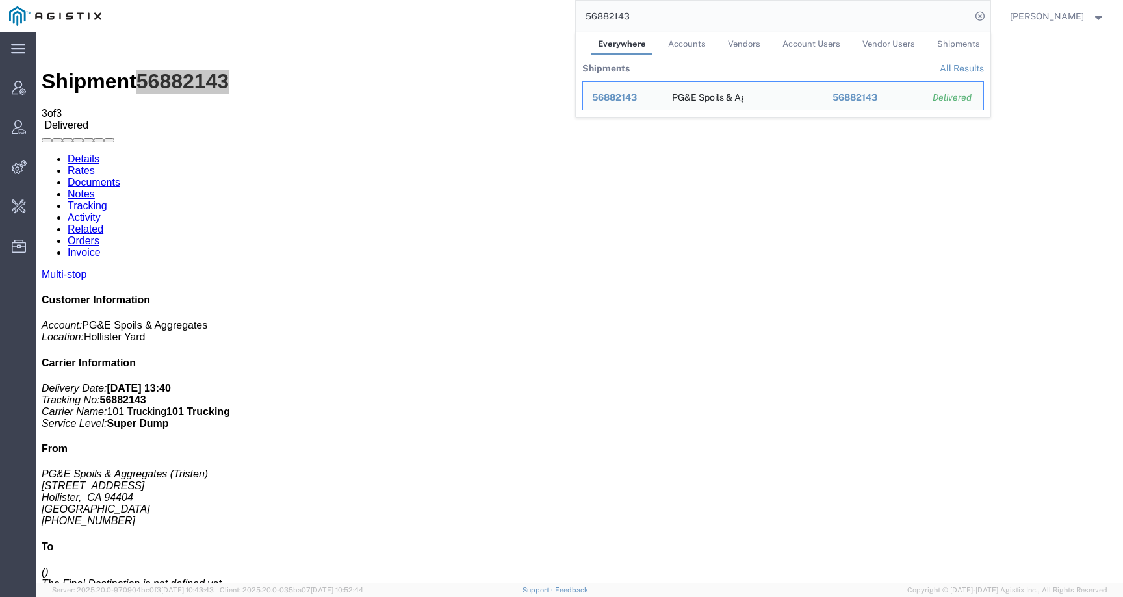
drag, startPoint x: 668, startPoint y: 14, endPoint x: 509, endPoint y: 14, distance: 158.6
click at [509, 14] on div "56882143 Everywhere Accounts Vendors Account Users Vendor Users Shipments Shipm…" at bounding box center [551, 16] width 880 height 33
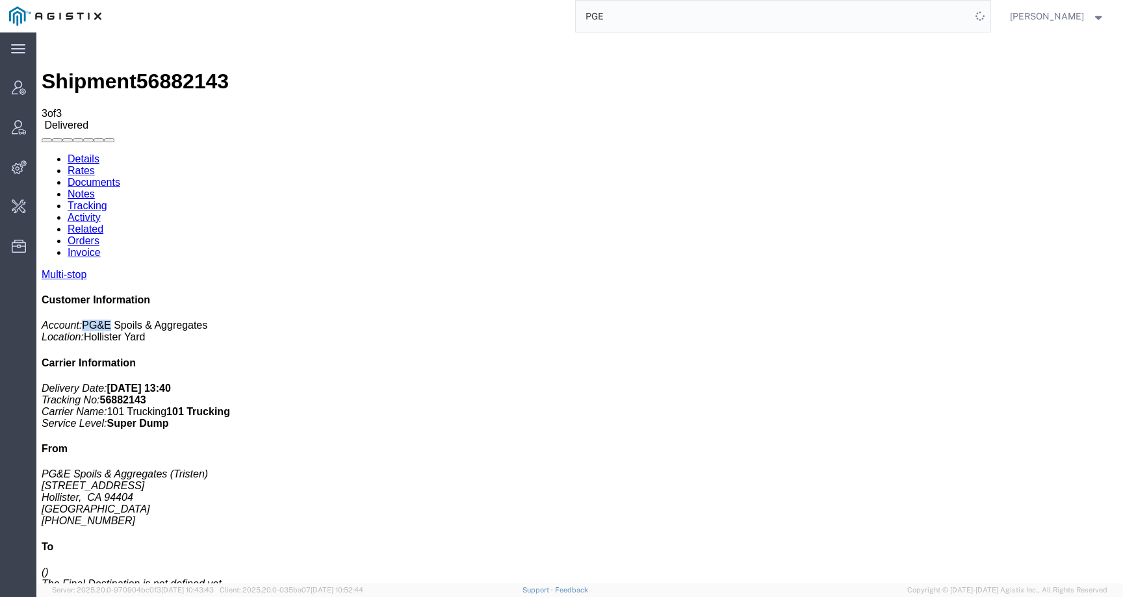
drag, startPoint x: 945, startPoint y: 157, endPoint x: 924, endPoint y: 158, distance: 20.8
click at [924, 320] on p "Account: PG&E Spoils & Aggregates Location: [GEOGRAPHIC_DATA]" at bounding box center [580, 331] width 1077 height 23
copy span "PG&E"
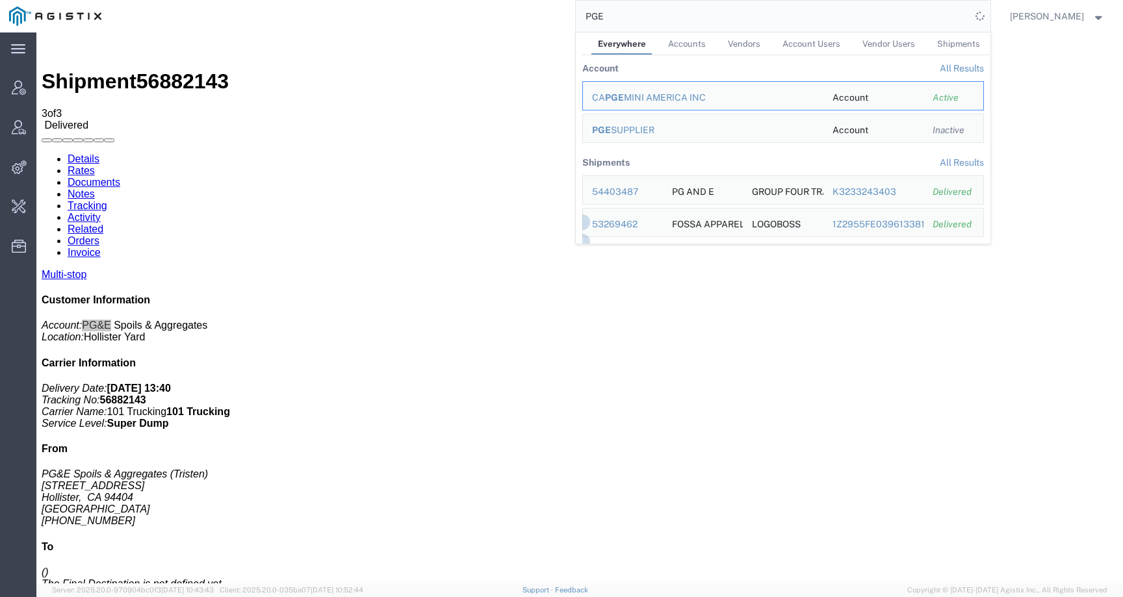
drag, startPoint x: 636, startPoint y: 20, endPoint x: 591, endPoint y: 20, distance: 44.9
click at [591, 20] on input "PGE" at bounding box center [773, 16] width 395 height 31
paste input "&"
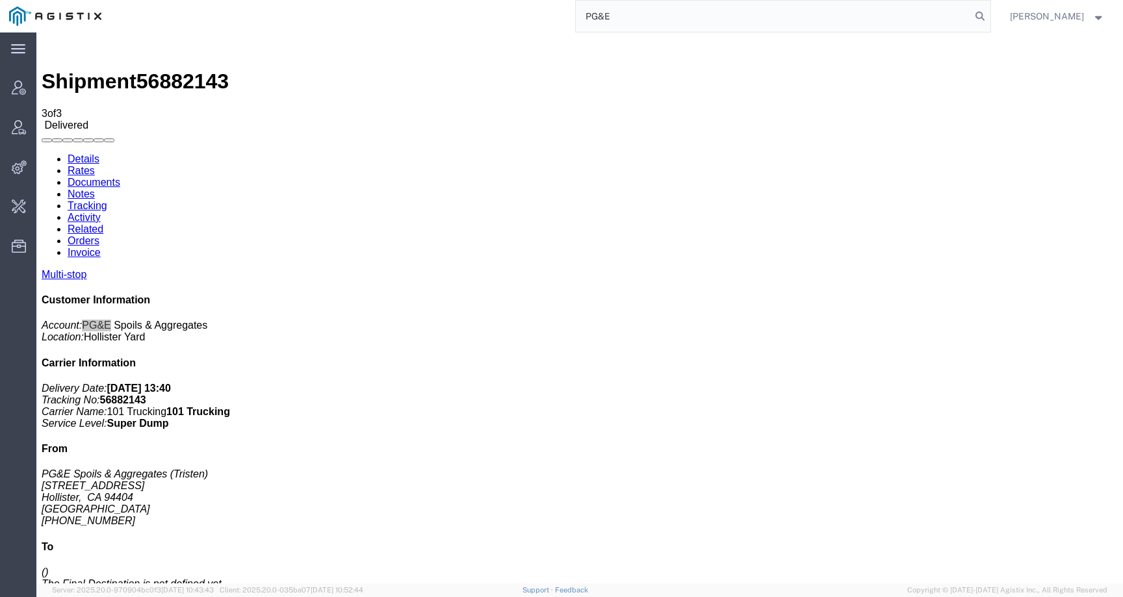
type input "PG&E"
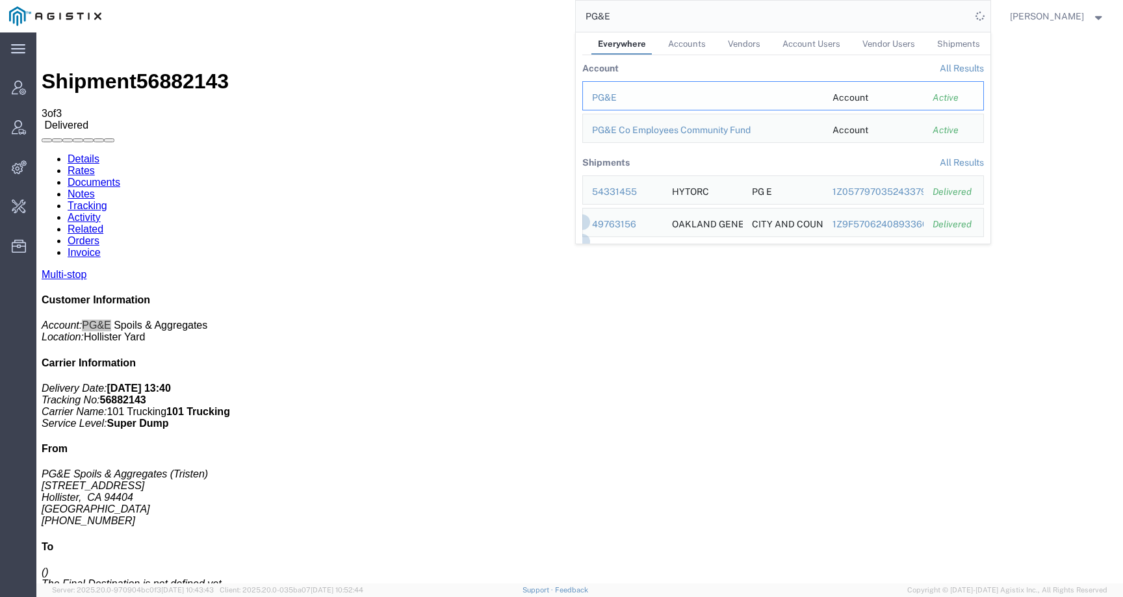
click at [618, 98] on div "PG&E" at bounding box center [703, 98] width 222 height 14
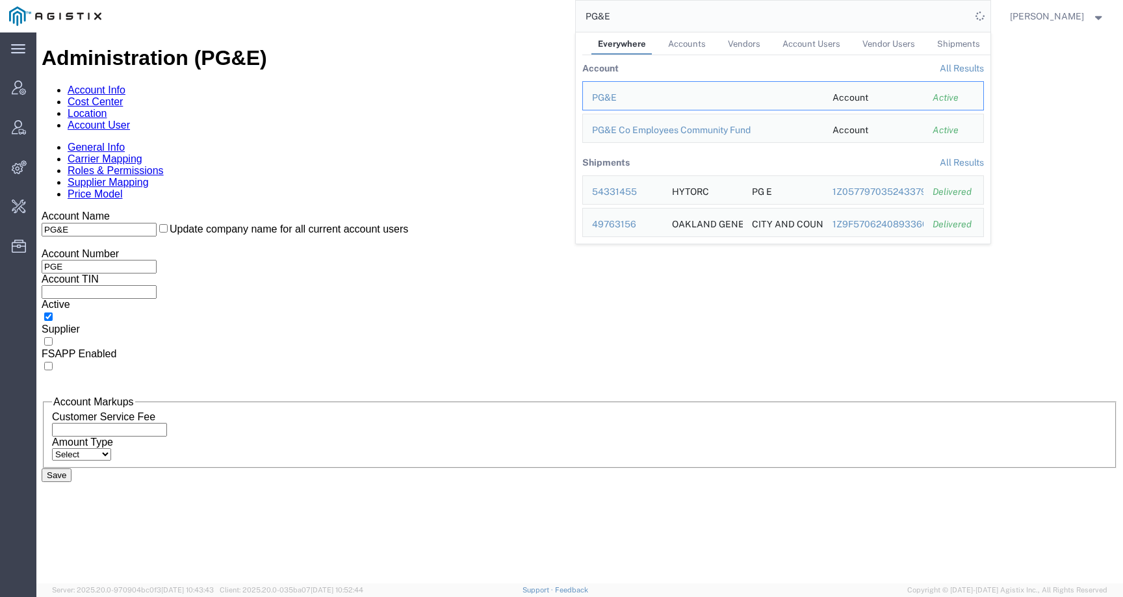
click at [122, 189] on link "Price Model" at bounding box center [95, 194] width 55 height 11
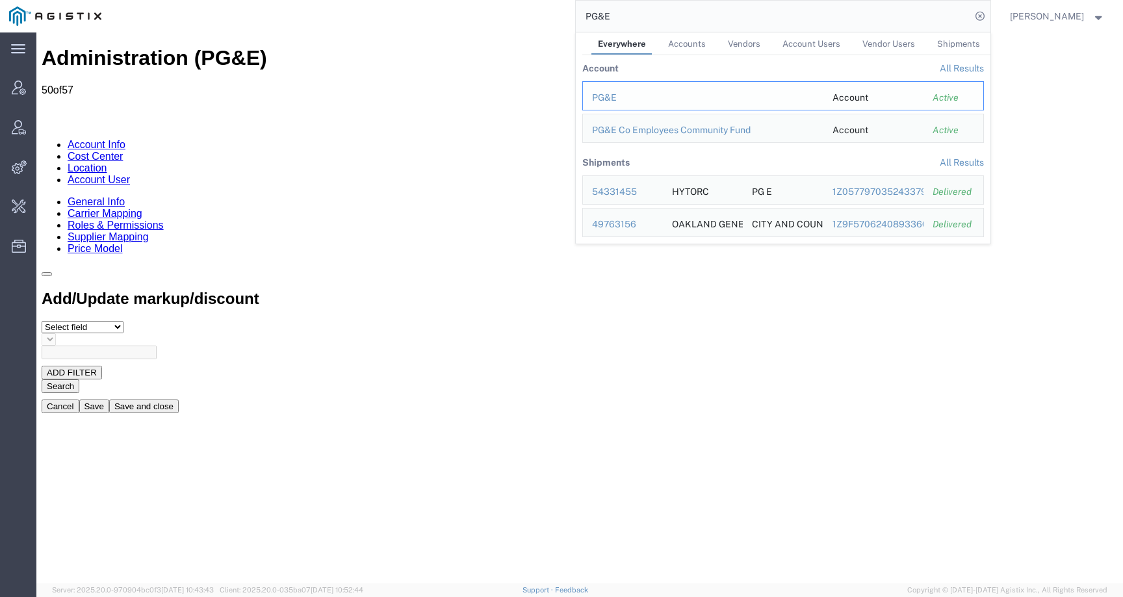
click at [621, 92] on div "PG&E" at bounding box center [703, 98] width 222 height 14
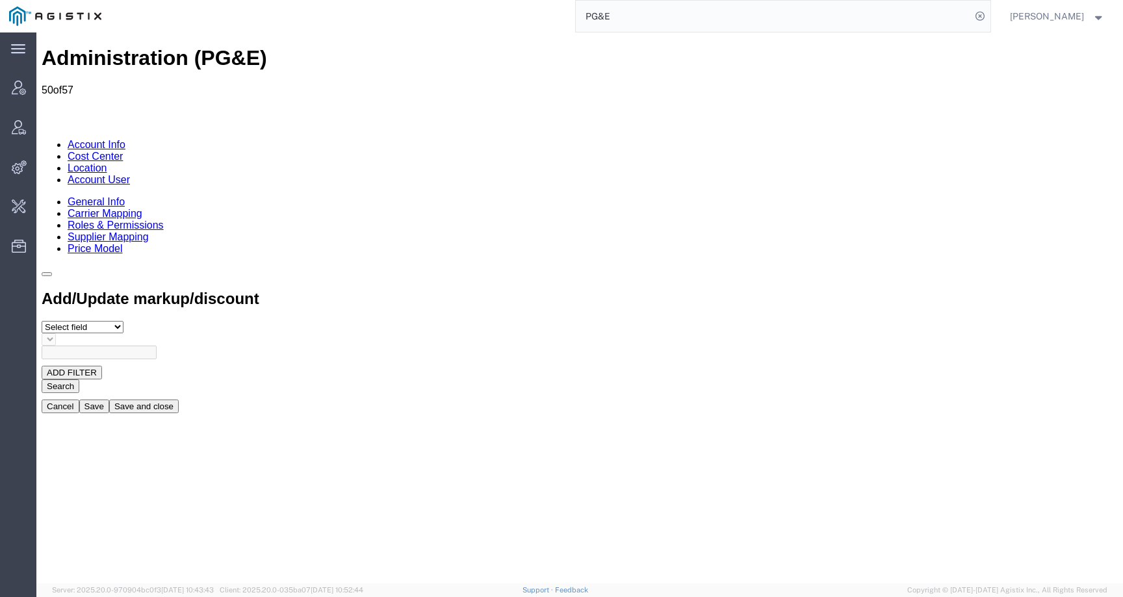
click at [107, 163] on link "Location" at bounding box center [88, 168] width 40 height 11
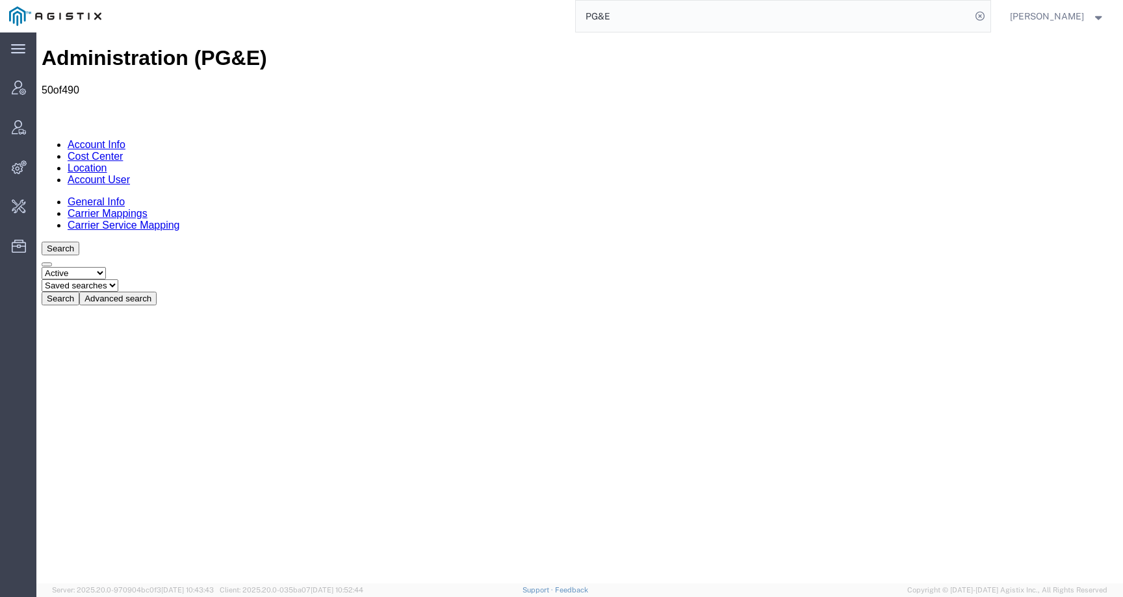
click at [157, 292] on button "Advanced search" at bounding box center [117, 299] width 77 height 14
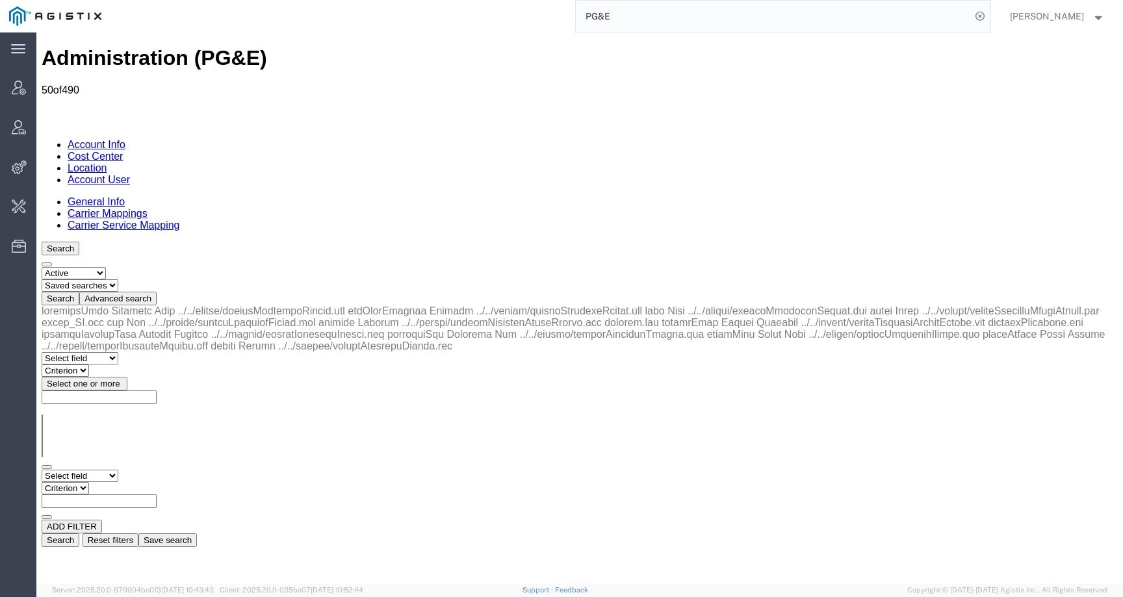
click at [112, 470] on select "Select field Address [GEOGRAPHIC_DATA] Location Name Location Num Master Locati…" at bounding box center [80, 476] width 77 height 12
select select "city"
click at [42, 470] on select "Select field Address [GEOGRAPHIC_DATA] Location Name Location Num Master Locati…" at bounding box center [80, 476] width 77 height 12
select select "contains"
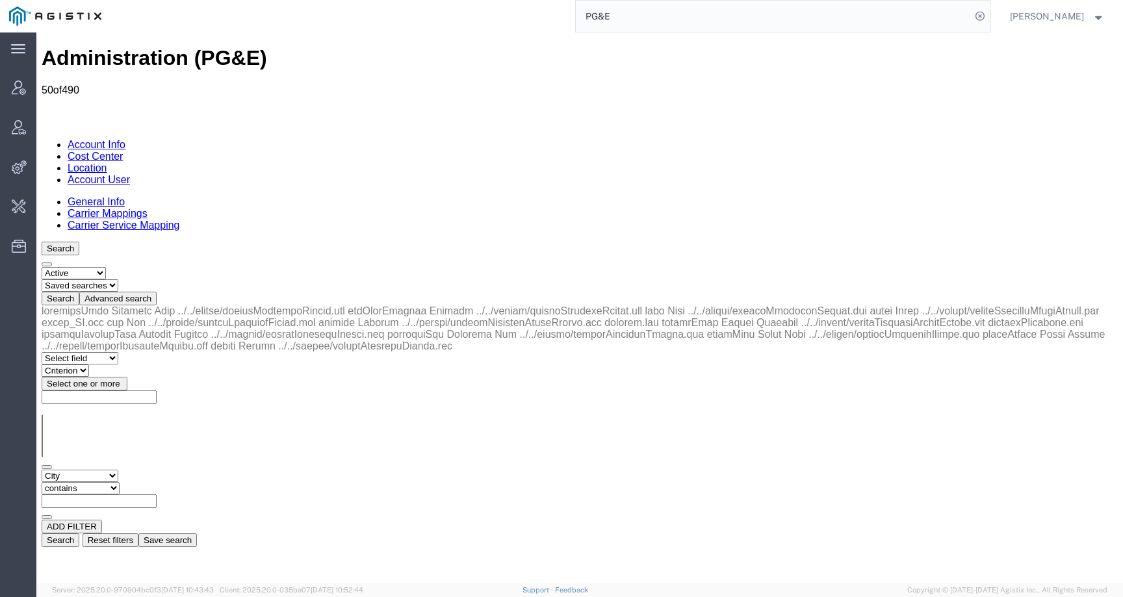
click at [120, 482] on select "Criterion contains does not contain is is blank is not blank starts with" at bounding box center [81, 488] width 78 height 12
click at [157, 495] on input "text" at bounding box center [99, 502] width 115 height 14
paste input "SAN [PERSON_NAME]"
click at [902, 470] on div "Select field Address [GEOGRAPHIC_DATA] Location Name Location Num Master Locati…" at bounding box center [580, 495] width 1077 height 50
click at [79, 534] on button "Search" at bounding box center [61, 541] width 38 height 14
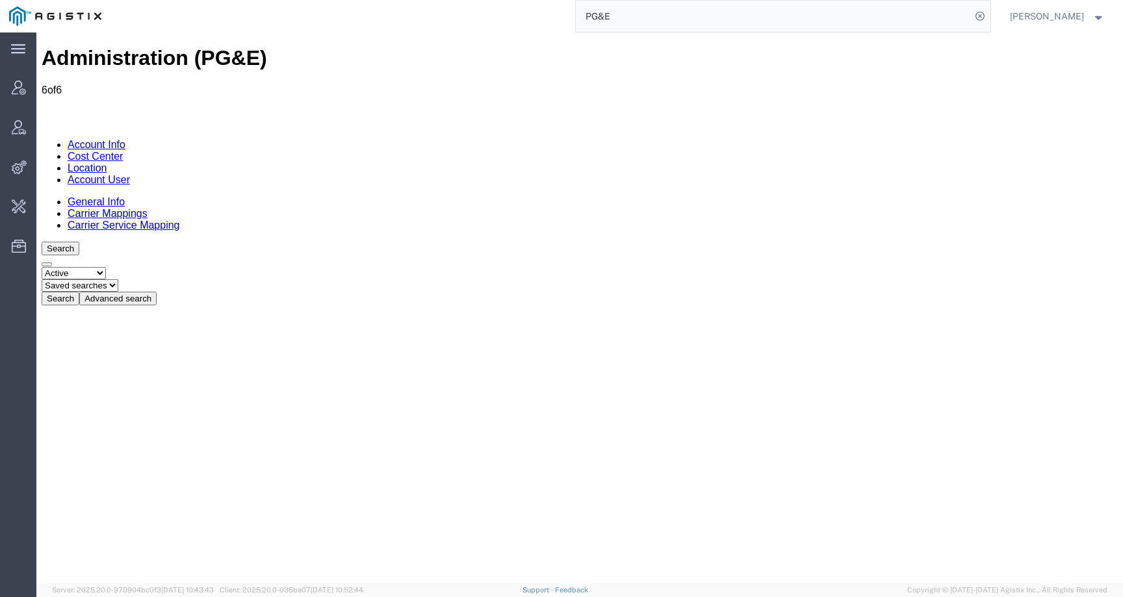
click at [157, 292] on button "Advanced search" at bounding box center [117, 299] width 77 height 14
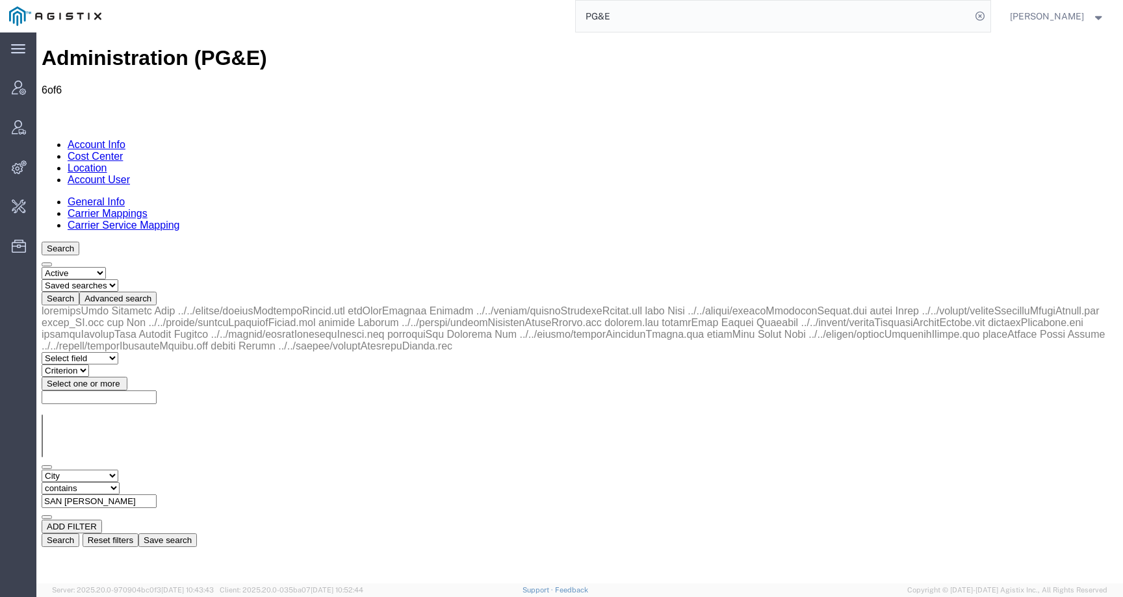
drag, startPoint x: 326, startPoint y: 192, endPoint x: 215, endPoint y: 192, distance: 111.2
click at [215, 470] on div "Select field Address [GEOGRAPHIC_DATA] Location Name Location Num Master Locati…" at bounding box center [580, 495] width 1077 height 50
paste input "[GEOGRAPHIC_DATA][PERSON_NAME]"
drag, startPoint x: 259, startPoint y: 198, endPoint x: 508, endPoint y: 198, distance: 249.6
click at [508, 470] on div "Select field Address [GEOGRAPHIC_DATA] Location Name Location Num Master Locati…" at bounding box center [580, 495] width 1077 height 50
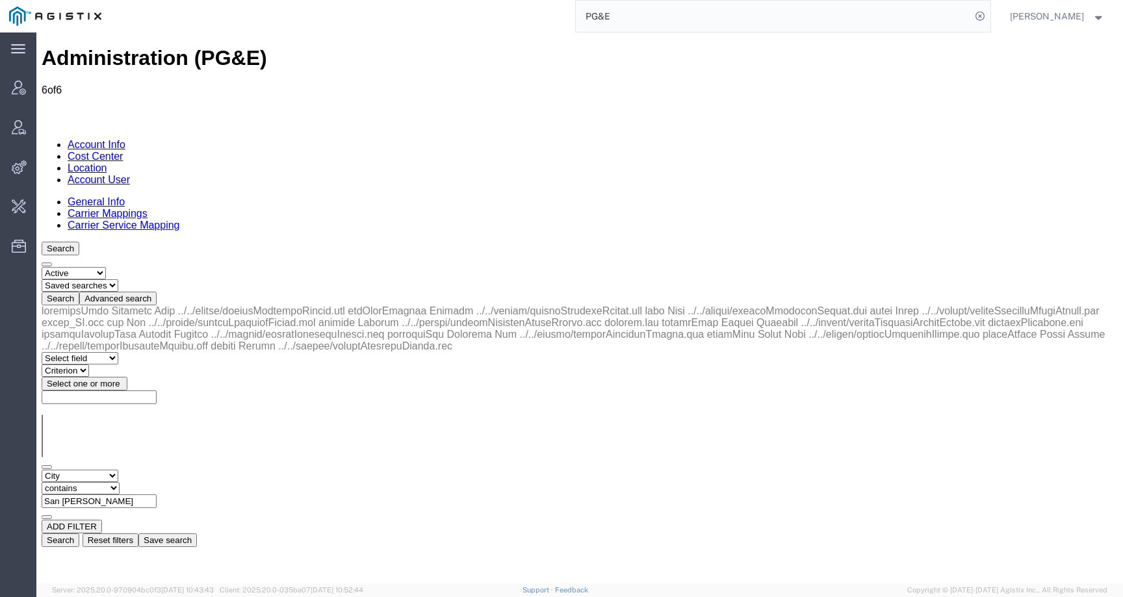
paste input "text"
click at [79, 534] on button "Search" at bounding box center [61, 541] width 38 height 14
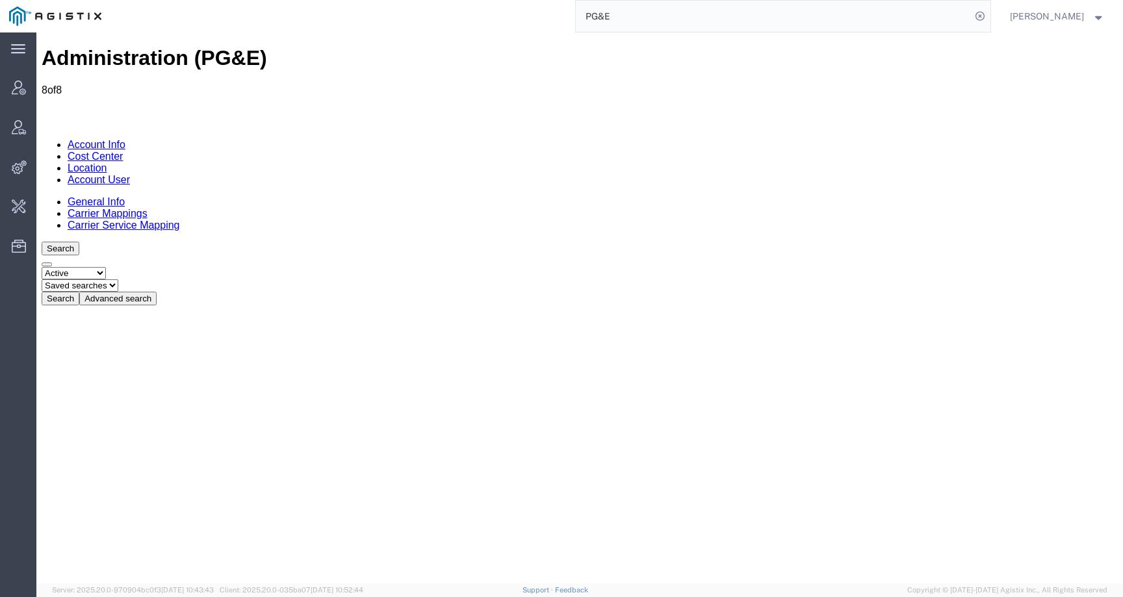
click at [157, 292] on button "Advanced search" at bounding box center [117, 299] width 77 height 14
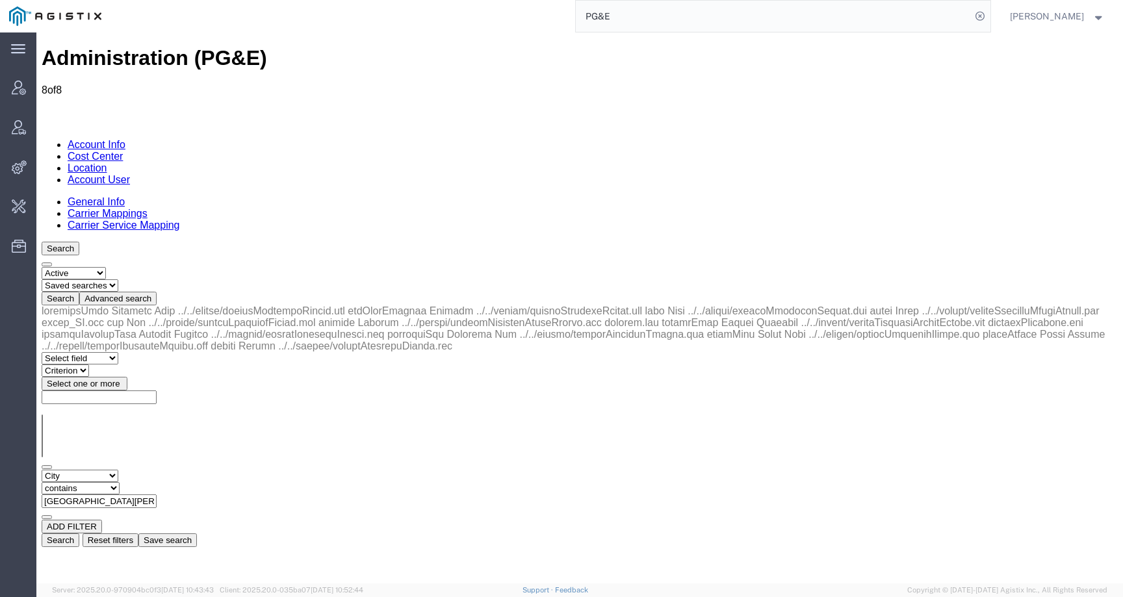
drag, startPoint x: 321, startPoint y: 197, endPoint x: 231, endPoint y: 196, distance: 90.4
click at [231, 470] on div "Select field Address [GEOGRAPHIC_DATA] Location Name Location Num Master Locati…" at bounding box center [580, 495] width 1077 height 50
paste input "AN FRANCISCO"
type input "[GEOGRAPHIC_DATA]"
click at [79, 534] on button "Search" at bounding box center [61, 541] width 38 height 14
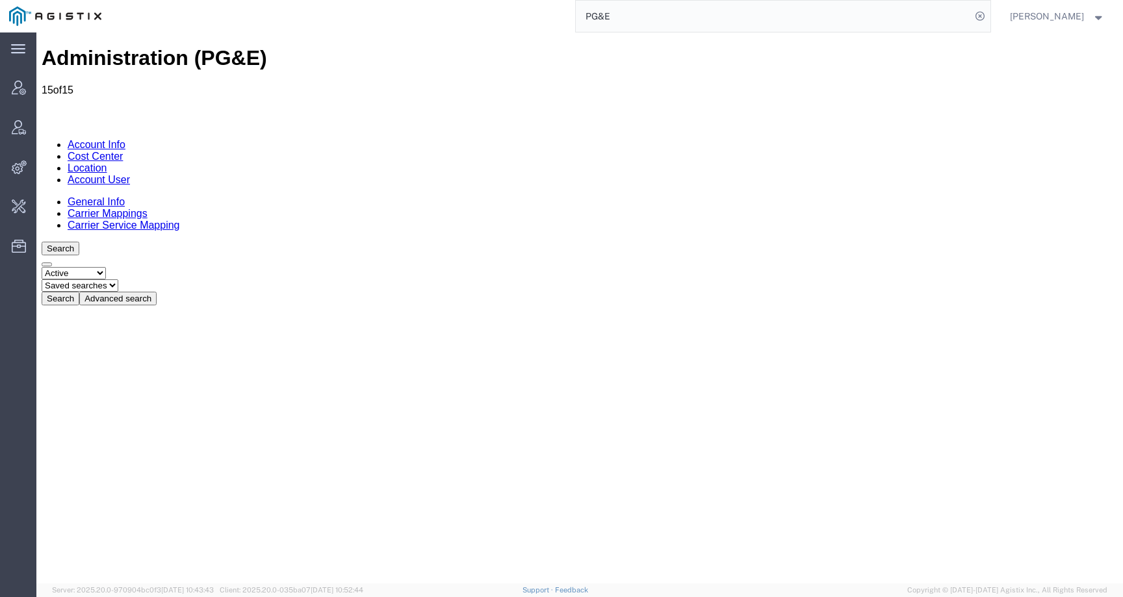
drag, startPoint x: 197, startPoint y: 185, endPoint x: 287, endPoint y: 185, distance: 89.7
drag, startPoint x: 93, startPoint y: 187, endPoint x: 135, endPoint y: 187, distance: 41.6
drag, startPoint x: 136, startPoint y: 250, endPoint x: 406, endPoint y: 251, distance: 270.4
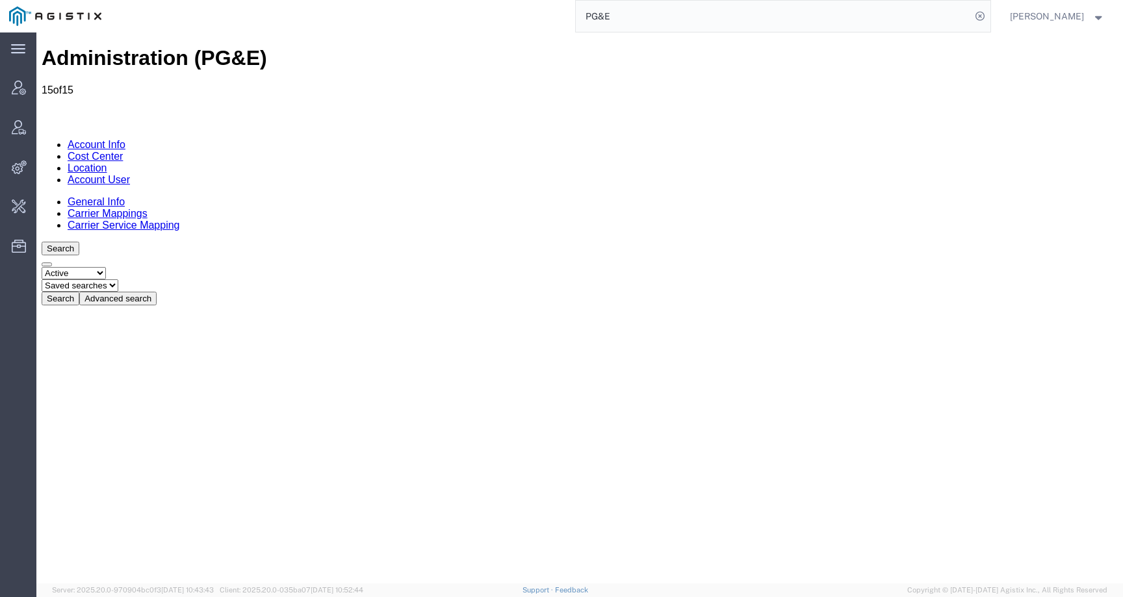
copy tr "[STREET_ADDRESS][PERSON_NAME]"
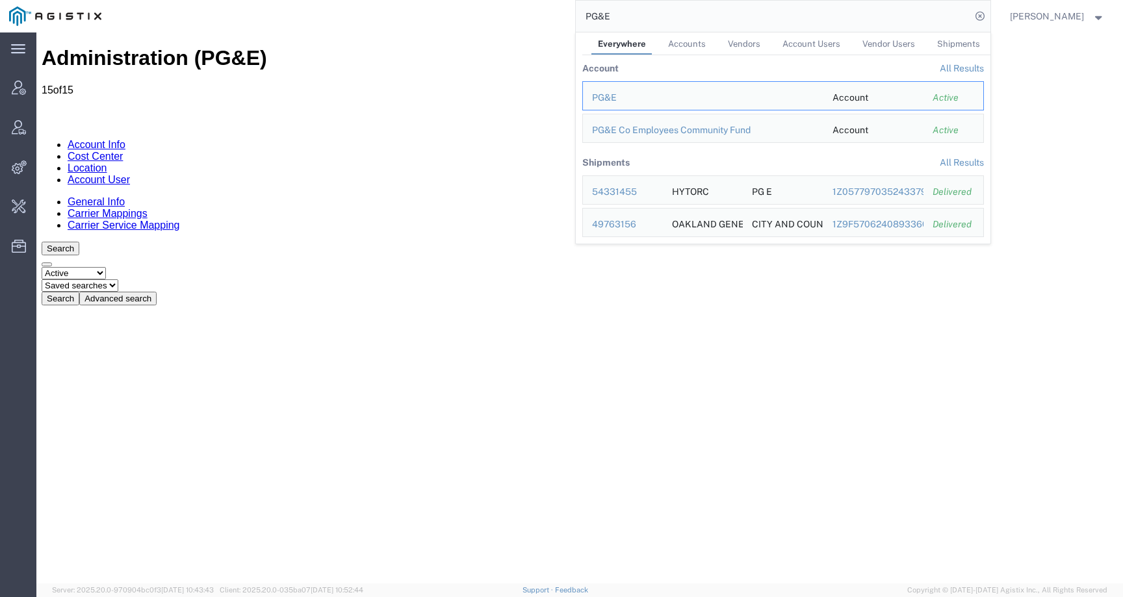
drag, startPoint x: 644, startPoint y: 15, endPoint x: 568, endPoint y: 15, distance: 76.7
click at [568, 15] on div "PG&E Everywhere Accounts Vendors Account Users Vendor Users Shipments Account A…" at bounding box center [551, 16] width 880 height 33
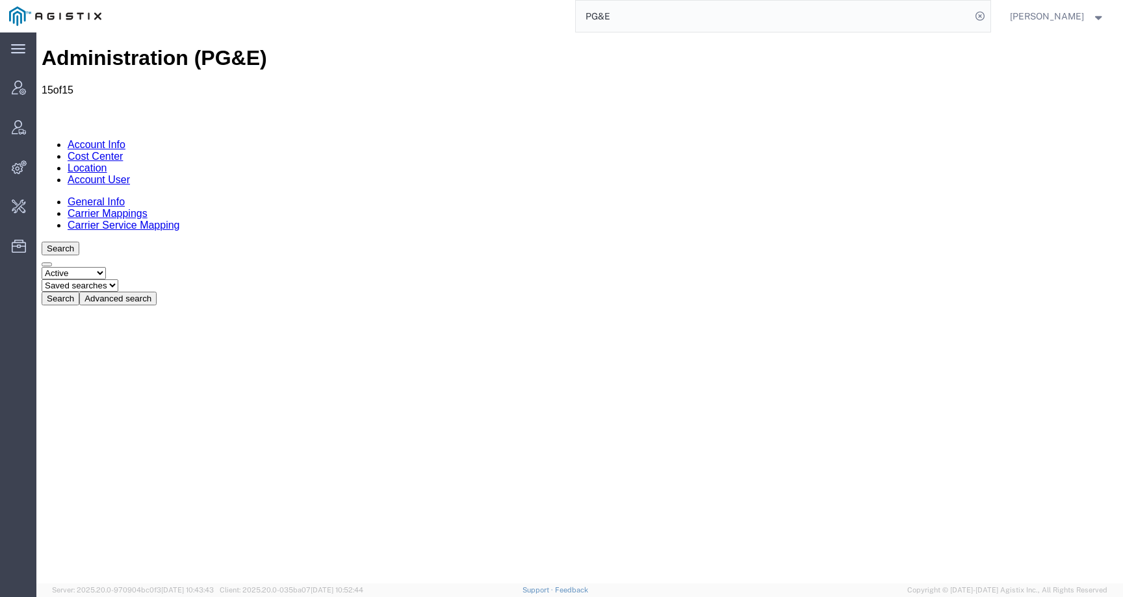
paste input "57029240"
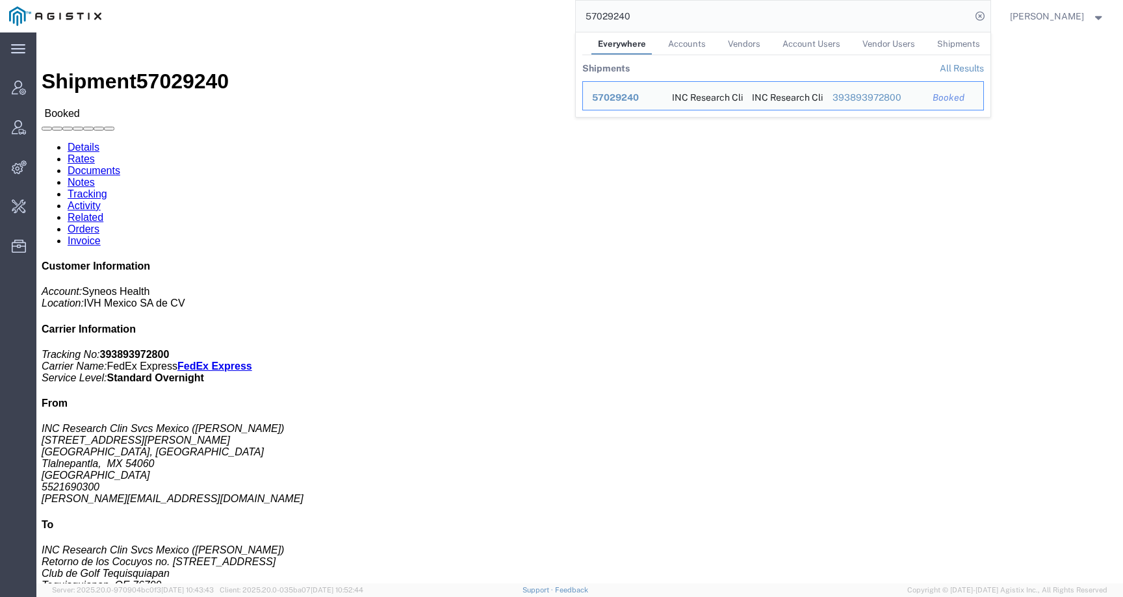
click div "Ship From INC Research Clin Svcs Mexico ([PERSON_NAME]) [STREET_ADDRESS][PERSON…"
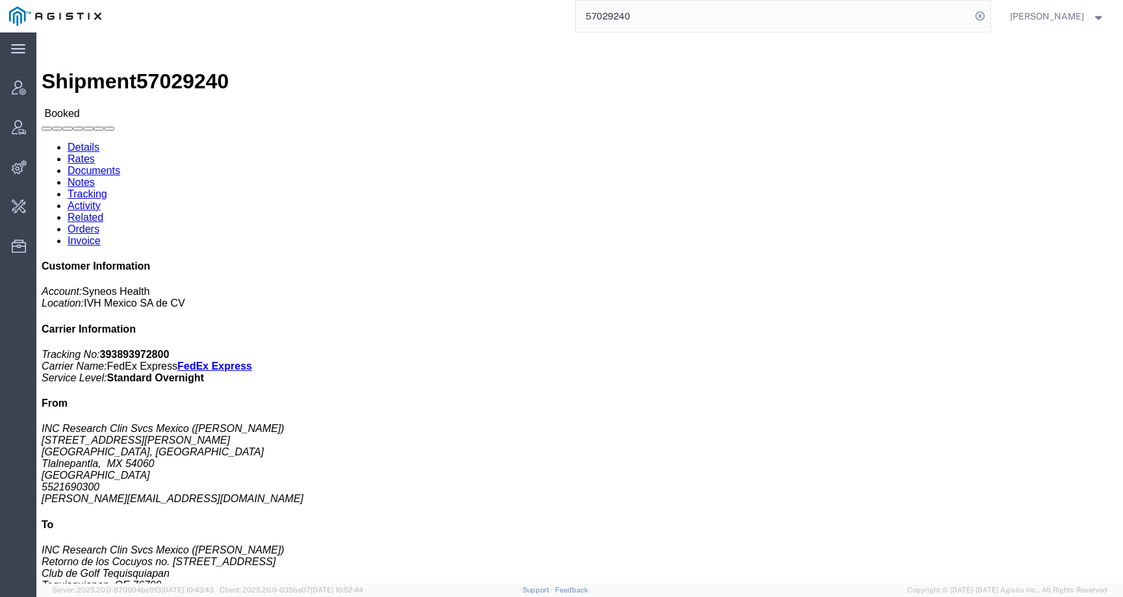
click link "Activity"
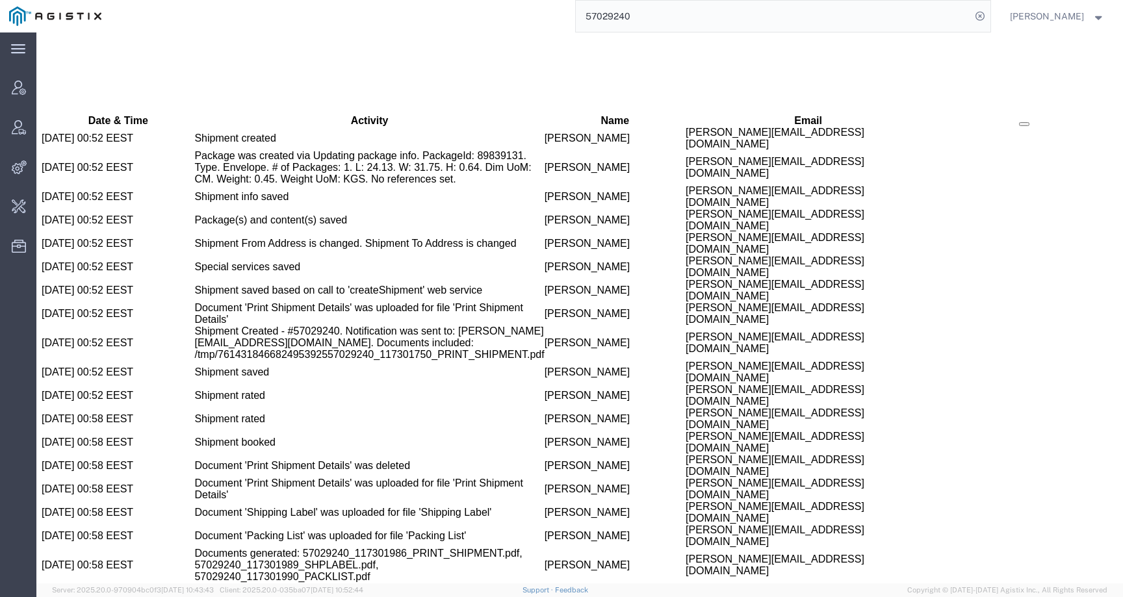
scroll to position [1222, 0]
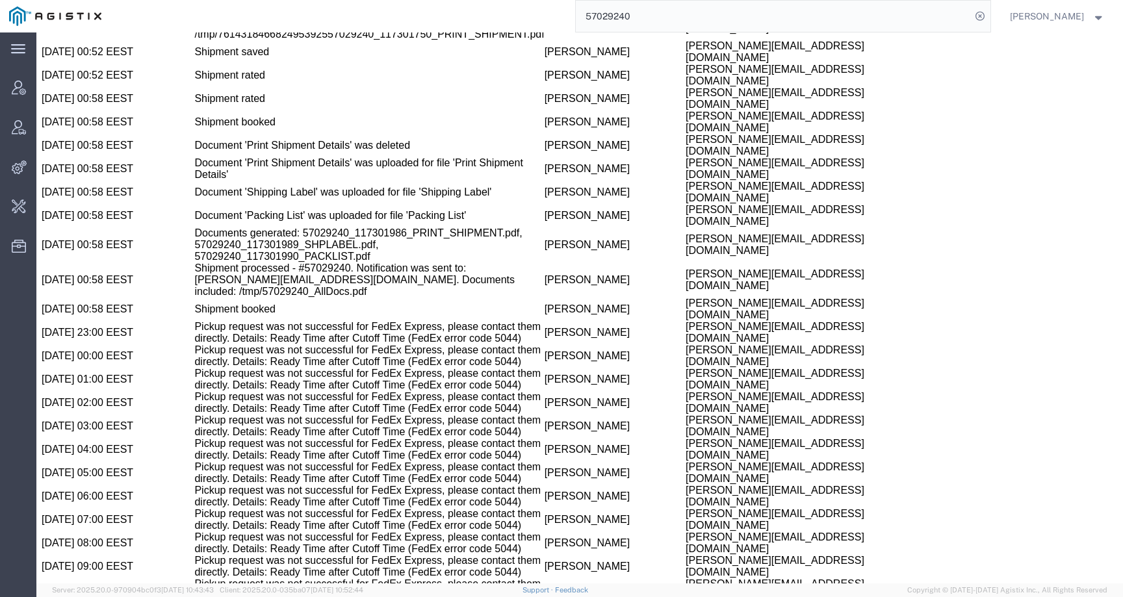
drag, startPoint x: 496, startPoint y: 461, endPoint x: 703, endPoint y: 461, distance: 206.7
copy td "[PERSON_NAME][EMAIL_ADDRESS][DOMAIN_NAME]"
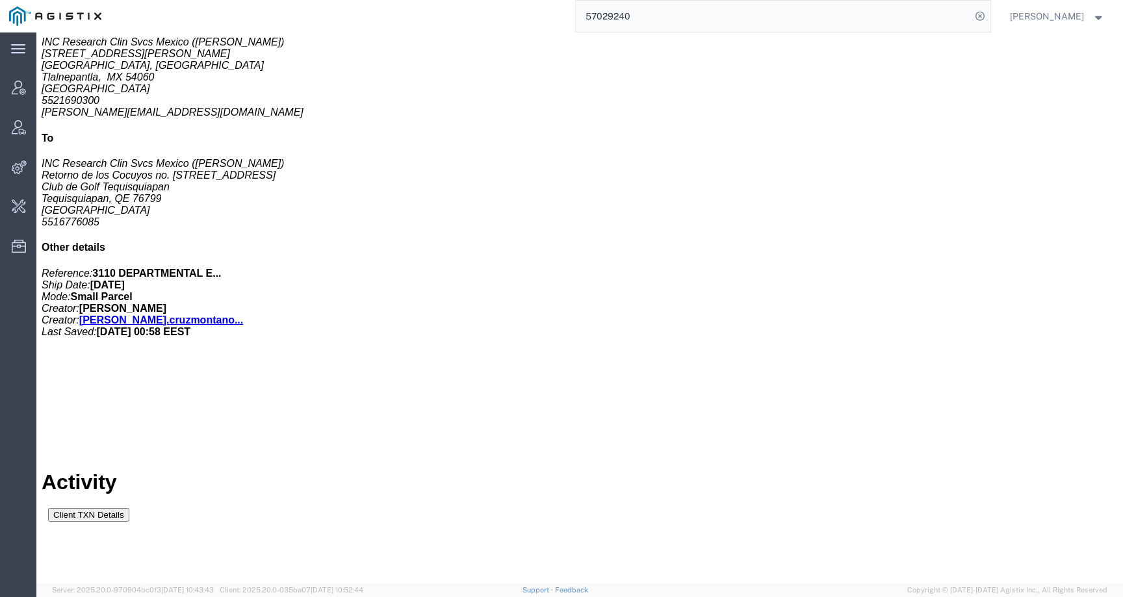
scroll to position [14, 0]
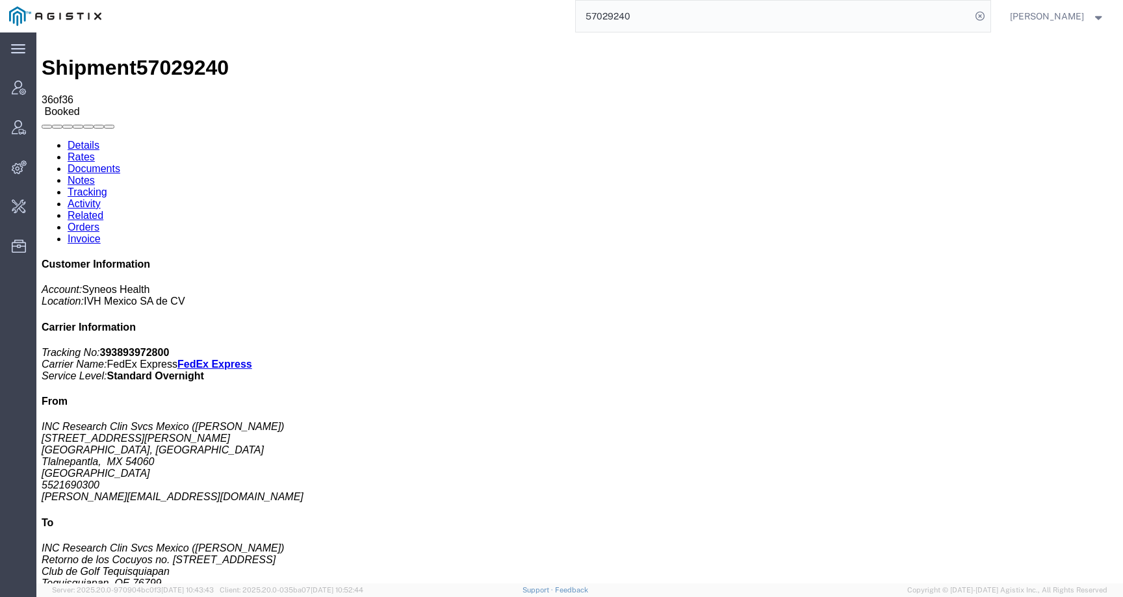
copy td "[PERSON_NAME]"
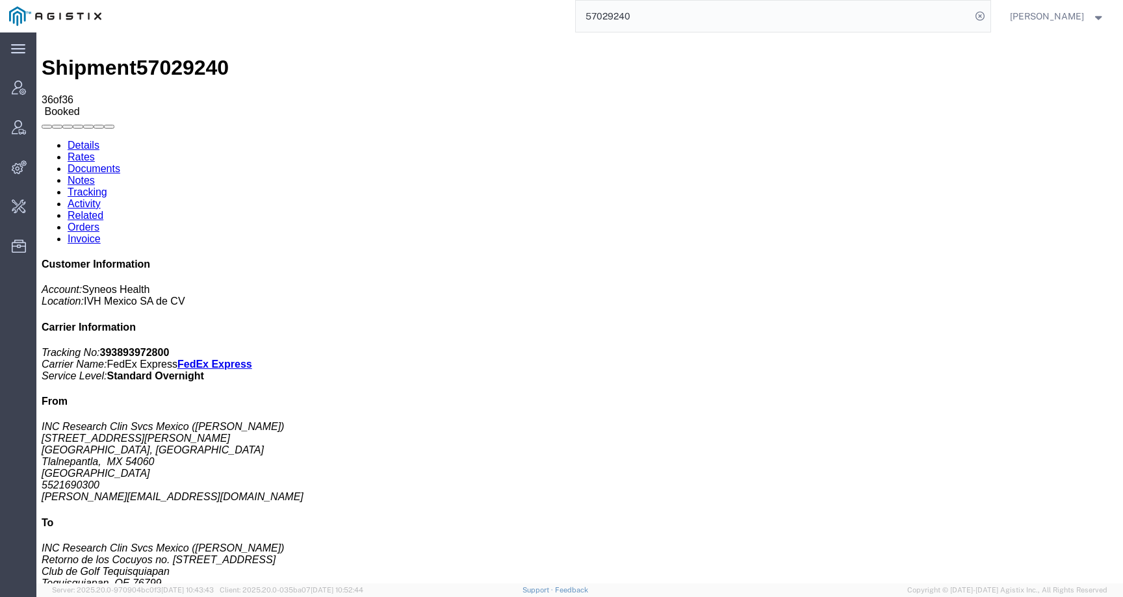
click at [84, 140] on link "Details" at bounding box center [84, 145] width 32 height 11
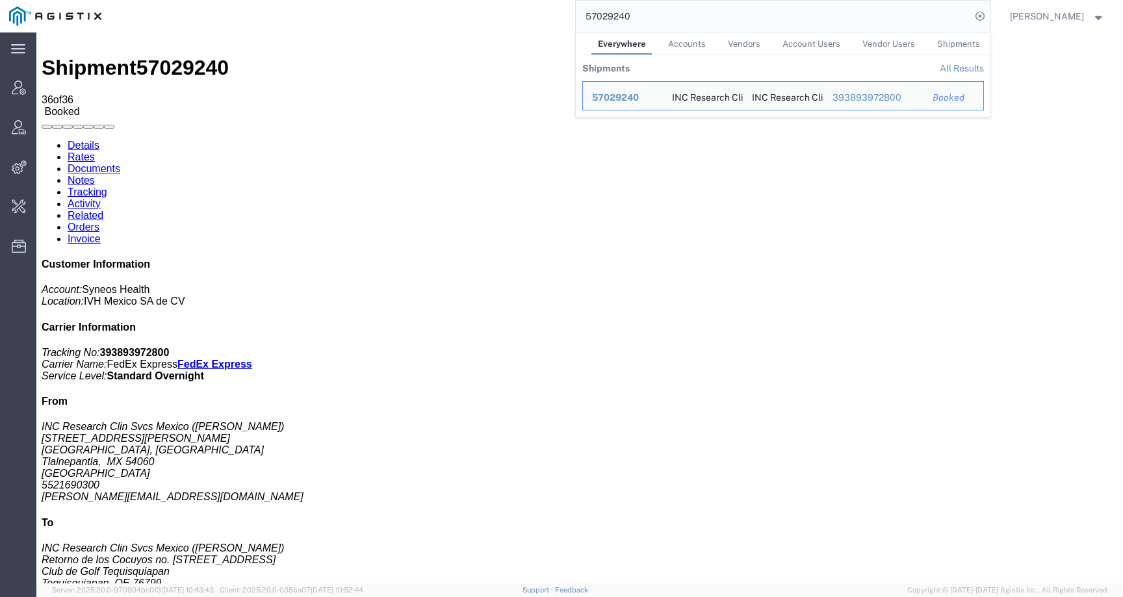
drag, startPoint x: 650, startPoint y: 13, endPoint x: 555, endPoint y: 10, distance: 95.6
click at [555, 10] on div "57029240 Everywhere Accounts Vendors Account Users Vendor Users Shipments Shipm…" at bounding box center [551, 16] width 880 height 33
paste input "34301"
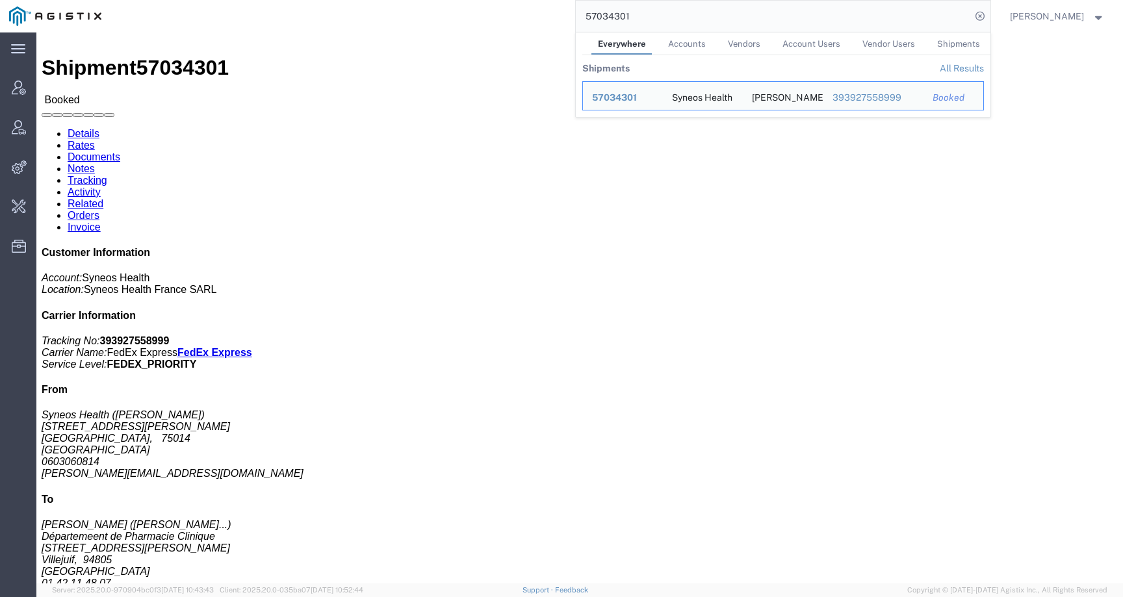
click link "Activity"
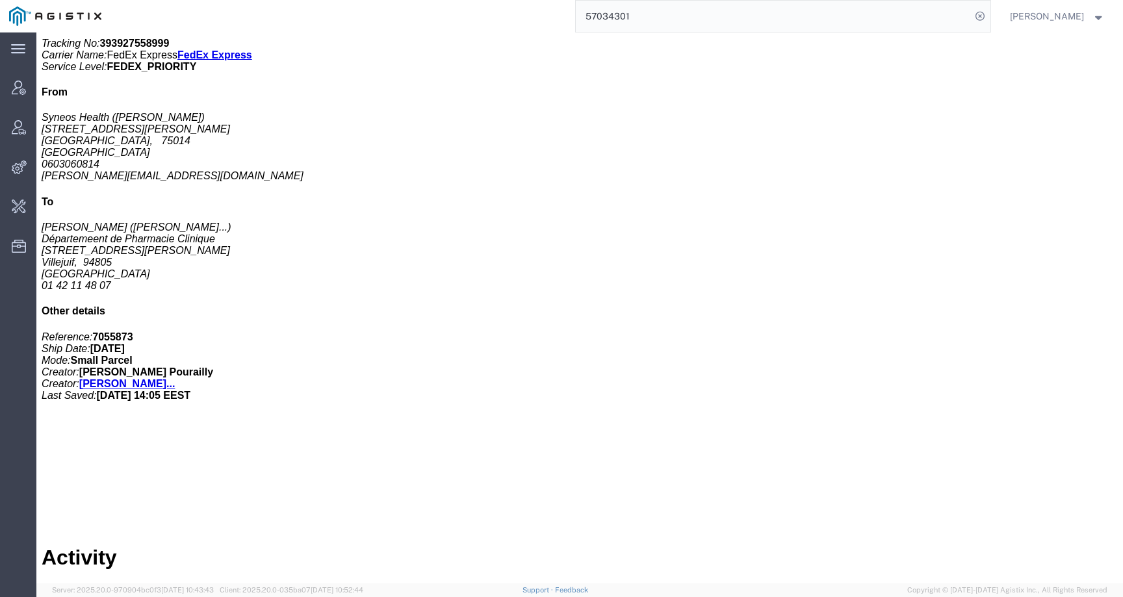
scroll to position [381, 0]
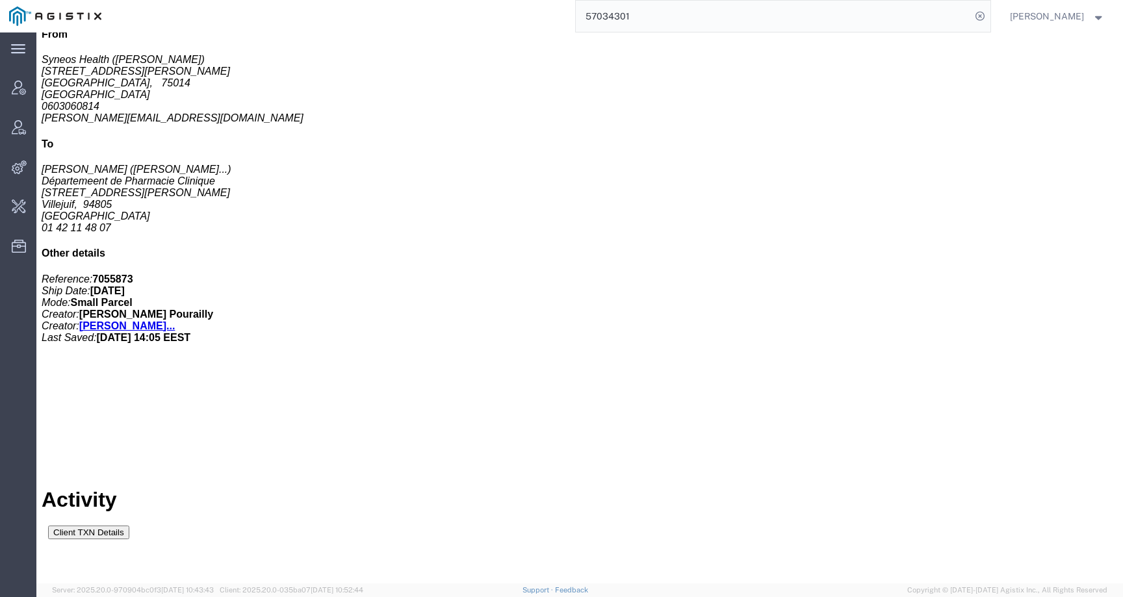
drag, startPoint x: 493, startPoint y: 487, endPoint x: 733, endPoint y: 487, distance: 240.5
copy td "[PERSON_NAME][EMAIL_ADDRESS][DOMAIN_NAME]"
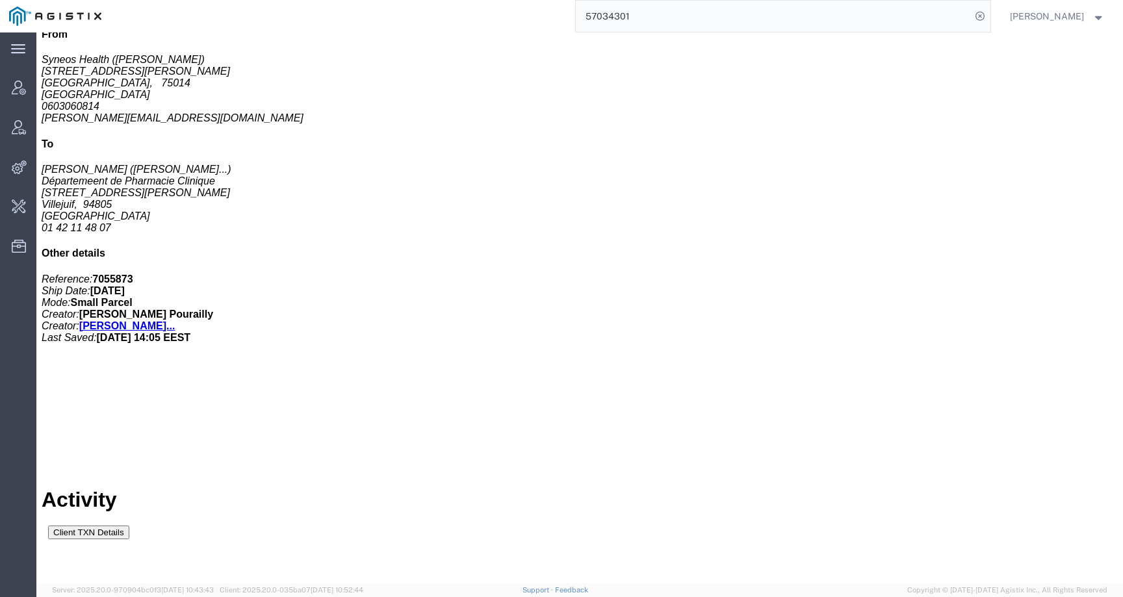
copy span "57034301"
copy td "[PERSON_NAME]"
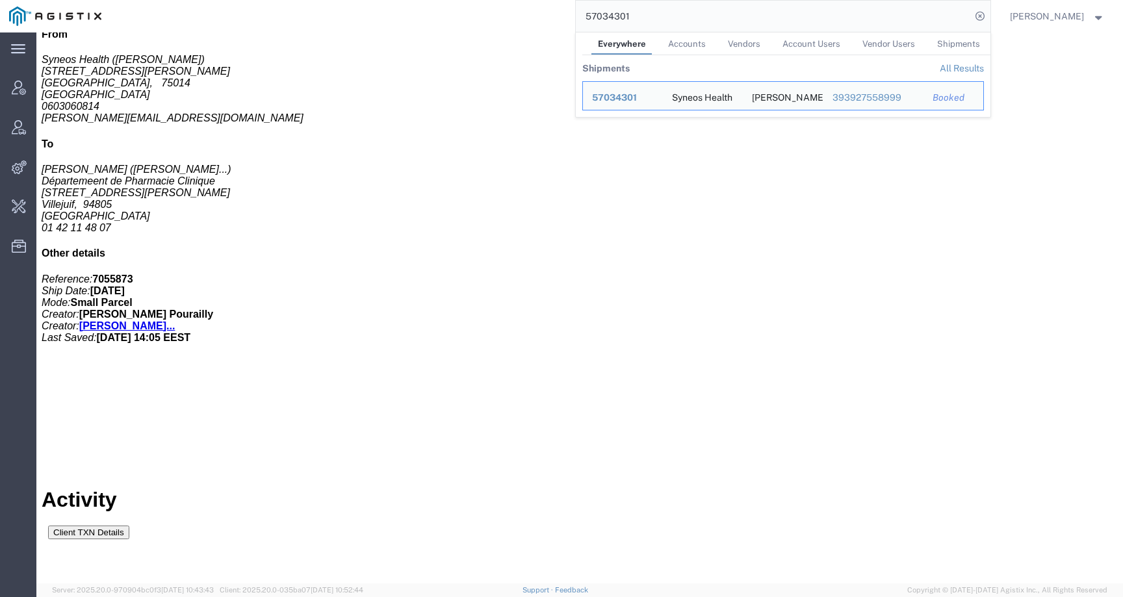
drag, startPoint x: 659, startPoint y: 16, endPoint x: 537, endPoint y: 16, distance: 122.2
click at [537, 16] on div "57034301 Everywhere Accounts Vendors Account Users Vendor Users Shipments Shipm…" at bounding box center [551, 16] width 880 height 33
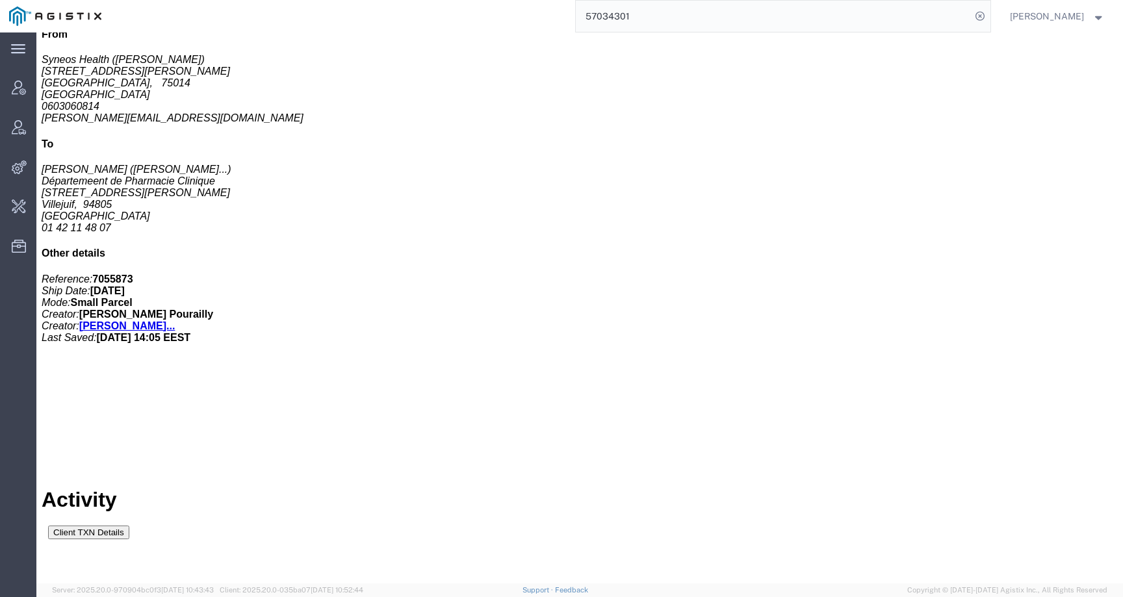
paste input "3"
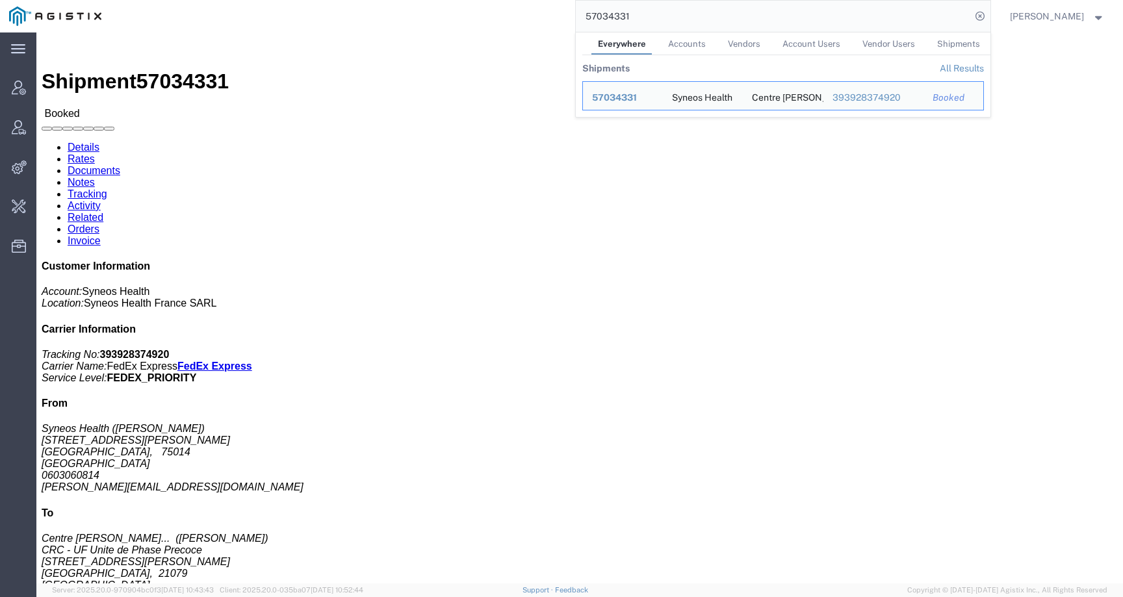
click link "Activity"
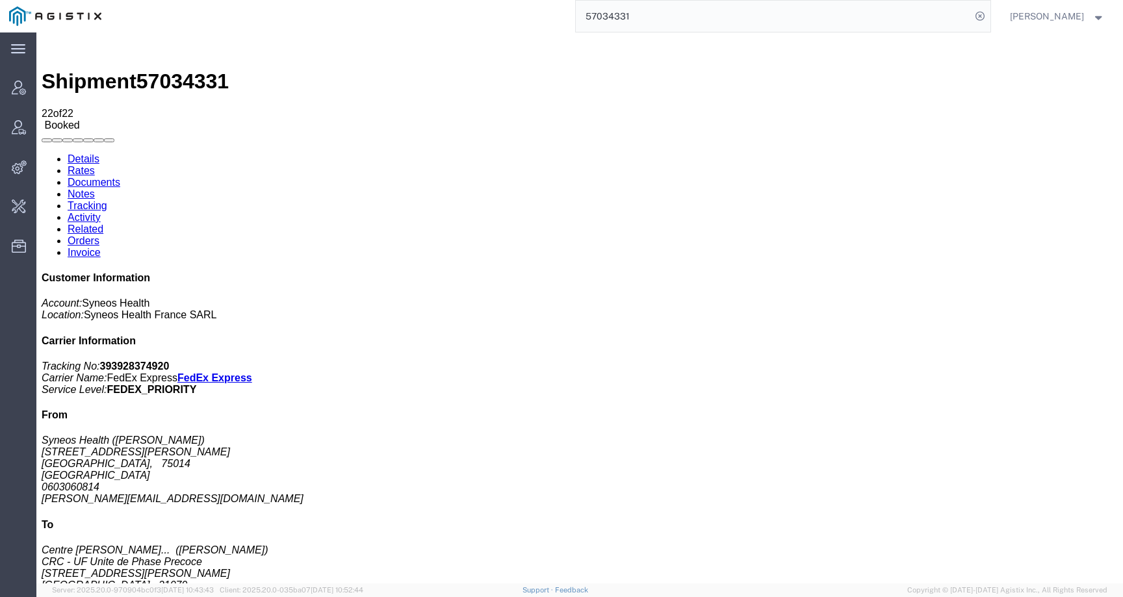
scroll to position [381, 0]
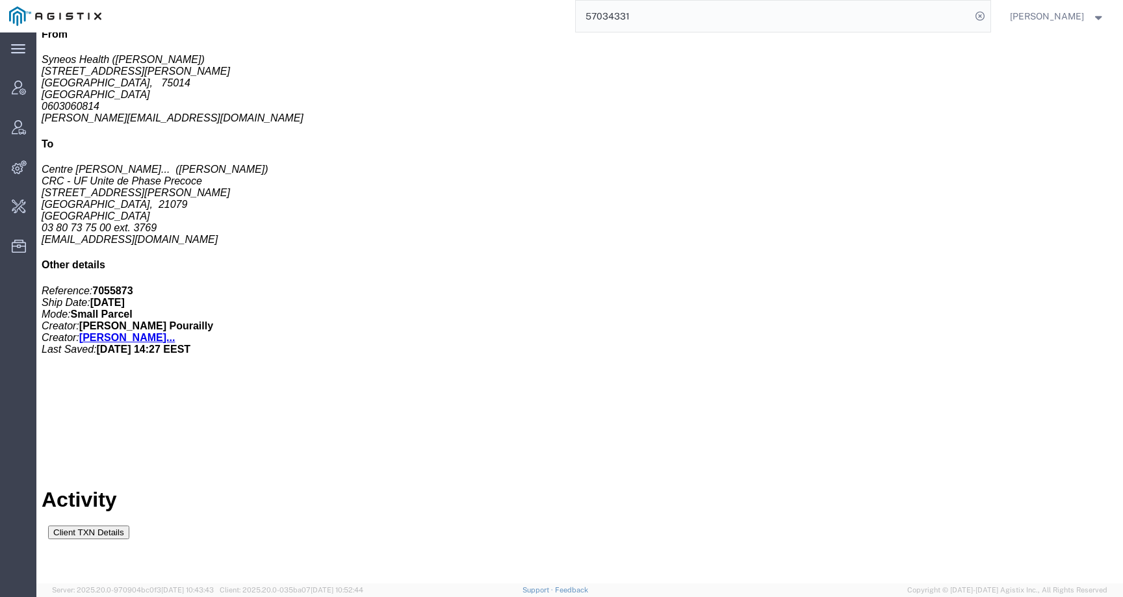
drag, startPoint x: 493, startPoint y: 485, endPoint x: 685, endPoint y: 485, distance: 191.8
copy td "[PERSON_NAME][EMAIL_ADDRESS][DOMAIN_NAME]"
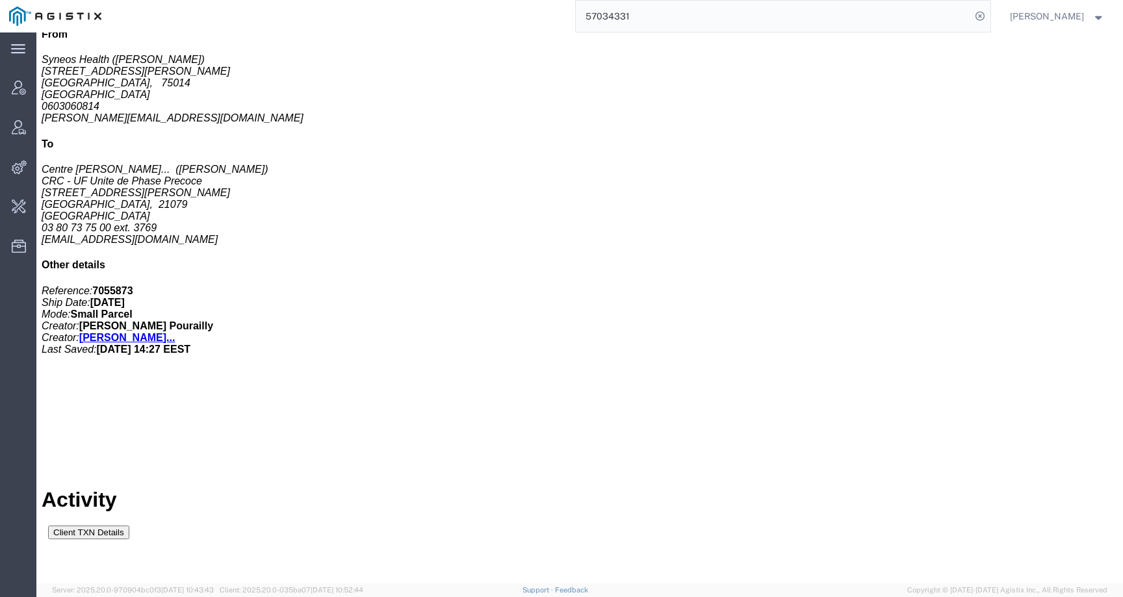
copy span "57034331"
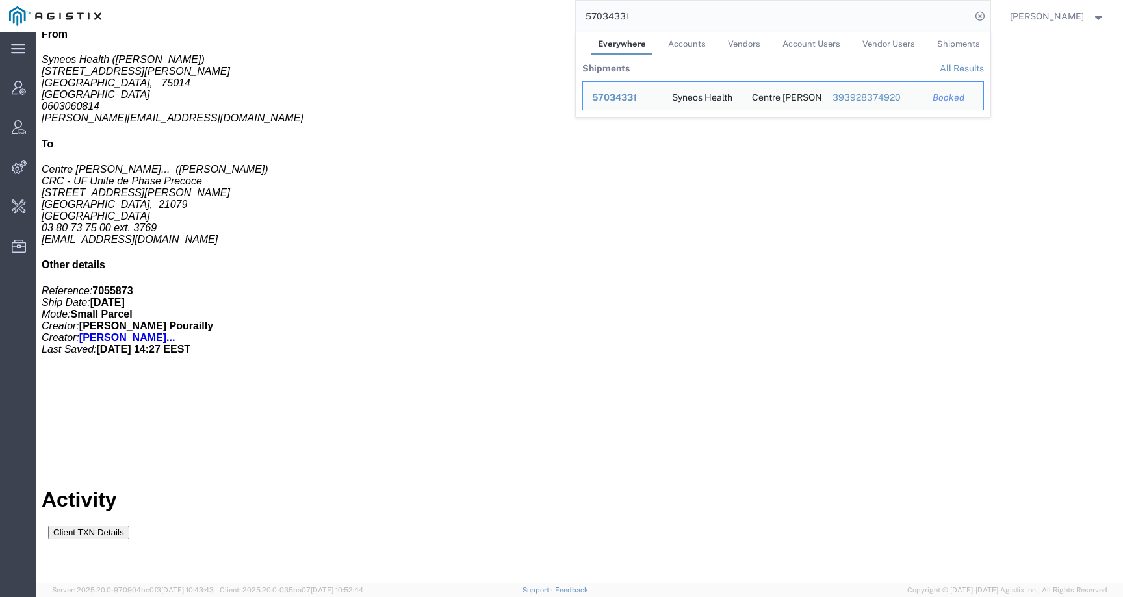
drag, startPoint x: 670, startPoint y: 16, endPoint x: 478, endPoint y: 15, distance: 191.8
click at [478, 15] on div "57034331 Everywhere Accounts Vendors Account Users Vendor Users Shipments Shipm…" at bounding box center [551, 16] width 880 height 33
paste input "40"
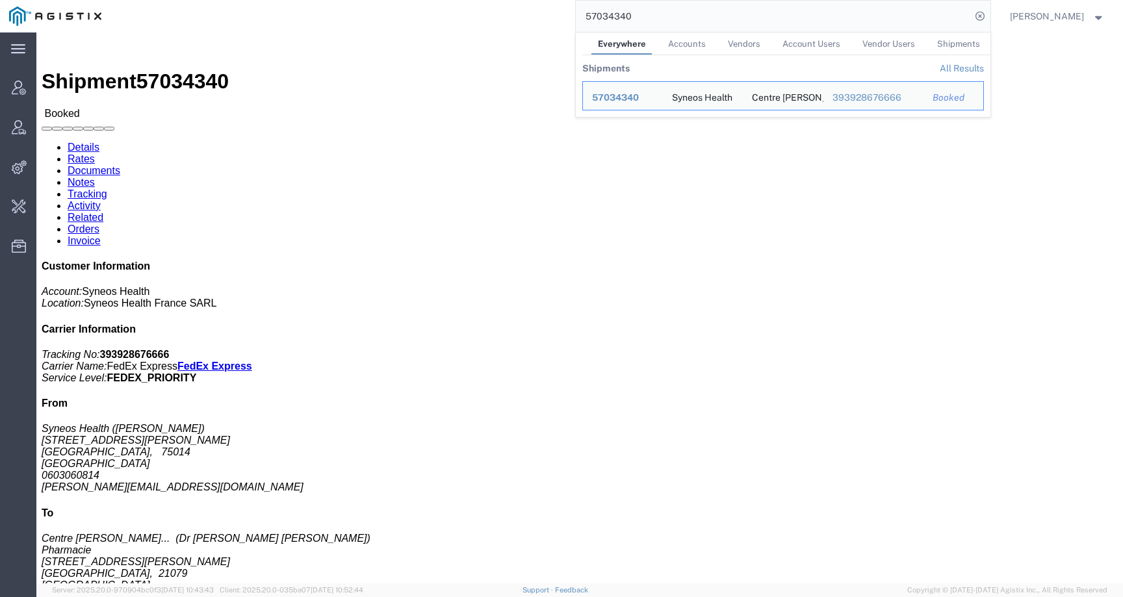
click link "Activity"
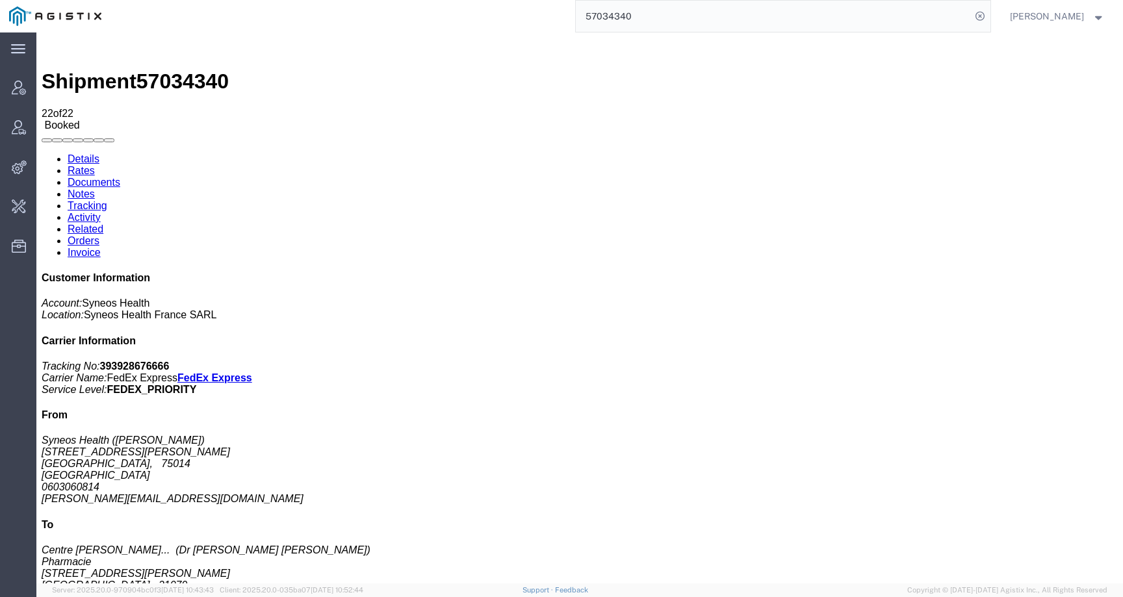
drag, startPoint x: 490, startPoint y: 203, endPoint x: 681, endPoint y: 203, distance: 190.5
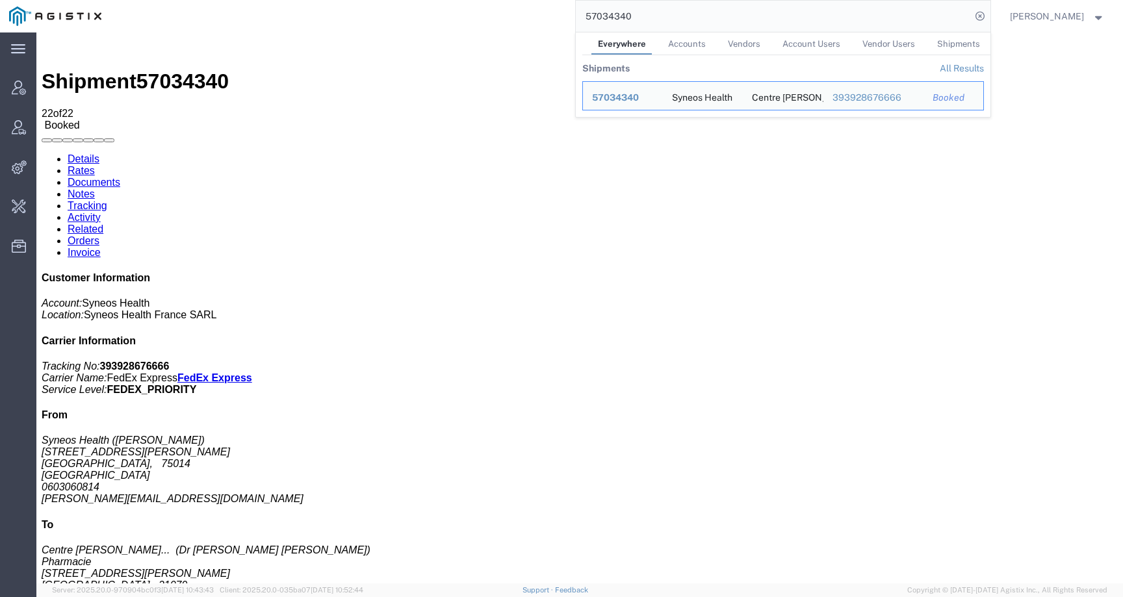
drag, startPoint x: 657, startPoint y: 15, endPoint x: 524, endPoint y: 14, distance: 132.6
click at [524, 14] on div "57034340 Everywhere Accounts Vendors Account Users Vendor Users Shipments Shipm…" at bounding box center [551, 16] width 880 height 33
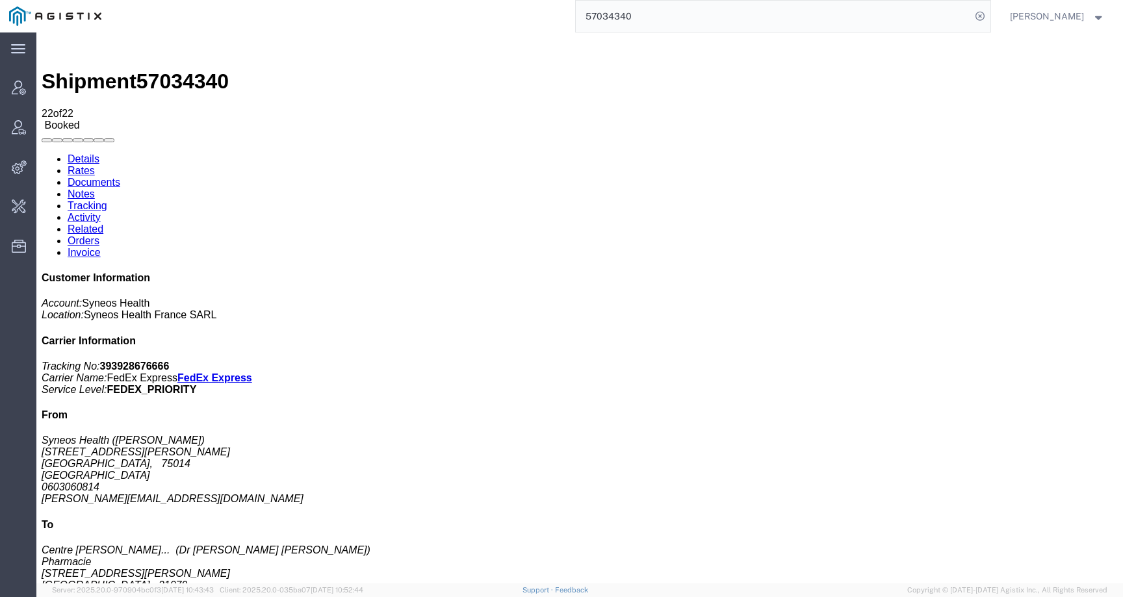
paste input "22265"
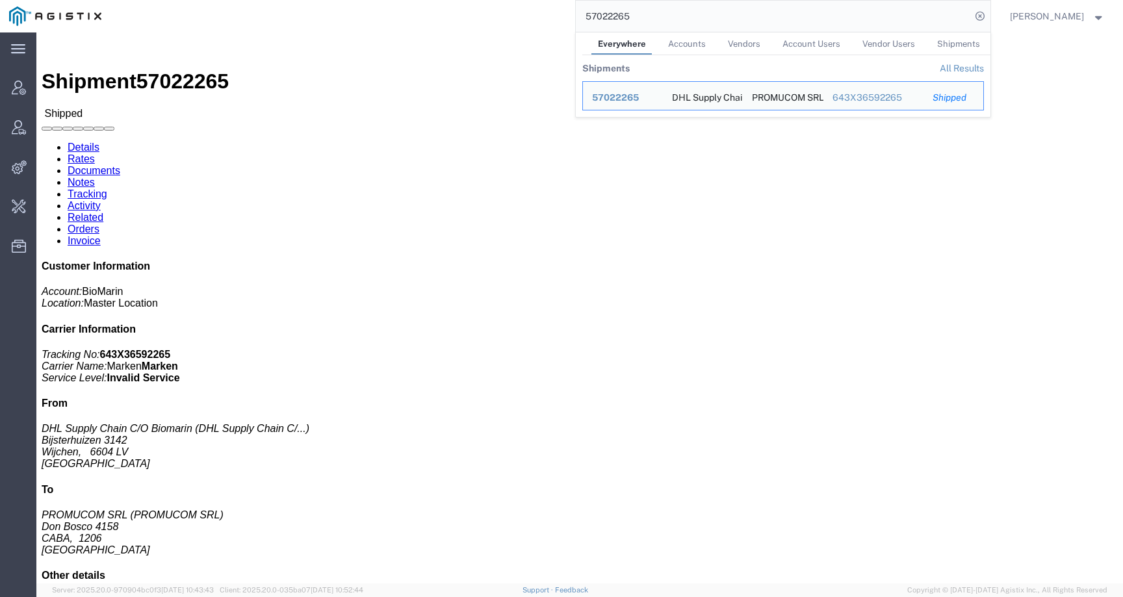
drag, startPoint x: 659, startPoint y: 10, endPoint x: 548, endPoint y: 8, distance: 111.2
click at [548, 9] on div "57022265 Everywhere Accounts Vendors Account Users Vendor Users Shipments Shipm…" at bounding box center [551, 16] width 880 height 33
paste input "57034180"
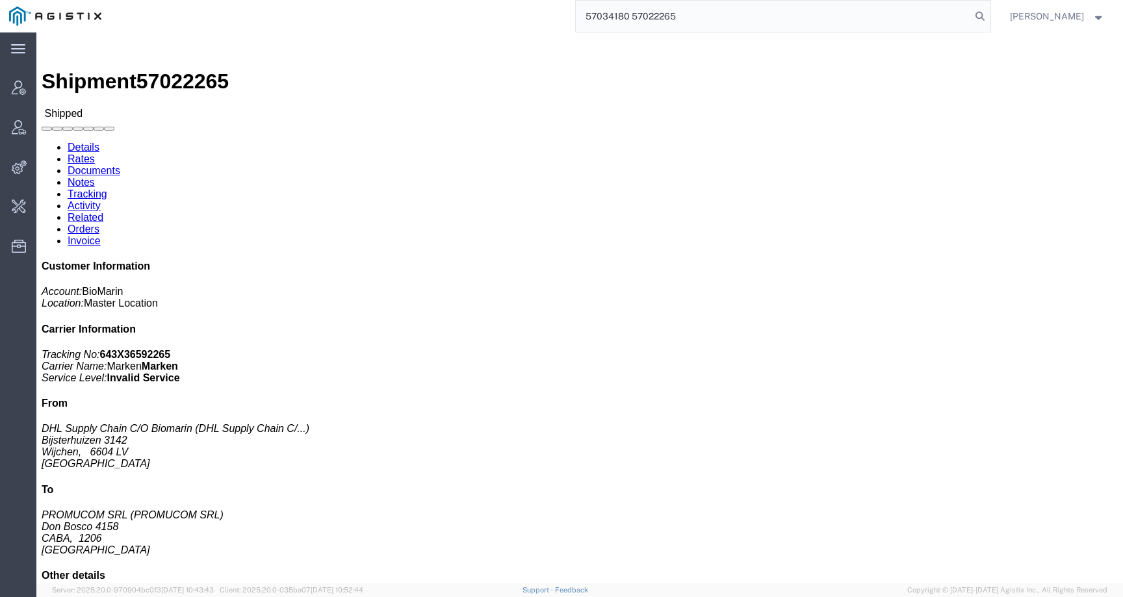
drag, startPoint x: 718, startPoint y: 12, endPoint x: 553, endPoint y: 16, distance: 165.8
click at [553, 16] on div "57034180 57022265" at bounding box center [551, 16] width 880 height 33
paste input "search"
type input "57034180"
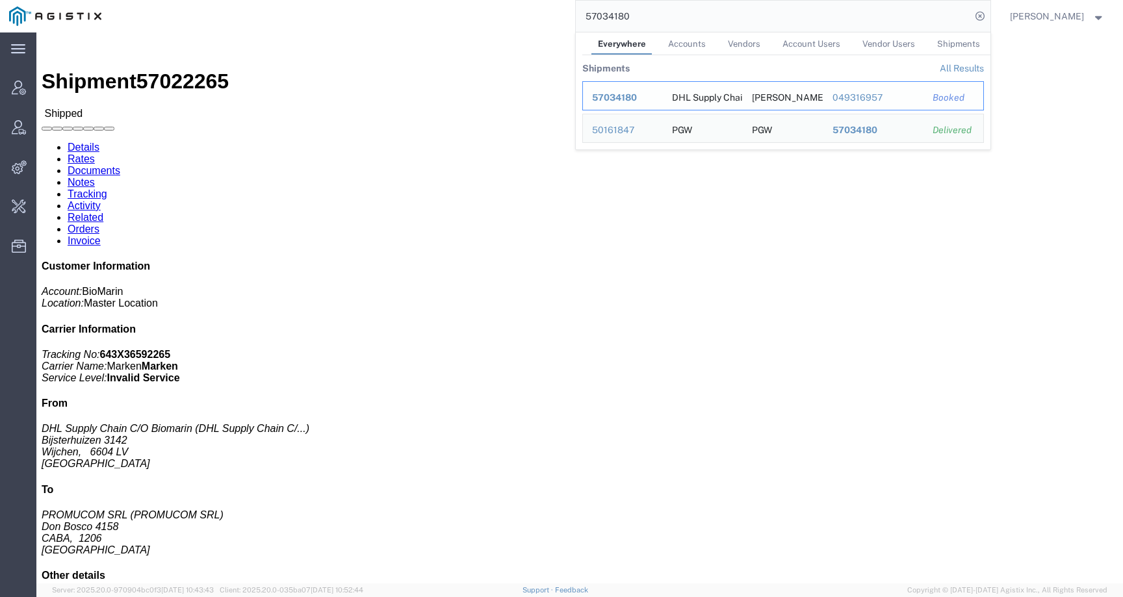
click at [618, 93] on span "57034180" at bounding box center [614, 97] width 45 height 10
